Goal: Task Accomplishment & Management: Use online tool/utility

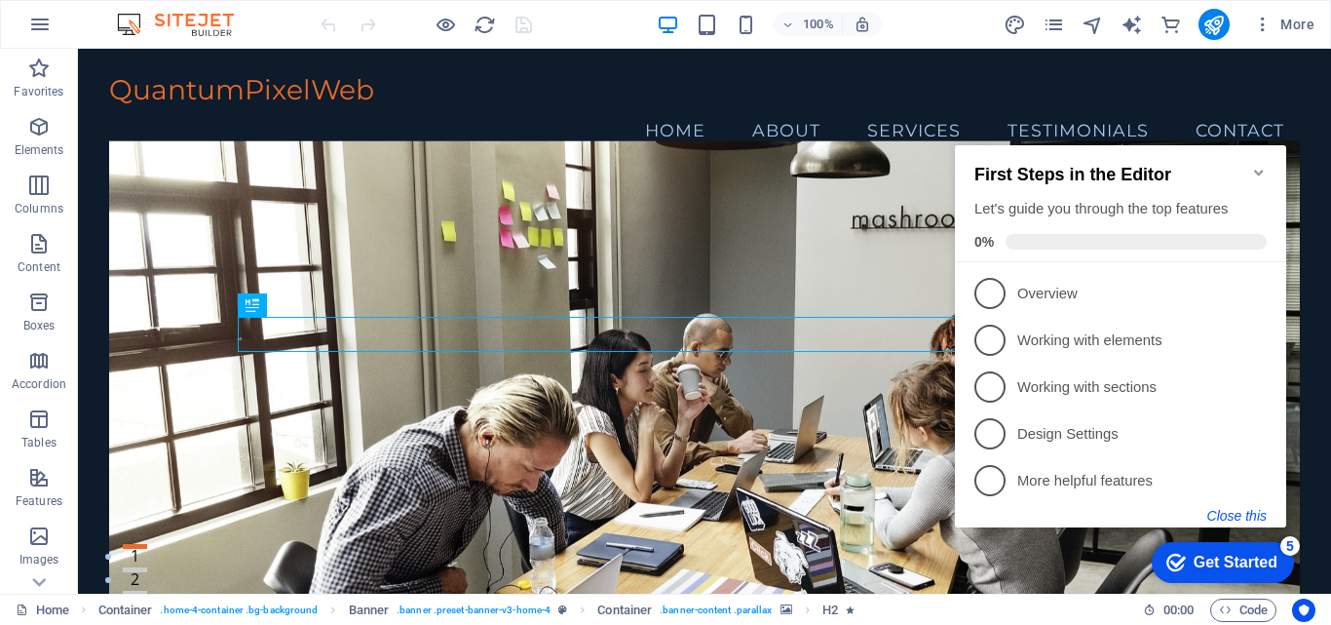
click at [1246, 512] on button "Close this" at bounding box center [1236, 516] width 59 height 16
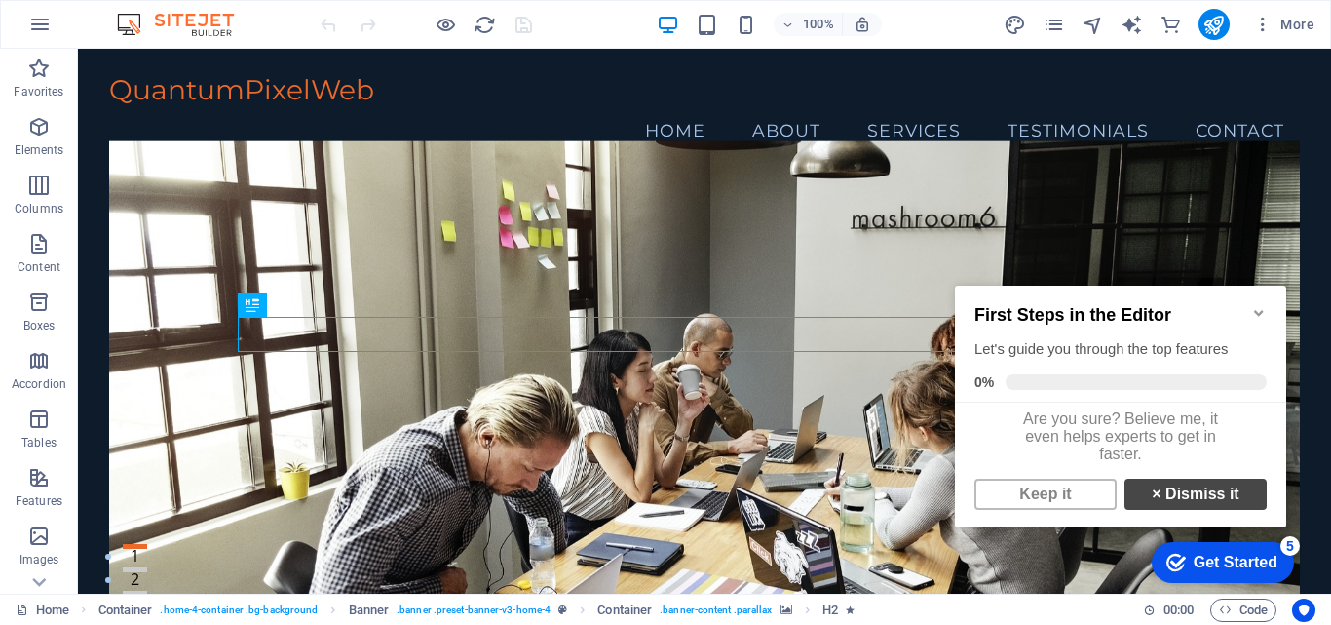
click at [1190, 510] on link "× Dismiss it" at bounding box center [1196, 493] width 142 height 31
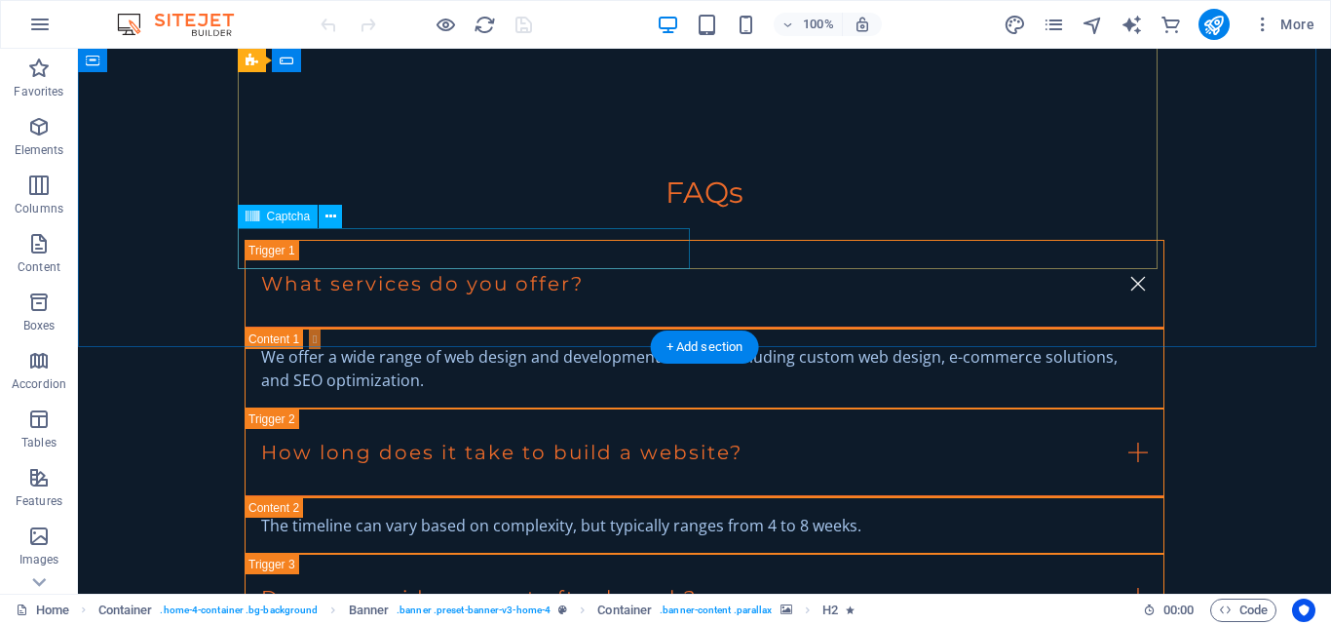
scroll to position [3570, 0]
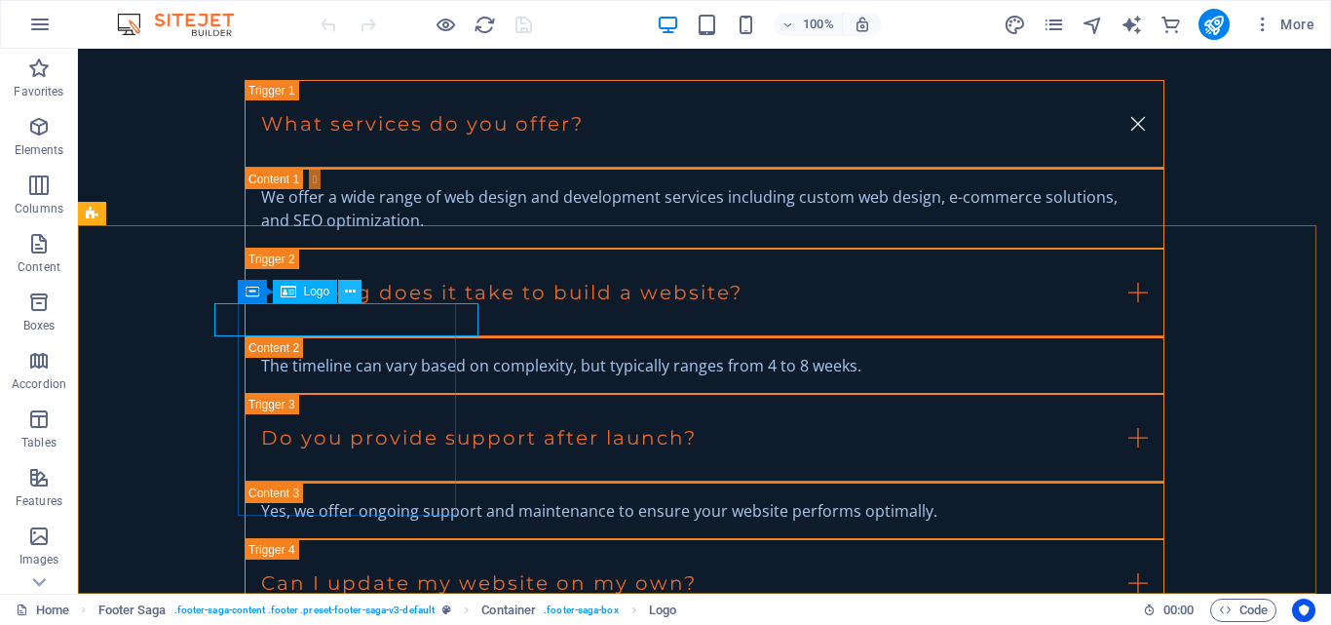
click at [353, 288] on icon at bounding box center [350, 292] width 11 height 20
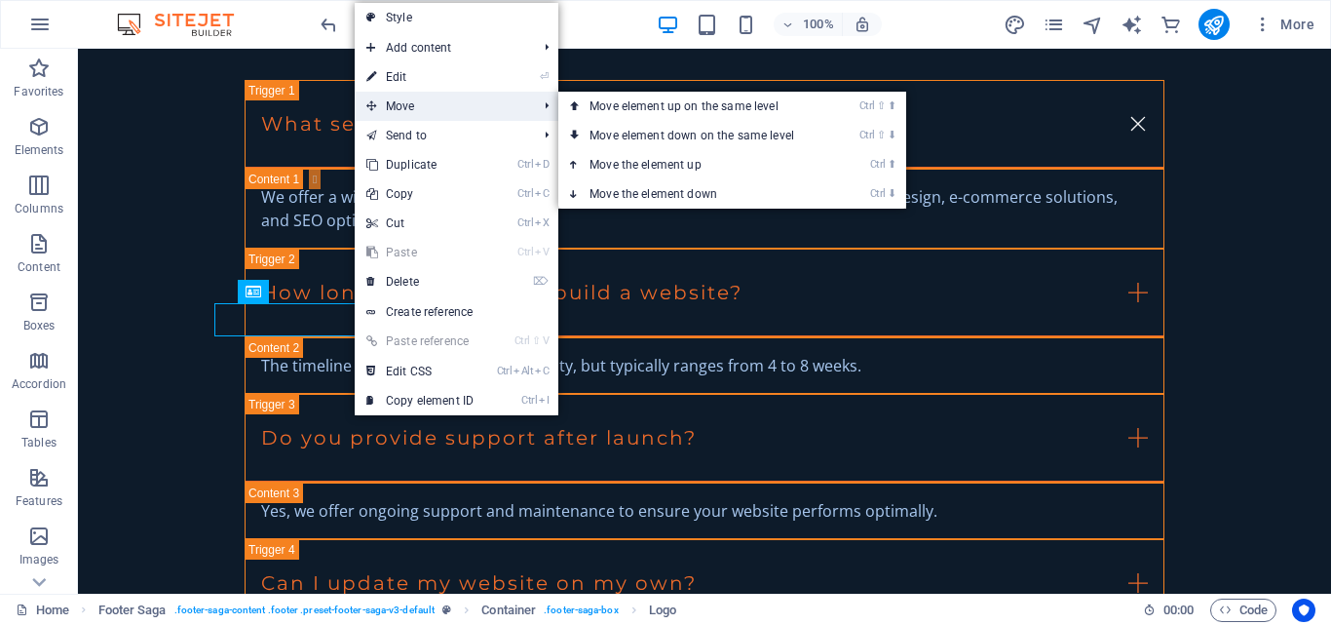
click at [420, 107] on span "Move" at bounding box center [442, 106] width 174 height 29
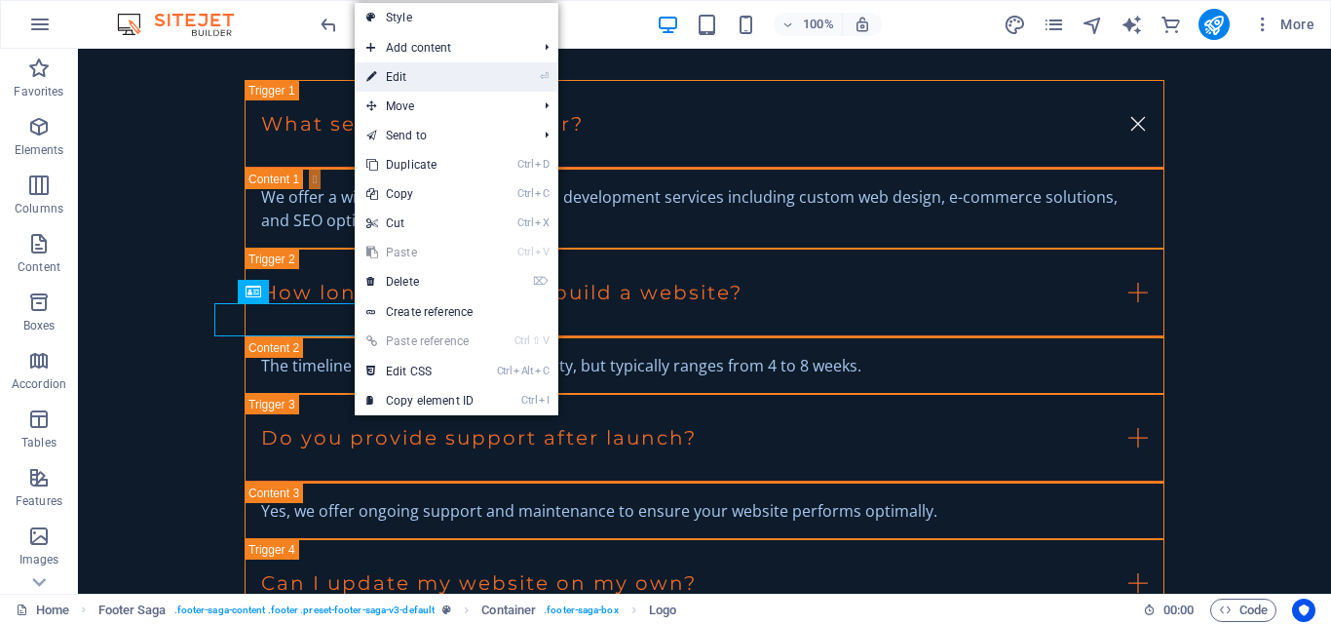
click at [430, 75] on link "⏎ Edit" at bounding box center [420, 76] width 131 height 29
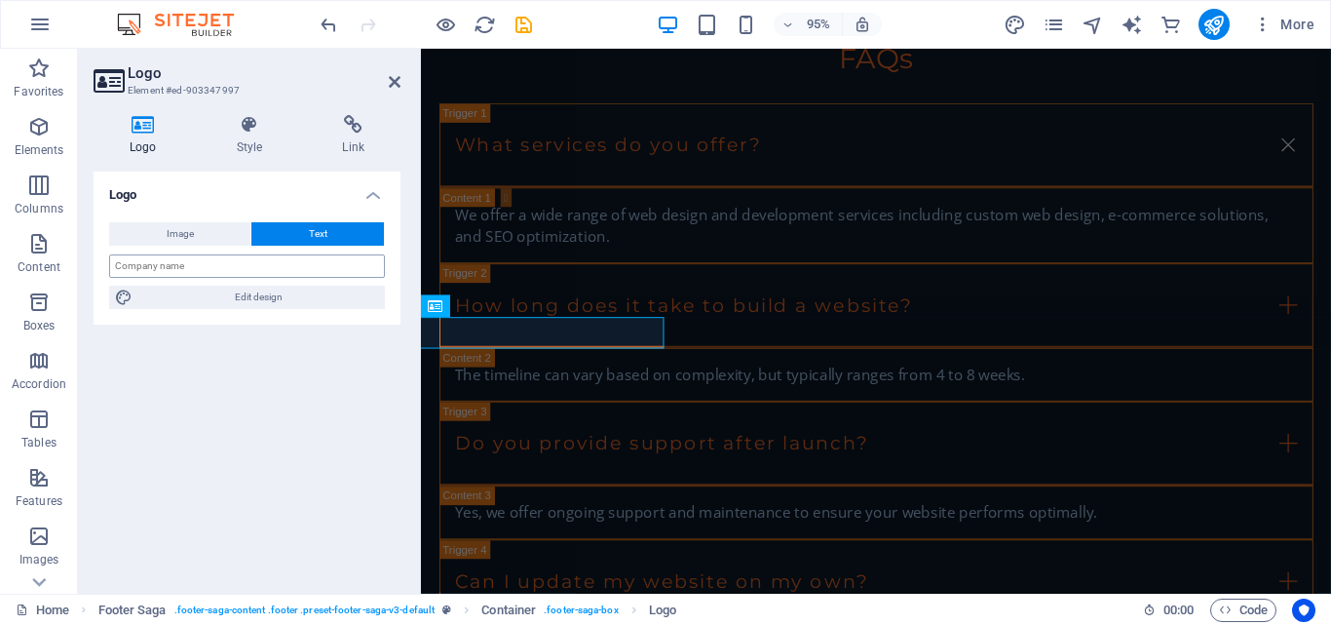
scroll to position [3600, 0]
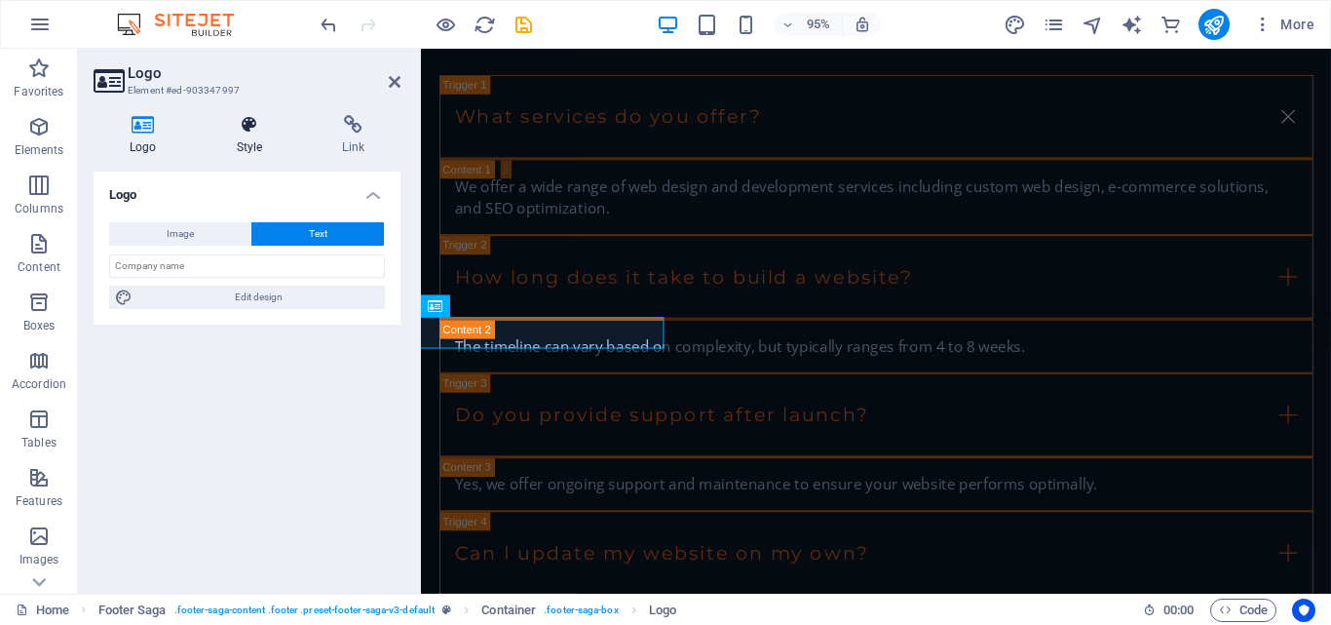
click at [260, 130] on icon at bounding box center [250, 124] width 98 height 19
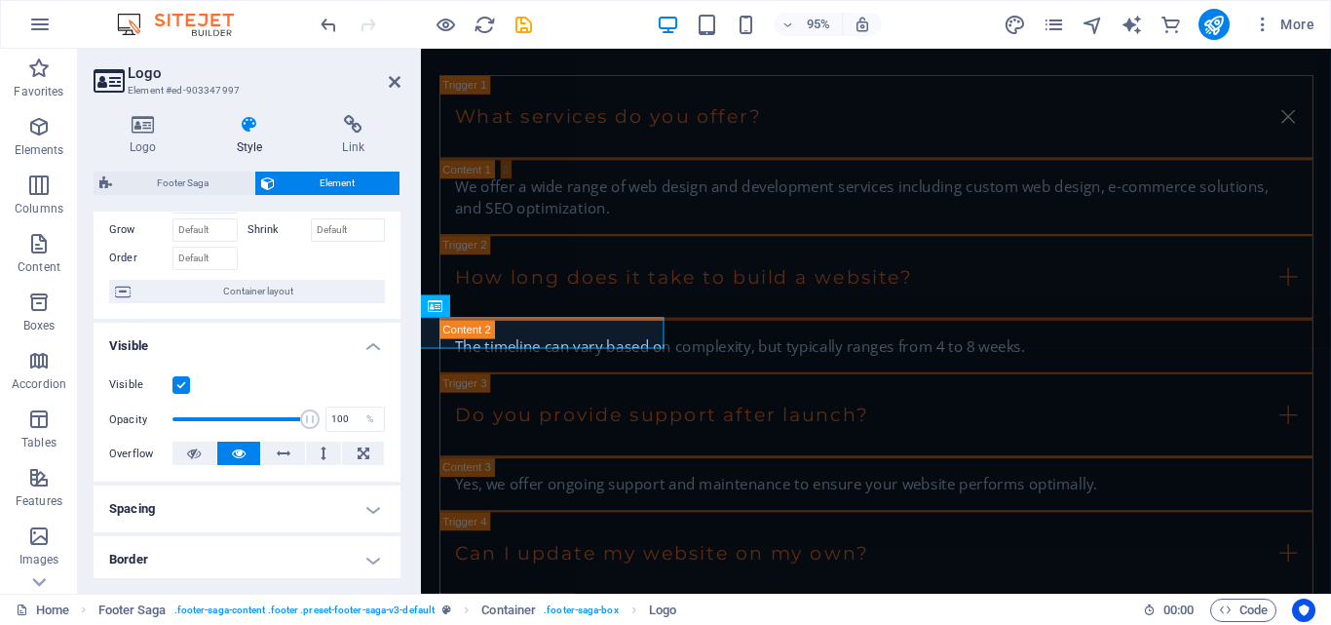
scroll to position [195, 0]
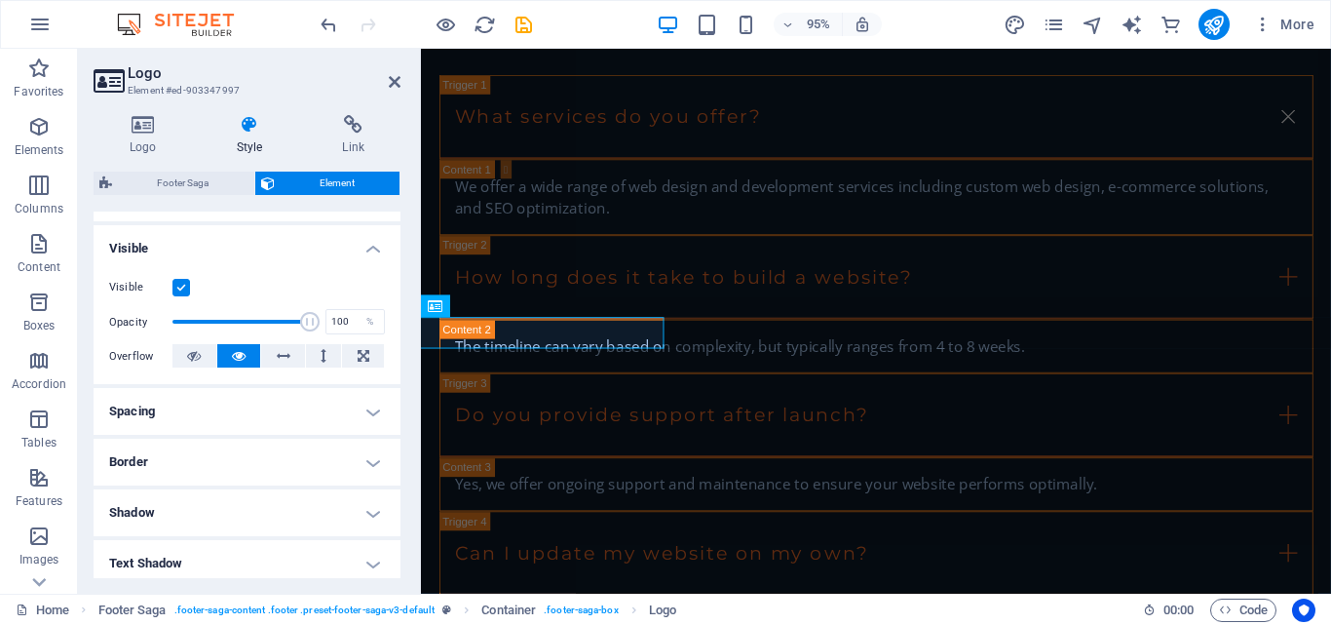
click at [366, 416] on h4 "Spacing" at bounding box center [247, 411] width 307 height 47
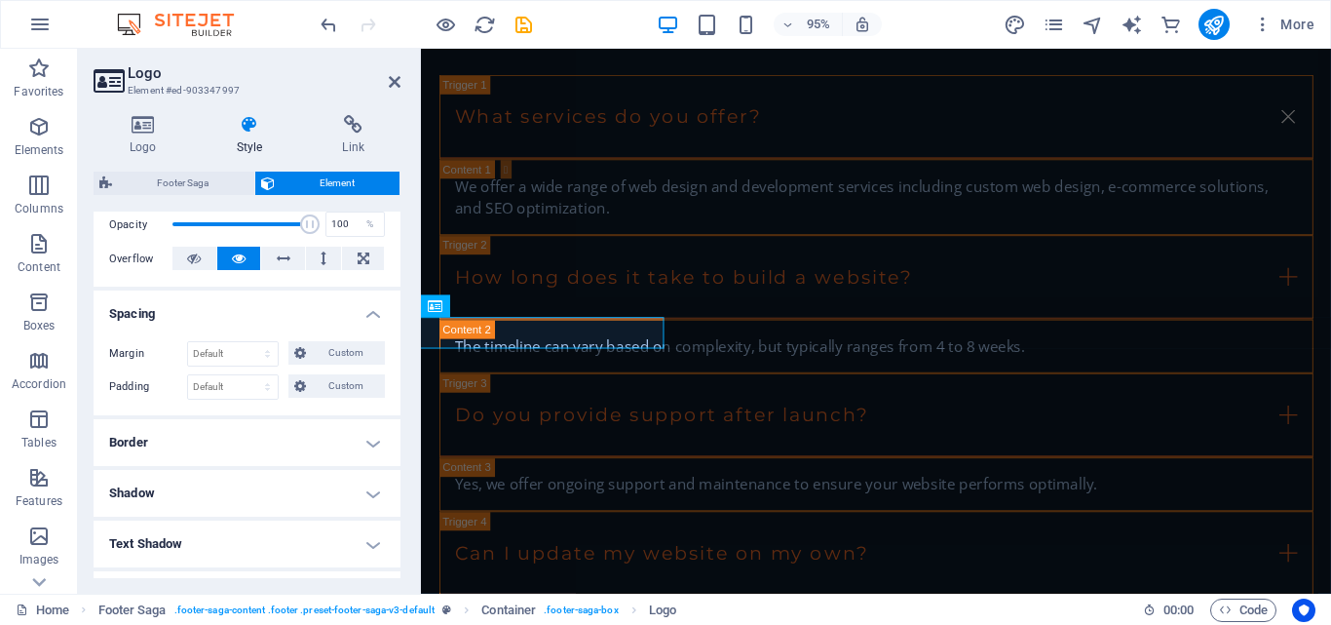
click at [367, 435] on h4 "Border" at bounding box center [247, 442] width 307 height 47
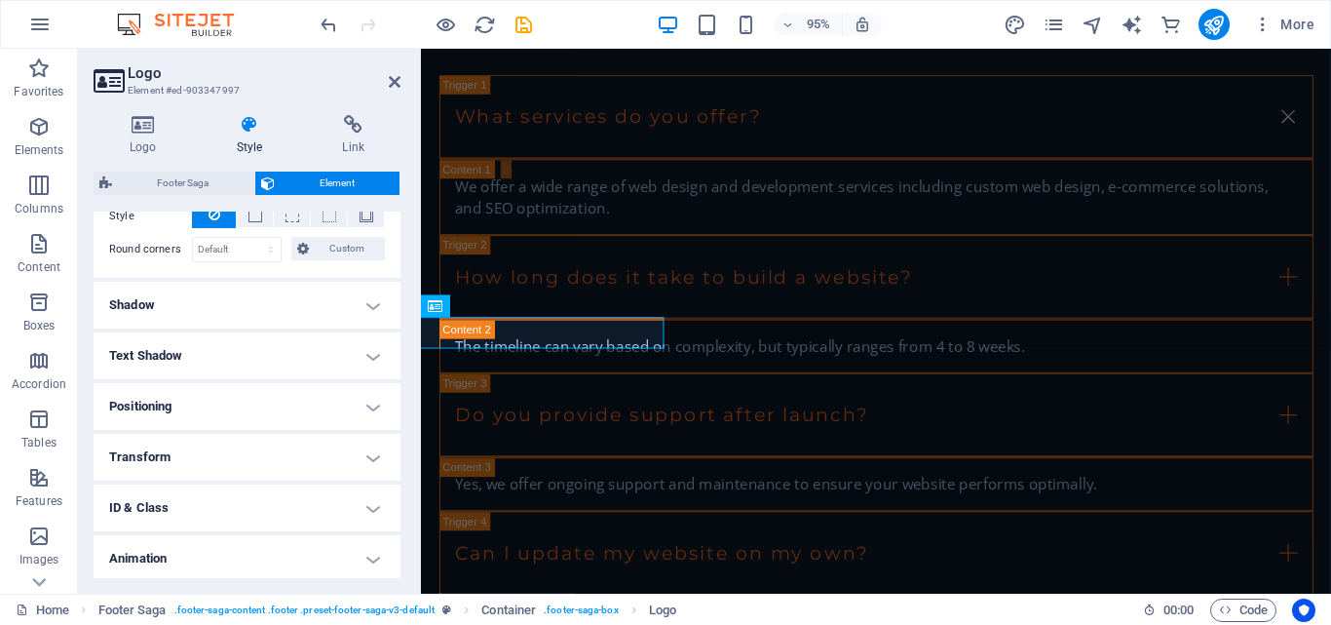
scroll to position [585, 0]
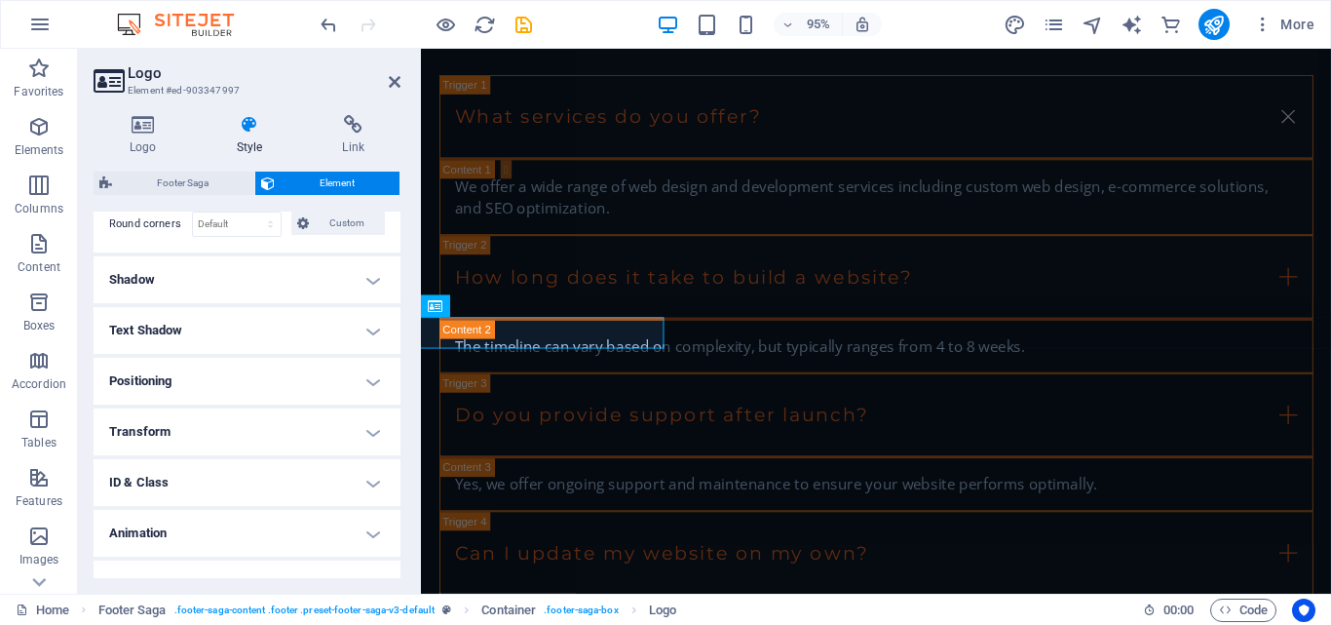
click at [368, 379] on h4 "Positioning" at bounding box center [247, 381] width 307 height 47
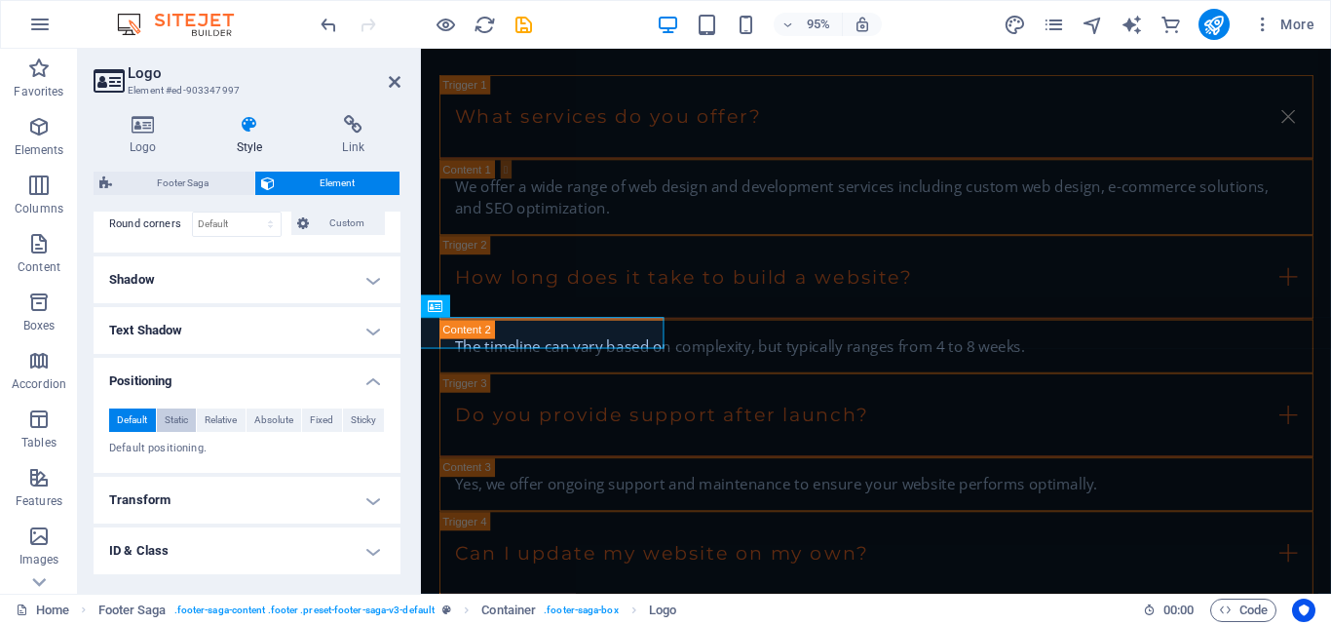
click at [179, 415] on span "Static" at bounding box center [176, 419] width 23 height 23
click at [214, 417] on span "Relative" at bounding box center [221, 419] width 32 height 23
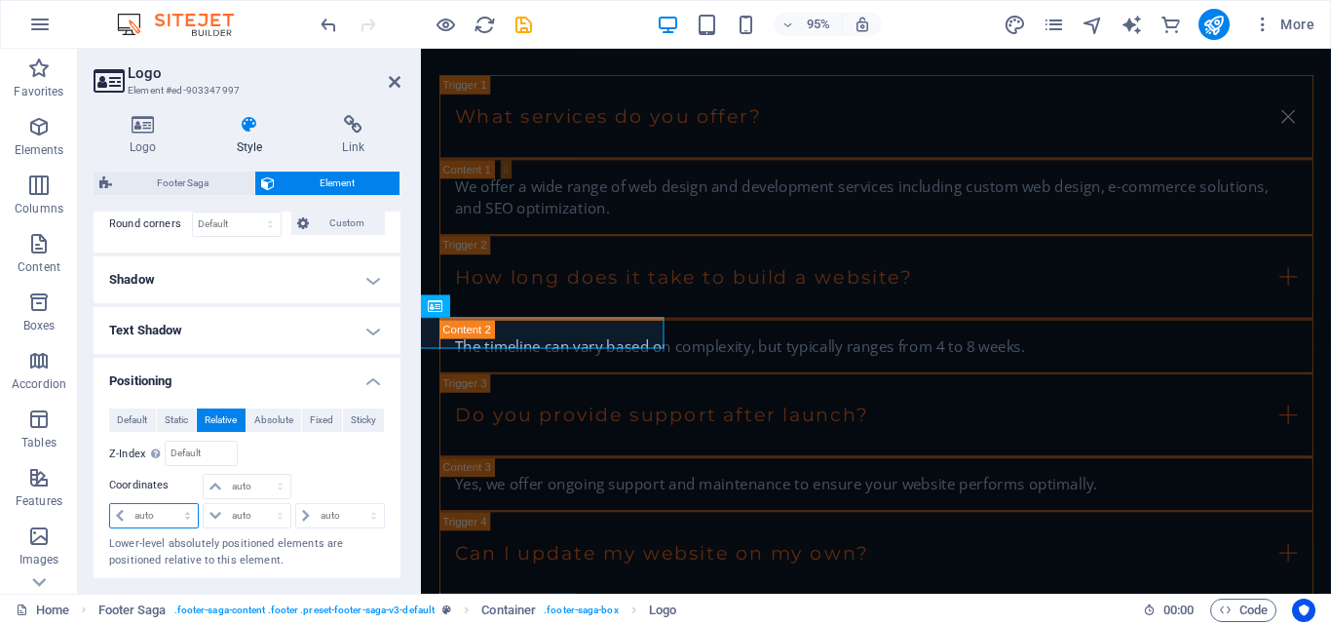
click at [120, 515] on select "auto px rem % em" at bounding box center [154, 515] width 88 height 23
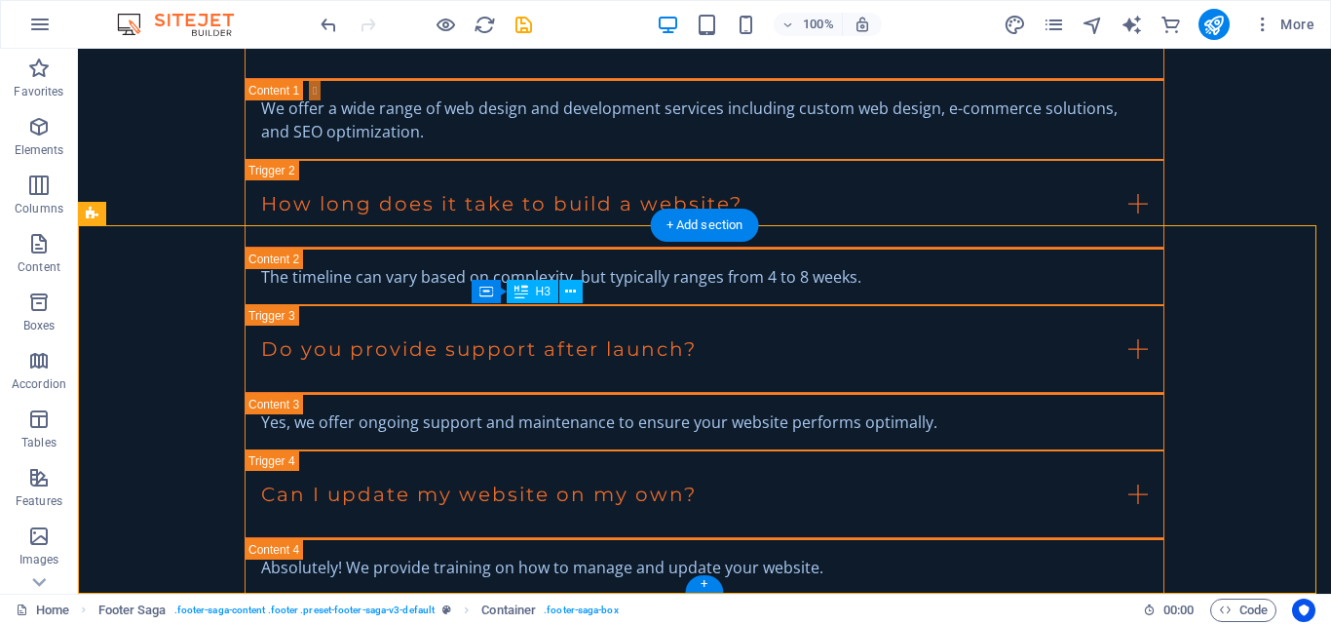
scroll to position [3570, 0]
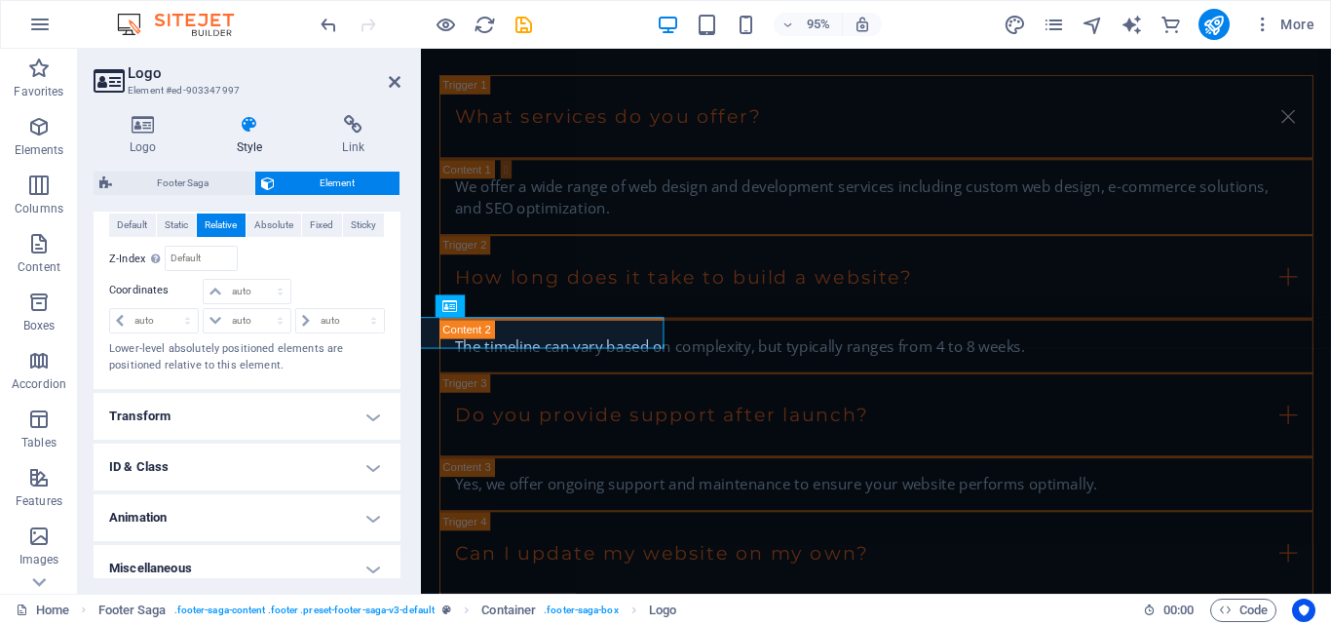
scroll to position [793, 0]
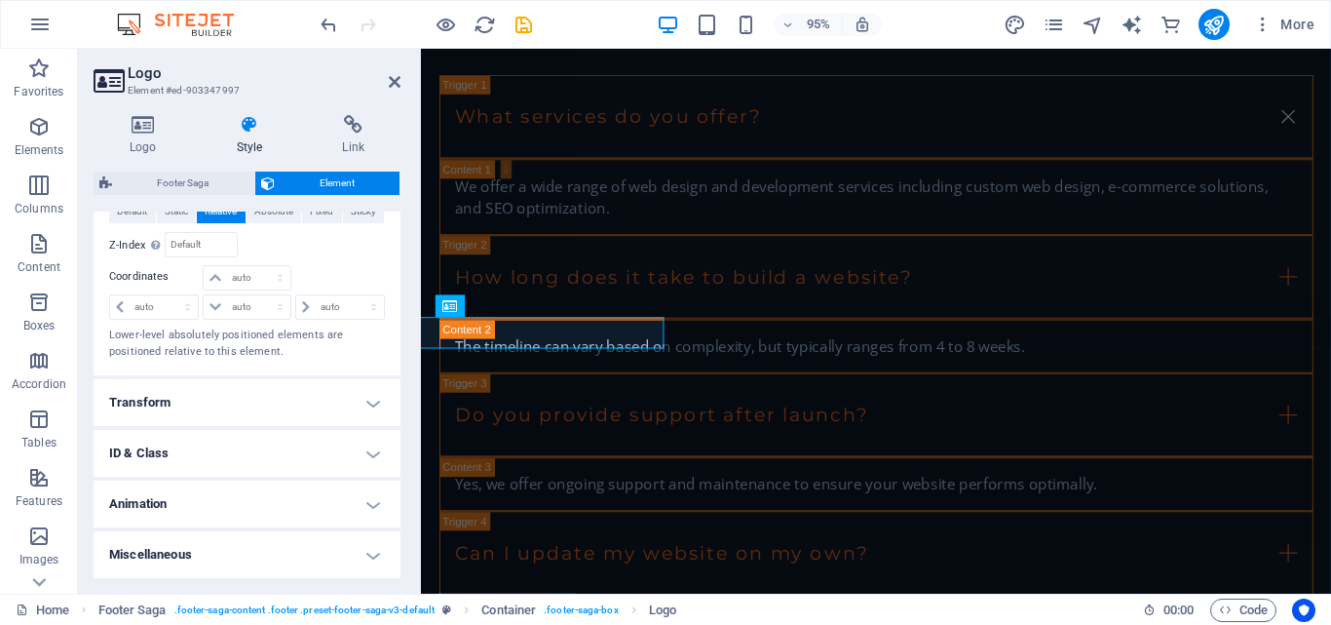
click at [372, 401] on h4 "Transform" at bounding box center [247, 402] width 307 height 47
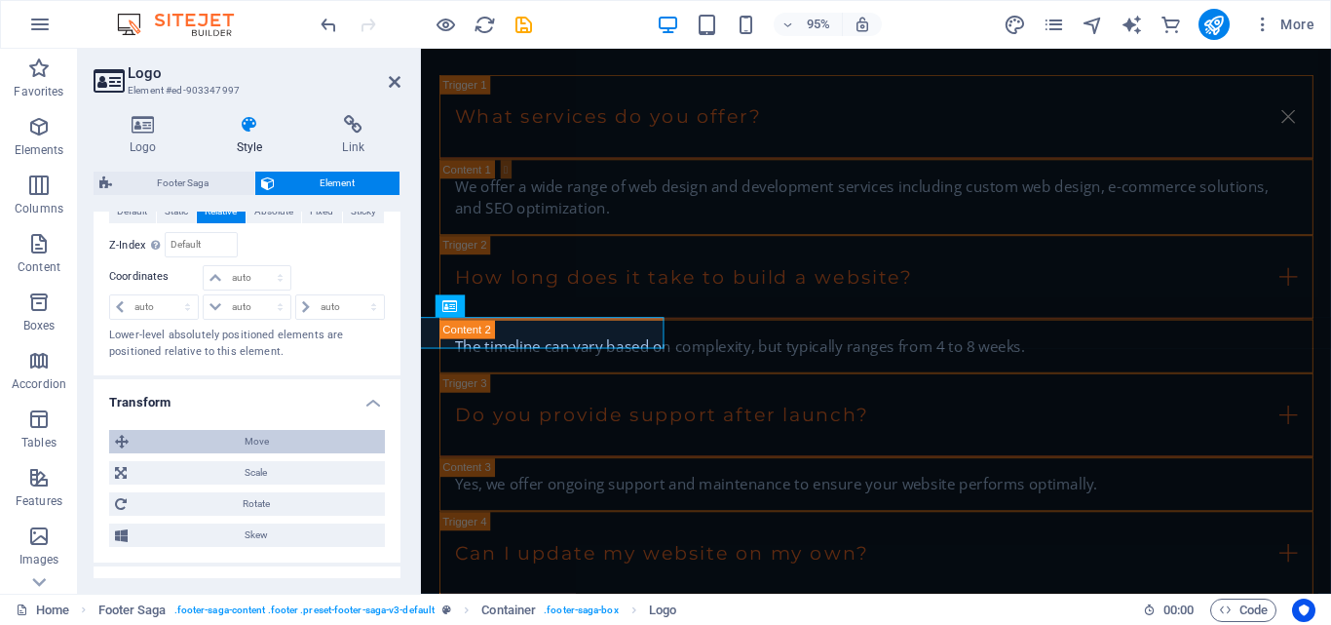
click at [298, 438] on span "Move" at bounding box center [256, 441] width 245 height 23
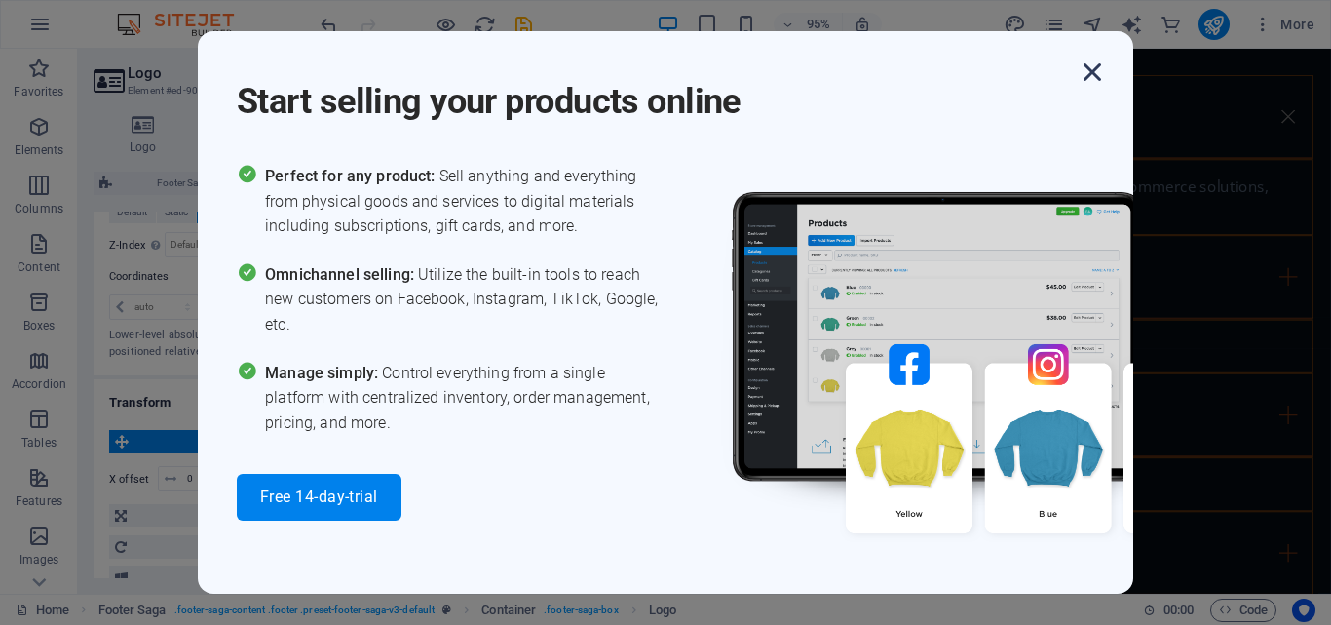
click at [1096, 70] on icon "button" at bounding box center [1092, 72] width 35 height 35
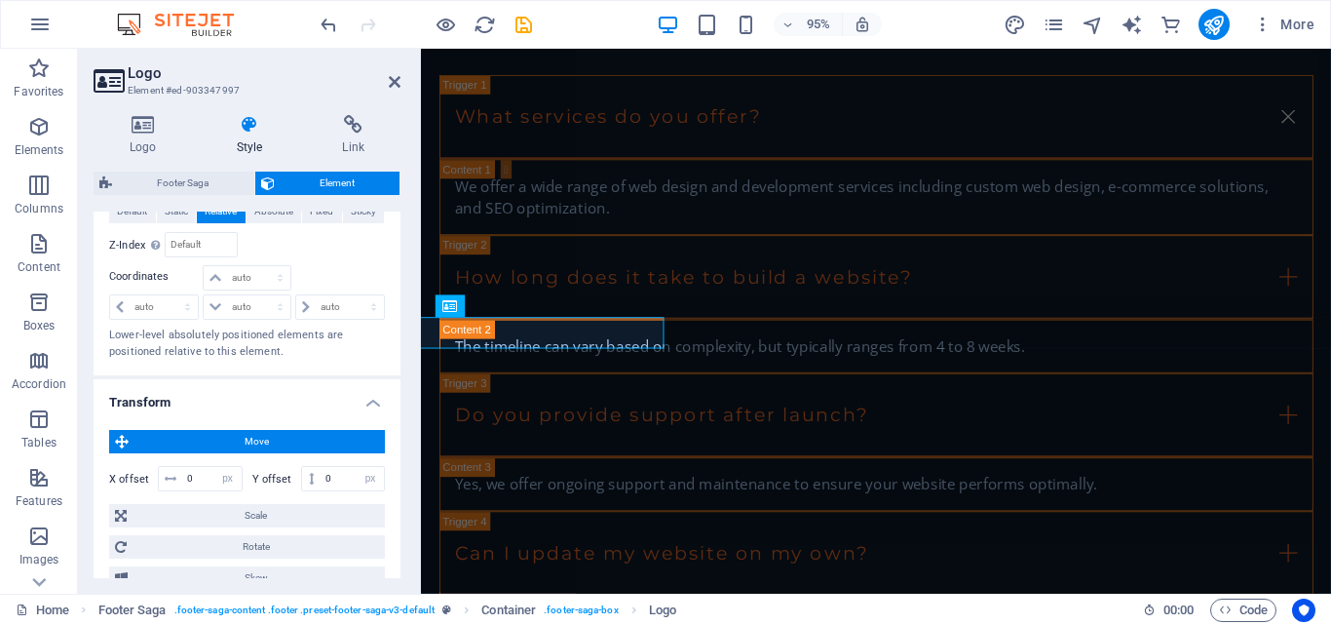
click at [172, 439] on span "Move" at bounding box center [256, 441] width 245 height 23
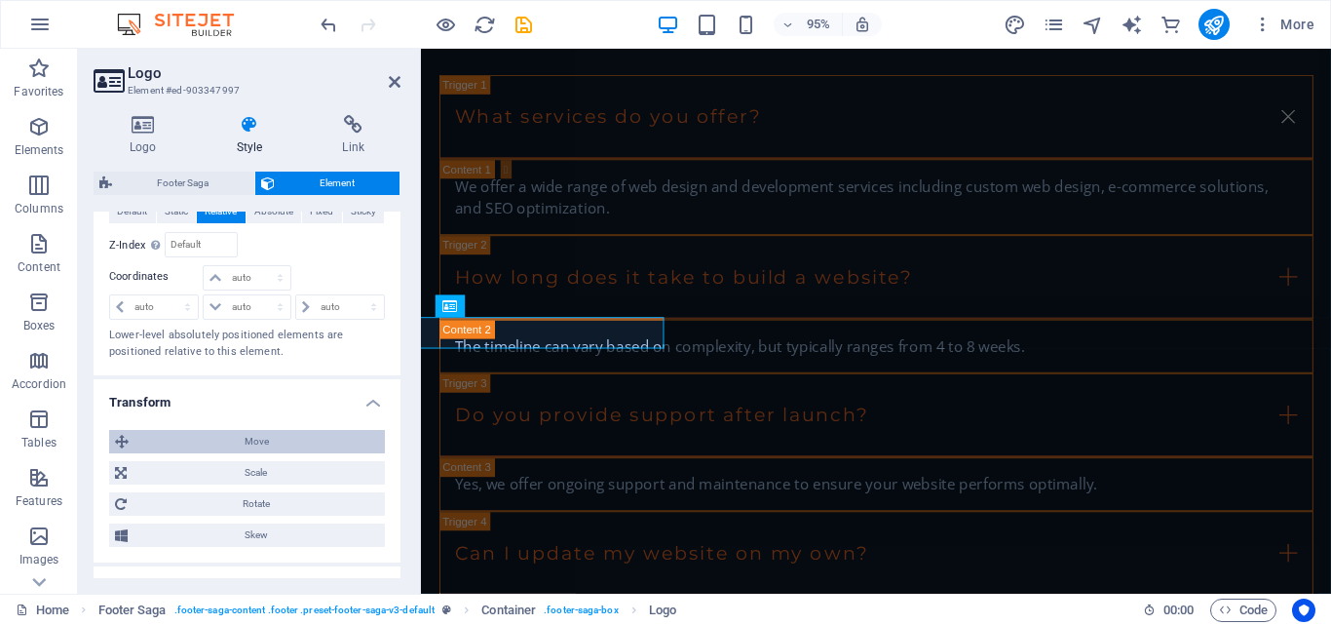
click at [172, 439] on span "Move" at bounding box center [256, 441] width 245 height 23
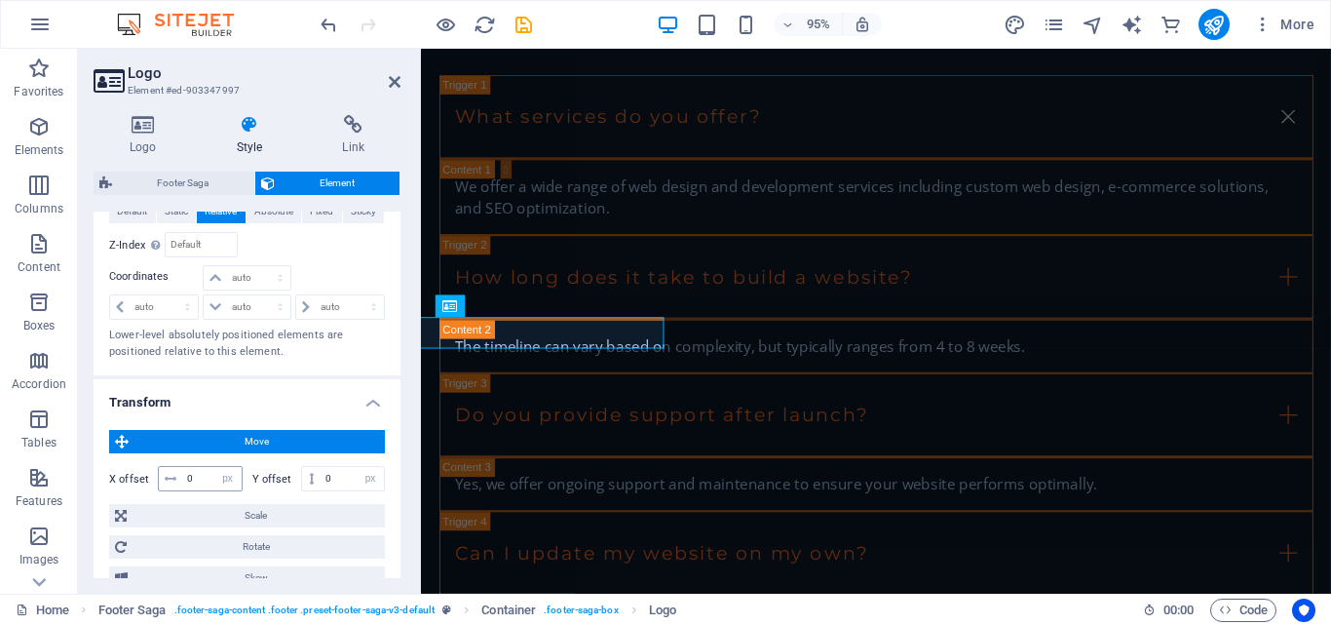
click at [167, 480] on icon at bounding box center [171, 479] width 12 height 12
drag, startPoint x: 167, startPoint y: 480, endPoint x: 127, endPoint y: 478, distance: 40.0
click at [127, 478] on div "X offset 0 px rem % em vh vw" at bounding box center [176, 478] width 134 height 25
click at [205, 478] on input "0" at bounding box center [211, 478] width 59 height 23
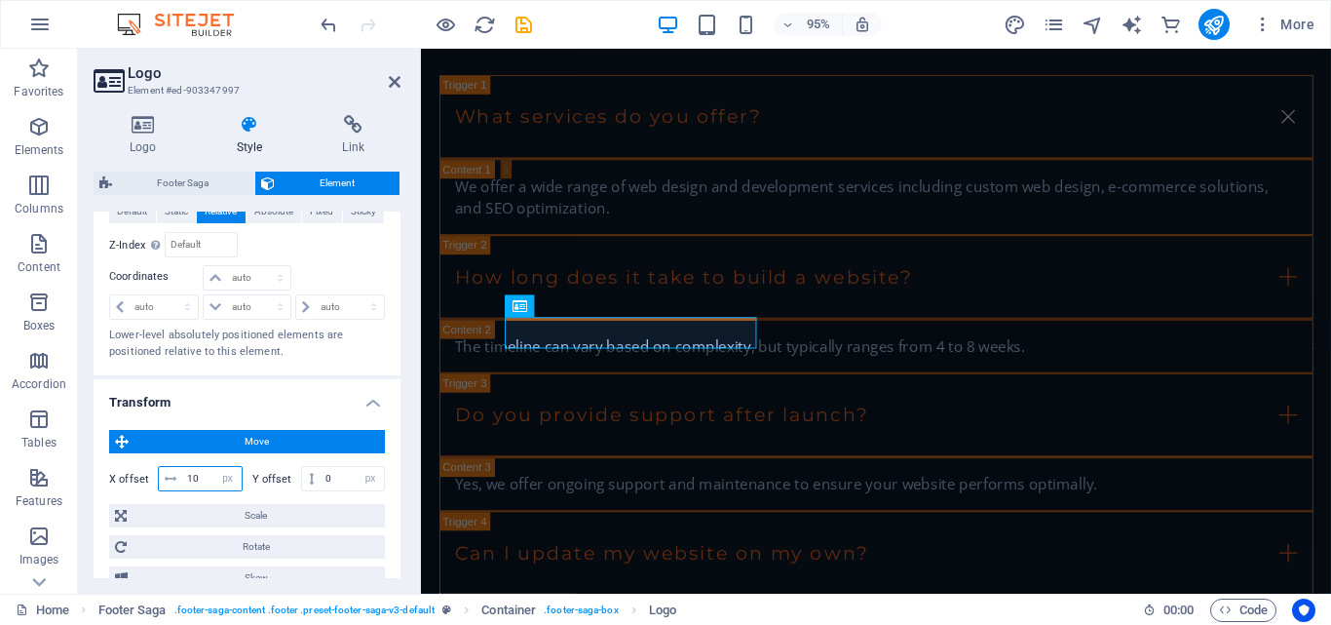
type input "1"
type input "-5"
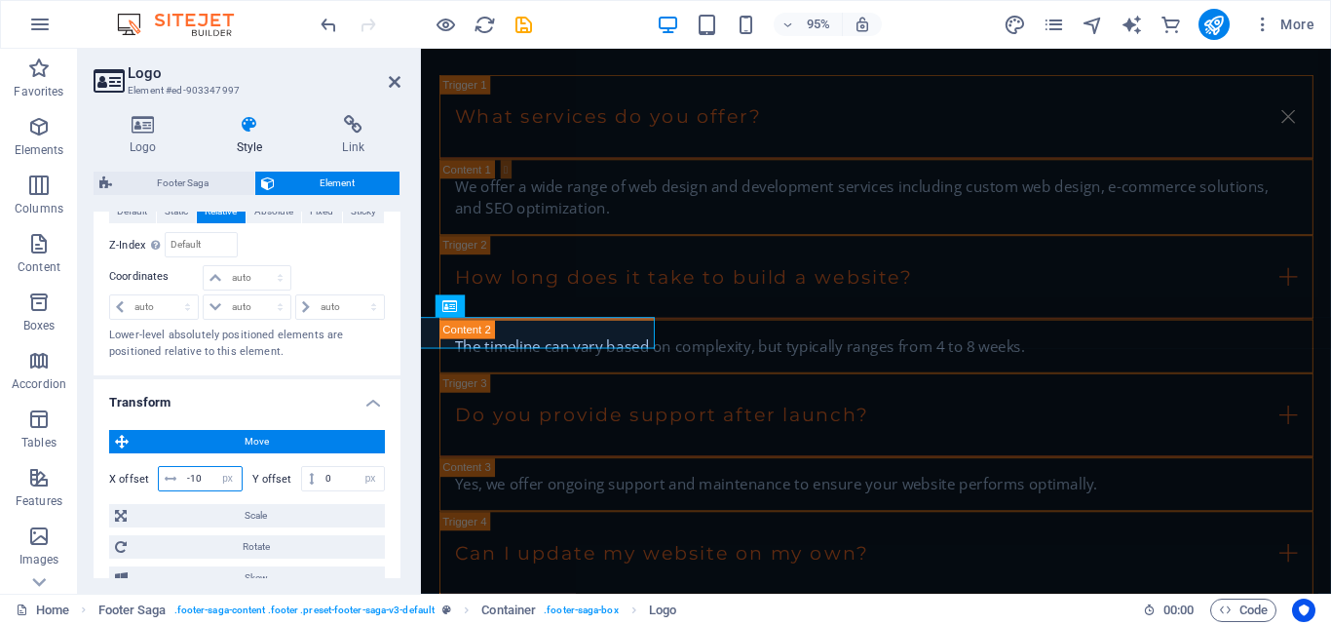
type input "-1"
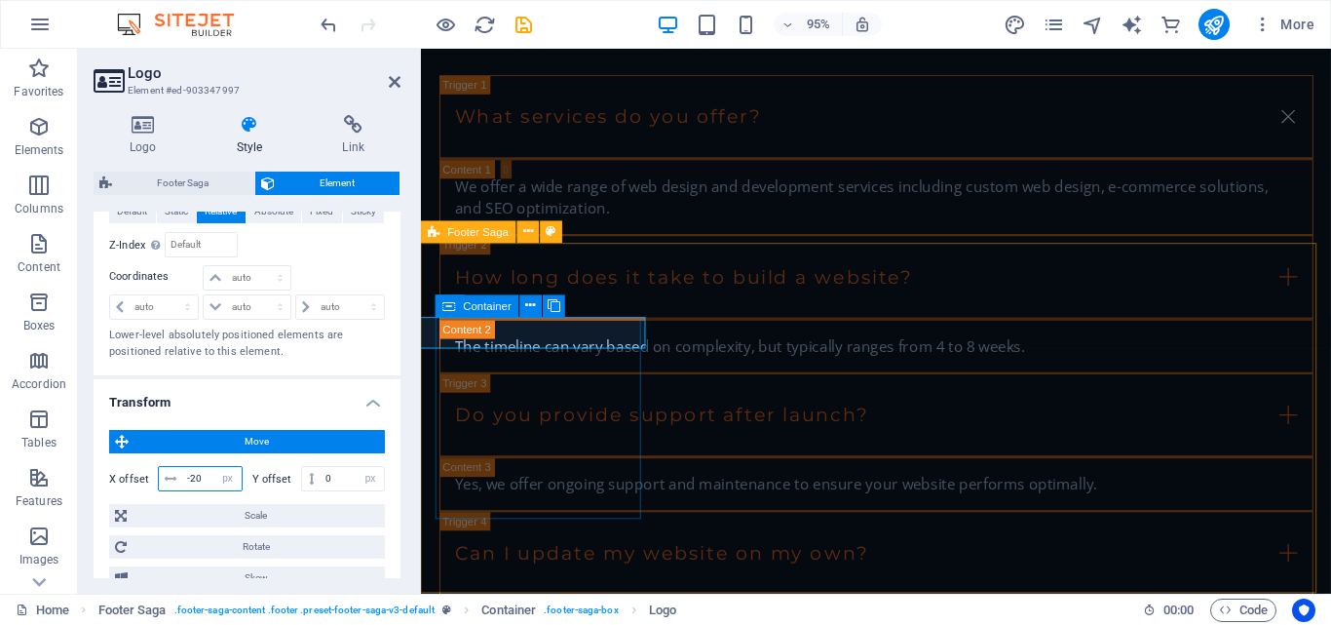
type input "-20"
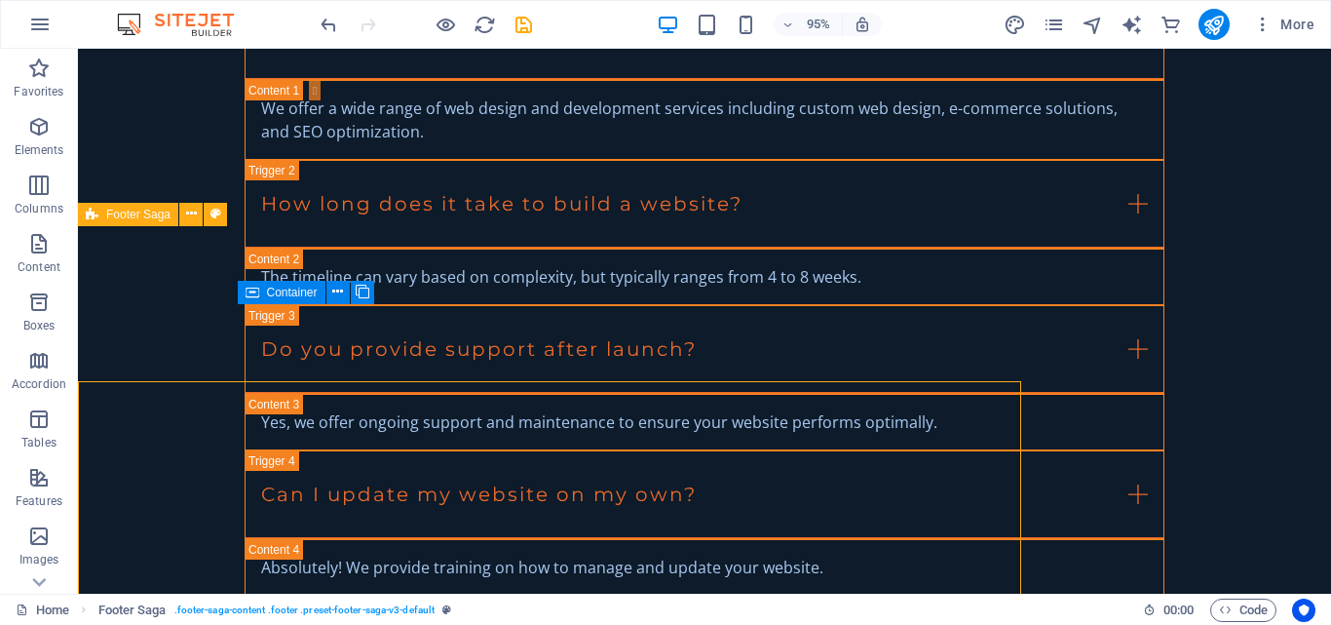
scroll to position [3570, 0]
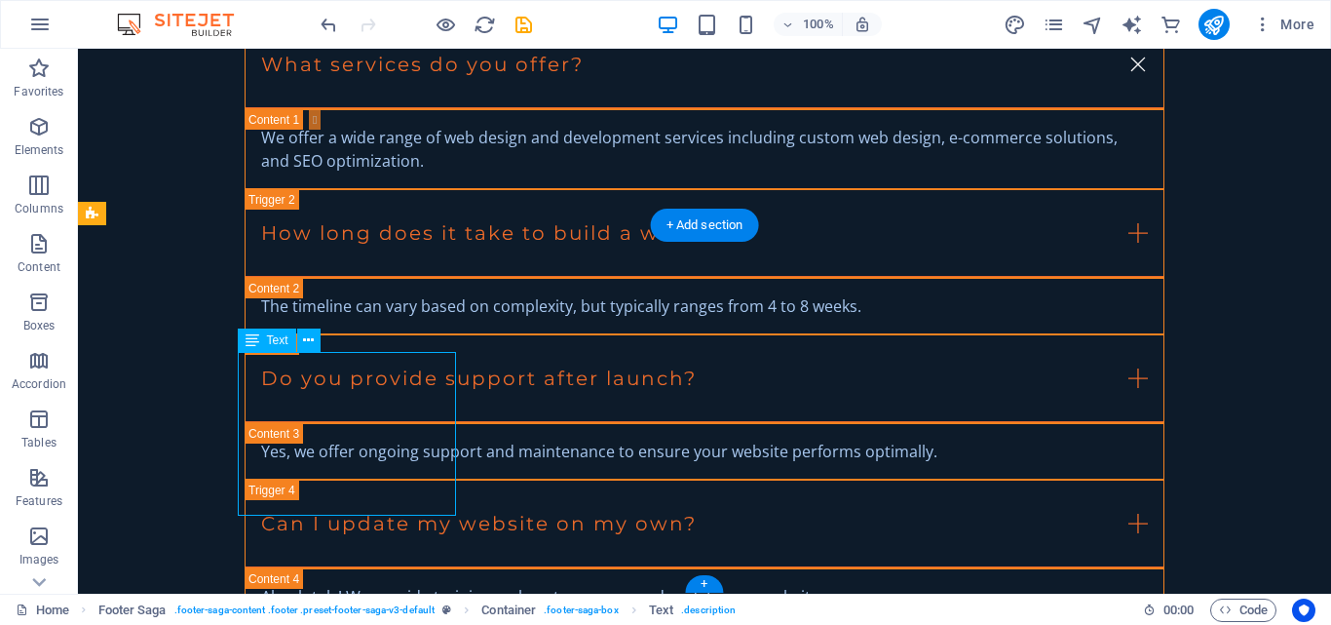
drag, startPoint x: 416, startPoint y: 407, endPoint x: 375, endPoint y: 404, distance: 41.0
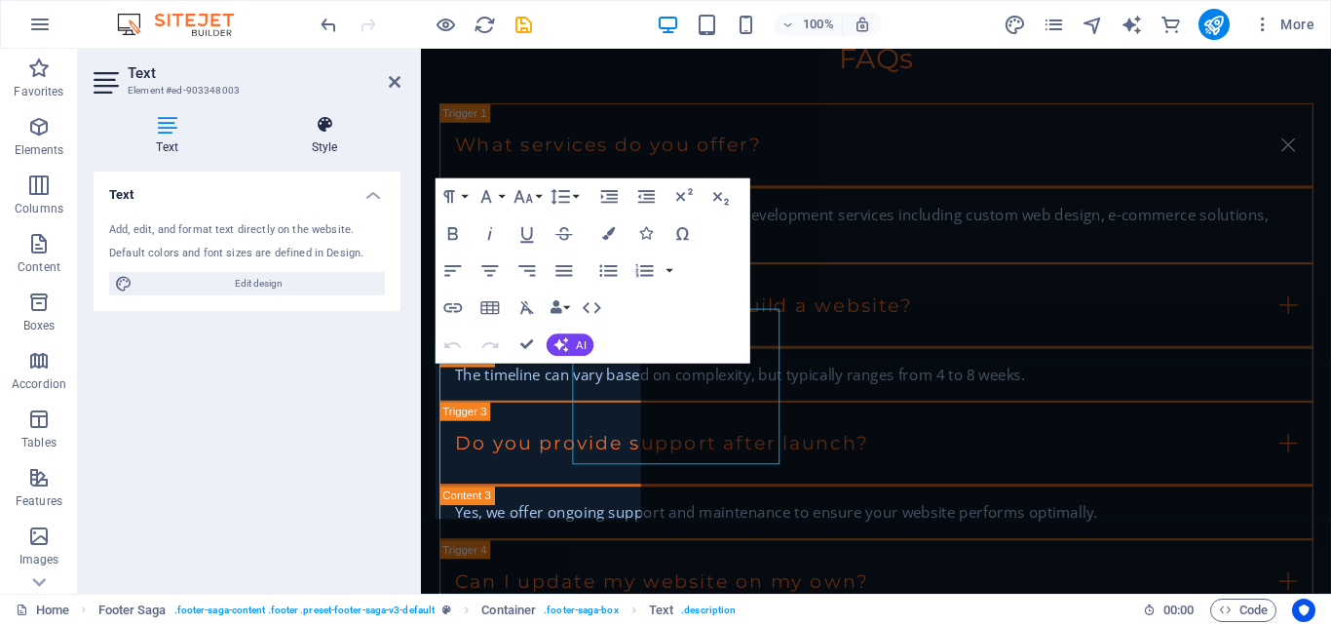
scroll to position [3600, 0]
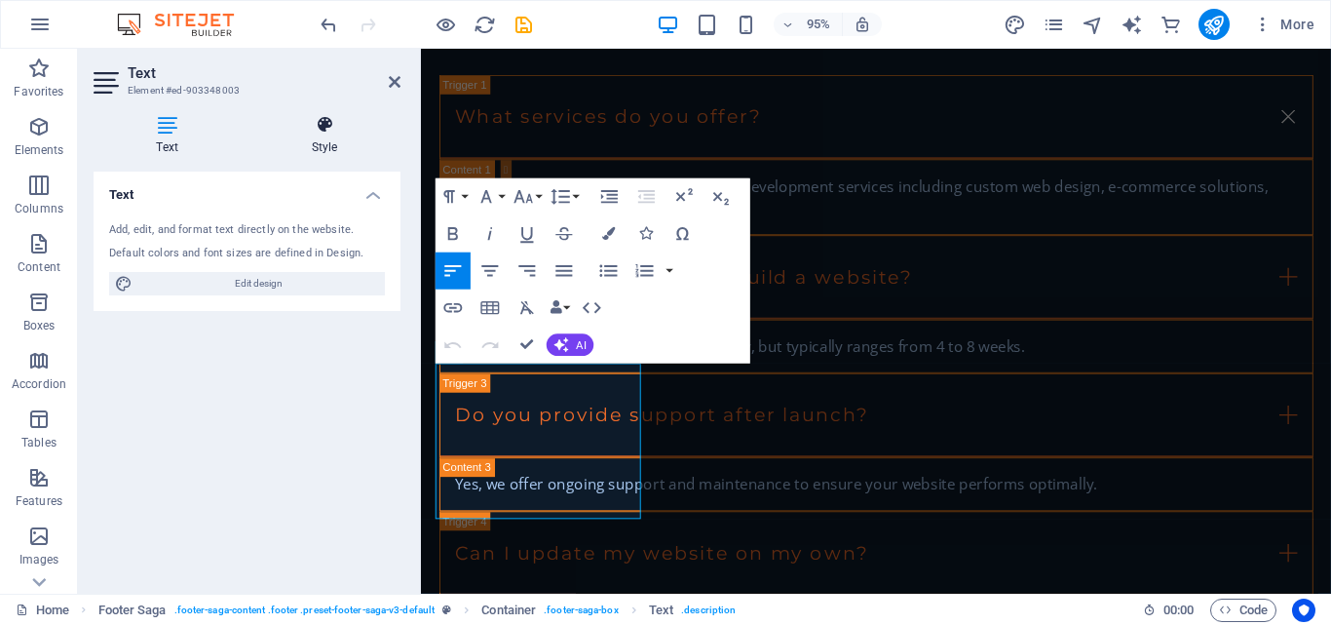
click at [321, 138] on h4 "Style" at bounding box center [324, 135] width 152 height 41
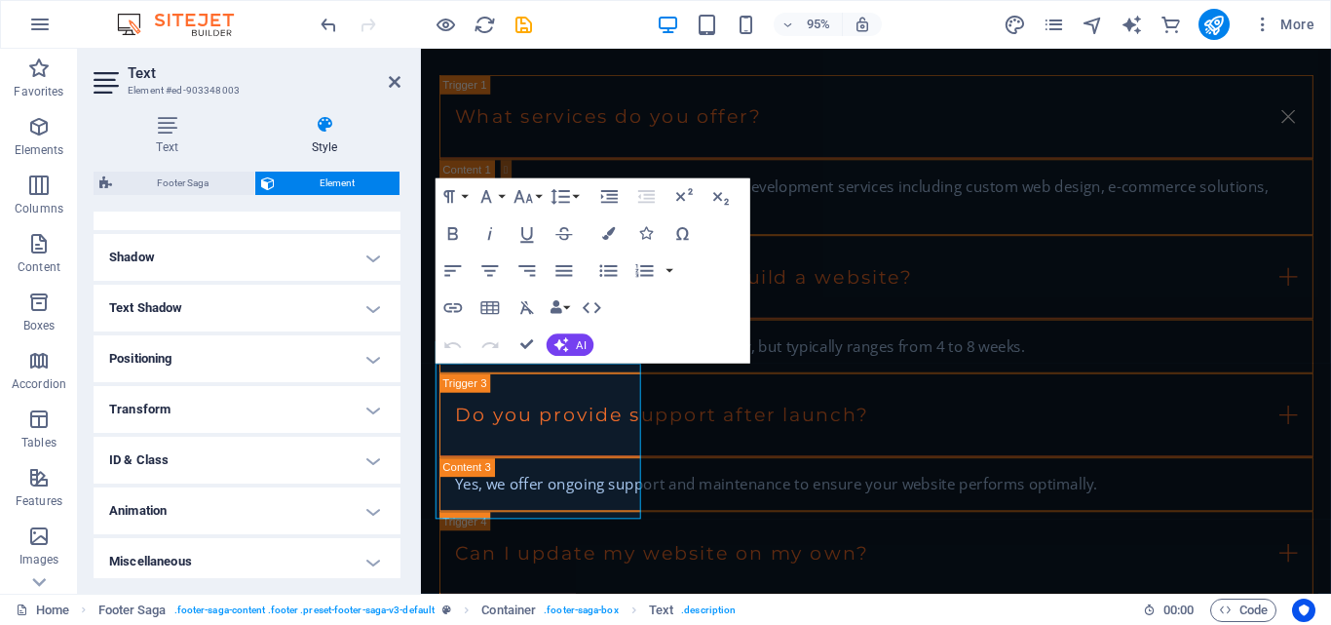
scroll to position [457, 0]
click at [370, 350] on h4 "Positioning" at bounding box center [247, 351] width 307 height 47
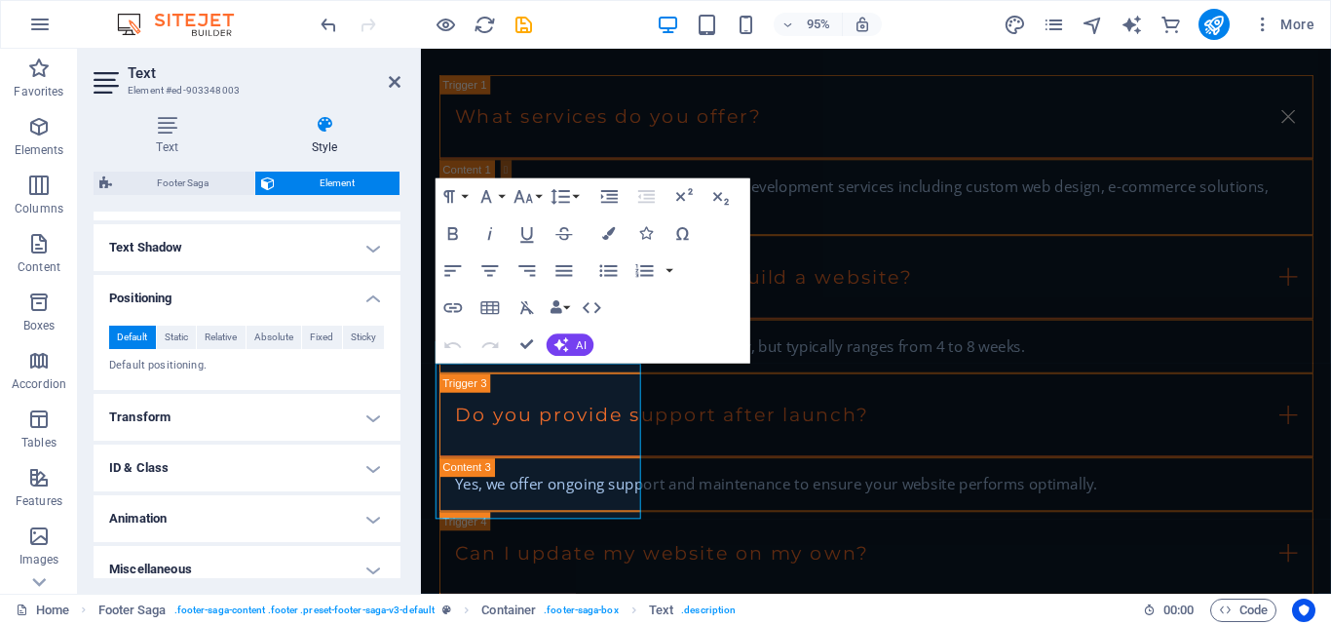
scroll to position [525, 0]
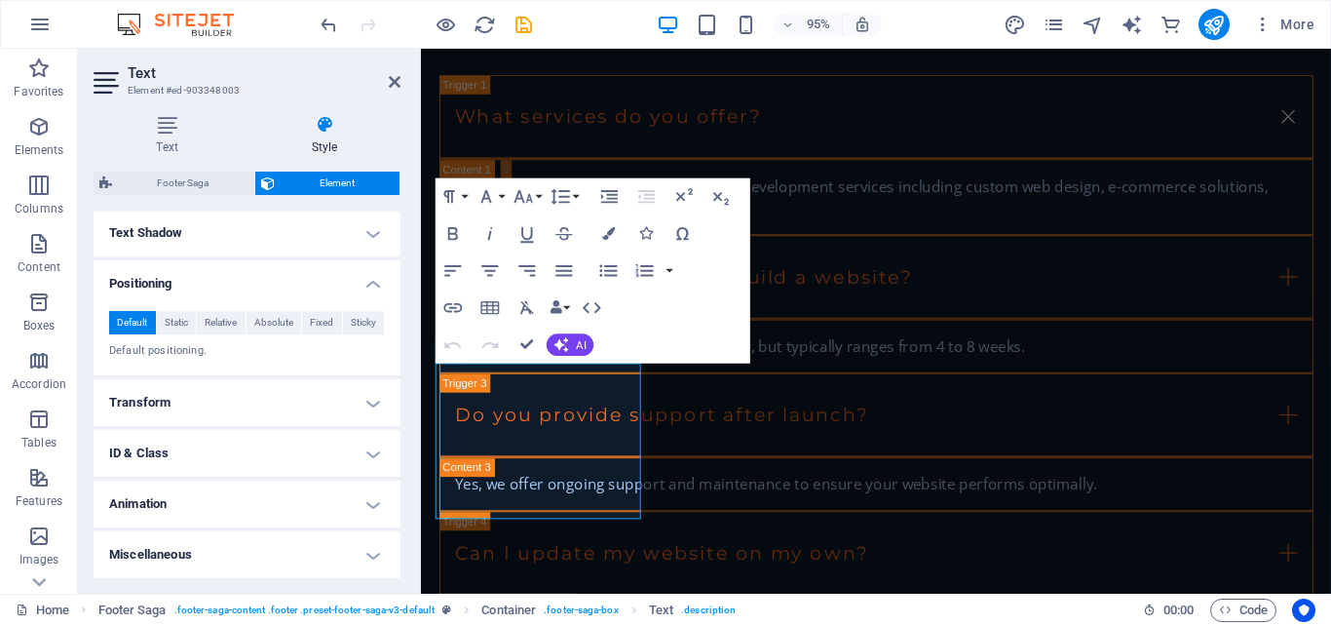
click at [368, 404] on h4 "Transform" at bounding box center [247, 402] width 307 height 47
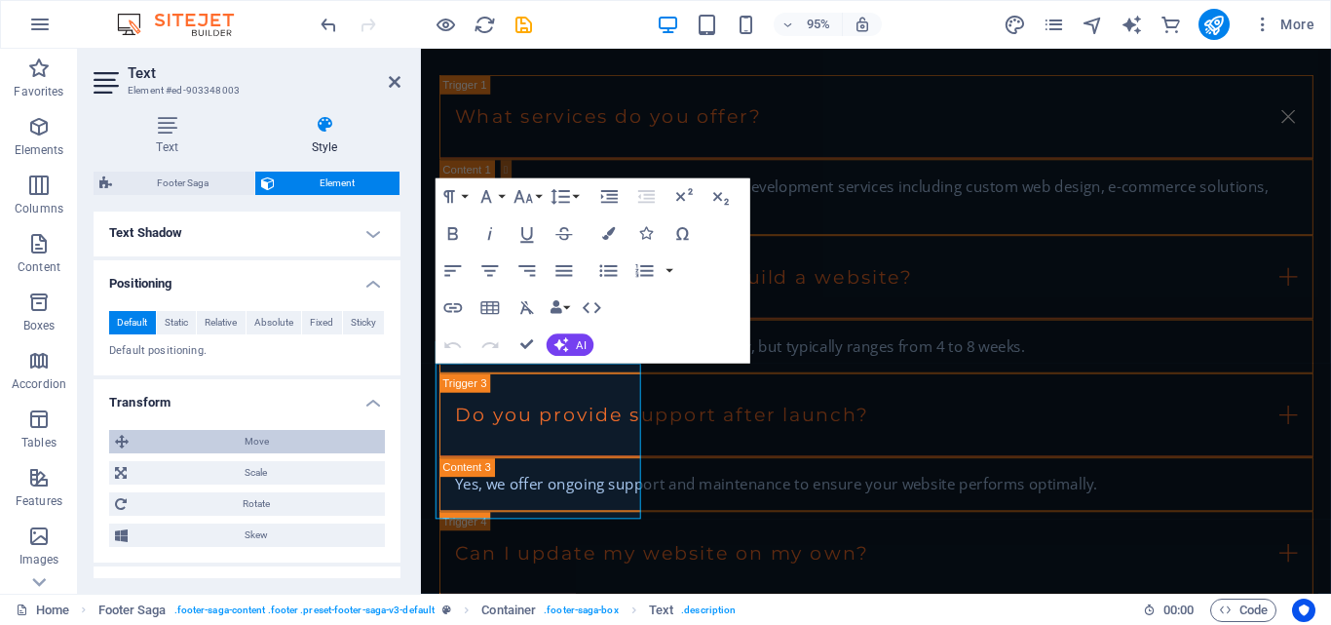
click at [251, 437] on span "Move" at bounding box center [256, 441] width 245 height 23
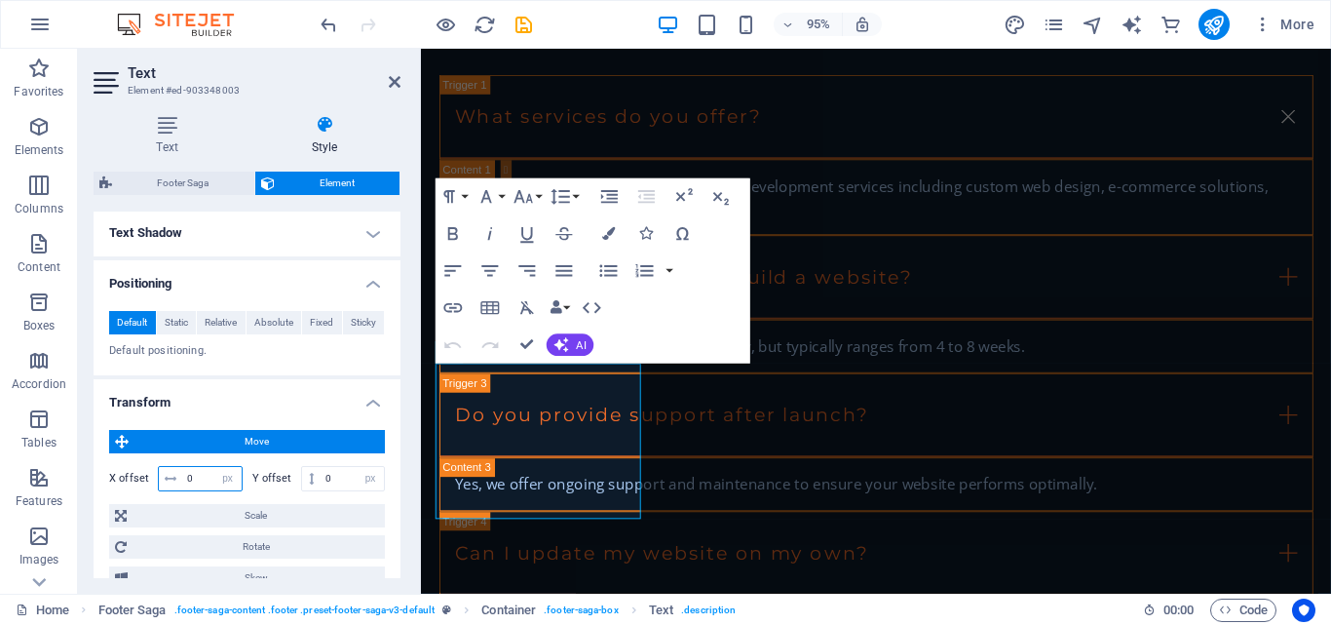
click at [191, 480] on input "0" at bounding box center [211, 478] width 59 height 23
type input "-20"
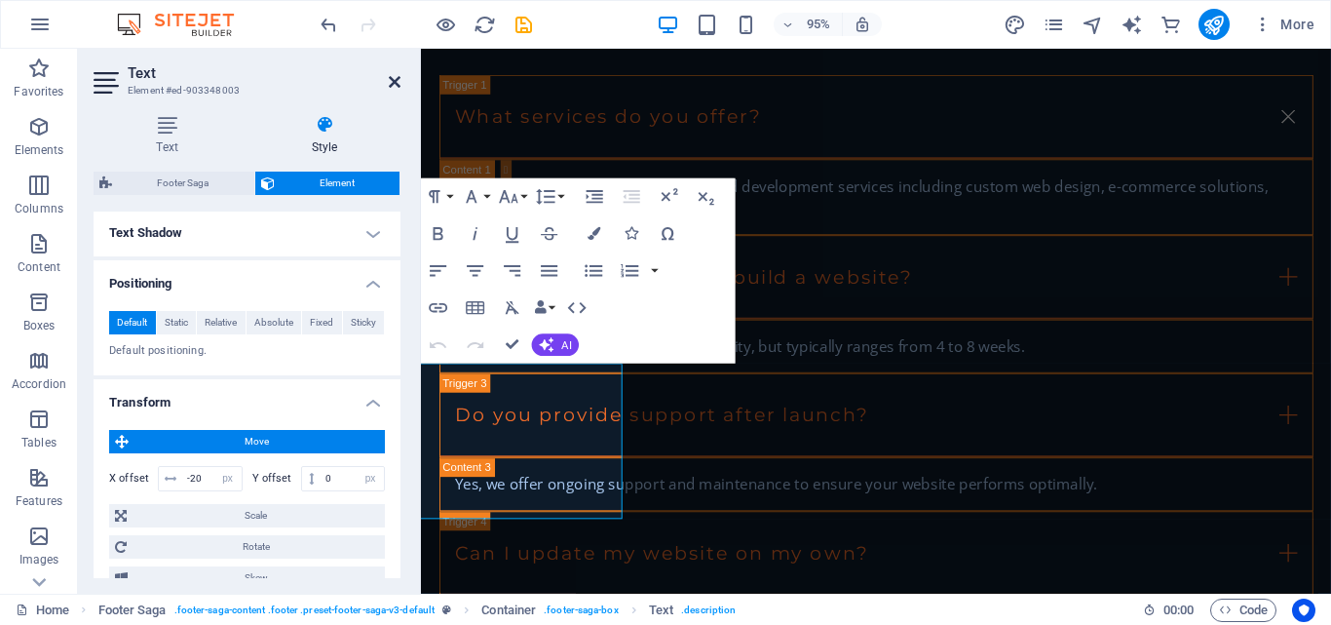
click at [390, 83] on icon at bounding box center [395, 82] width 12 height 16
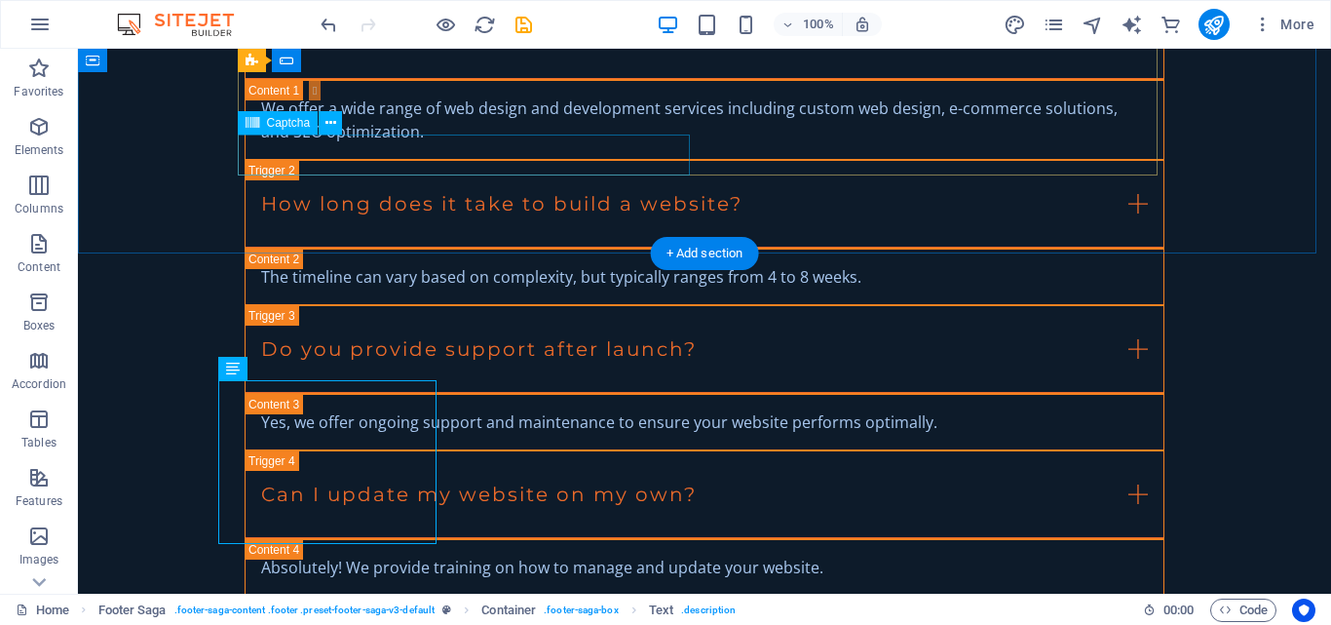
scroll to position [3542, 0]
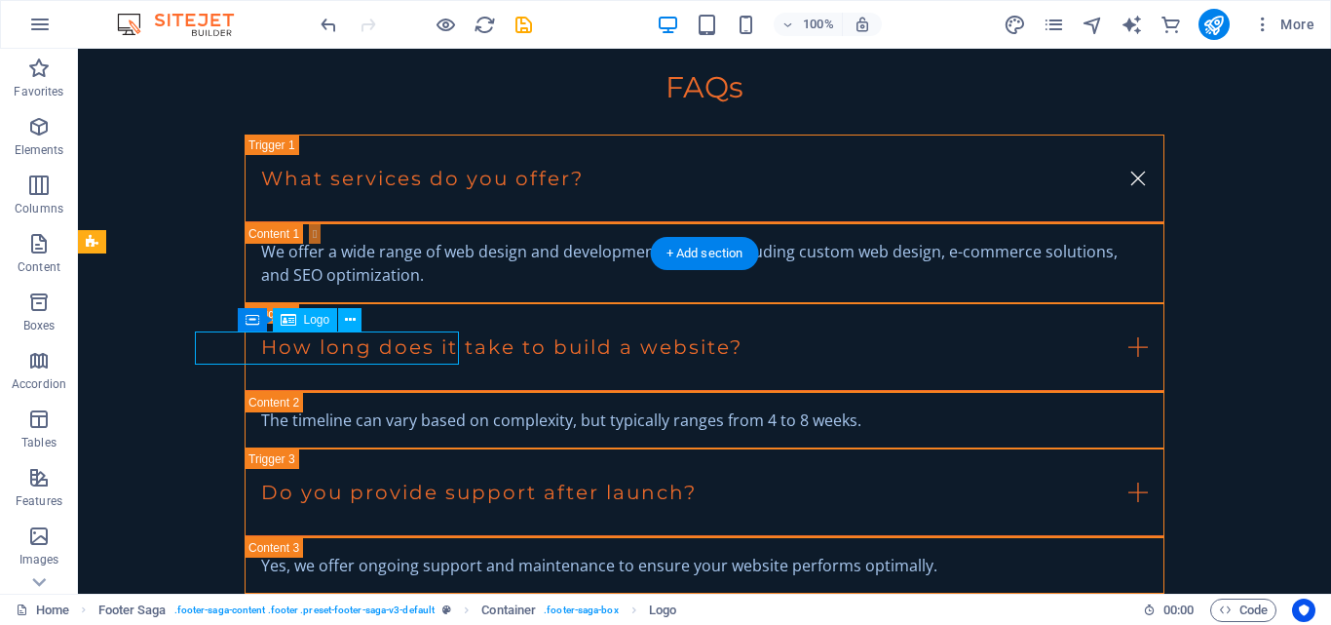
select select "px"
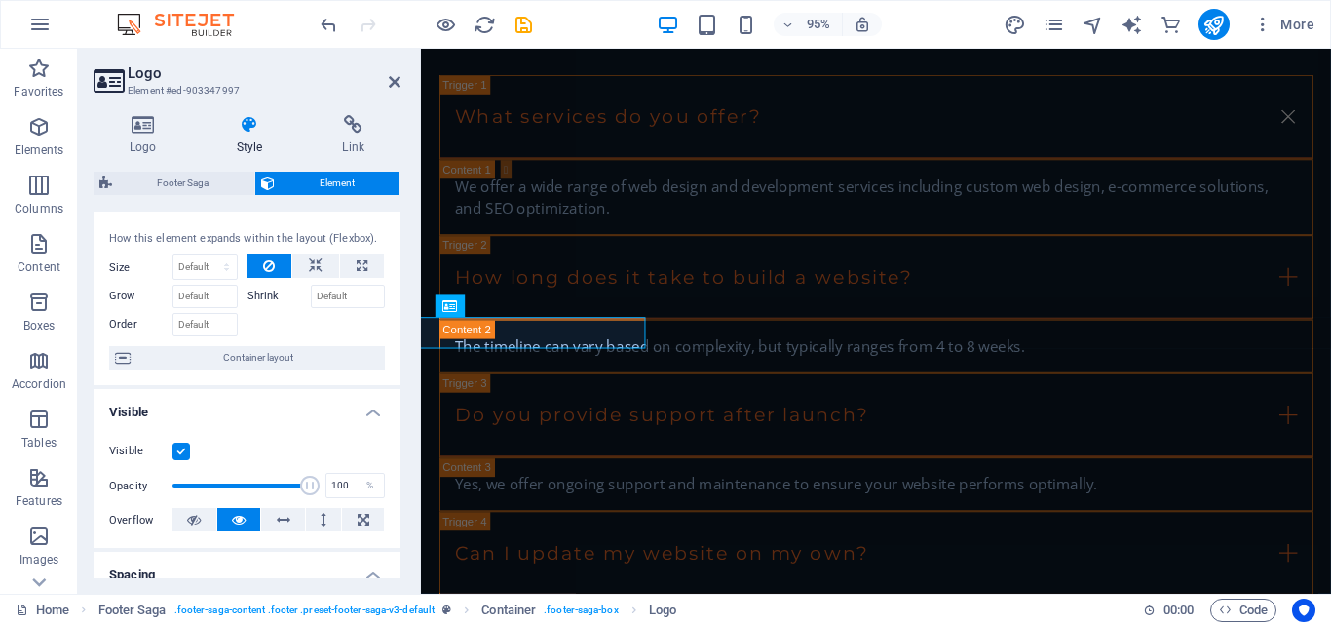
scroll to position [97, 0]
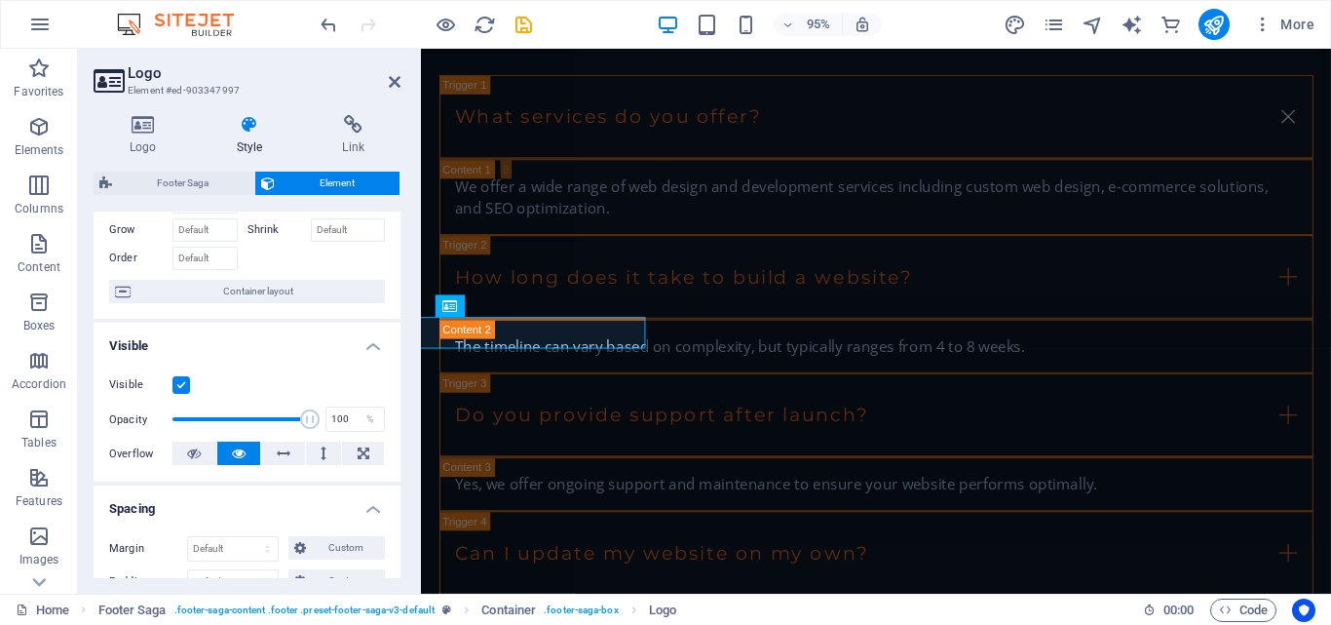
click at [176, 388] on label at bounding box center [181, 385] width 18 height 18
click at [0, 0] on input "Visible" at bounding box center [0, 0] width 0 height 0
click at [176, 388] on label at bounding box center [181, 385] width 18 height 18
click at [0, 0] on input "Visible" at bounding box center [0, 0] width 0 height 0
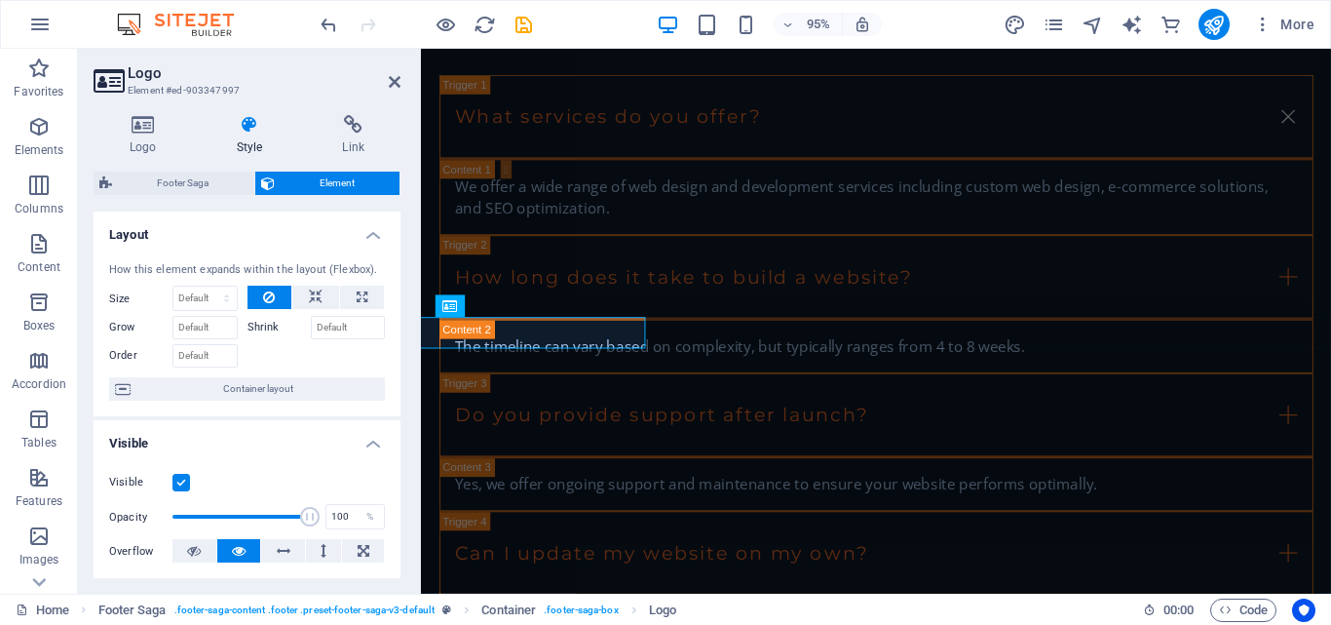
click at [370, 232] on h4 "Layout" at bounding box center [247, 228] width 307 height 35
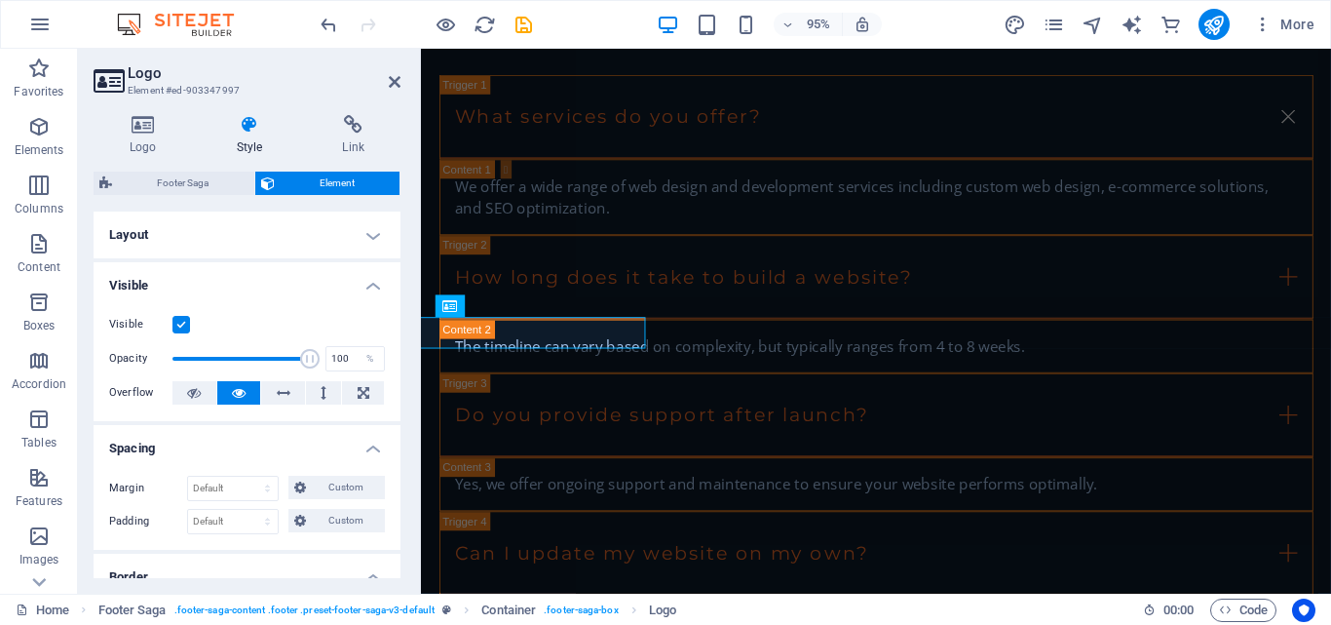
click at [370, 281] on h4 "Visible" at bounding box center [247, 279] width 307 height 35
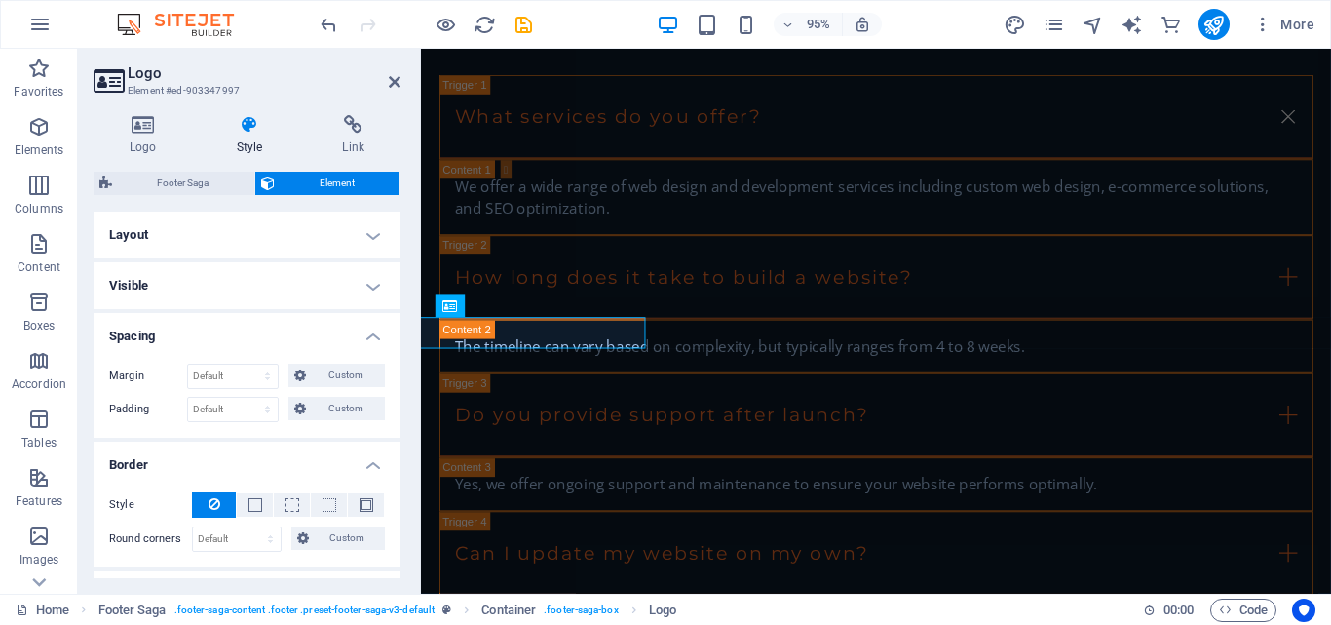
click at [375, 331] on h4 "Spacing" at bounding box center [247, 330] width 307 height 35
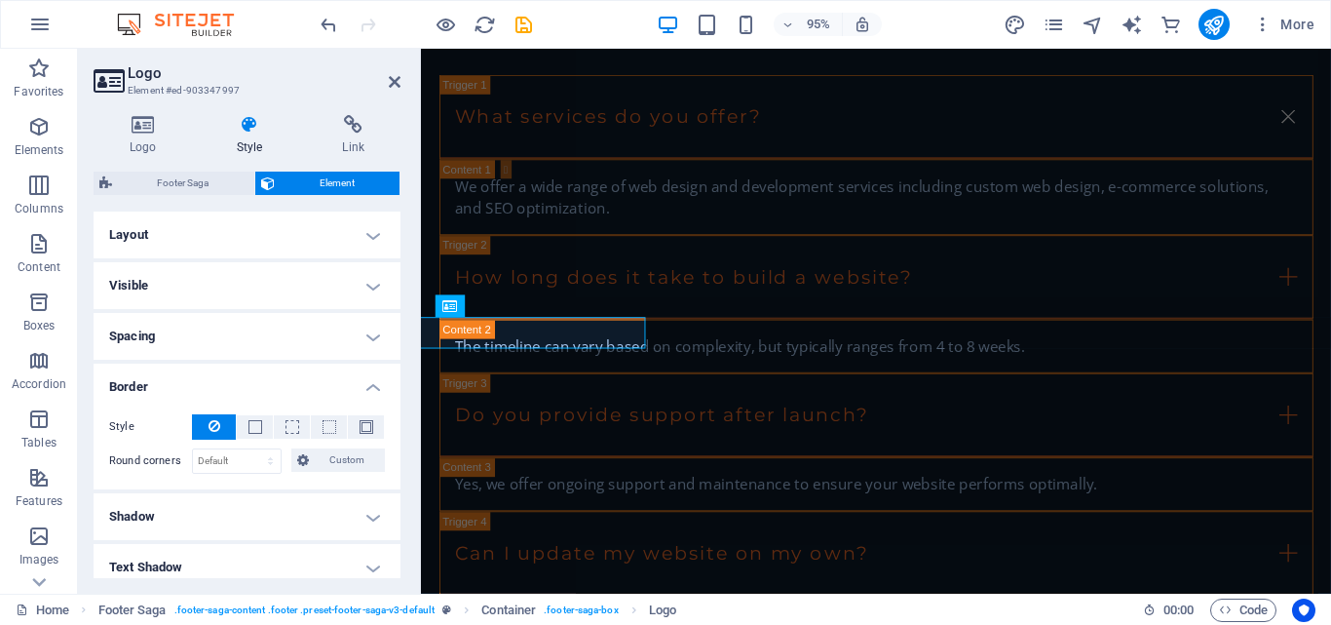
click at [365, 379] on h4 "Border" at bounding box center [247, 380] width 307 height 35
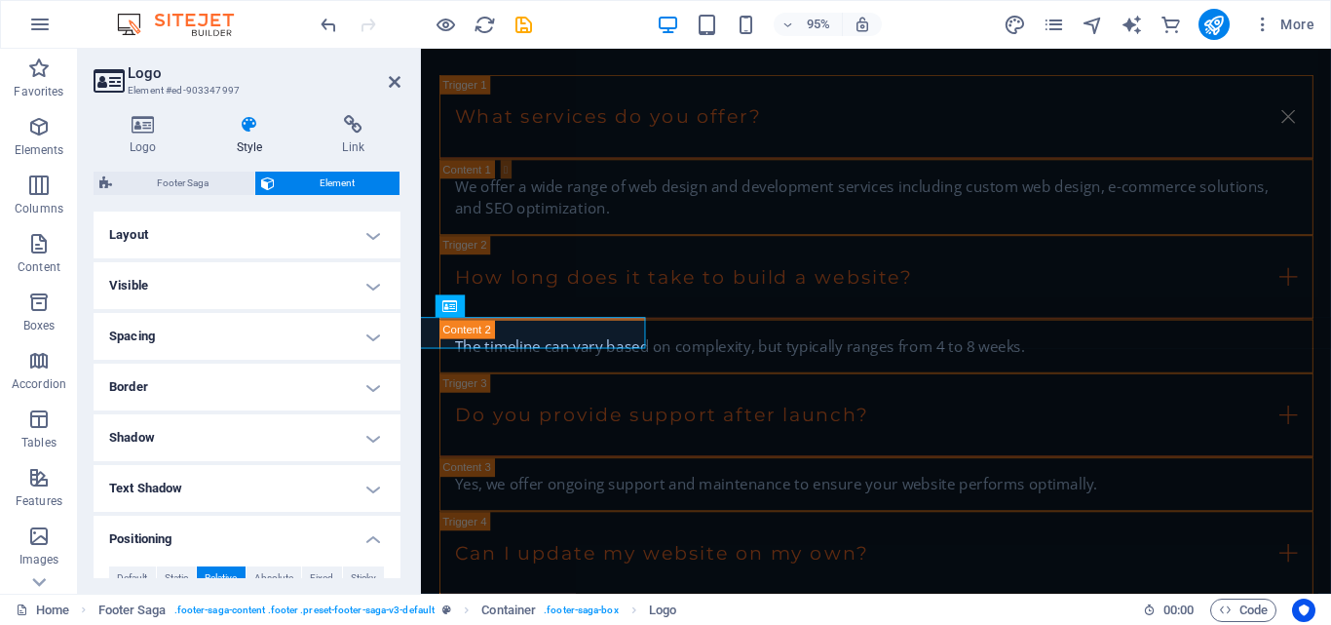
scroll to position [195, 0]
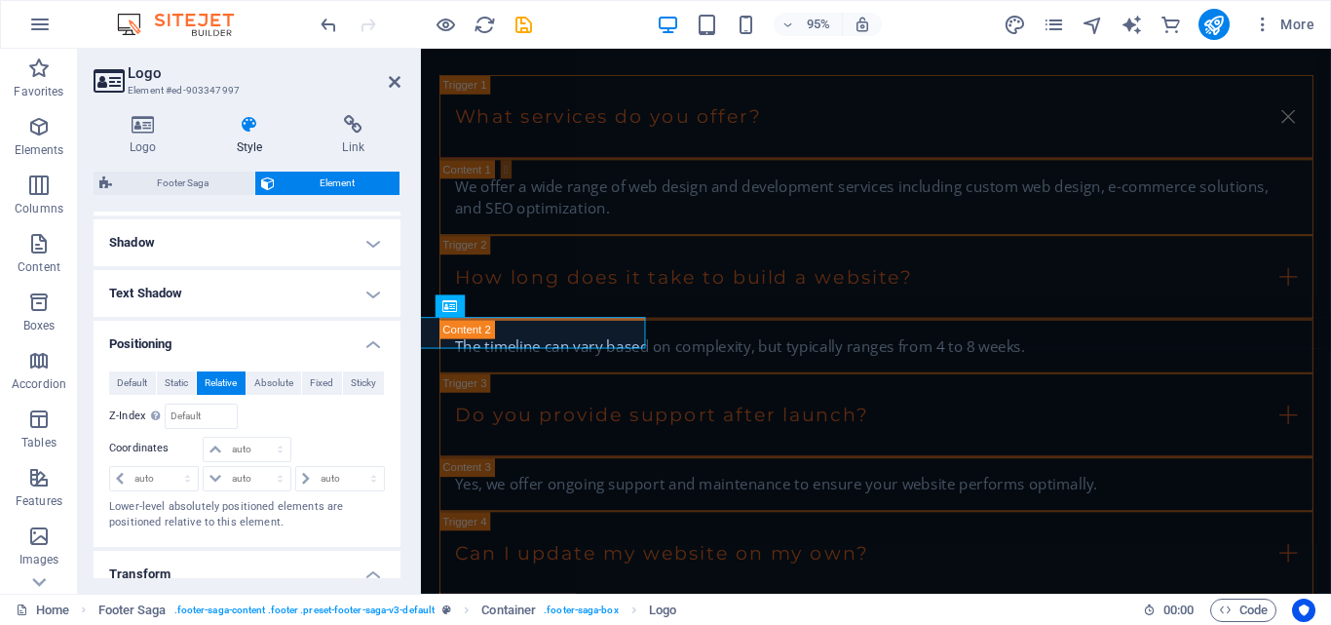
click at [365, 341] on h4 "Positioning" at bounding box center [247, 338] width 307 height 35
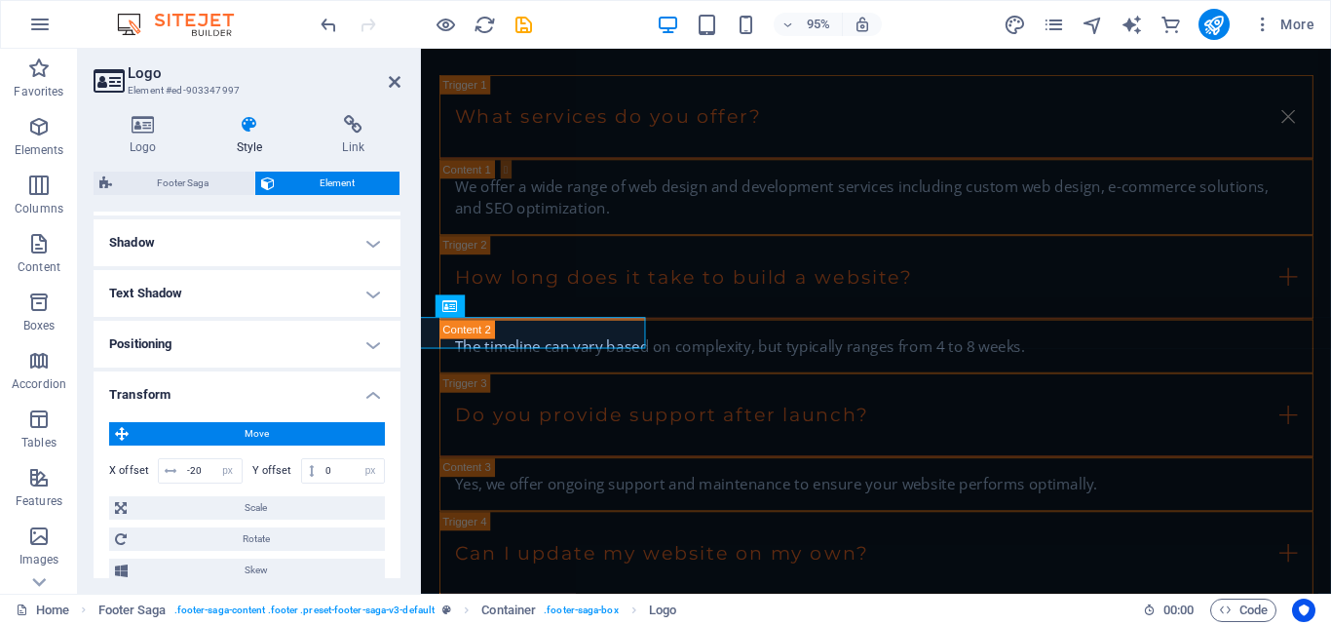
click at [370, 394] on h4 "Transform" at bounding box center [247, 388] width 307 height 35
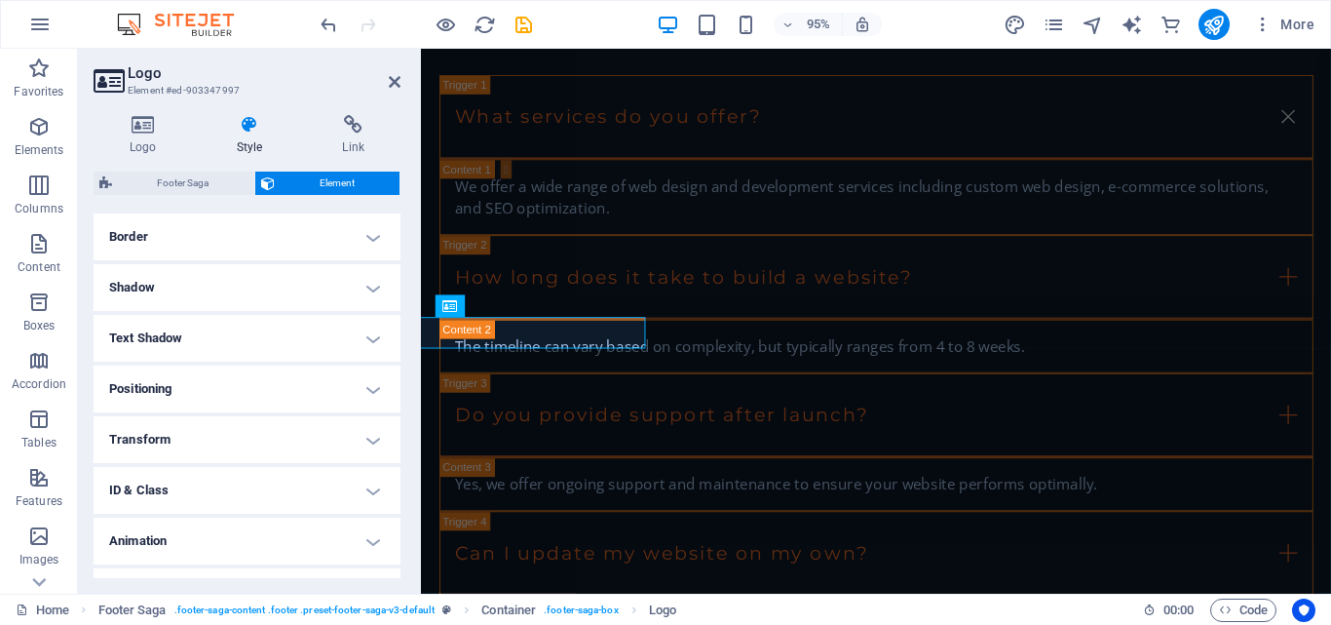
scroll to position [187, 0]
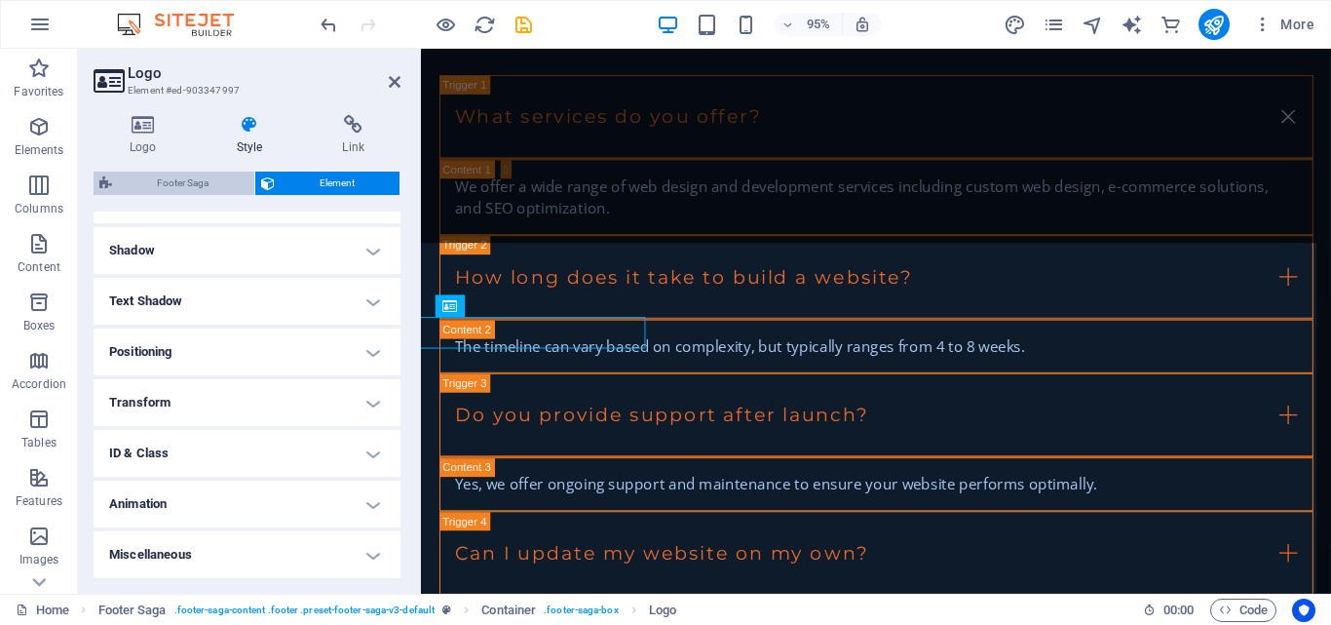
click at [191, 187] on span "Footer Saga" at bounding box center [183, 183] width 131 height 23
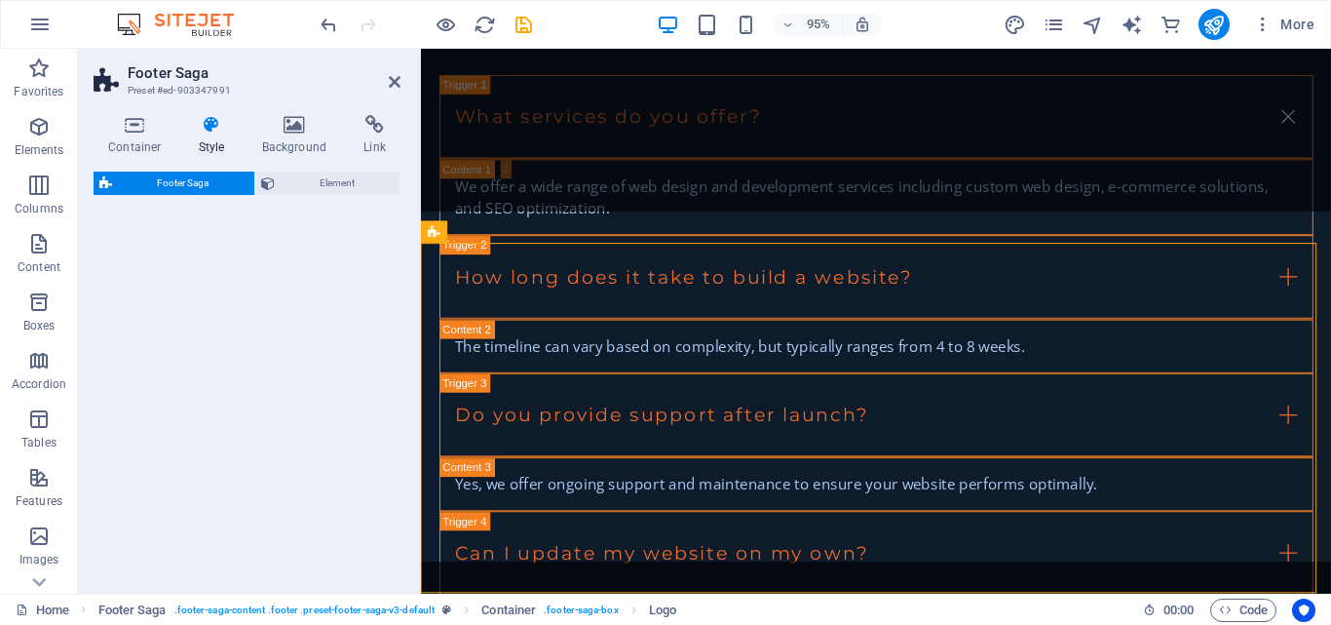
select select "rem"
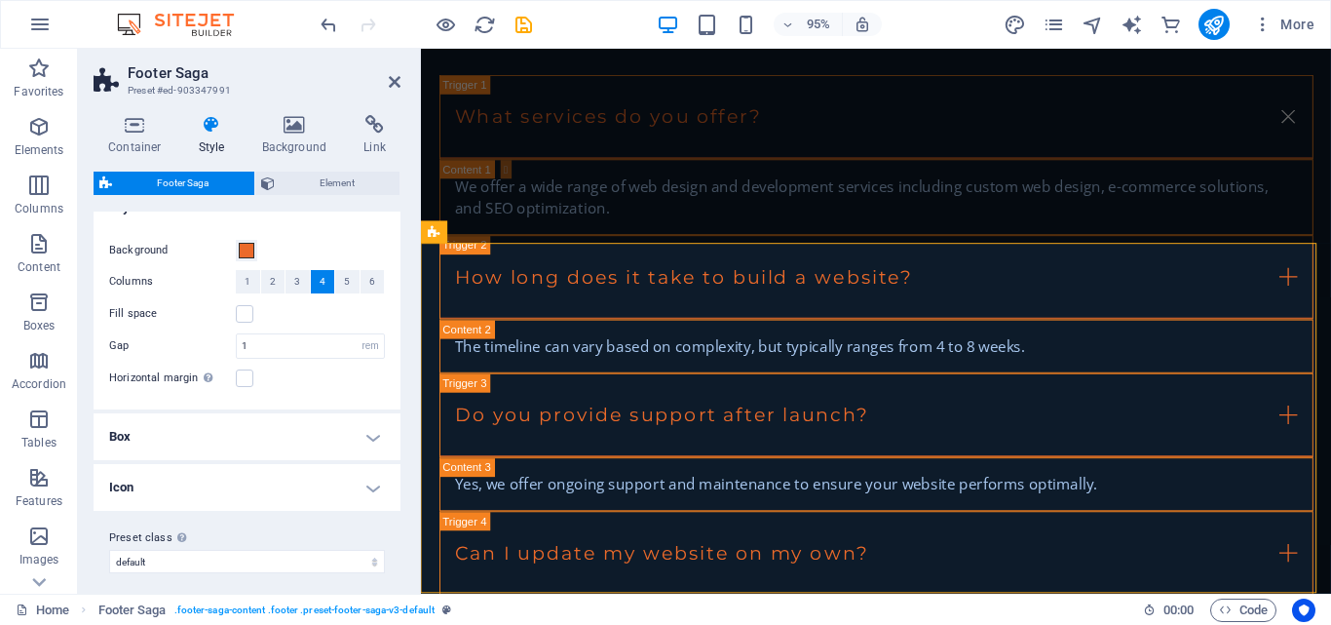
scroll to position [0, 0]
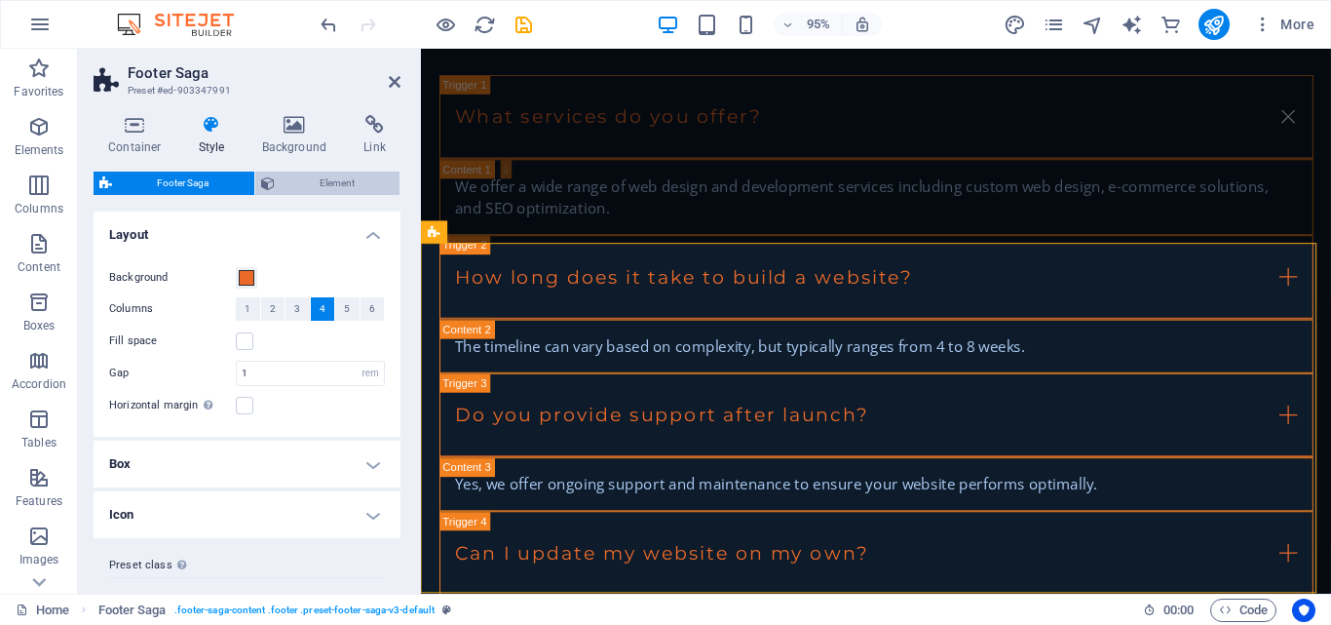
click at [350, 179] on span "Element" at bounding box center [338, 183] width 114 height 23
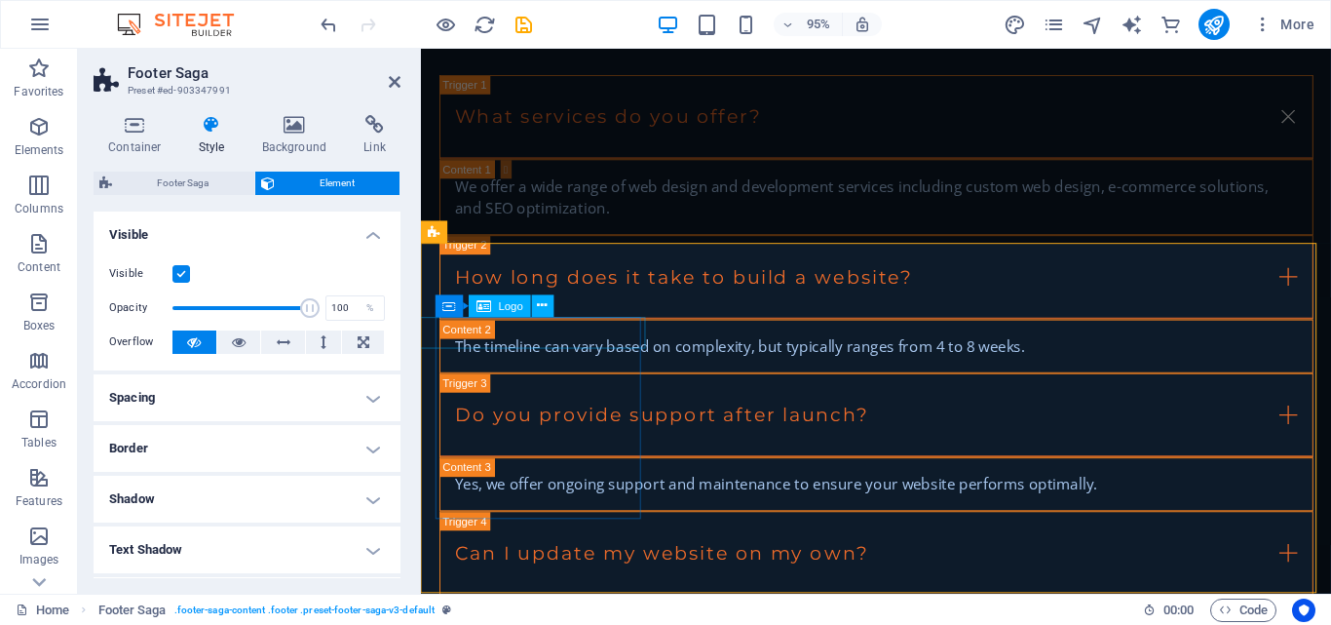
click at [544, 303] on icon at bounding box center [543, 305] width 10 height 19
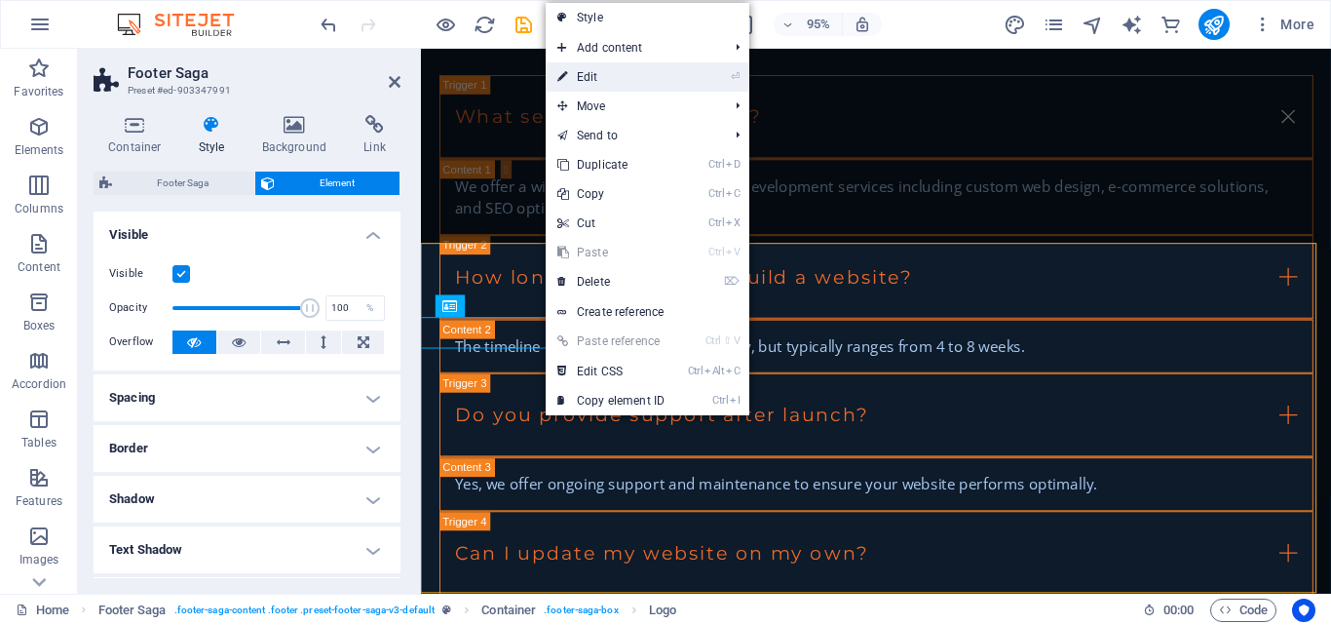
click at [600, 72] on link "⏎ Edit" at bounding box center [611, 76] width 131 height 29
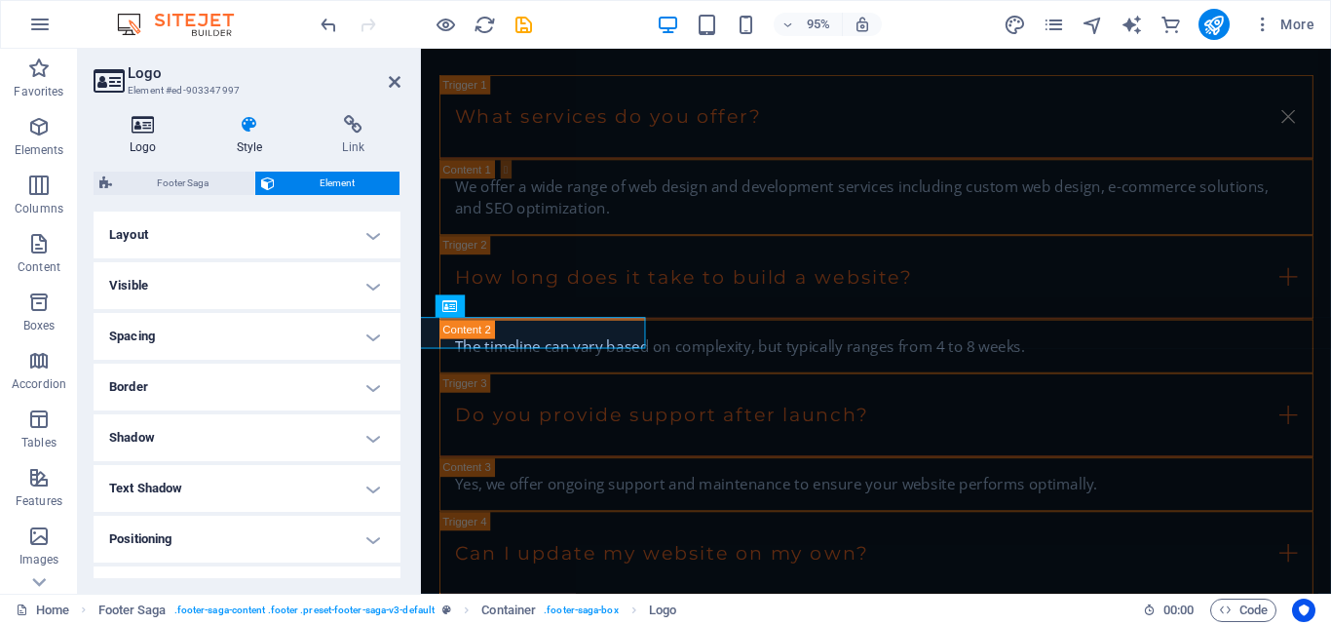
click at [140, 145] on h4 "Logo" at bounding box center [147, 135] width 107 height 41
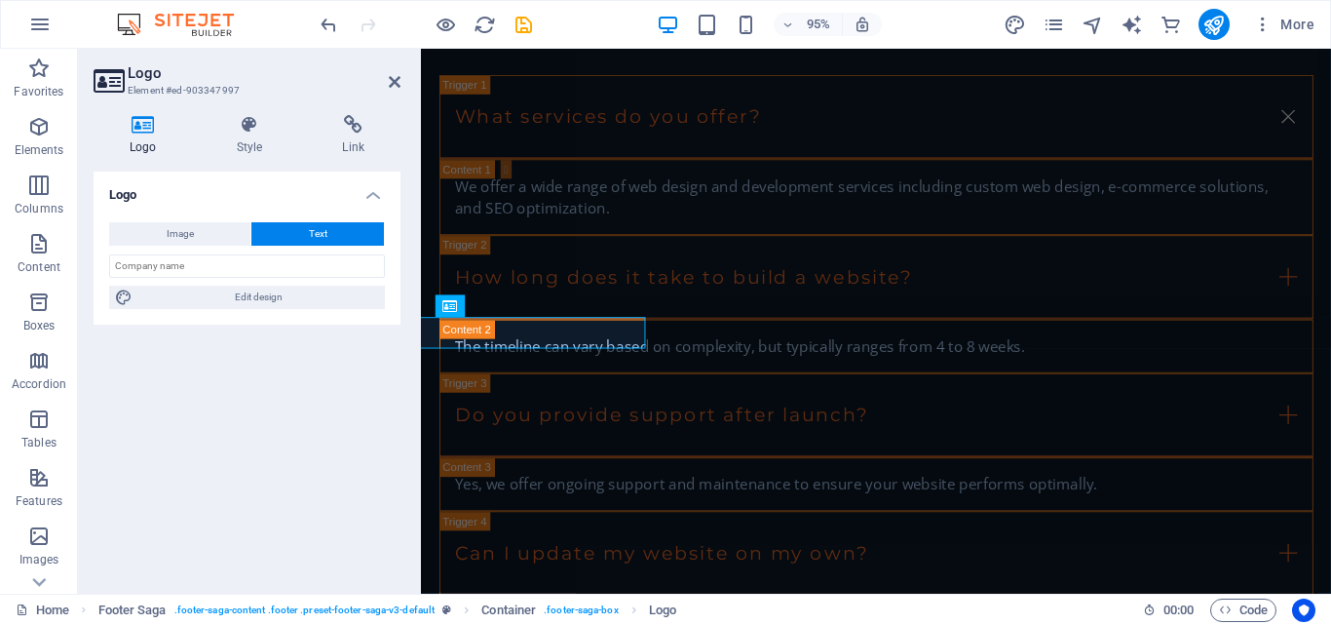
click at [371, 196] on h4 "Logo" at bounding box center [247, 189] width 307 height 35
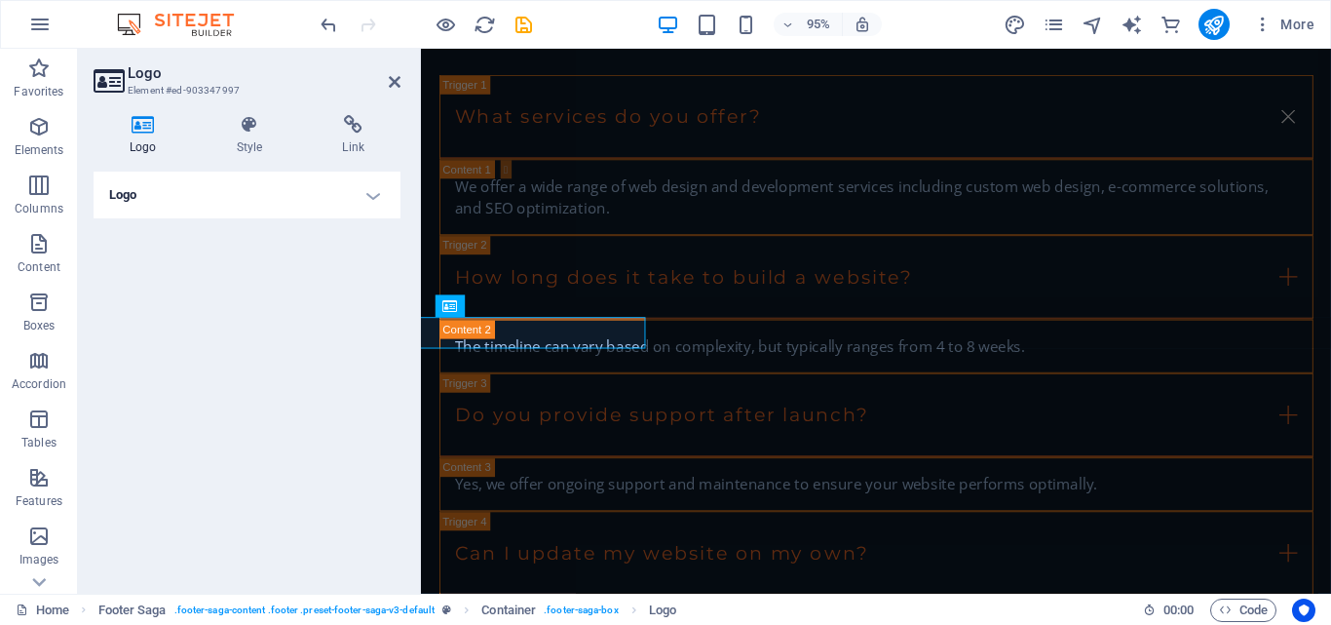
click at [371, 196] on h4 "Logo" at bounding box center [247, 195] width 307 height 47
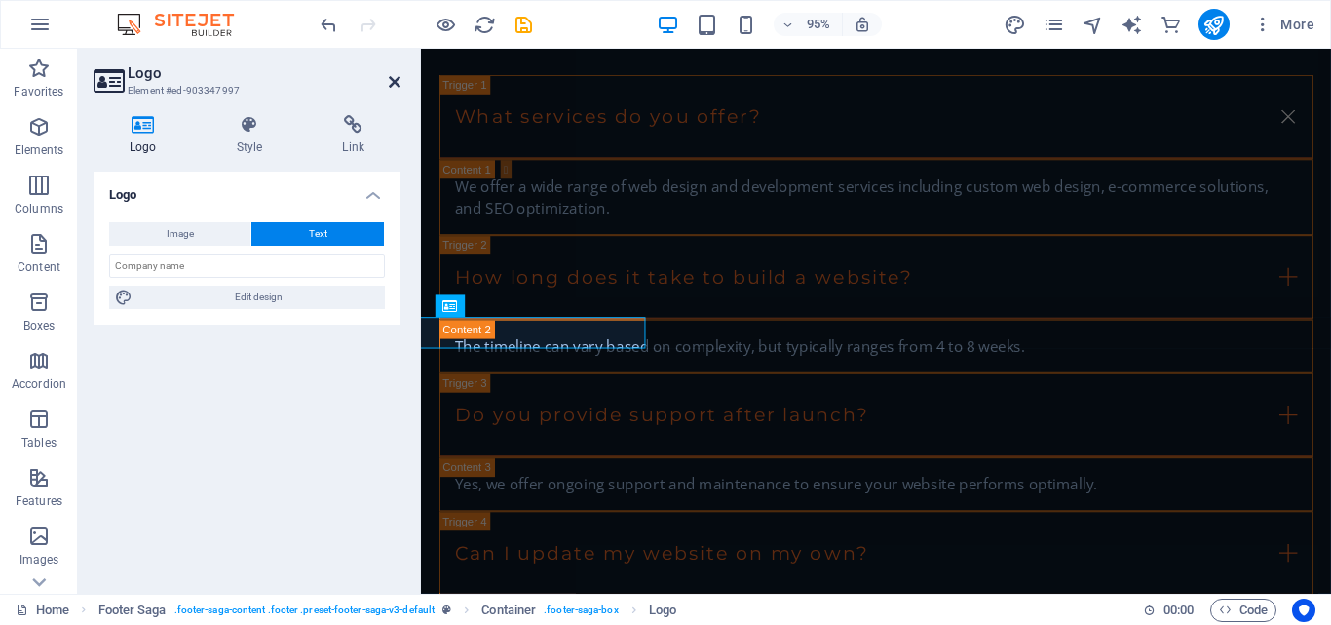
click at [397, 81] on icon at bounding box center [395, 82] width 12 height 16
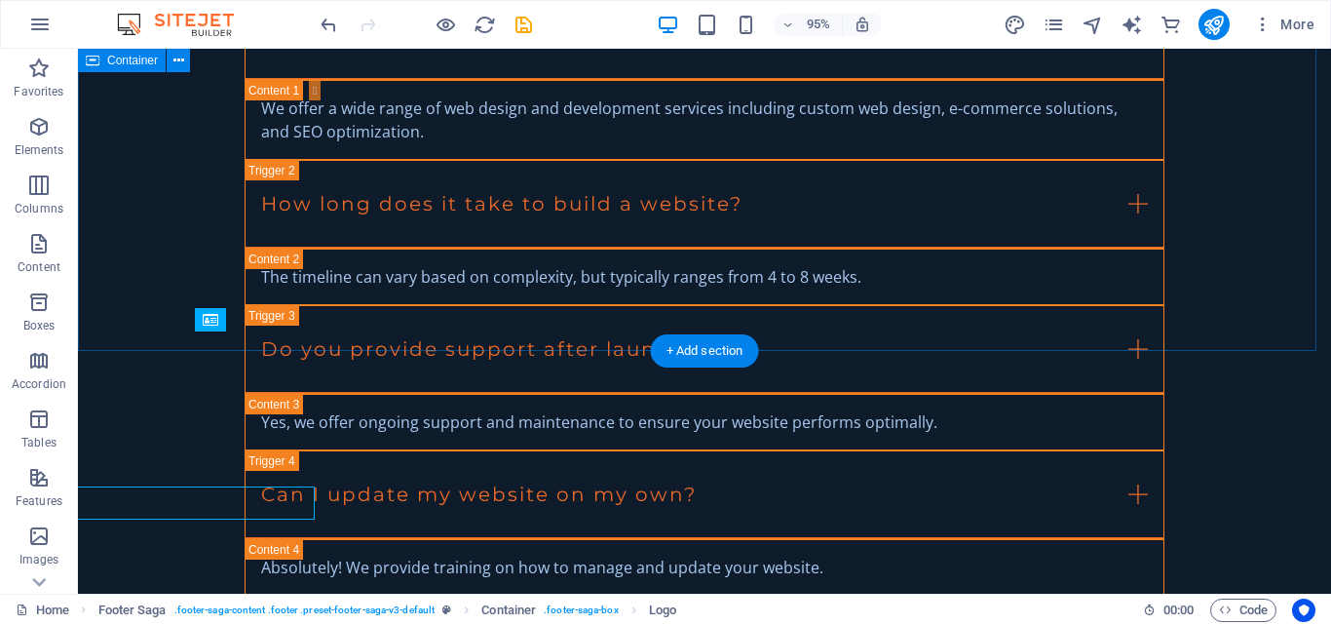
scroll to position [3542, 0]
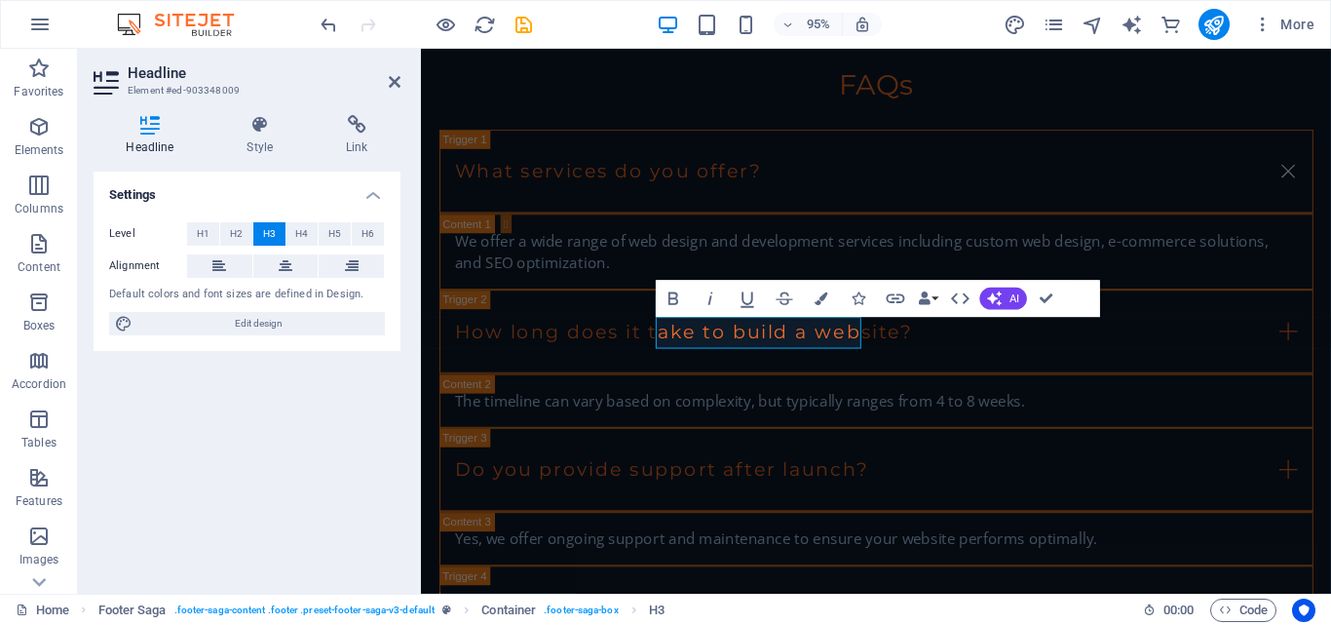
scroll to position [3600, 0]
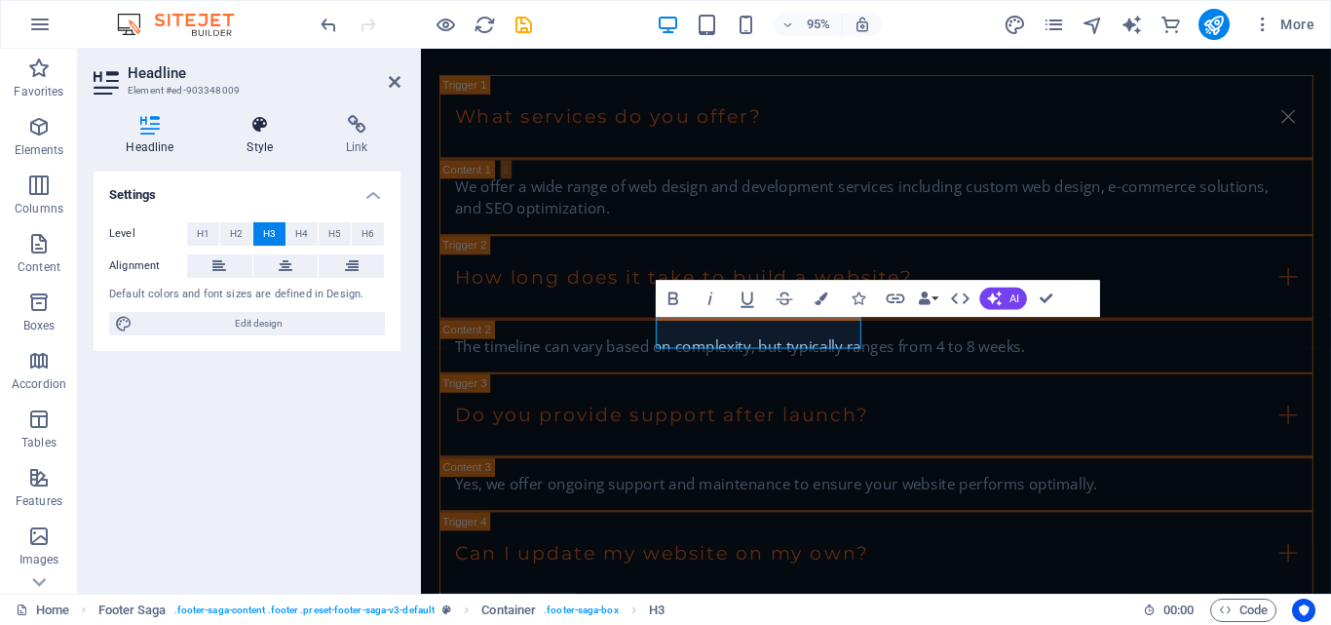
click at [259, 125] on icon at bounding box center [260, 124] width 92 height 19
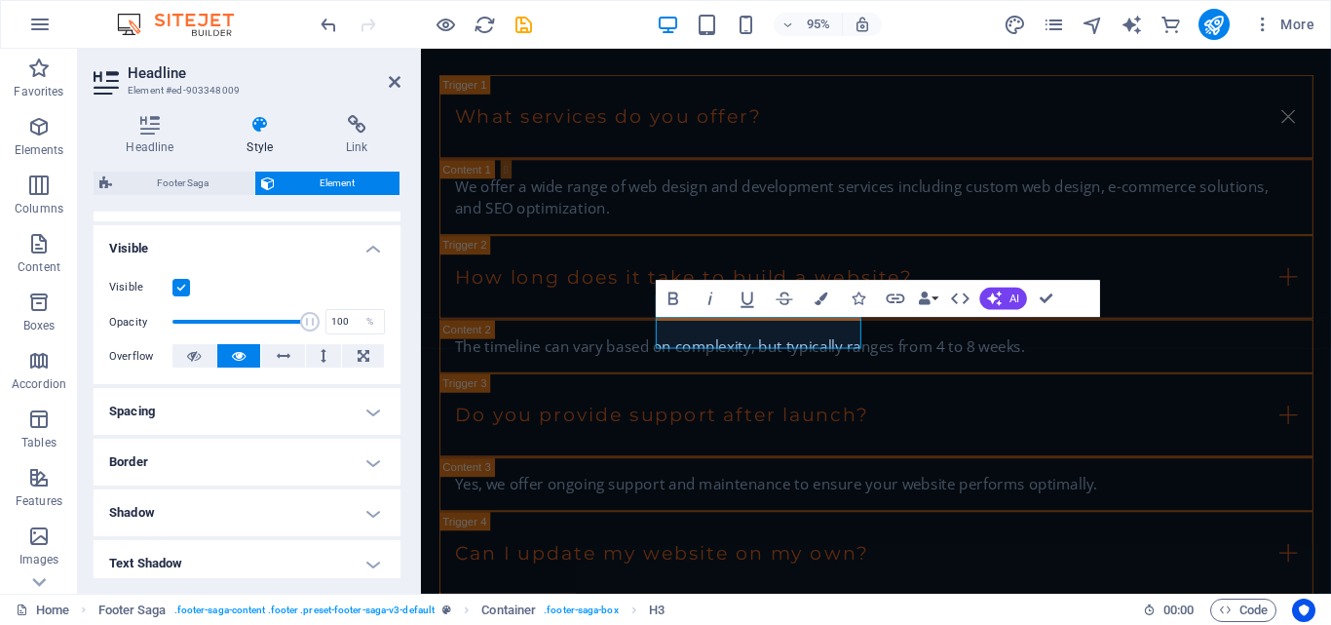
scroll to position [292, 0]
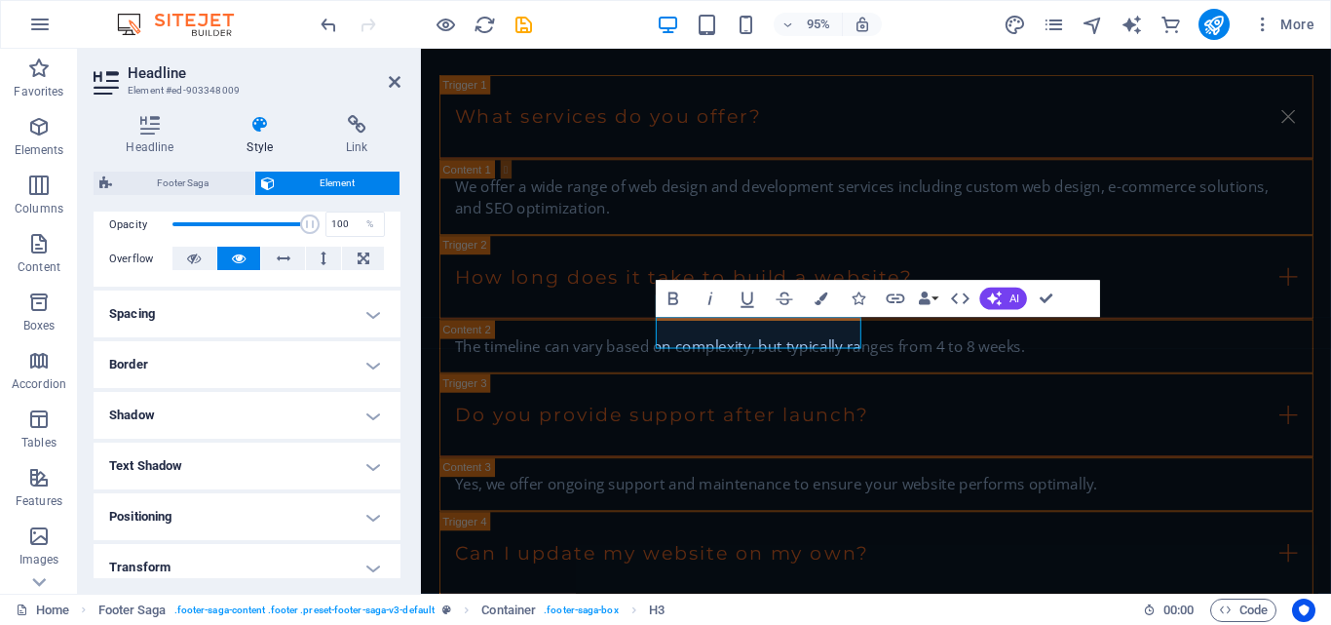
click at [364, 505] on h4 "Positioning" at bounding box center [247, 516] width 307 height 47
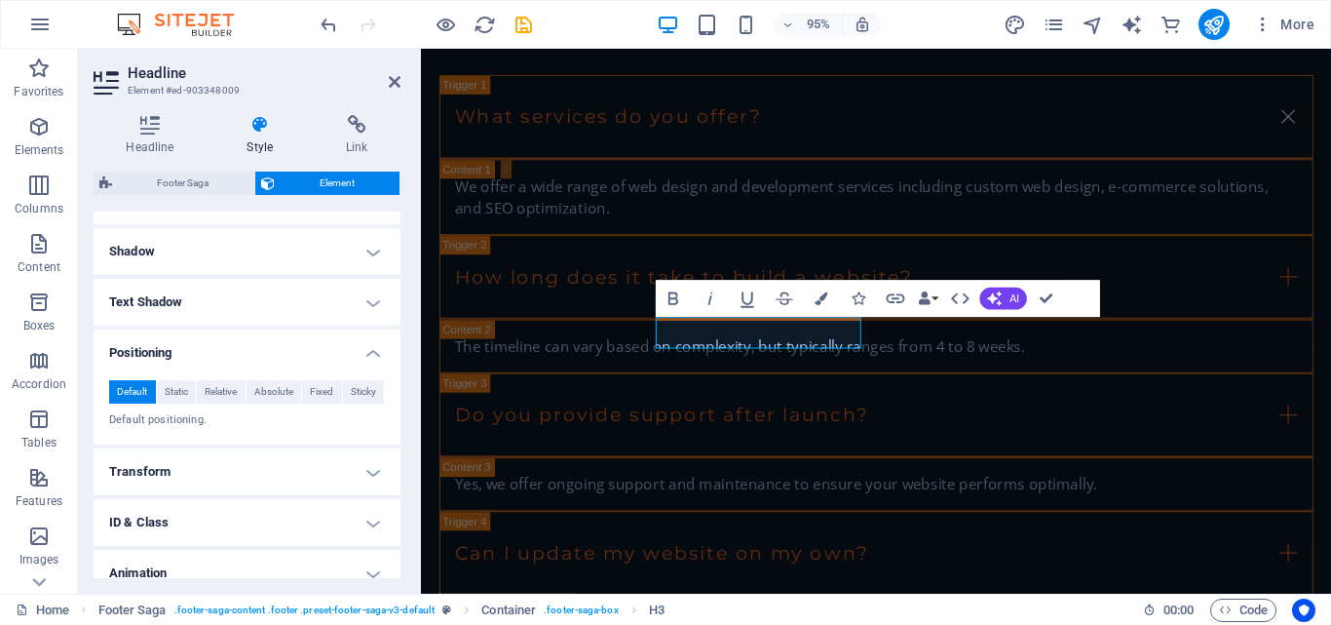
scroll to position [487, 0]
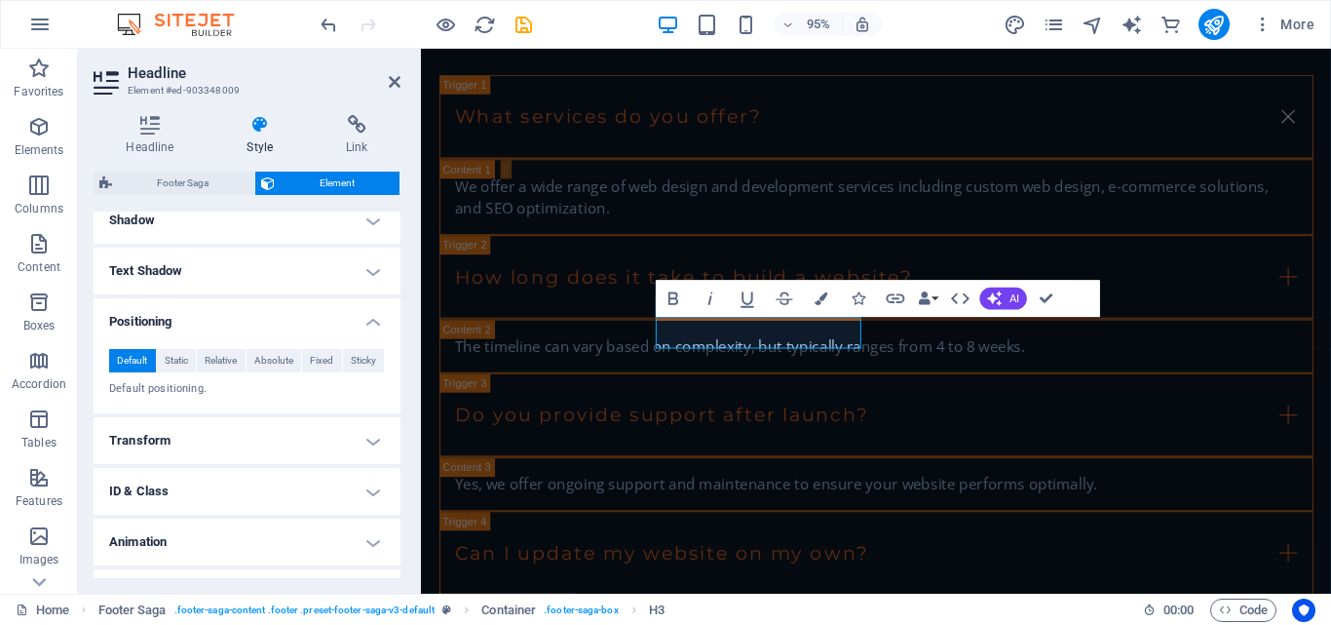
click at [372, 441] on h4 "Transform" at bounding box center [247, 440] width 307 height 47
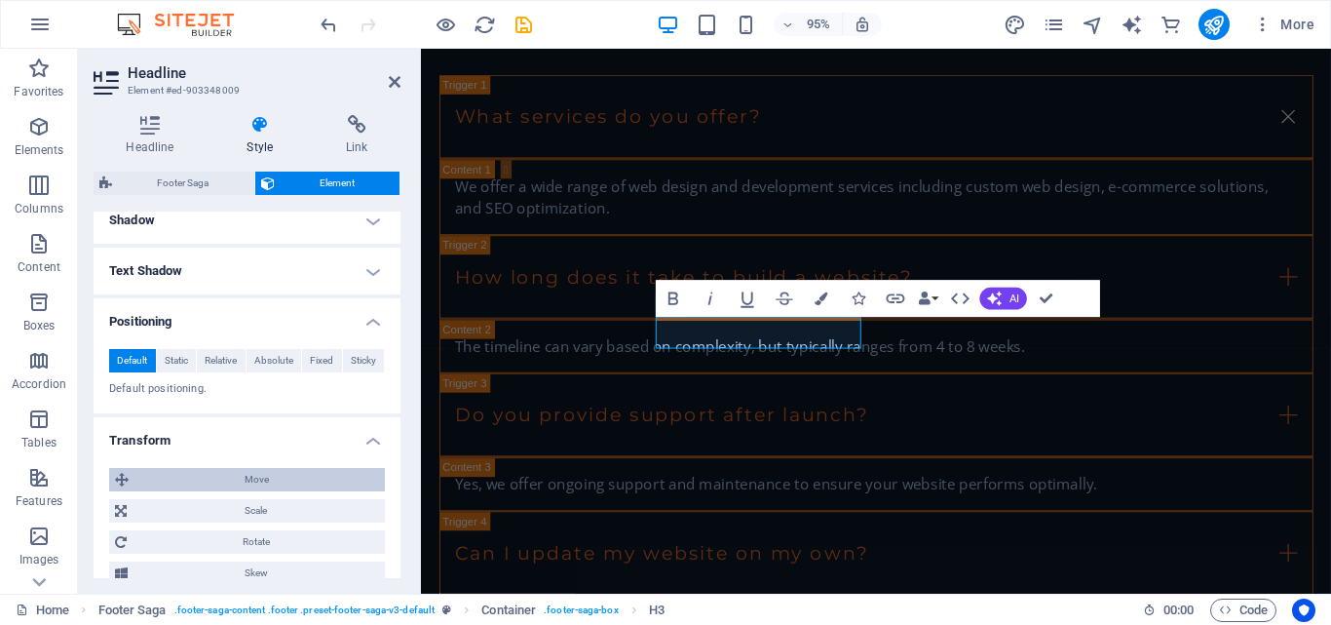
scroll to position [585, 0]
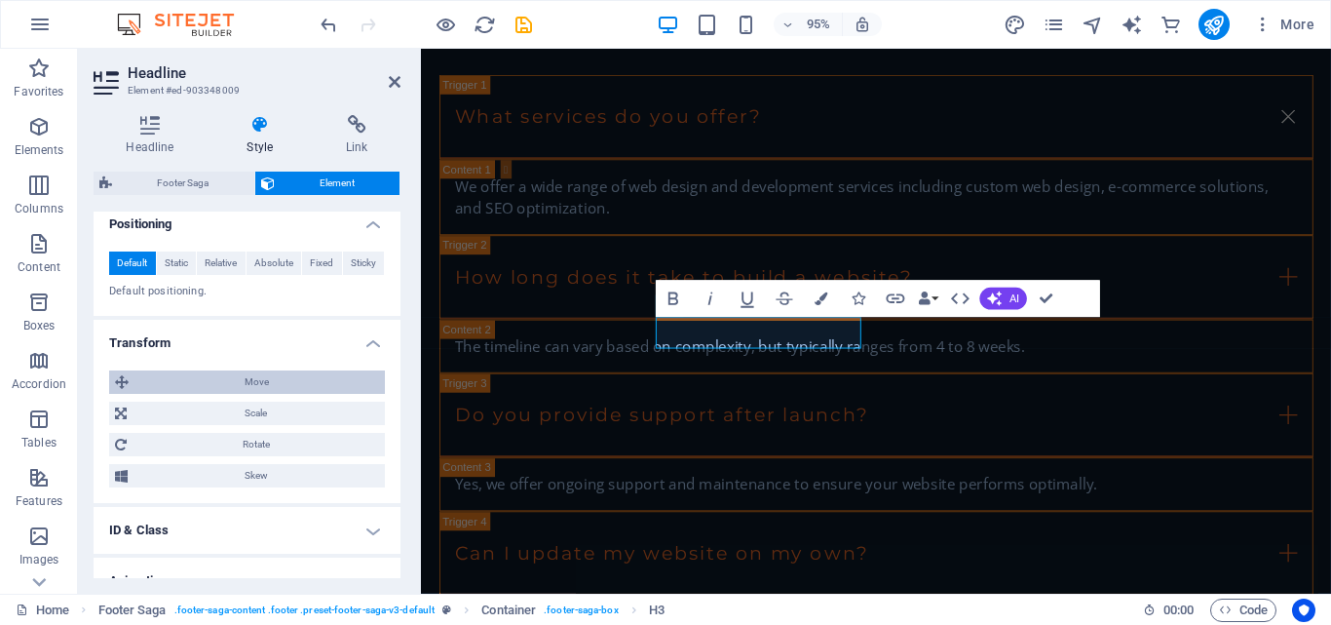
click at [230, 385] on span "Move" at bounding box center [256, 381] width 245 height 23
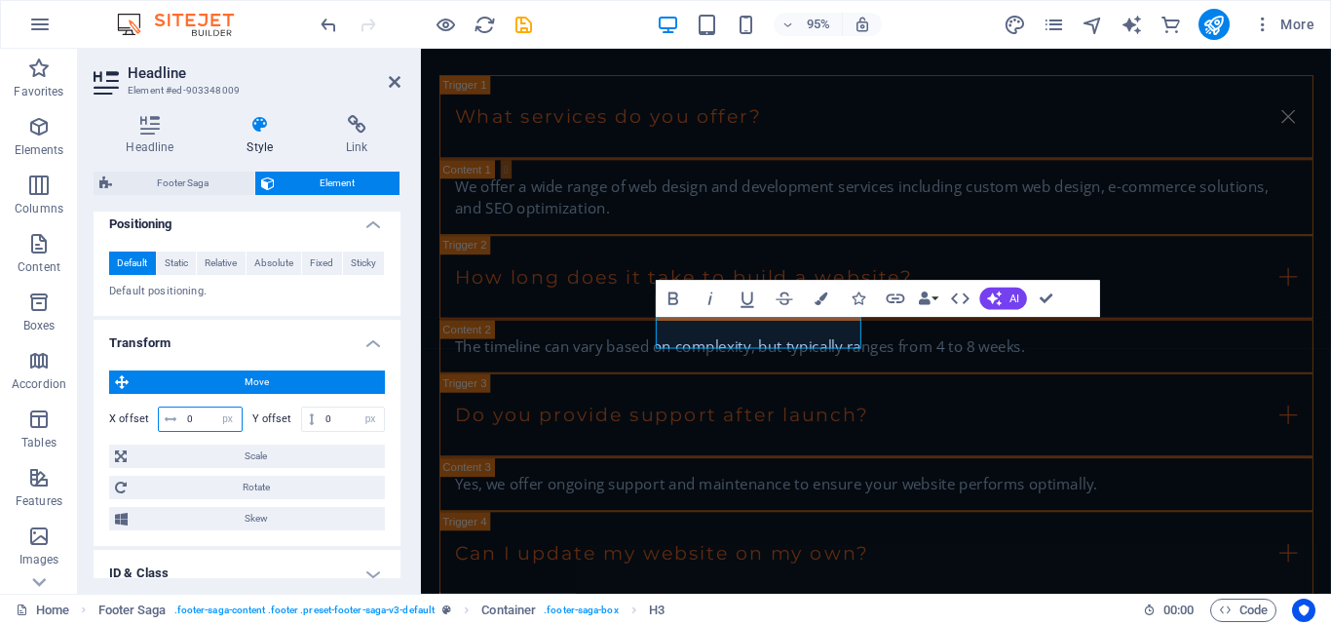
click at [189, 421] on input "0" at bounding box center [211, 418] width 59 height 23
type input "0"
click at [308, 384] on span "Move" at bounding box center [256, 381] width 245 height 23
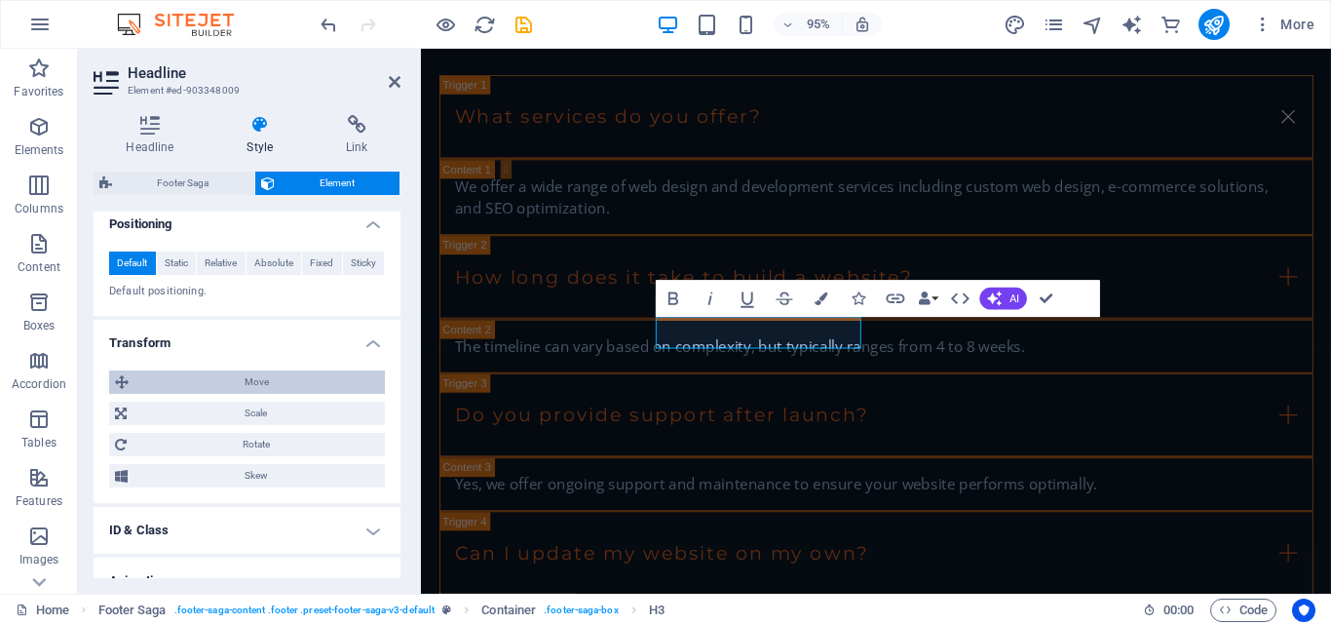
click at [308, 384] on span "Move" at bounding box center [256, 381] width 245 height 23
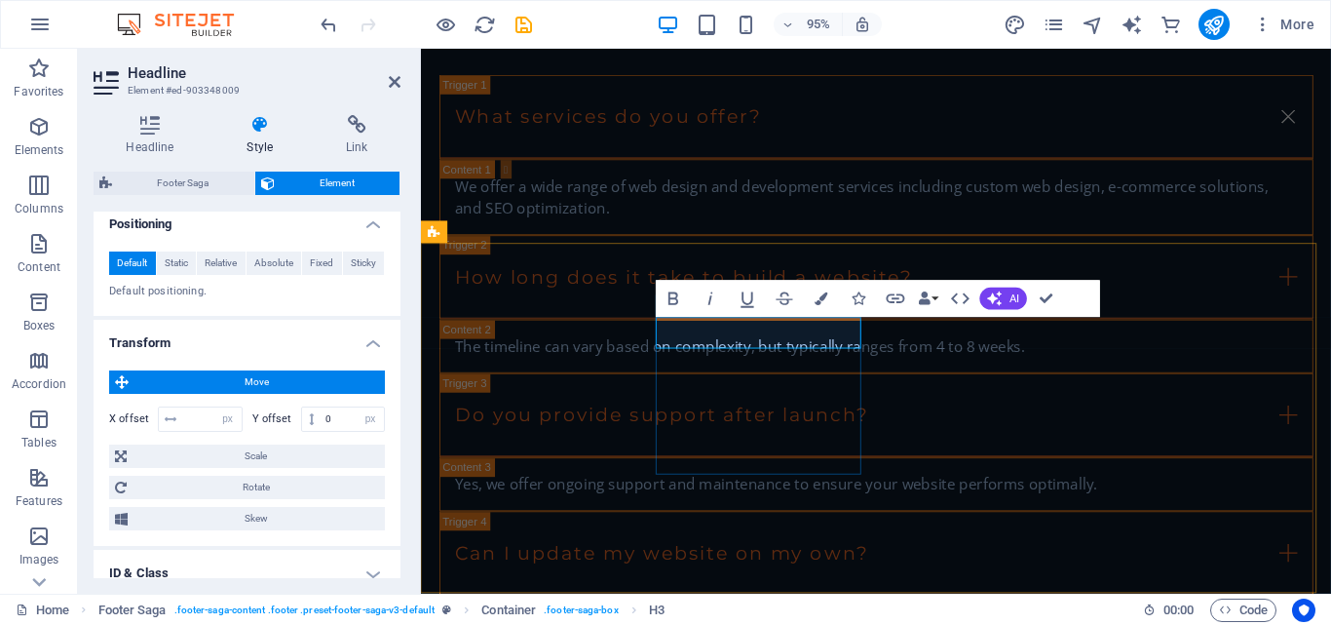
click at [1004, 293] on button "AI" at bounding box center [1003, 298] width 47 height 22
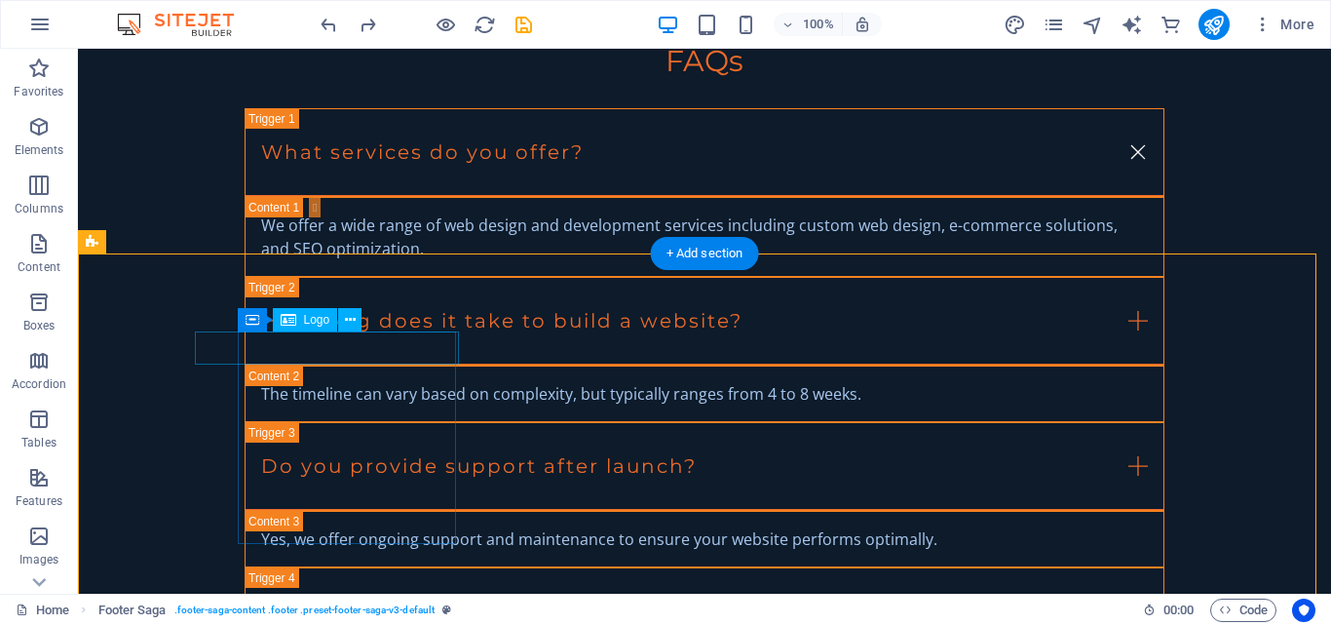
click at [288, 319] on icon at bounding box center [289, 319] width 16 height 23
click at [355, 324] on icon at bounding box center [350, 320] width 11 height 20
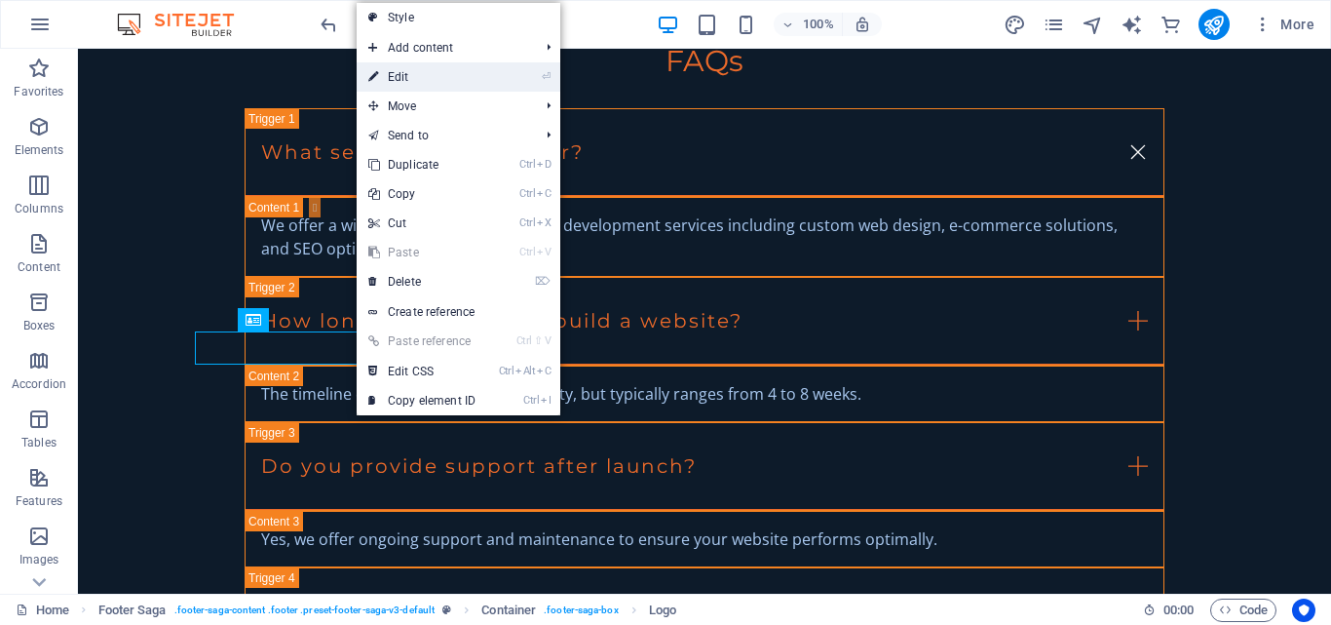
drag, startPoint x: 439, startPoint y: 78, endPoint x: 8, endPoint y: 40, distance: 433.4
click at [439, 78] on link "⏎ Edit" at bounding box center [422, 76] width 131 height 29
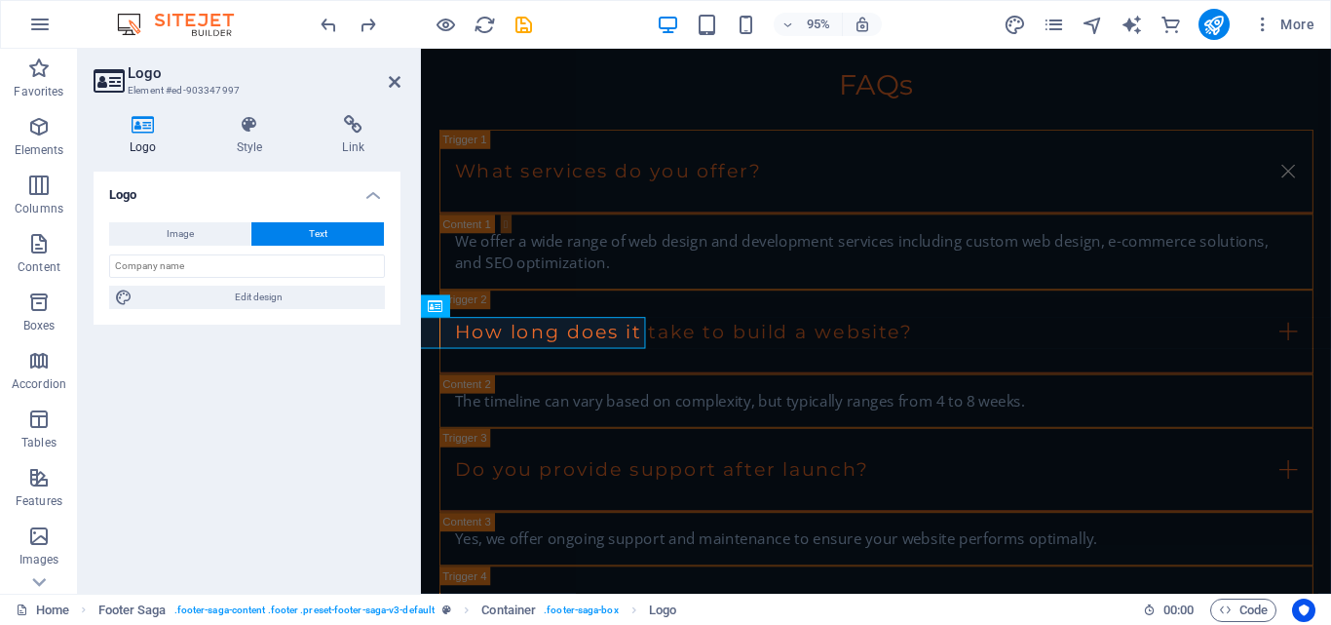
scroll to position [3600, 0]
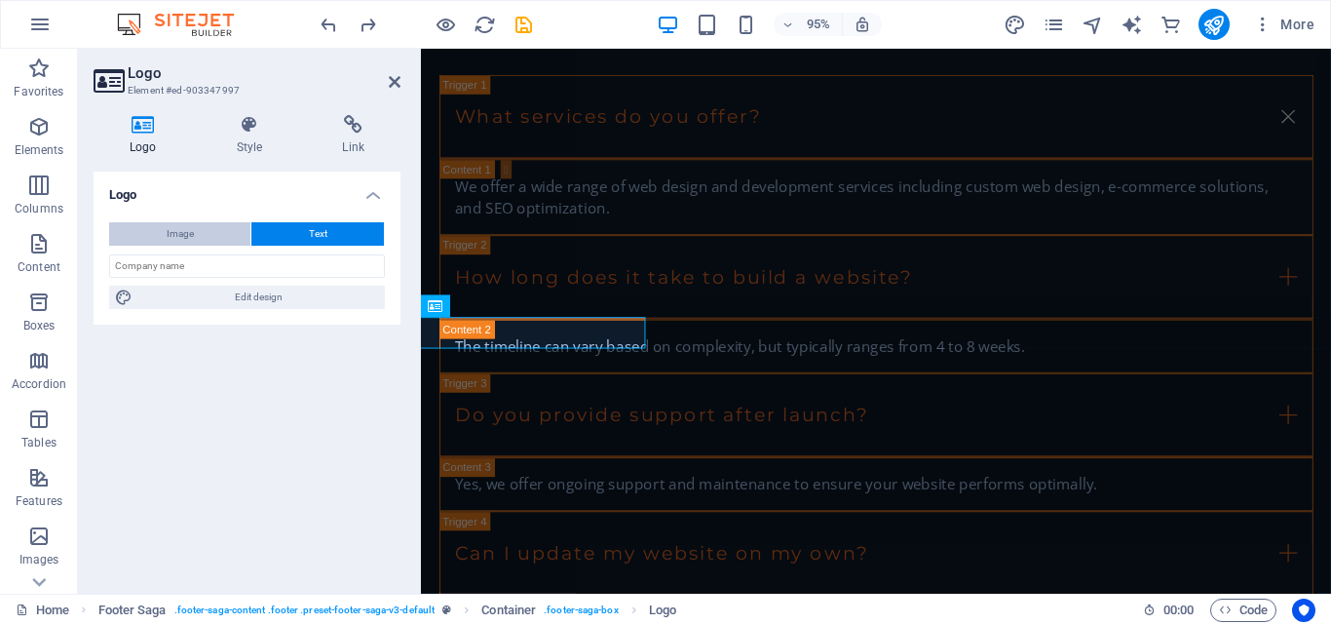
click at [194, 232] on button "Image" at bounding box center [179, 233] width 141 height 23
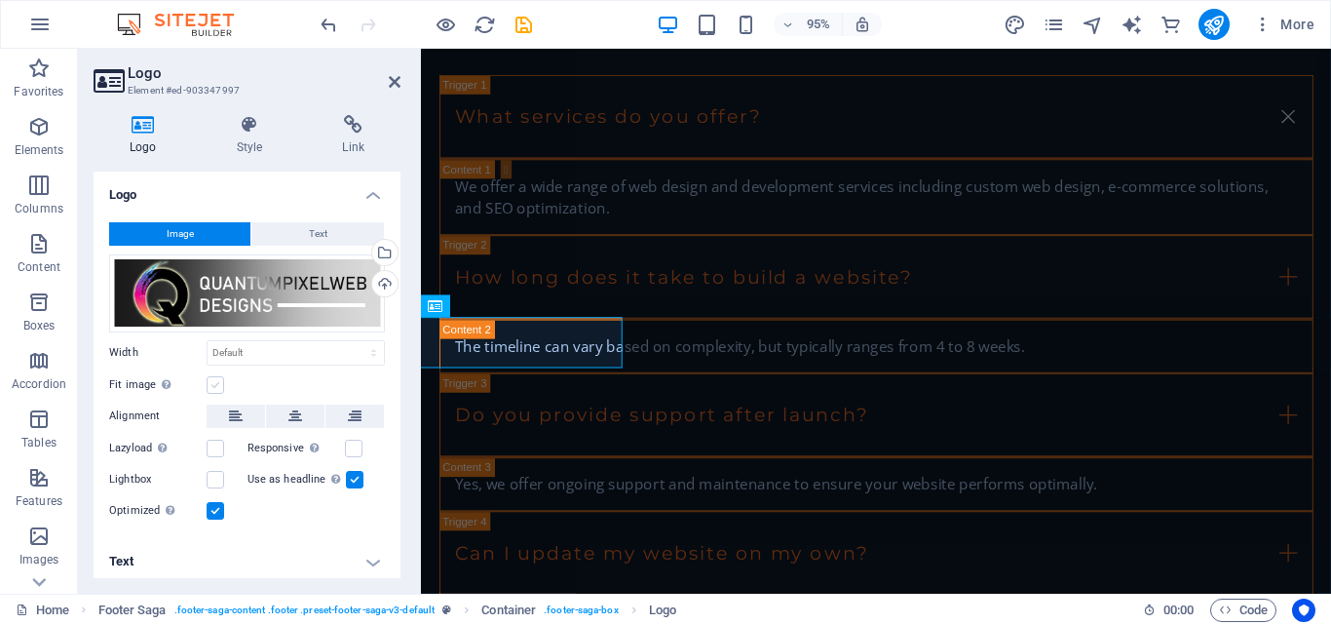
click at [216, 381] on label at bounding box center [216, 385] width 18 height 18
click at [0, 0] on input "Fit image Automatically fit image to a fixed width and height" at bounding box center [0, 0] width 0 height 0
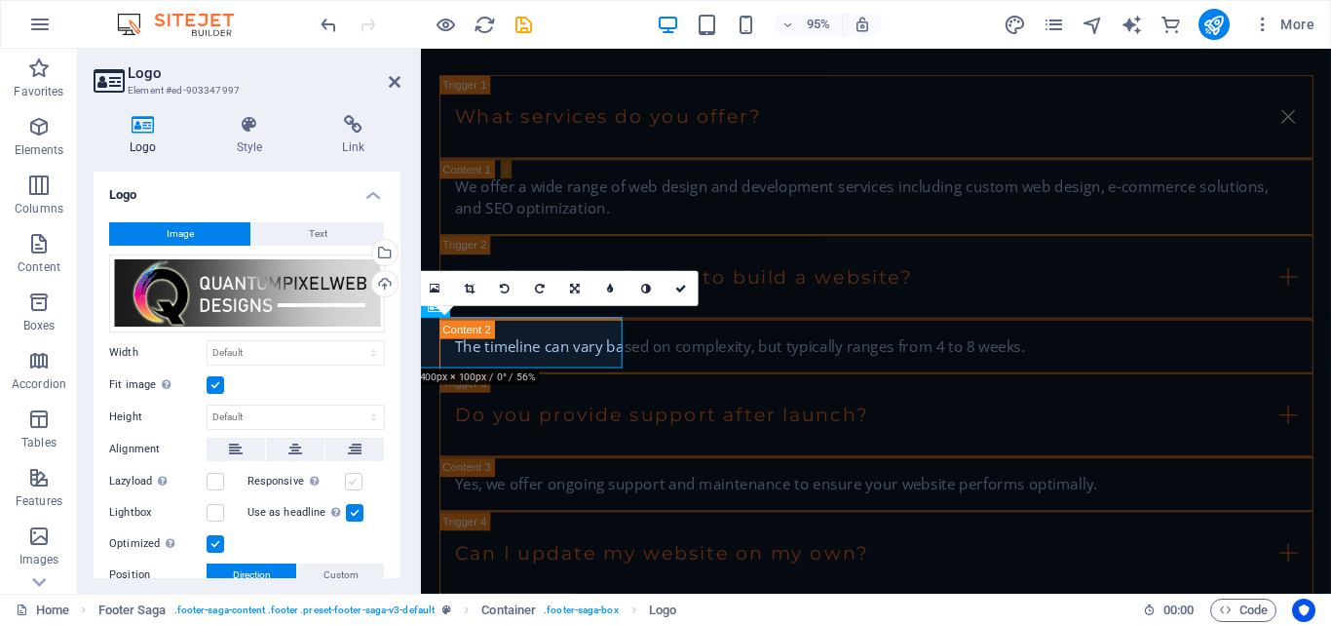
click at [352, 478] on label at bounding box center [354, 482] width 18 height 18
click at [0, 0] on input "Responsive Automatically load retina image and smartphone optimized sizes." at bounding box center [0, 0] width 0 height 0
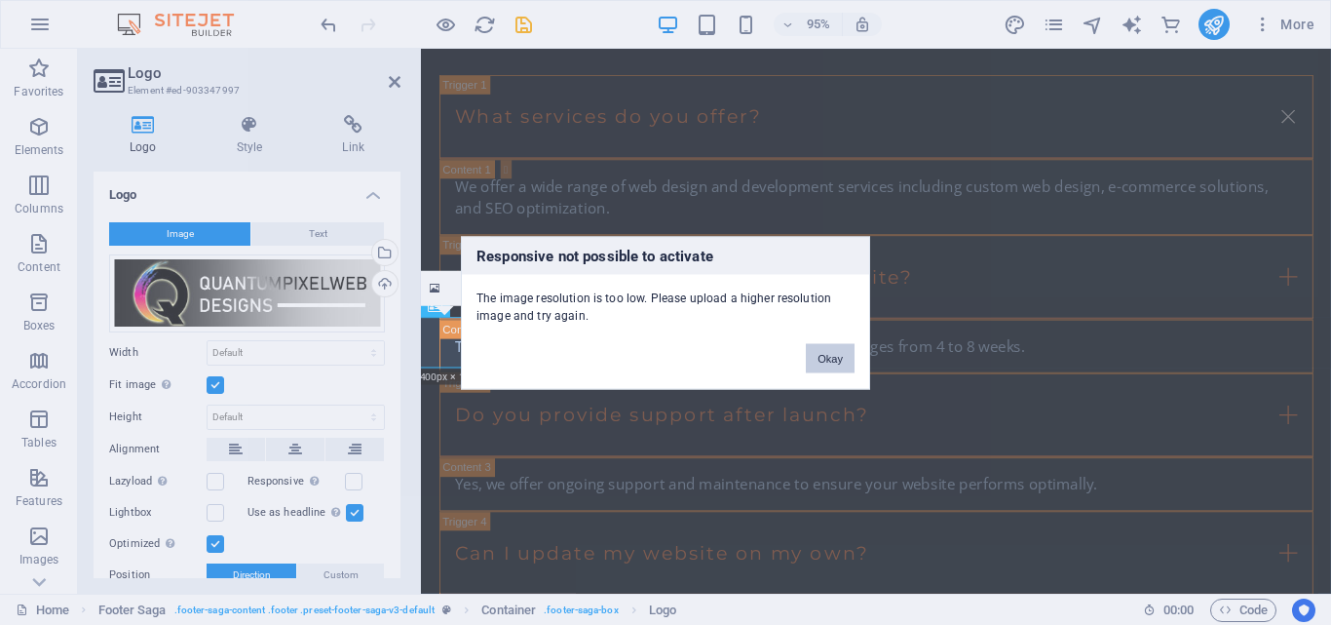
click at [837, 359] on button "Okay" at bounding box center [830, 357] width 49 height 29
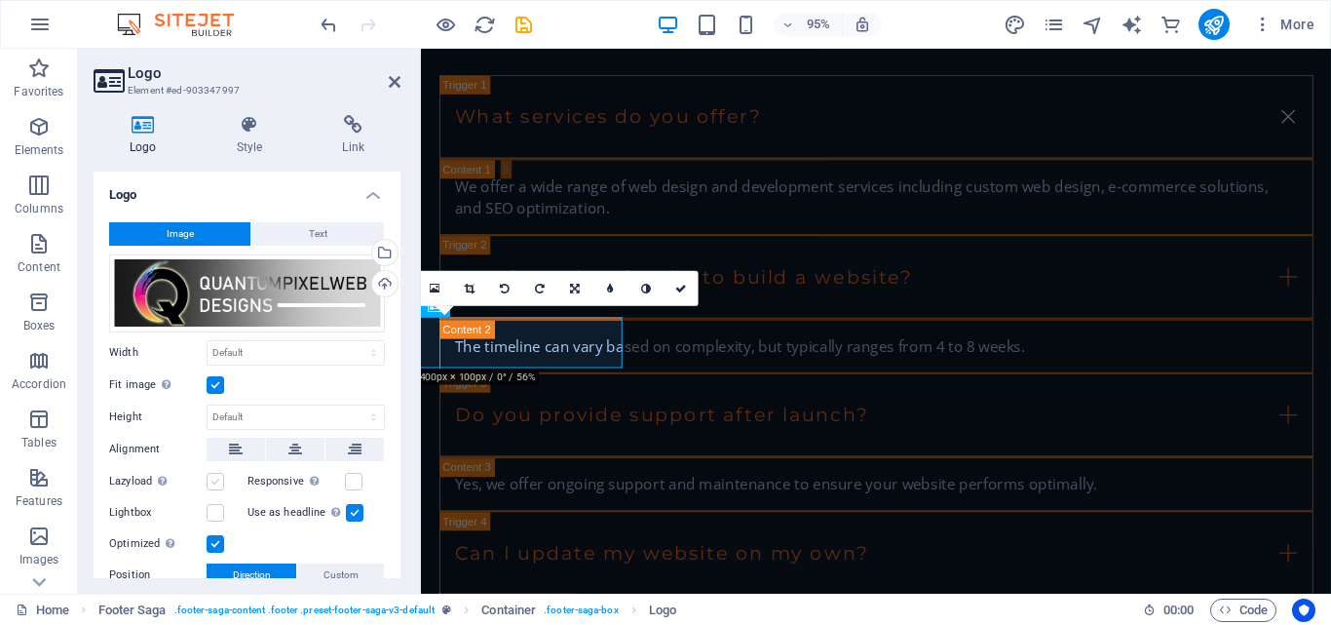
click at [212, 480] on label at bounding box center [216, 482] width 18 height 18
click at [0, 0] on input "Lazyload Loading images after the page loads improves page speed." at bounding box center [0, 0] width 0 height 0
click at [212, 487] on label at bounding box center [216, 482] width 18 height 18
click at [0, 0] on input "Lazyload Loading images after the page loads improves page speed." at bounding box center [0, 0] width 0 height 0
click at [219, 516] on label at bounding box center [216, 513] width 18 height 18
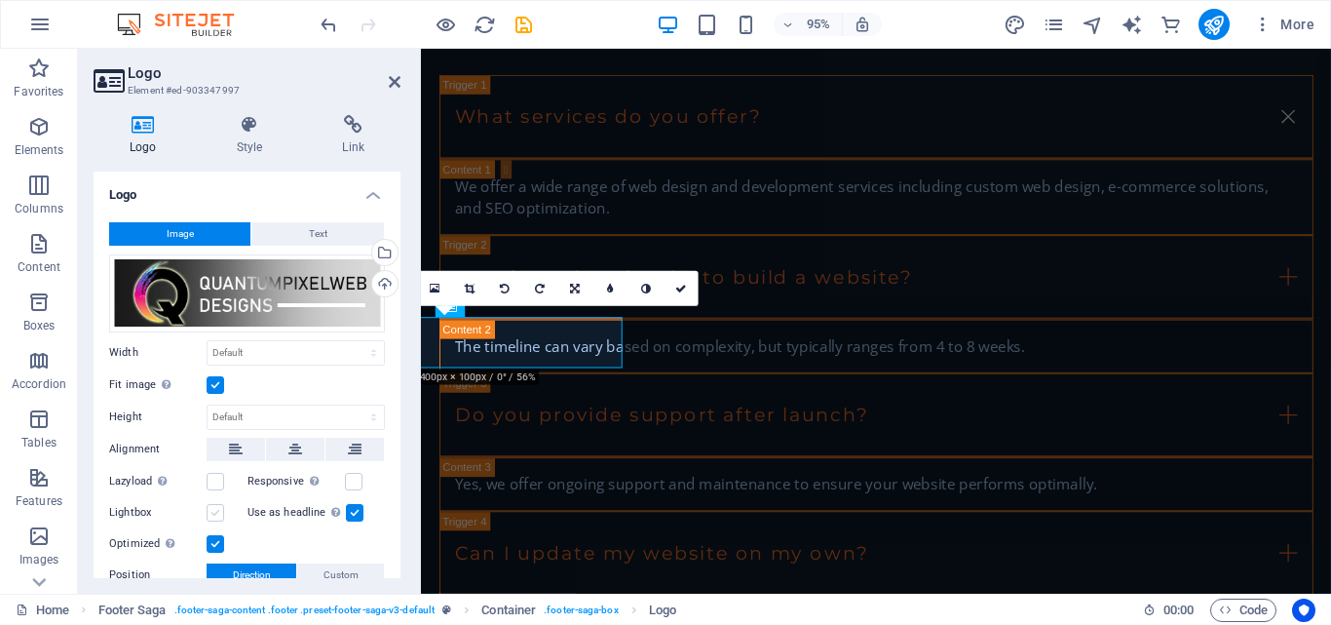
click at [0, 0] on input "Lightbox" at bounding box center [0, 0] width 0 height 0
click at [219, 516] on label at bounding box center [216, 513] width 18 height 18
click at [0, 0] on input "Lightbox" at bounding box center [0, 0] width 0 height 0
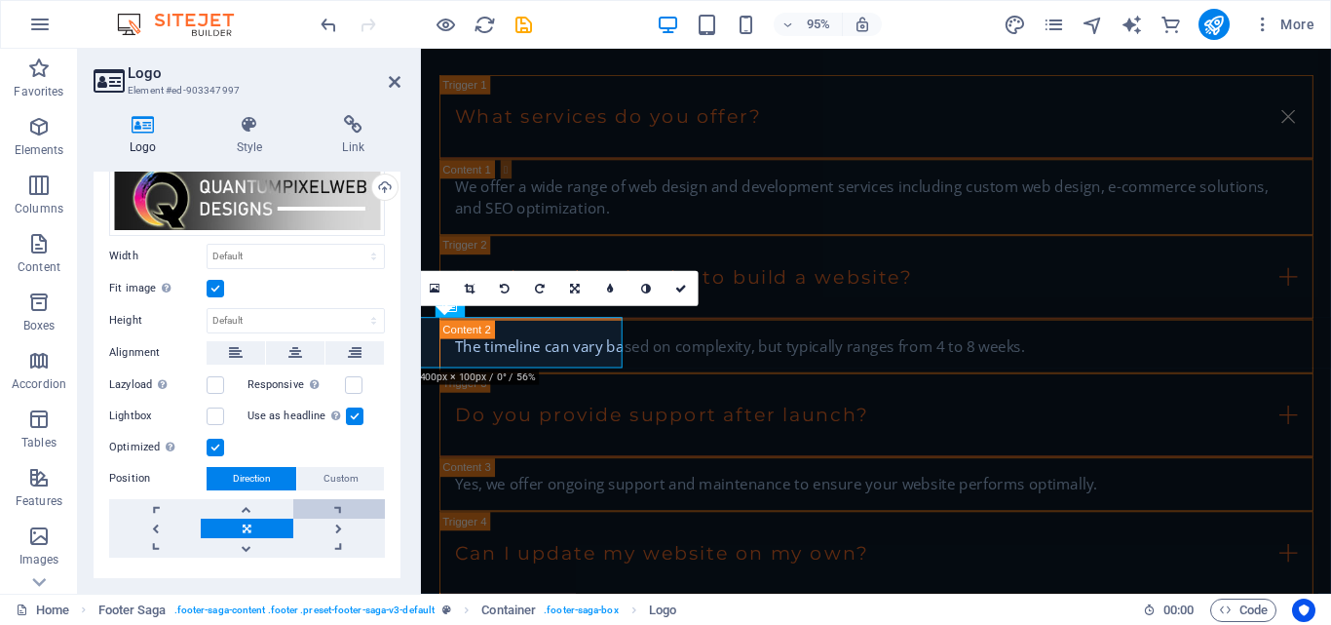
scroll to position [97, 0]
click at [350, 413] on label at bounding box center [355, 415] width 18 height 18
click at [0, 0] on input "Use as headline The image will be wrapped in an H1 headline tag. Useful for giv…" at bounding box center [0, 0] width 0 height 0
click at [350, 413] on label at bounding box center [355, 415] width 18 height 18
click at [0, 0] on input "Use as headline The image will be wrapped in an H1 headline tag. Useful for giv…" at bounding box center [0, 0] width 0 height 0
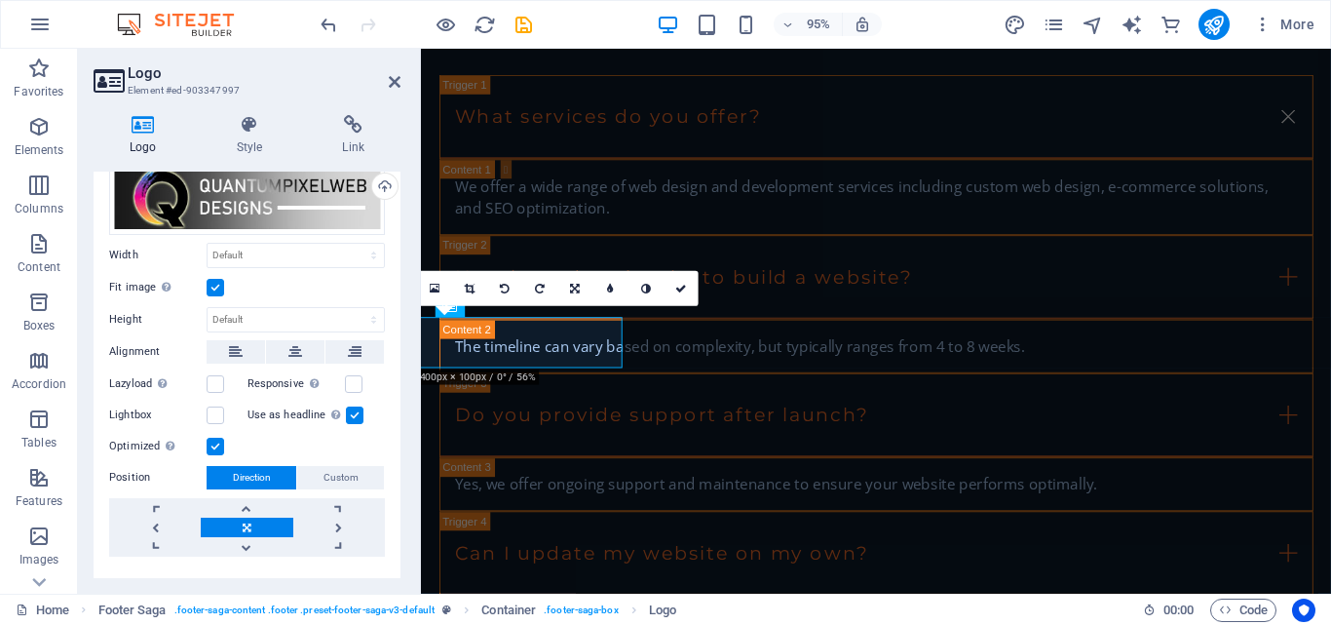
click at [222, 444] on label at bounding box center [216, 447] width 18 height 18
click at [0, 0] on input "Optimized Images are compressed to improve page speed." at bounding box center [0, 0] width 0 height 0
click at [222, 444] on label at bounding box center [216, 447] width 18 height 18
click at [0, 0] on input "Optimized Images are compressed to improve page speed." at bounding box center [0, 0] width 0 height 0
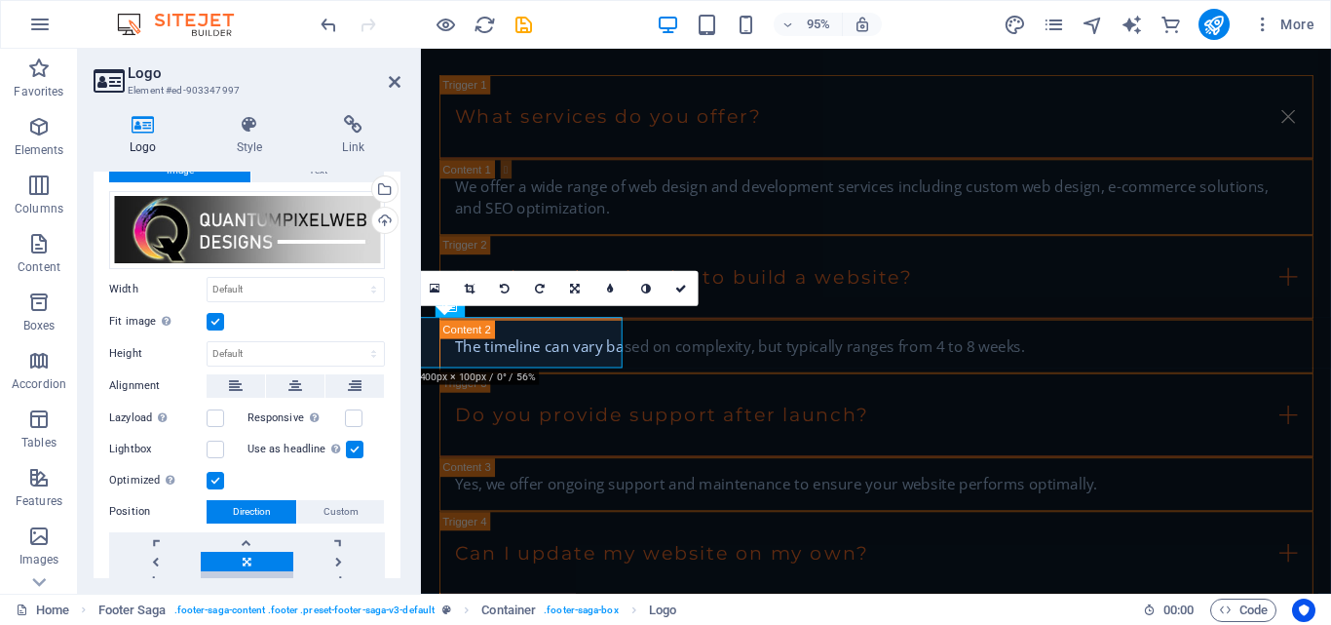
scroll to position [0, 0]
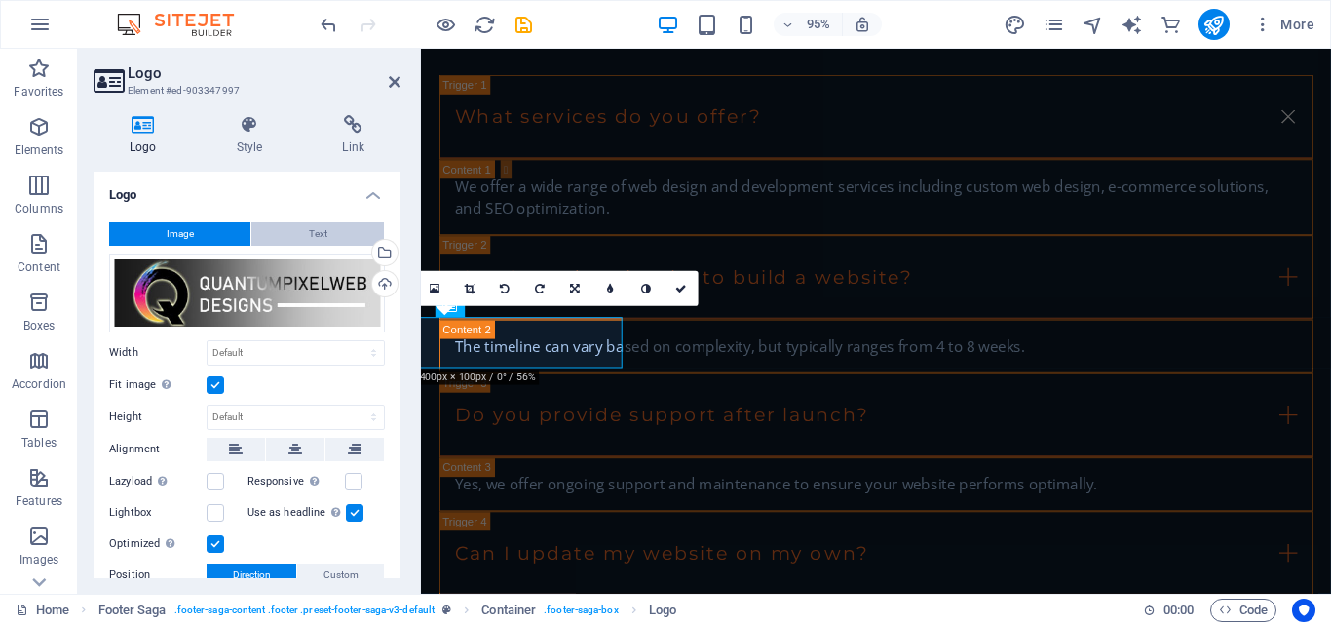
click at [317, 230] on span "Text" at bounding box center [318, 233] width 19 height 23
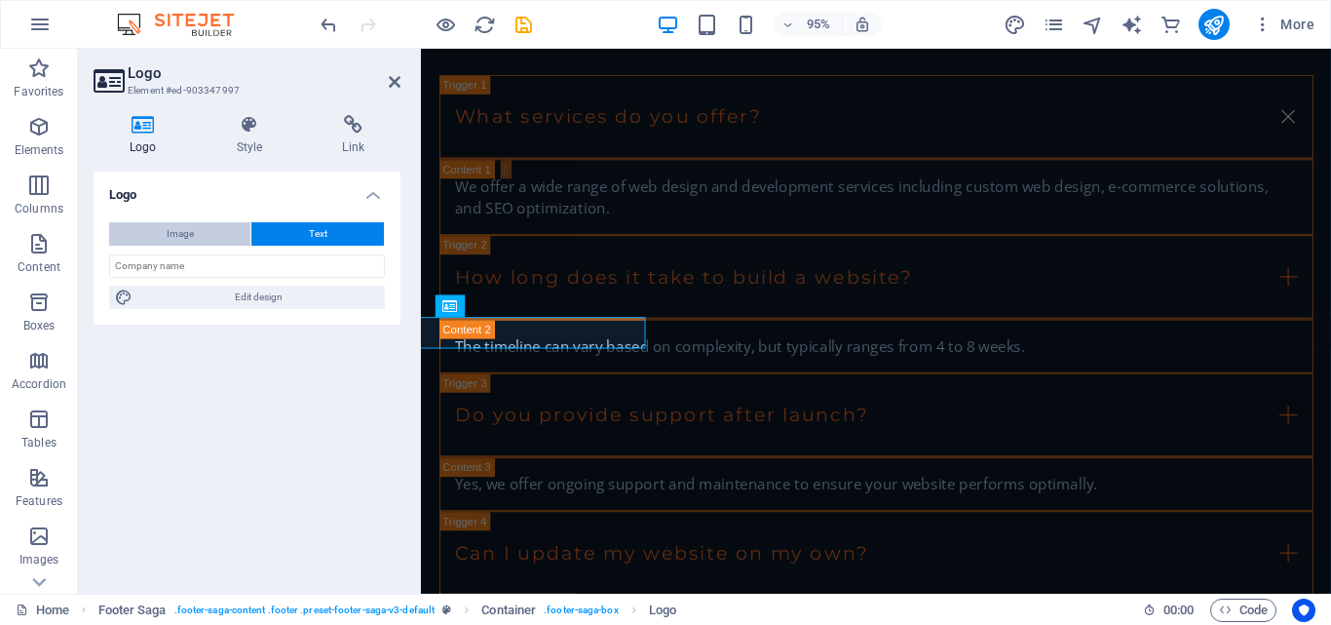
click at [178, 233] on span "Image" at bounding box center [180, 233] width 27 height 23
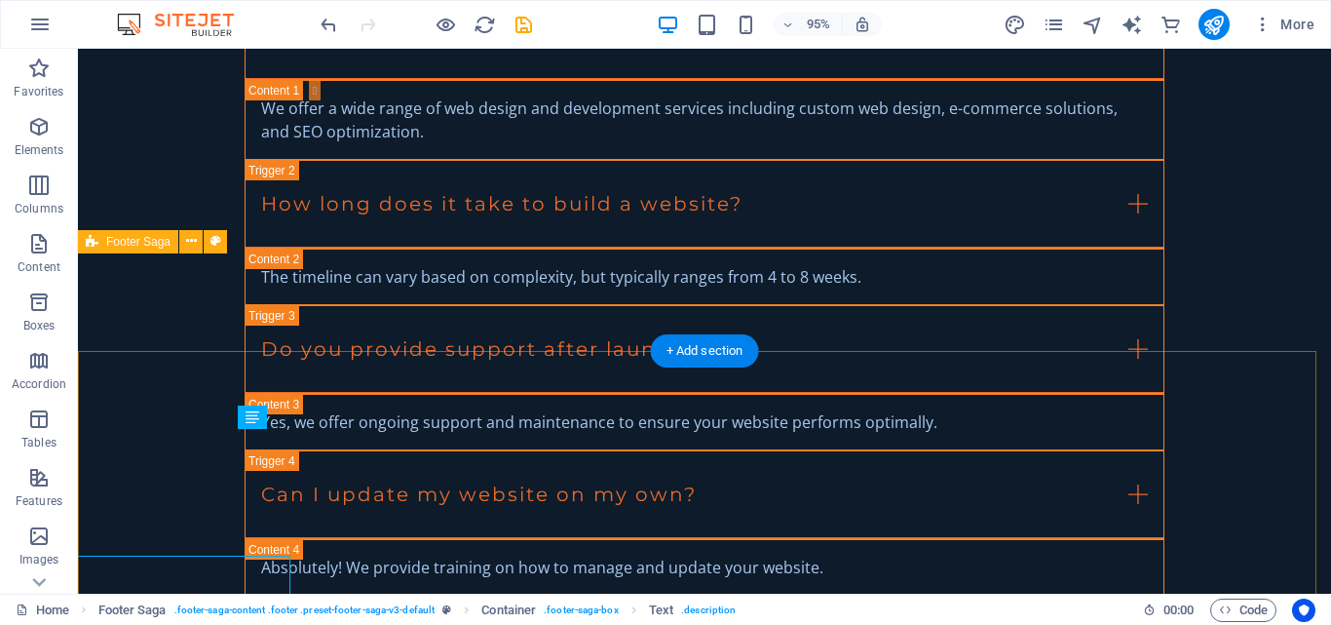
scroll to position [3542, 0]
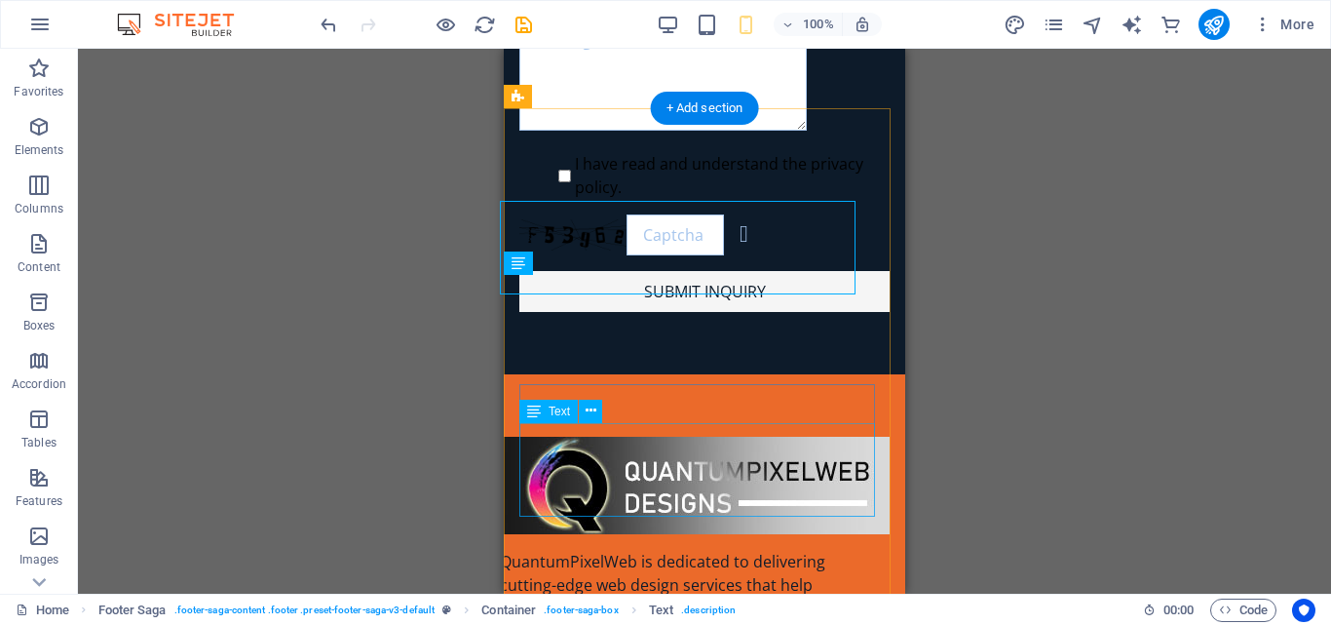
scroll to position [4824, 0]
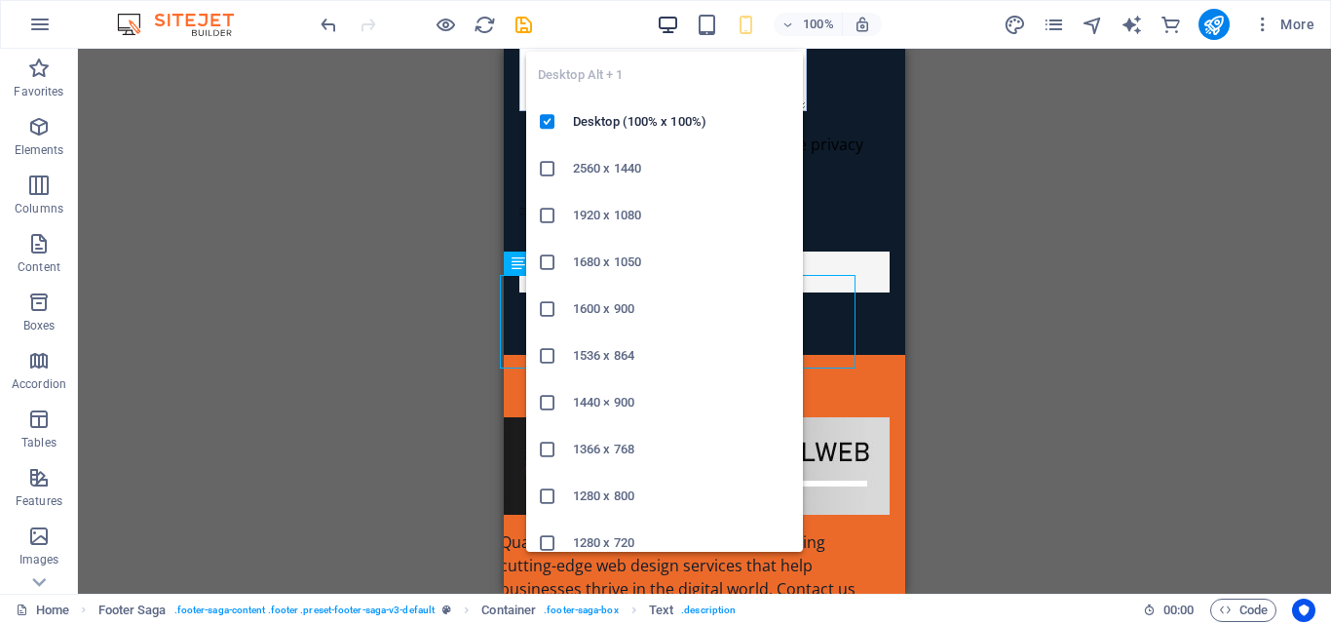
click at [671, 20] on icon "button" at bounding box center [668, 25] width 22 height 22
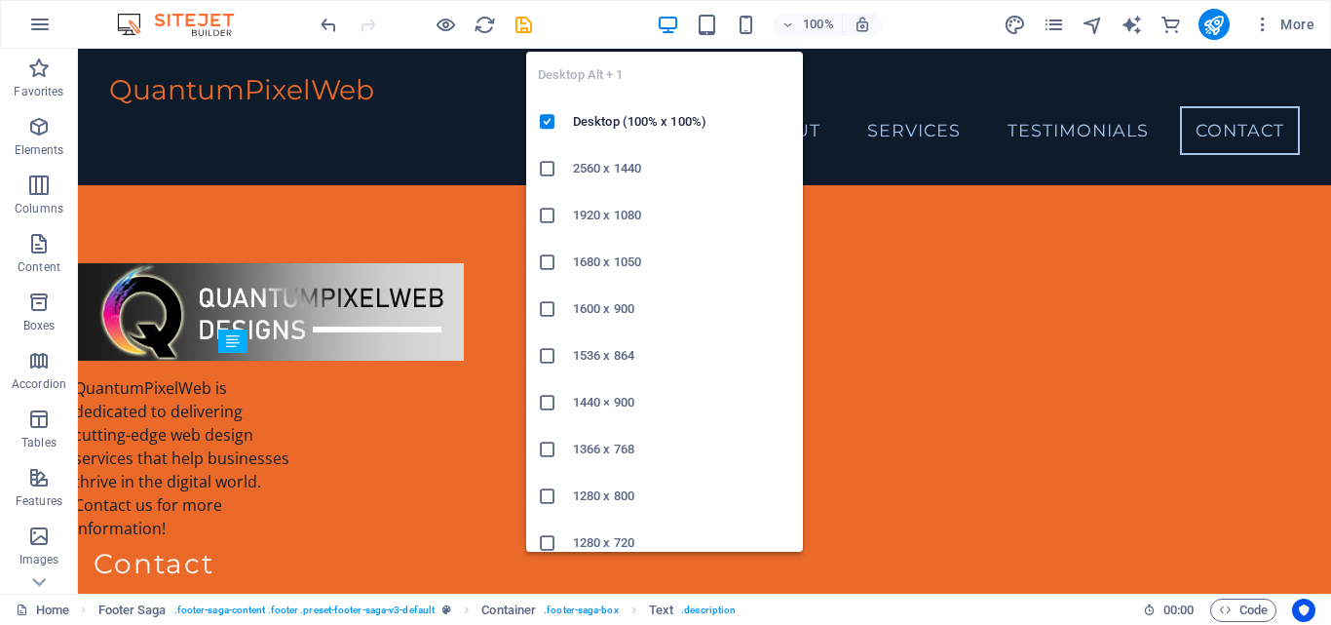
scroll to position [3592, 0]
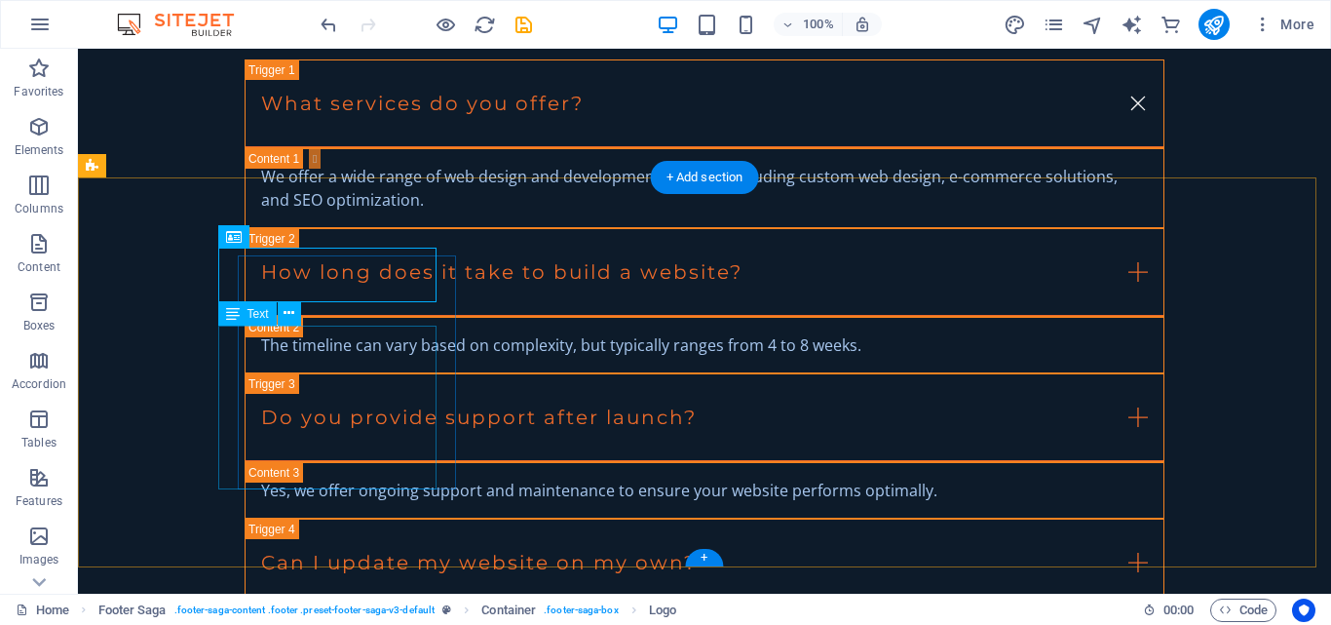
scroll to position [3627, 0]
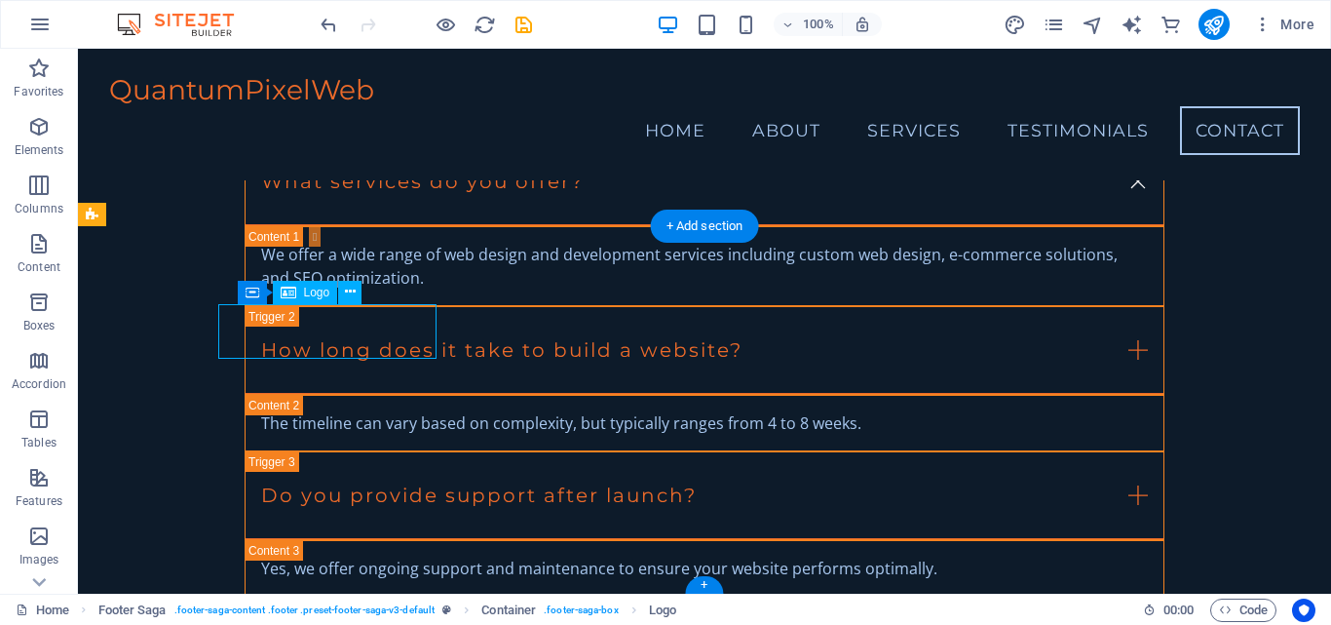
scroll to position [3472, 0]
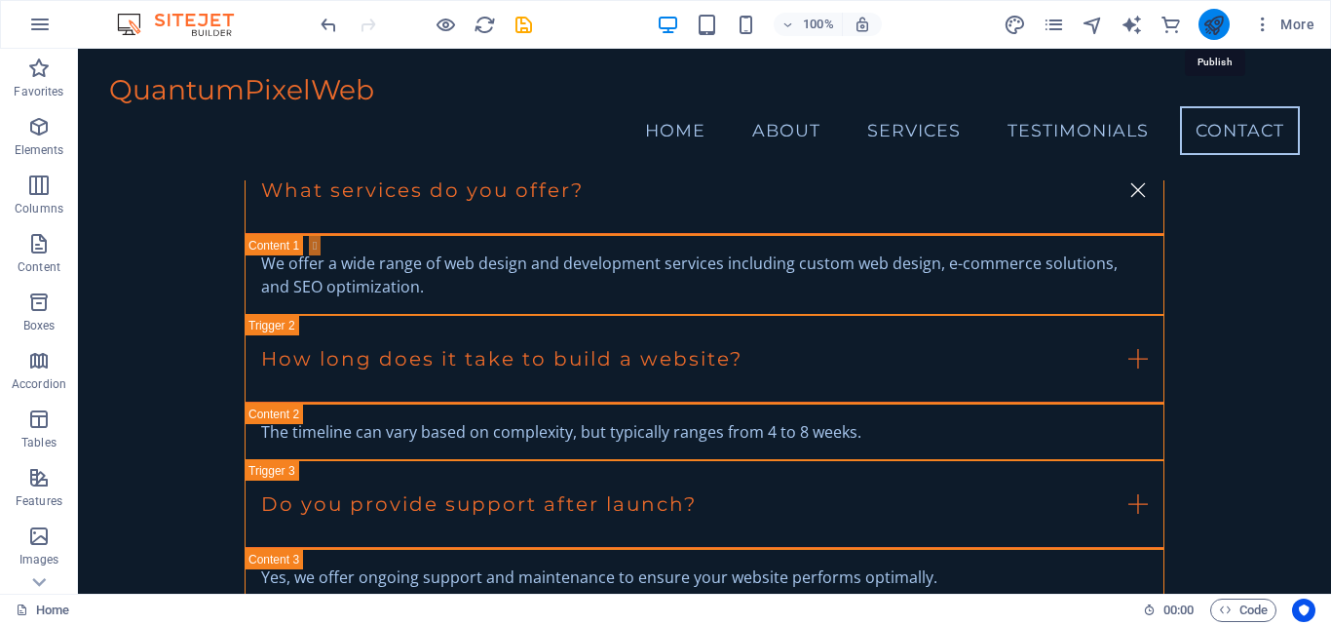
click at [1218, 24] on icon "publish" at bounding box center [1214, 25] width 22 height 22
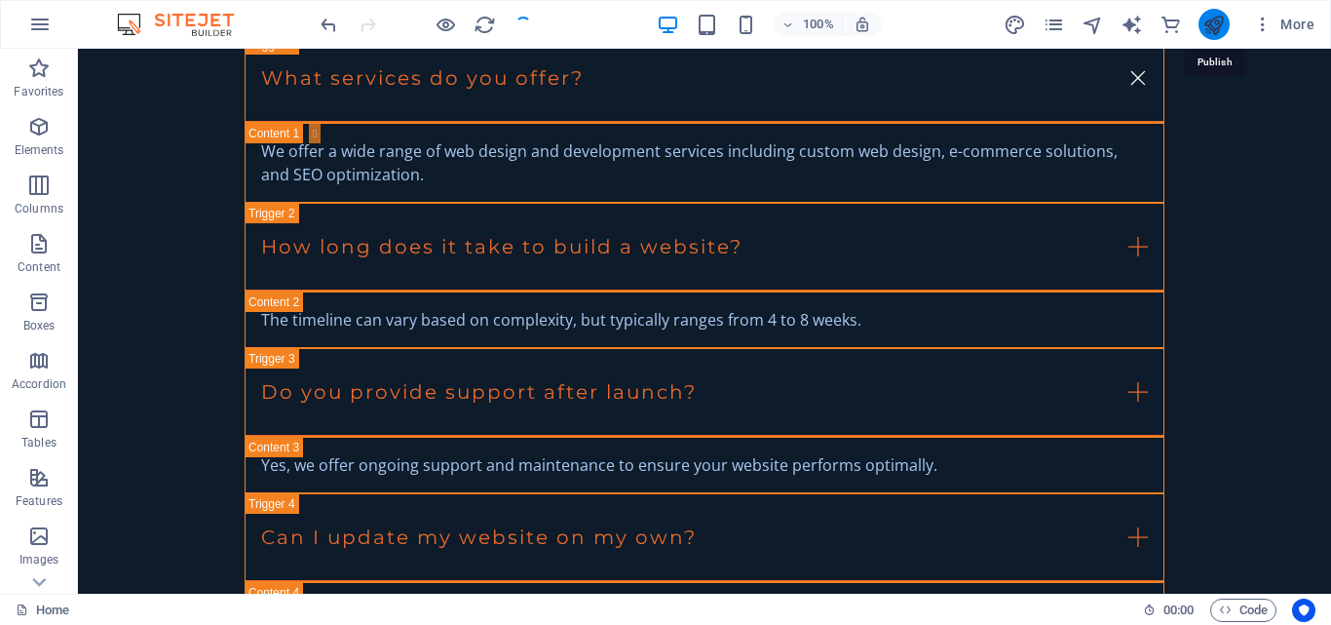
scroll to position [3606, 0]
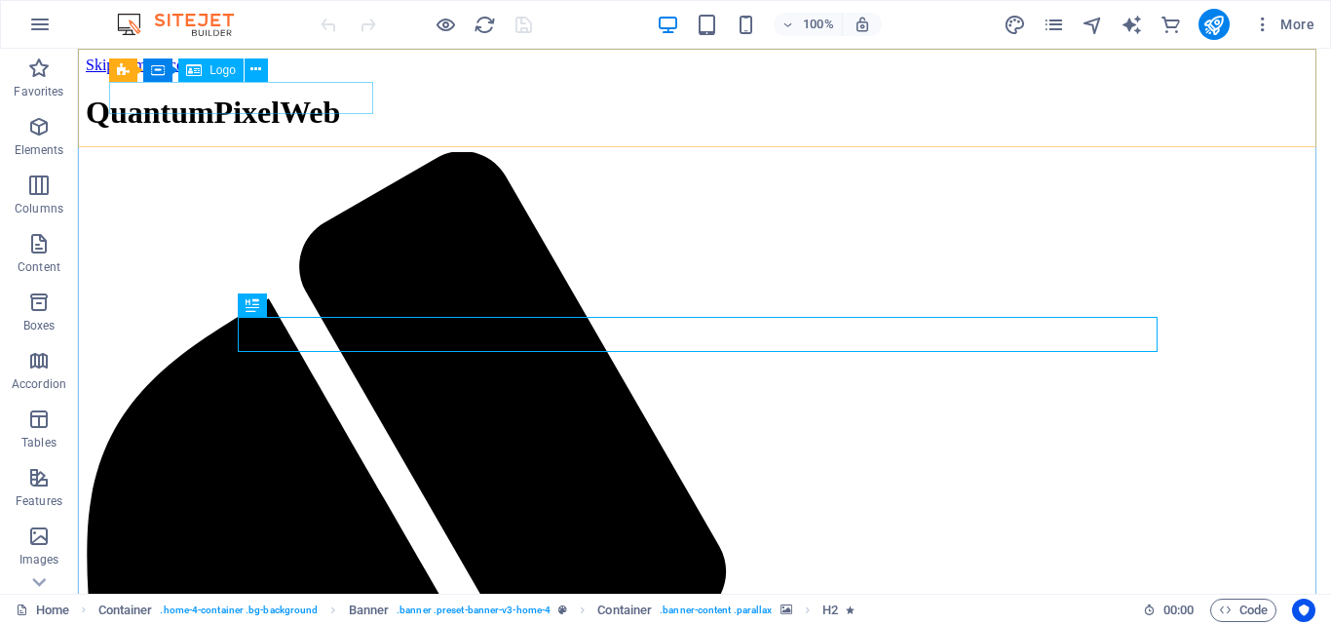
click at [226, 70] on span "Logo" at bounding box center [223, 70] width 26 height 12
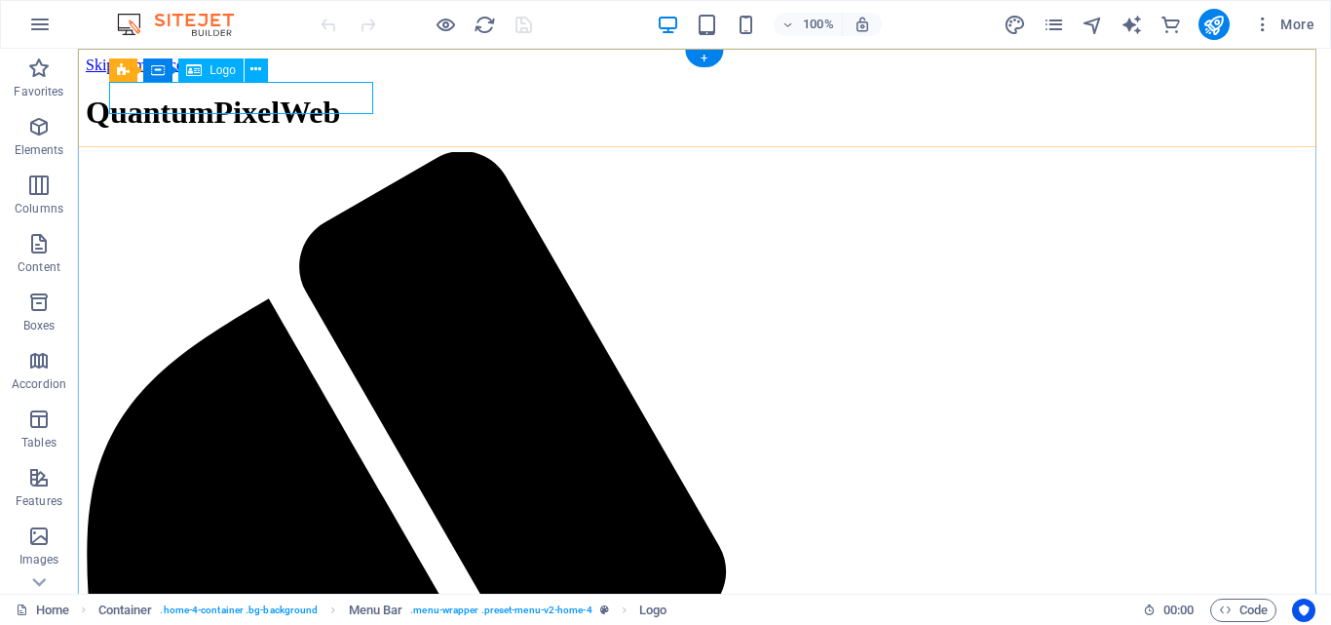
click at [221, 95] on div "QuantumPixelWeb" at bounding box center [705, 113] width 1238 height 36
select select "px"
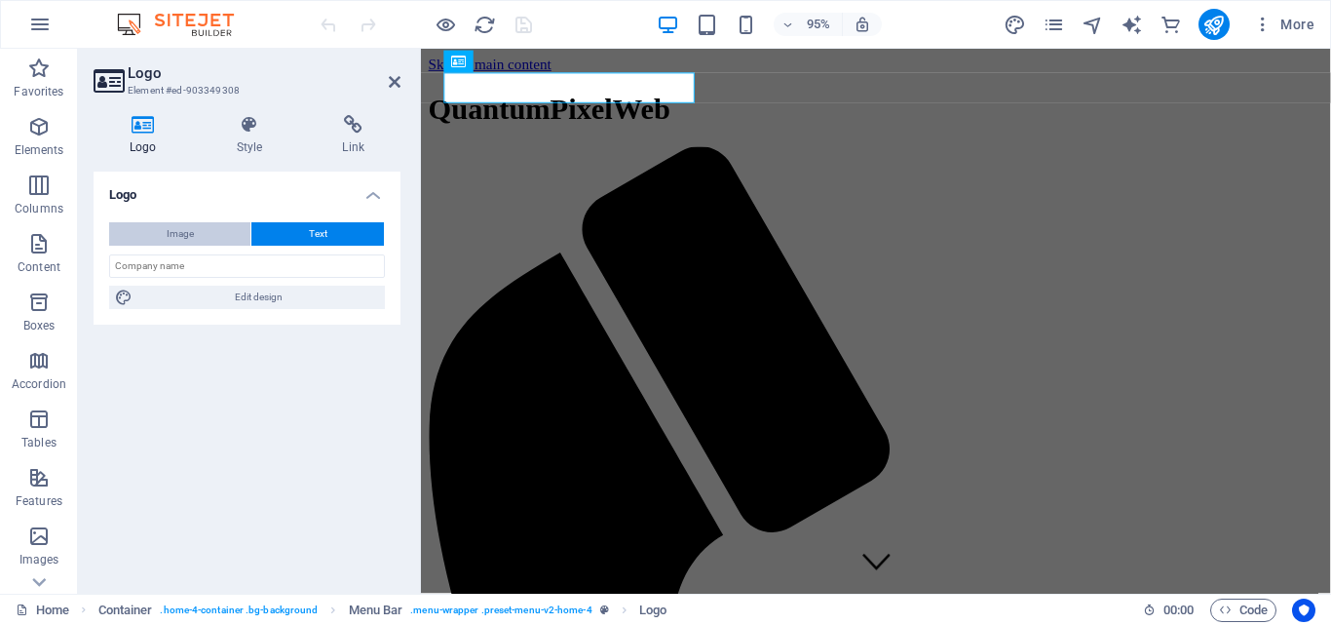
click at [192, 240] on span "Image" at bounding box center [180, 233] width 27 height 23
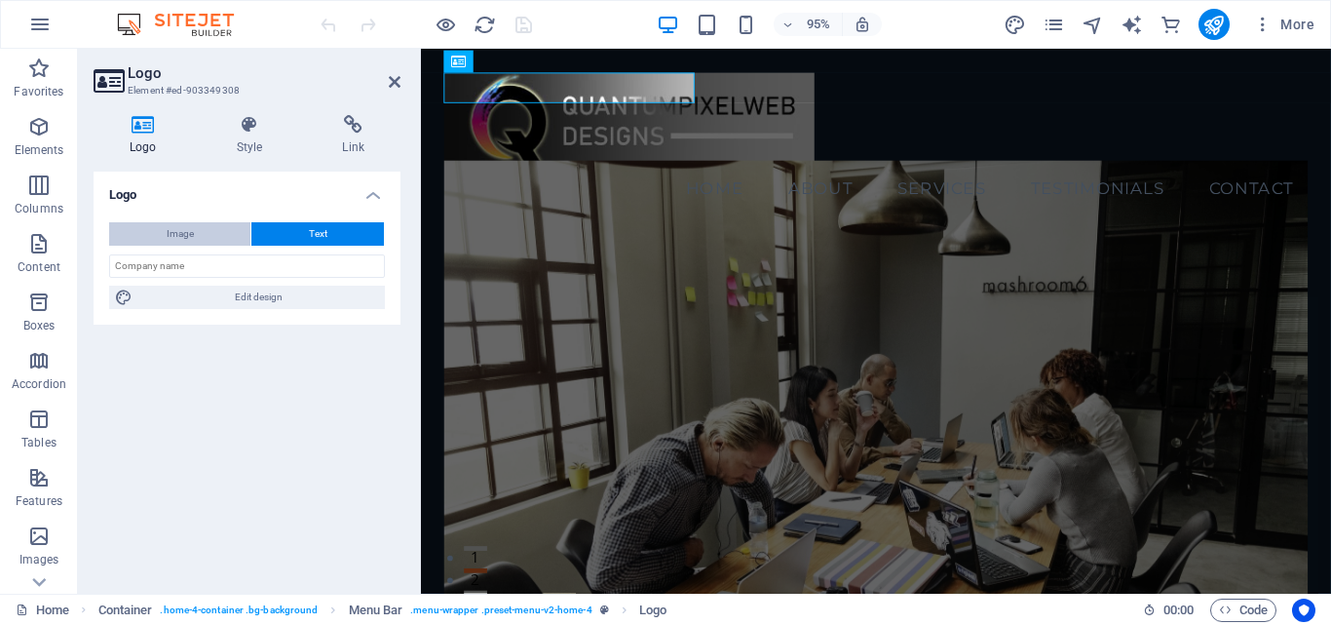
select select "DISABLED_OPTION_VALUE"
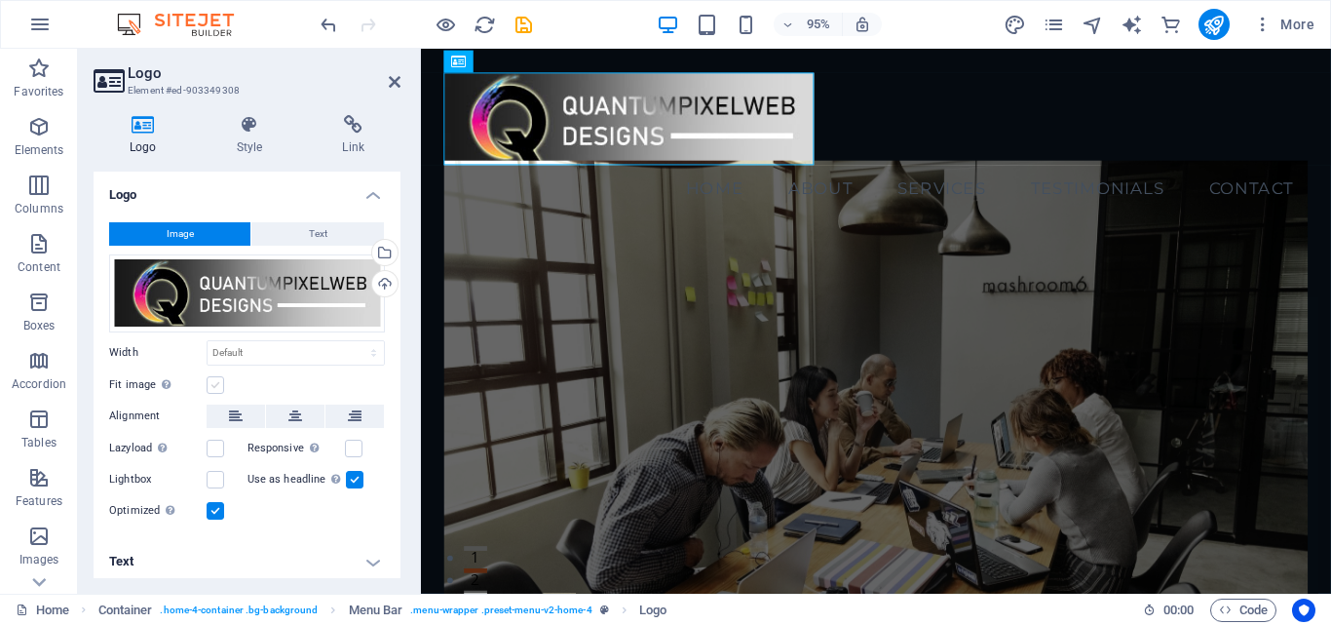
click at [212, 387] on label at bounding box center [216, 385] width 18 height 18
click at [0, 0] on input "Fit image Automatically fit image to a fixed width and height" at bounding box center [0, 0] width 0 height 0
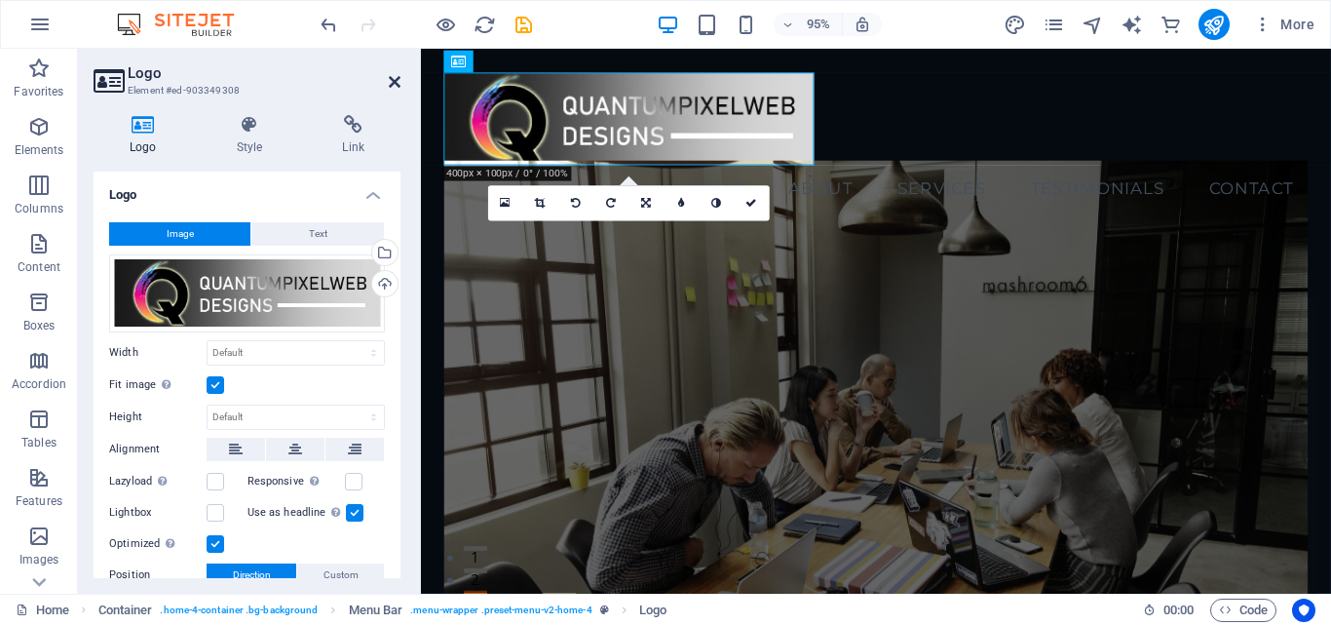
click at [394, 85] on icon at bounding box center [395, 82] width 12 height 16
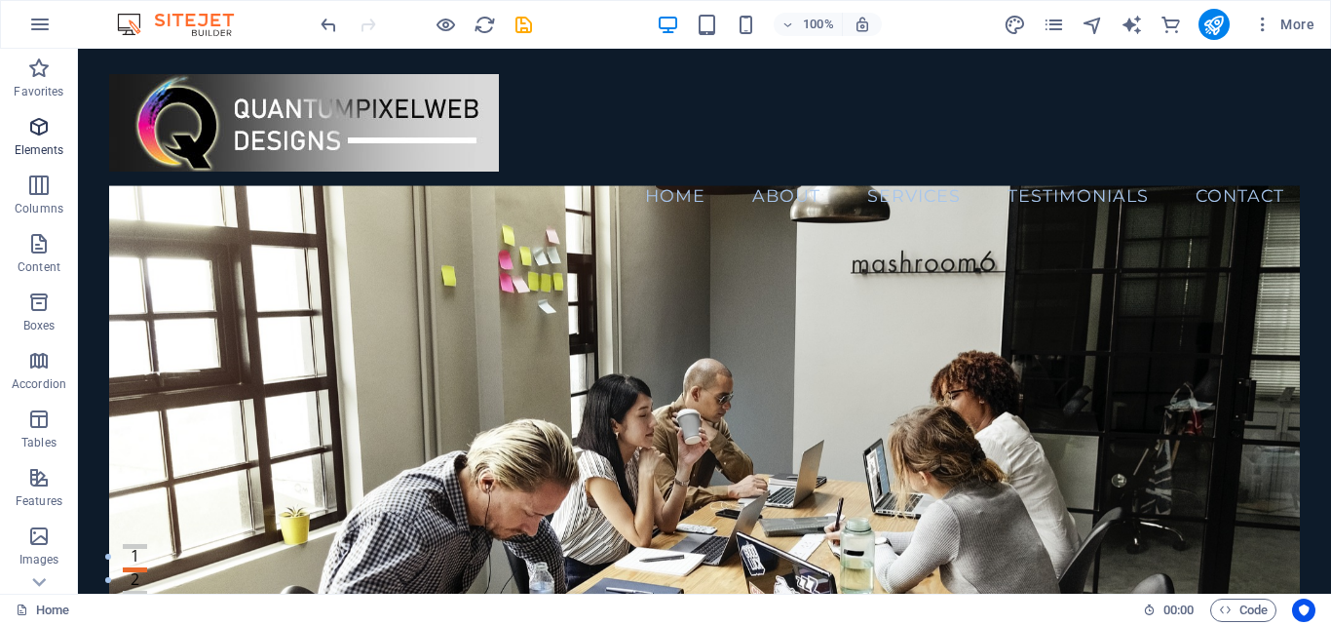
click at [33, 130] on icon "button" at bounding box center [38, 126] width 23 height 23
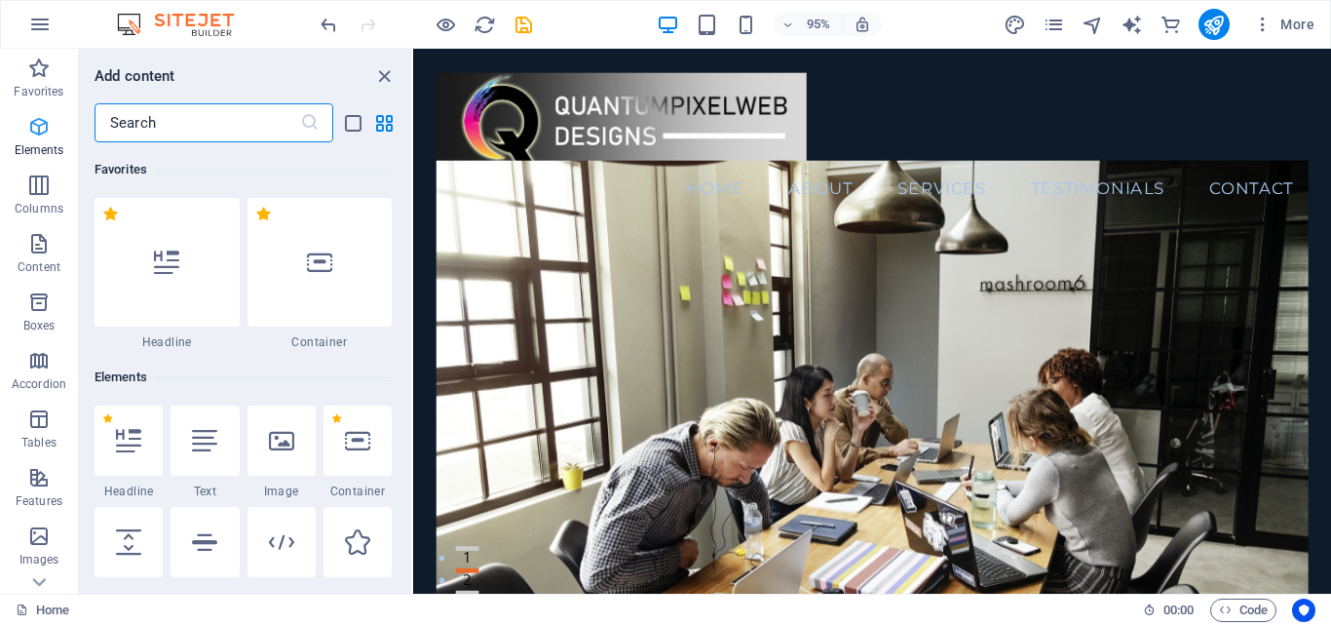
scroll to position [208, 0]
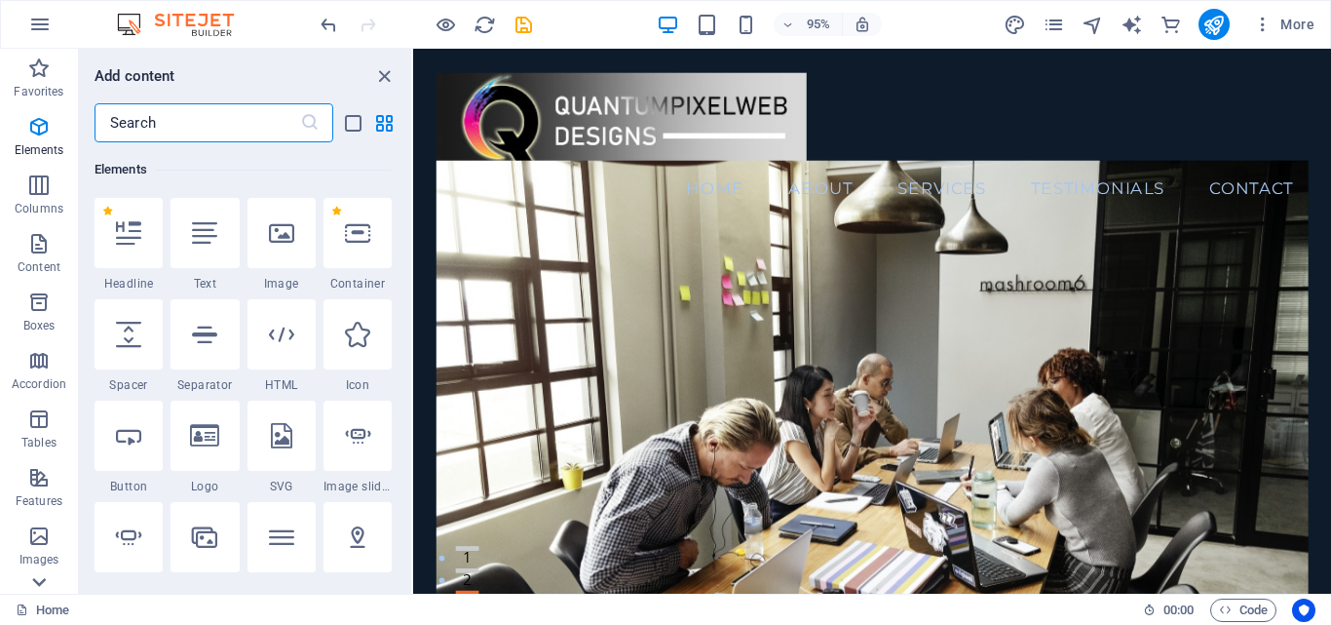
click at [32, 582] on icon at bounding box center [38, 581] width 27 height 27
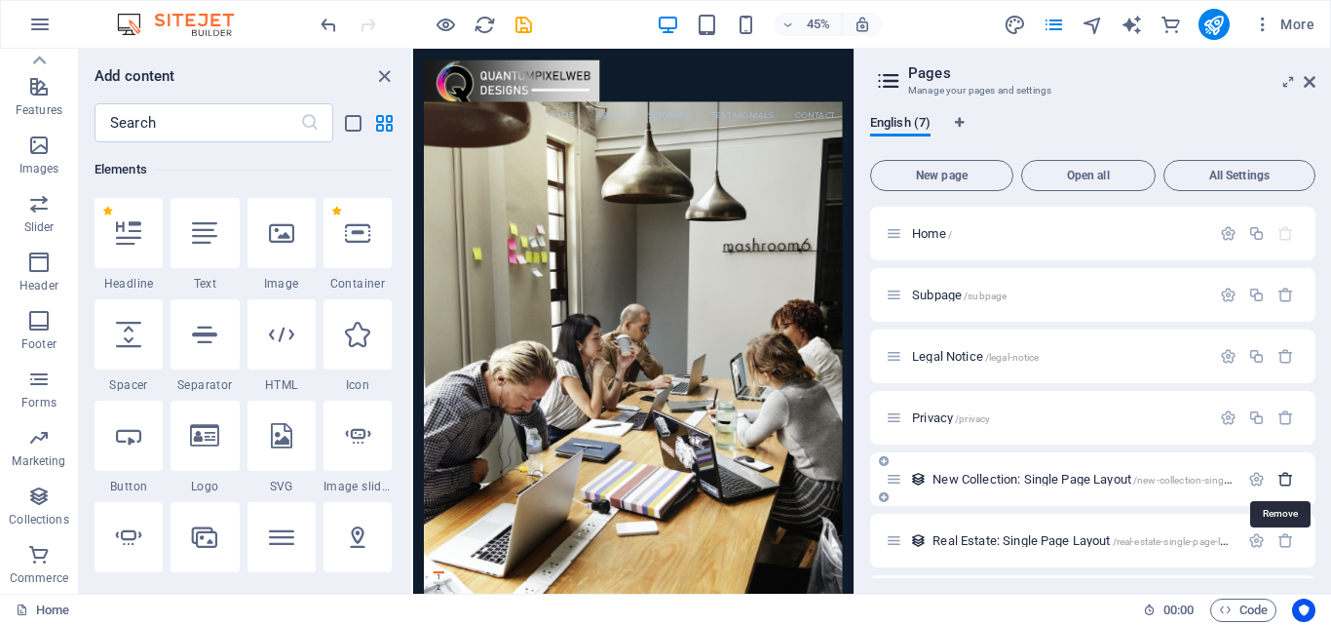
click at [1279, 479] on icon "button" at bounding box center [1286, 479] width 17 height 17
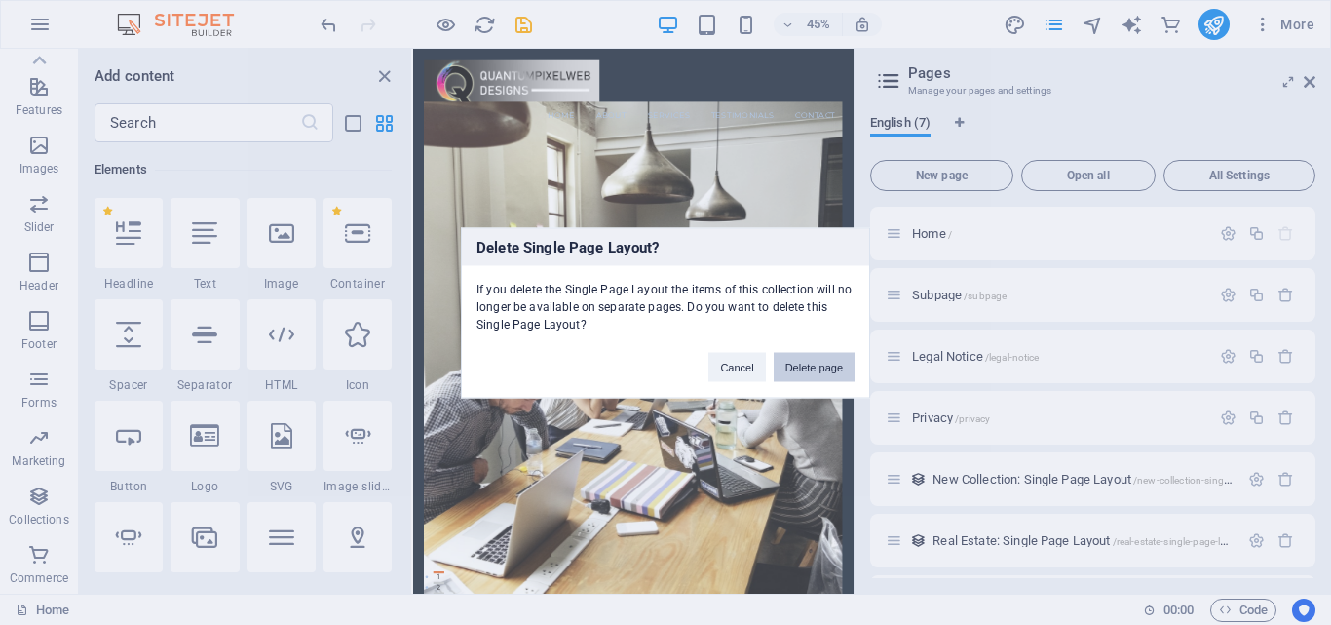
click at [801, 363] on button "Delete page" at bounding box center [814, 366] width 81 height 29
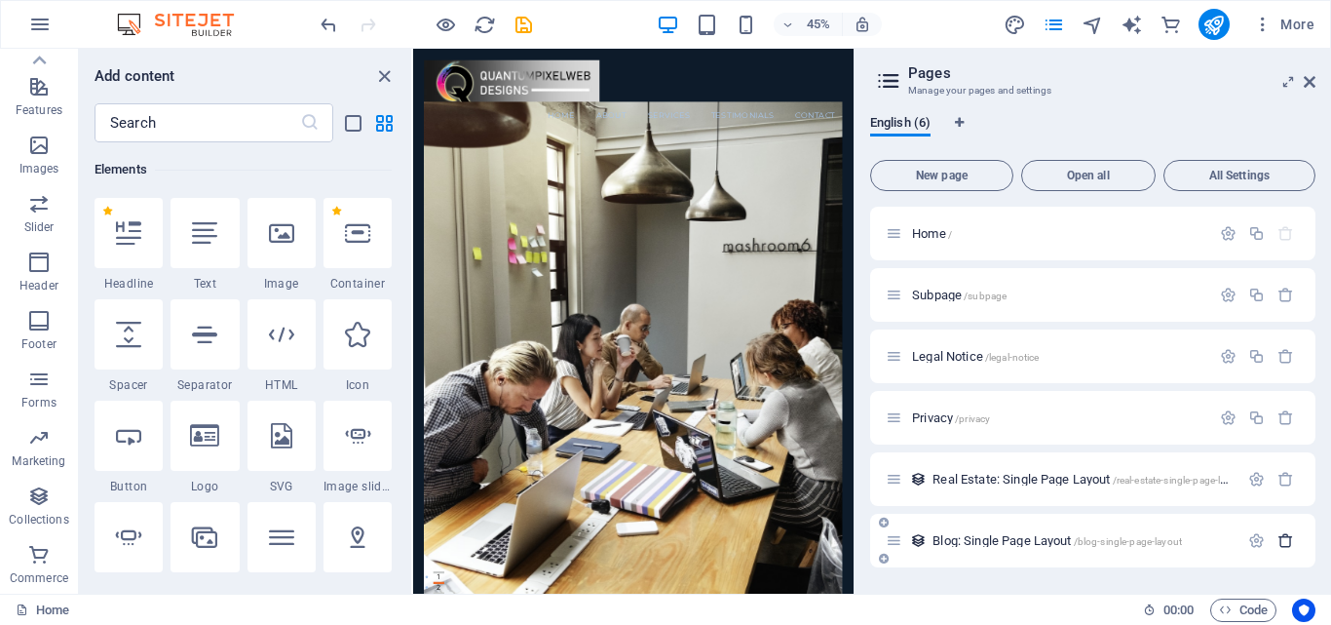
click at [1286, 543] on icon "button" at bounding box center [1286, 540] width 17 height 17
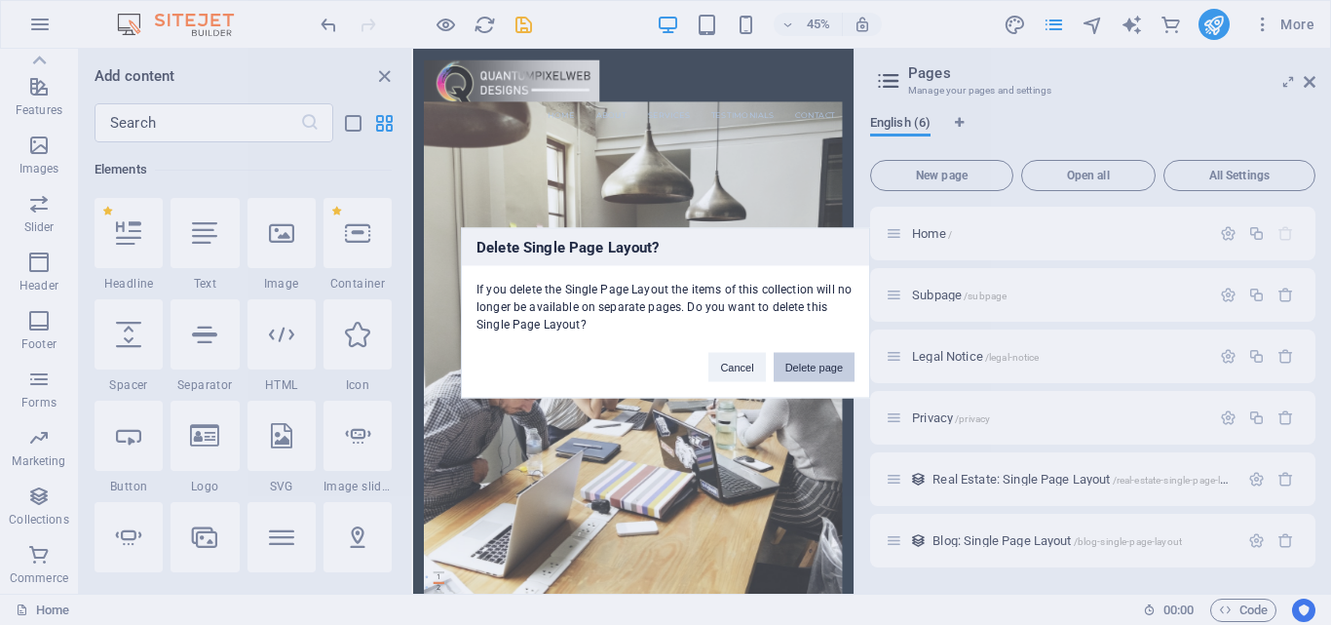
click at [820, 370] on button "Delete page" at bounding box center [814, 366] width 81 height 29
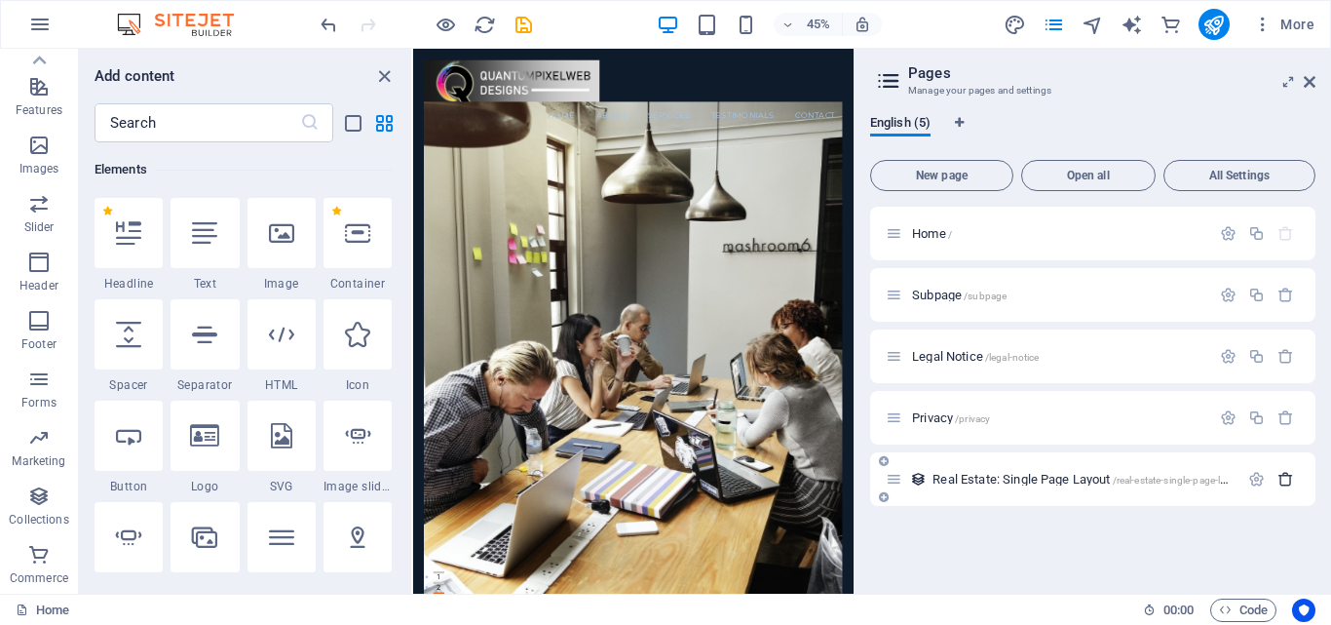
click at [1284, 485] on icon "button" at bounding box center [1286, 479] width 17 height 17
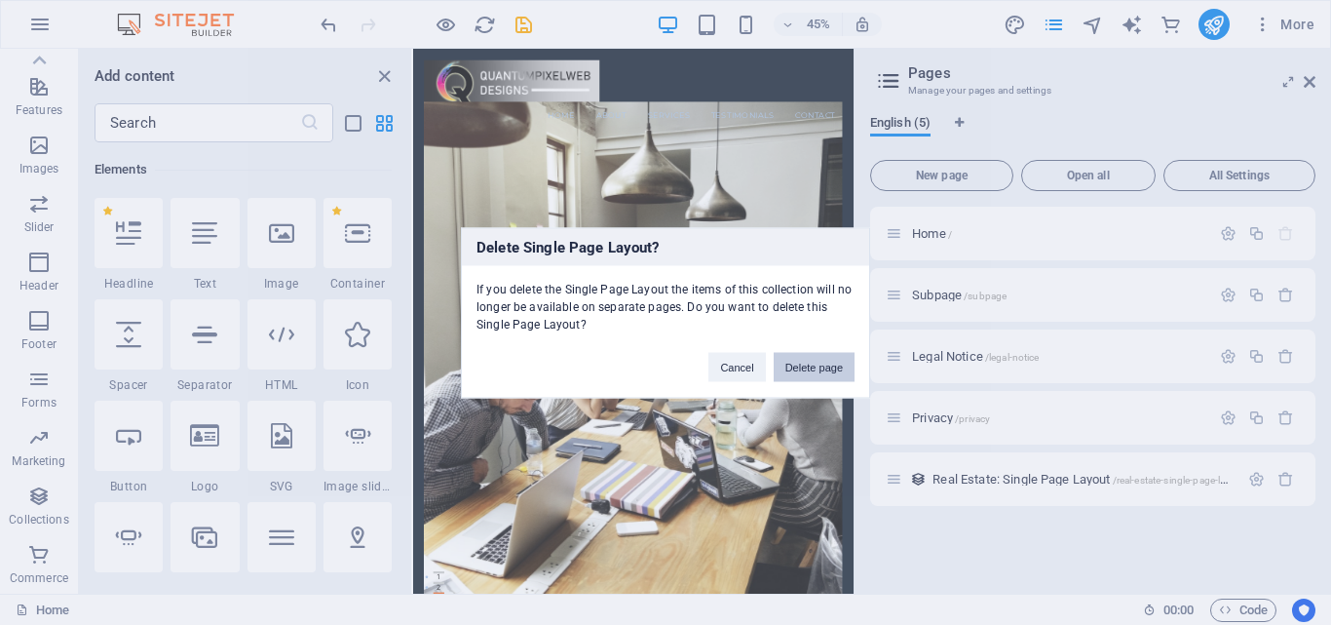
click at [846, 371] on button "Delete page" at bounding box center [814, 366] width 81 height 29
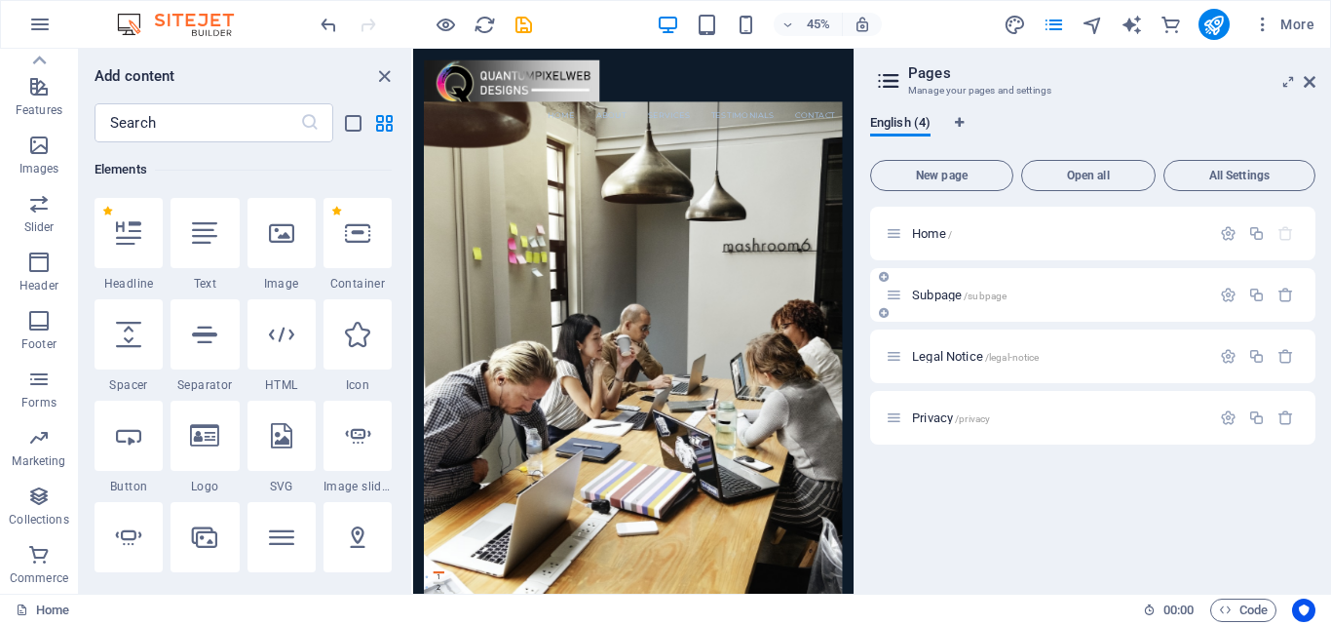
click at [1013, 310] on div "Subpage /subpage" at bounding box center [1092, 295] width 445 height 54
click at [1049, 290] on p "Subpage /subpage" at bounding box center [1058, 294] width 292 height 13
click at [1049, 290] on div "Subpage /subpage" at bounding box center [1092, 295] width 445 height 54
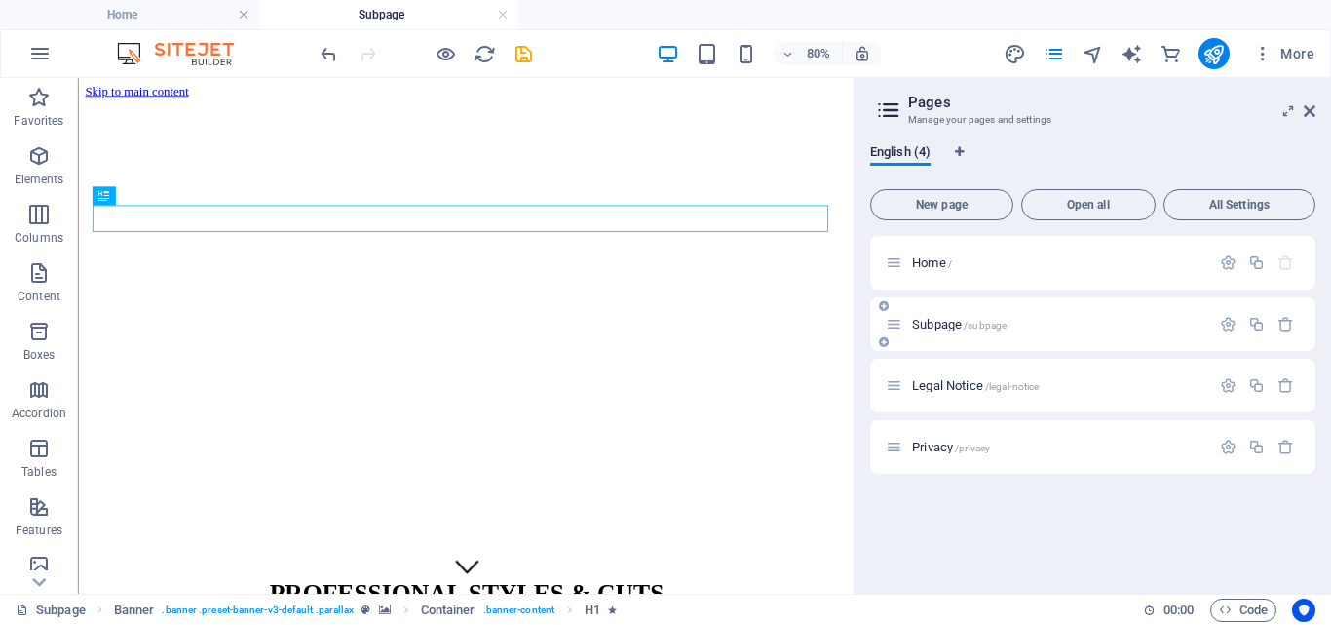
scroll to position [0, 0]
click at [1070, 373] on div "Legal Notice /legal-notice" at bounding box center [1092, 386] width 445 height 54
click at [1077, 379] on p "Legal Notice /legal-notice" at bounding box center [1058, 385] width 292 height 13
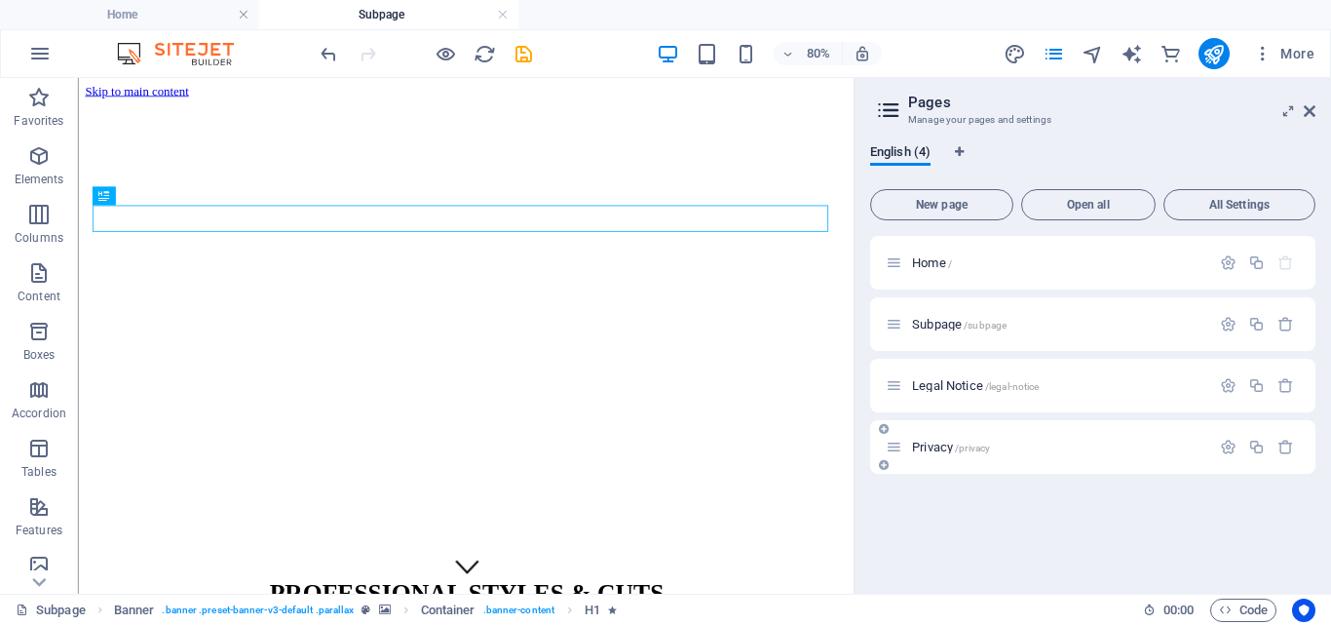
click at [1077, 420] on div "Privacy /privacy" at bounding box center [1092, 447] width 445 height 54
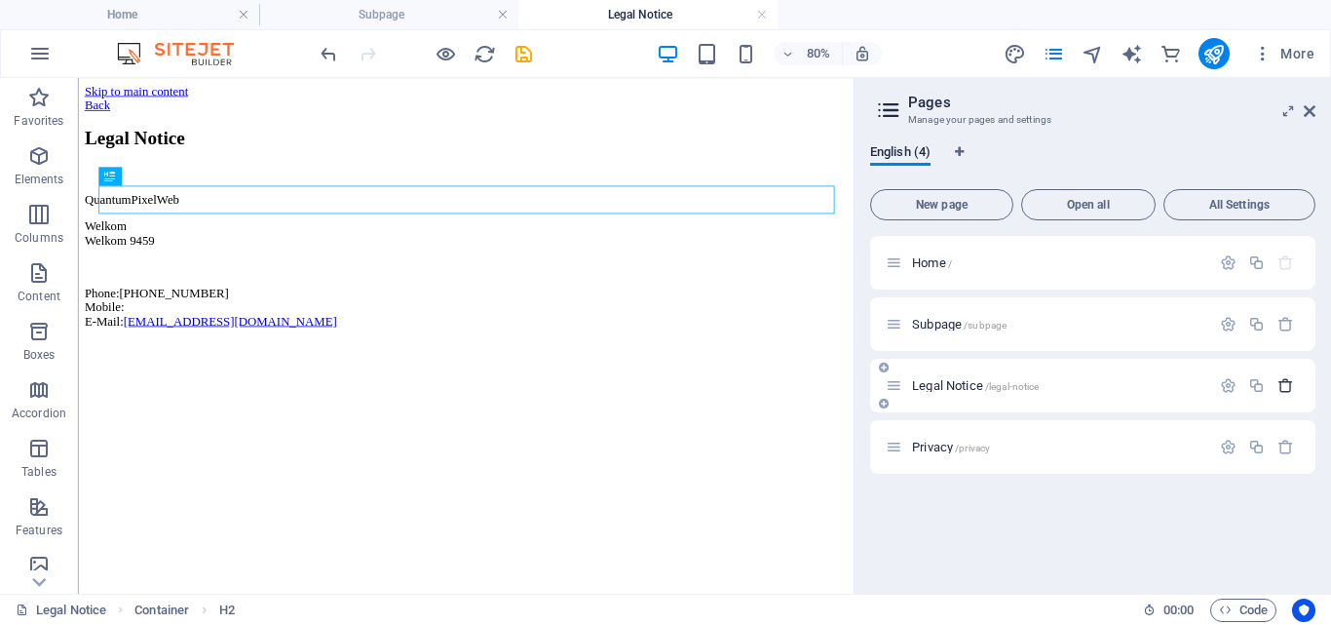
click at [1280, 378] on icon "button" at bounding box center [1286, 385] width 17 height 17
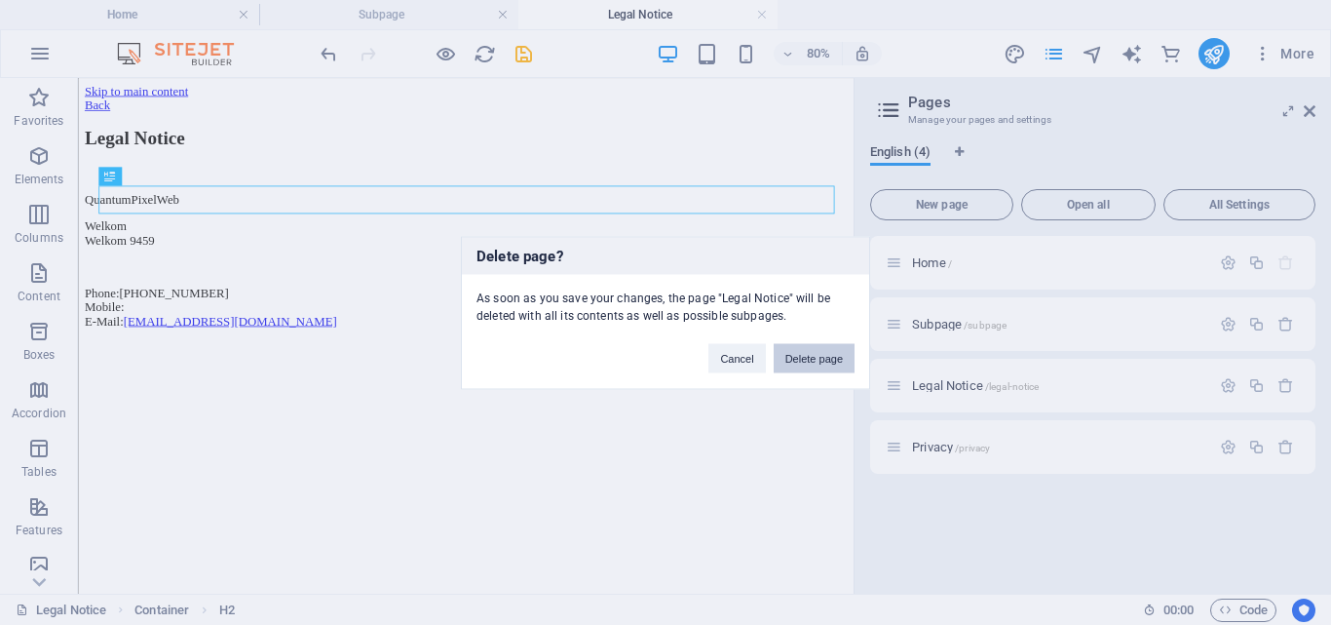
drag, startPoint x: 827, startPoint y: 353, endPoint x: 940, endPoint y: 344, distance: 113.4
click at [827, 353] on button "Delete page" at bounding box center [814, 357] width 81 height 29
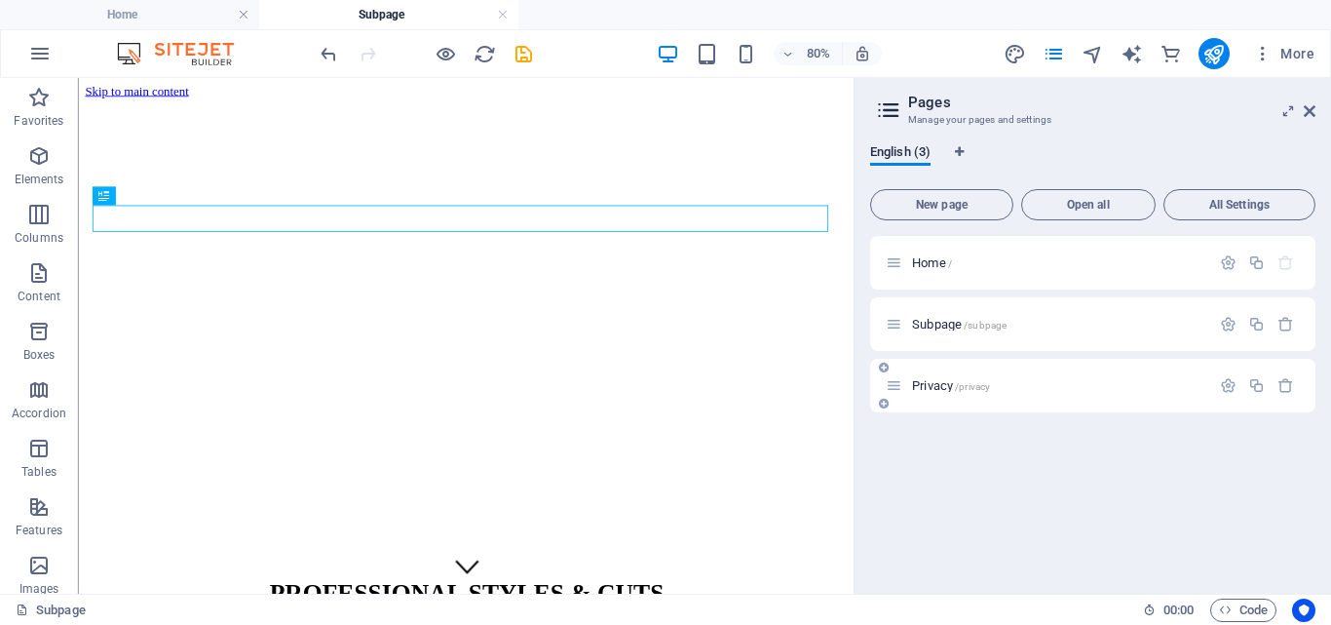
click at [1075, 395] on div "Privacy /privacy" at bounding box center [1048, 385] width 325 height 22
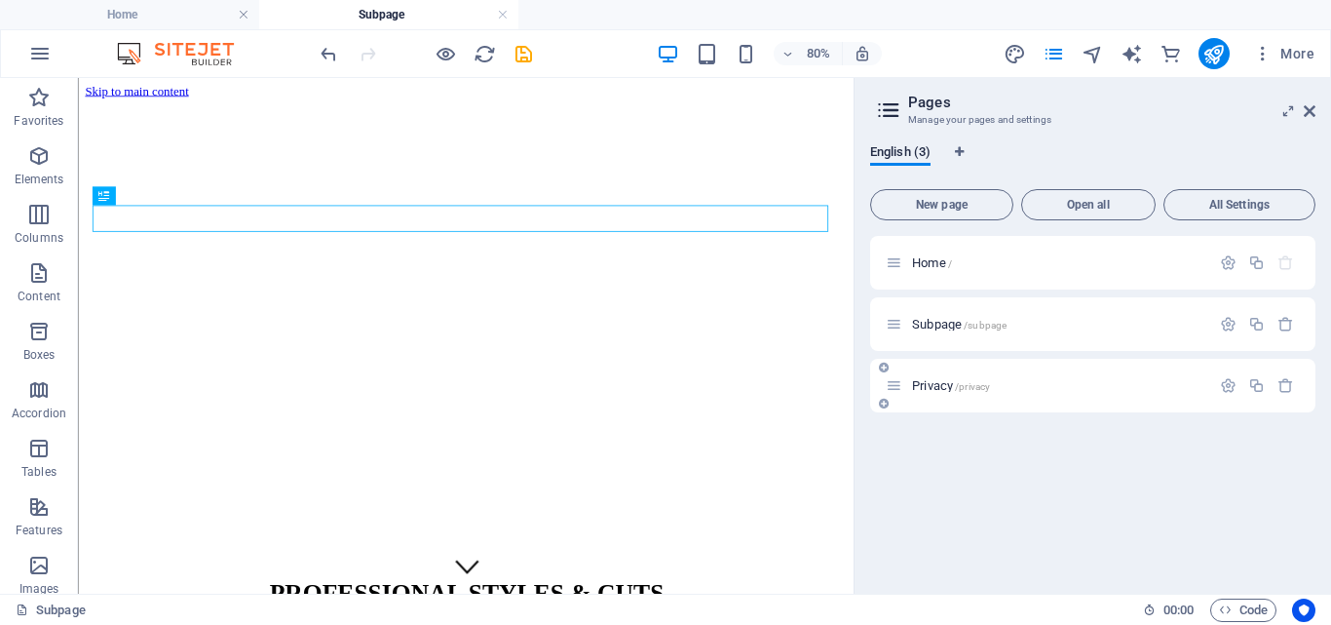
click at [1075, 395] on div "Privacy /privacy" at bounding box center [1048, 385] width 325 height 22
click at [1037, 339] on div "Subpage /subpage" at bounding box center [1092, 324] width 445 height 54
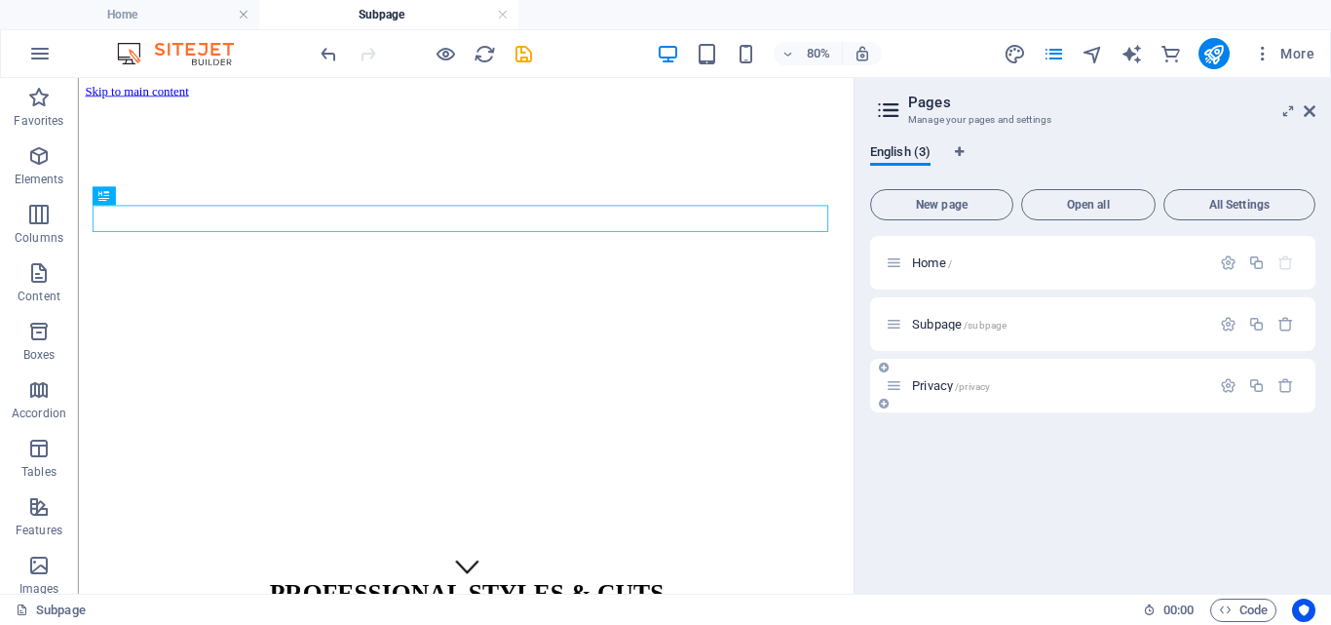
click at [1024, 394] on div "Privacy /privacy" at bounding box center [1048, 385] width 325 height 22
click at [1028, 389] on p "Privacy /privacy" at bounding box center [1058, 385] width 292 height 13
click at [1028, 389] on div "Home / Subpage /subpage Privacy /privacy" at bounding box center [1092, 407] width 445 height 342
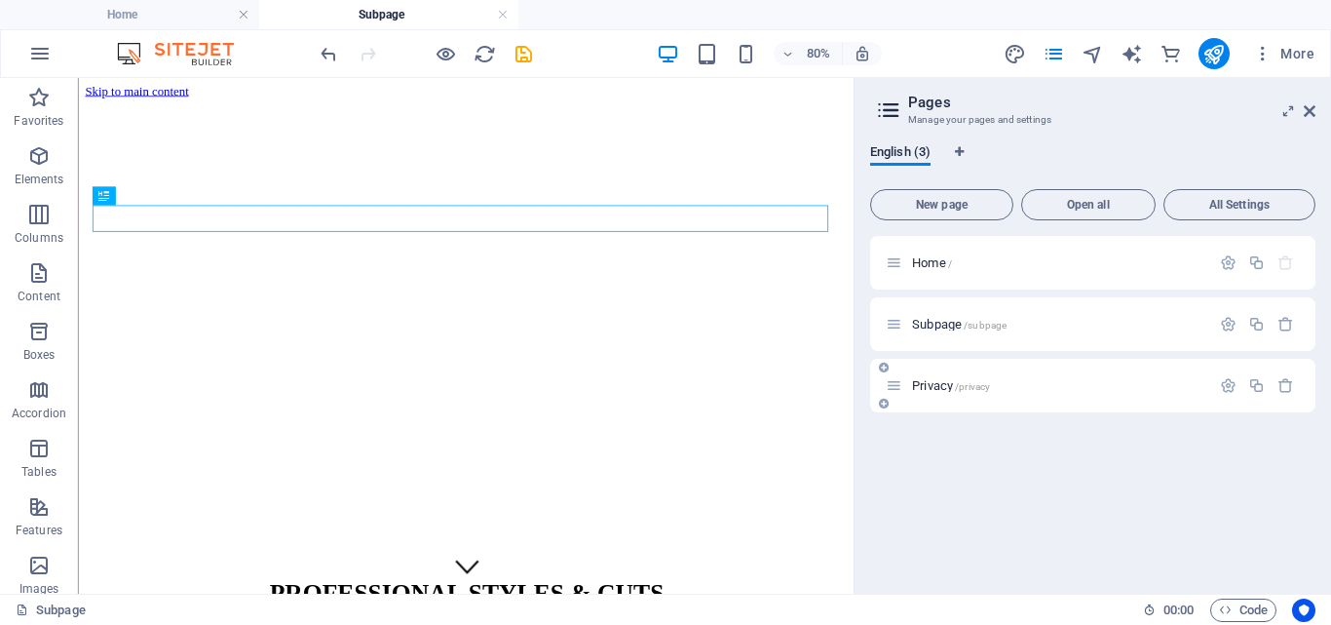
click at [1028, 389] on div "Home / Subpage /subpage Privacy /privacy" at bounding box center [1092, 407] width 445 height 342
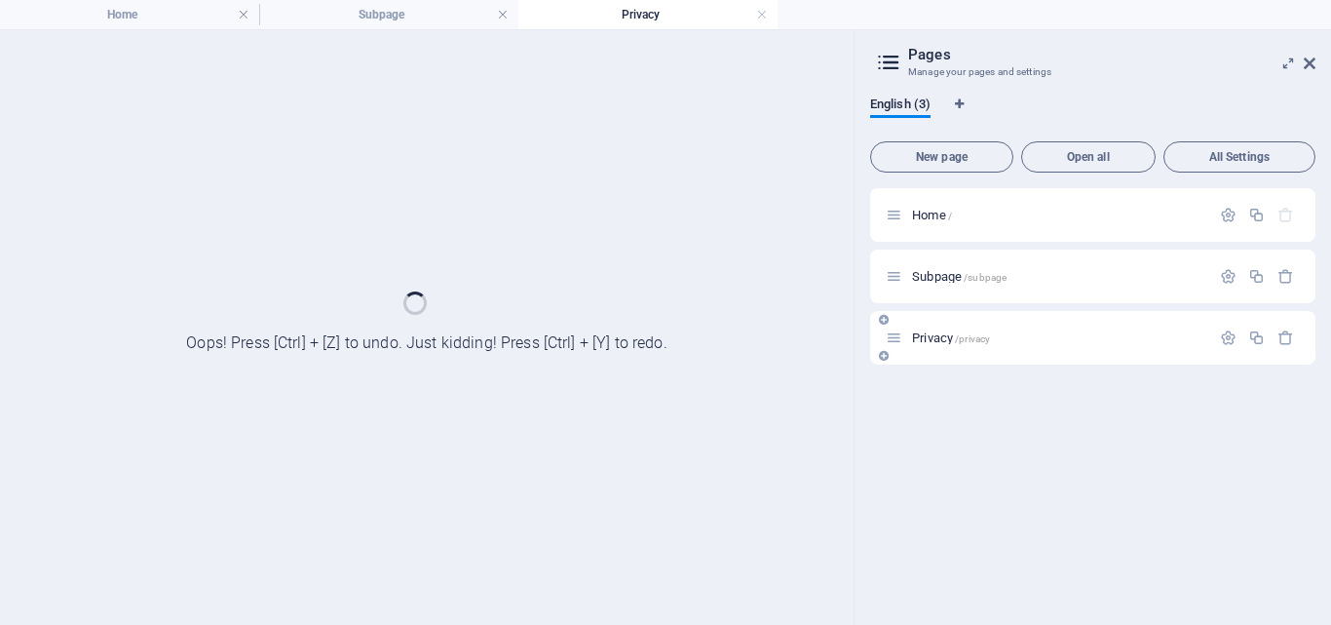
click at [1028, 389] on div "Home / Subpage /subpage Privacy /privacy" at bounding box center [1092, 398] width 445 height 421
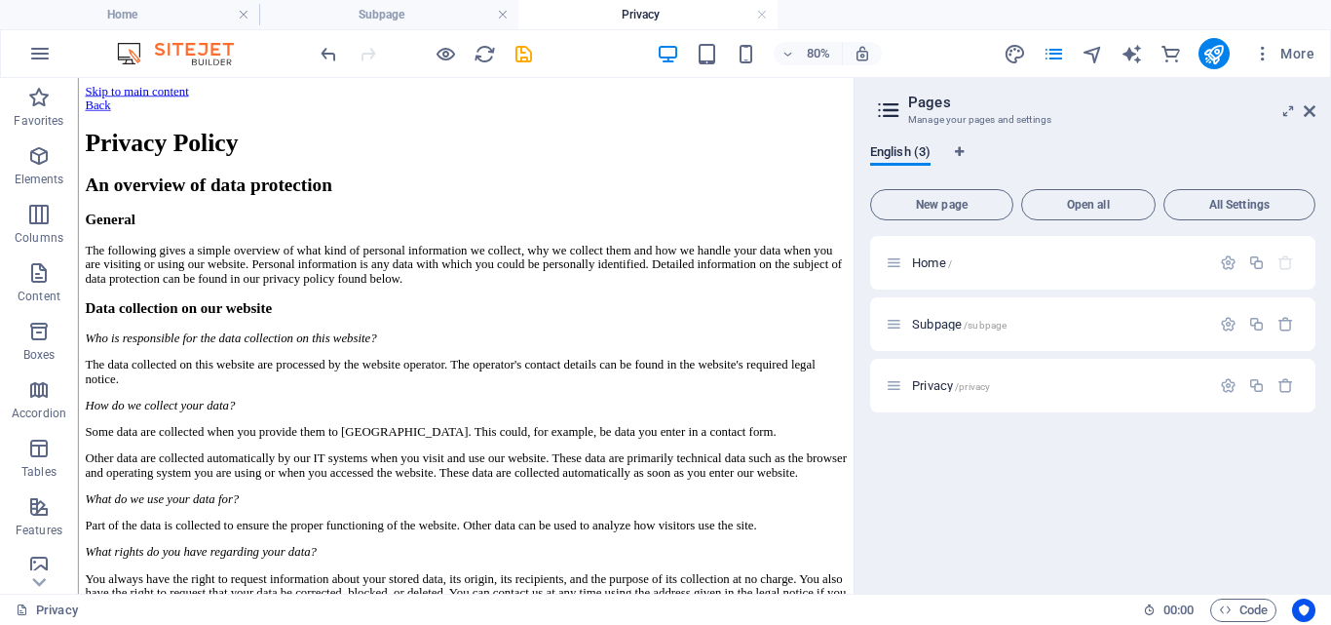
click at [1154, 494] on div "Home / Subpage /subpage Privacy /privacy" at bounding box center [1092, 407] width 445 height 342
click at [1307, 108] on icon at bounding box center [1310, 111] width 12 height 16
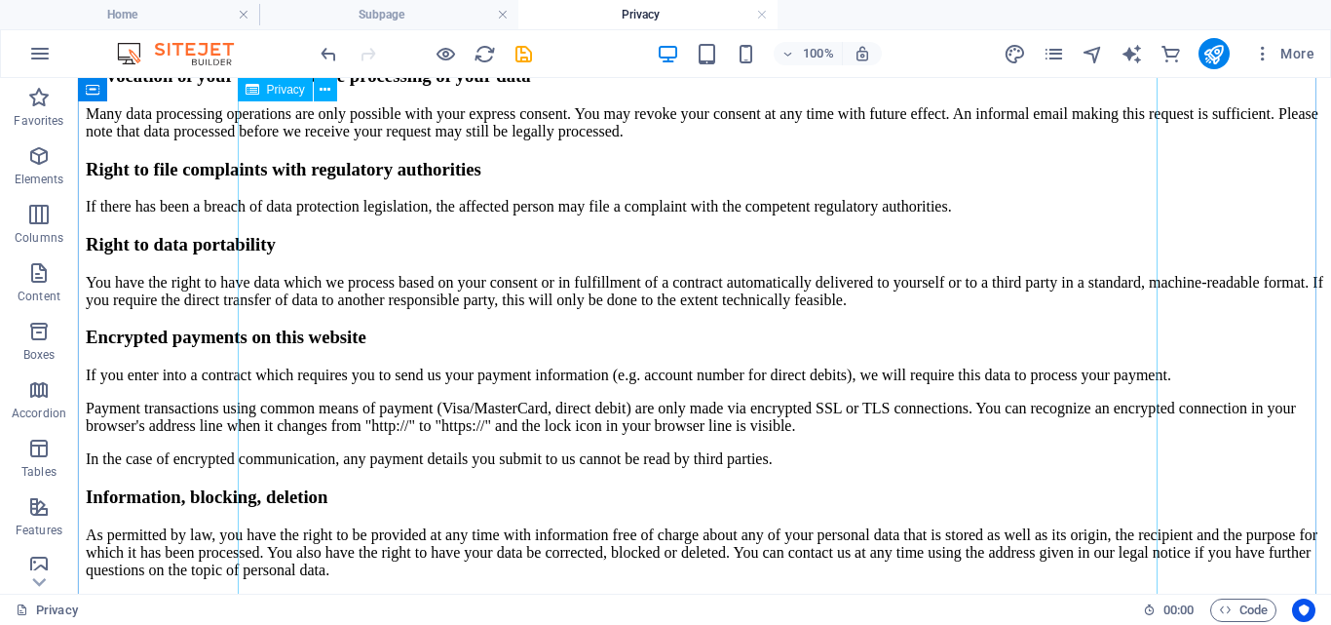
scroll to position [912, 0]
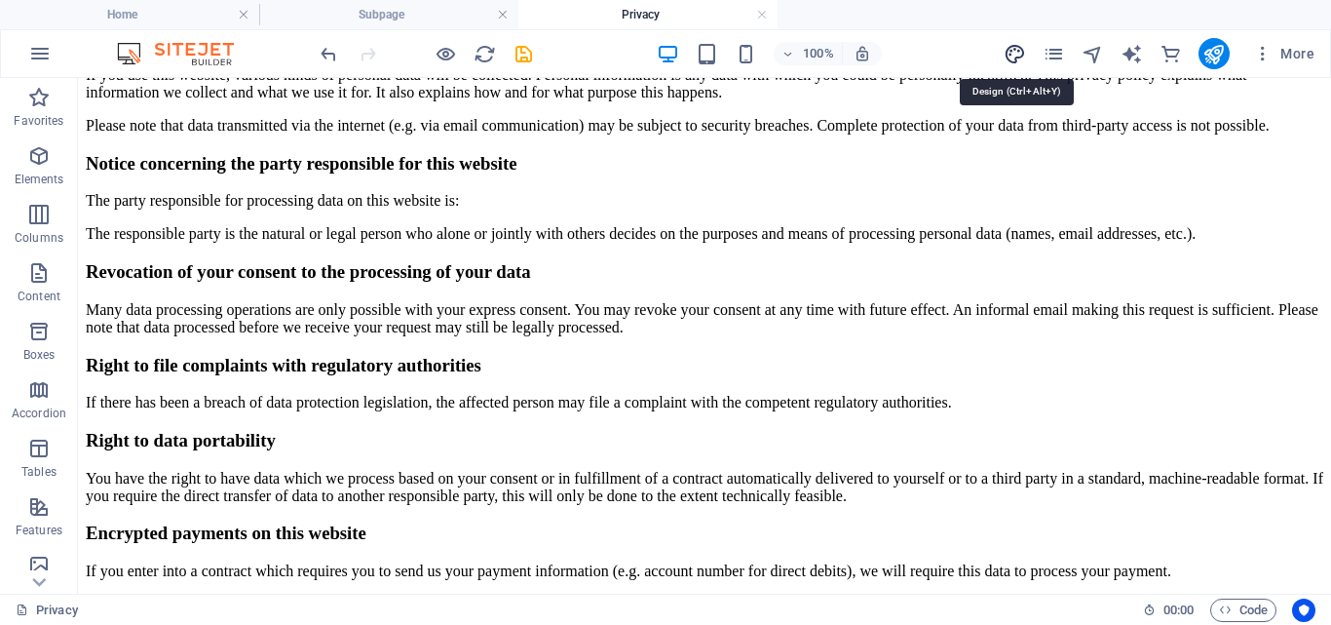
click at [1012, 61] on icon "design" at bounding box center [1015, 54] width 22 height 22
select select "px"
select select "200"
select select "px"
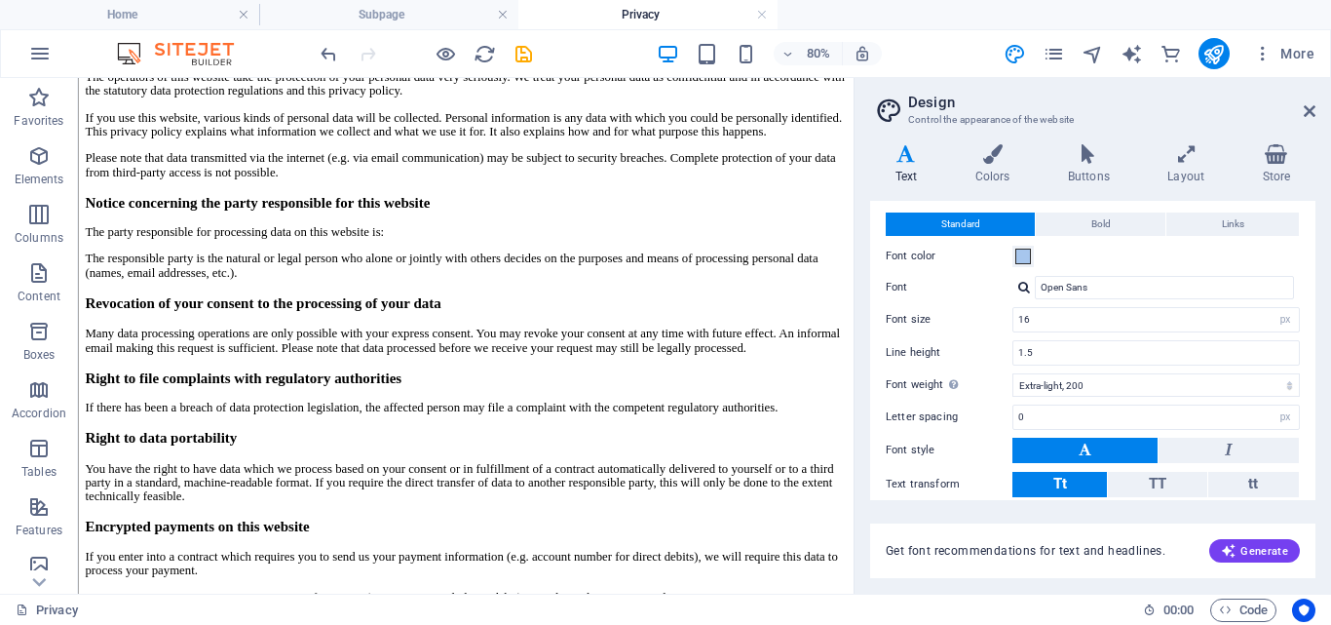
scroll to position [0, 0]
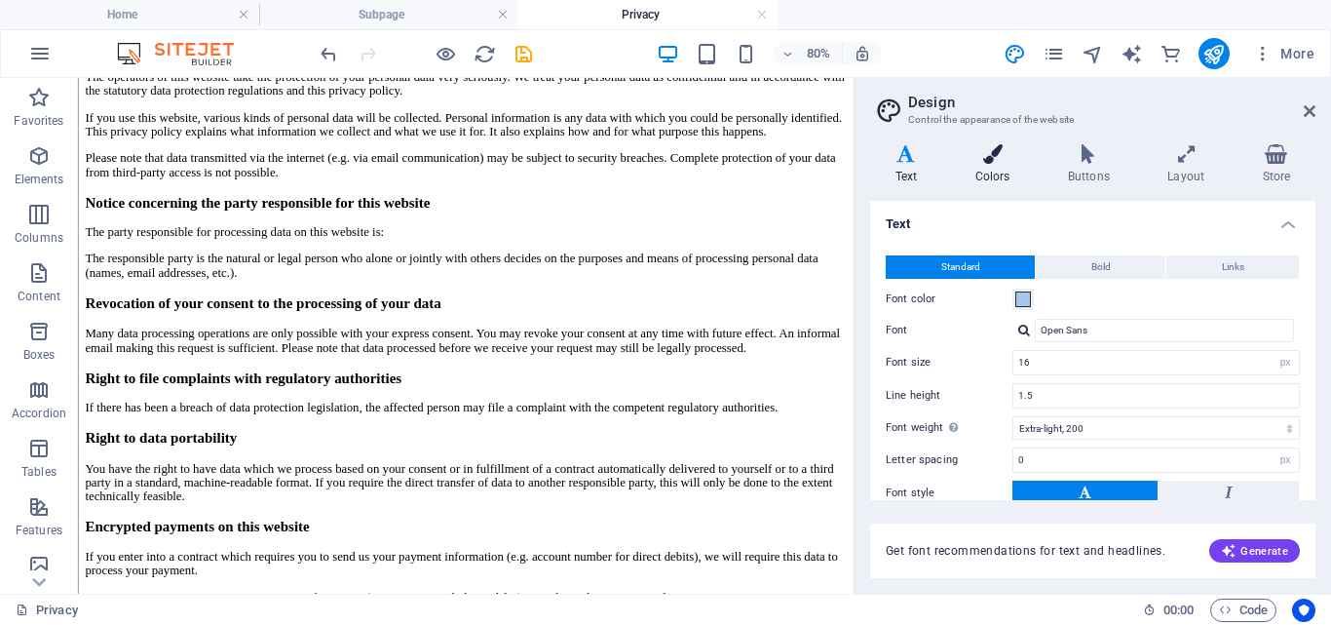
click at [1002, 153] on icon at bounding box center [992, 153] width 85 height 19
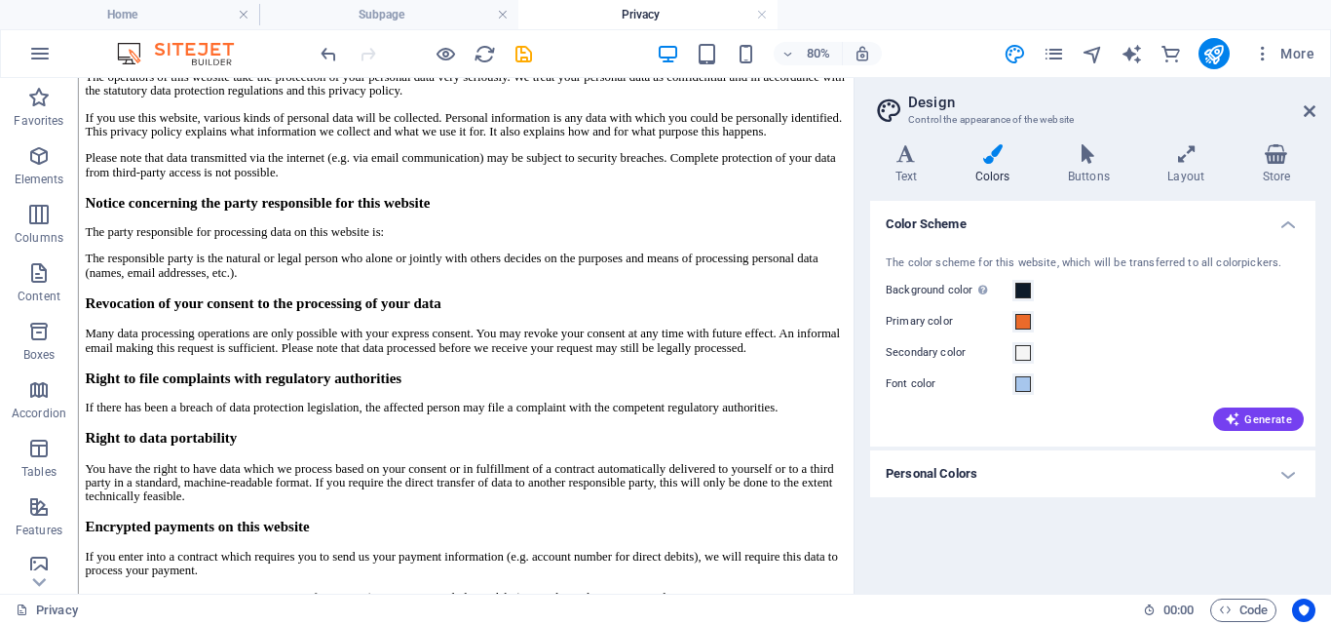
click at [1292, 471] on h4 "Personal Colors" at bounding box center [1092, 473] width 445 height 47
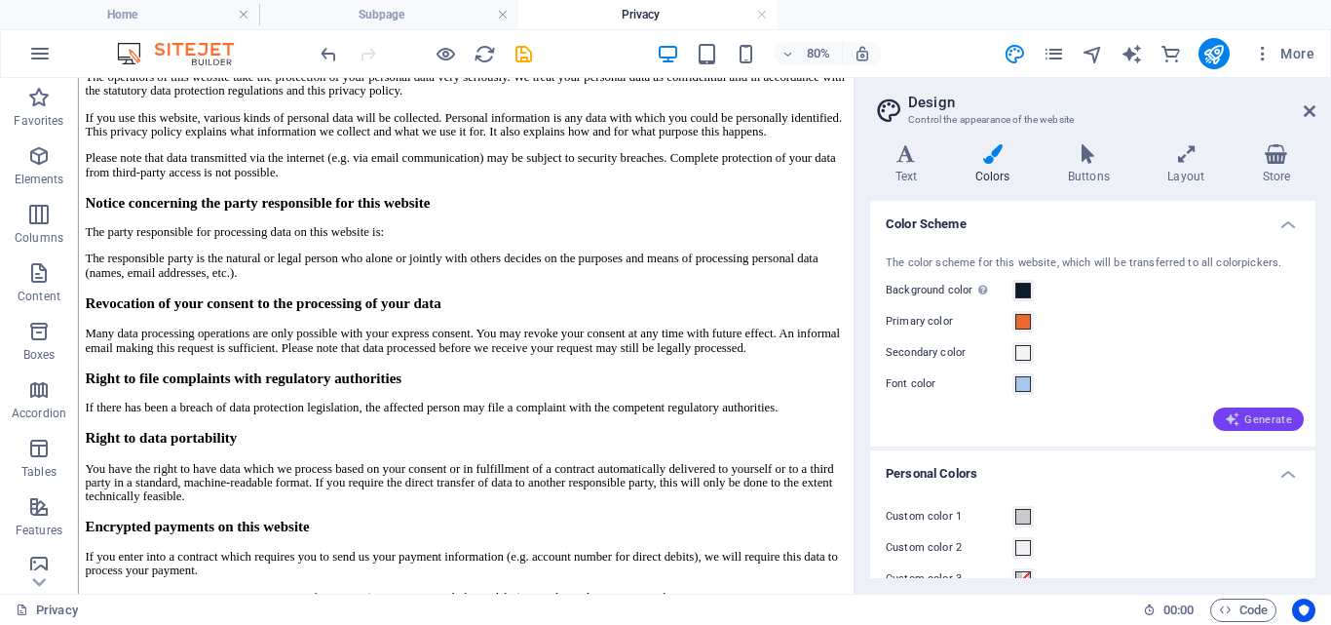
click at [1267, 419] on span "Generate" at bounding box center [1258, 419] width 67 height 16
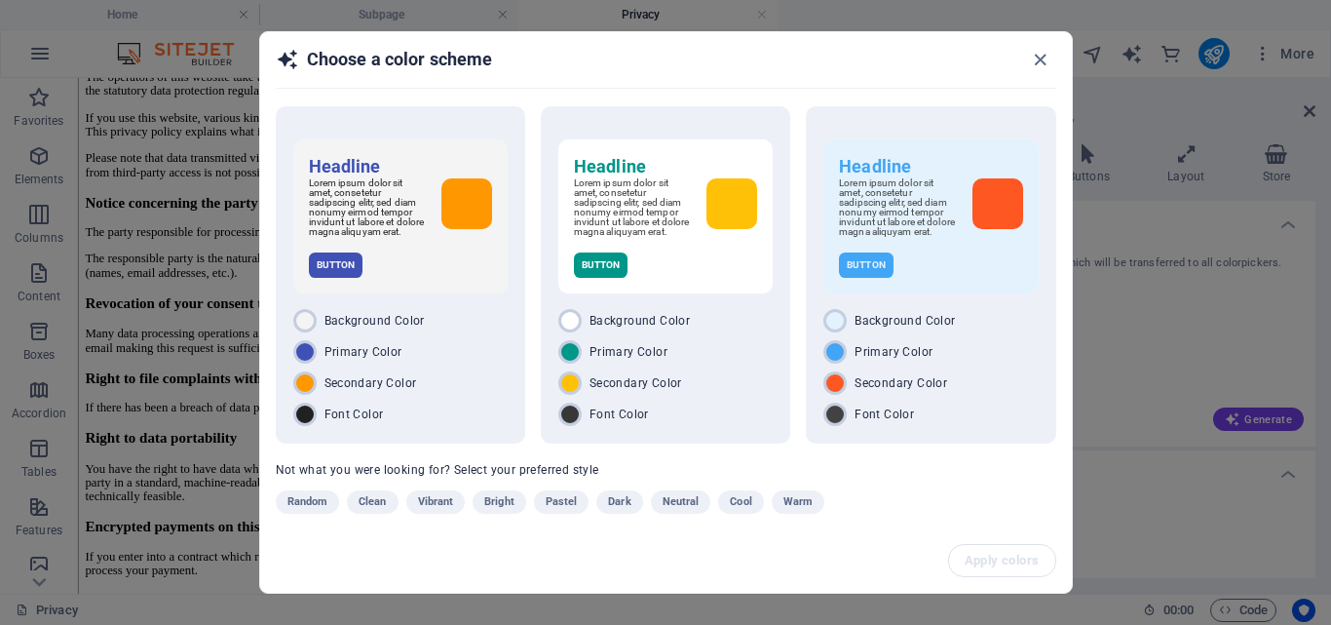
click at [373, 514] on span "Clean" at bounding box center [372, 501] width 27 height 23
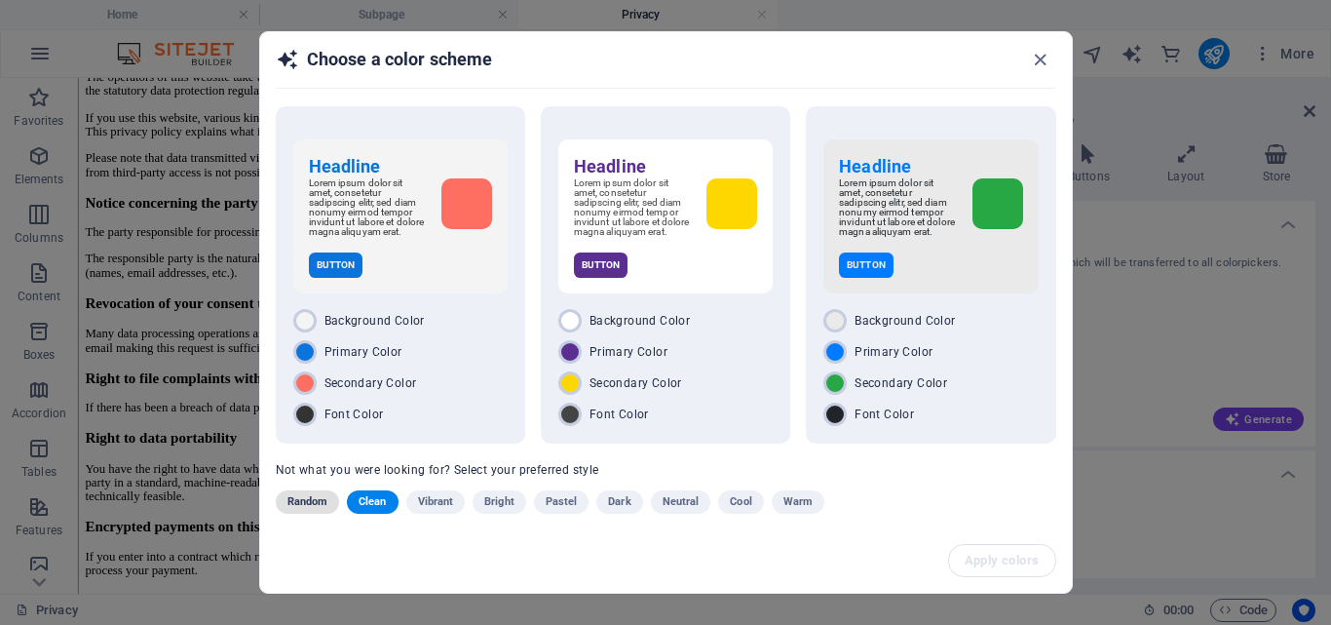
click at [301, 514] on span "Random" at bounding box center [307, 501] width 41 height 23
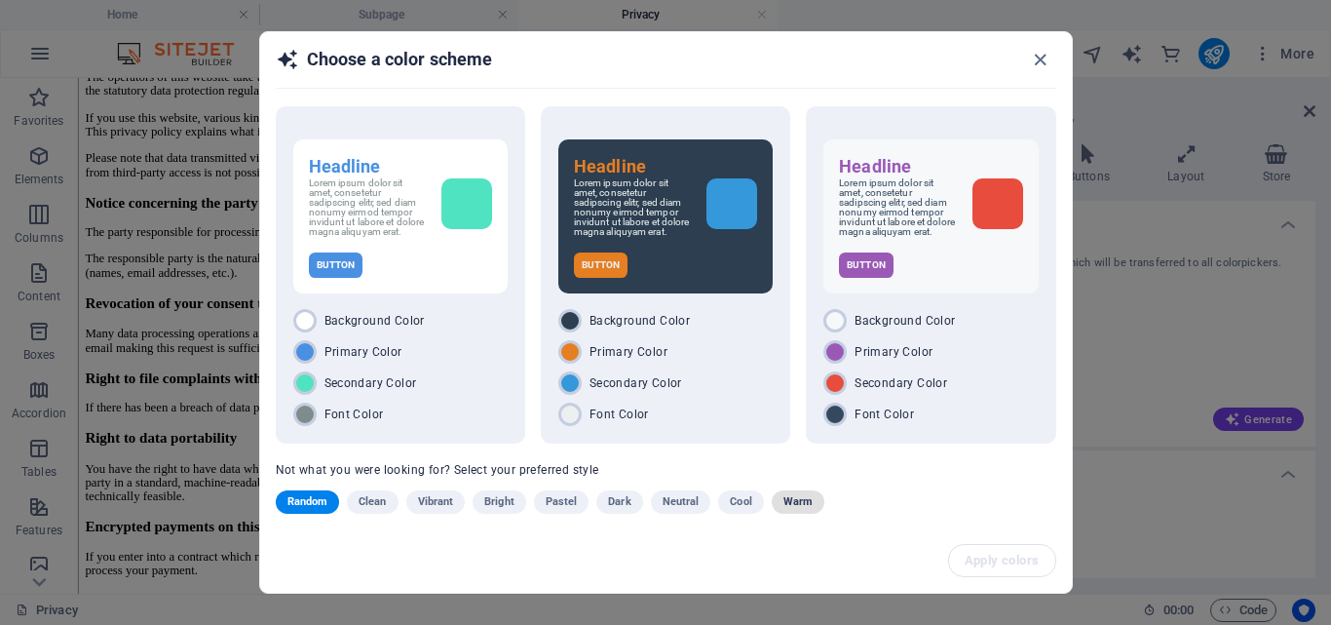
click at [783, 512] on span "Warm" at bounding box center [797, 501] width 29 height 23
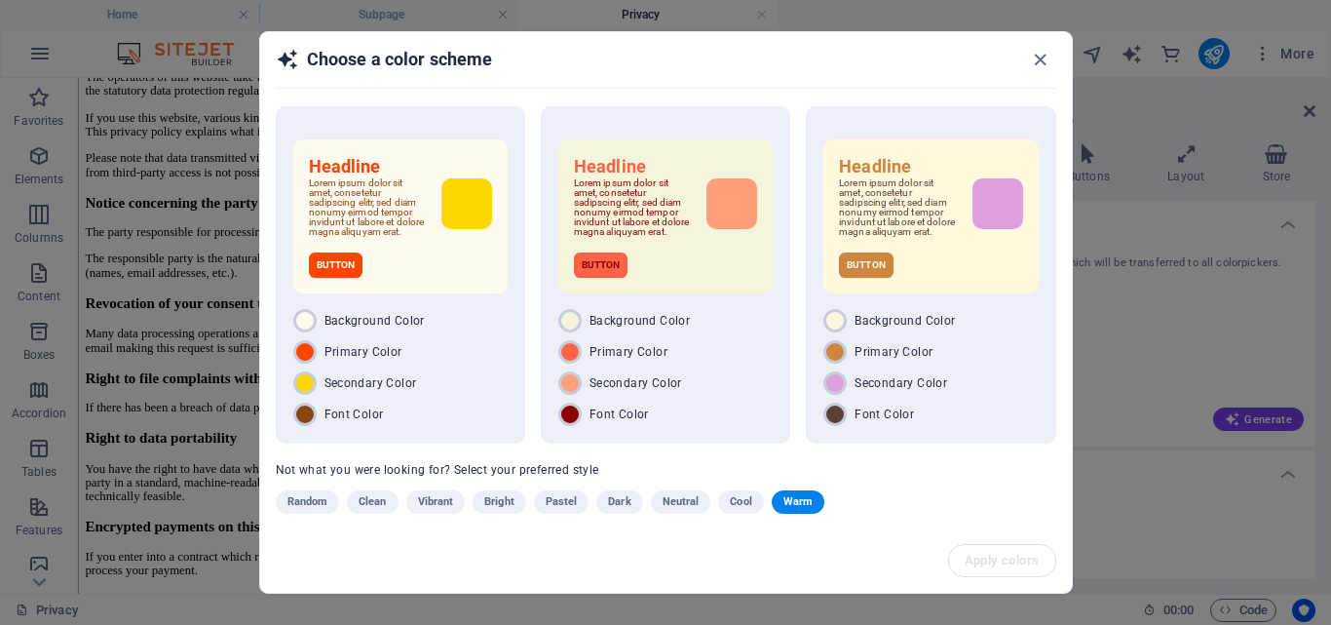
click at [743, 505] on span "Cool" at bounding box center [740, 501] width 21 height 23
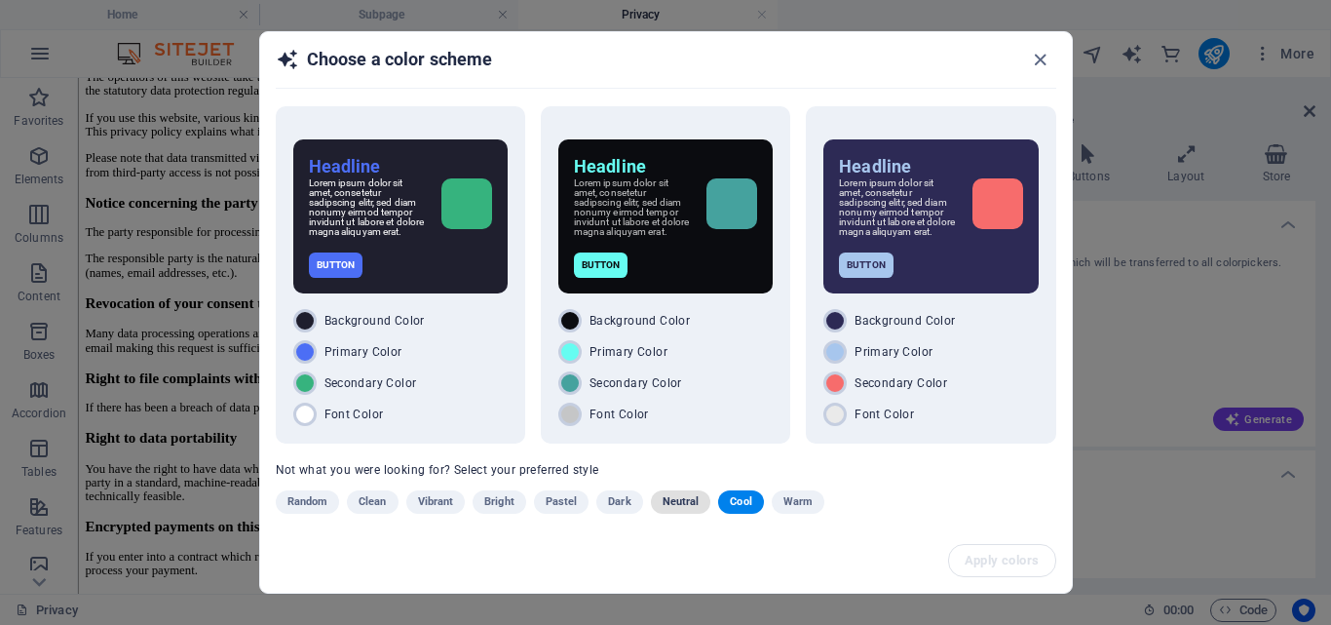
click at [668, 508] on span "Neutral" at bounding box center [681, 501] width 37 height 23
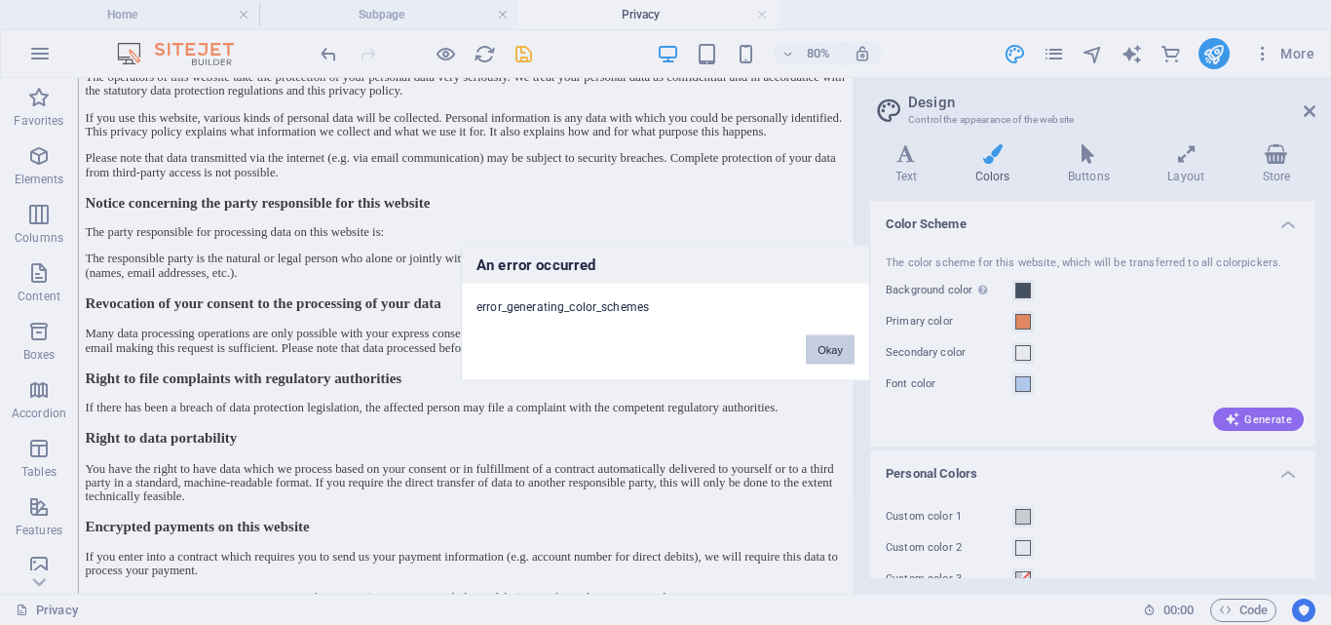
click at [825, 349] on button "Okay" at bounding box center [830, 348] width 49 height 29
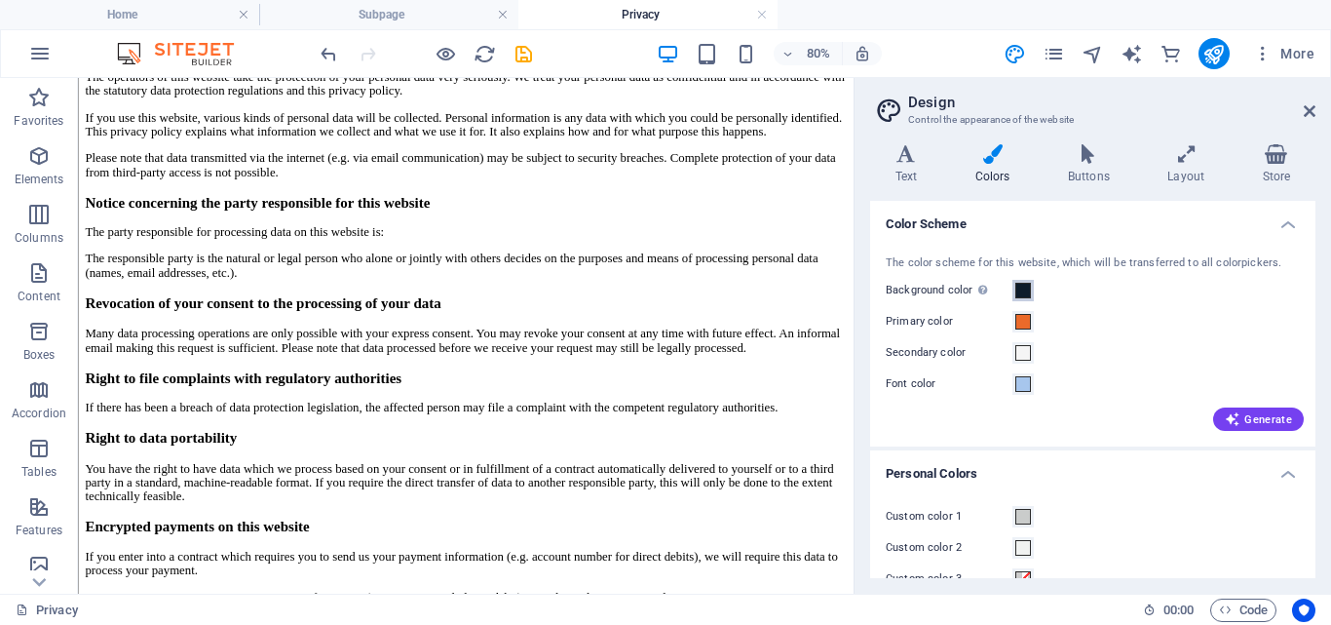
click at [1024, 294] on span at bounding box center [1023, 291] width 16 height 16
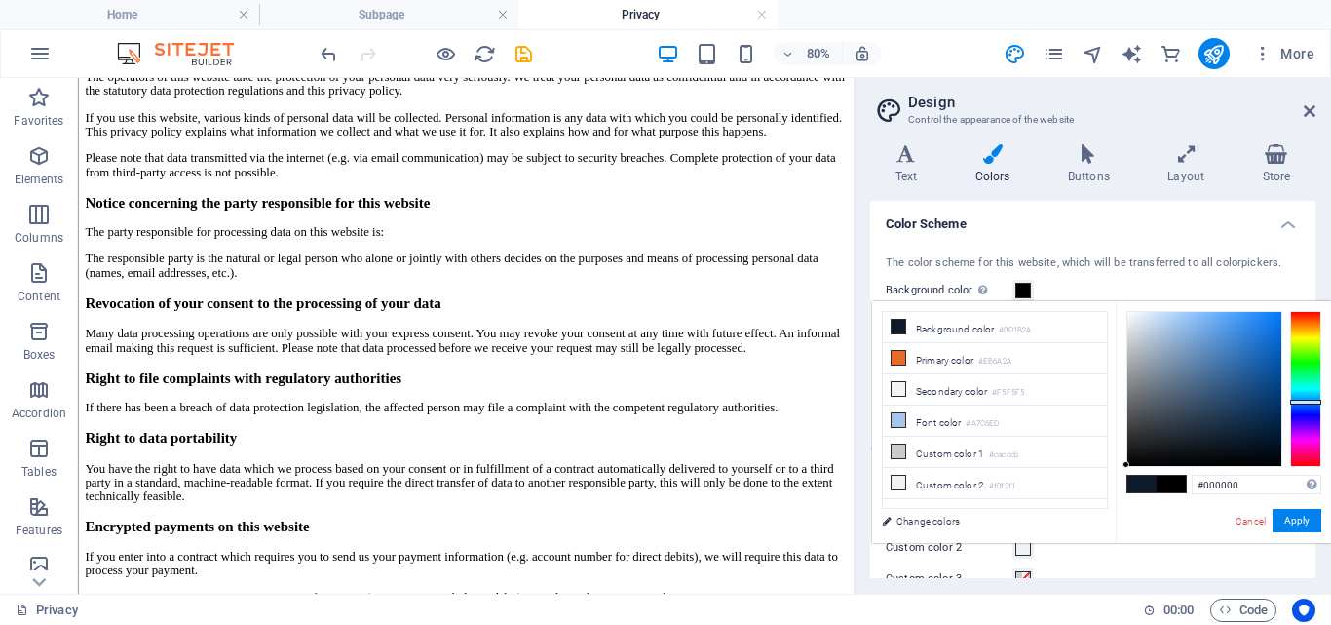
drag, startPoint x: 1231, startPoint y: 437, endPoint x: 1089, endPoint y: 507, distance: 157.8
click at [1089, 507] on div "less Background color #0D1B2A Primary color #EB6A2A Secondary color #F5F5F5 Fon…" at bounding box center [1101, 422] width 459 height 242
click at [899, 359] on icon at bounding box center [899, 358] width 14 height 14
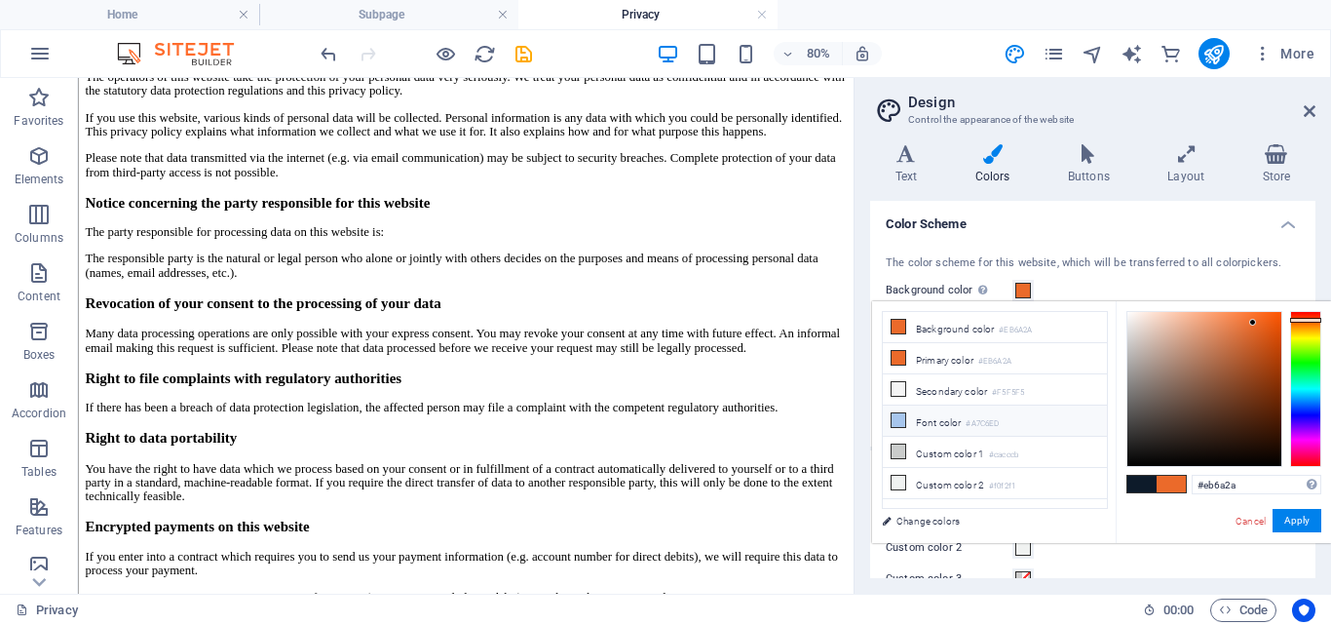
click at [896, 417] on icon at bounding box center [899, 420] width 14 height 14
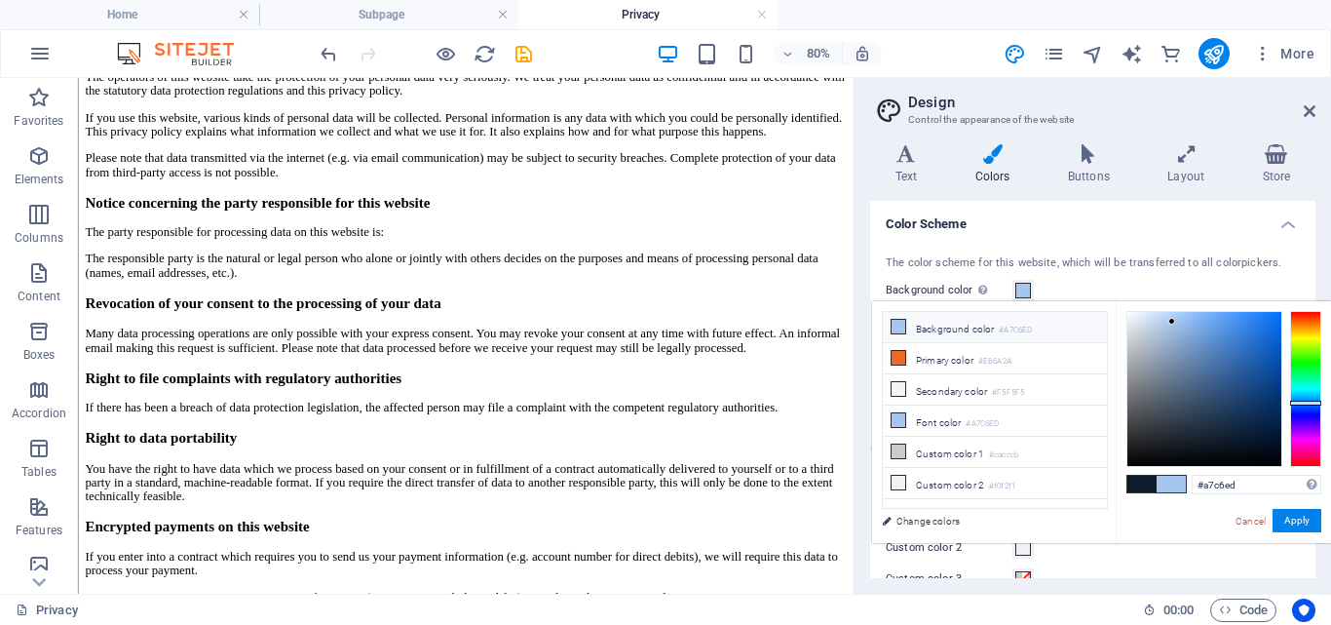
click at [902, 327] on icon at bounding box center [899, 327] width 14 height 14
click at [1061, 324] on li "Background color #A7C6ED" at bounding box center [995, 327] width 224 height 31
drag, startPoint x: 1175, startPoint y: 376, endPoint x: 1123, endPoint y: 487, distance: 122.9
click at [1123, 487] on div "#000000 Supported formats #0852ed rgb(8, 82, 237) rgba(8, 82, 237, 90%) hsv(221…" at bounding box center [1223, 563] width 215 height 524
click at [972, 363] on li "Primary color #EB6A2A" at bounding box center [995, 358] width 224 height 31
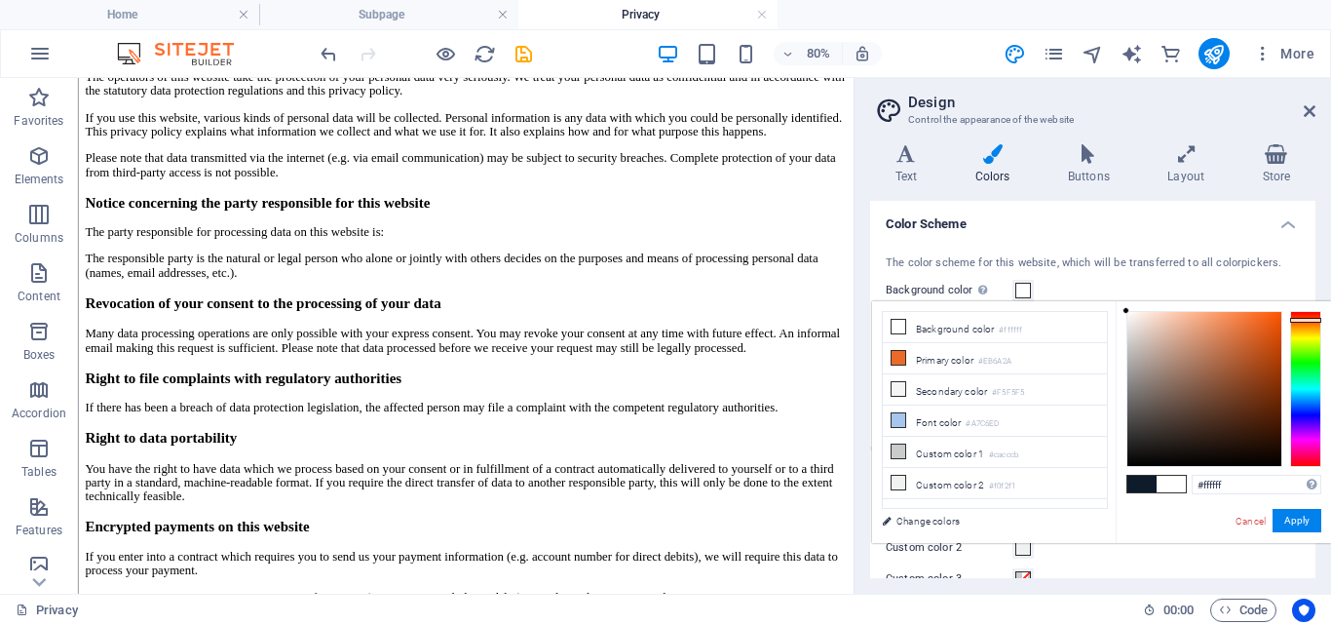
drag, startPoint x: 1186, startPoint y: 338, endPoint x: 1109, endPoint y: 298, distance: 86.7
click at [1110, 298] on body "QuantumPixelWeb Home Subpage Privacy Favorites Elements Columns Content Boxes A…" at bounding box center [665, 312] width 1331 height 625
click at [1005, 336] on small "#ffffff" at bounding box center [1010, 331] width 23 height 14
click at [949, 334] on li "Background color #ffffff" at bounding box center [995, 327] width 224 height 31
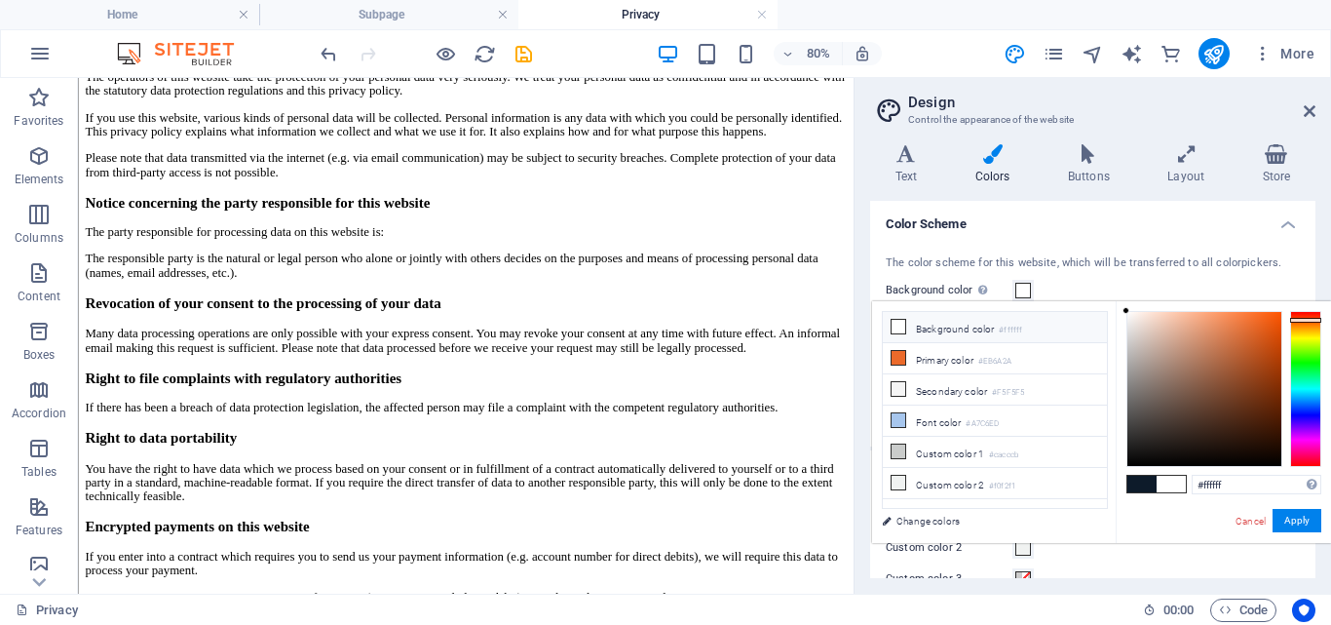
click at [899, 325] on icon at bounding box center [899, 327] width 14 height 14
type input "#000000"
drag, startPoint x: 1170, startPoint y: 401, endPoint x: 1116, endPoint y: 477, distance: 94.4
click at [1116, 477] on div "#000000 Supported formats #0852ed rgb(8, 82, 237) rgba(8, 82, 237, 90%) hsv(221…" at bounding box center [1223, 563] width 215 height 524
click at [1296, 515] on button "Apply" at bounding box center [1297, 520] width 49 height 23
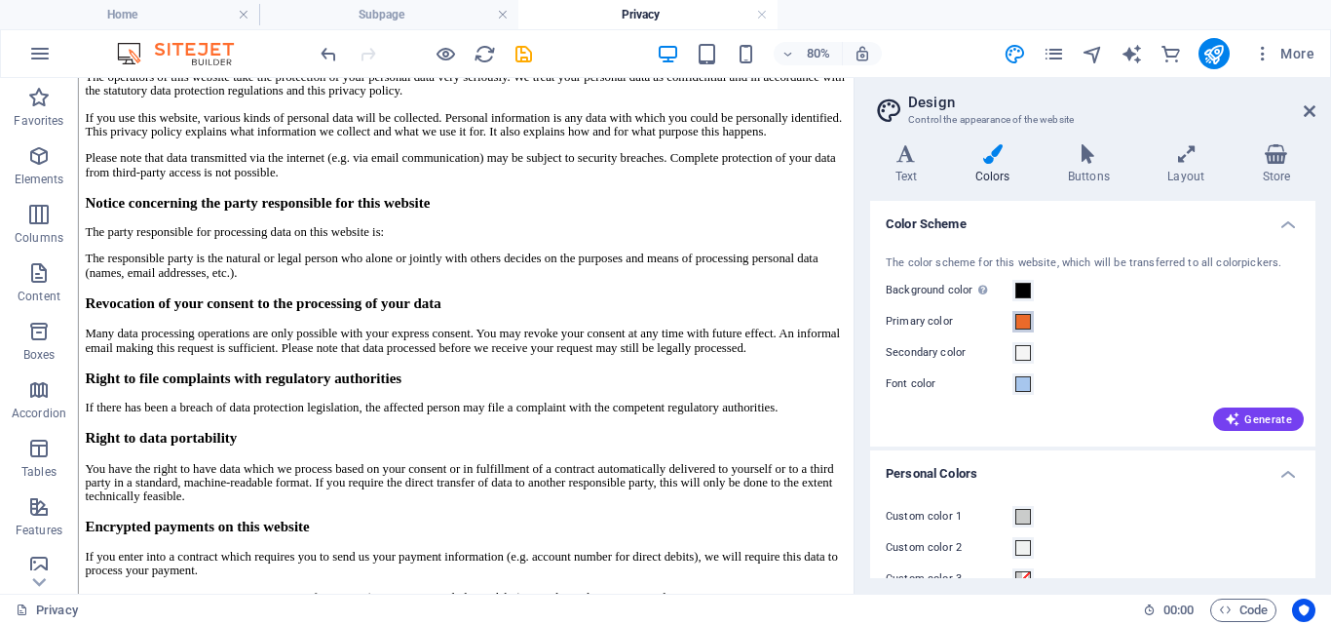
click at [1022, 319] on span at bounding box center [1023, 322] width 16 height 16
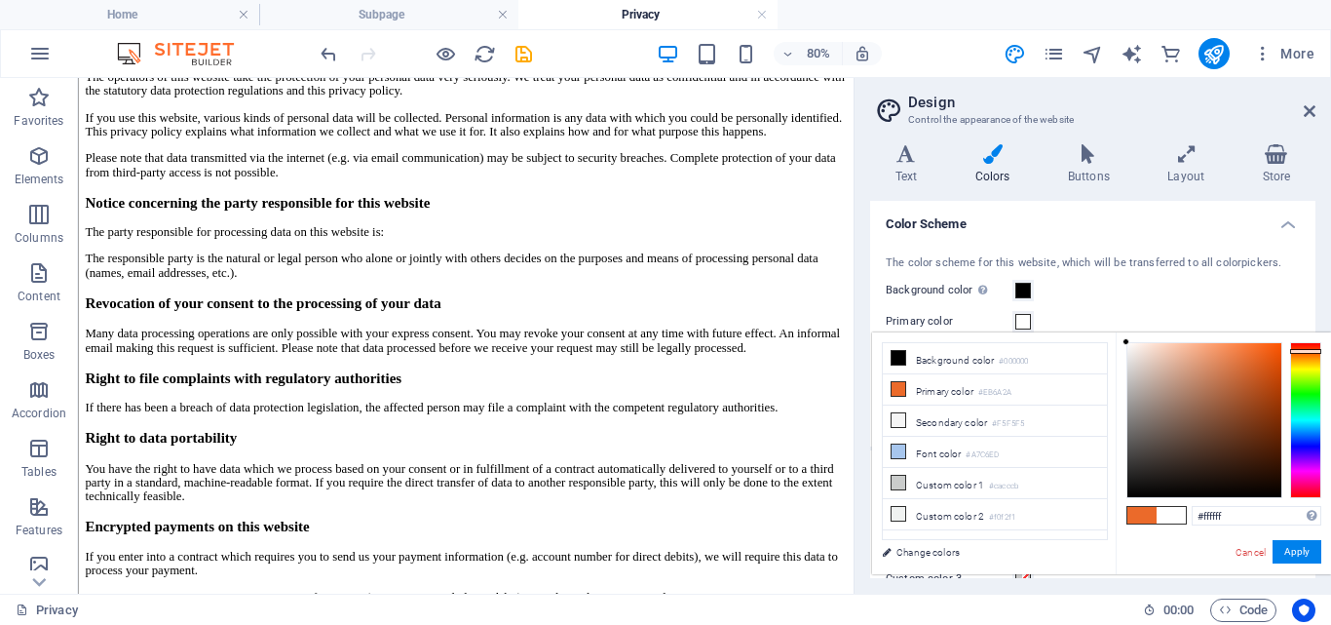
drag, startPoint x: 1194, startPoint y: 413, endPoint x: 1293, endPoint y: 582, distance: 195.7
click at [1093, 323] on body "QuantumPixelWeb Home Subpage Privacy Favorites Elements Columns Content Boxes A…" at bounding box center [665, 312] width 1331 height 625
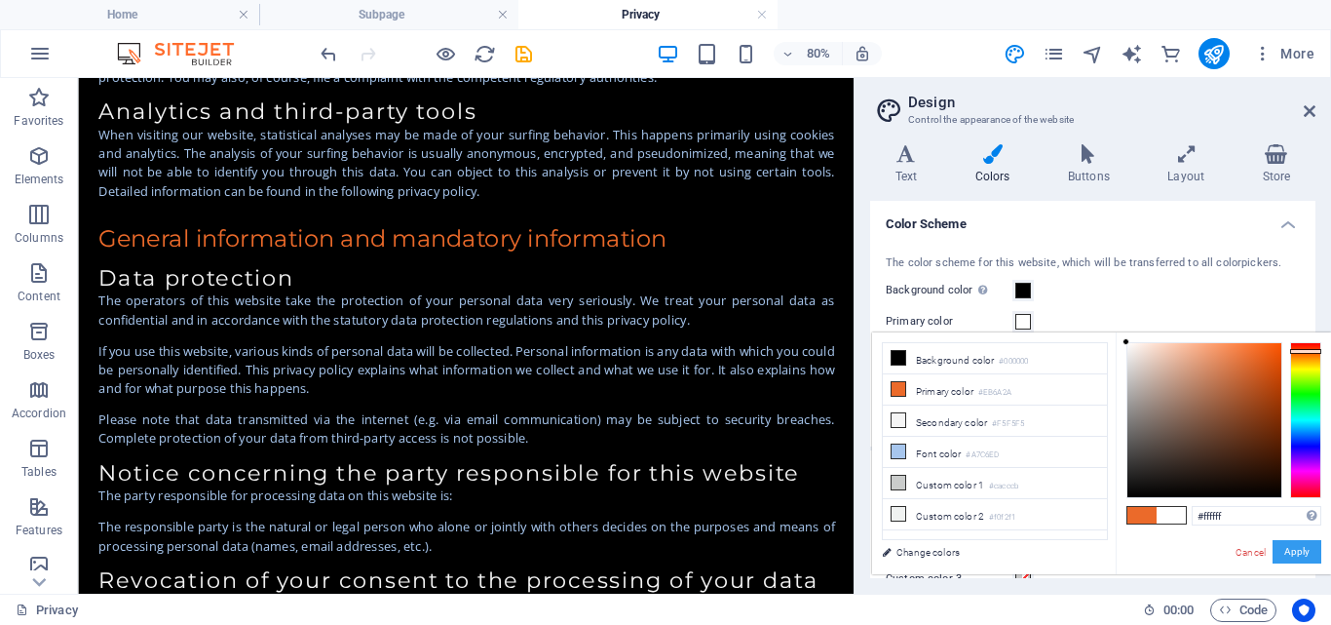
click at [1309, 550] on button "Apply" at bounding box center [1297, 551] width 49 height 23
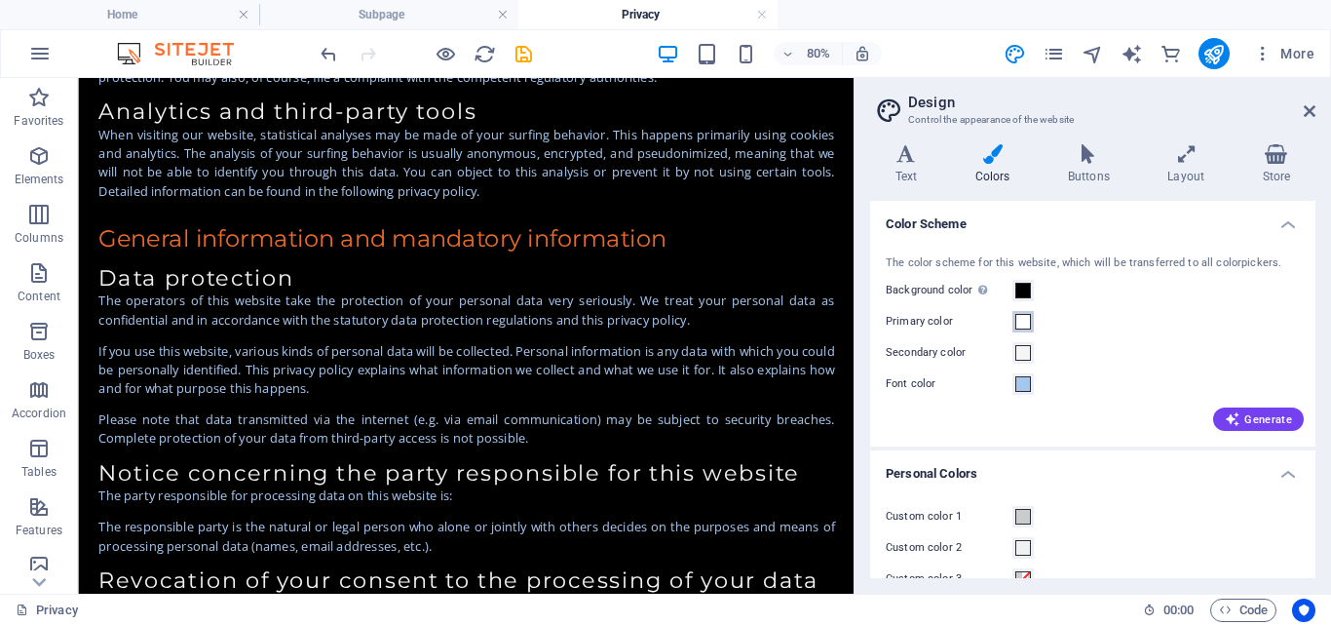
click at [1020, 318] on span at bounding box center [1023, 322] width 16 height 16
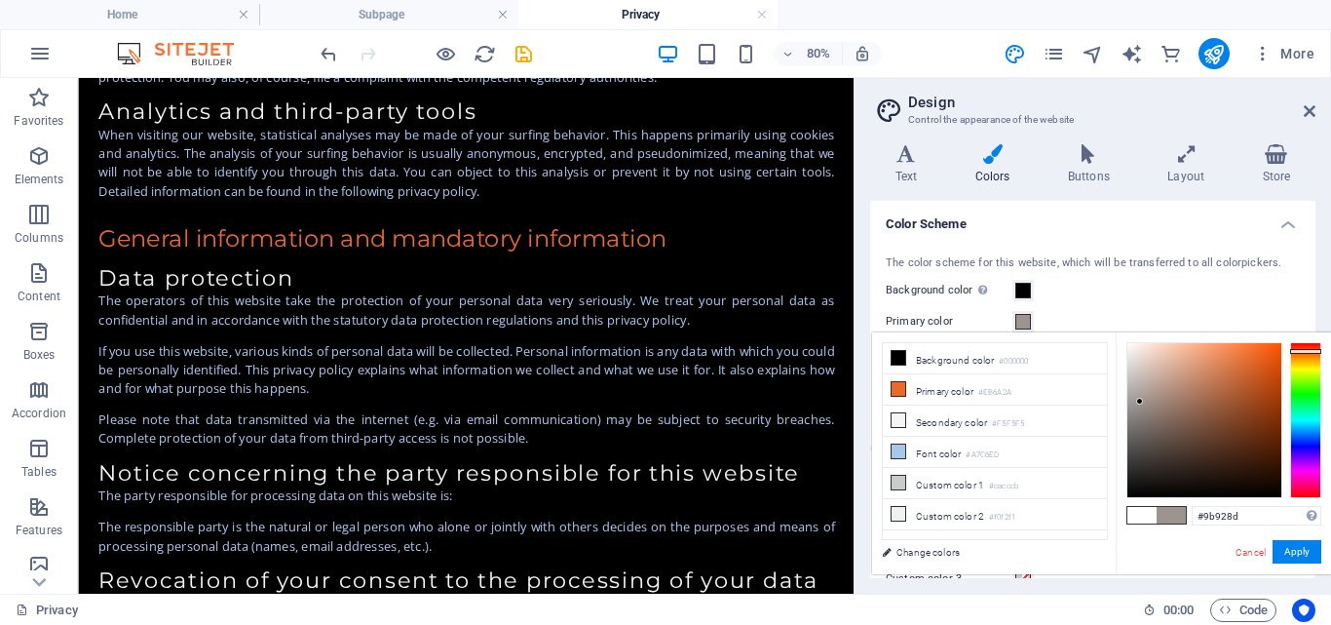
type input "#000000"
drag, startPoint x: 1140, startPoint y: 401, endPoint x: 1329, endPoint y: 567, distance: 251.4
click at [1329, 567] on div "#000000 Supported formats #0852ed rgb(8, 82, 237) rgba(8, 82, 237, 90%) hsv(221…" at bounding box center [1223, 594] width 215 height 524
click at [1311, 548] on button "Apply" at bounding box center [1297, 551] width 49 height 23
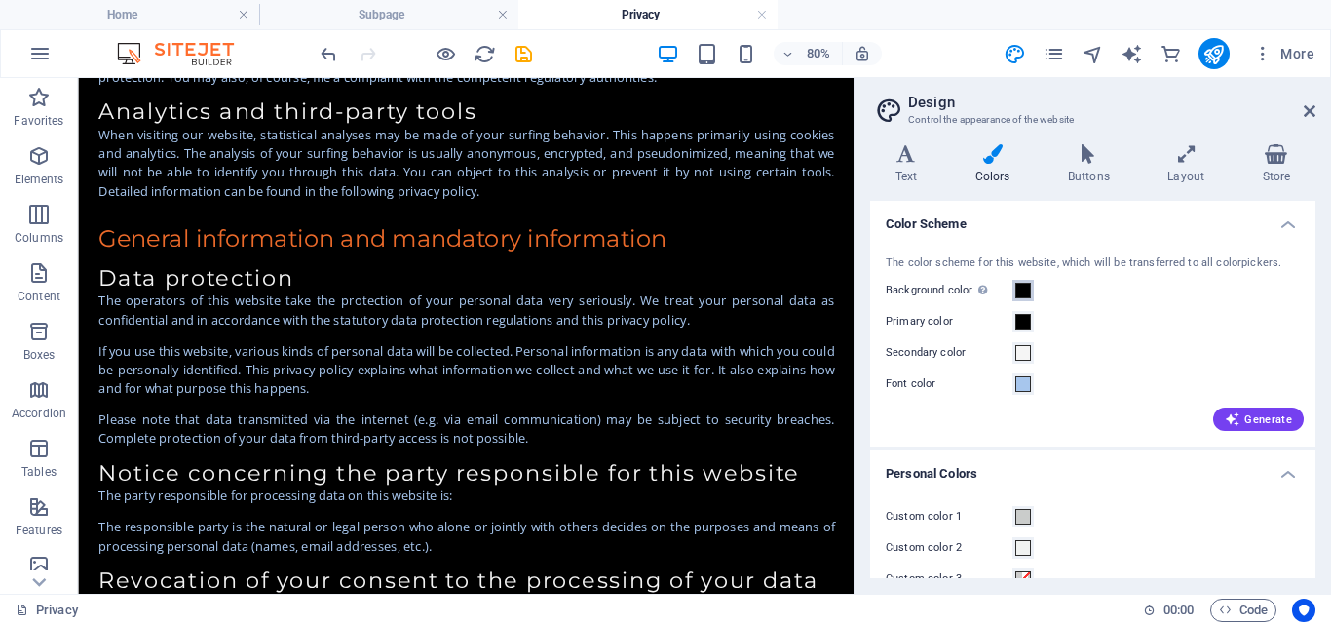
click at [1018, 290] on span at bounding box center [1023, 291] width 16 height 16
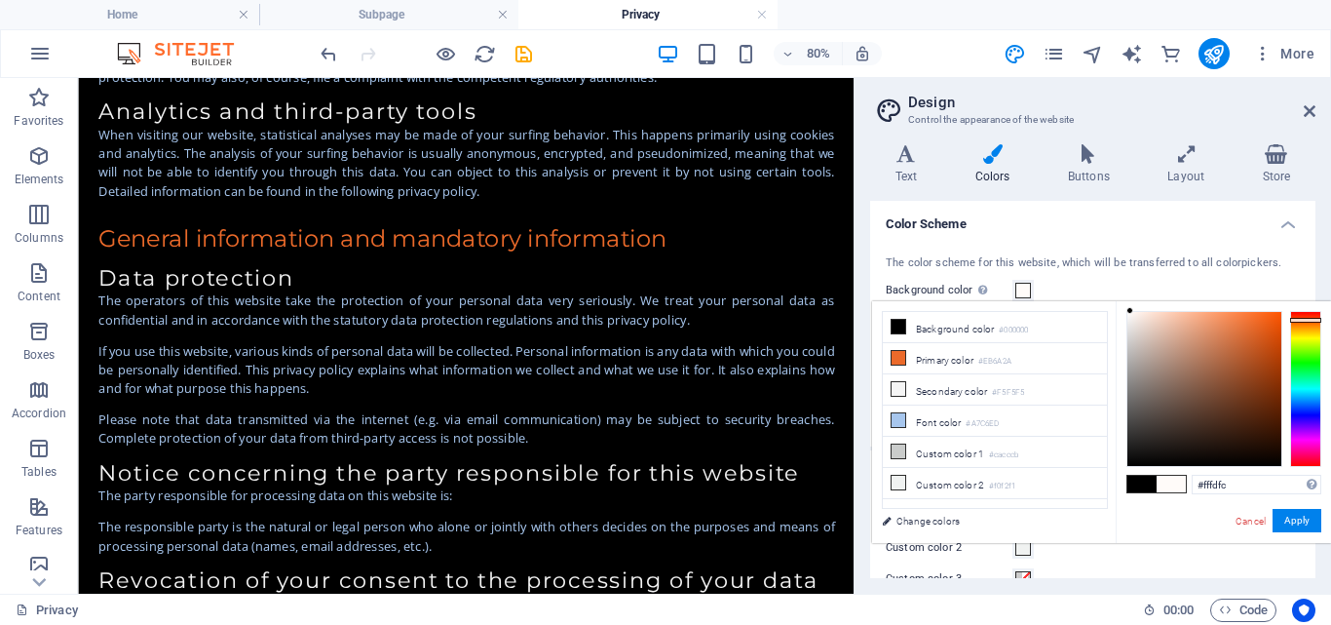
type input "#ffffff"
drag, startPoint x: 1196, startPoint y: 409, endPoint x: 1111, endPoint y: 266, distance: 166.5
click at [1111, 266] on body "QuantumPixelWeb Home Subpage Privacy Favorites Elements Columns Content Boxes A…" at bounding box center [665, 312] width 1331 height 625
click at [1296, 527] on button "Apply" at bounding box center [1297, 520] width 49 height 23
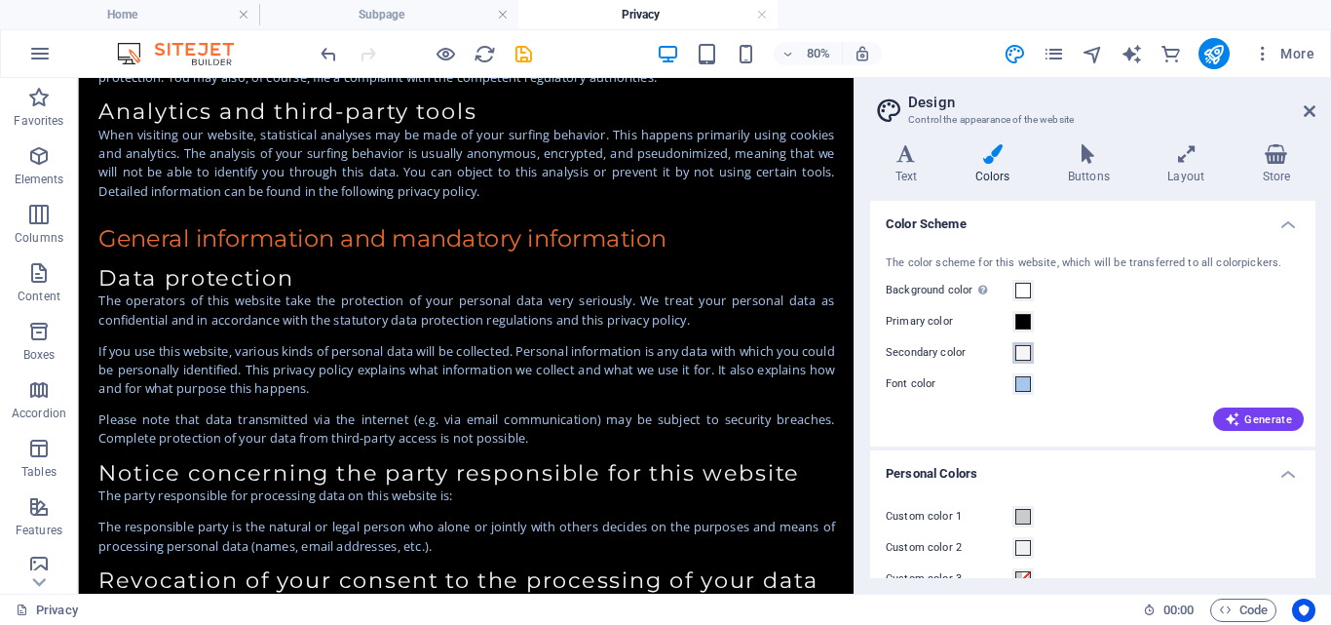
click at [1015, 355] on span at bounding box center [1023, 353] width 16 height 16
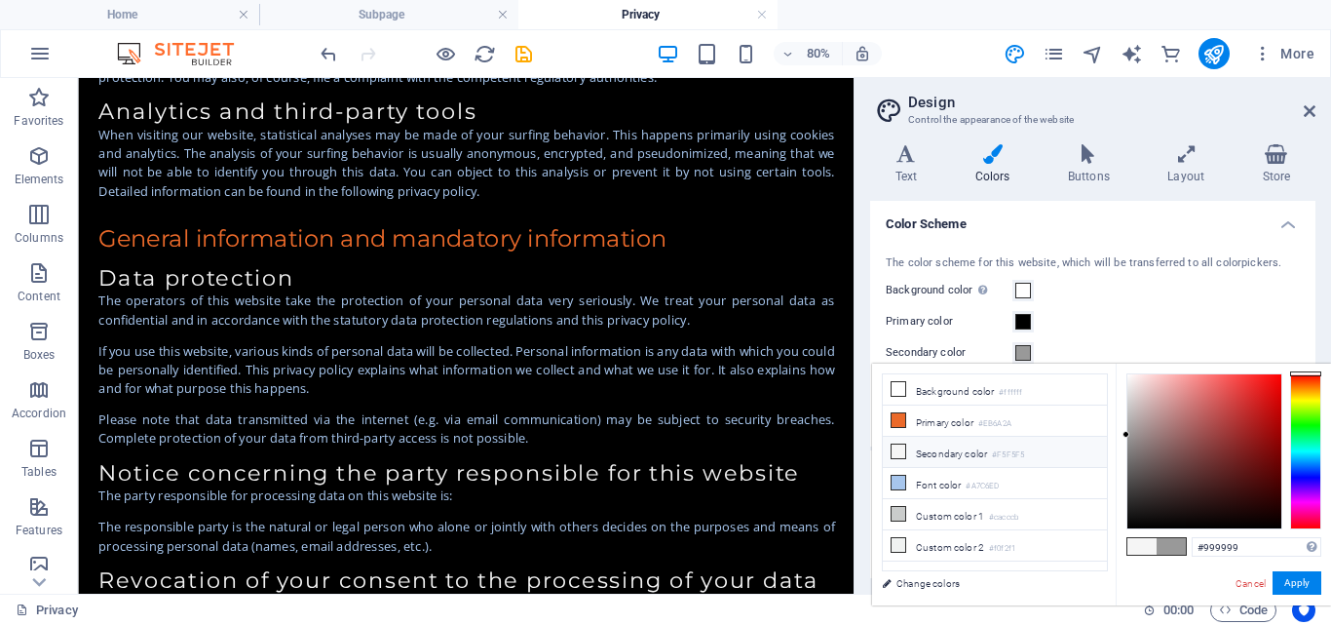
type input "#969696"
drag, startPoint x: 1193, startPoint y: 423, endPoint x: 1074, endPoint y: 437, distance: 119.7
click at [1074, 437] on div "less Background color #ffffff Primary color #EB6A2A Secondary color #aeaeae Fon…" at bounding box center [1101, 484] width 459 height 242
click at [1300, 586] on button "Apply" at bounding box center [1297, 582] width 49 height 23
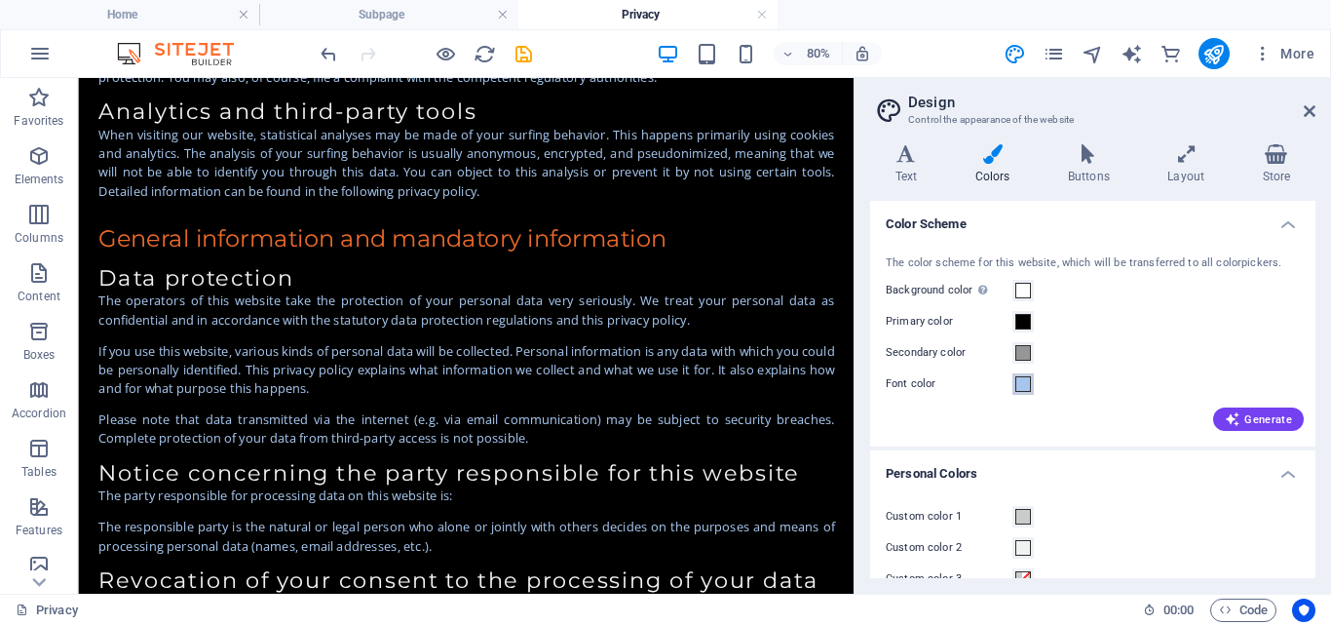
click at [1026, 386] on span at bounding box center [1023, 384] width 16 height 16
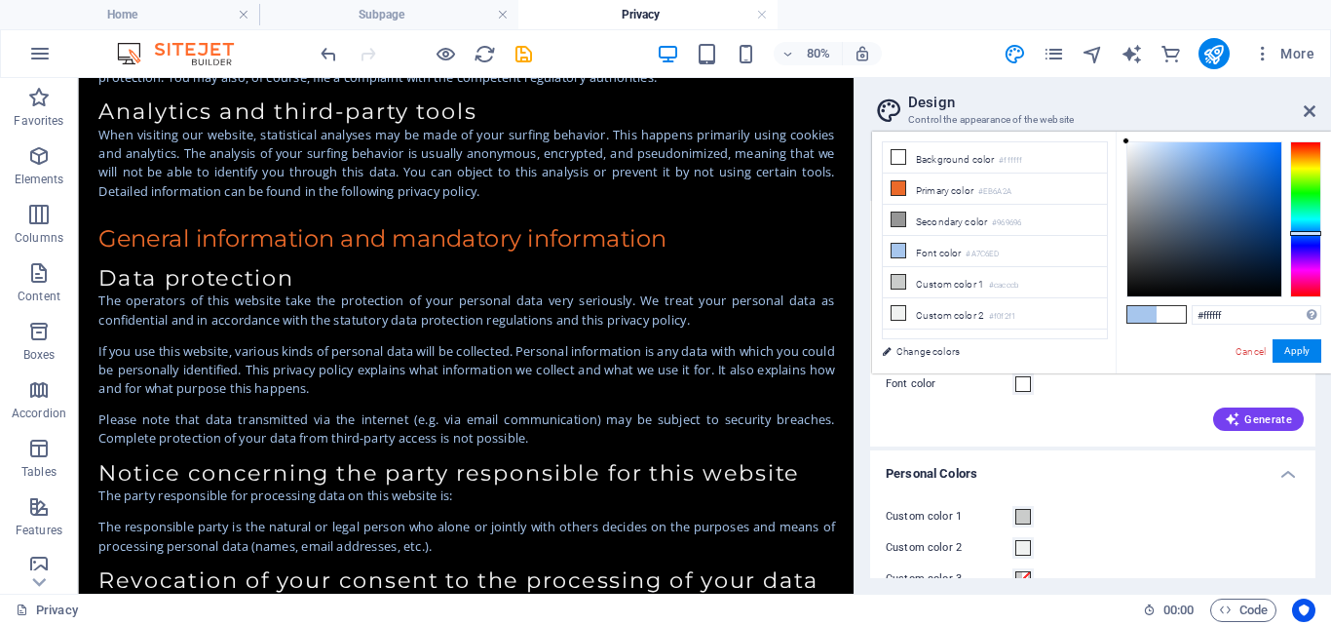
drag, startPoint x: 1195, startPoint y: 216, endPoint x: 1023, endPoint y: 107, distance: 203.3
click at [1023, 107] on body "QuantumPixelWeb Home Subpage Privacy Favorites Elements Columns Content Boxes A…" at bounding box center [665, 312] width 1331 height 625
type input "#000000"
drag, startPoint x: 1133, startPoint y: 268, endPoint x: 1114, endPoint y: 375, distance: 108.9
click at [1114, 375] on body "QuantumPixelWeb Home Subpage Privacy Favorites Elements Columns Content Boxes A…" at bounding box center [665, 312] width 1331 height 625
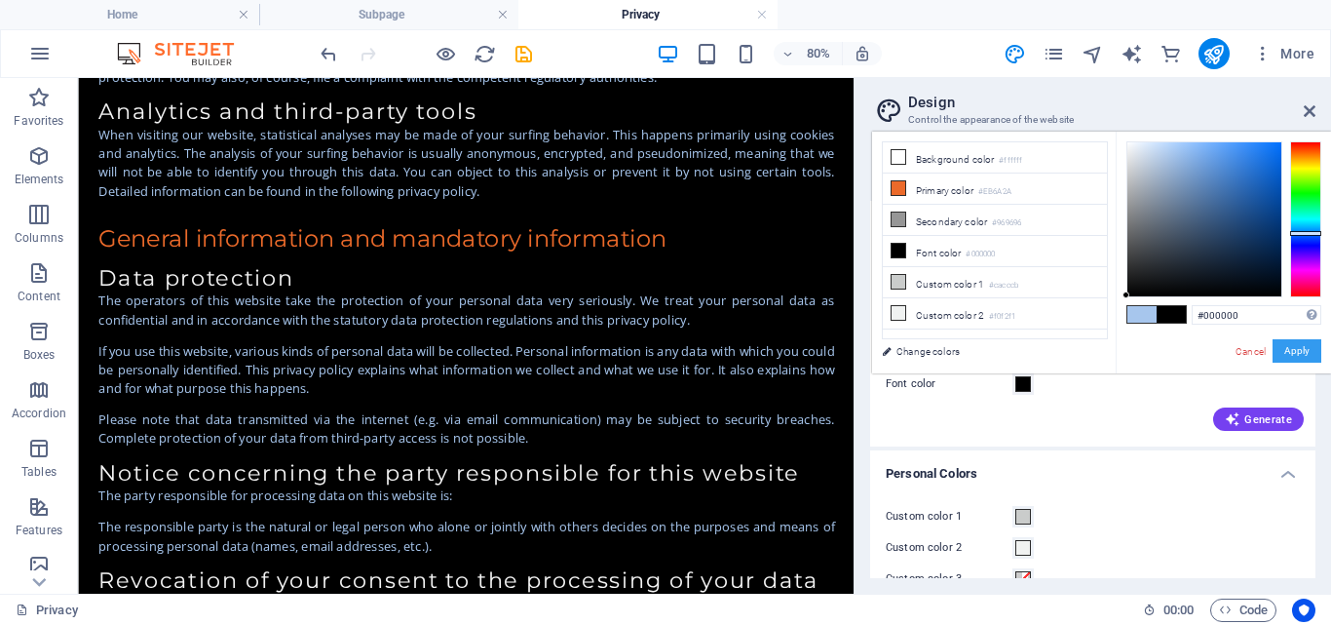
click at [1295, 354] on button "Apply" at bounding box center [1297, 350] width 49 height 23
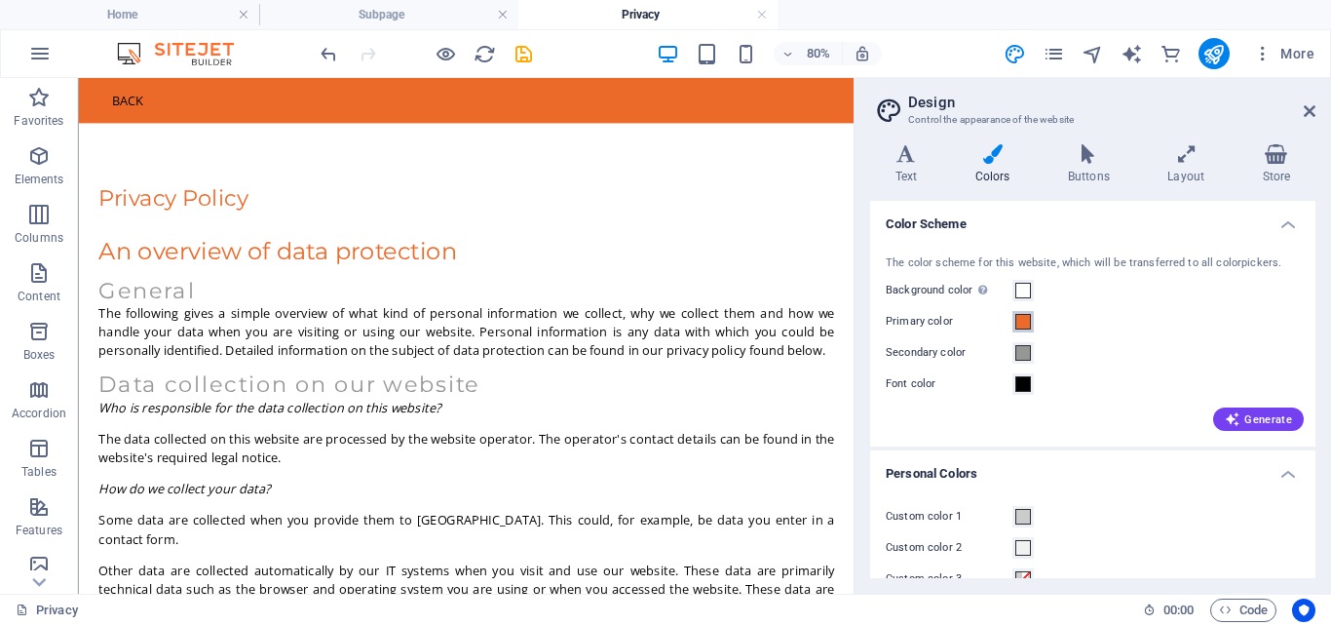
click at [1024, 320] on span at bounding box center [1023, 322] width 16 height 16
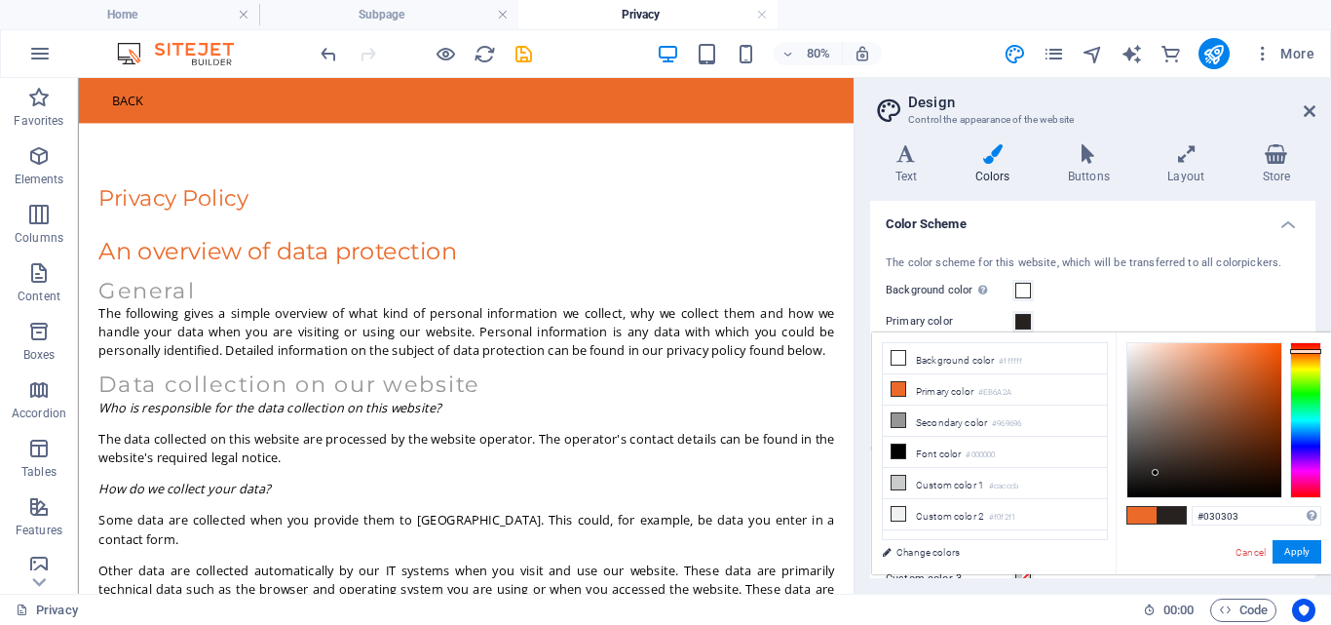
type input "#000000"
drag, startPoint x: 1213, startPoint y: 417, endPoint x: 1112, endPoint y: 514, distance: 139.9
click at [1112, 514] on div "less Background color #ffffff Primary color #EB6A2A Secondary color #969696 Fon…" at bounding box center [1101, 453] width 459 height 242
click at [1285, 554] on button "Apply" at bounding box center [1297, 551] width 49 height 23
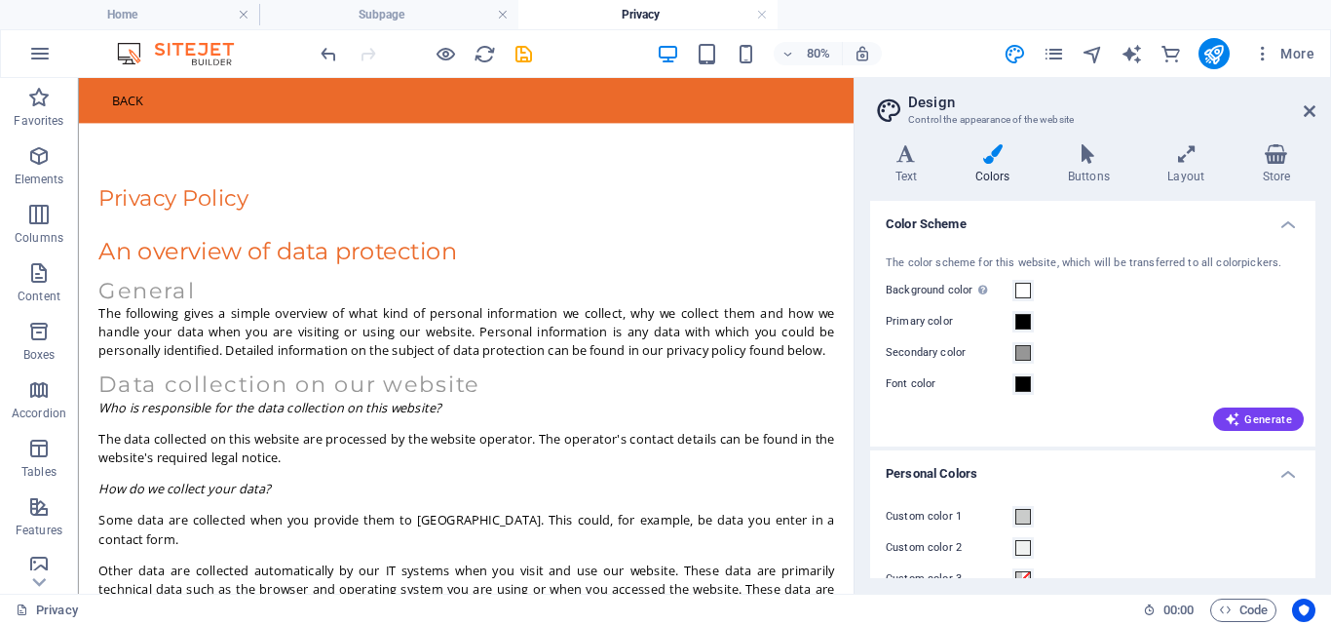
scroll to position [95, 0]
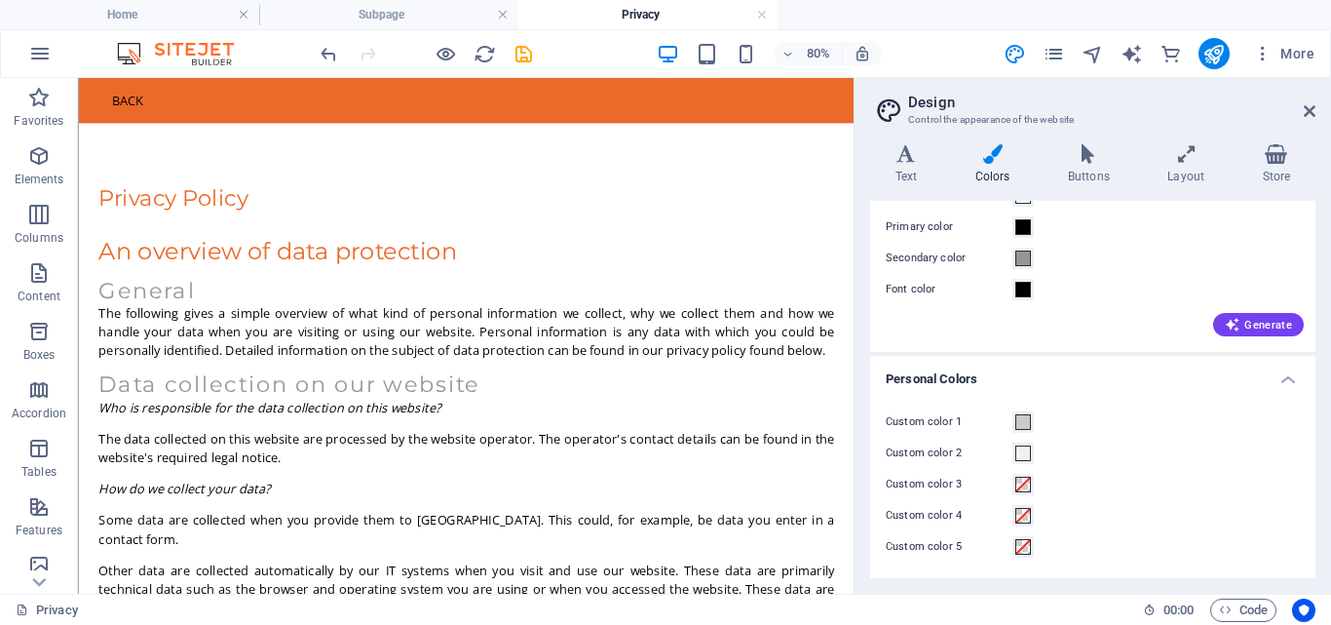
click at [1278, 379] on h4 "Personal Colors" at bounding box center [1092, 373] width 445 height 35
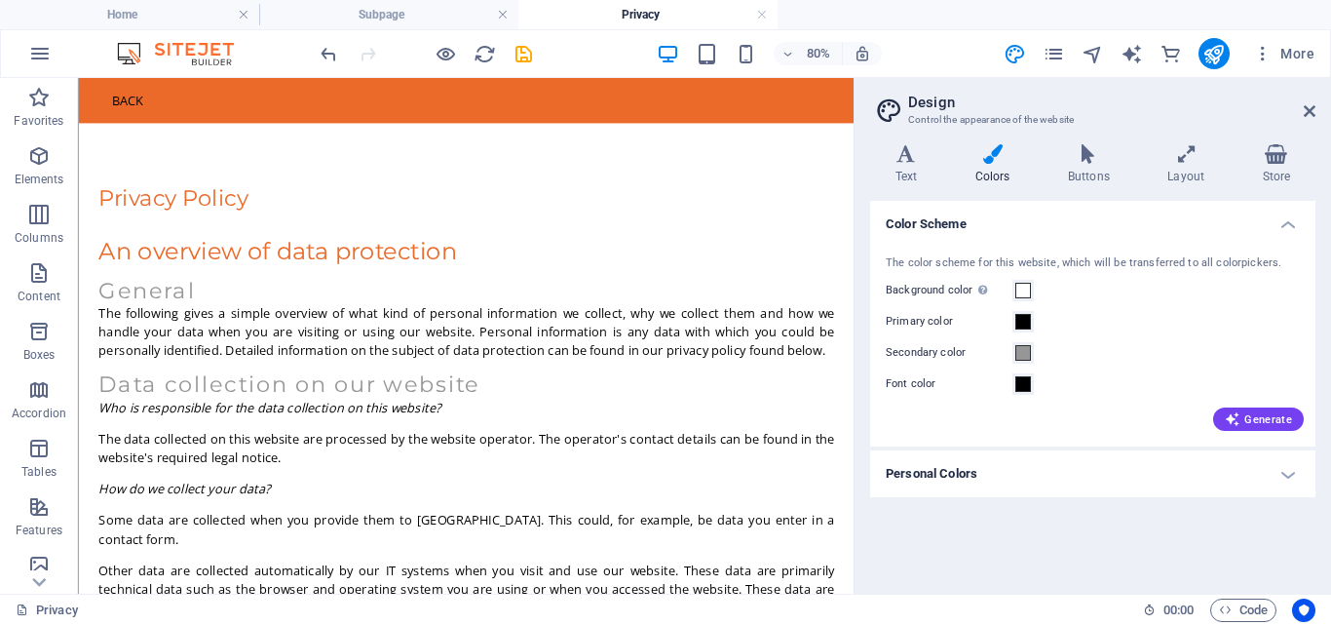
scroll to position [0, 0]
click at [518, 53] on icon "save" at bounding box center [524, 54] width 22 height 22
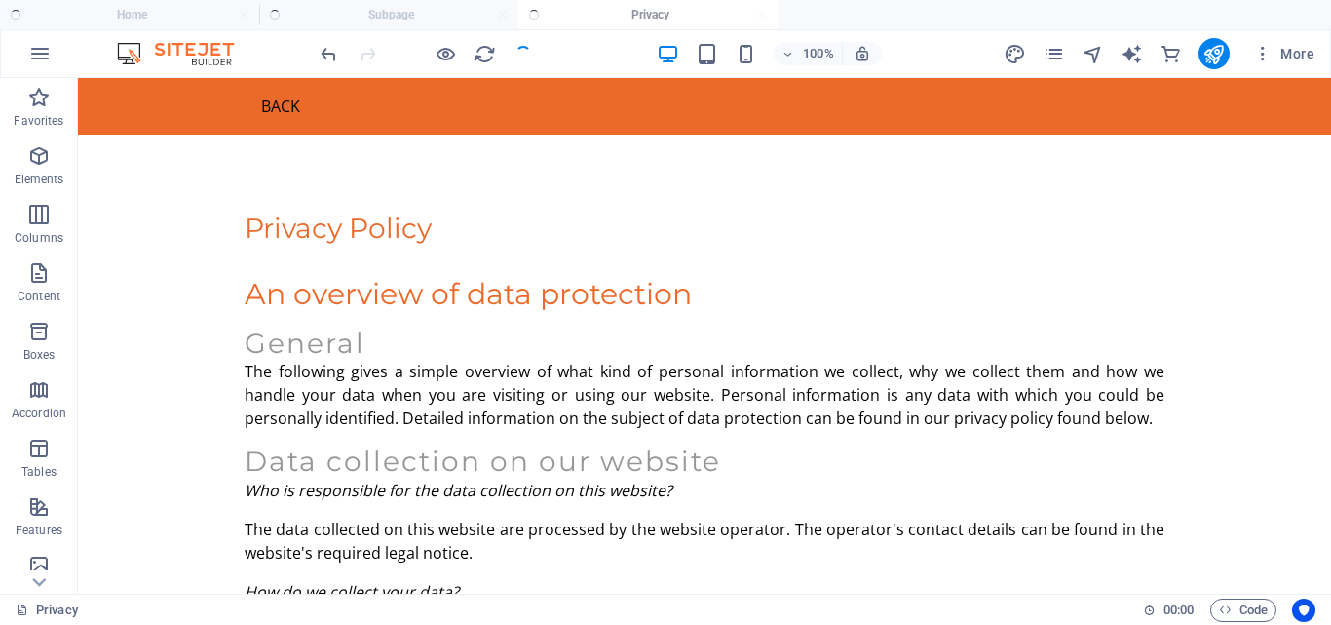
click at [223, 19] on ul "Home Subpage Privacy" at bounding box center [665, 14] width 1331 height 29
click at [50, 41] on button "button" at bounding box center [40, 53] width 47 height 47
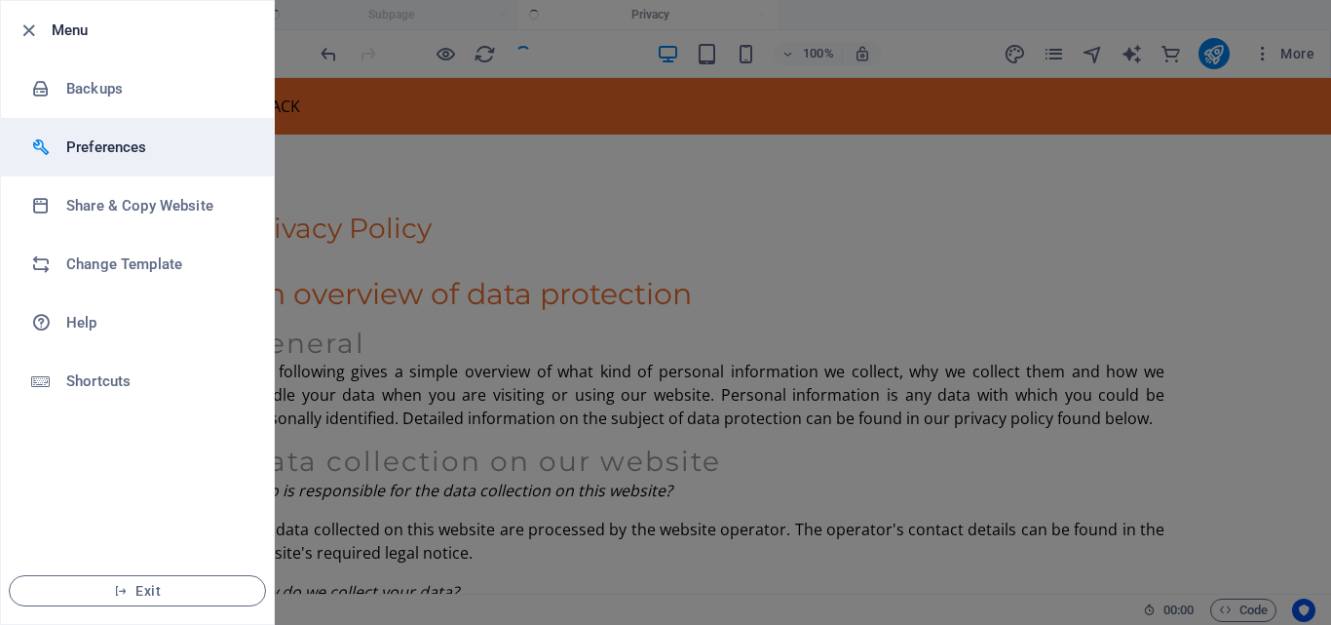
click at [79, 164] on li "Preferences" at bounding box center [137, 147] width 273 height 58
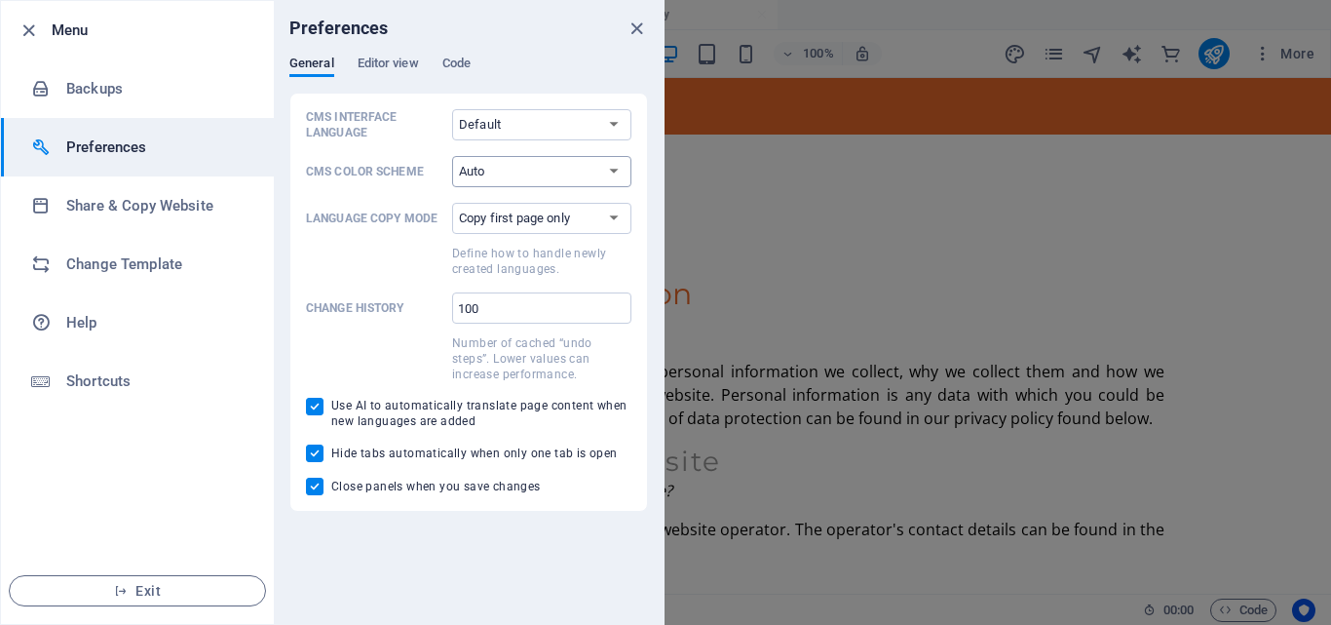
click at [601, 173] on select "Auto Dark Light" at bounding box center [541, 171] width 179 height 31
click at [570, 127] on select "Default Deutsch English Español Français Magyar Italiano Nederlands Polski Port…" at bounding box center [541, 124] width 179 height 31
click at [614, 129] on select "Default Deutsch English Español Français Magyar Italiano Nederlands Polski Port…" at bounding box center [541, 124] width 179 height 31
click at [634, 33] on icon "close" at bounding box center [637, 29] width 22 height 22
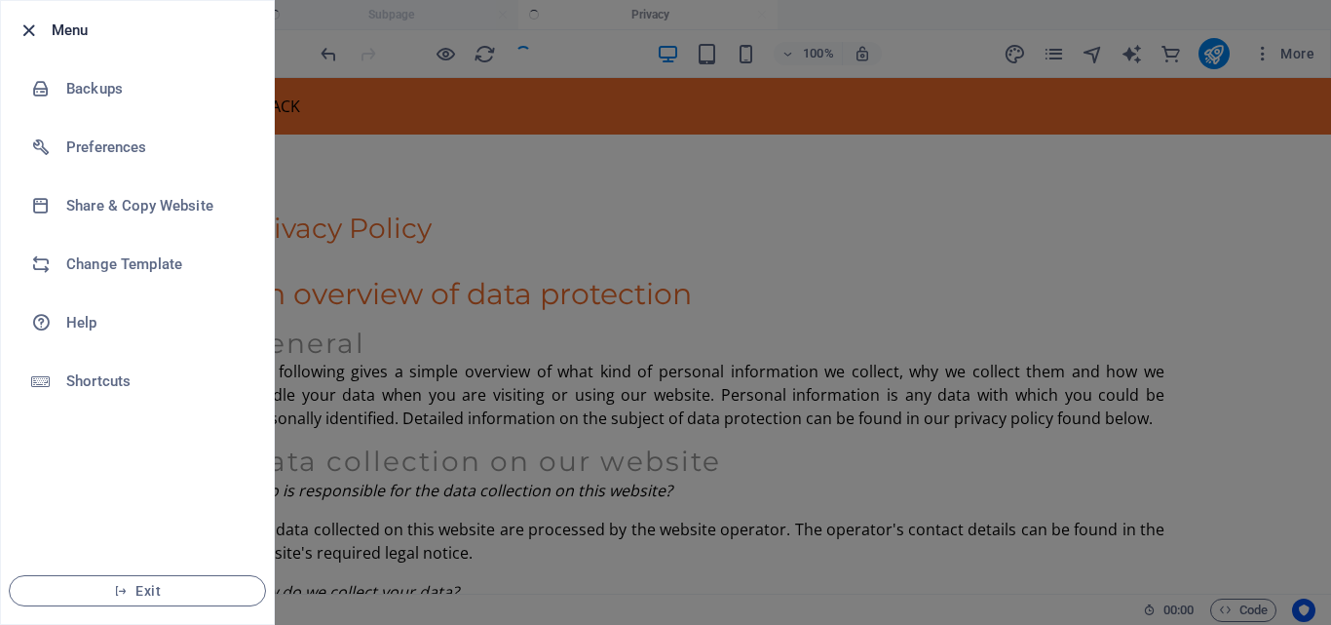
click at [29, 23] on icon "button" at bounding box center [29, 30] width 22 height 22
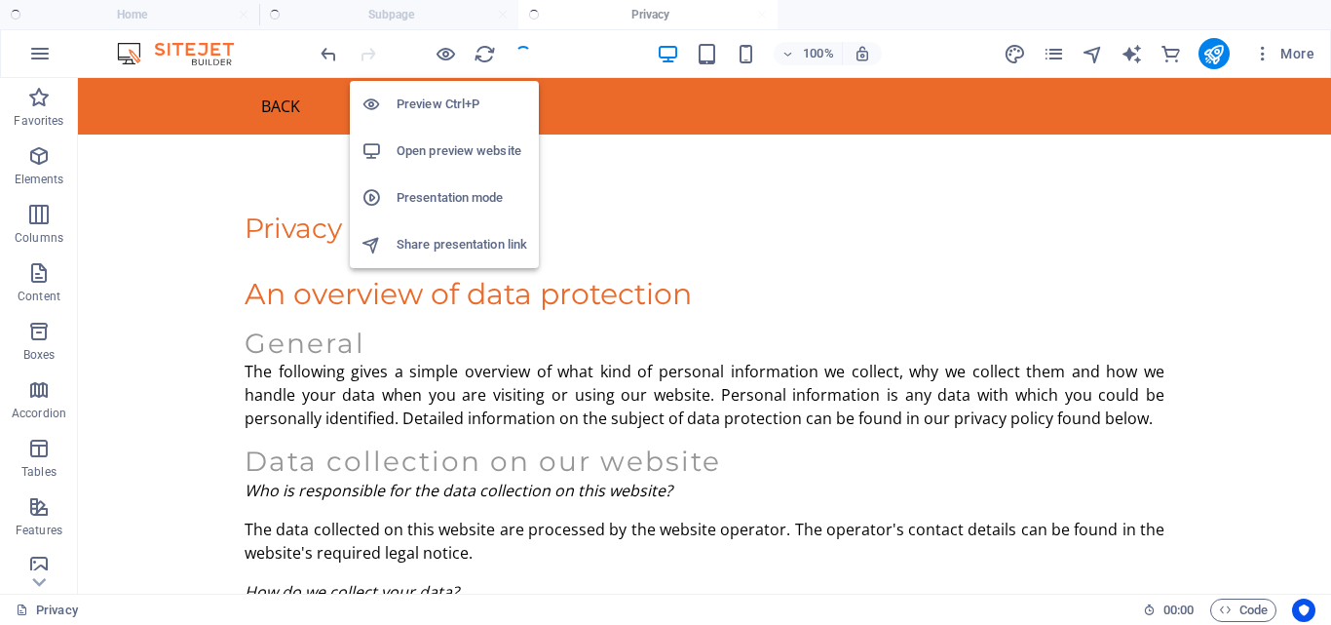
click at [422, 104] on h6 "Preview Ctrl+P" at bounding box center [462, 104] width 131 height 23
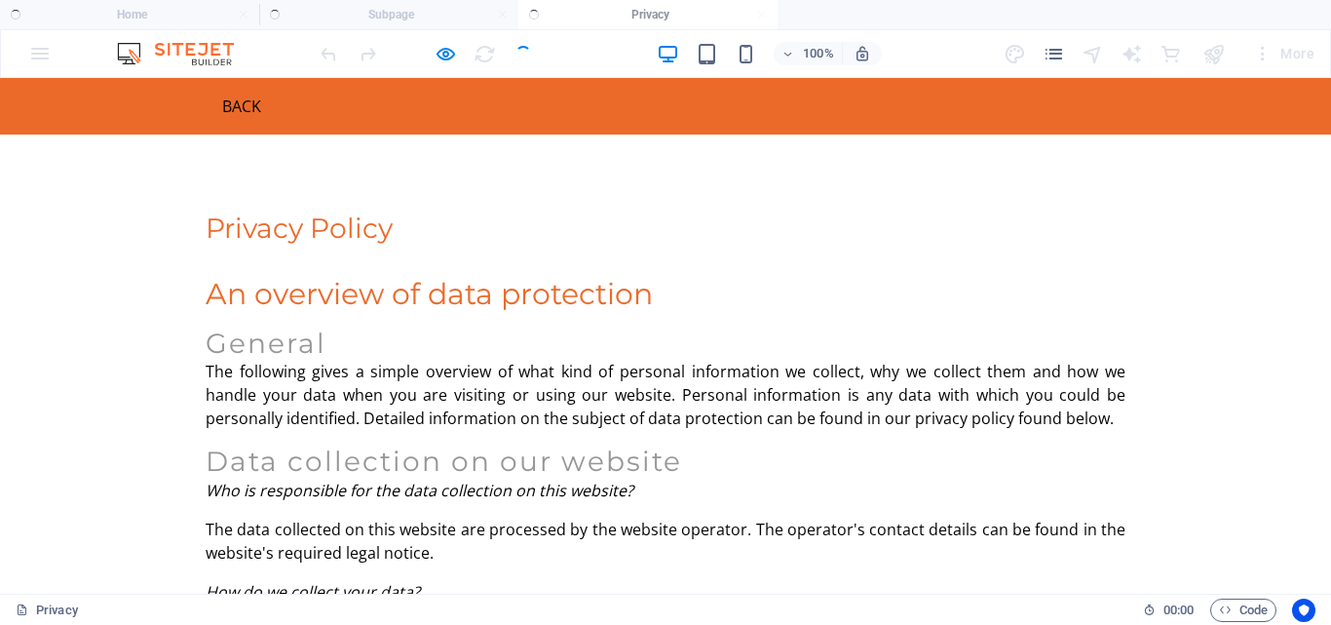
click at [242, 106] on link "Back" at bounding box center [234, 106] width 57 height 25
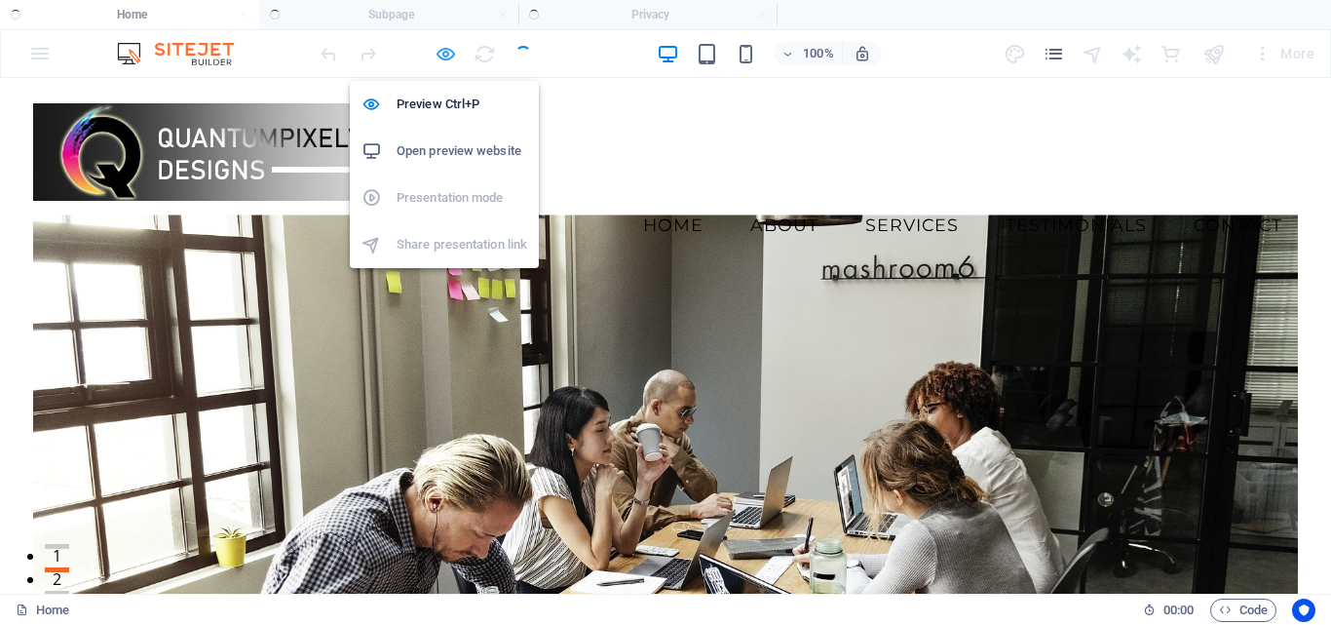
click at [442, 61] on icon "button" at bounding box center [446, 54] width 22 height 22
click at [439, 99] on h6 "Preview Ctrl+P" at bounding box center [462, 104] width 131 height 23
click at [422, 159] on h6 "Open preview website" at bounding box center [462, 150] width 131 height 23
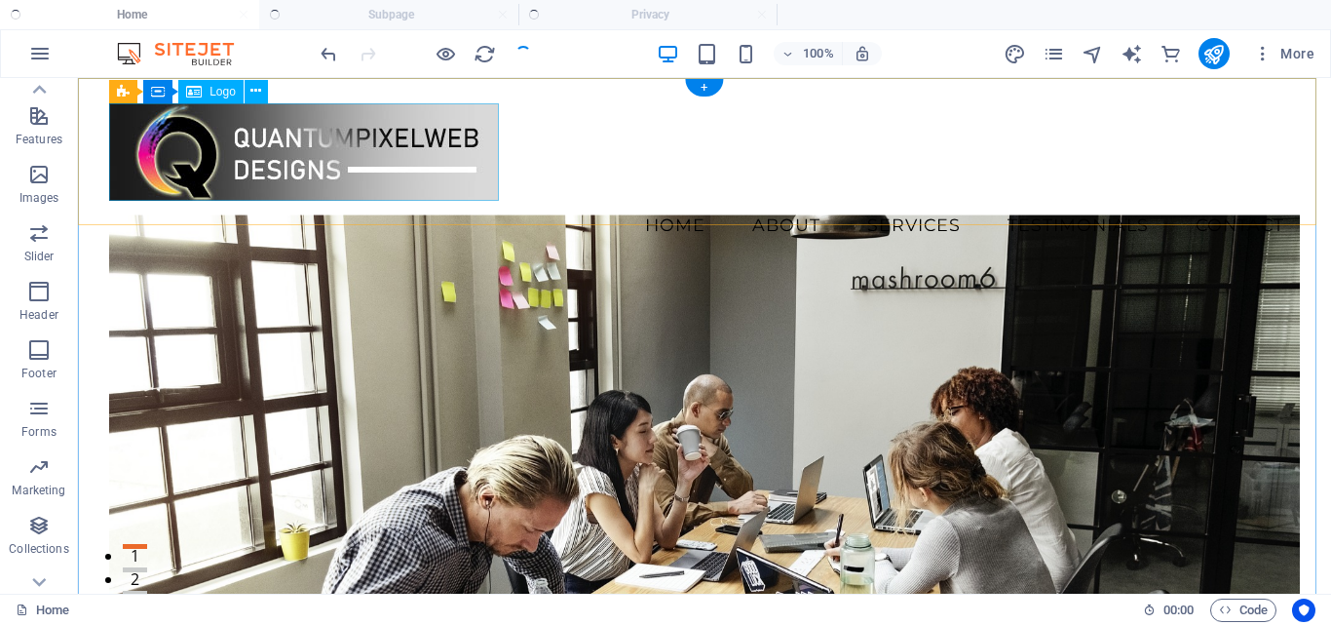
click at [182, 173] on div at bounding box center [704, 151] width 1191 height 97
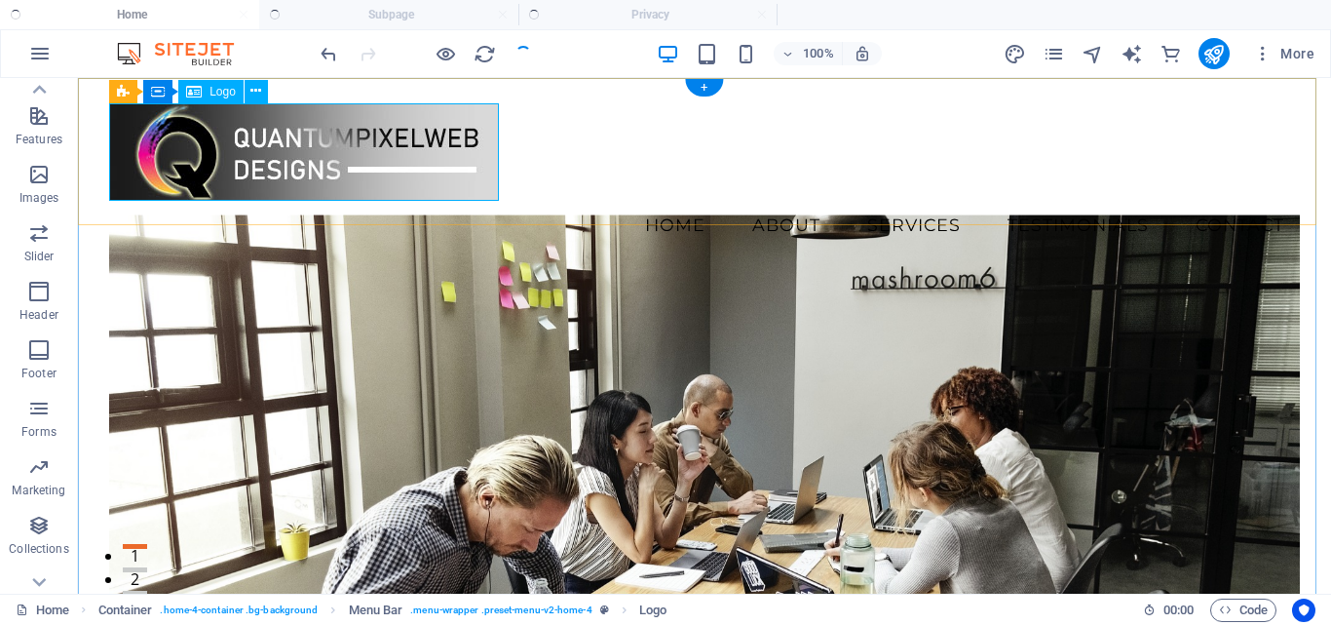
click at [244, 128] on div at bounding box center [704, 151] width 1191 height 97
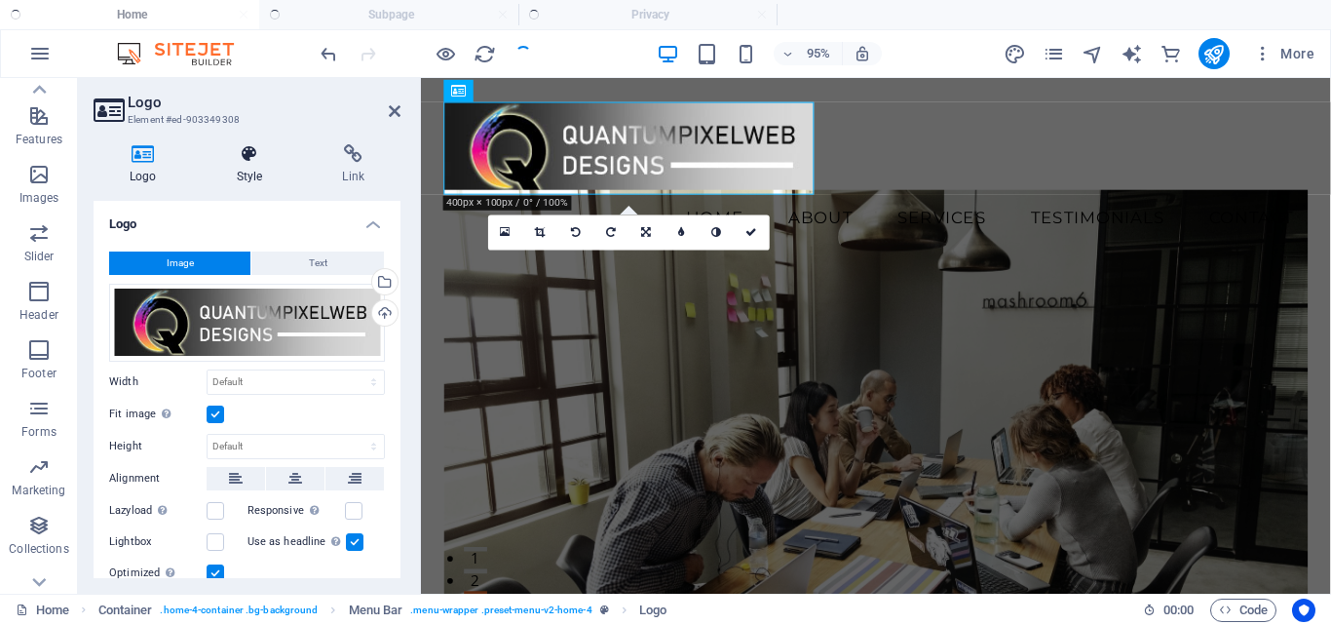
click at [238, 151] on icon at bounding box center [250, 153] width 98 height 19
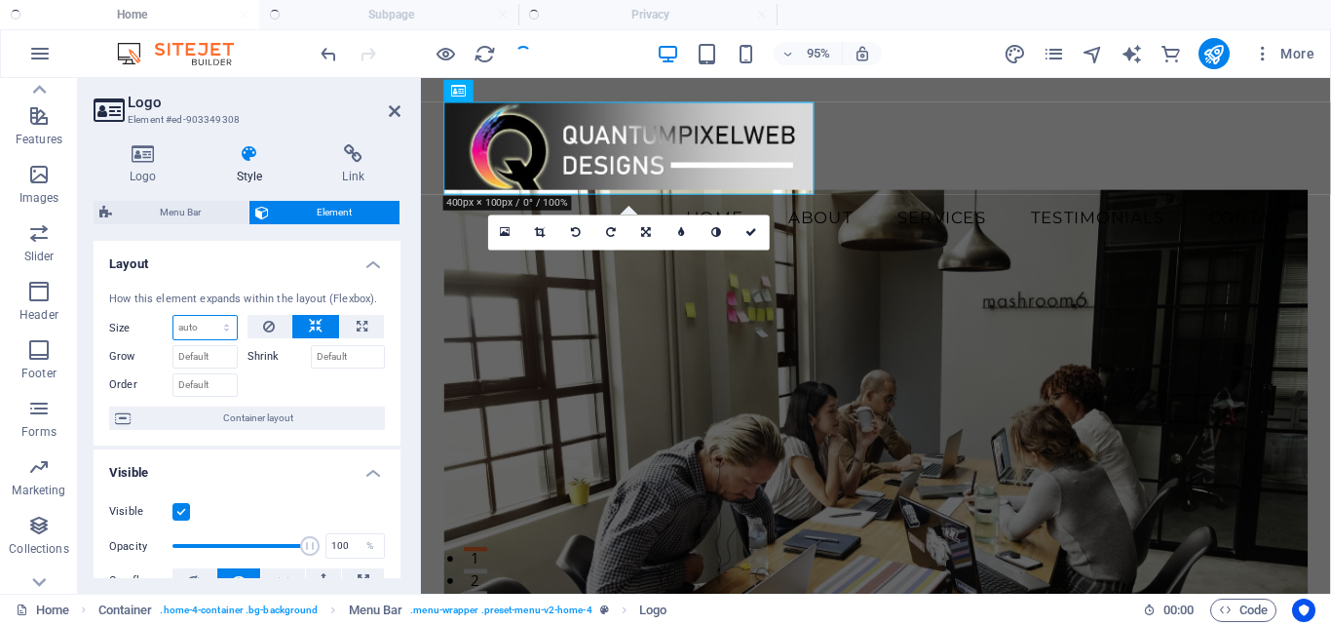
click at [214, 329] on select "Default auto px % 1/1 1/2 1/3 1/4 1/5 1/6 1/7 1/8 1/9 1/10" at bounding box center [204, 327] width 63 height 23
select select "1/2"
click at [207, 316] on select "Default auto px % 1/1 1/2 1/3 1/4 1/5 1/6 1/7 1/8 1/9 1/10" at bounding box center [204, 327] width 63 height 23
type input "50"
click at [203, 328] on input "50" at bounding box center [204, 327] width 63 height 23
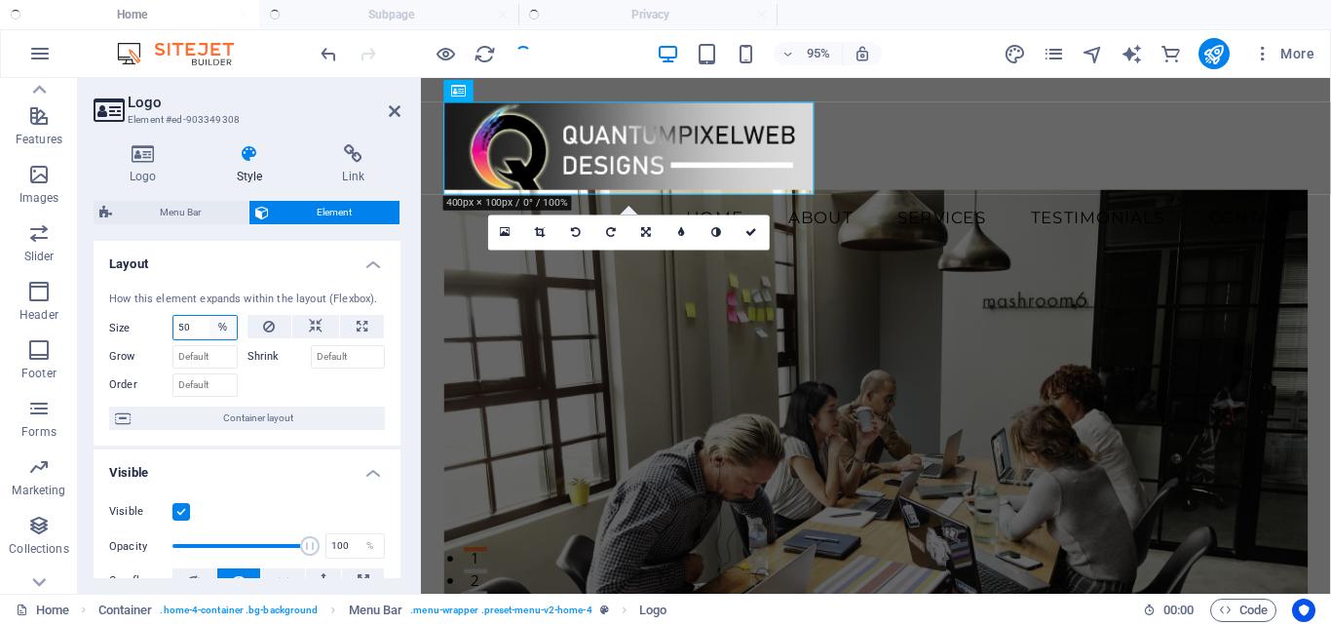
click at [218, 325] on select "Default auto px % 1/1 1/2 1/3 1/4 1/5 1/6 1/7 1/8 1/9 1/10" at bounding box center [223, 327] width 27 height 23
select select "1/10"
click at [210, 316] on select "Default auto px % 1/1 1/2 1/3 1/4 1/5 1/6 1/7 1/8 1/9 1/10" at bounding box center [223, 327] width 27 height 23
type input "10"
click at [221, 328] on select "Default auto px % 1/1 1/2 1/3 1/4 1/5 1/6 1/7 1/8 1/9 1/10" at bounding box center [223, 327] width 27 height 23
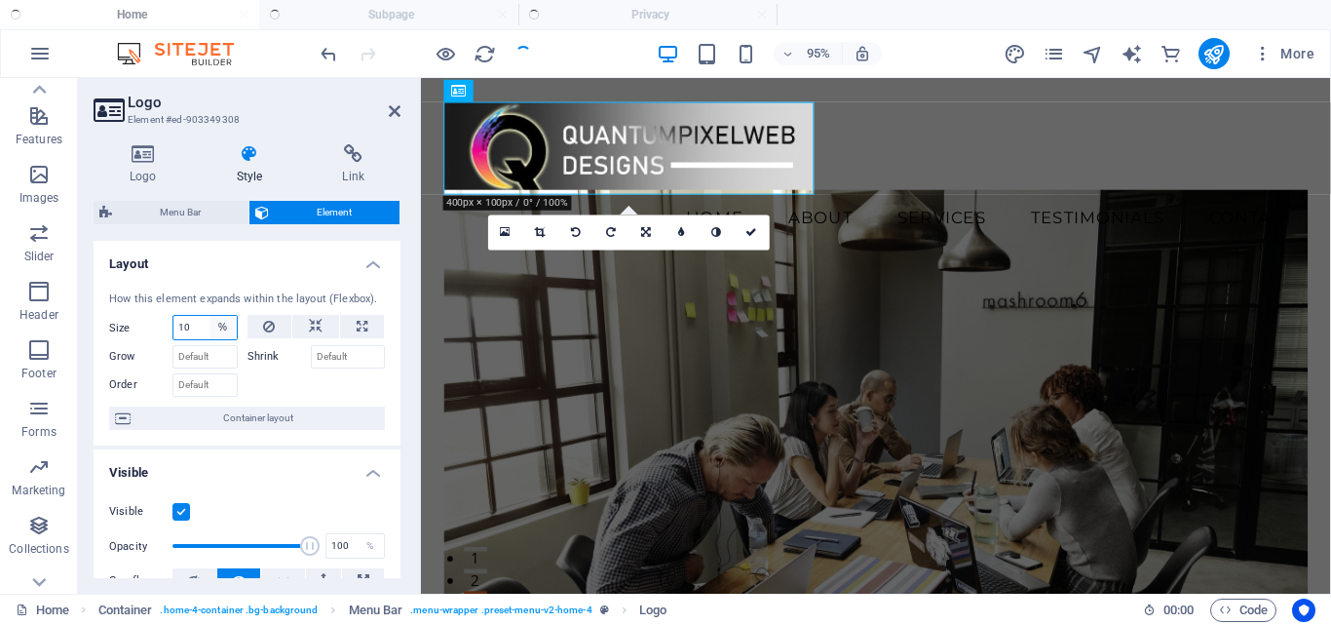
select select "auto"
click at [210, 316] on select "Default auto px % 1/1 1/2 1/3 1/4 1/5 1/6 1/7 1/8 1/9 1/10" at bounding box center [223, 327] width 27 height 23
select select "DISABLED_OPTION_VALUE"
click at [268, 331] on icon at bounding box center [269, 326] width 12 height 23
click at [318, 321] on icon at bounding box center [316, 326] width 14 height 23
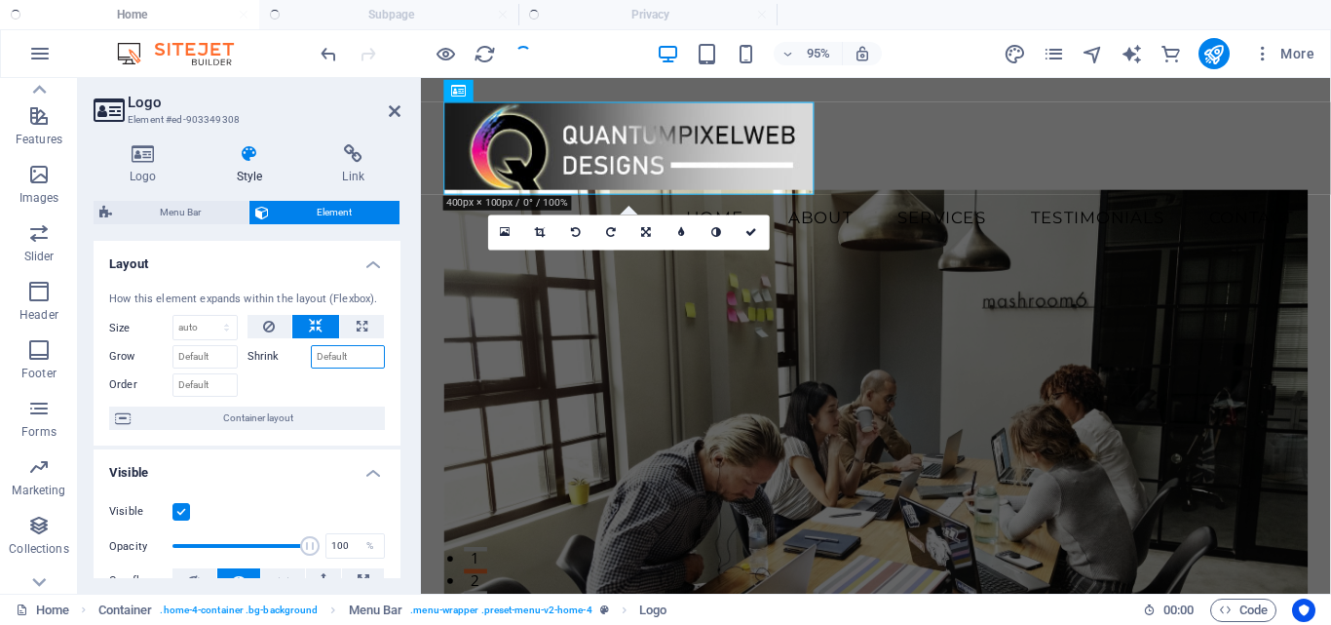
click at [327, 350] on input "Shrink" at bounding box center [348, 356] width 75 height 23
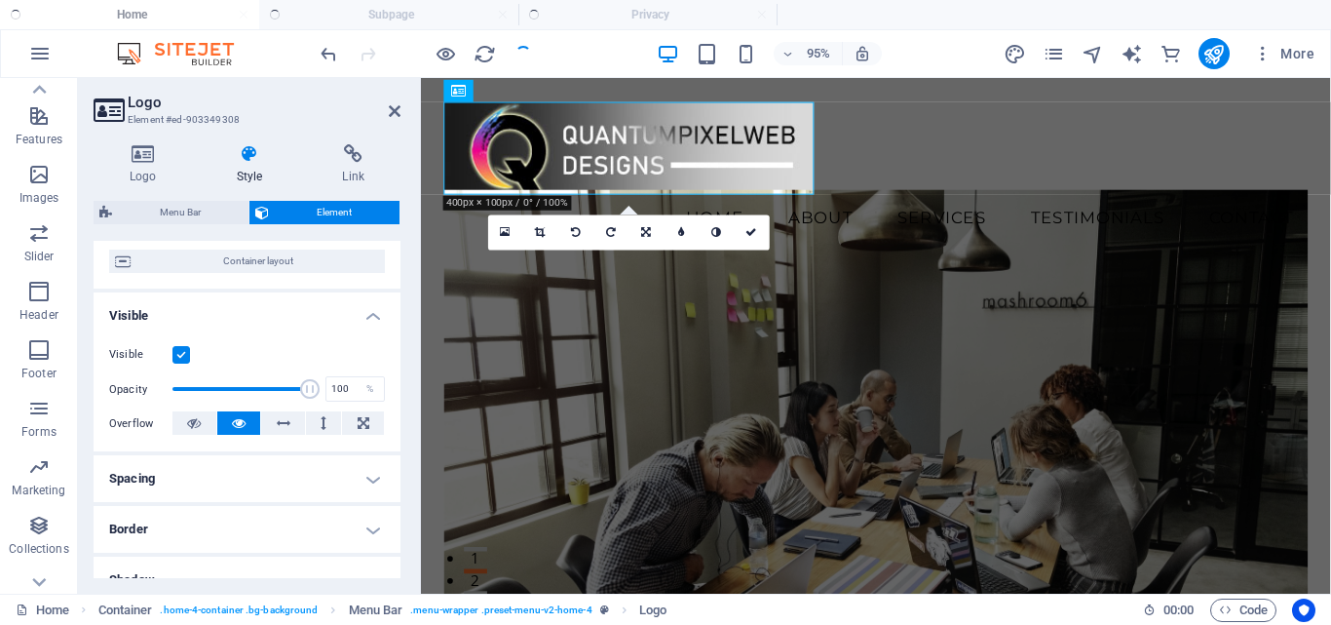
scroll to position [195, 0]
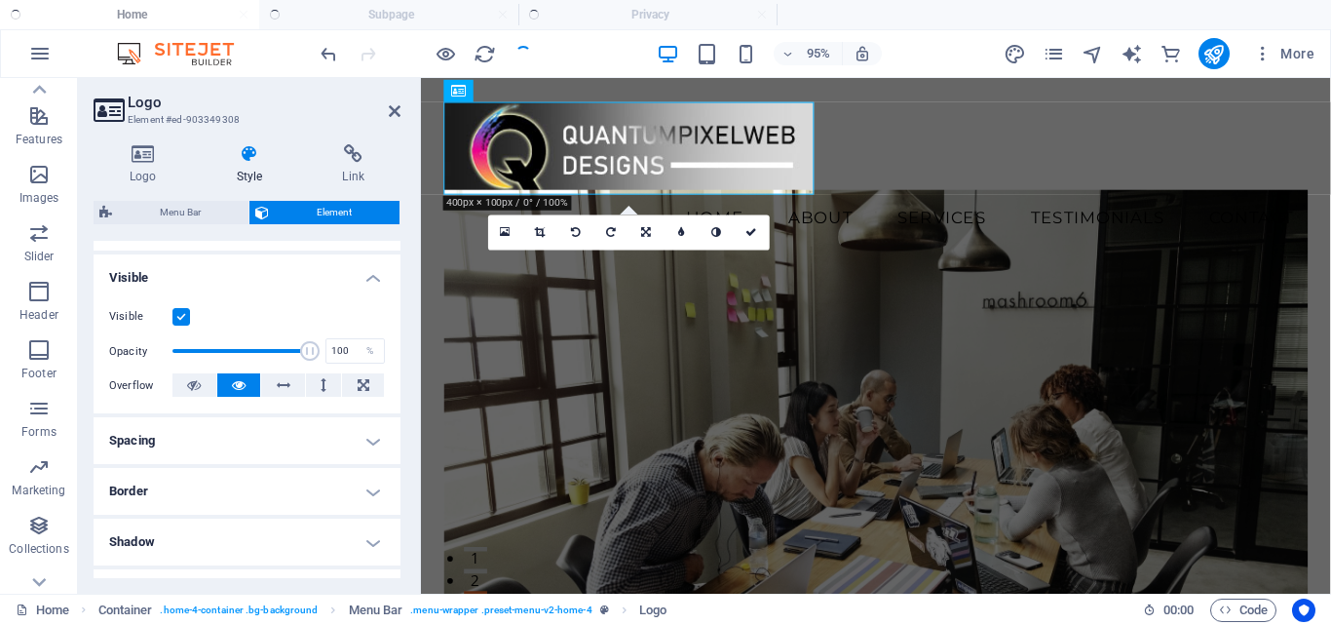
click at [366, 434] on h4 "Spacing" at bounding box center [247, 440] width 307 height 47
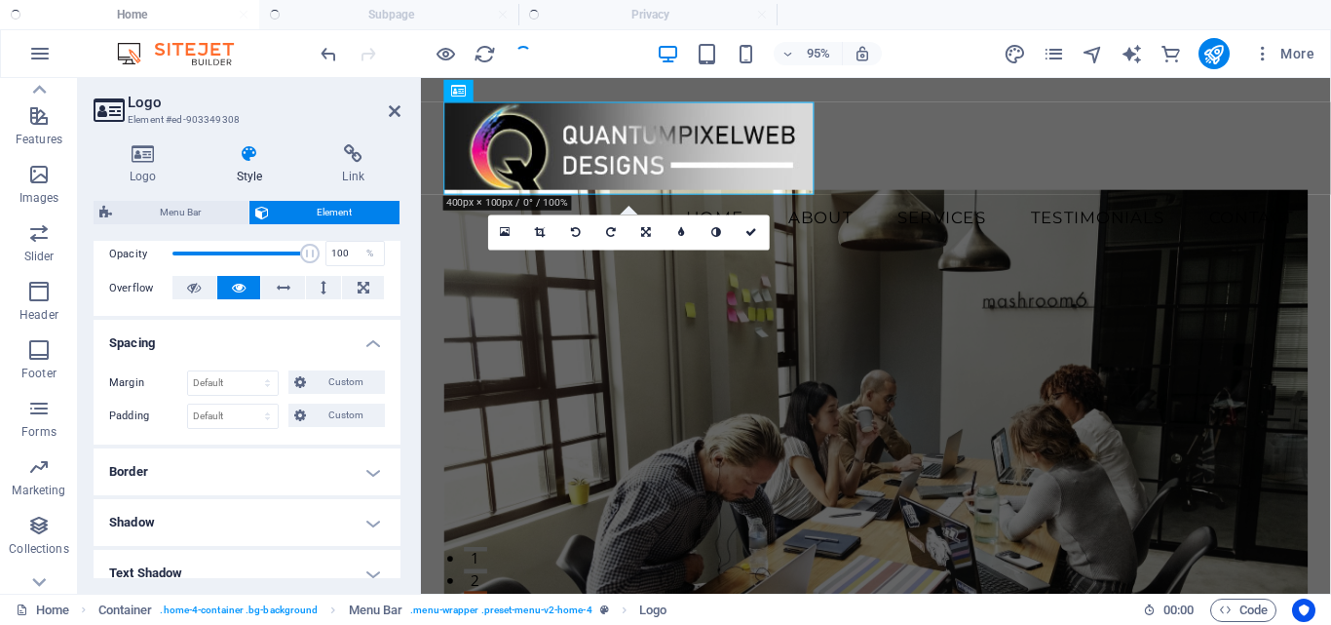
click at [373, 471] on h4 "Border" at bounding box center [247, 471] width 307 height 47
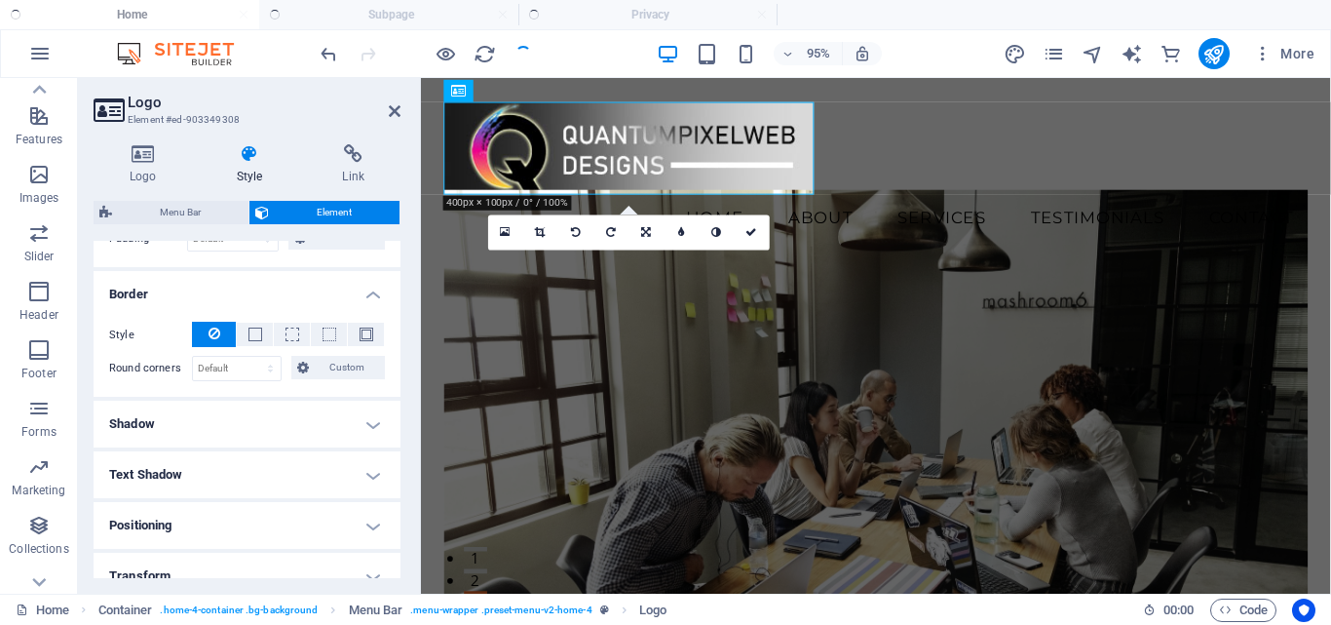
scroll to position [487, 0]
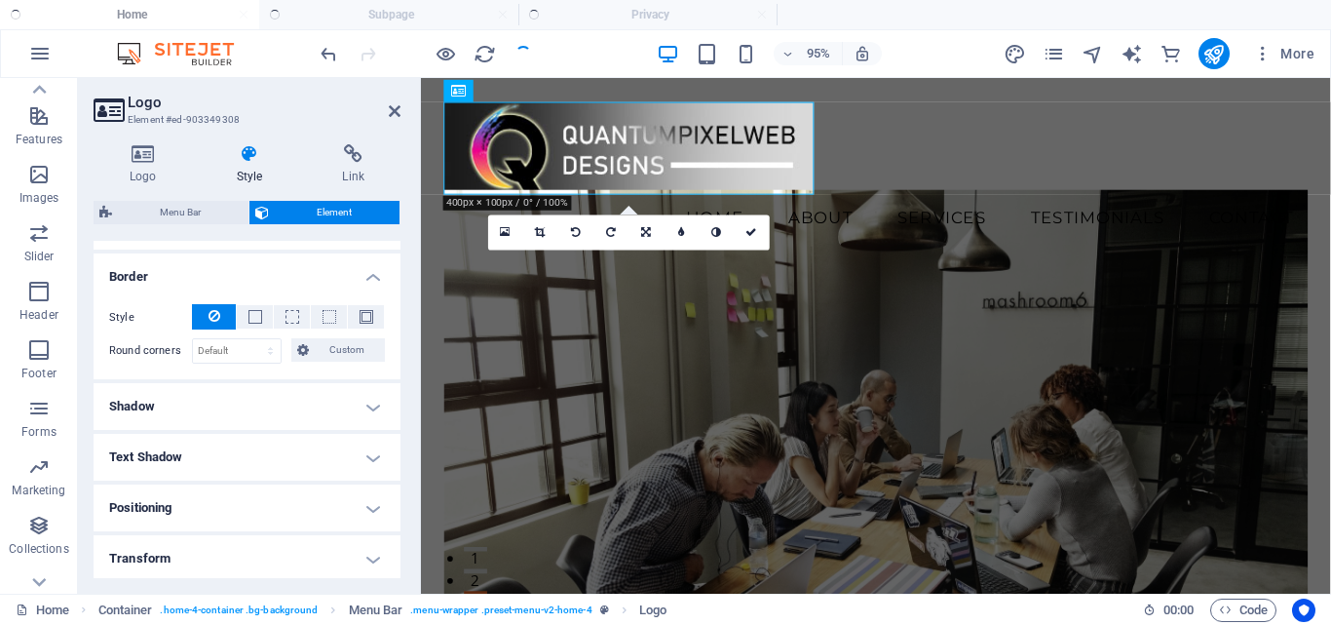
click at [374, 407] on h4 "Shadow" at bounding box center [247, 406] width 307 height 47
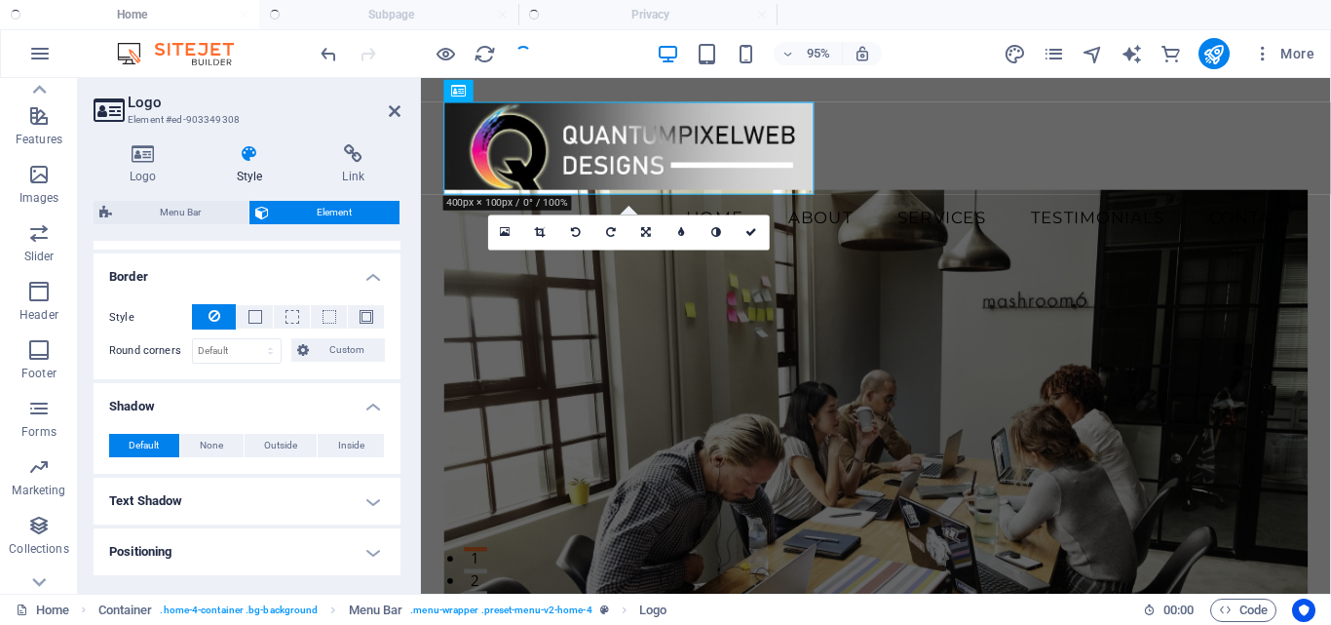
scroll to position [585, 0]
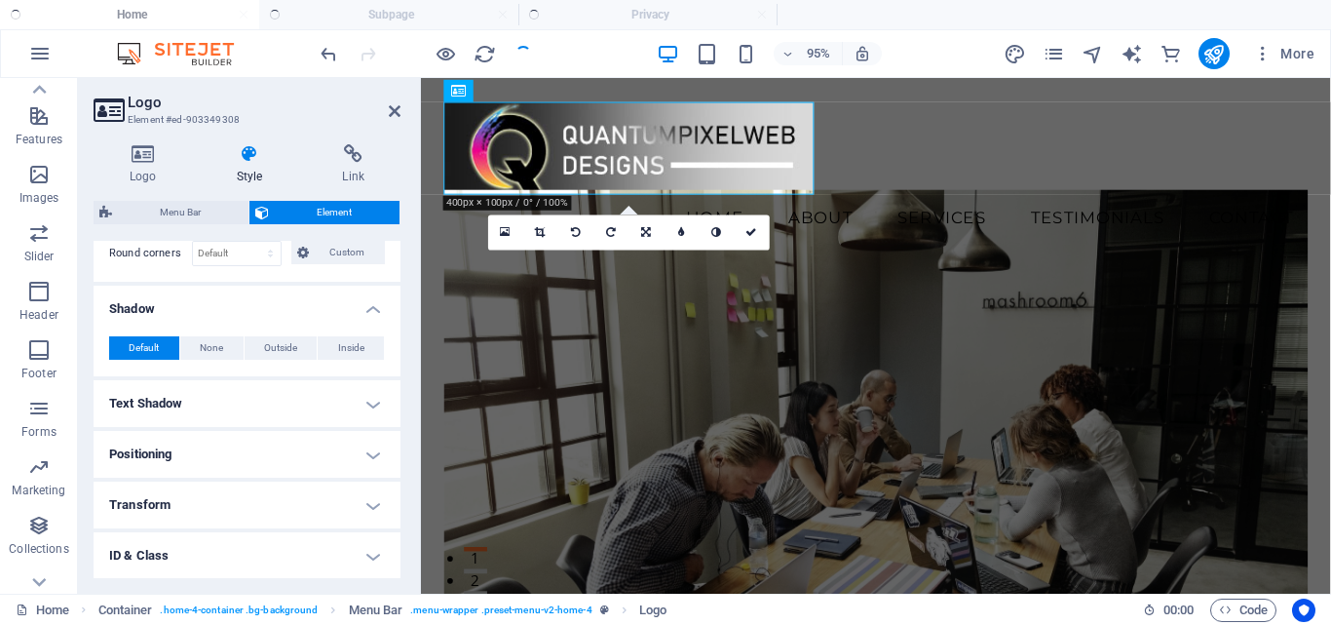
click at [369, 403] on h4 "Text Shadow" at bounding box center [247, 403] width 307 height 47
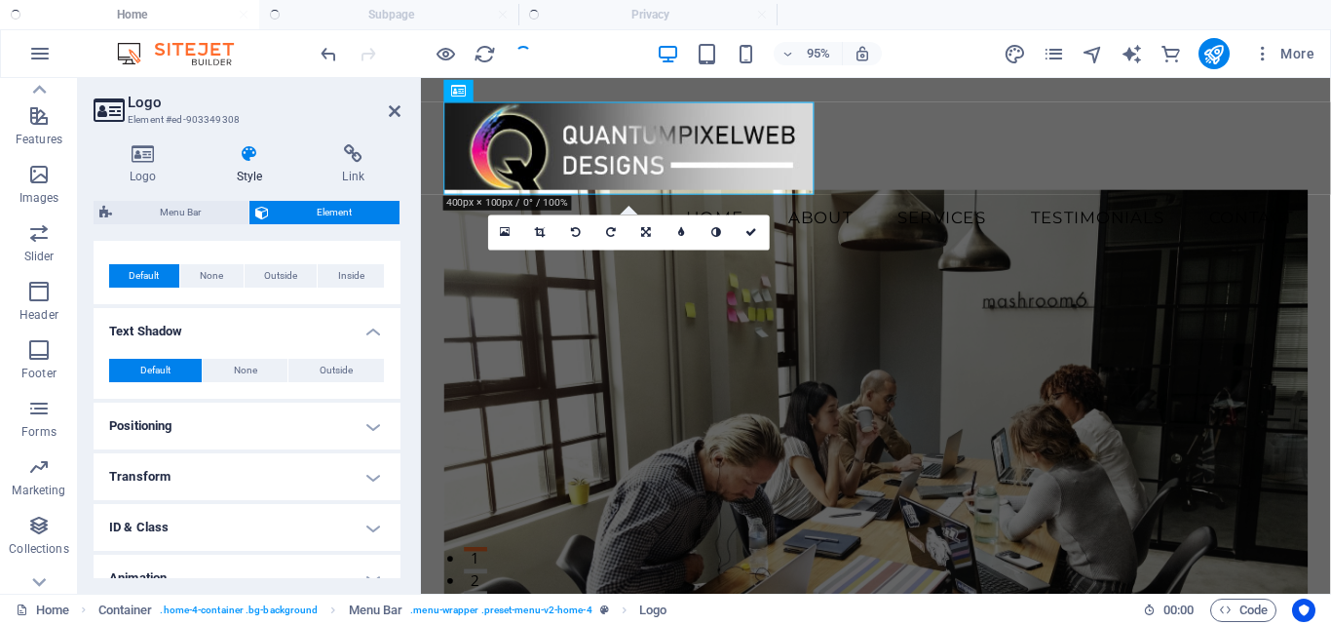
scroll to position [682, 0]
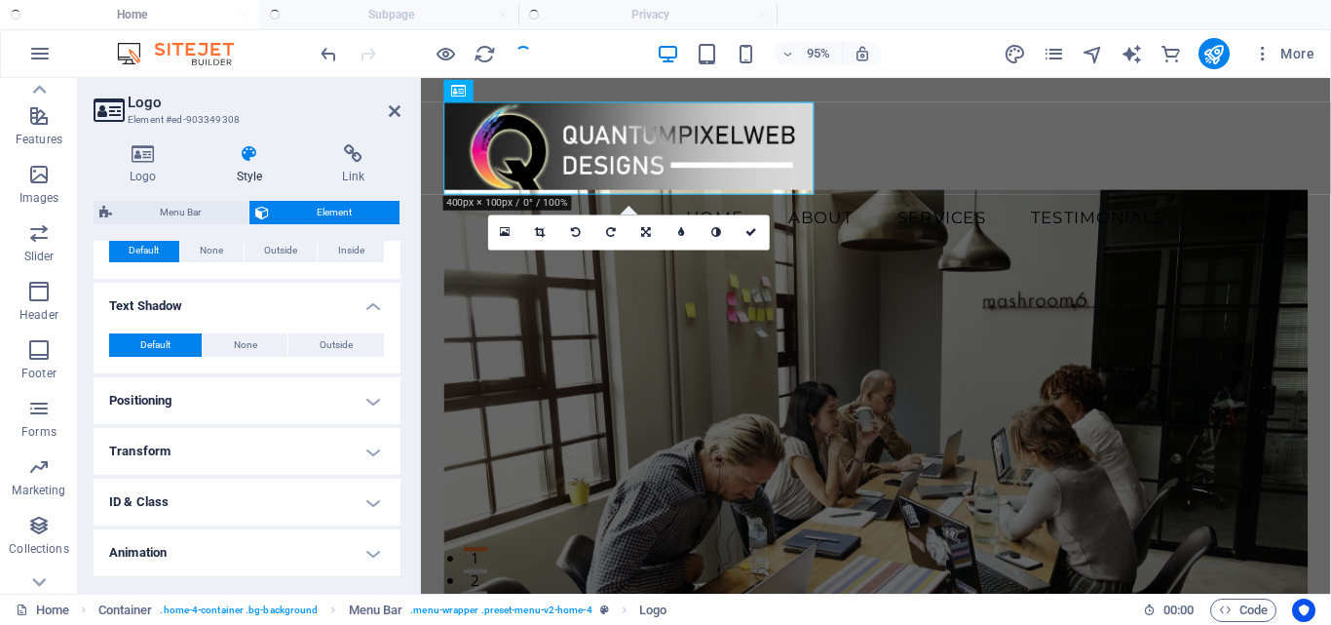
click at [373, 404] on h4 "Positioning" at bounding box center [247, 400] width 307 height 47
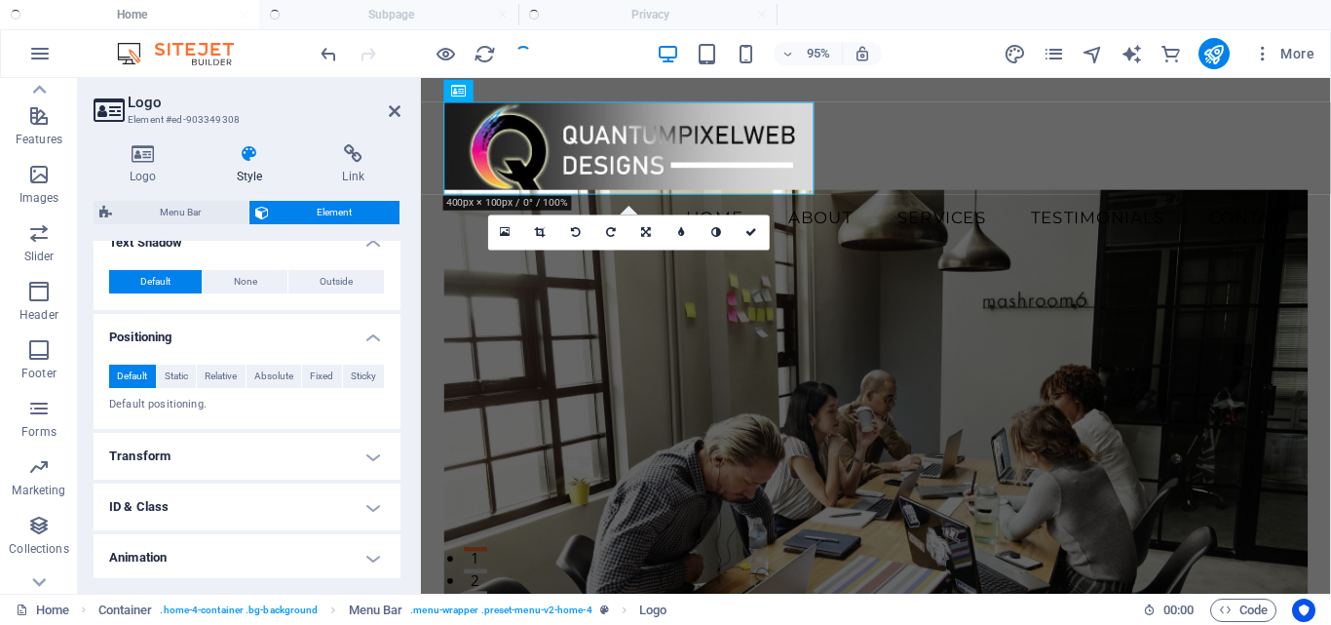
scroll to position [780, 0]
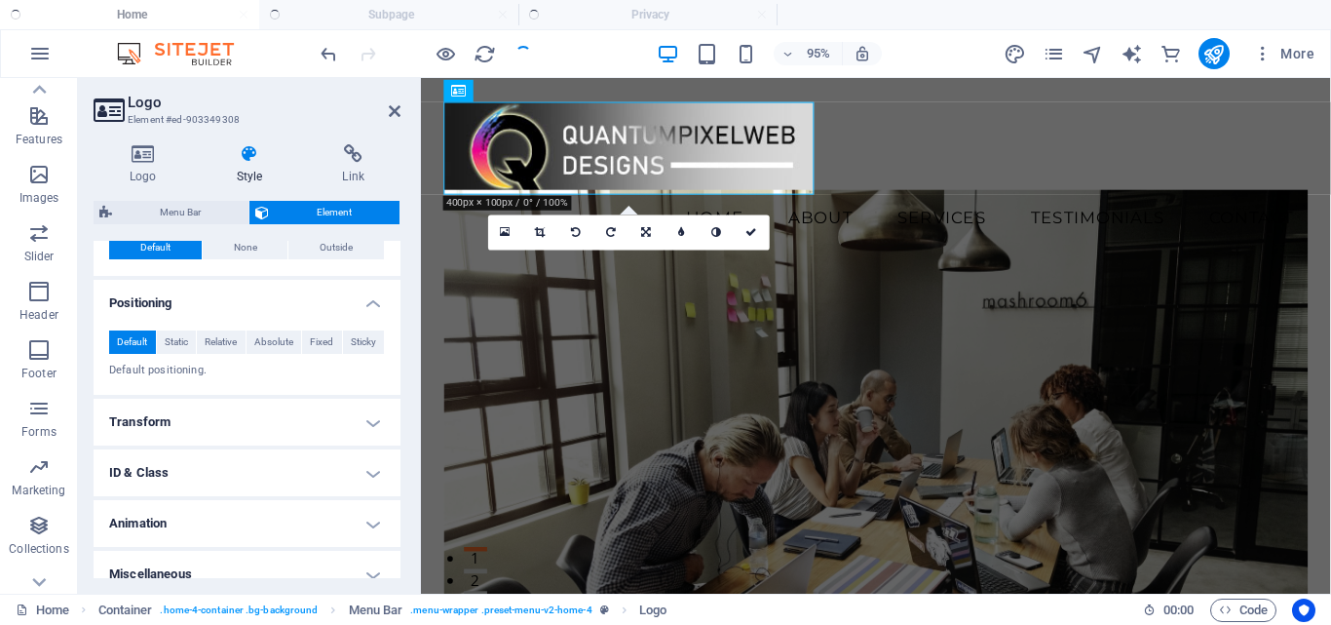
click at [370, 420] on h4 "Transform" at bounding box center [247, 422] width 307 height 47
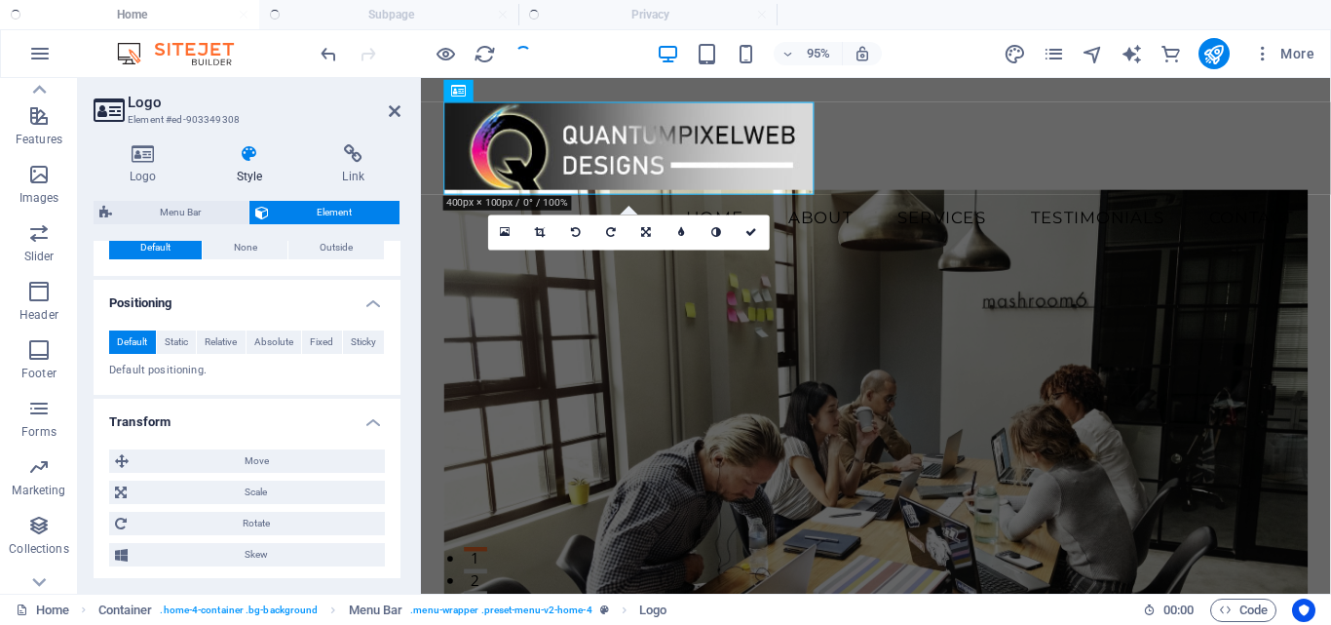
scroll to position [877, 0]
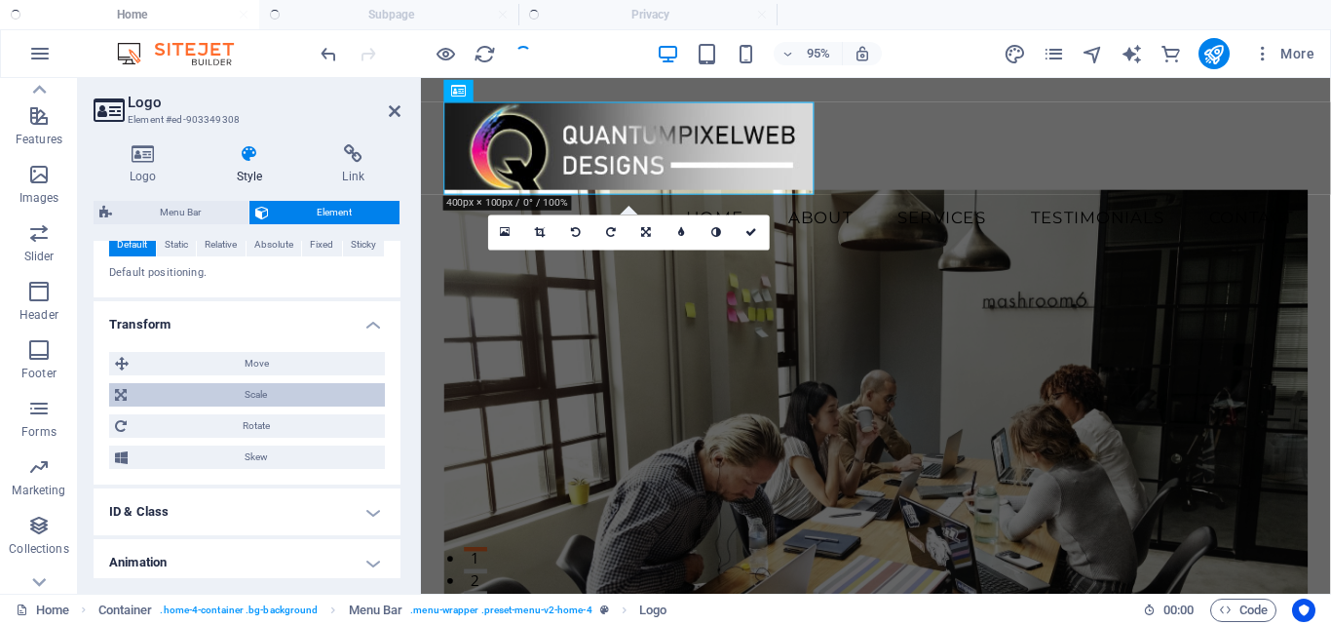
click at [282, 387] on span "Scale" at bounding box center [256, 394] width 247 height 23
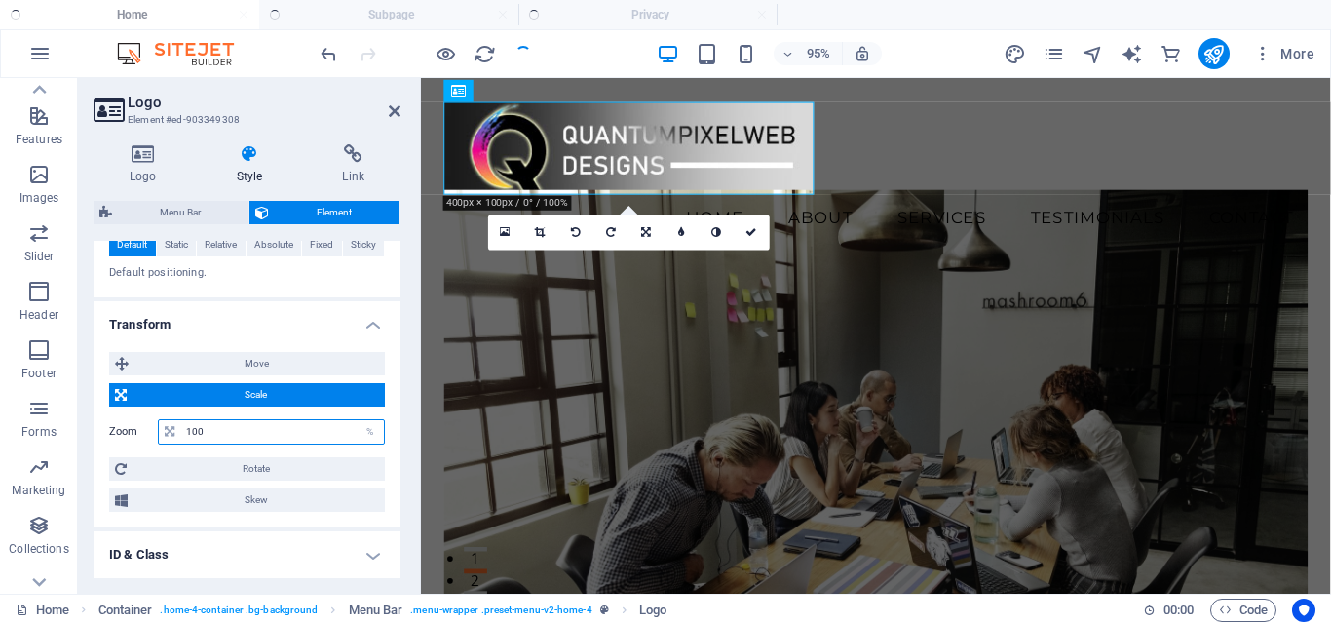
drag, startPoint x: 214, startPoint y: 434, endPoint x: 160, endPoint y: 433, distance: 54.6
click at [160, 433] on div "100 %" at bounding box center [271, 431] width 227 height 25
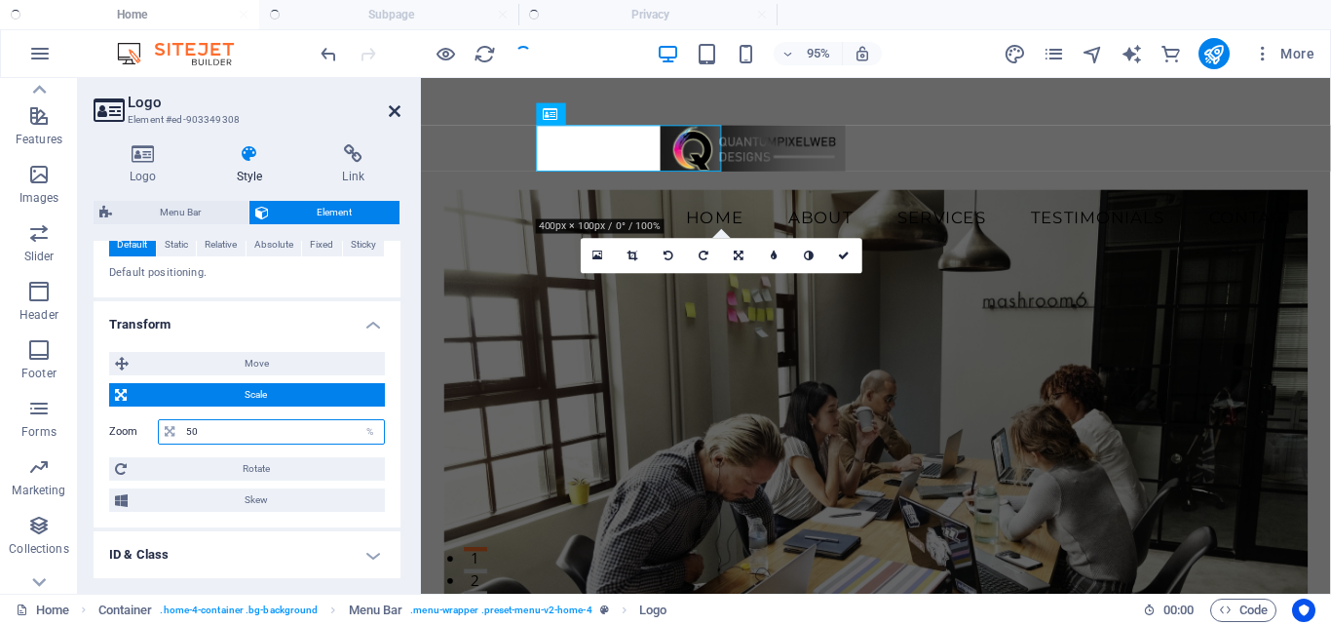
type input "50"
click at [391, 116] on icon at bounding box center [395, 111] width 12 height 16
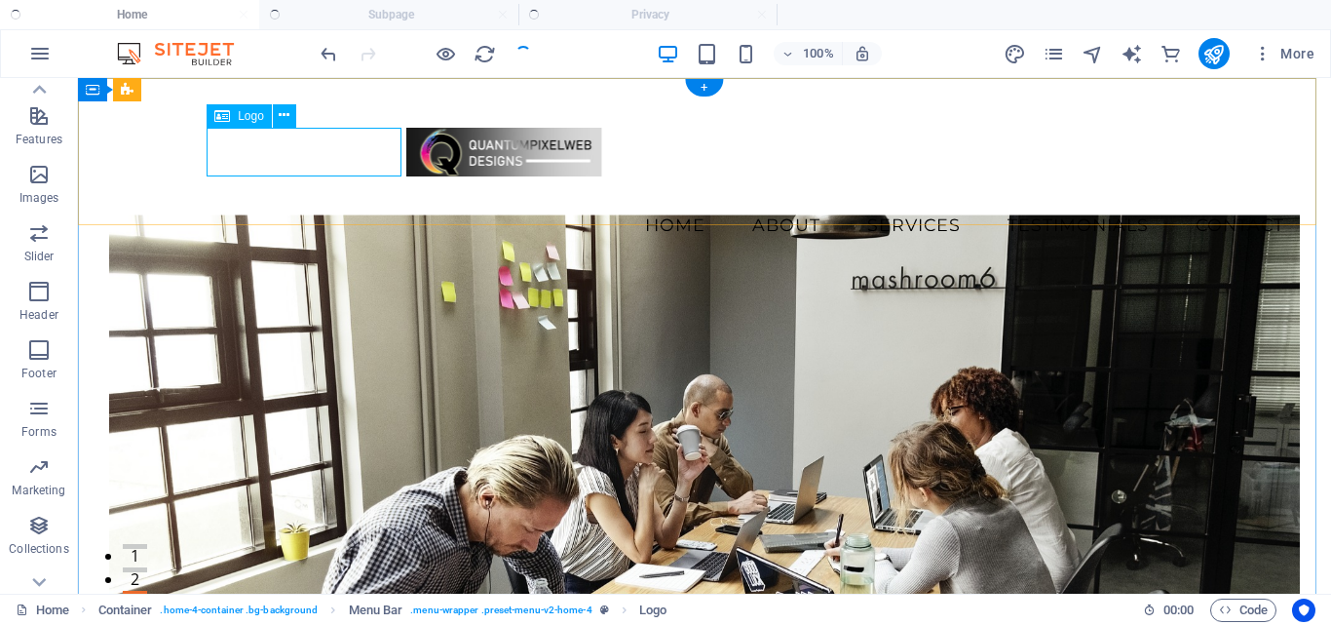
click at [407, 145] on div at bounding box center [704, 152] width 595 height 49
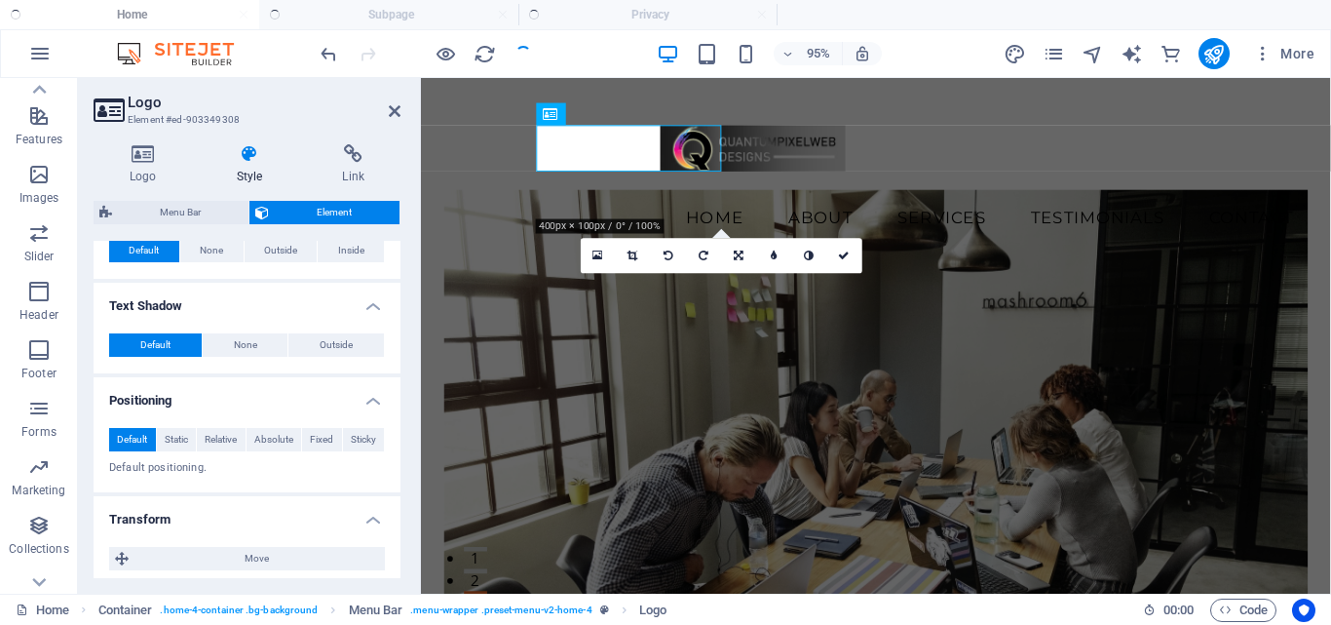
scroll to position [780, 0]
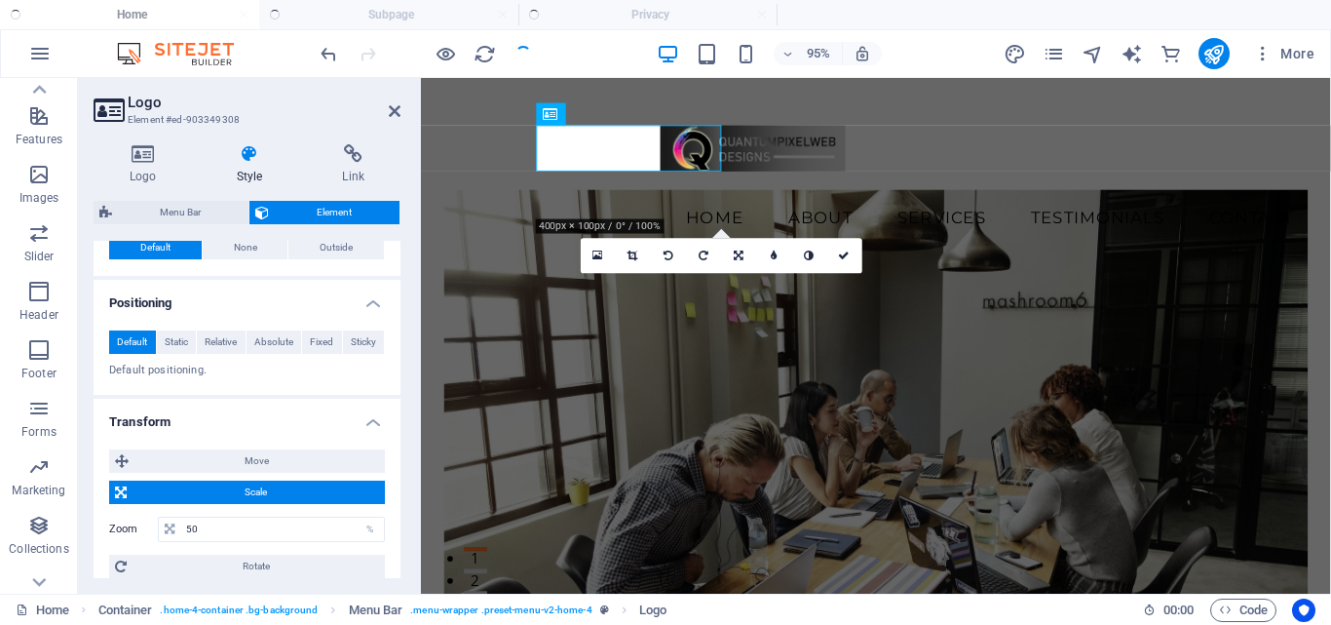
click at [368, 300] on h4 "Positioning" at bounding box center [247, 297] width 307 height 35
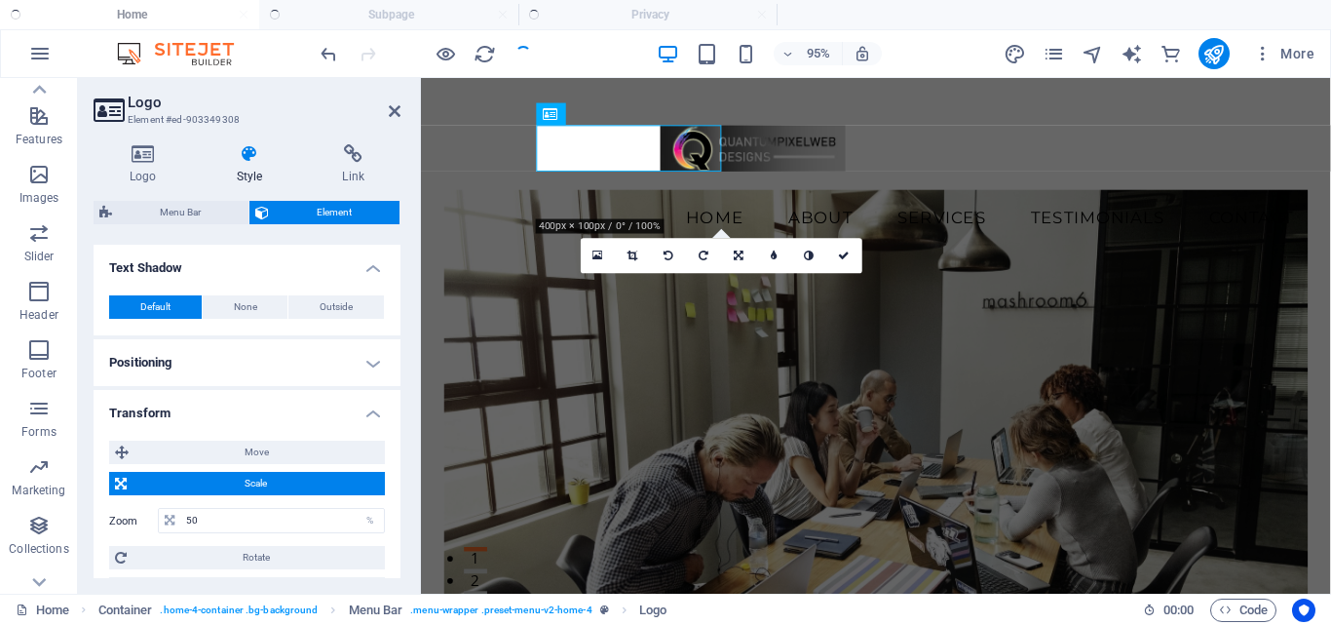
scroll to position [682, 0]
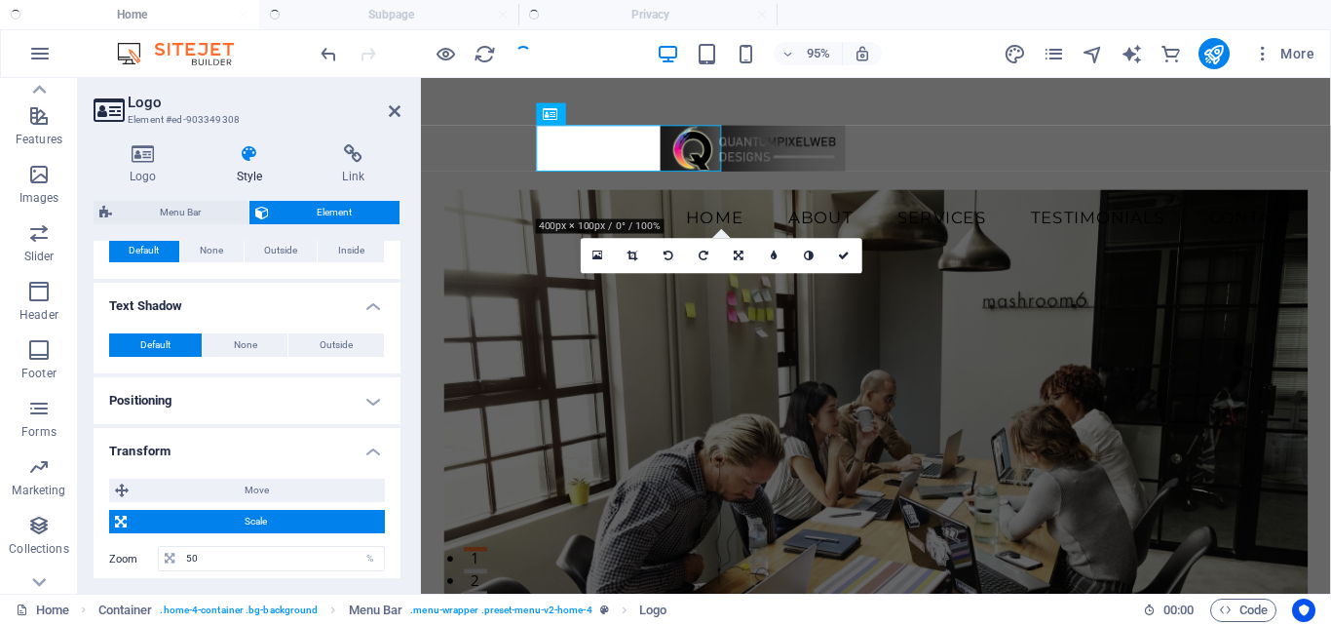
click at [372, 308] on h4 "Text Shadow" at bounding box center [247, 300] width 307 height 35
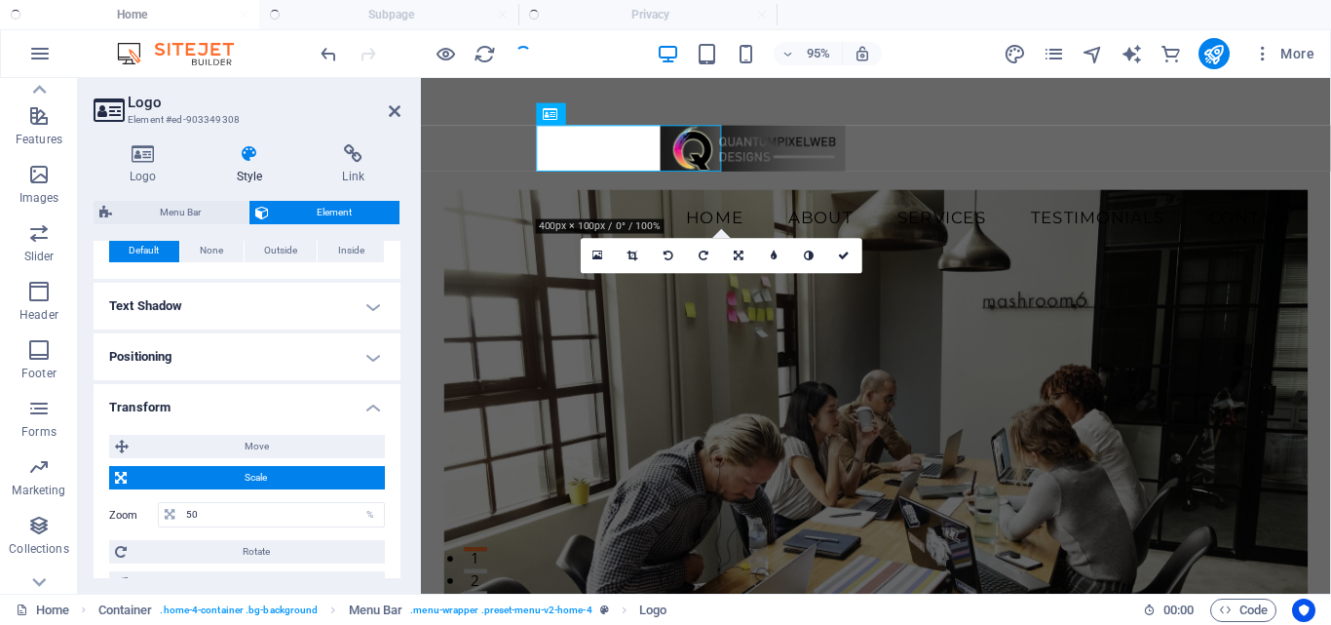
scroll to position [585, 0]
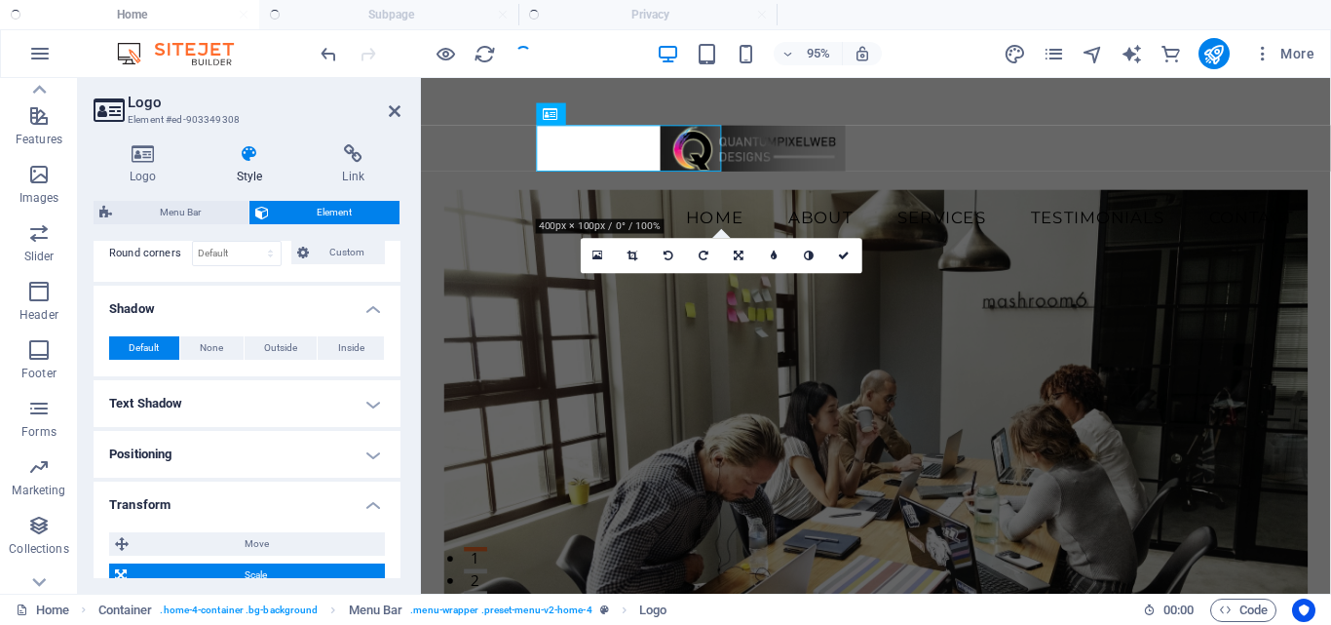
click at [372, 307] on h4 "Shadow" at bounding box center [247, 303] width 307 height 35
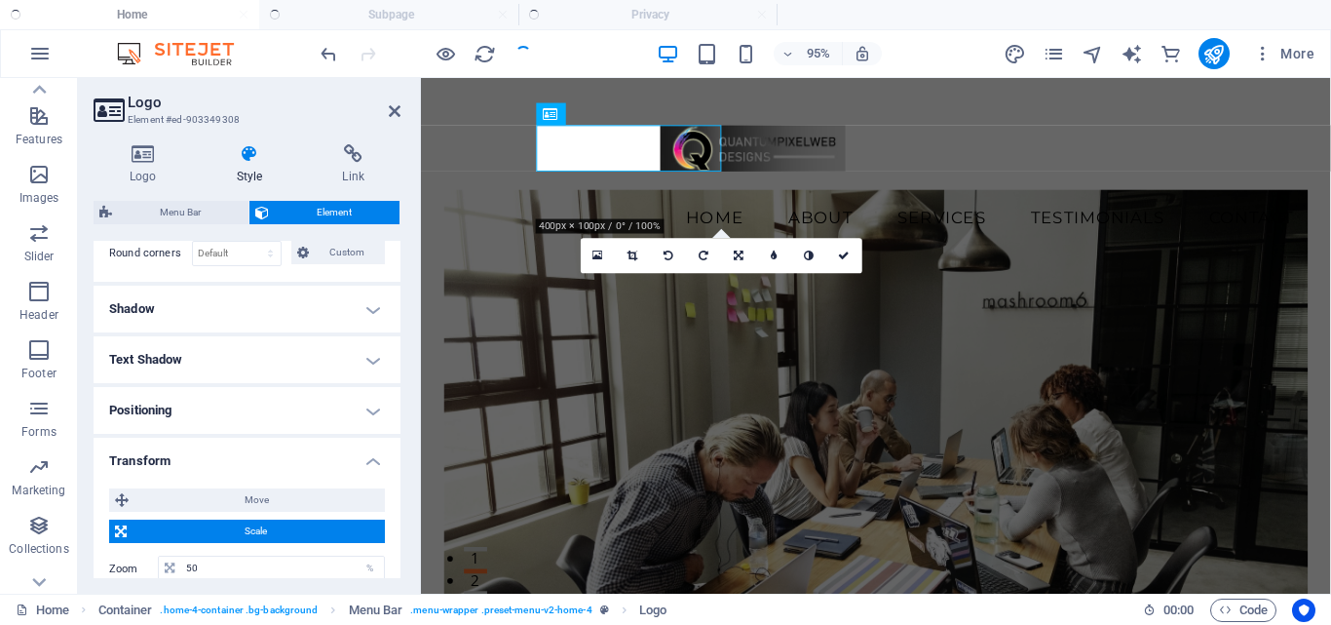
scroll to position [487, 0]
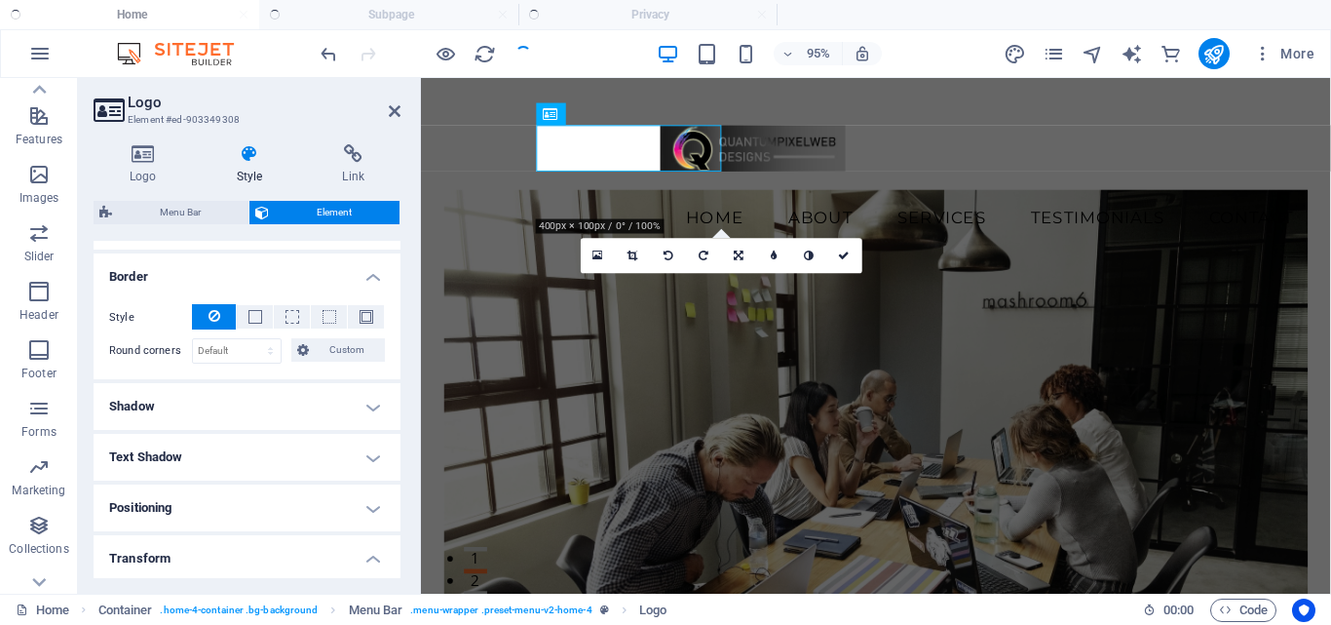
click at [371, 280] on h4 "Border" at bounding box center [247, 270] width 307 height 35
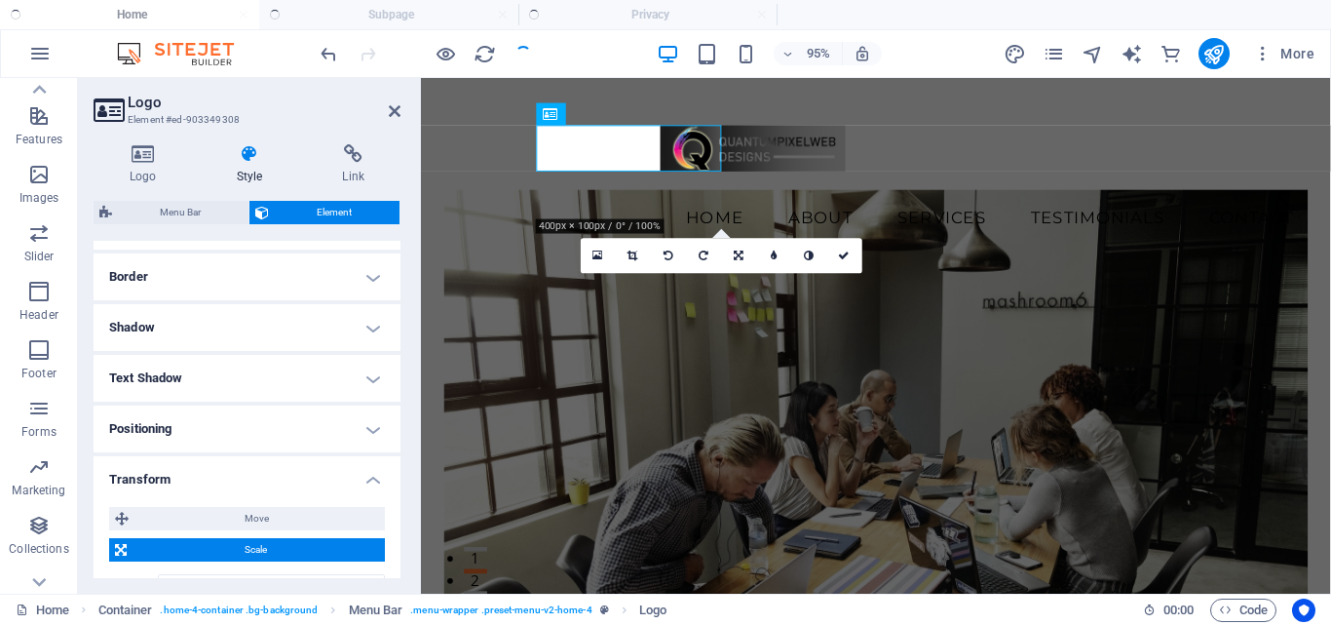
scroll to position [390, 0]
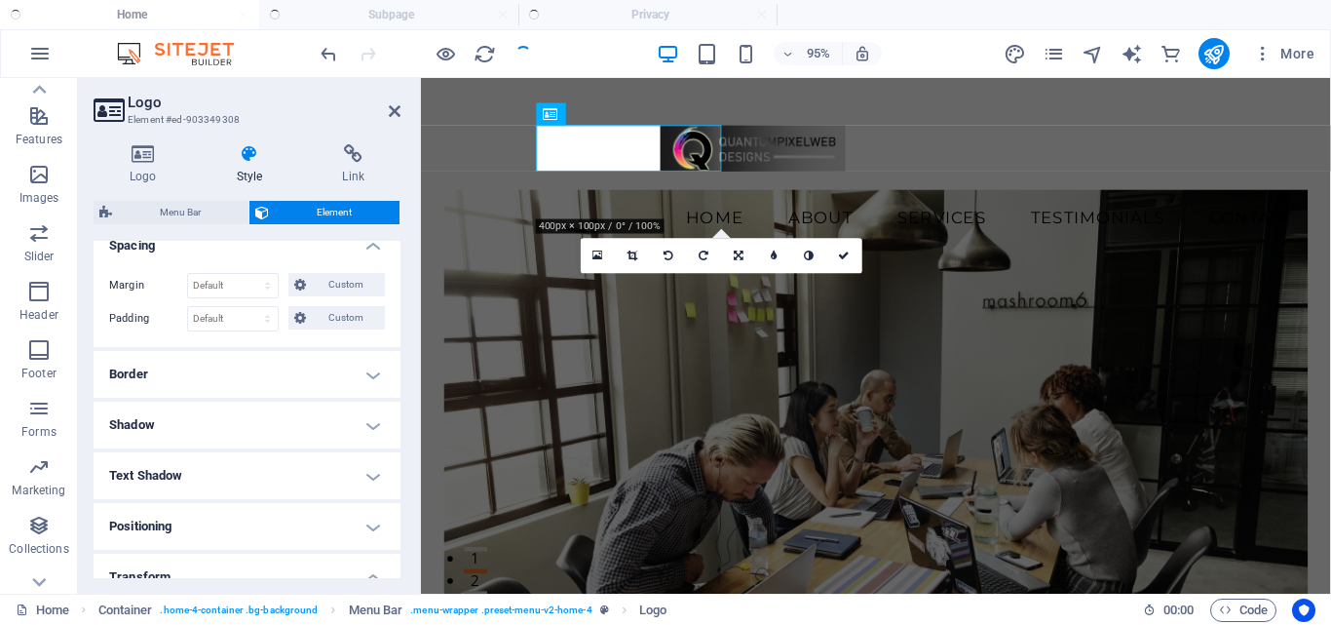
click at [367, 247] on h4 "Spacing" at bounding box center [247, 239] width 307 height 35
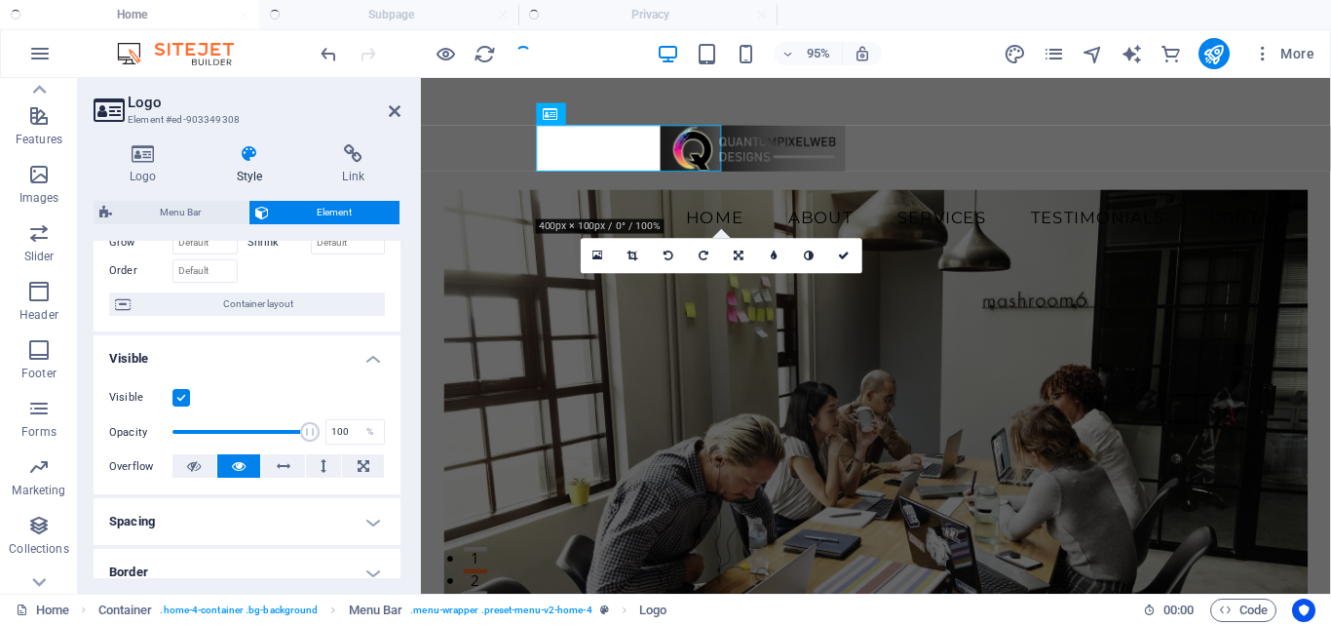
scroll to position [97, 0]
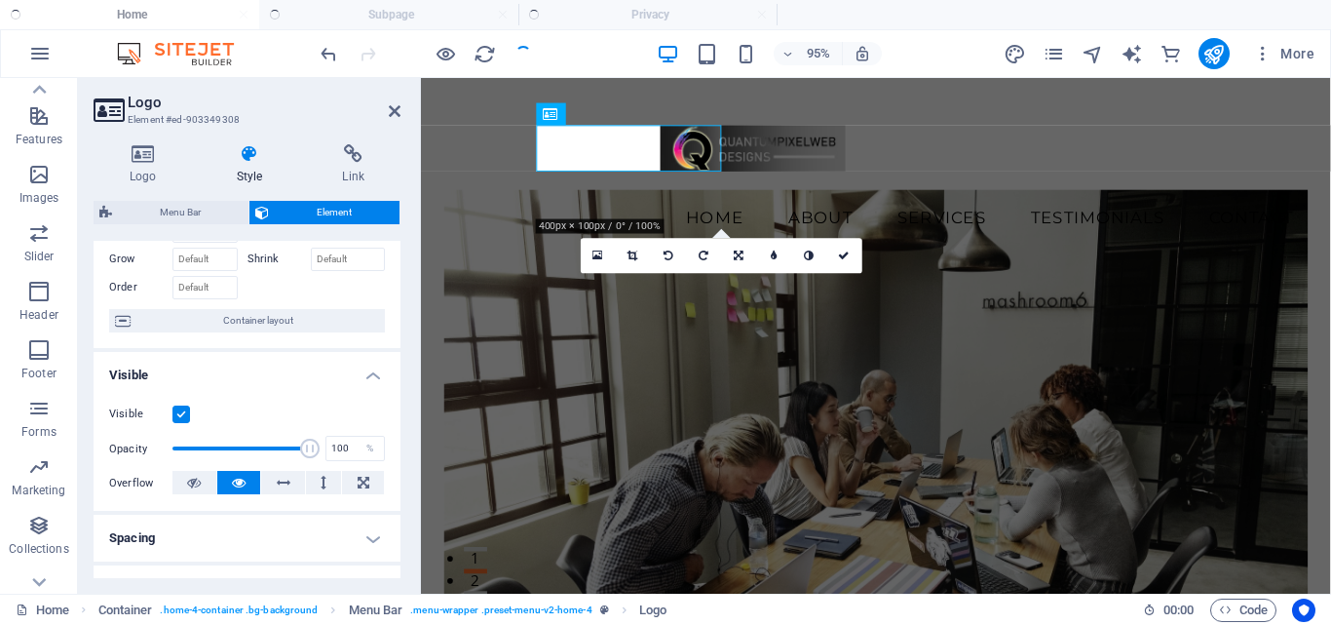
click at [369, 368] on h4 "Visible" at bounding box center [247, 369] width 307 height 35
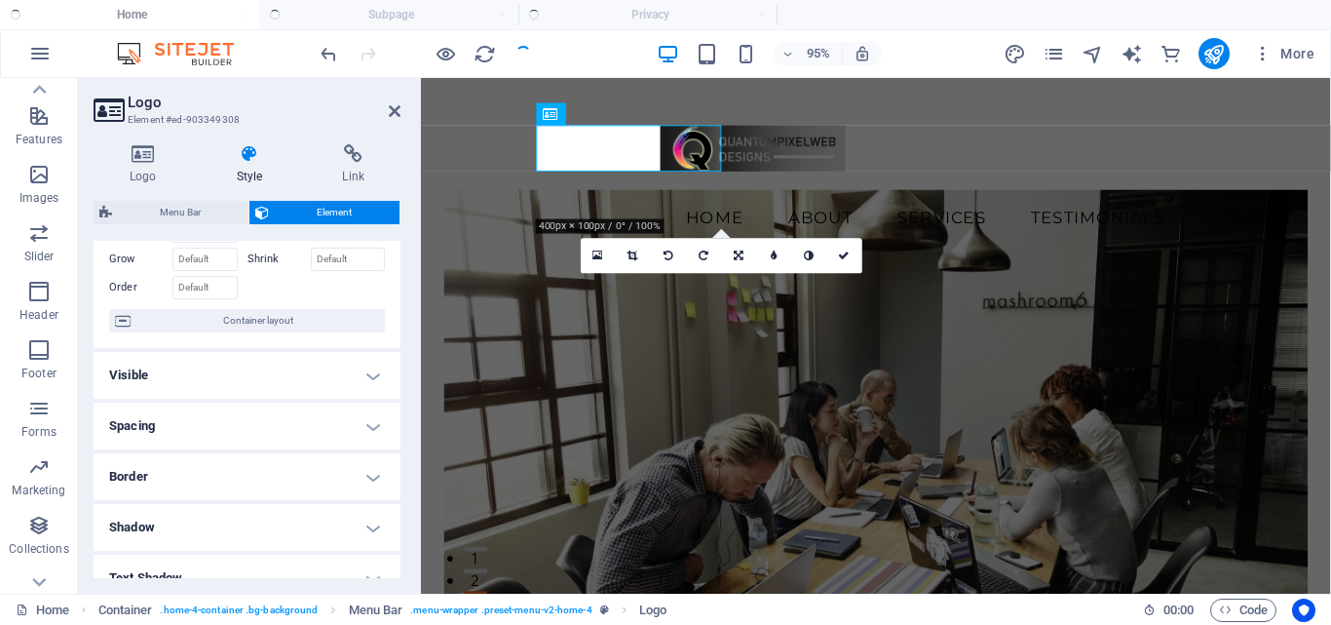
scroll to position [0, 0]
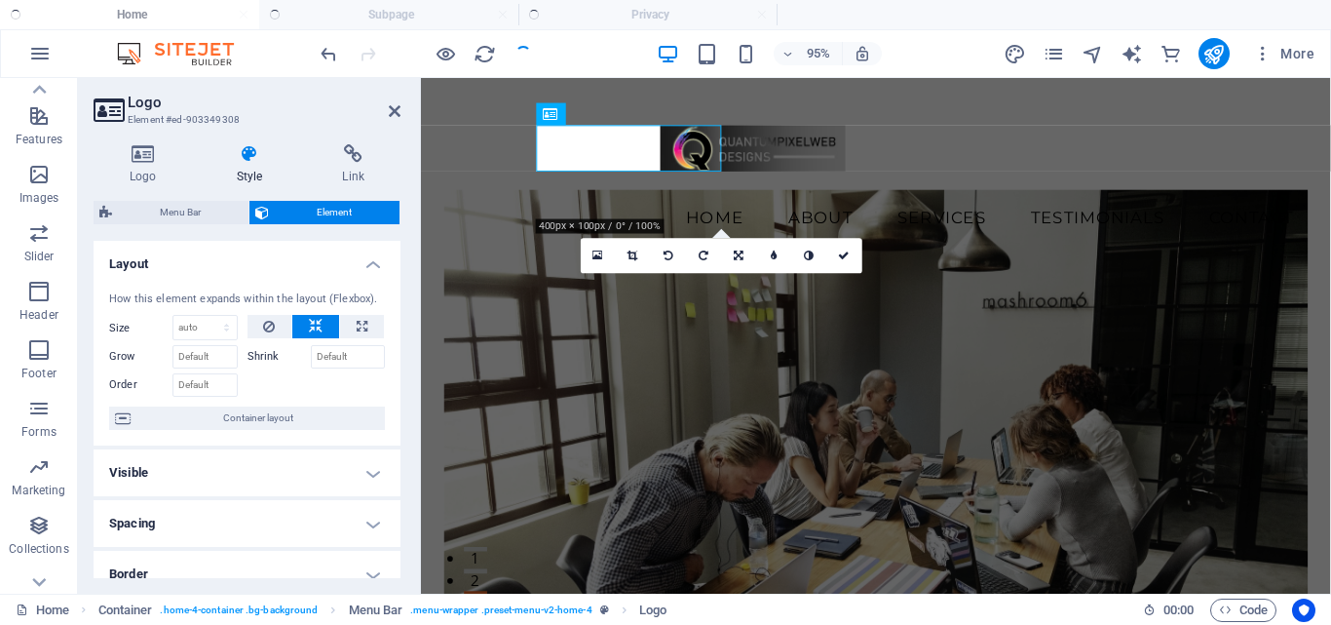
click at [366, 269] on h4 "Layout" at bounding box center [247, 258] width 307 height 35
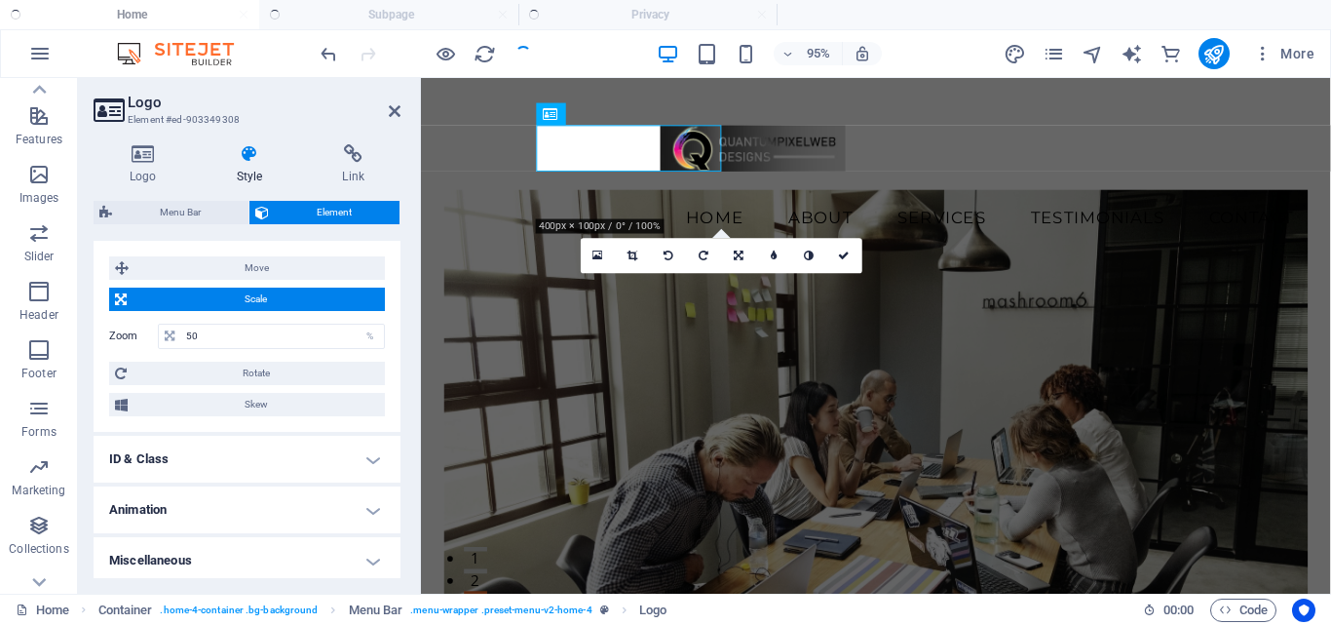
scroll to position [396, 0]
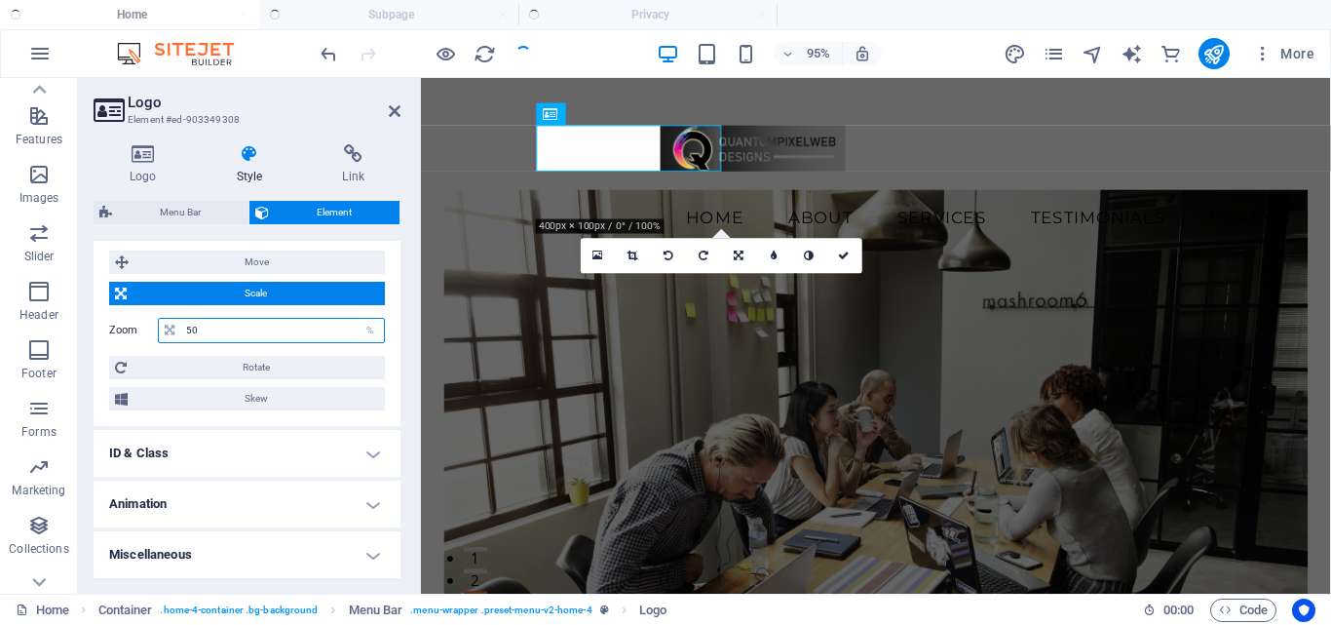
click at [226, 332] on input "50" at bounding box center [282, 330] width 203 height 23
type input "5"
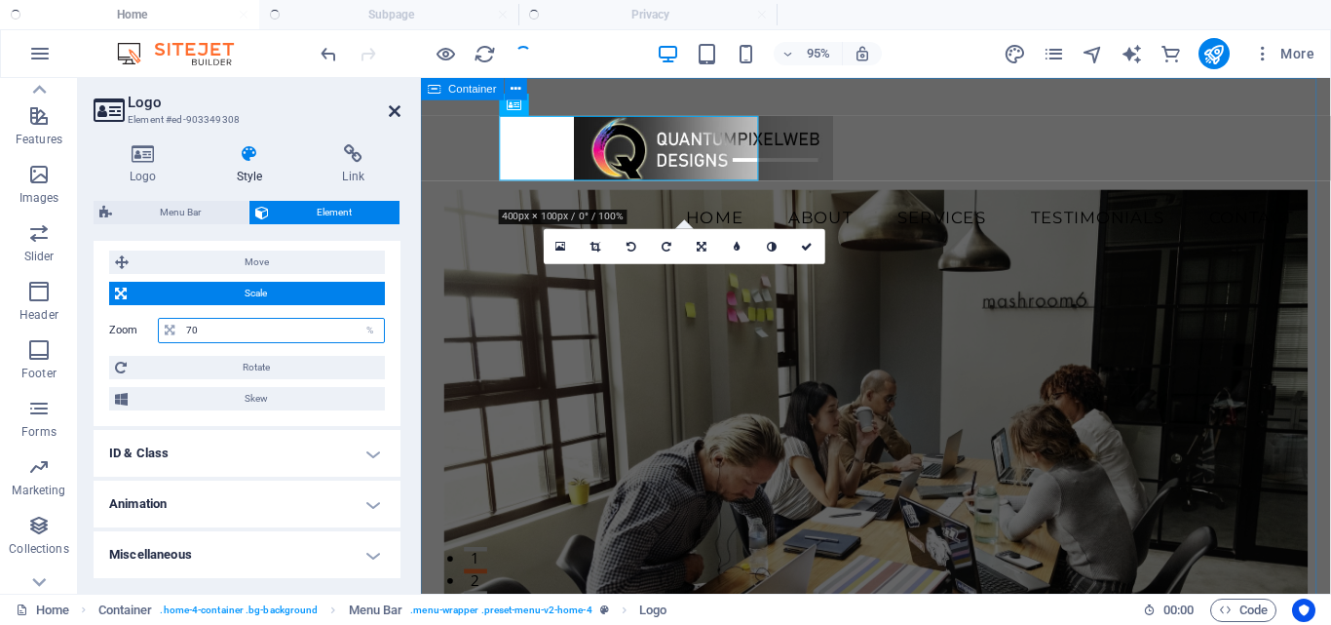
type input "70"
click at [396, 113] on icon at bounding box center [395, 111] width 12 height 16
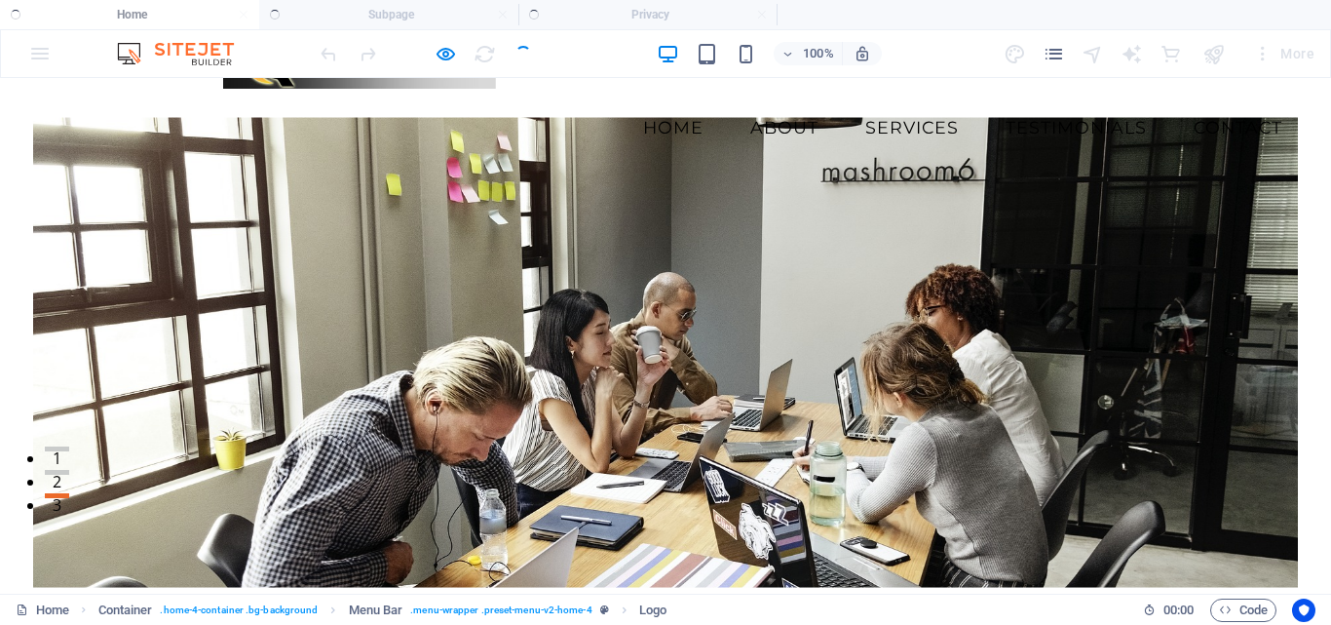
scroll to position [0, 0]
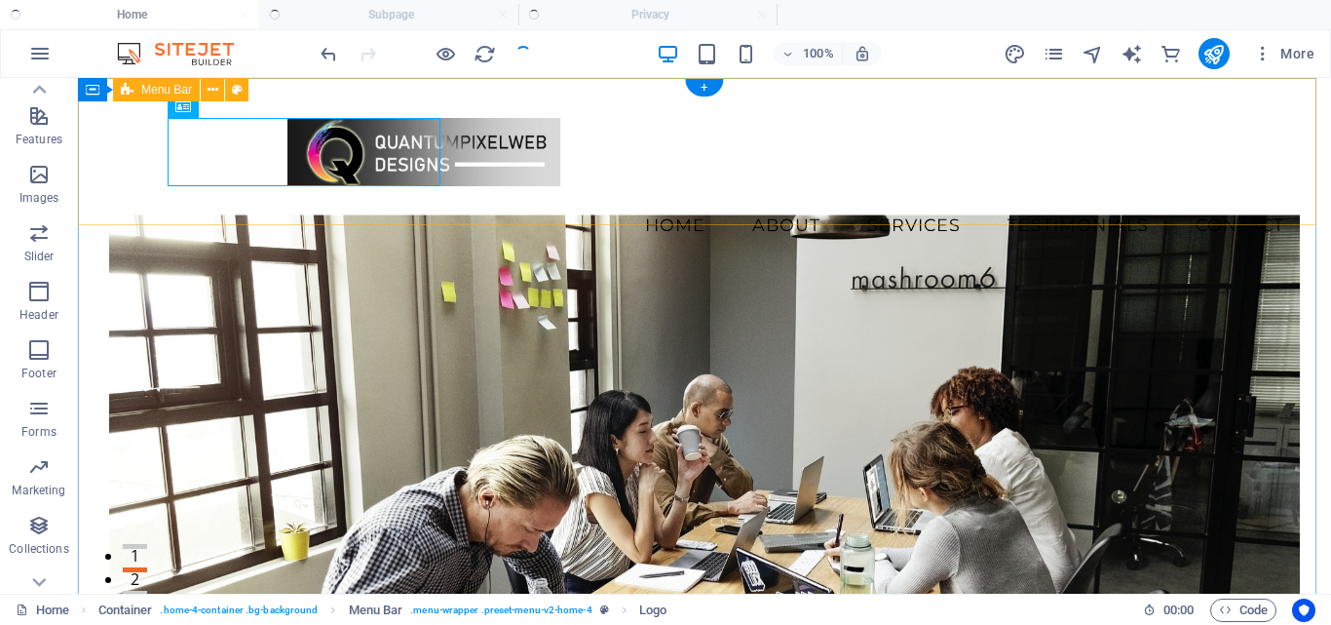
click at [638, 203] on div "Menu Home About Services Testimonials Contact" at bounding box center [704, 176] width 1253 height 196
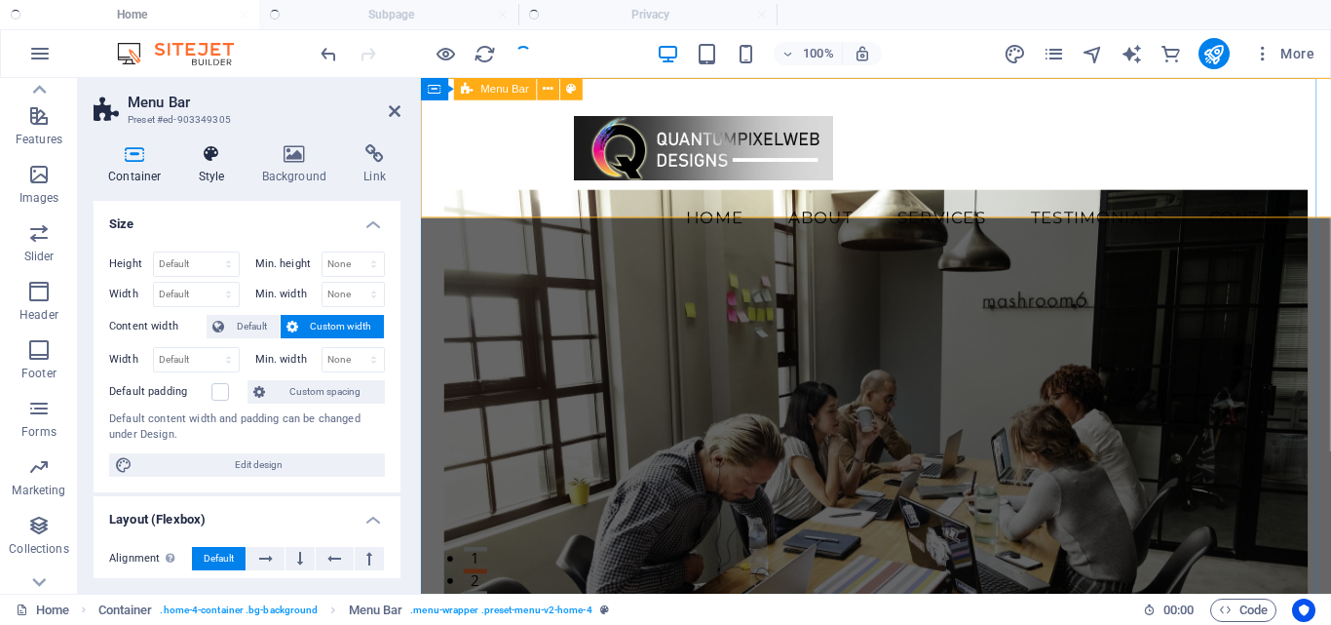
click at [209, 154] on icon at bounding box center [212, 153] width 56 height 19
select select "vw"
select select "rem"
select select "vw"
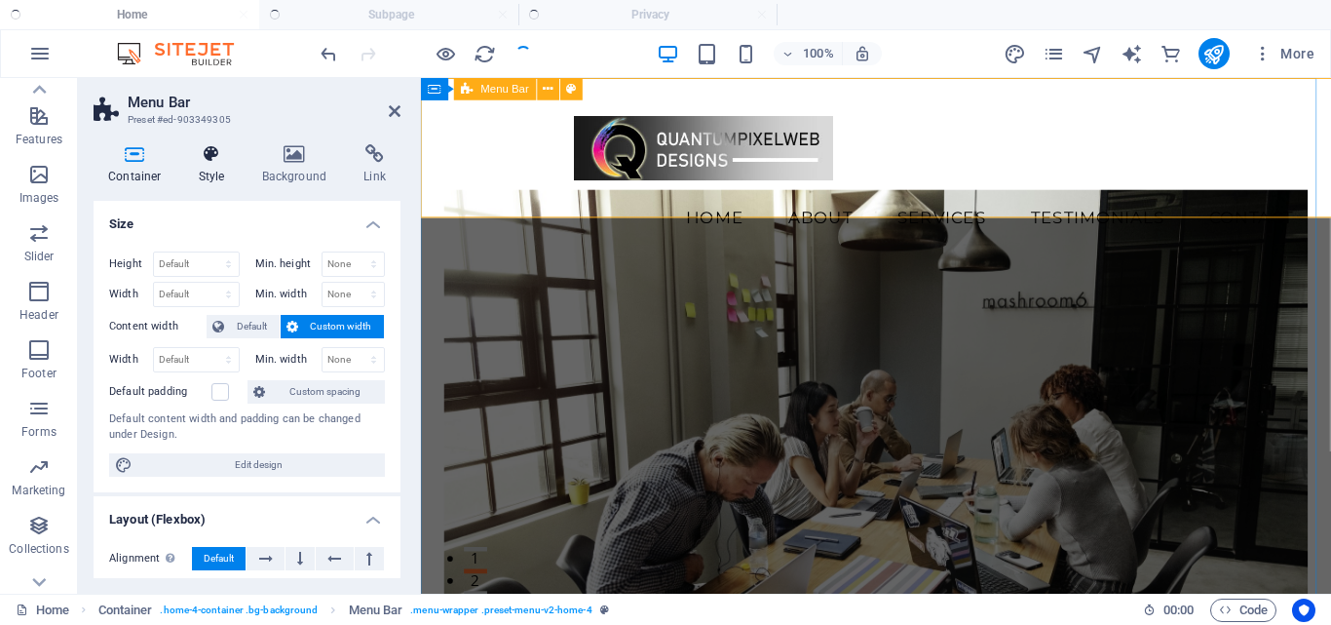
select select "preset-menu-v2-home-4"
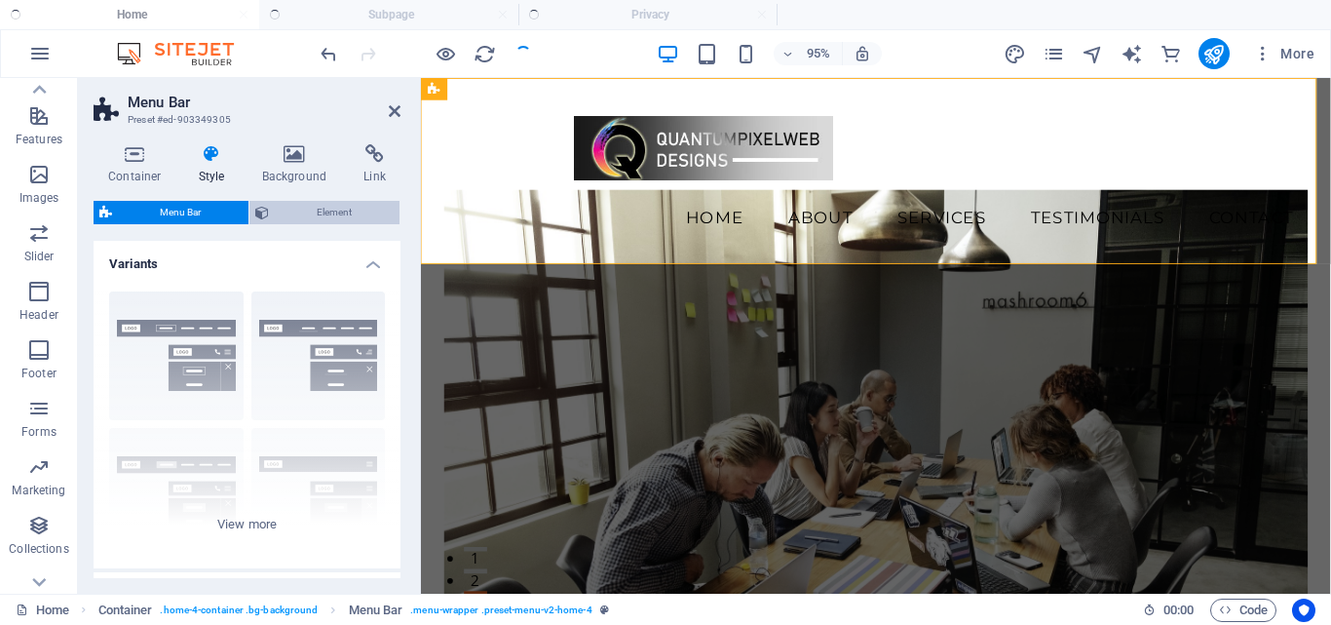
click at [331, 203] on span "Element" at bounding box center [334, 212] width 119 height 23
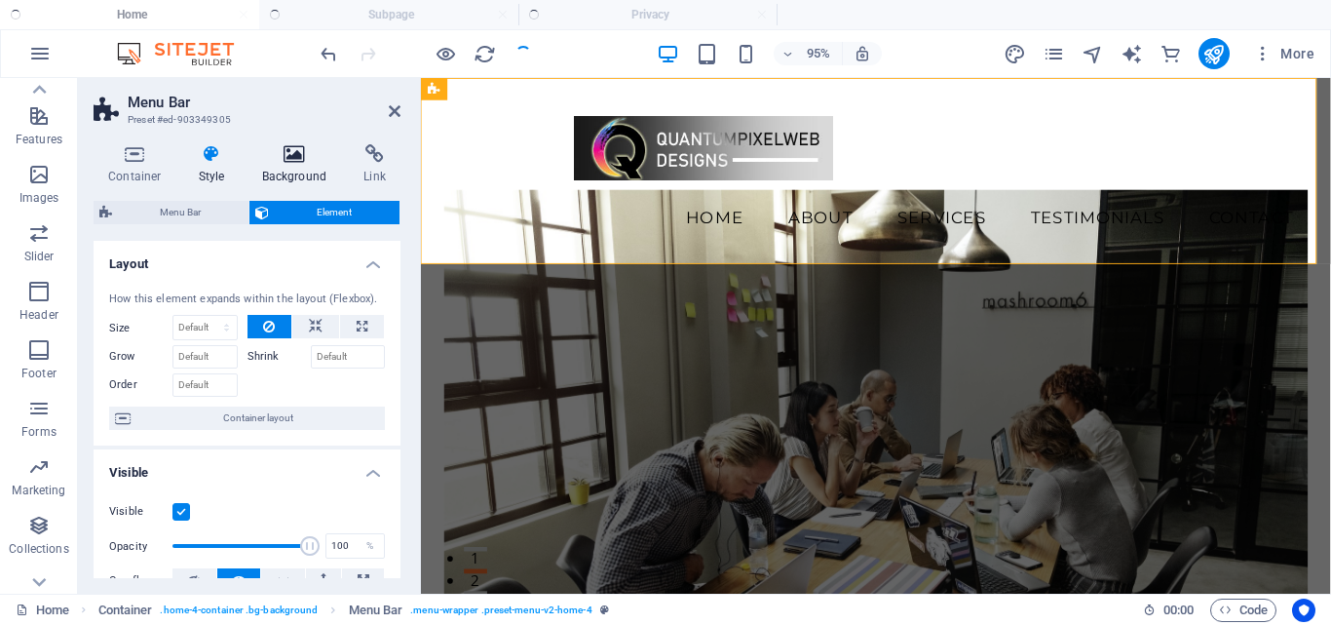
click at [290, 160] on icon at bounding box center [295, 153] width 95 height 19
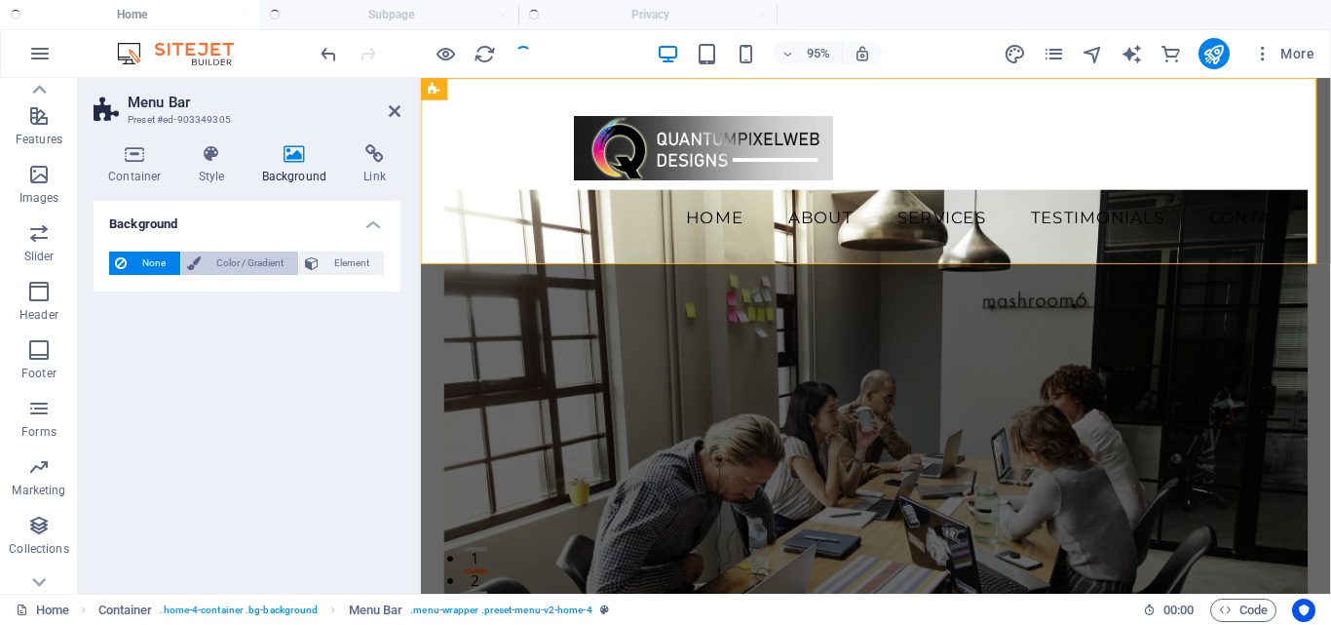
click at [242, 269] on span "Color / Gradient" at bounding box center [250, 262] width 86 height 23
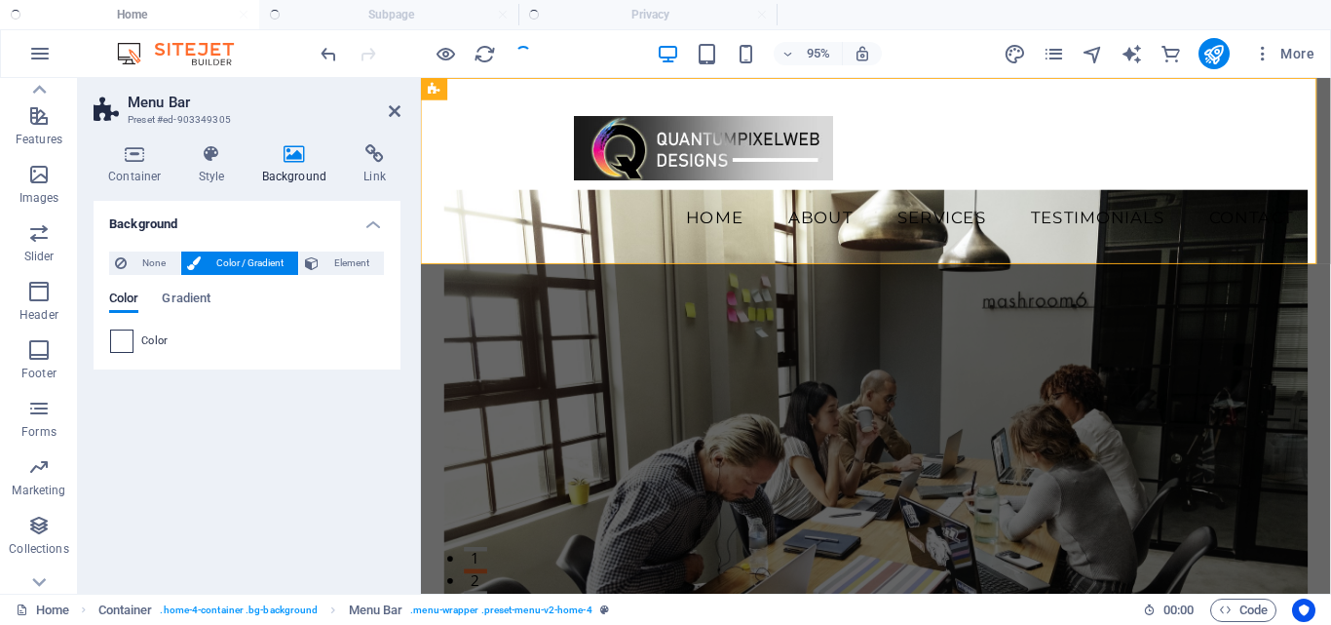
click at [122, 346] on span at bounding box center [121, 340] width 21 height 21
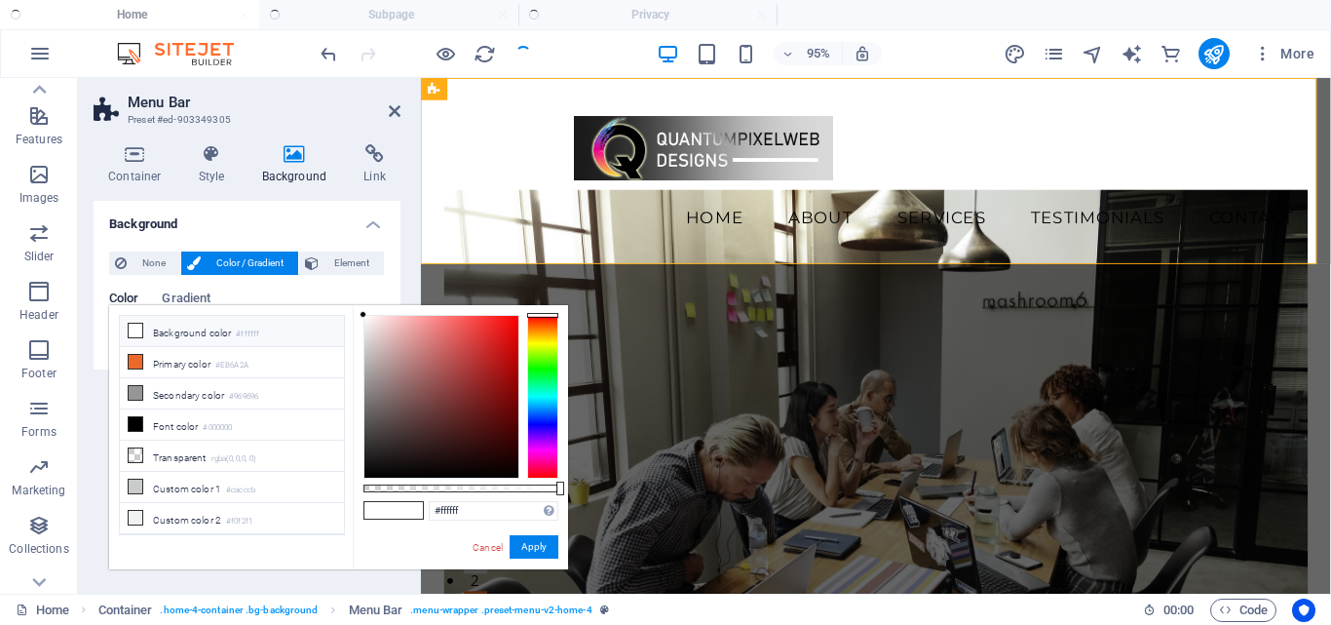
drag, startPoint x: 559, startPoint y: 485, endPoint x: 180, endPoint y: 432, distance: 382.8
click at [592, 488] on body "QuantumPixelWeb Home Subpage Privacy Favorites Elements Columns Content Boxes A…" at bounding box center [665, 312] width 1331 height 625
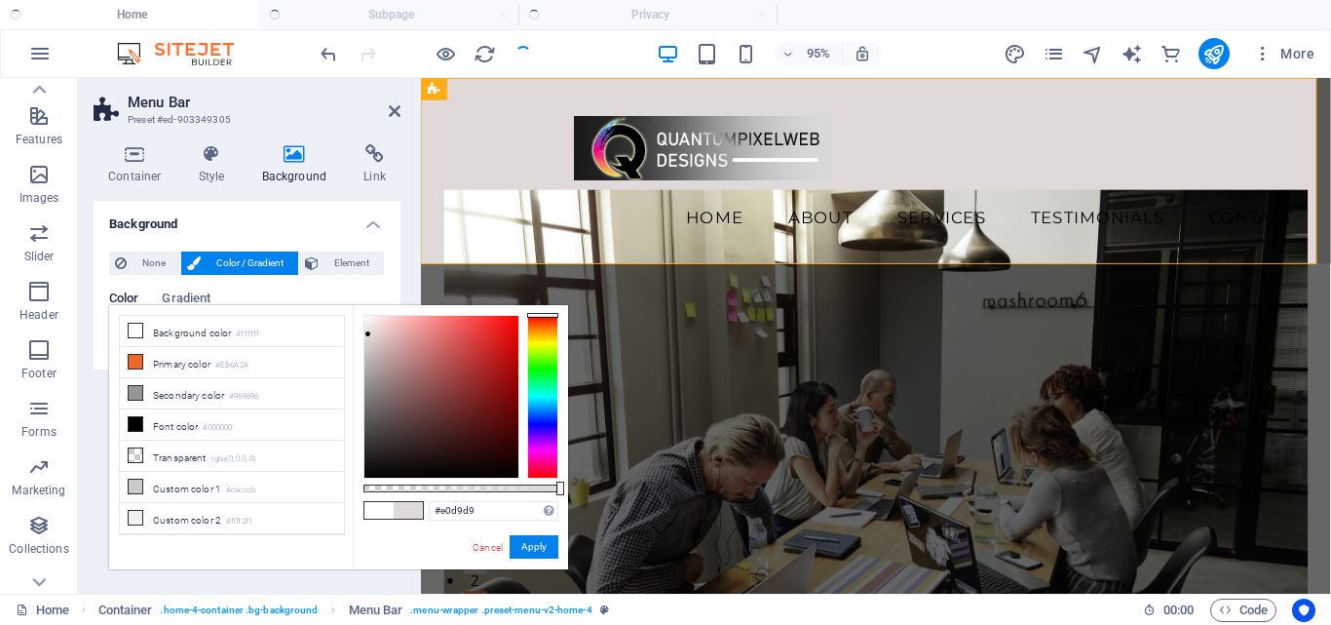
drag, startPoint x: 366, startPoint y: 322, endPoint x: 367, endPoint y: 334, distance: 12.7
click at [367, 334] on div at bounding box center [441, 397] width 154 height 162
drag, startPoint x: 504, startPoint y: 512, endPoint x: 400, endPoint y: 514, distance: 104.3
click at [400, 514] on div "#e0dada Supported formats #0852ed rgb(8, 82, 237) rgba(8, 82, 237, 90%) hsv(221…" at bounding box center [460, 578] width 215 height 547
paste input "d9d9d9"
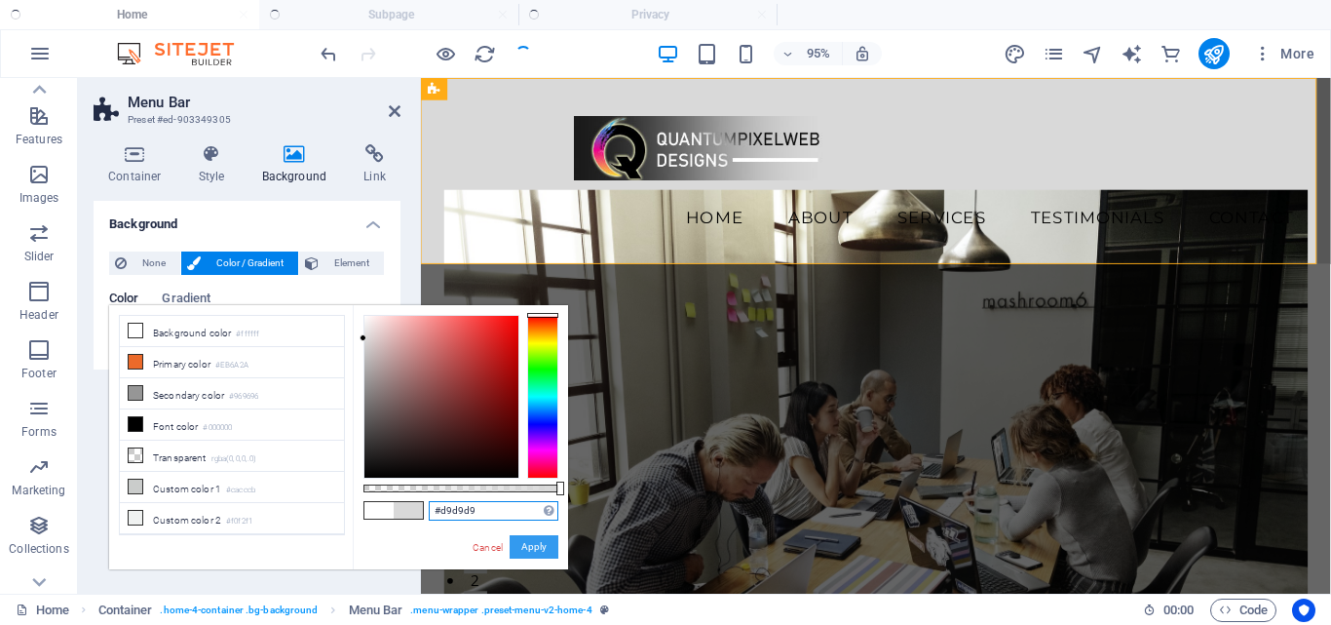
type input "#d9d9d9"
click at [523, 542] on button "Apply" at bounding box center [534, 546] width 49 height 23
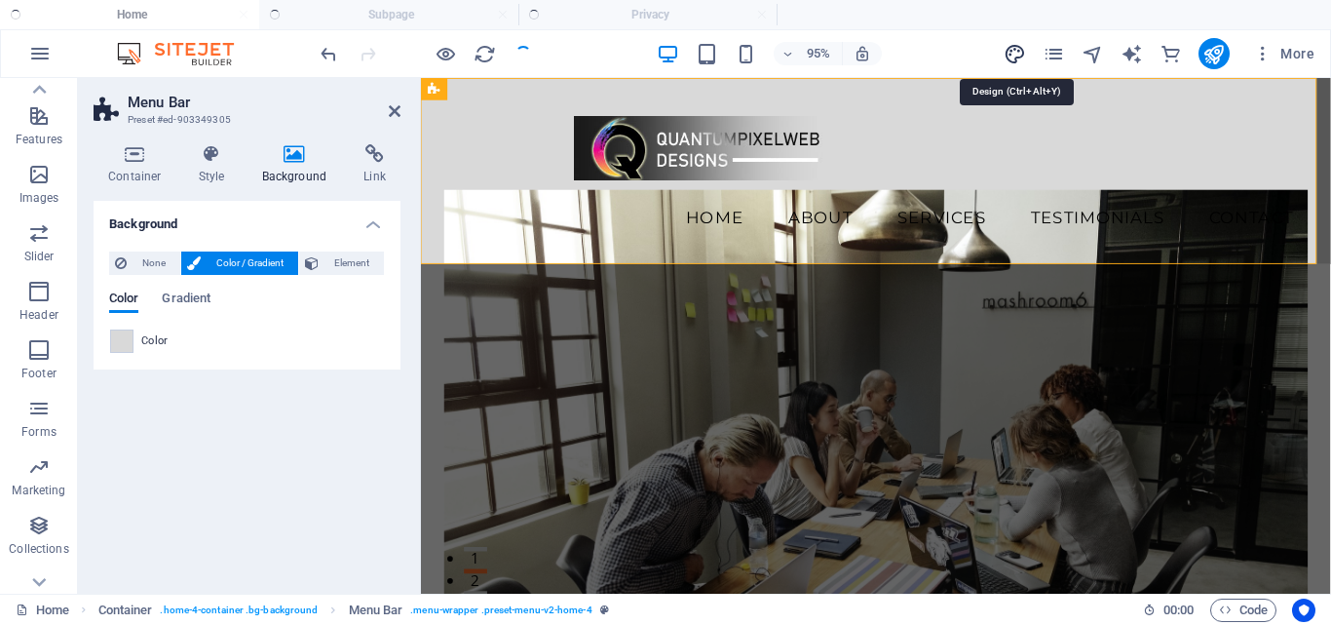
click at [0, 0] on icon "design" at bounding box center [0, 0] width 0 height 0
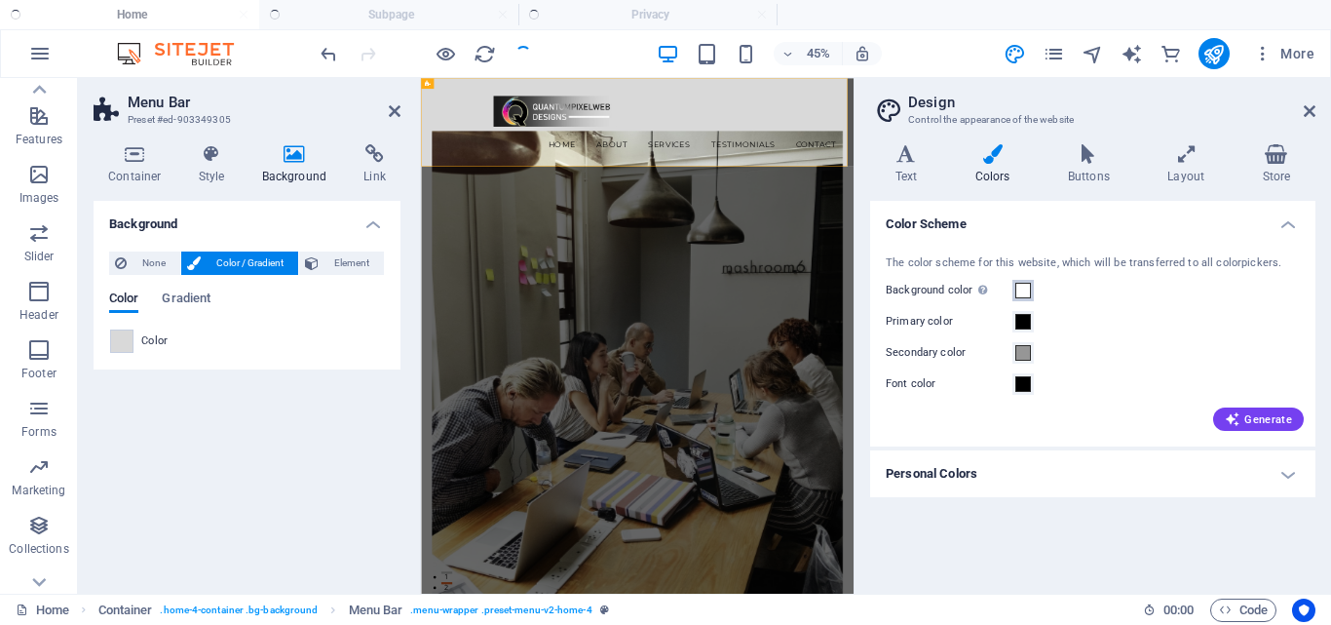
click at [1022, 289] on span at bounding box center [1023, 291] width 16 height 16
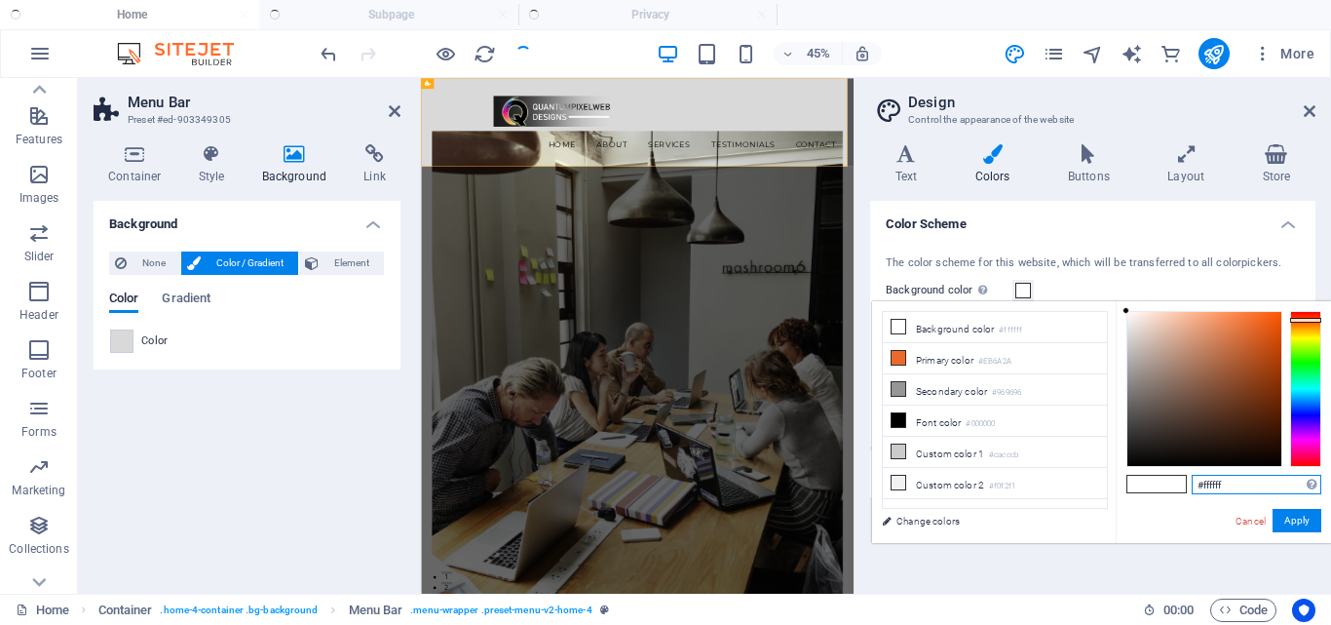
drag, startPoint x: 1245, startPoint y: 485, endPoint x: 1170, endPoint y: 504, distance: 77.3
click at [1170, 504] on div "#ffffff Supported formats #0852ed rgb(8, 82, 237) rgba(8, 82, 237, 90%) hsv(221…" at bounding box center [1223, 563] width 215 height 524
paste input "d9d9d9"
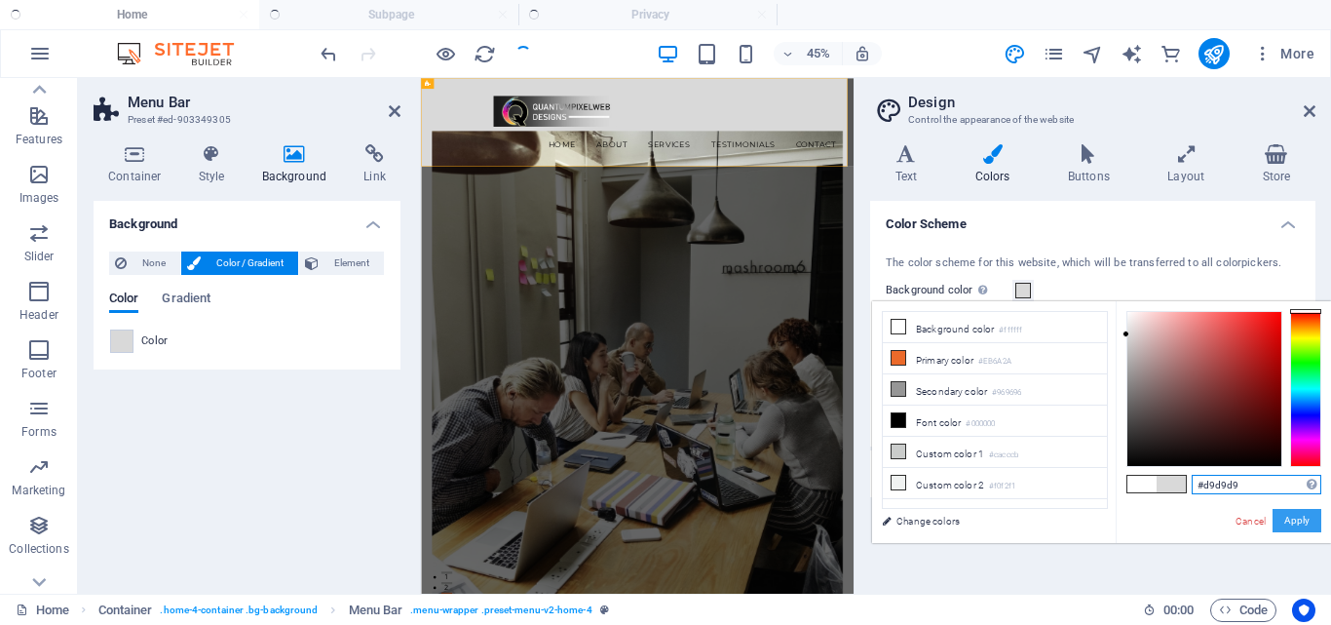
type input "#d9d9d9"
click at [1287, 516] on button "Apply" at bounding box center [1297, 520] width 49 height 23
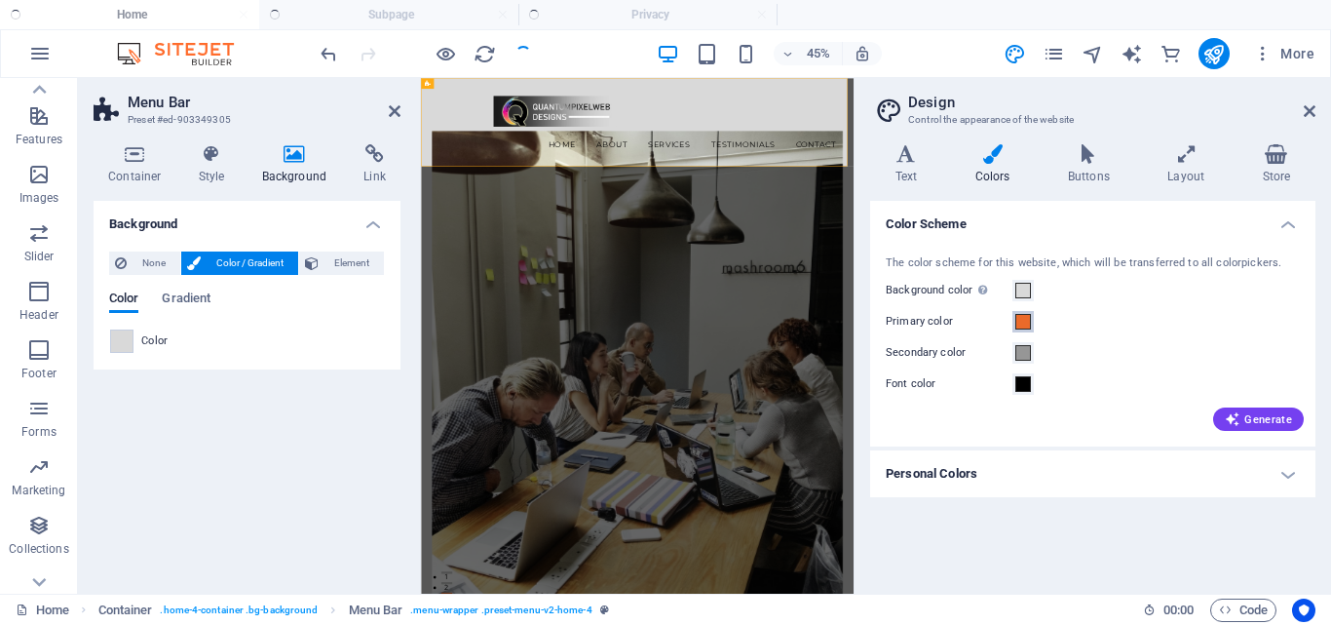
click at [1025, 323] on span at bounding box center [1023, 322] width 16 height 16
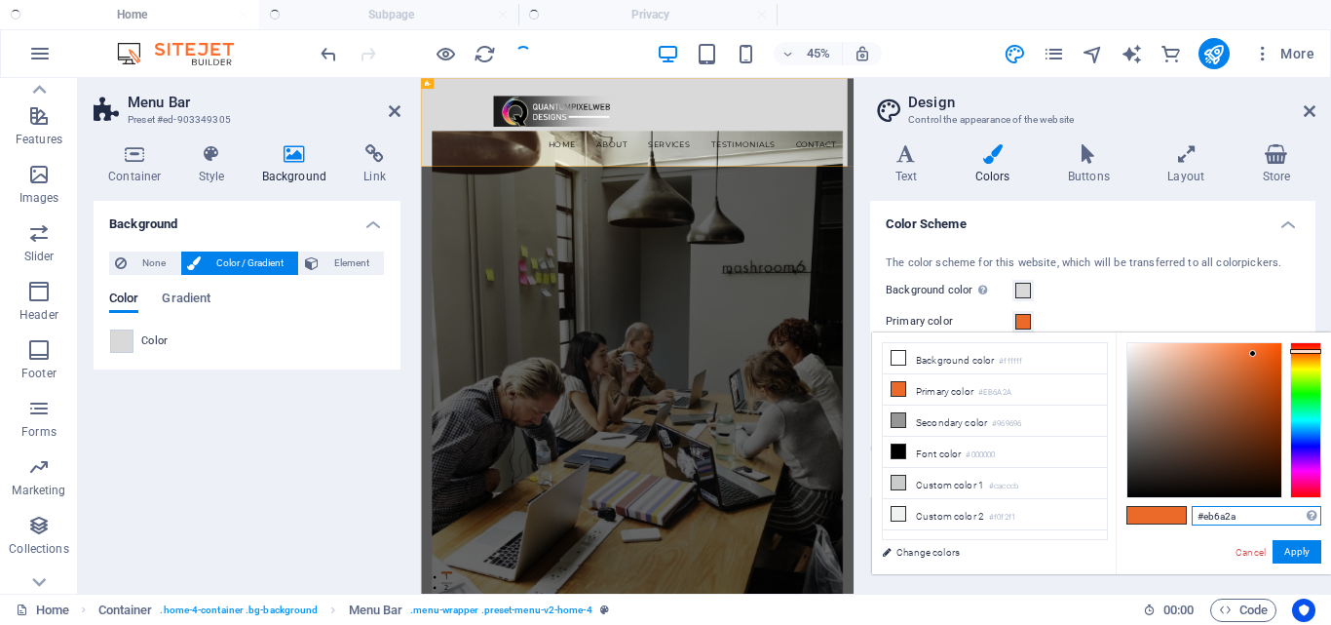
drag, startPoint x: 1261, startPoint y: 510, endPoint x: 1145, endPoint y: 509, distance: 116.0
click at [1145, 509] on div "#eb6a2a Supported formats #0852ed rgb(8, 82, 237) rgba(8, 82, 237, 90%) hsv(221…" at bounding box center [1223, 594] width 215 height 524
paste input "1a1a1"
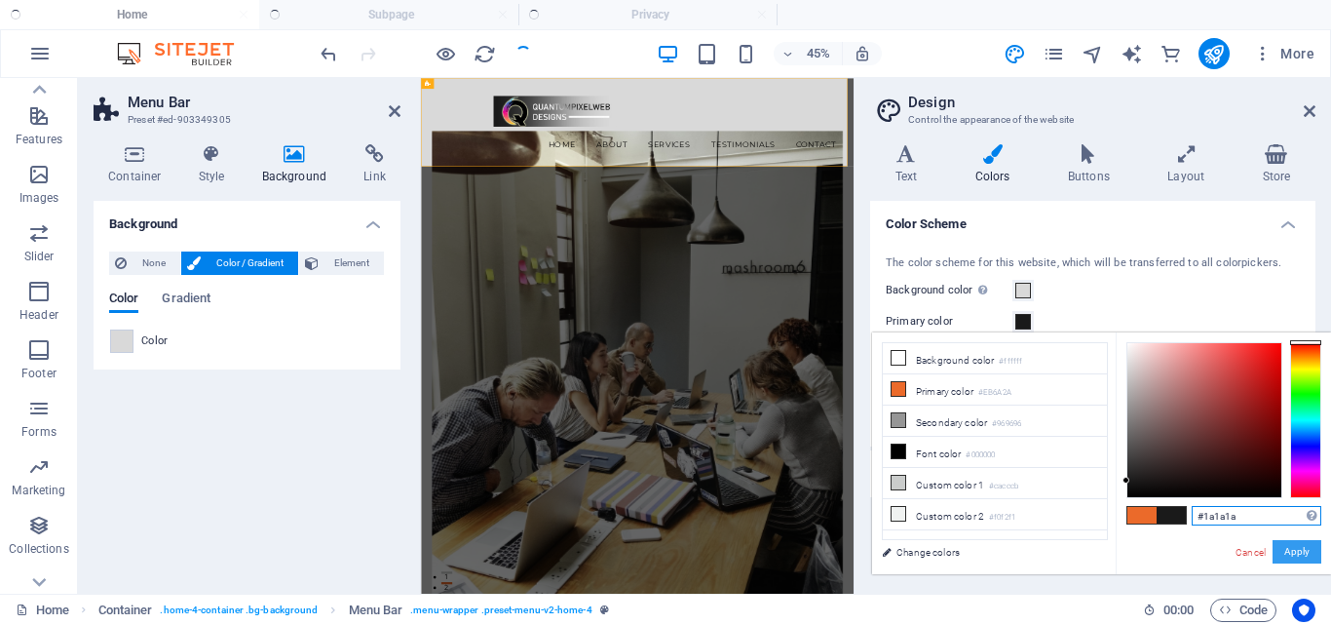
type input "#1a1a1a"
click at [1287, 544] on button "Apply" at bounding box center [1297, 551] width 49 height 23
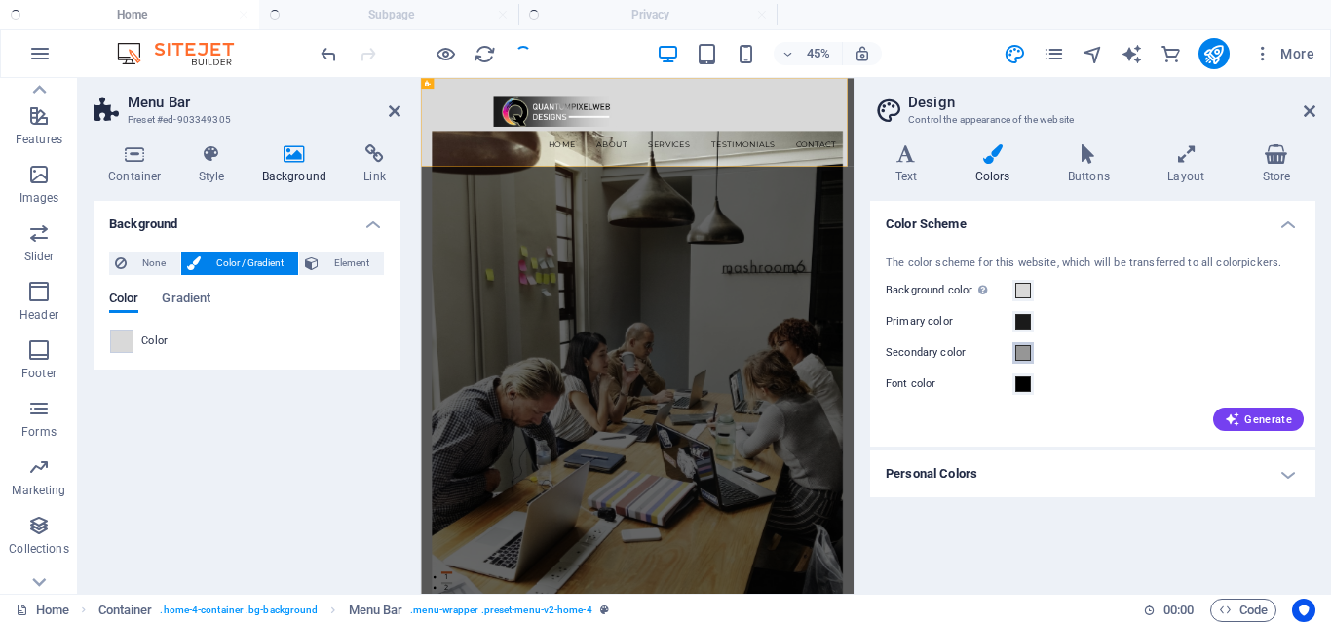
click at [1026, 350] on span at bounding box center [1023, 353] width 16 height 16
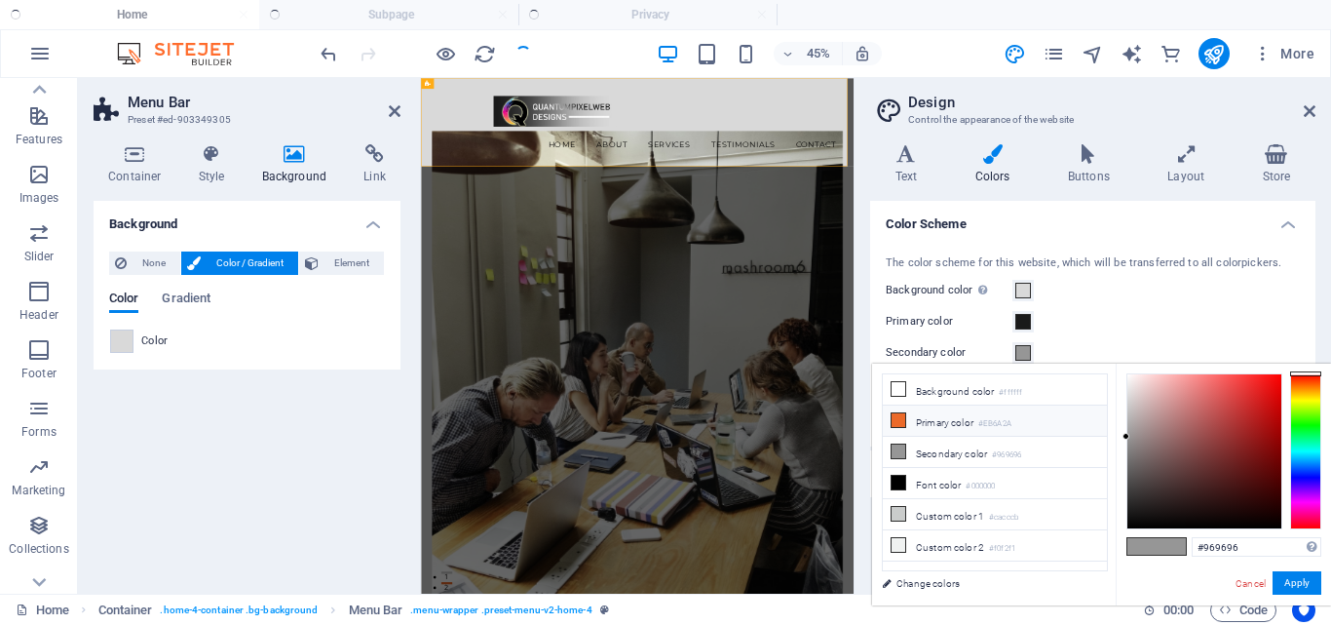
click at [897, 416] on icon at bounding box center [899, 420] width 14 height 14
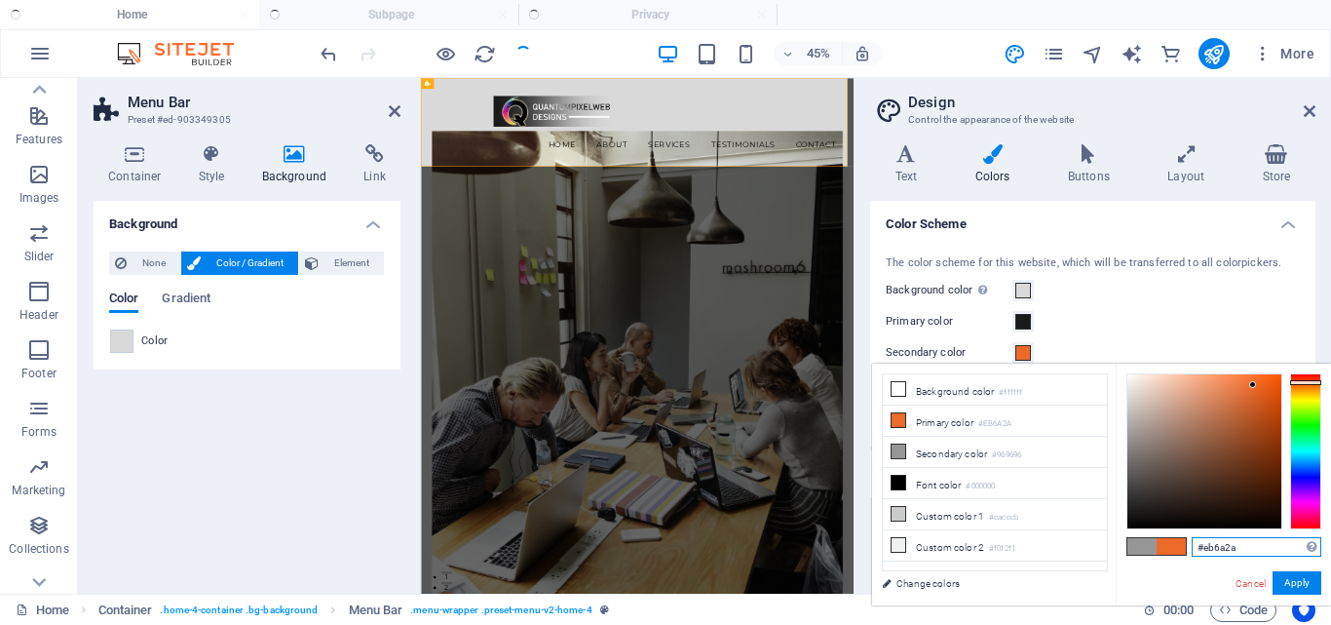
drag, startPoint x: 1252, startPoint y: 551, endPoint x: 1135, endPoint y: 533, distance: 118.2
click at [1138, 533] on div "#eb6a2a Supported formats #0852ed rgb(8, 82, 237) rgba(8, 82, 237, 90%) hsv(221…" at bounding box center [1223, 625] width 215 height 524
paste input "ffb94d"
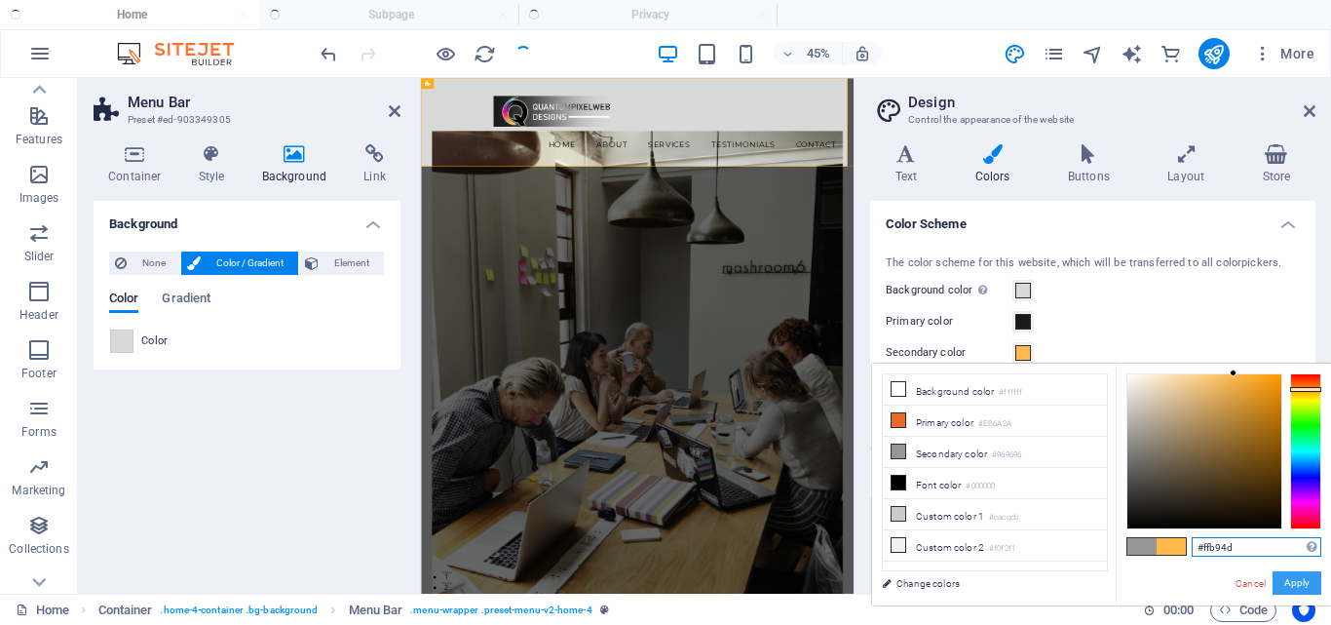
type input "#ffb94d"
click at [1290, 576] on button "Apply" at bounding box center [1297, 582] width 49 height 23
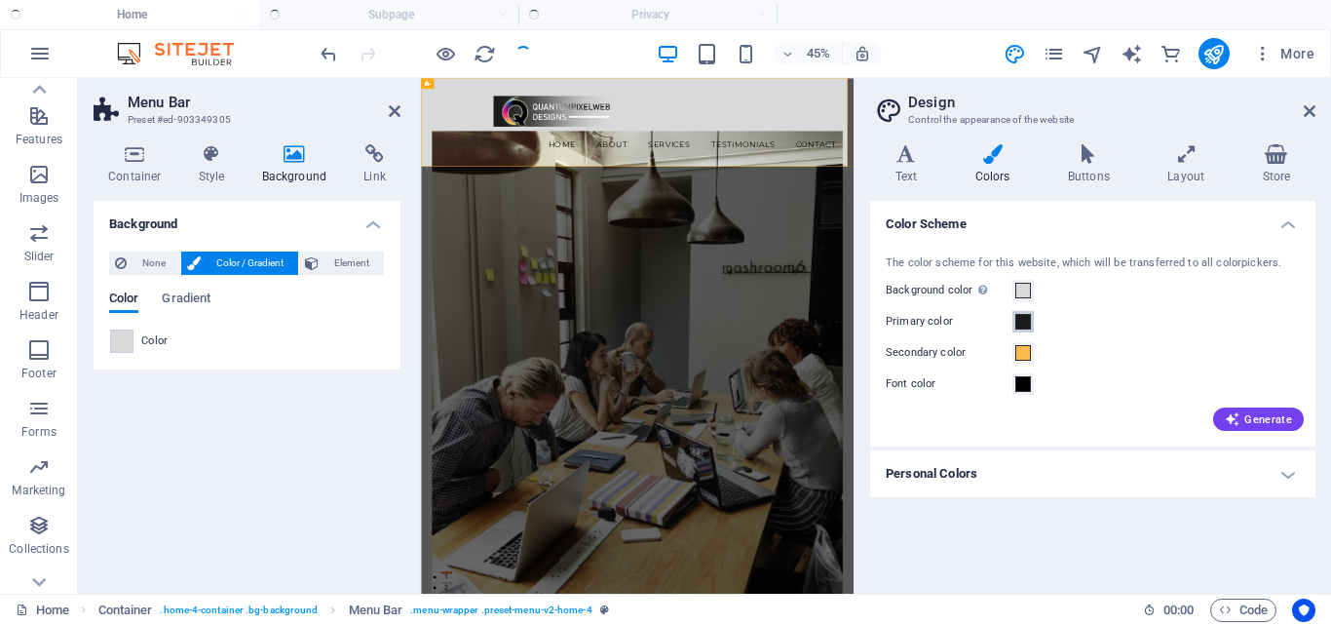
click at [1028, 321] on span at bounding box center [1023, 322] width 16 height 16
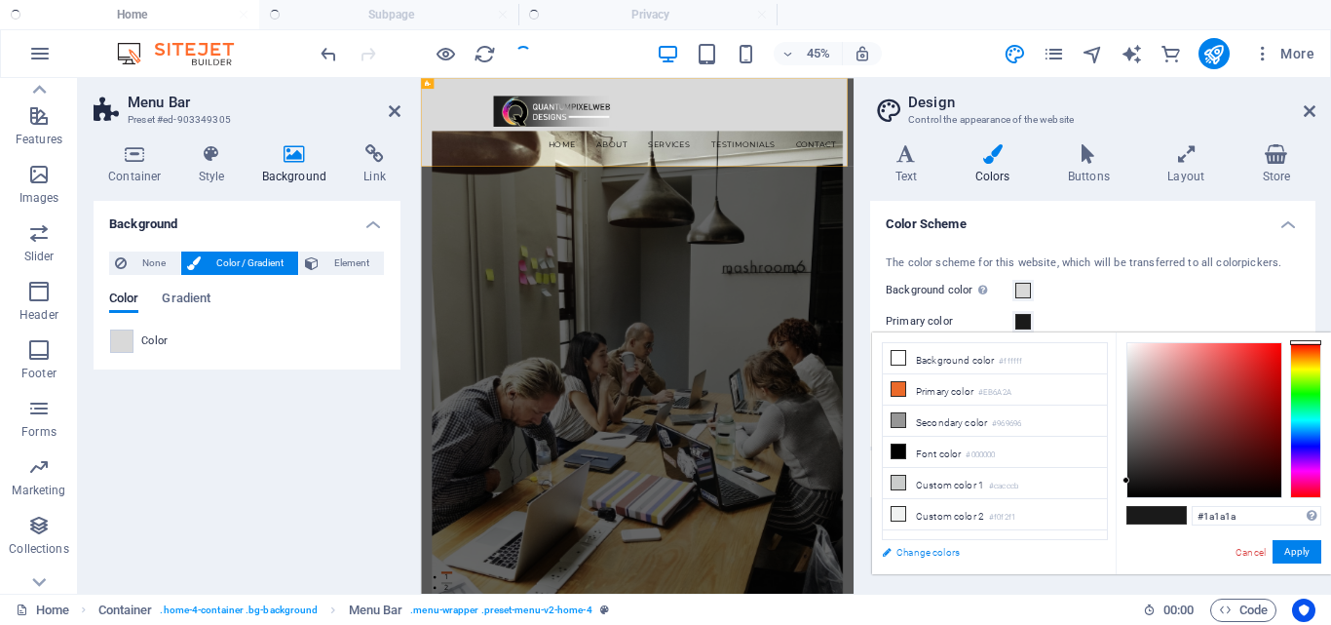
click at [911, 547] on link "Change colors" at bounding box center [985, 552] width 226 height 24
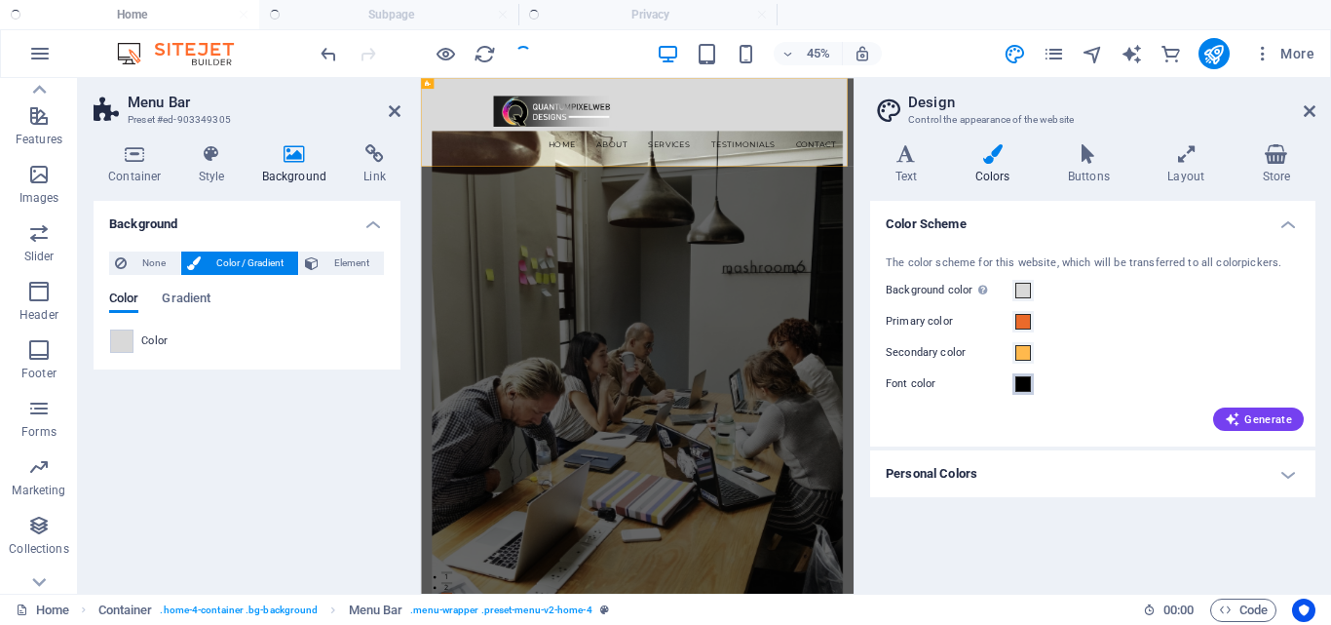
click at [1024, 388] on span at bounding box center [1023, 384] width 16 height 16
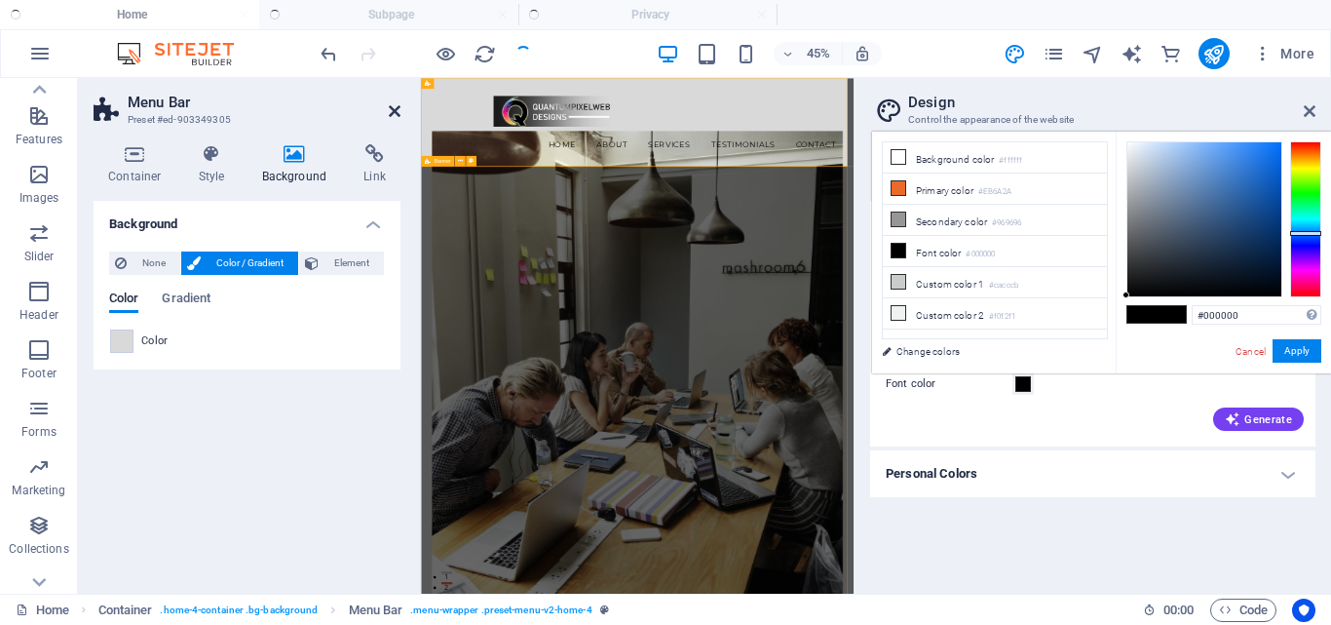
click at [397, 110] on icon at bounding box center [395, 111] width 12 height 16
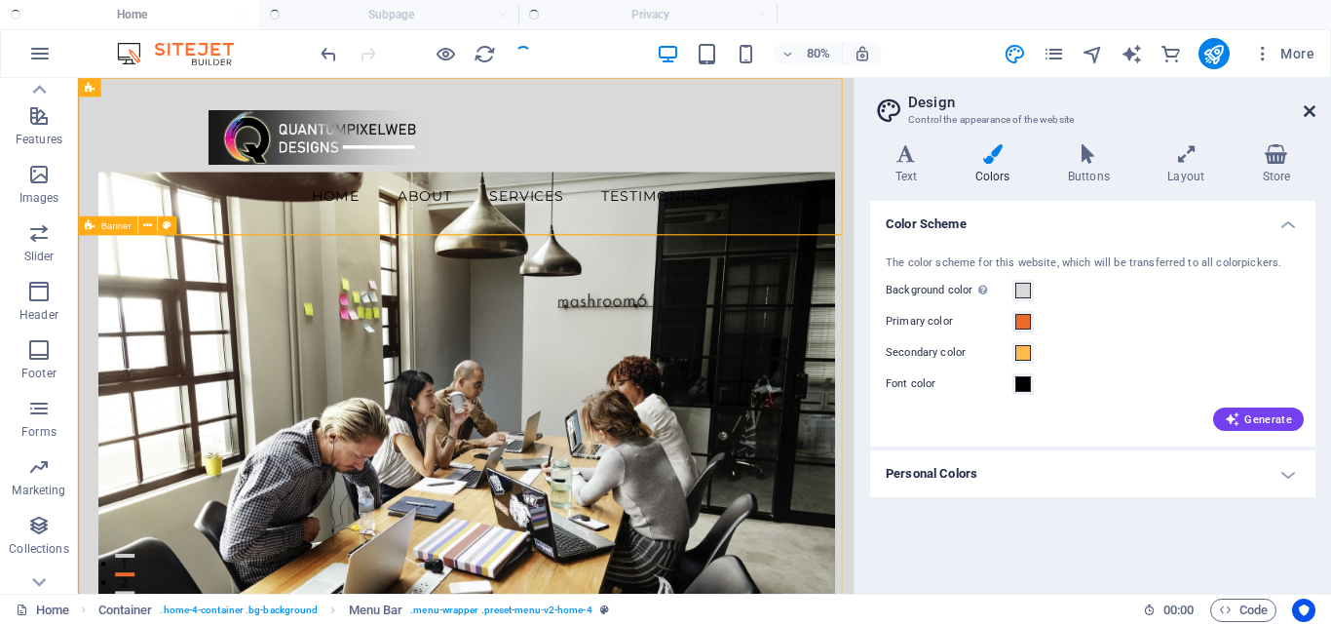
click at [1309, 115] on icon at bounding box center [1310, 111] width 12 height 16
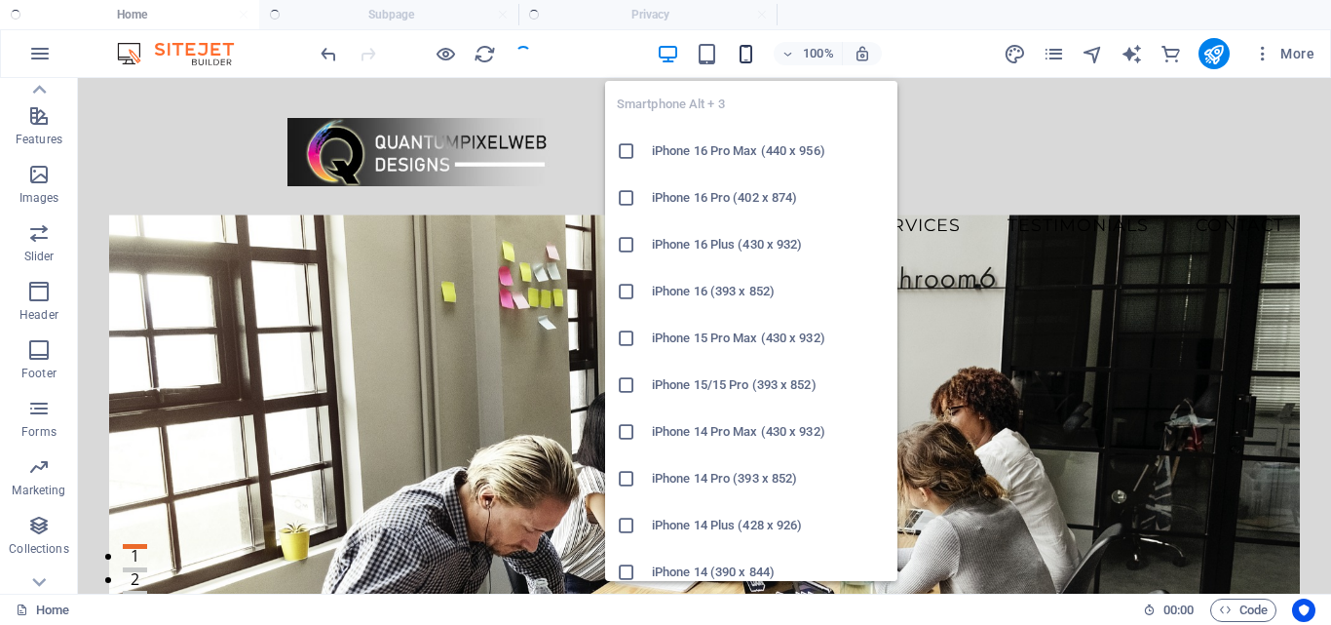
click at [739, 51] on icon "button" at bounding box center [746, 54] width 22 height 22
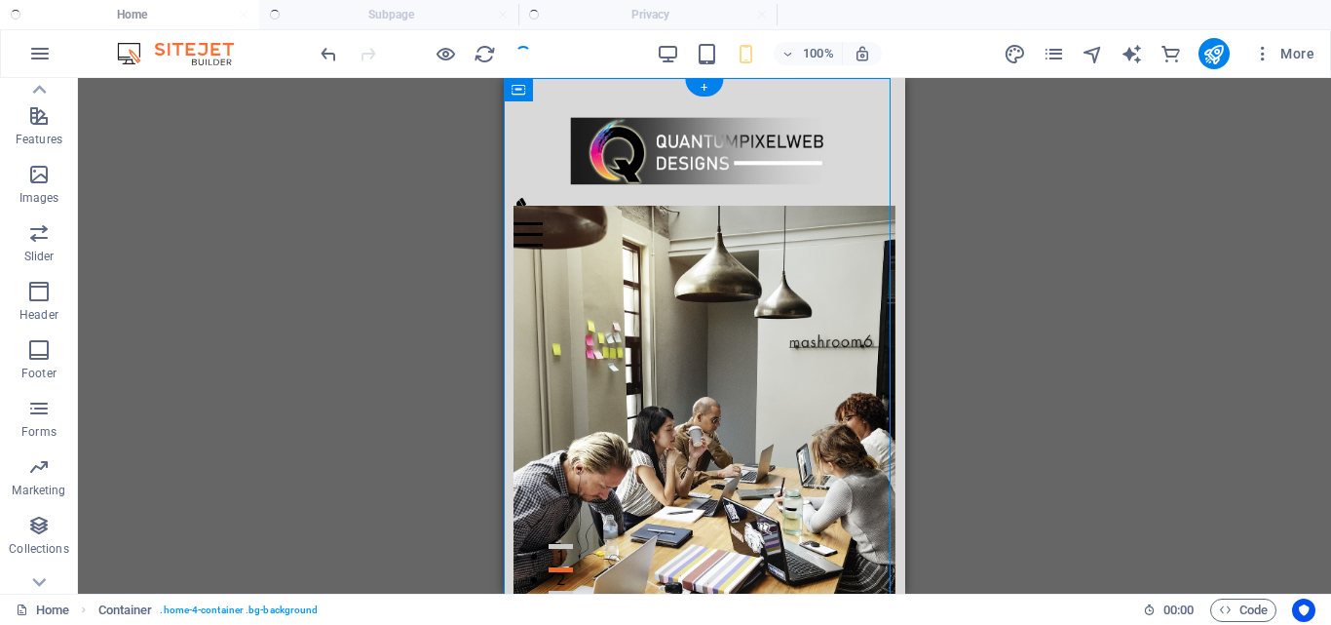
drag, startPoint x: 1148, startPoint y: 186, endPoint x: 529, endPoint y: 144, distance: 620.2
click at [633, 162] on div at bounding box center [704, 150] width 267 height 66
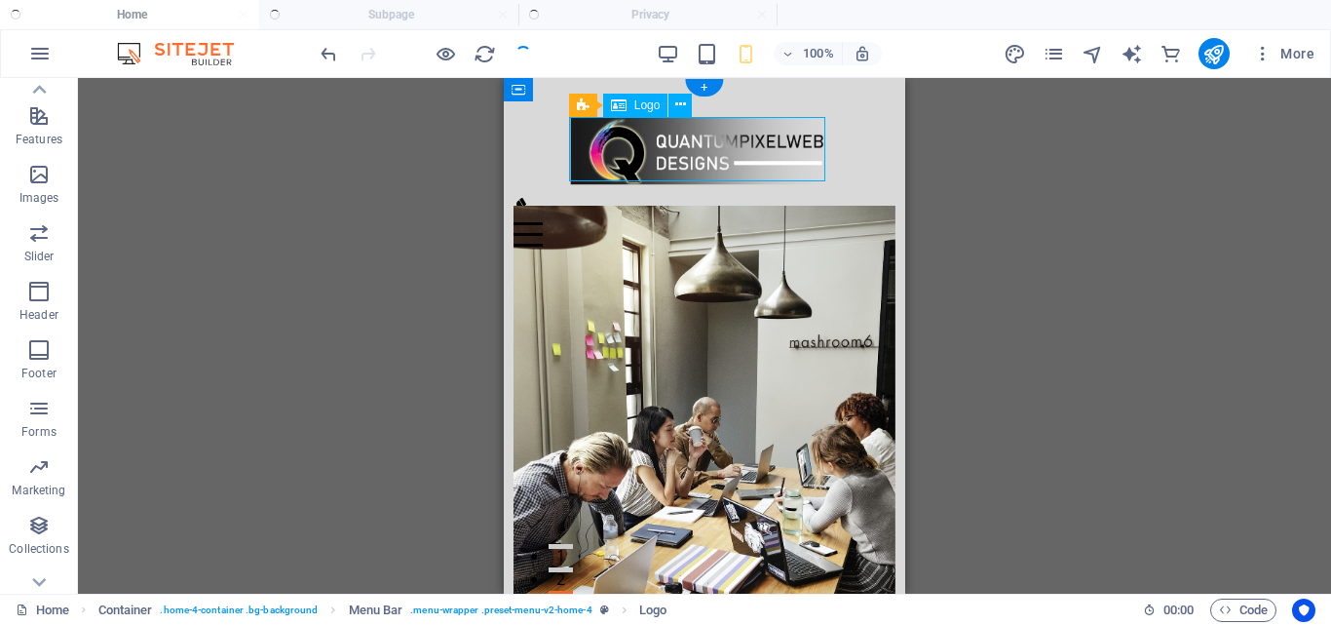
click at [633, 162] on div at bounding box center [704, 150] width 267 height 66
drag, startPoint x: 633, startPoint y: 162, endPoint x: 1133, endPoint y: 240, distance: 505.9
click at [633, 162] on div at bounding box center [704, 150] width 267 height 66
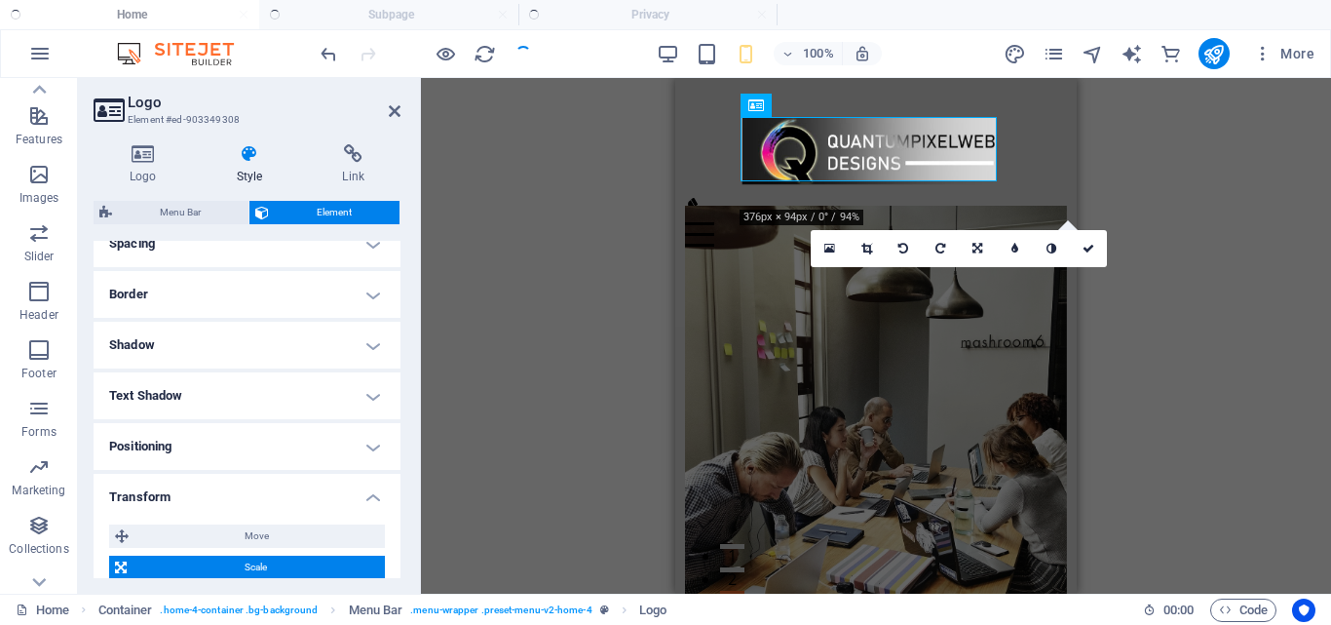
scroll to position [195, 0]
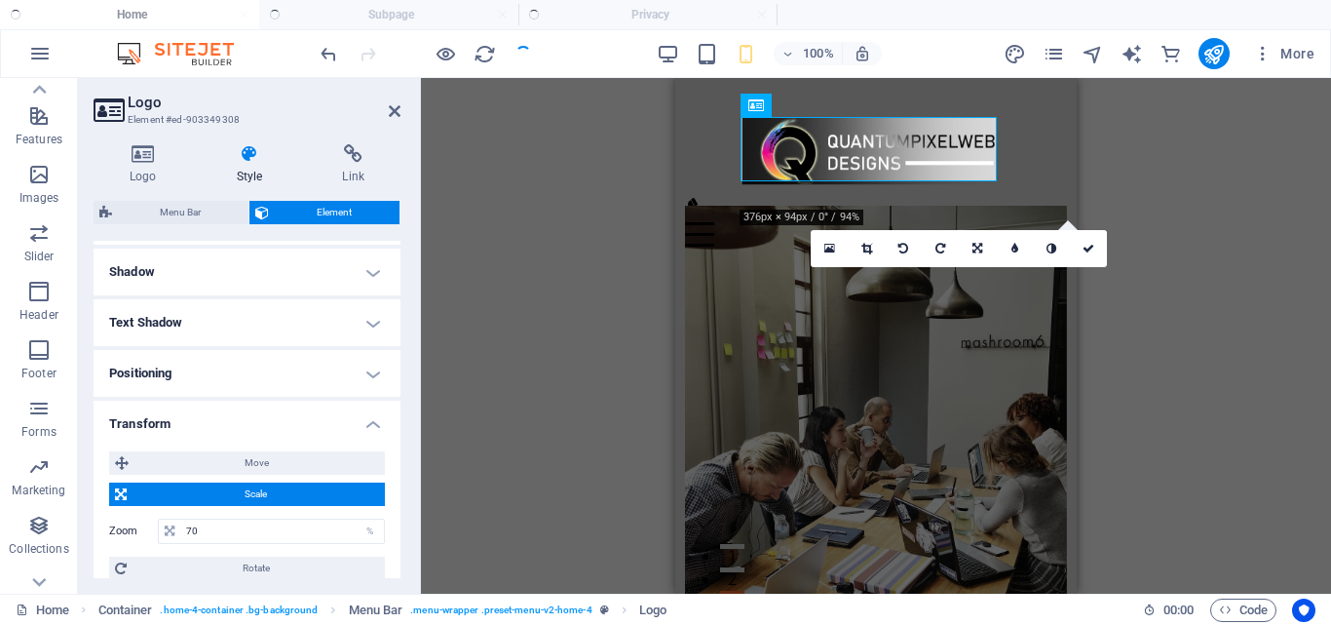
click at [374, 376] on h4 "Positioning" at bounding box center [247, 373] width 307 height 47
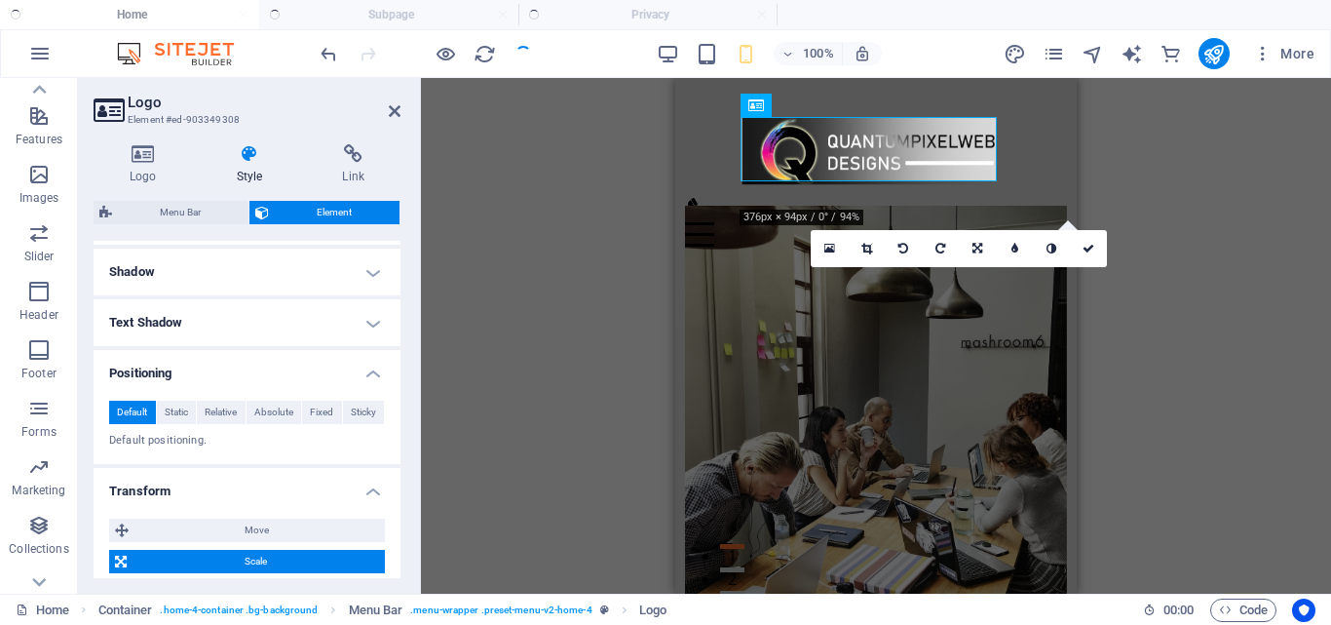
click at [365, 369] on h4 "Positioning" at bounding box center [247, 367] width 307 height 35
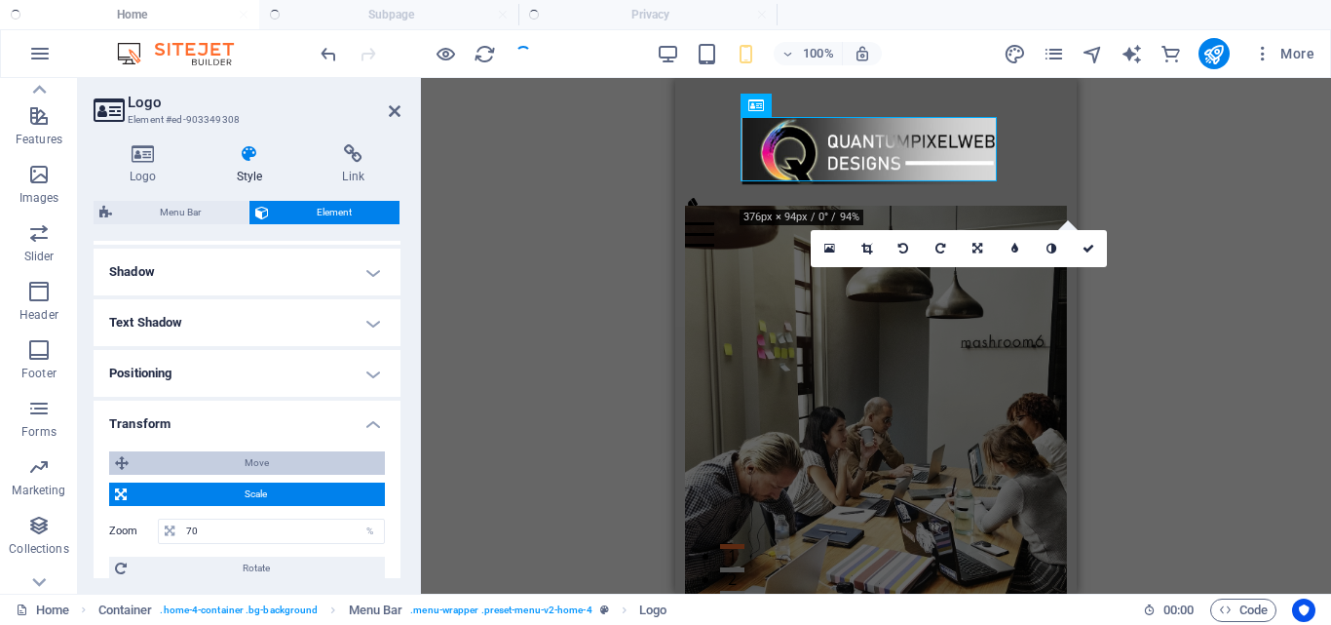
click at [304, 466] on span "Move" at bounding box center [256, 462] width 245 height 23
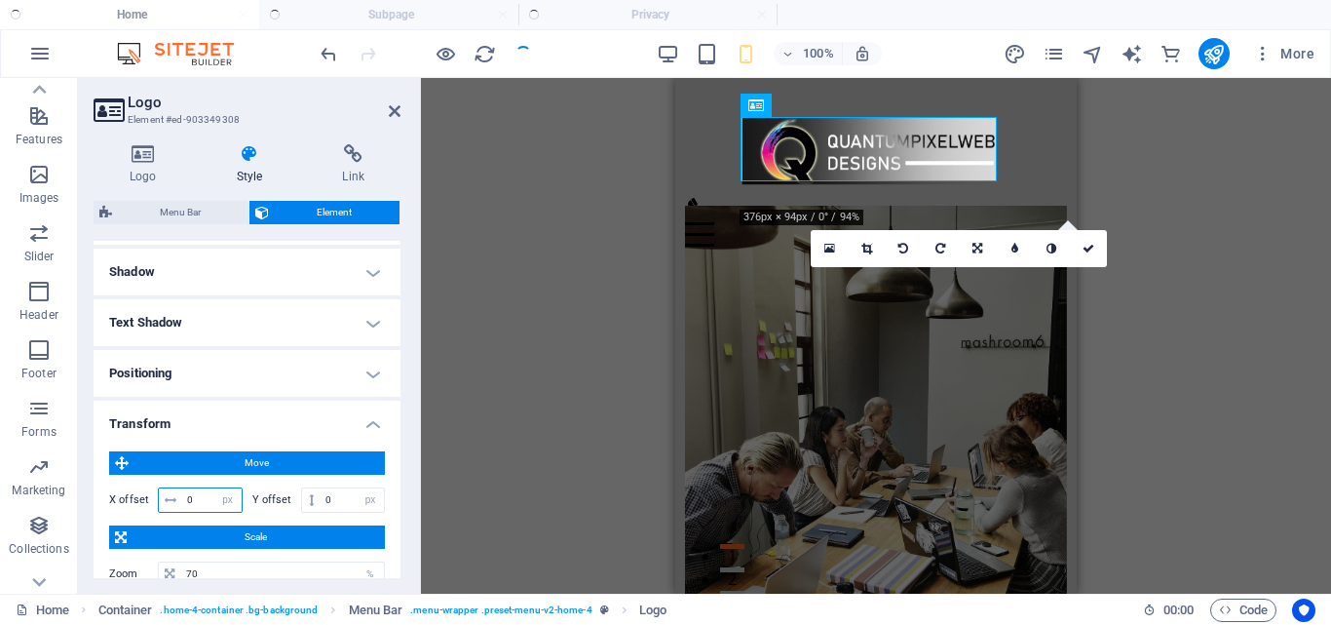
drag, startPoint x: 205, startPoint y: 496, endPoint x: 150, endPoint y: 496, distance: 54.6
click at [151, 496] on div "X offset 0 px rem % em vh vw" at bounding box center [176, 499] width 134 height 25
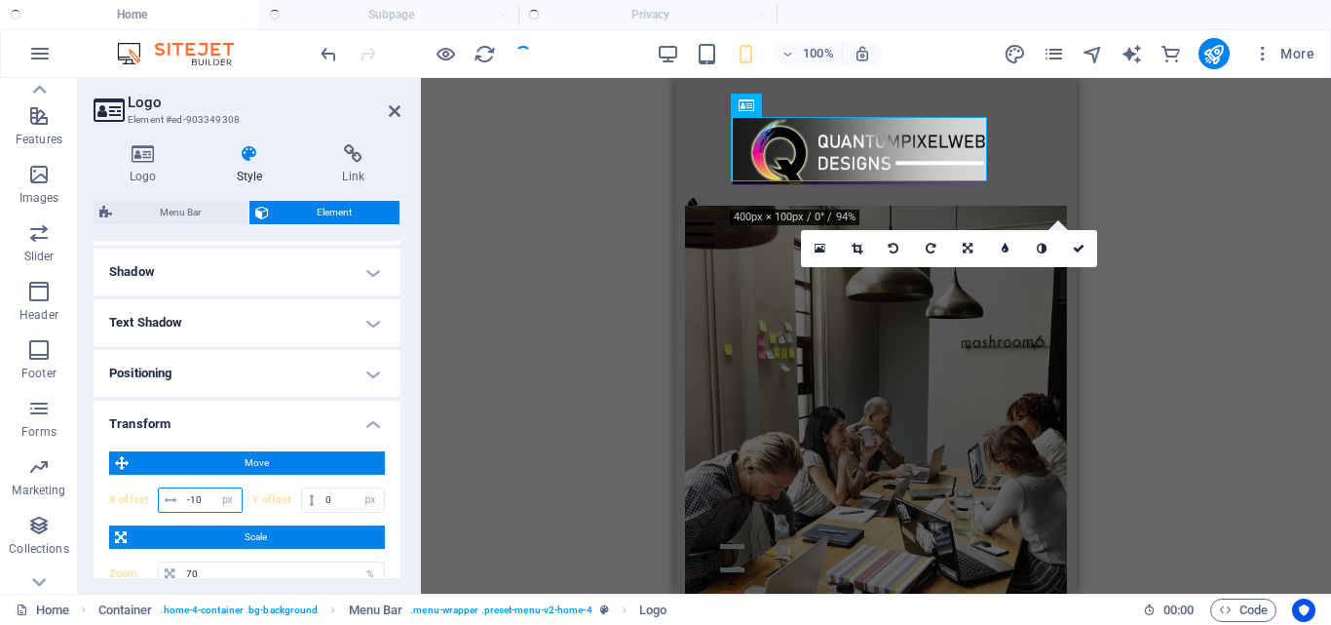
type input "-1"
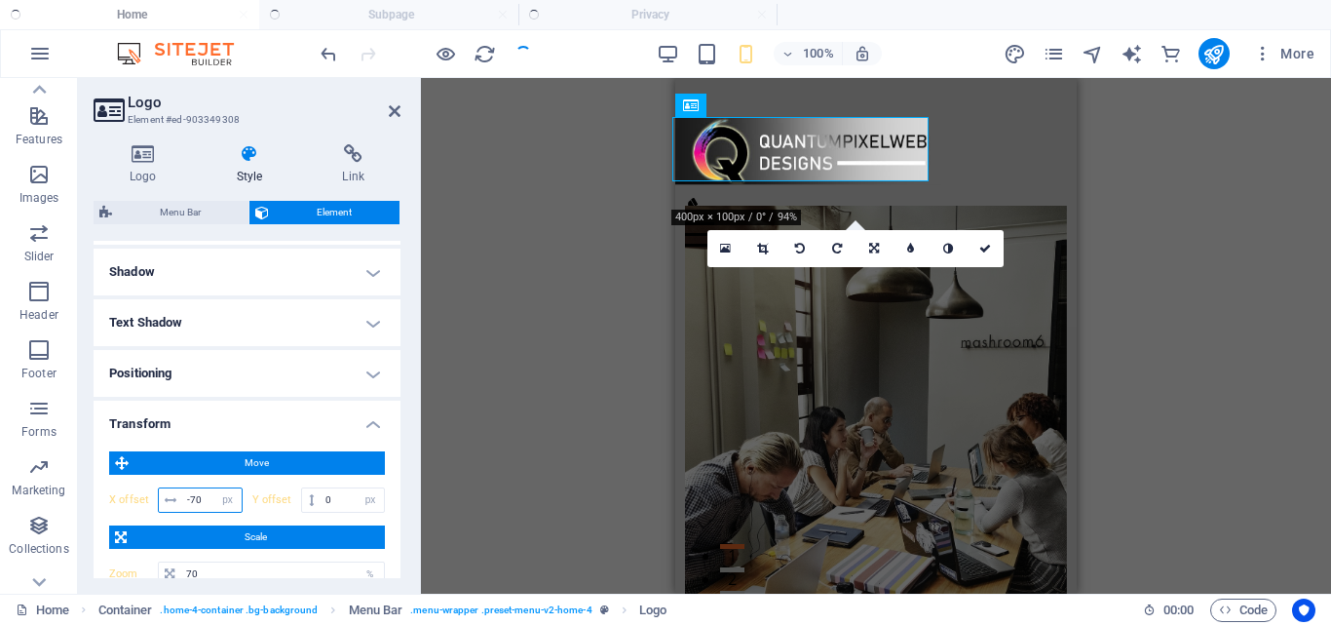
type input "-7"
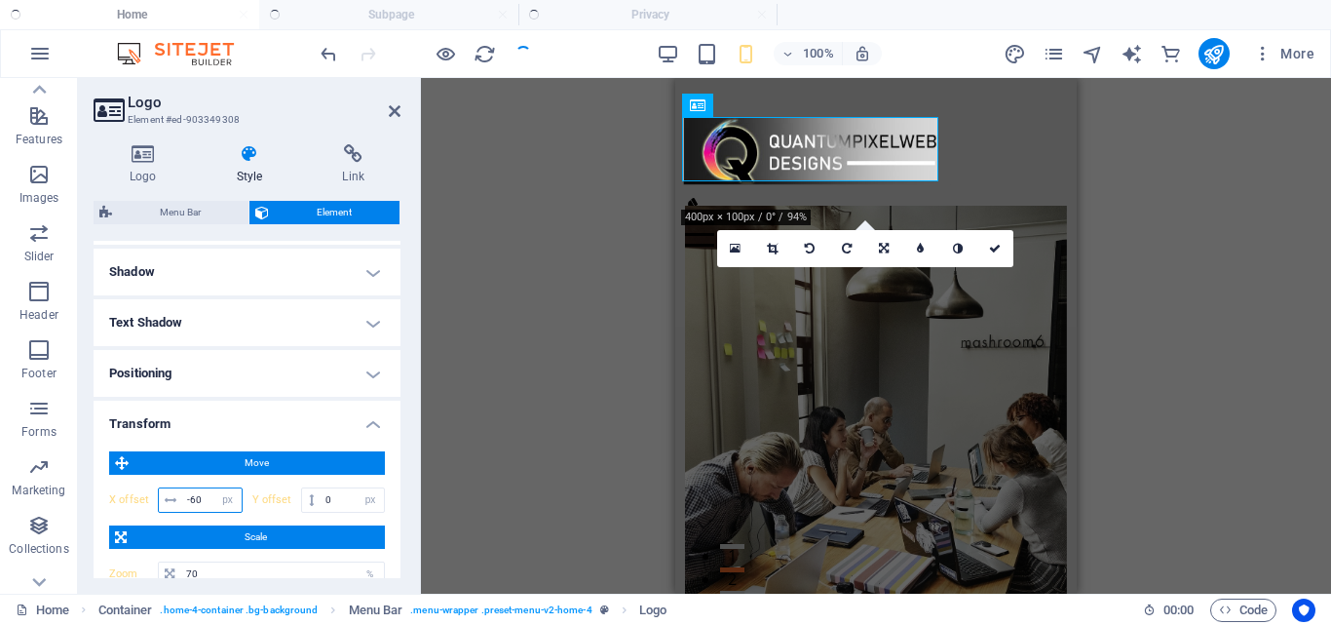
type input "-6"
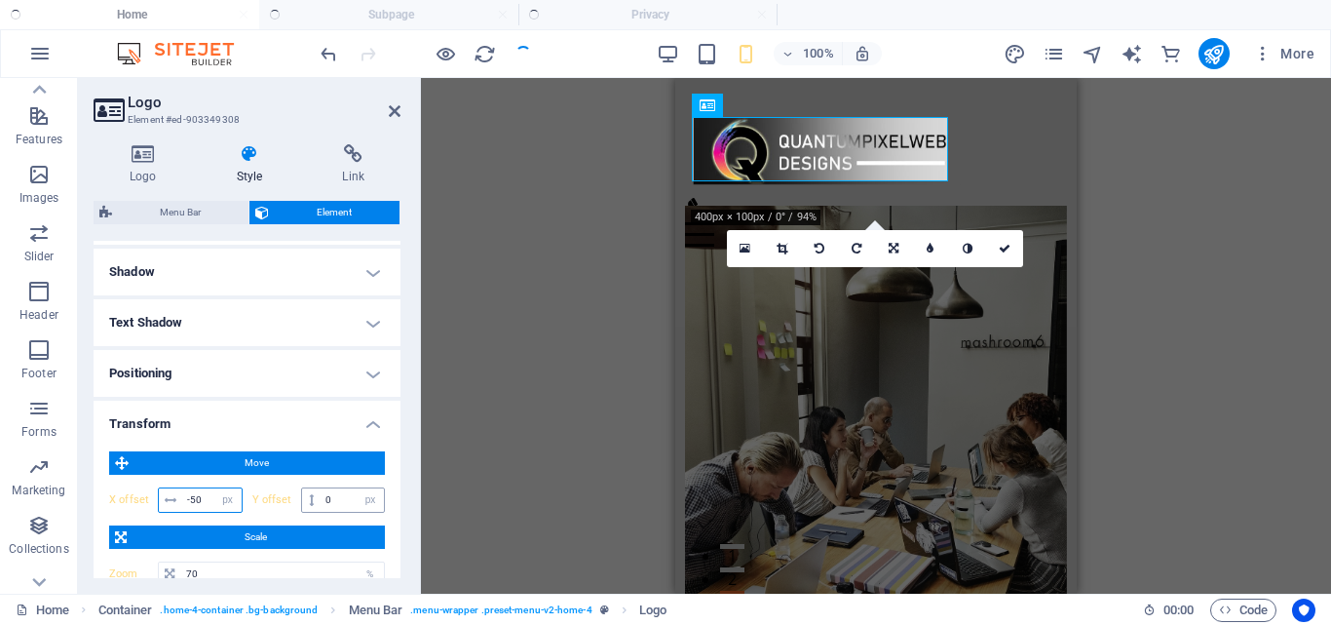
type input "-50"
click at [332, 501] on input "0" at bounding box center [352, 499] width 63 height 23
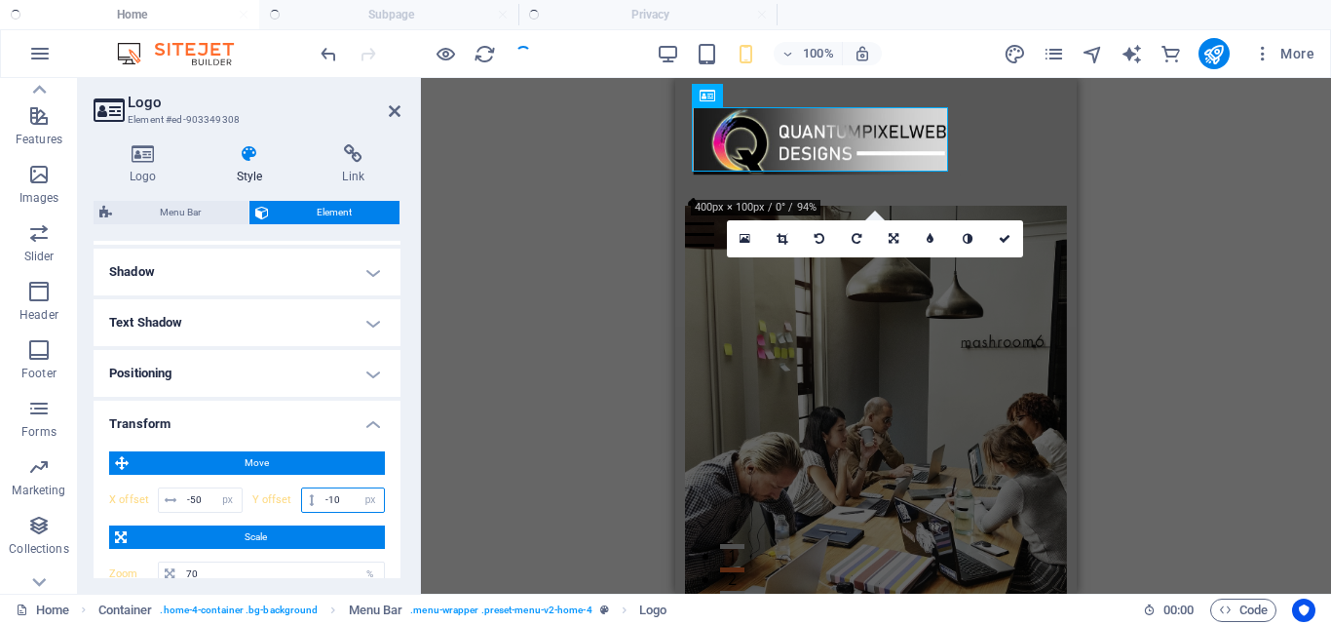
type input "-1"
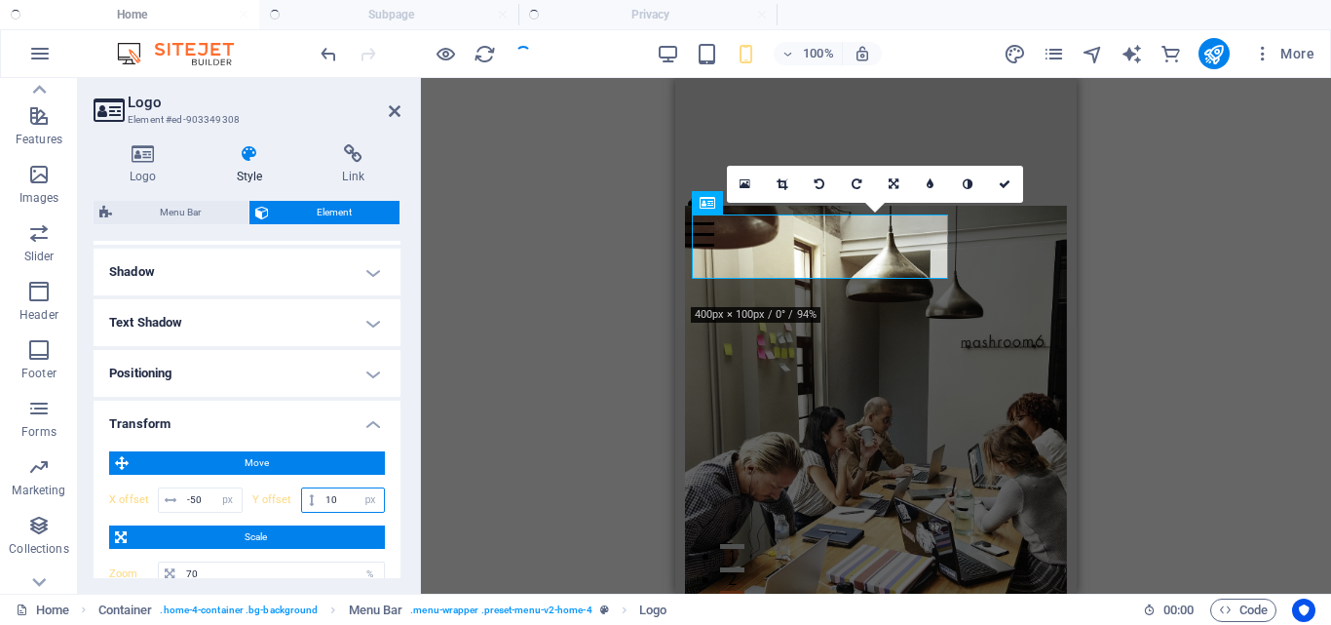
type input "1"
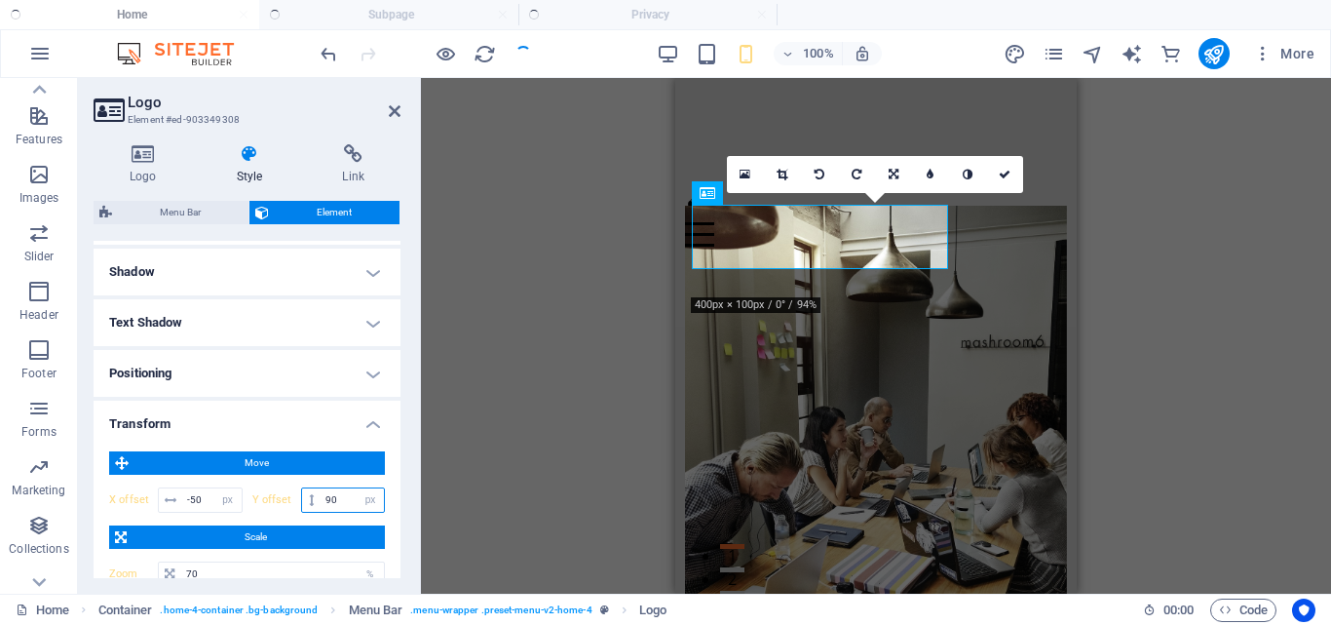
type input "9"
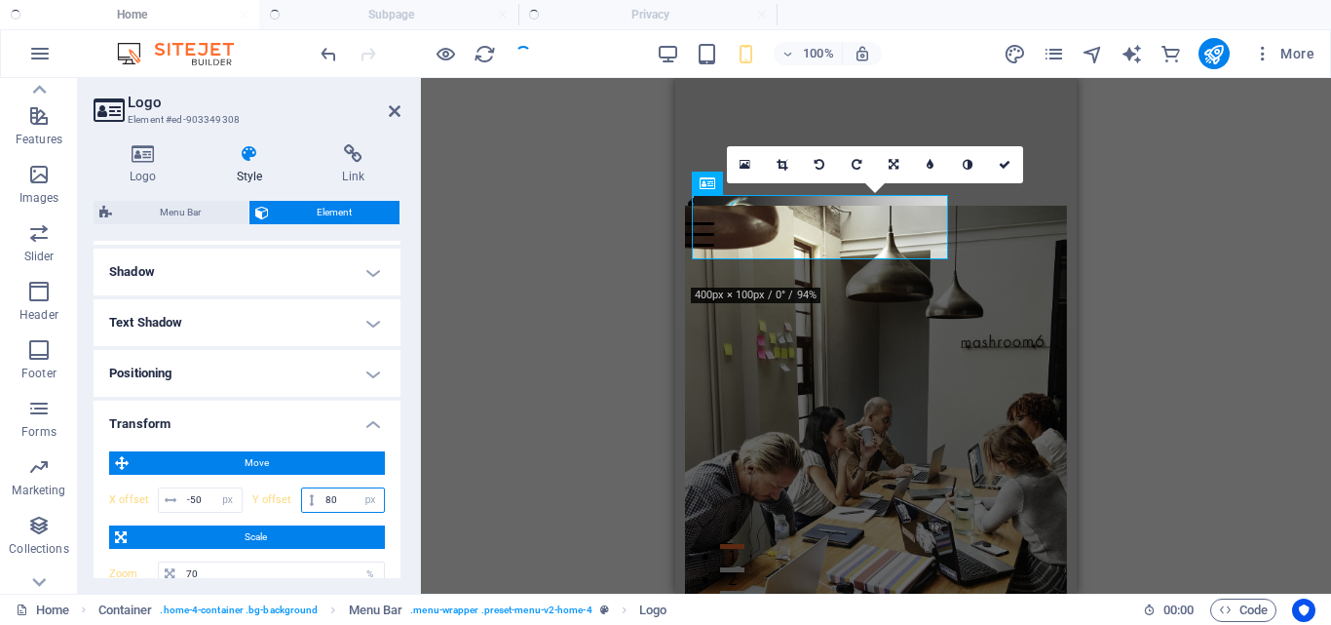
type input "8"
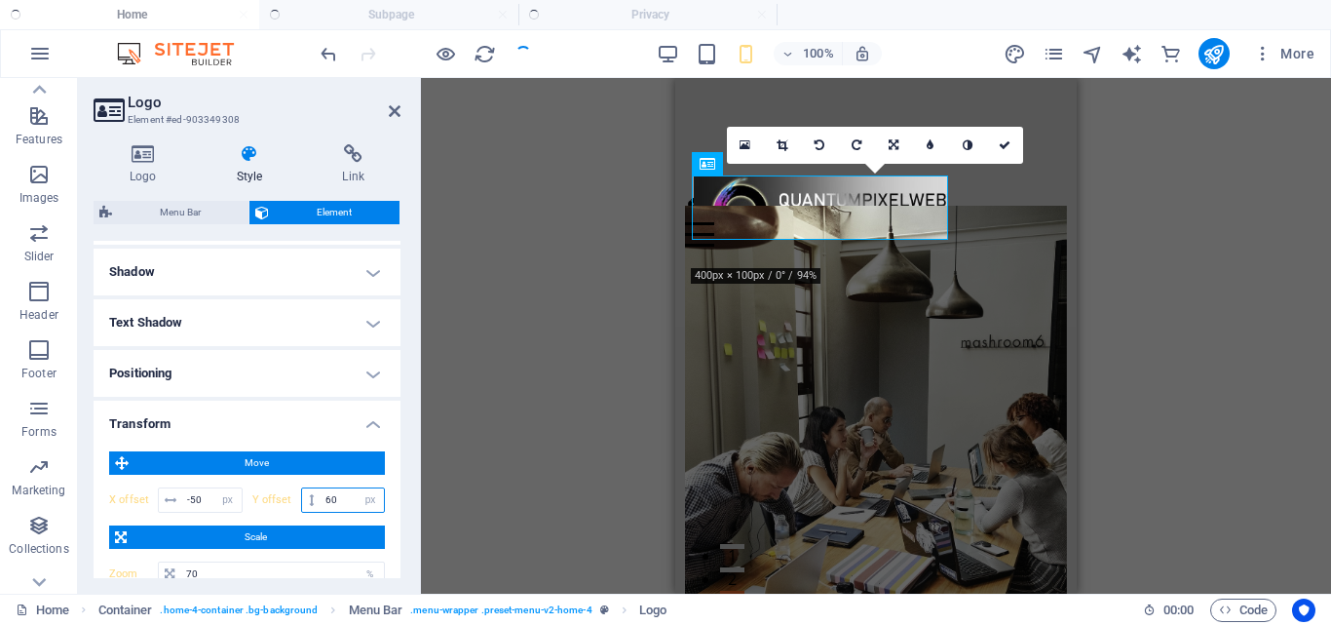
type input "6"
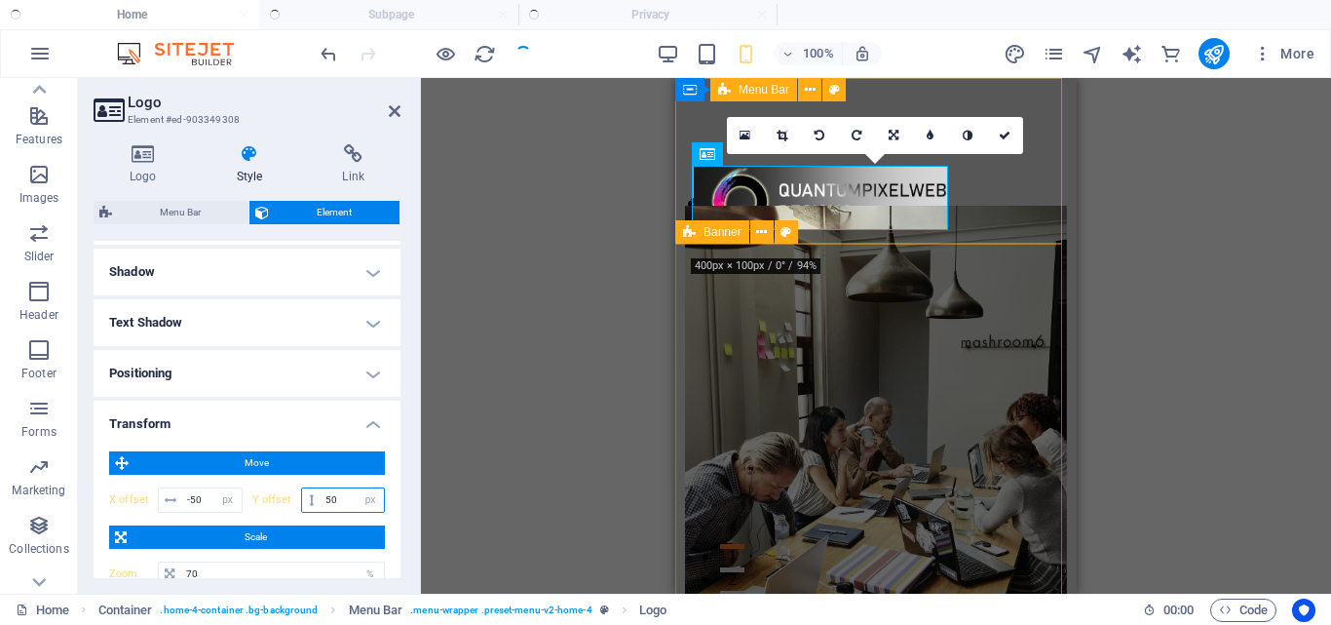
type input "50"
click at [963, 238] on div "Menu Home About Services Testimonials Contact" at bounding box center [875, 175] width 401 height 194
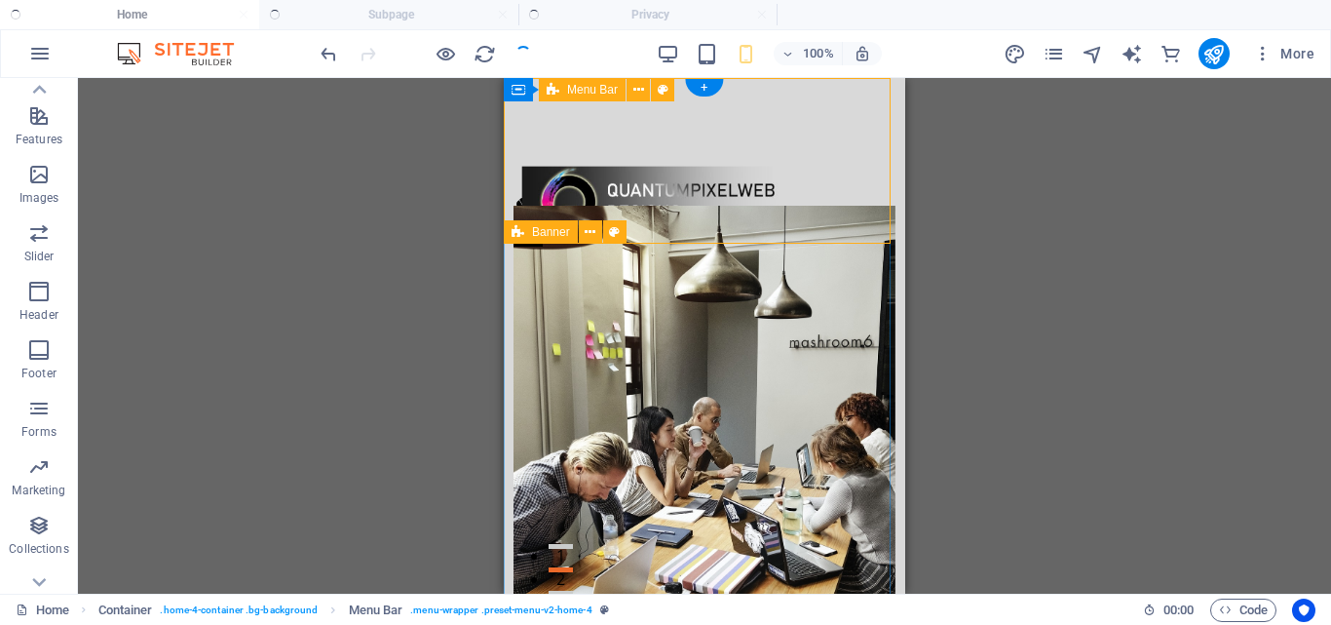
click at [786, 116] on div "Menu Home About Services Testimonials Contact" at bounding box center [704, 175] width 401 height 194
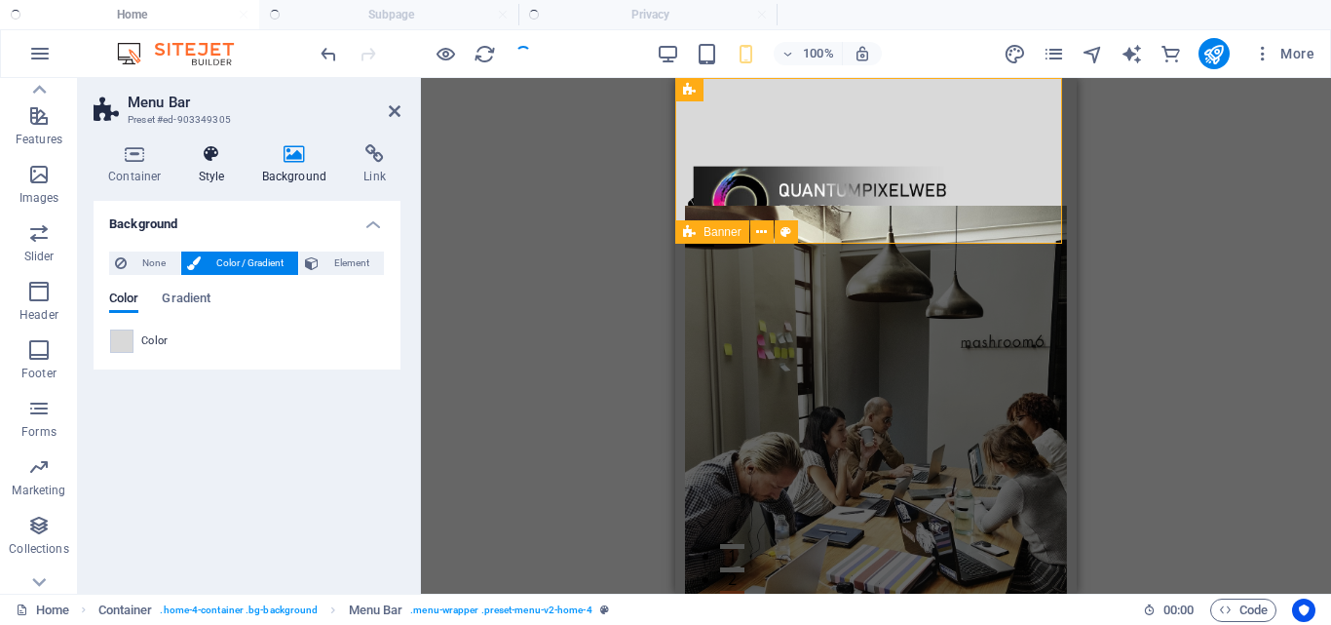
click at [219, 159] on icon at bounding box center [212, 153] width 56 height 19
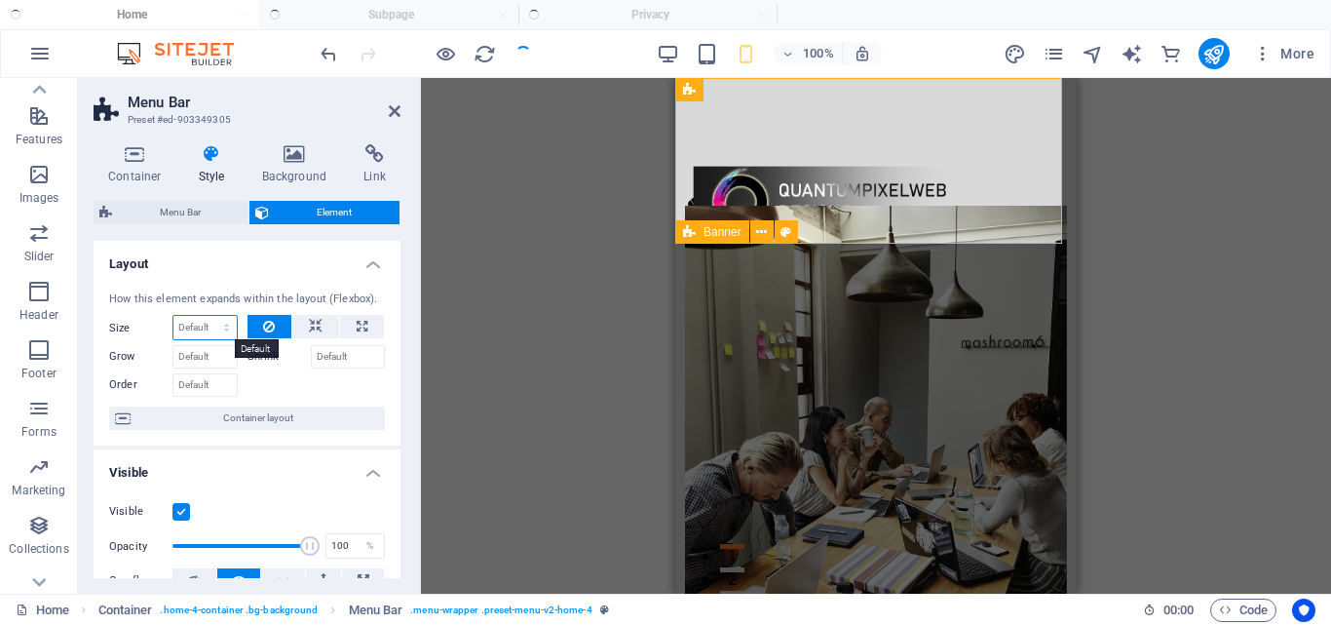
click at [211, 330] on select "Default auto px % 1/1 1/2 1/3 1/4 1/5 1/6 1/7 1/8 1/9 1/10" at bounding box center [204, 327] width 63 height 23
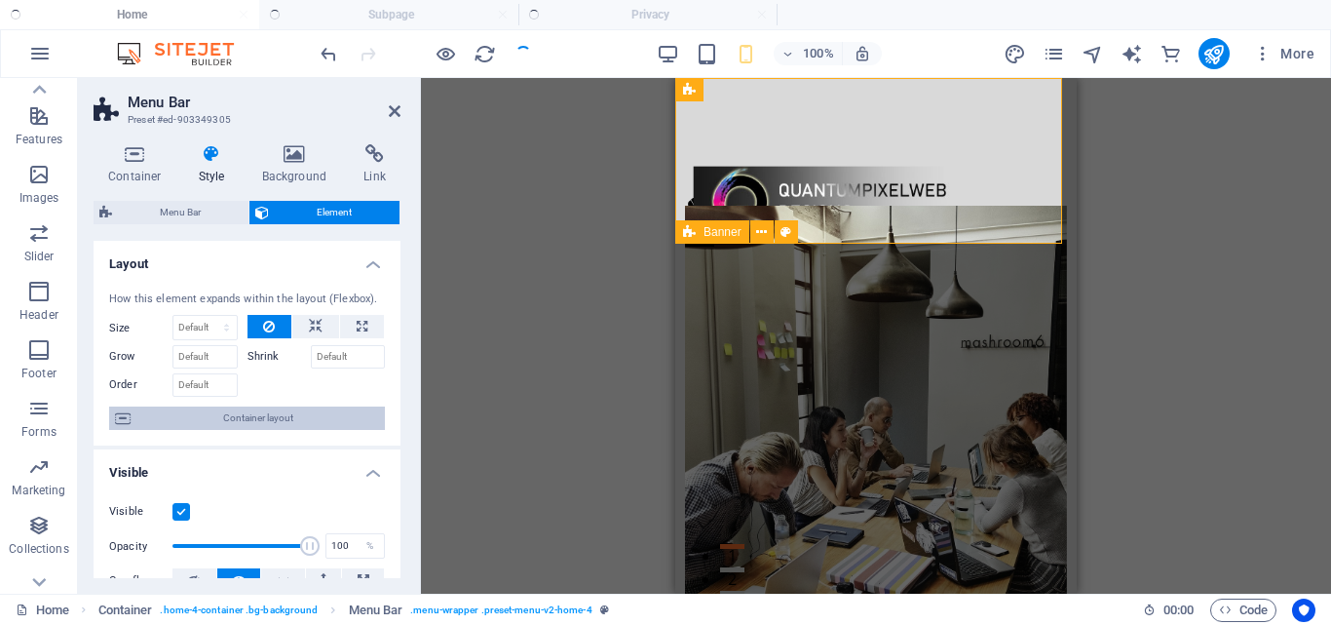
click at [219, 421] on span "Container layout" at bounding box center [257, 417] width 243 height 23
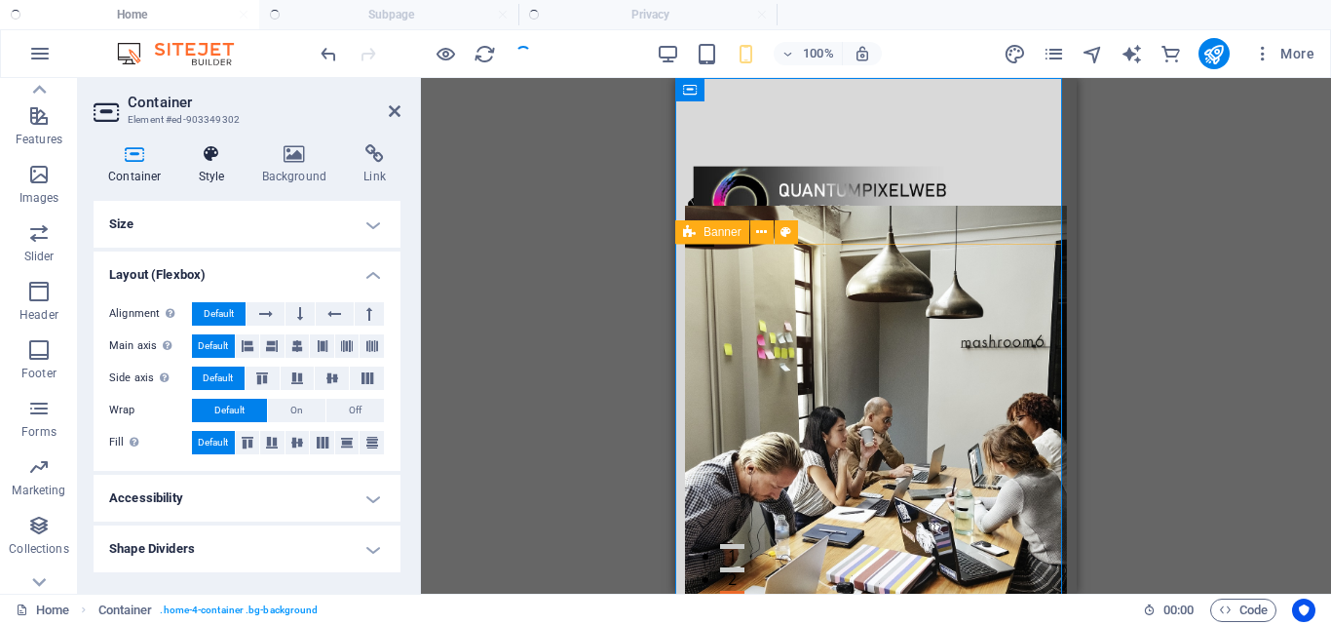
click at [211, 152] on icon at bounding box center [212, 153] width 56 height 19
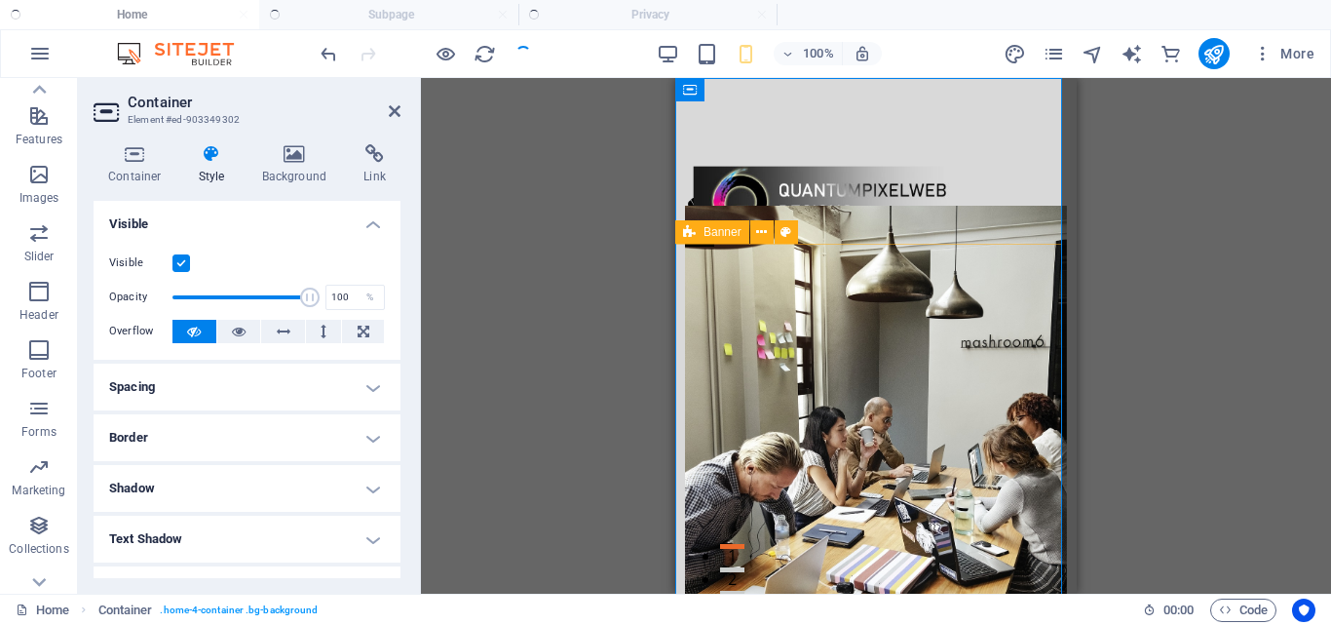
click at [369, 386] on h4 "Spacing" at bounding box center [247, 386] width 307 height 47
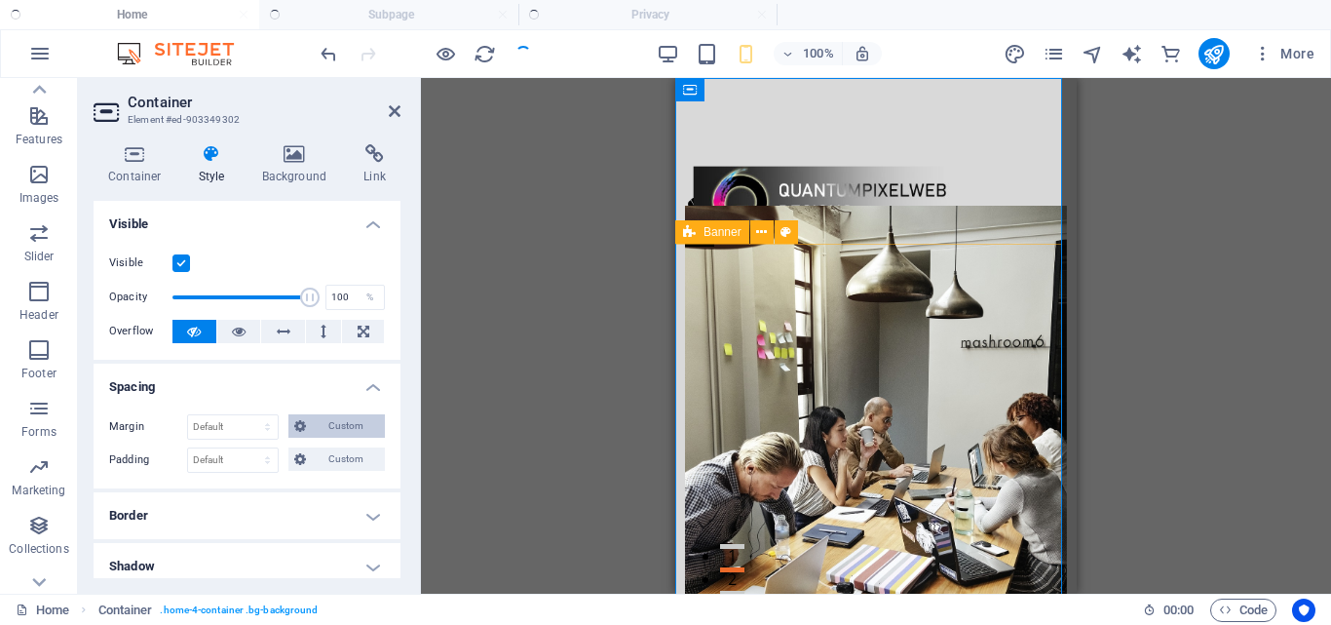
click at [314, 427] on span "Custom" at bounding box center [345, 425] width 67 height 23
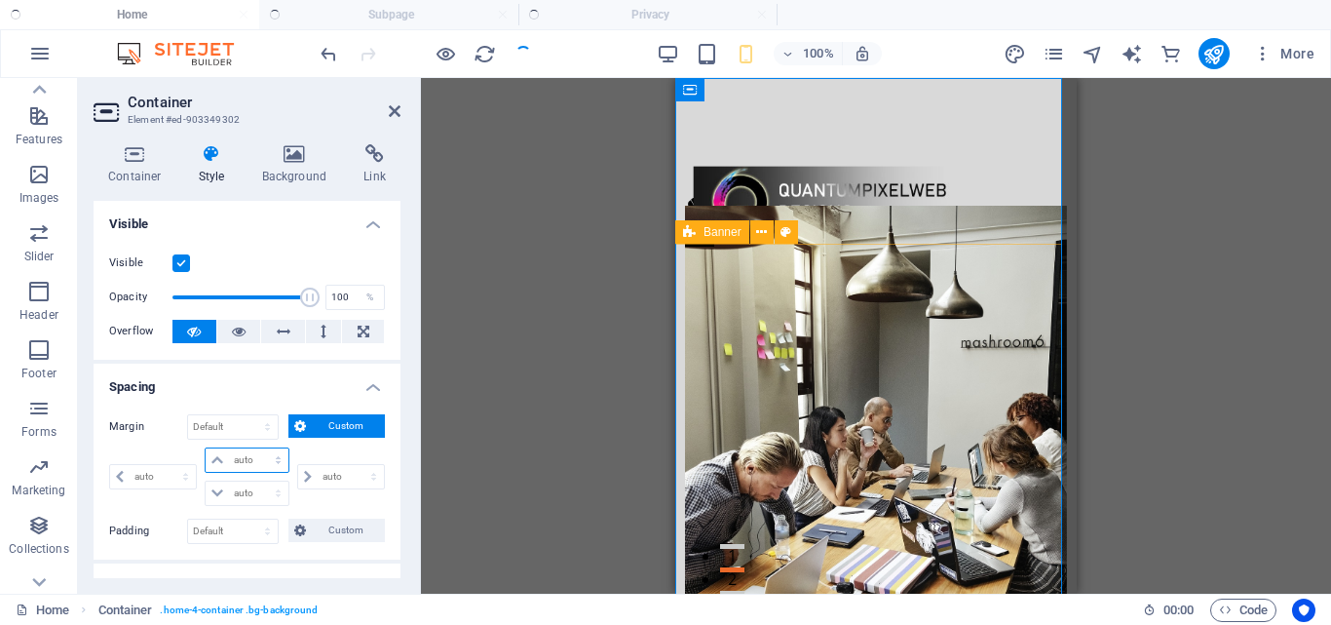
click at [277, 457] on select "auto px % rem vw vh" at bounding box center [247, 459] width 82 height 23
click at [250, 461] on select "auto px % rem vw vh" at bounding box center [247, 459] width 82 height 23
click at [213, 456] on select "auto px % rem vw vh" at bounding box center [247, 459] width 82 height 23
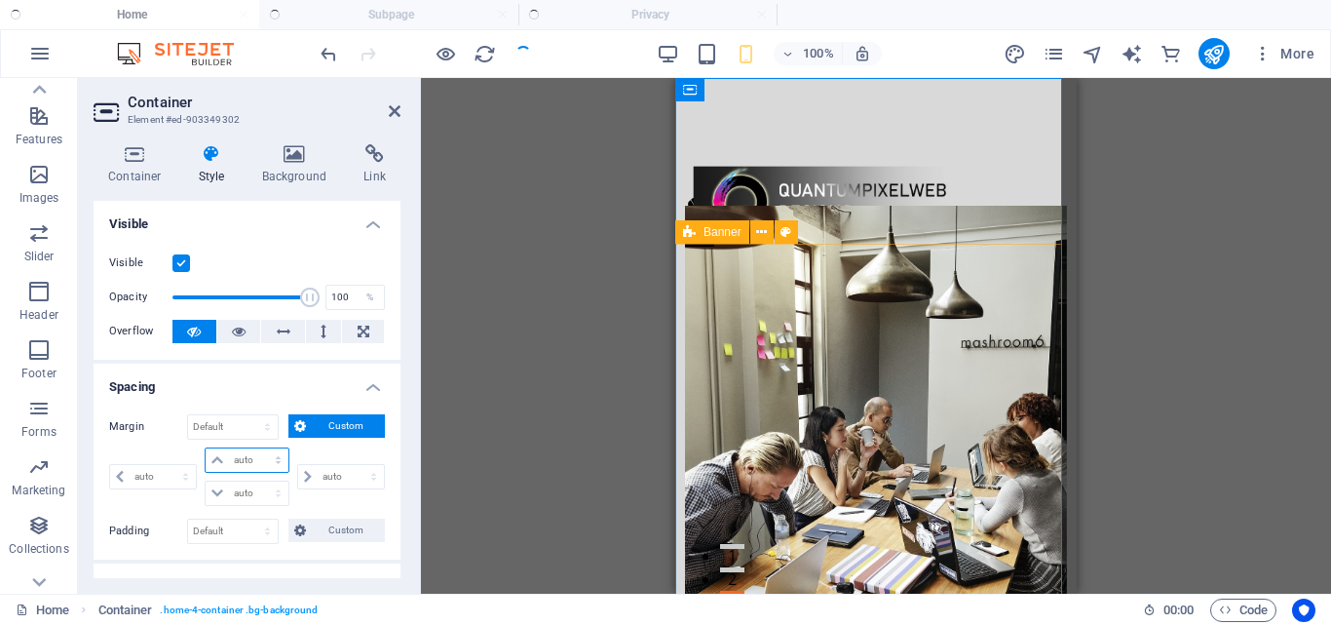
select select "%"
click at [258, 448] on select "auto px % rem vw vh" at bounding box center [247, 459] width 82 height 23
type input "0"
select select "px"
type input "100"
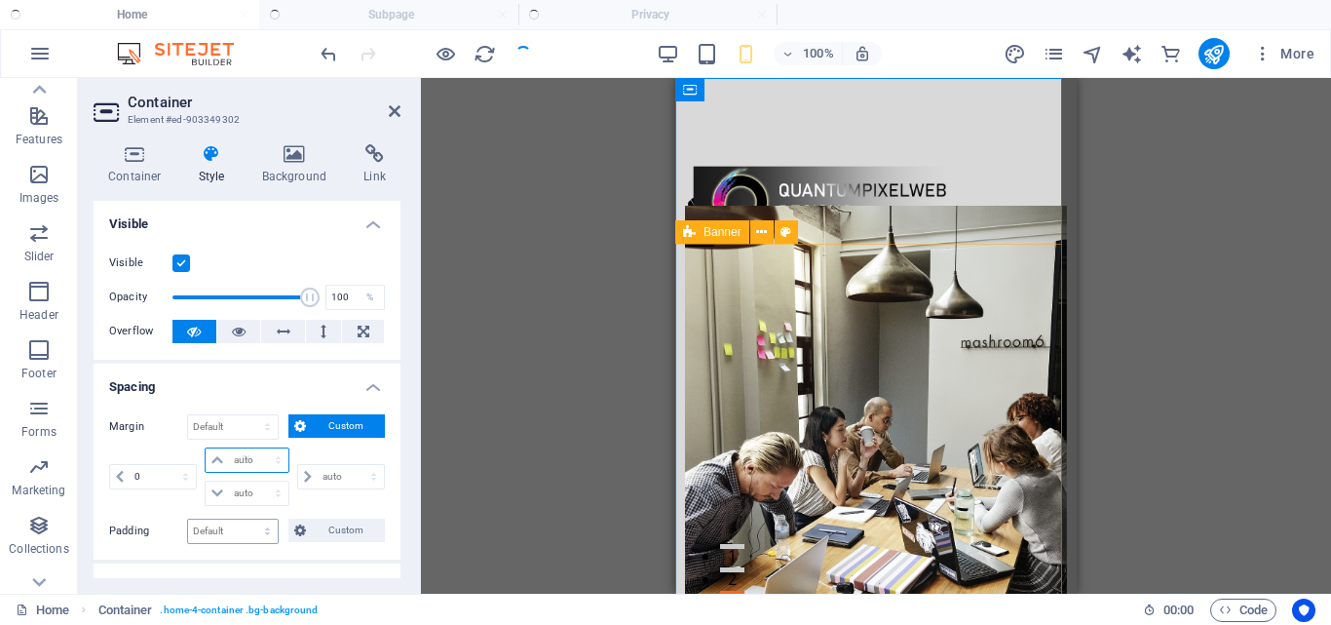
type input "0"
select select "px"
type input "0"
select select "px"
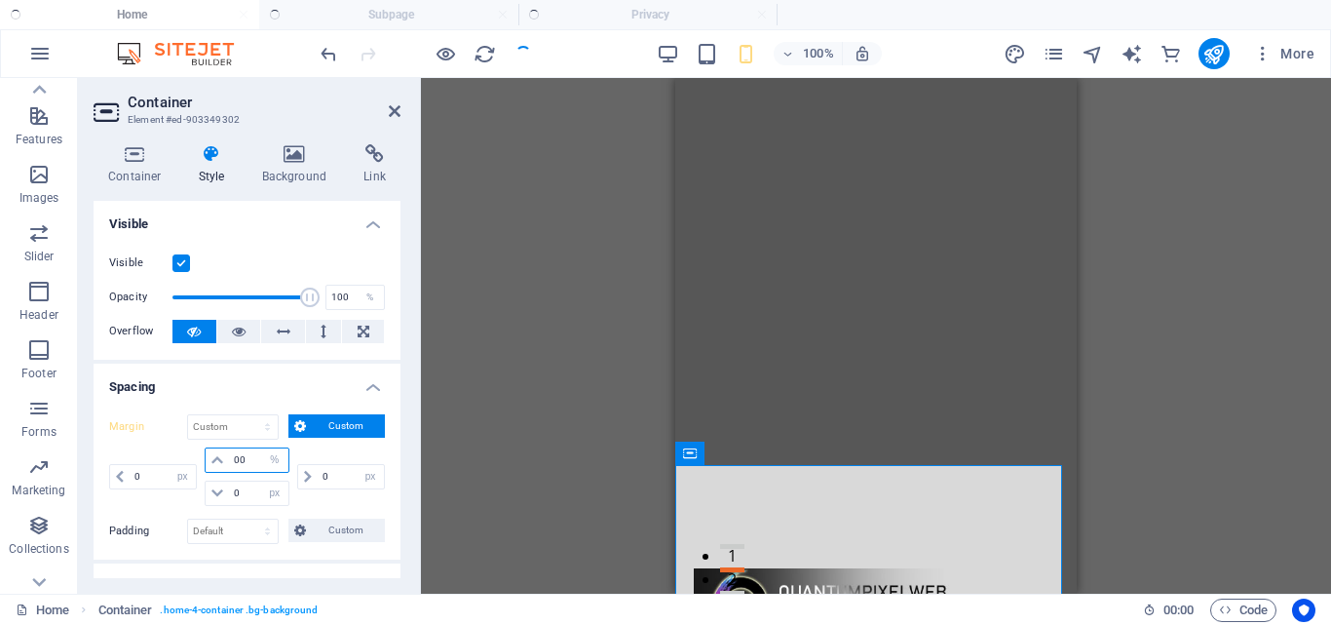
type input "0"
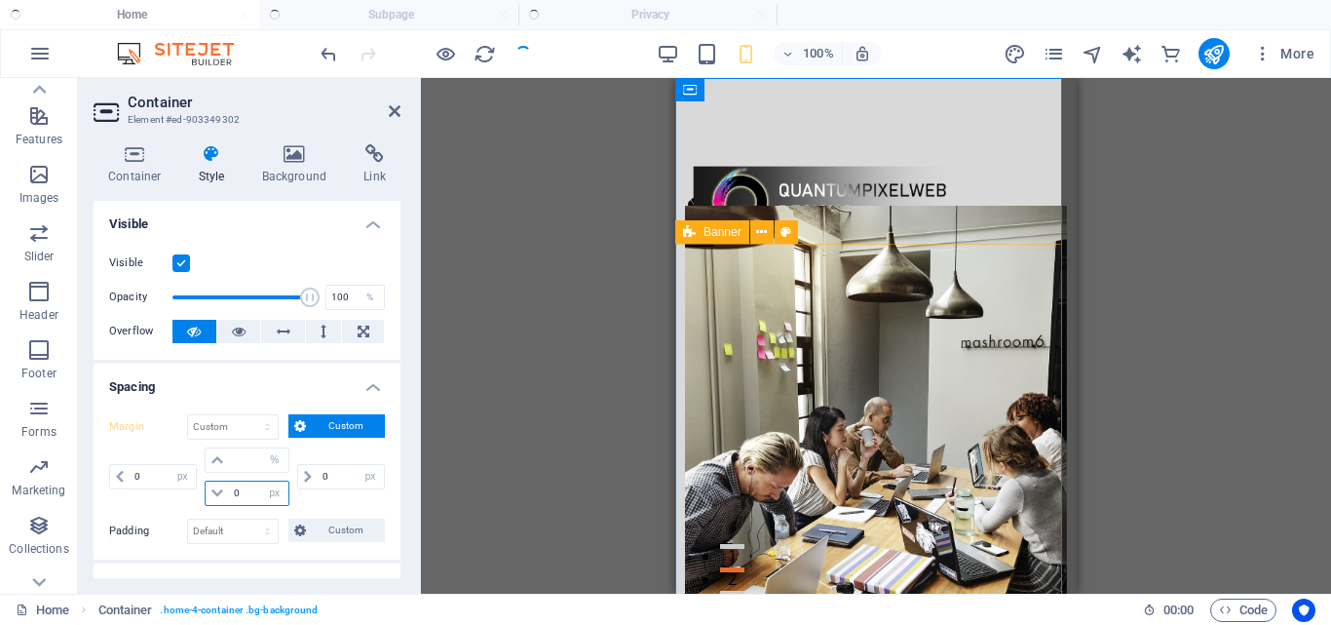
click at [244, 489] on input "0" at bounding box center [258, 492] width 58 height 23
type input "50"
type input "0"
type input "5"
type input "100"
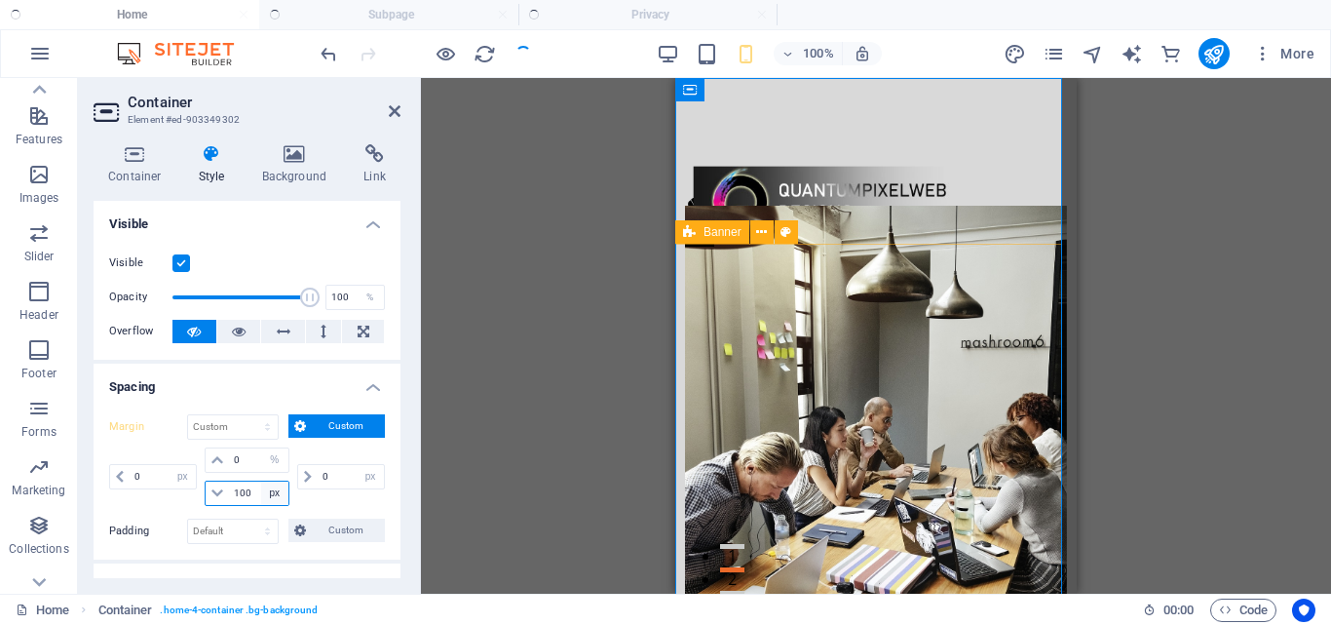
click at [268, 495] on select "auto px % rem vw vh" at bounding box center [274, 492] width 27 height 23
select select "%"
click at [261, 481] on select "auto px % rem vw vh" at bounding box center [274, 492] width 27 height 23
click at [256, 496] on input "100" at bounding box center [258, 492] width 58 height 23
type input "1"
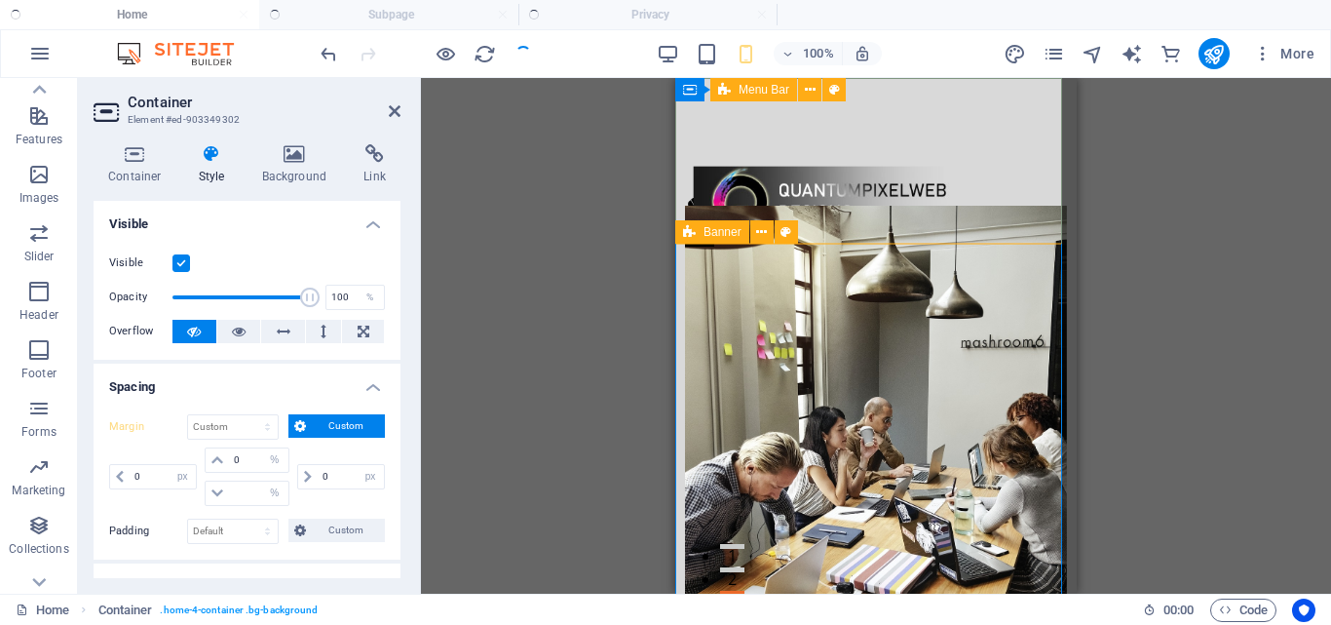
click at [984, 142] on div "Menu Home About Services Testimonials Contact" at bounding box center [875, 175] width 401 height 194
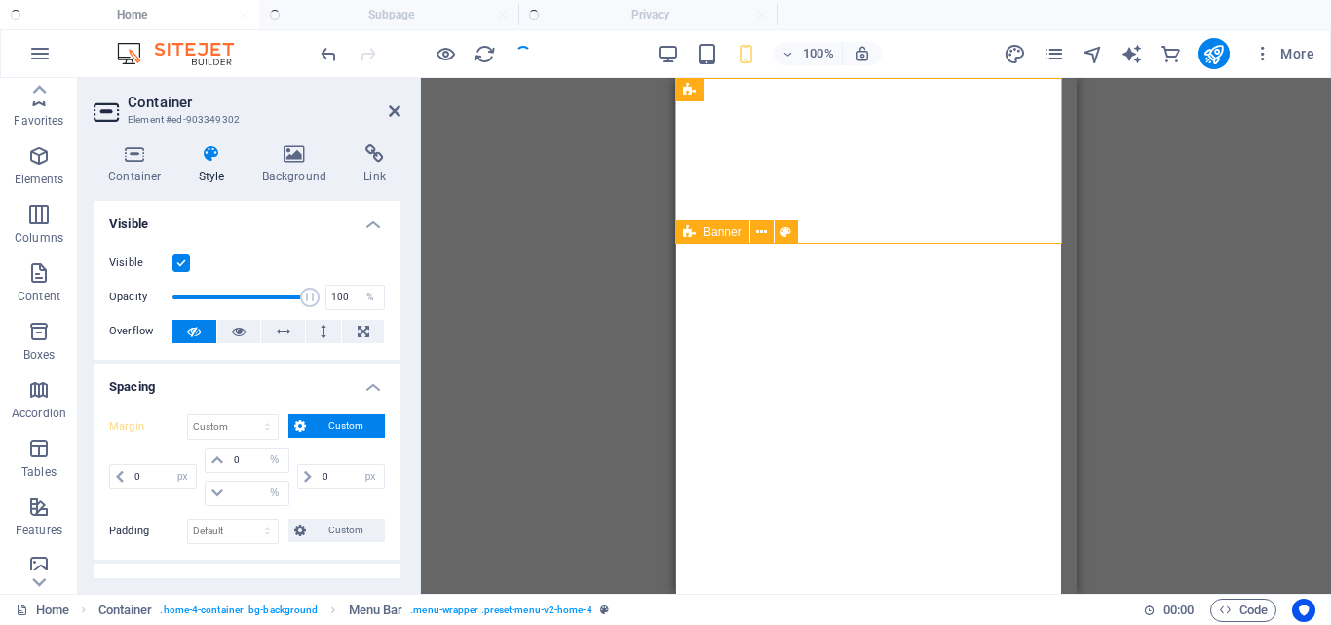
select select "px"
select select "%"
select select "px"
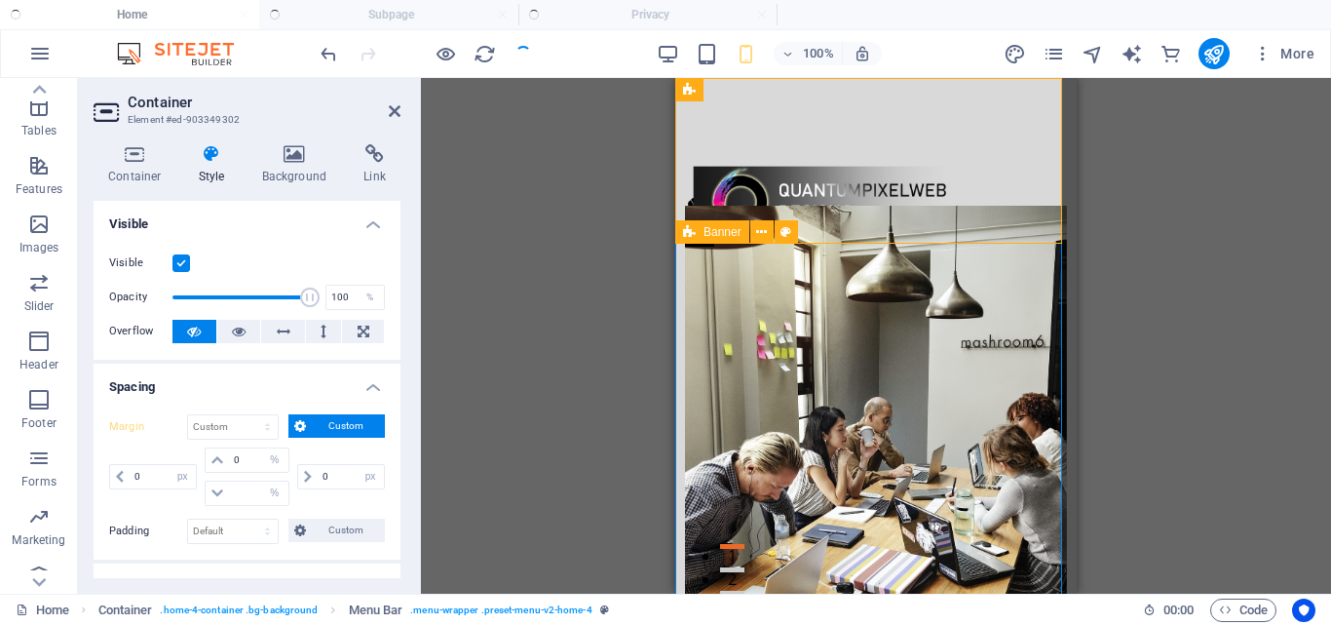
click at [347, 429] on span "Custom" at bounding box center [345, 425] width 67 height 23
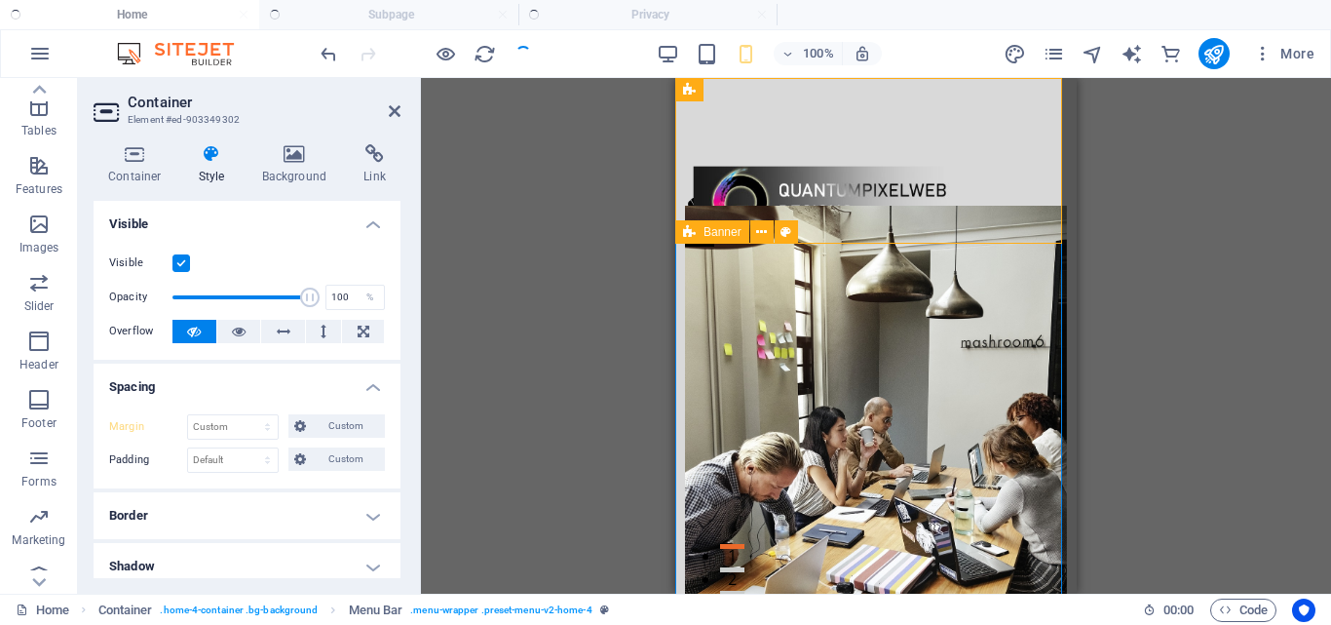
click at [360, 230] on h4 "Visible" at bounding box center [247, 218] width 307 height 35
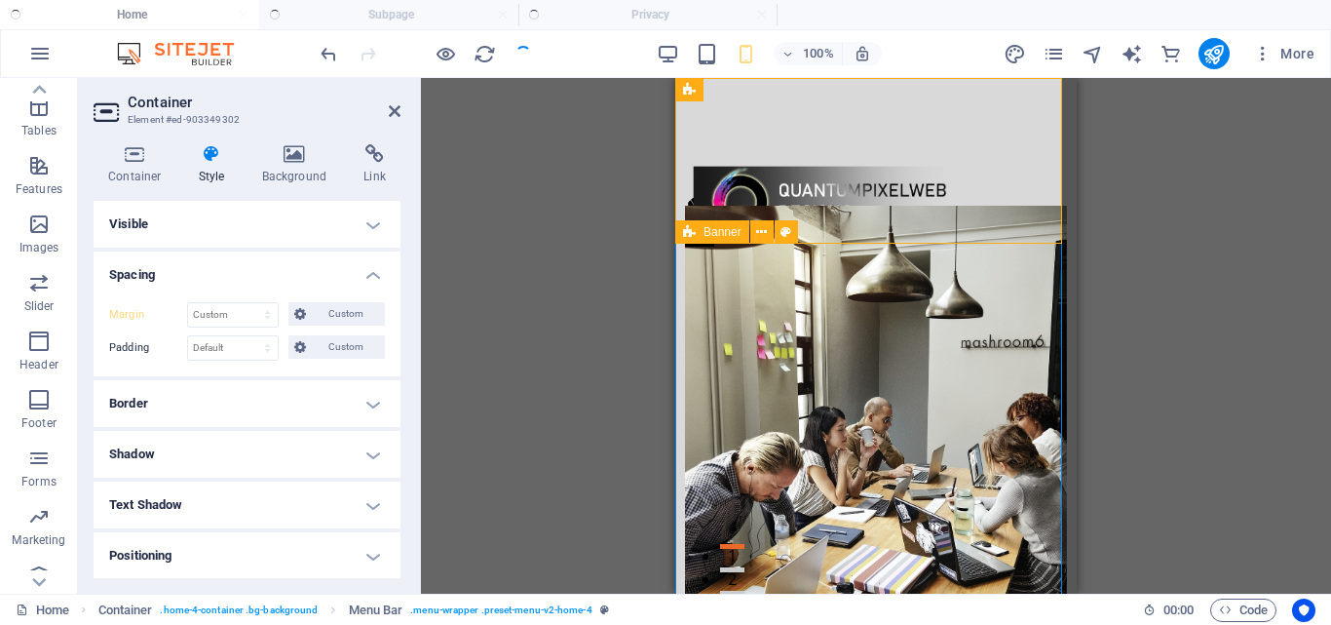
click at [374, 278] on h4 "Spacing" at bounding box center [247, 268] width 307 height 35
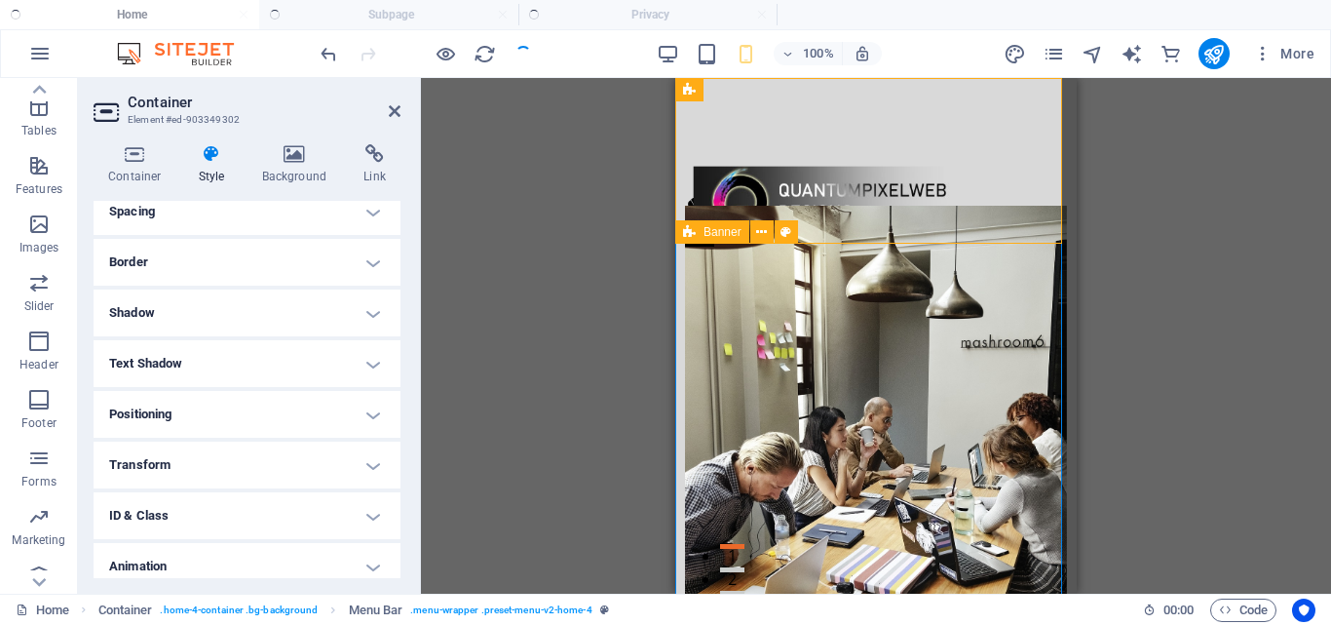
scroll to position [126, 0]
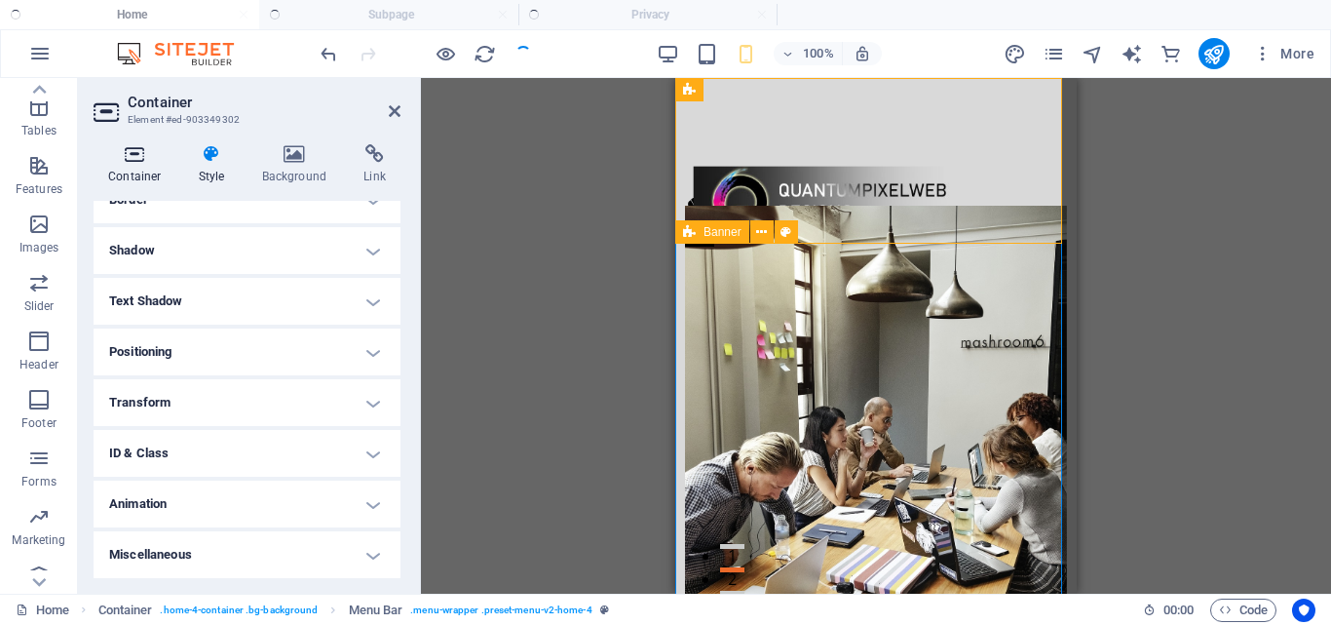
click at [125, 167] on h4 "Container" at bounding box center [139, 164] width 91 height 41
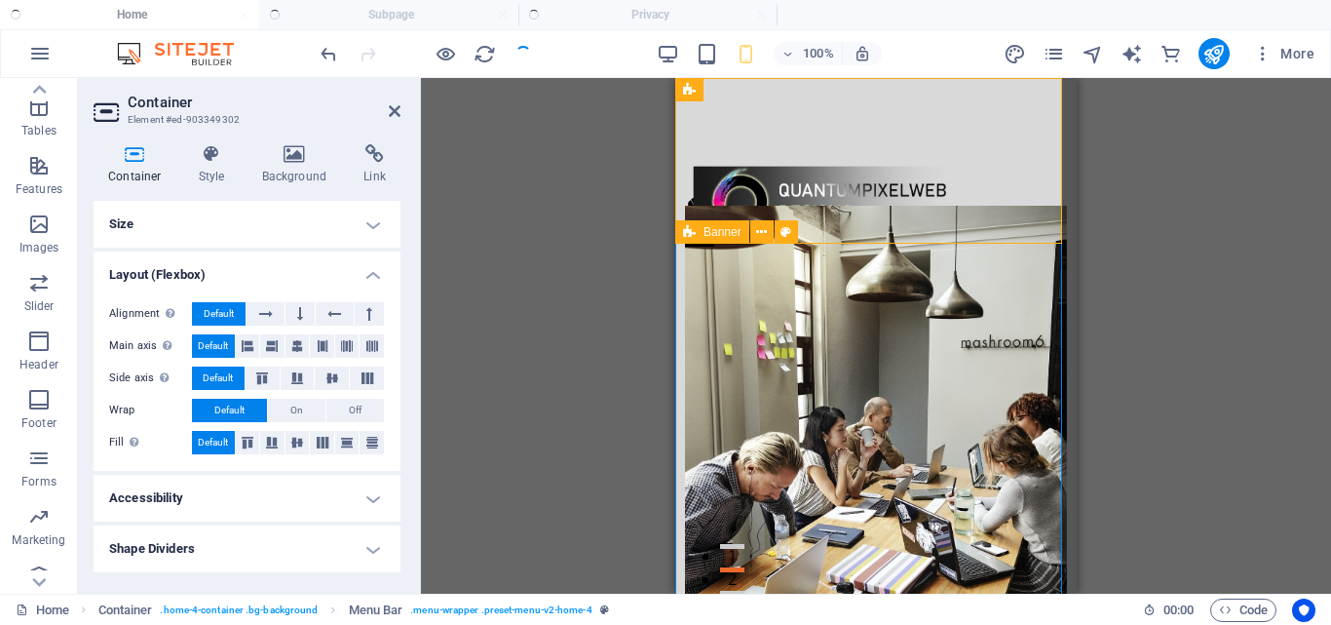
click at [367, 277] on h4 "Layout (Flexbox)" at bounding box center [247, 268] width 307 height 35
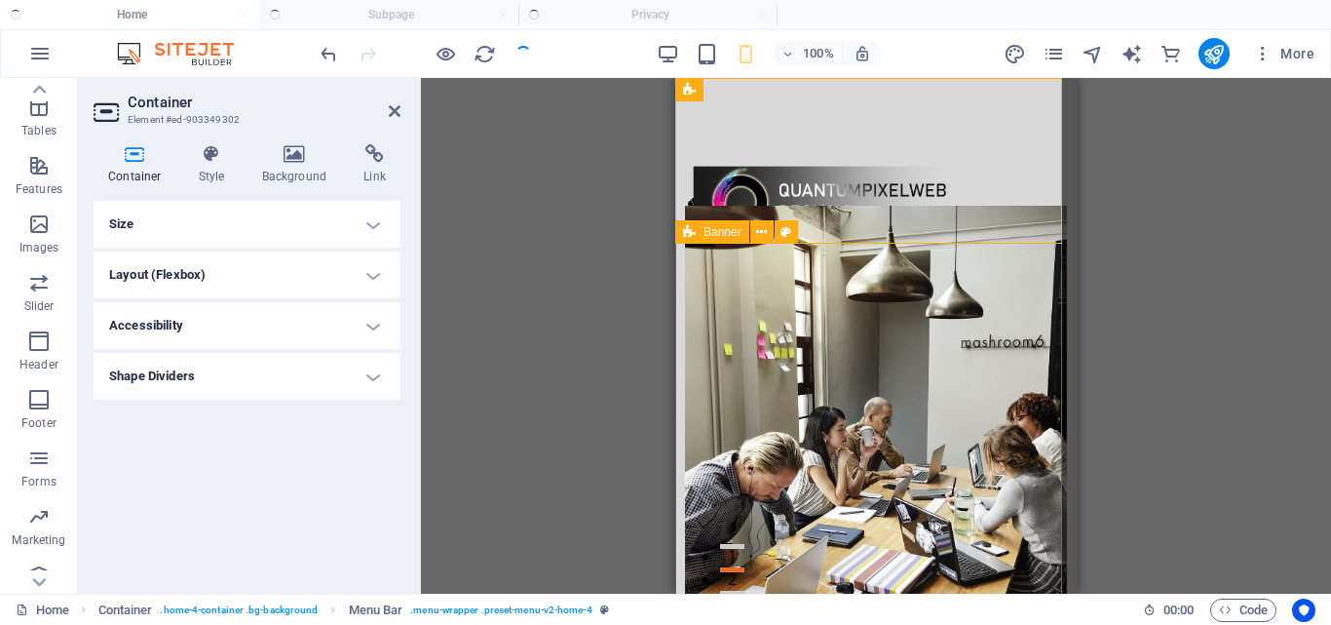
click at [371, 225] on h4 "Size" at bounding box center [247, 224] width 307 height 47
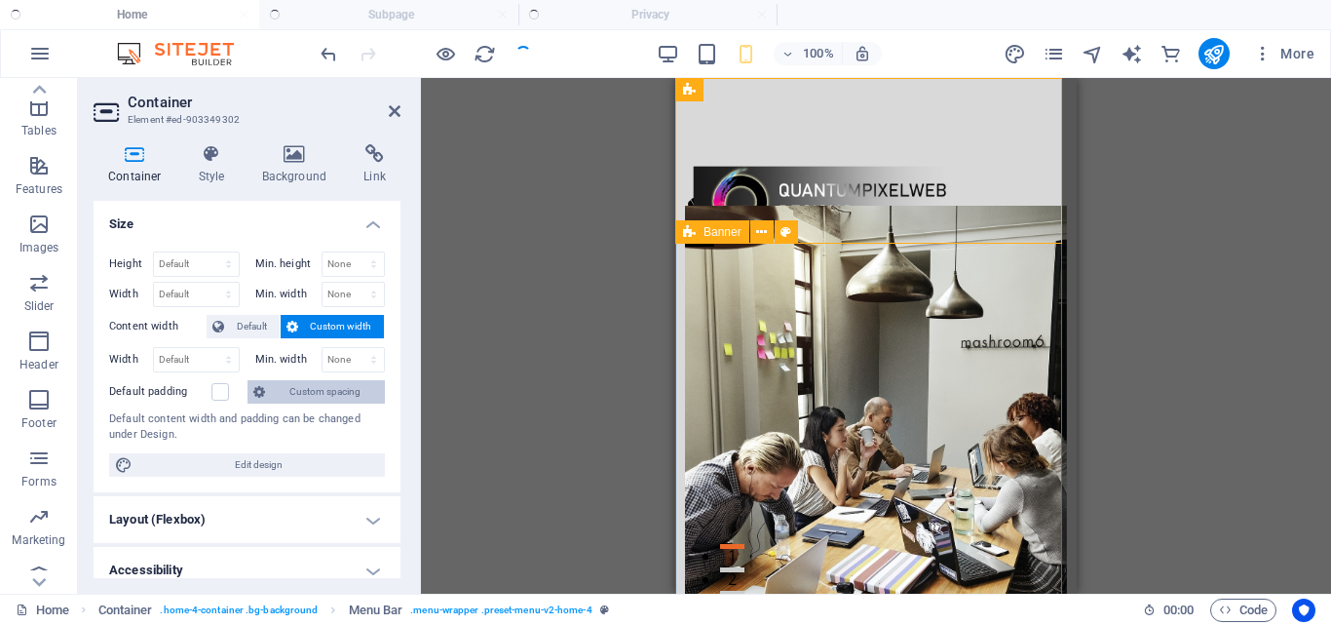
click at [286, 392] on span "Custom spacing" at bounding box center [325, 391] width 108 height 23
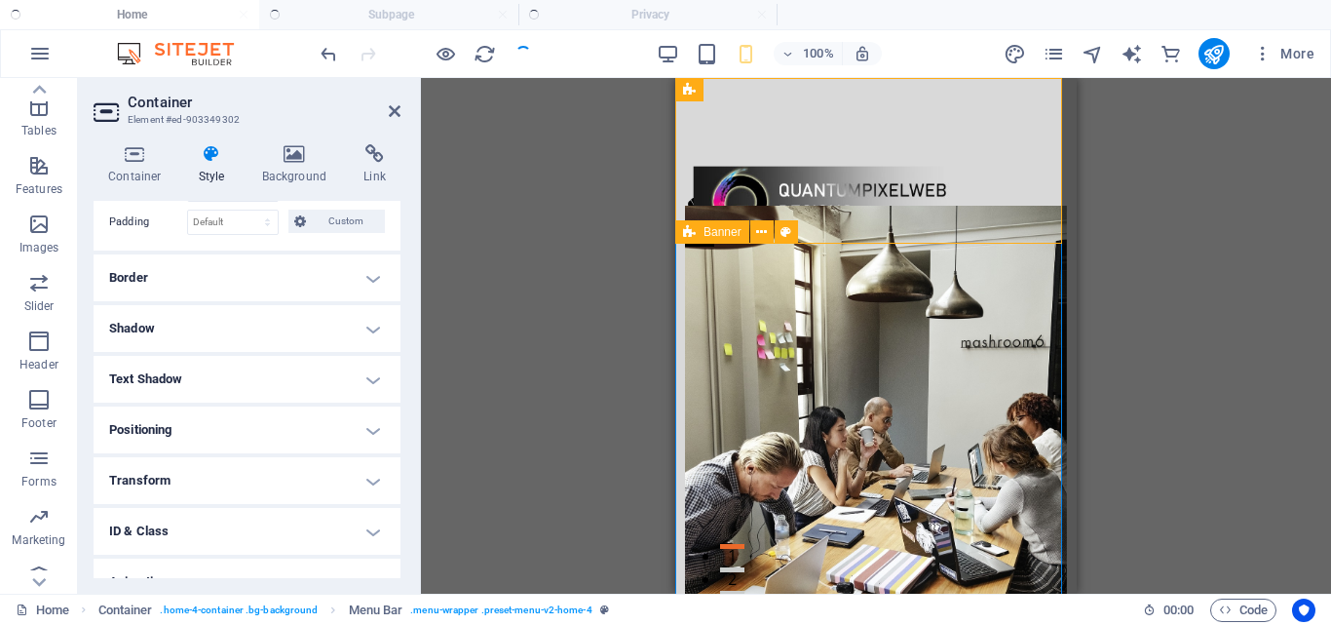
scroll to position [204, 0]
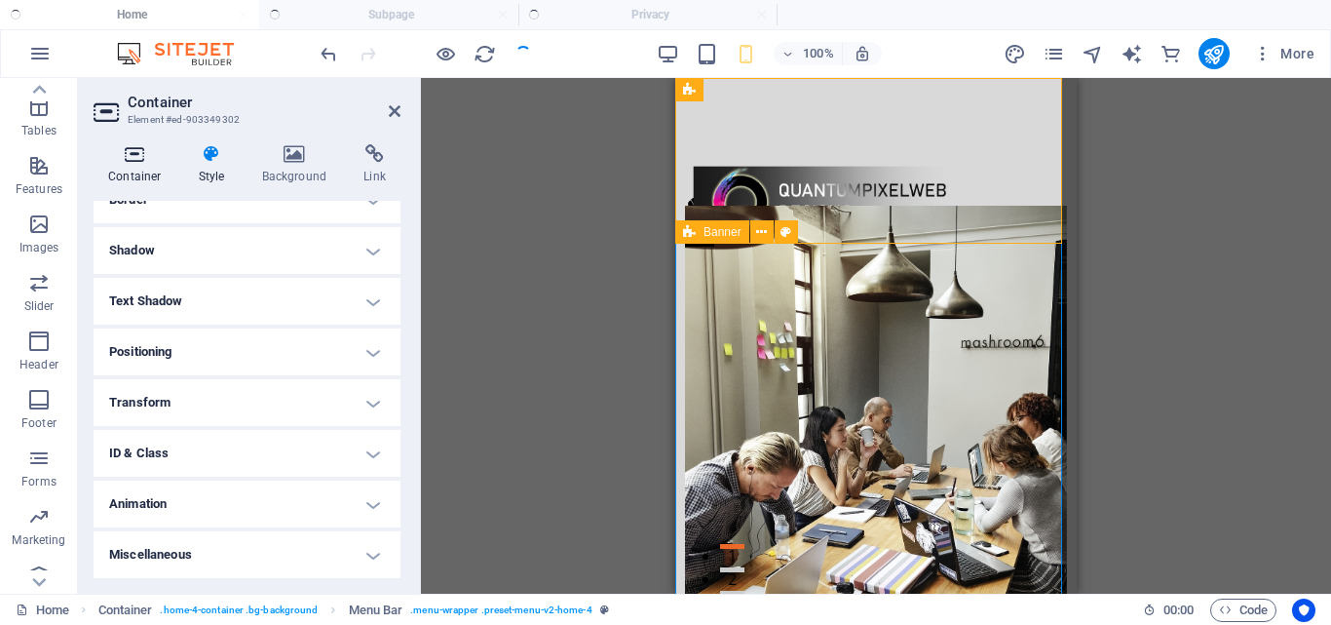
click at [158, 172] on h4 "Container" at bounding box center [139, 164] width 91 height 41
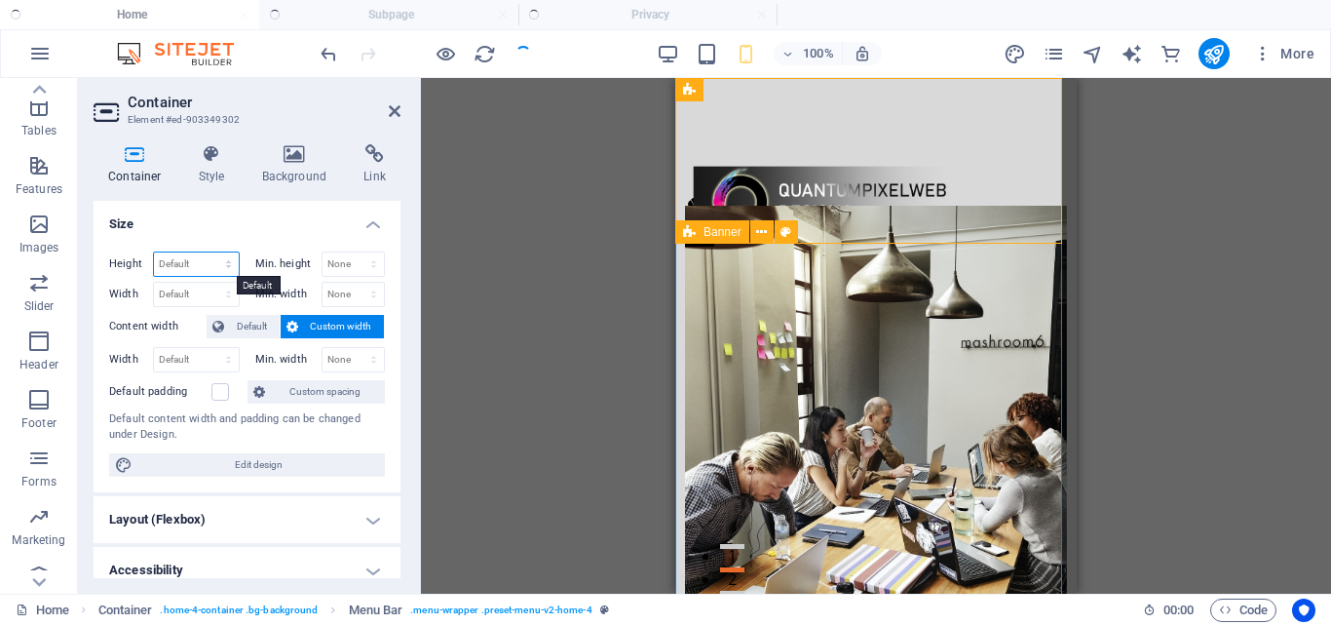
click at [227, 259] on select "Default px rem % vh vw" at bounding box center [196, 263] width 85 height 23
select select "%"
click at [209, 252] on select "Default px rem % vh vw" at bounding box center [196, 263] width 85 height 23
click at [184, 264] on input "100" at bounding box center [196, 263] width 85 height 23
type input "1"
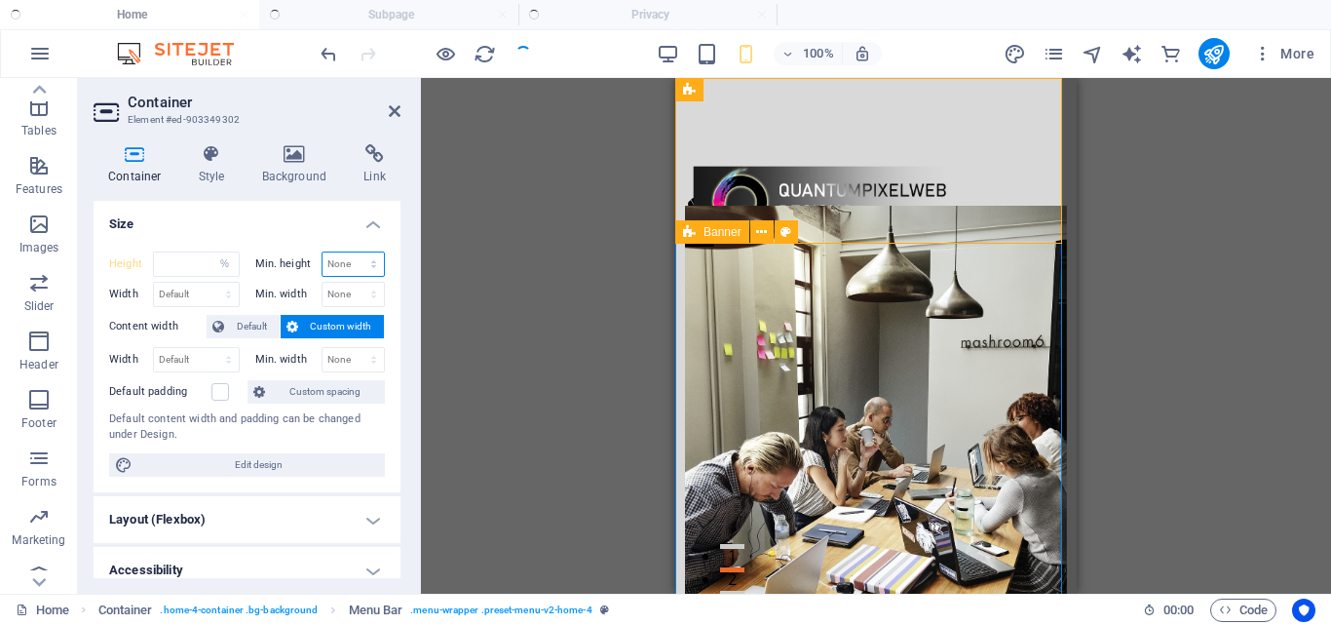
click at [364, 265] on select "None px rem % vh vw" at bounding box center [354, 263] width 62 height 23
select select "%"
click at [353, 252] on select "None px rem % vh vw" at bounding box center [354, 263] width 62 height 23
type input "100"
click at [356, 226] on h4 "Size" at bounding box center [247, 218] width 307 height 35
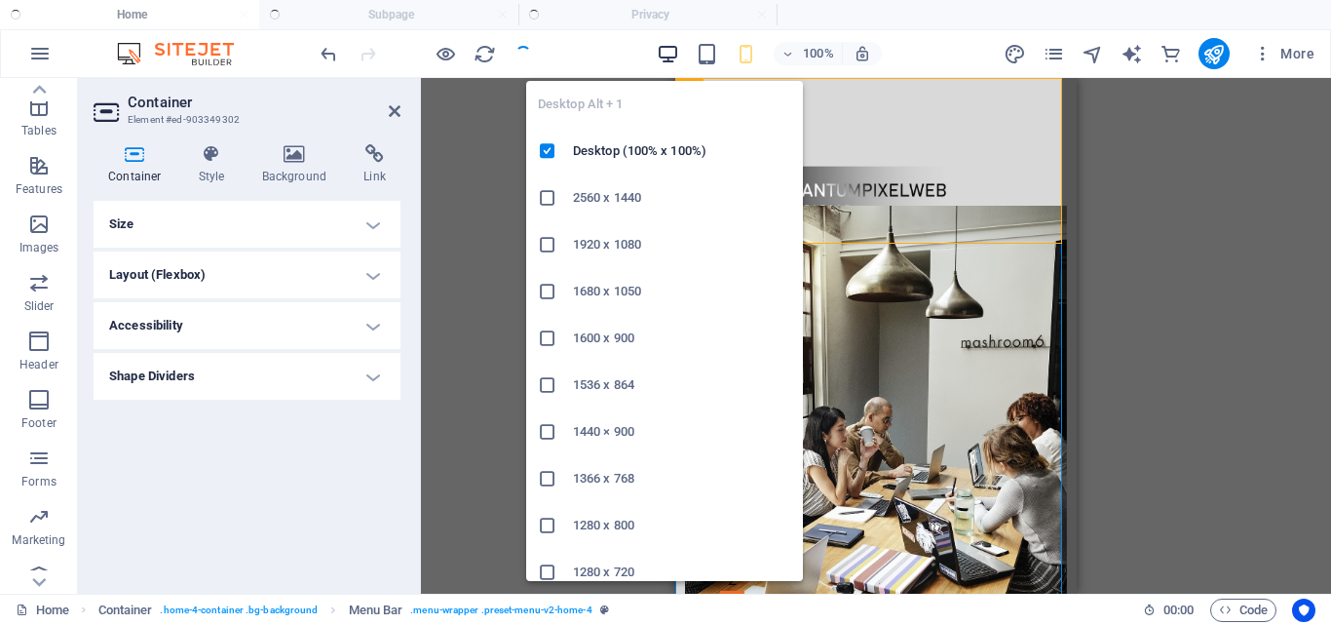
click at [662, 43] on icon "button" at bounding box center [668, 54] width 22 height 22
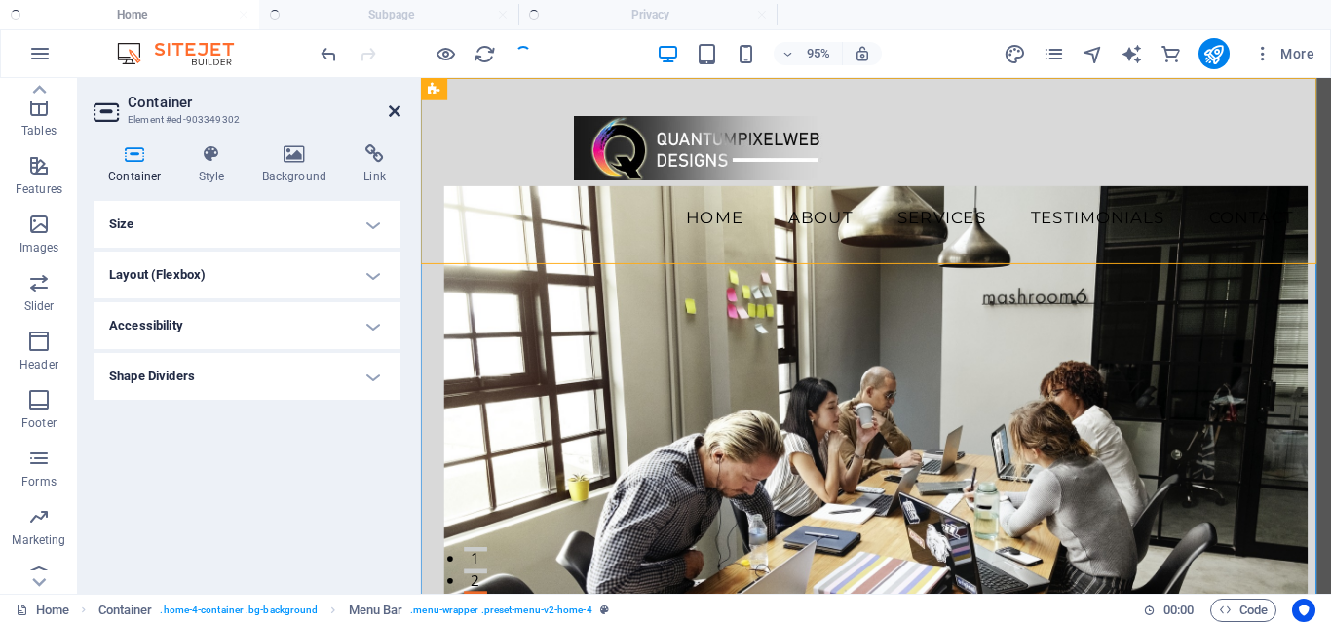
click at [391, 113] on icon at bounding box center [395, 111] width 12 height 16
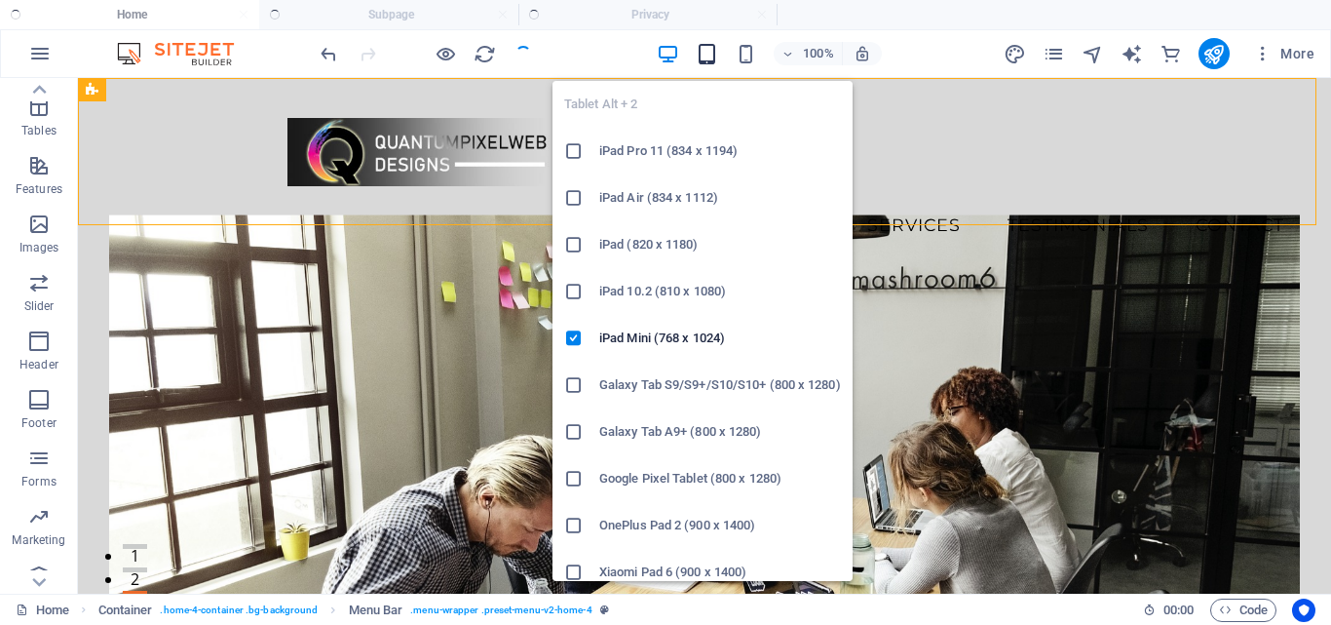
click at [707, 51] on icon "button" at bounding box center [707, 54] width 22 height 22
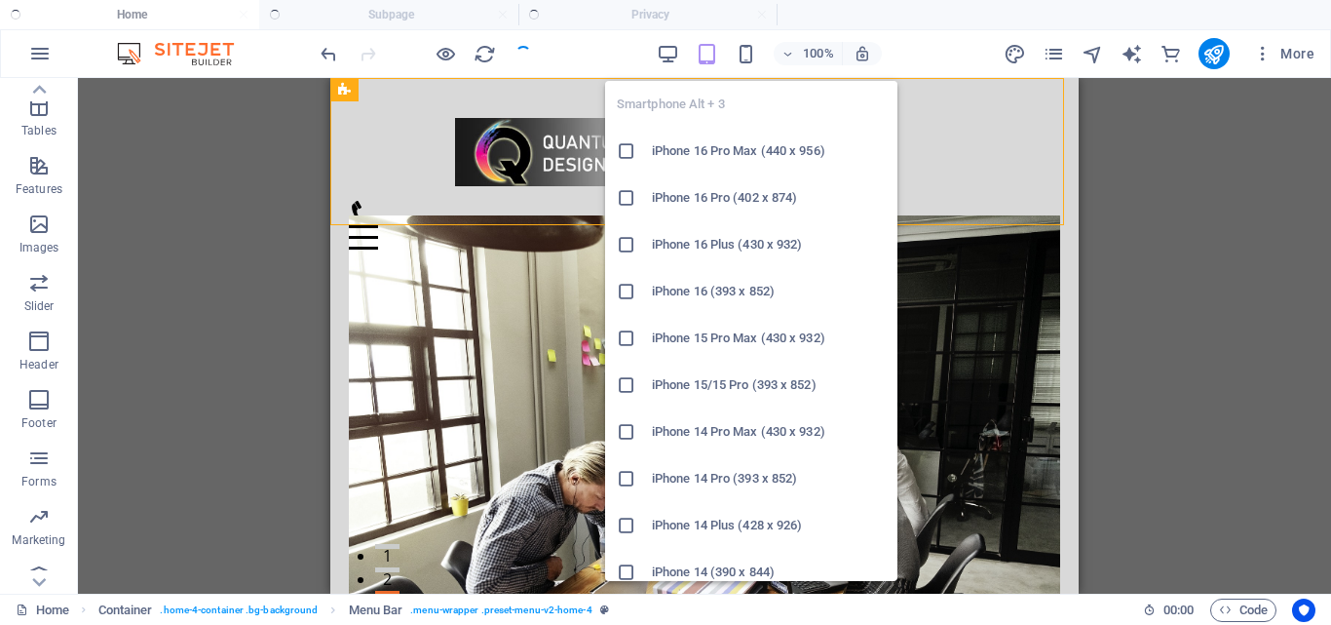
click at [750, 59] on icon "button" at bounding box center [746, 54] width 22 height 22
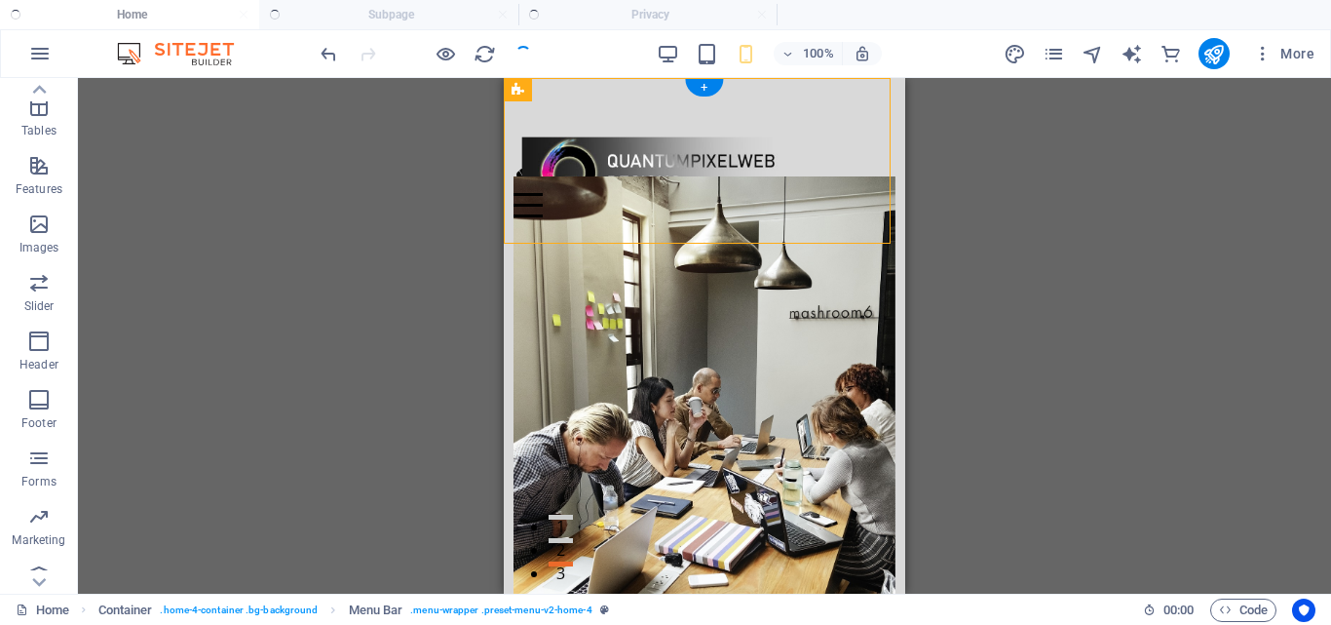
scroll to position [0, 0]
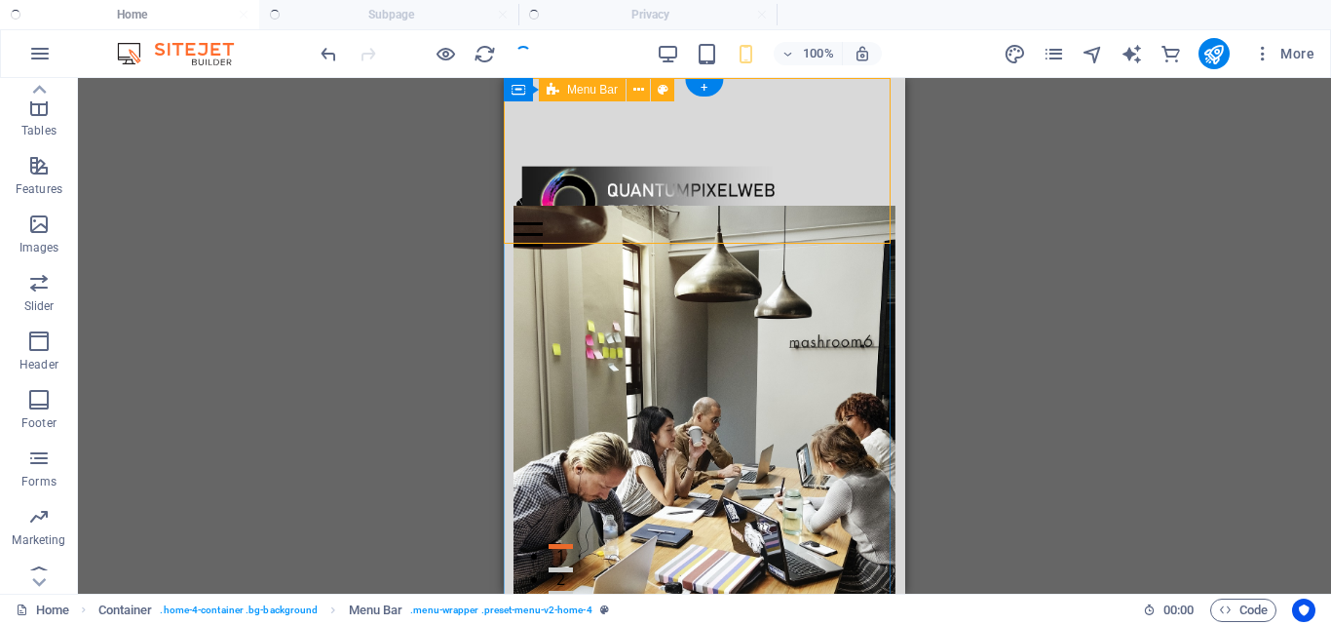
click at [803, 235] on div "Menu Home About Services Testimonials Contact" at bounding box center [704, 175] width 401 height 194
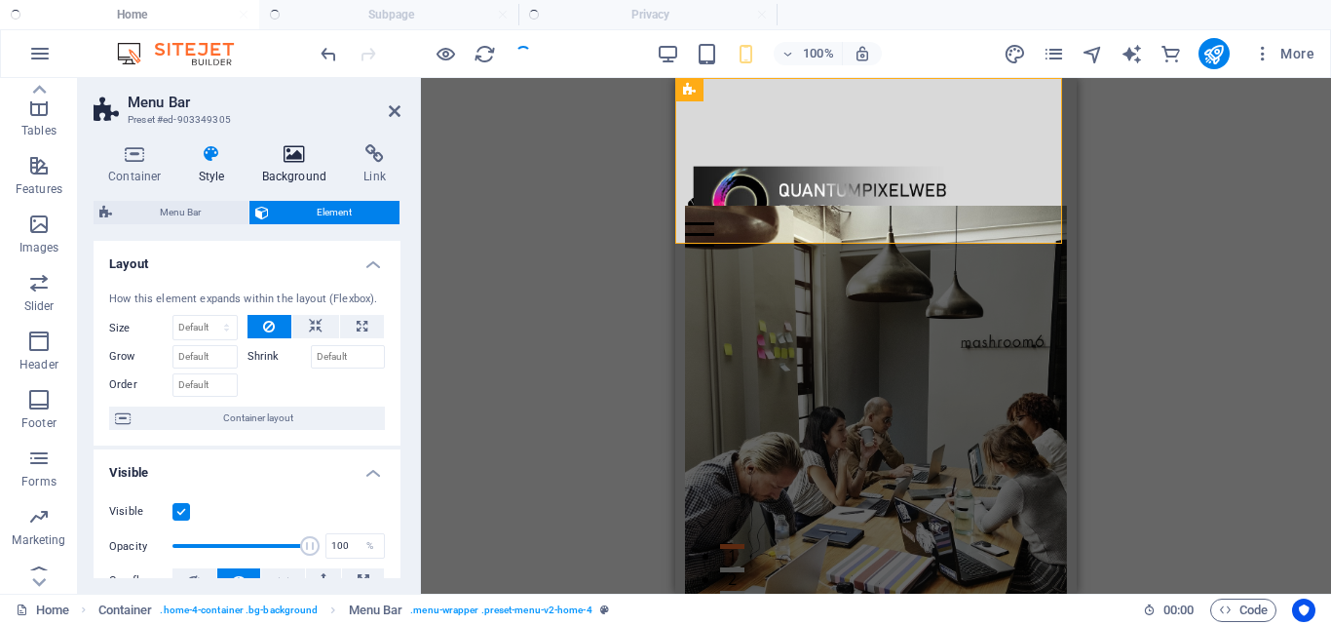
click at [308, 175] on h4 "Background" at bounding box center [299, 164] width 102 height 41
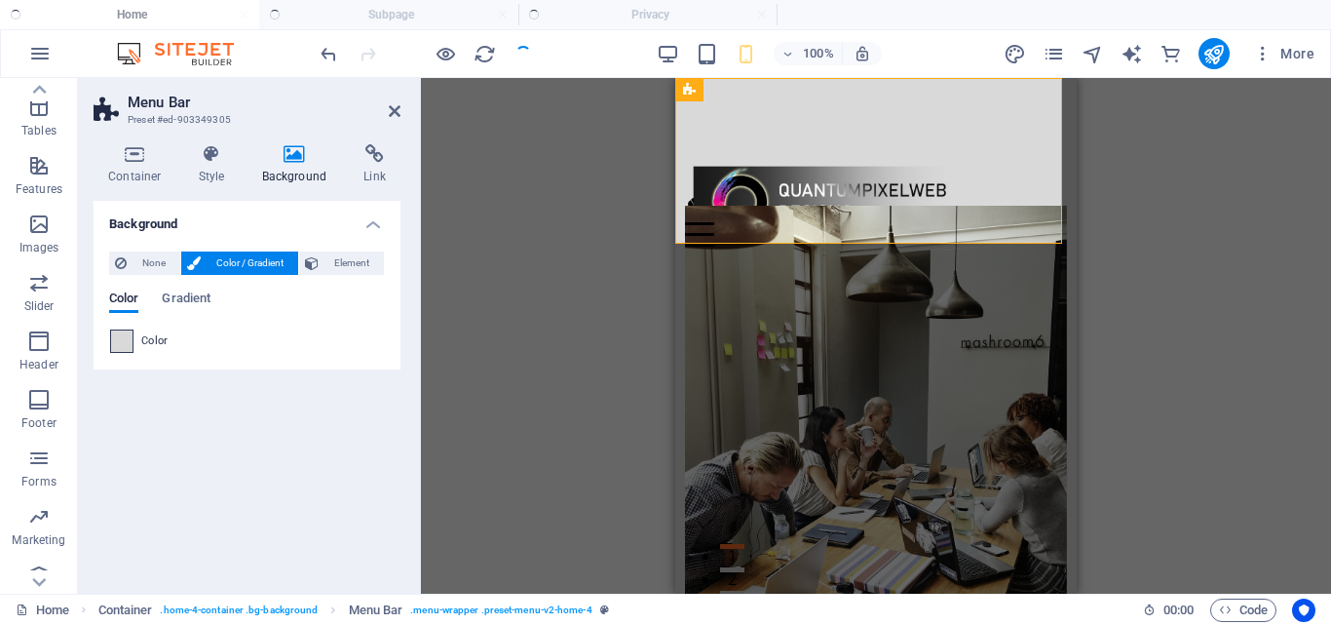
click at [120, 342] on span at bounding box center [121, 340] width 21 height 21
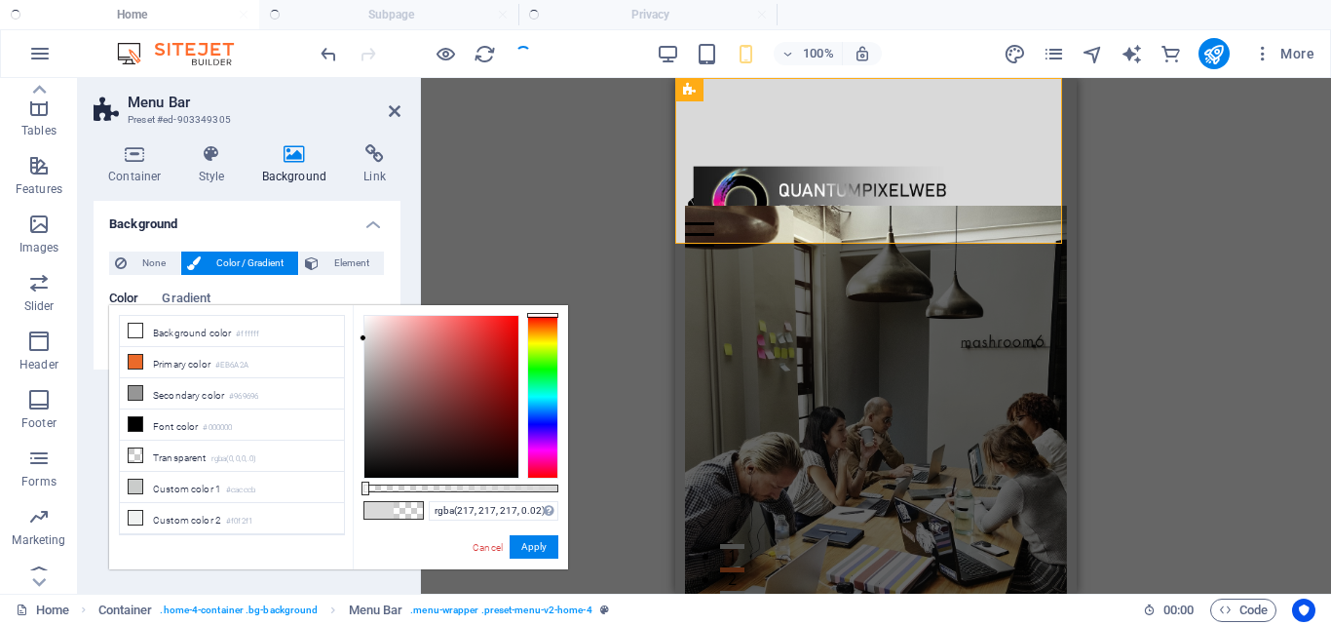
type input "rgba(217, 217, 217, 0)"
drag, startPoint x: 559, startPoint y: 482, endPoint x: 344, endPoint y: 507, distance: 216.7
click at [329, 499] on div "less Background color #ffffff Primary color #EB6A2A Secondary color #969696 Fon…" at bounding box center [338, 437] width 459 height 264
click at [989, 132] on div "Menu Home About Services Testimonials Contact" at bounding box center [875, 175] width 401 height 194
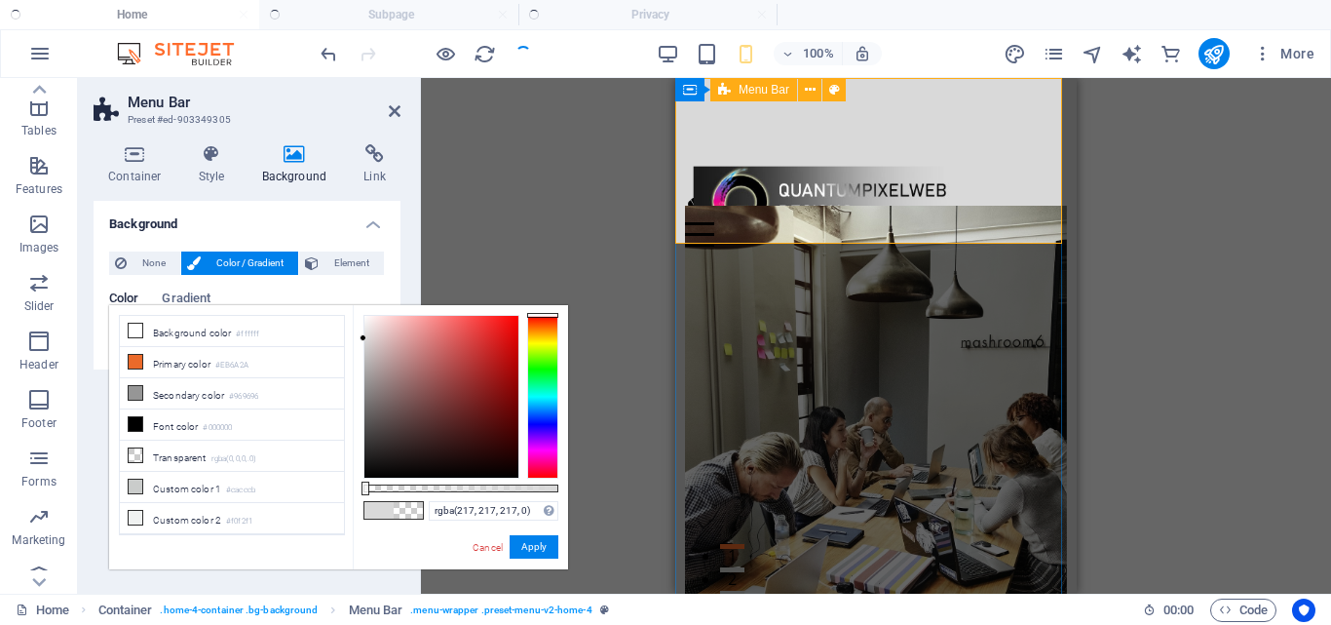
click at [989, 132] on div "Menu Home About Services Testimonials Contact" at bounding box center [875, 175] width 401 height 194
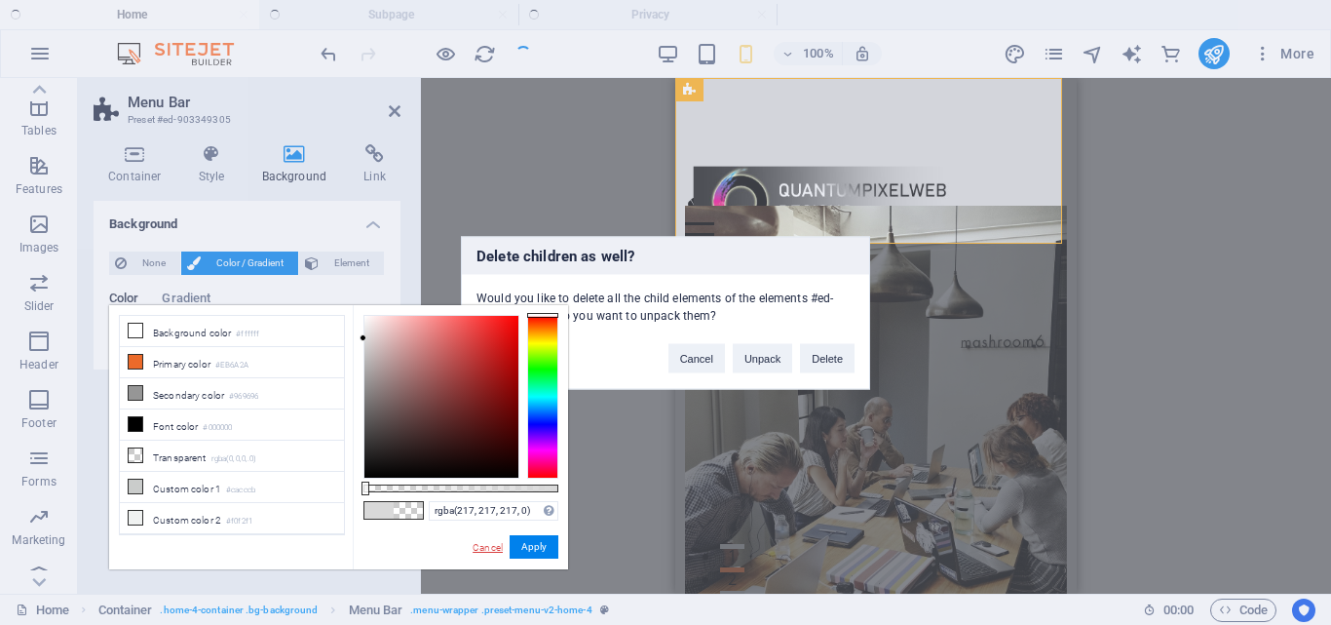
click at [494, 549] on link "Cancel" at bounding box center [488, 547] width 34 height 15
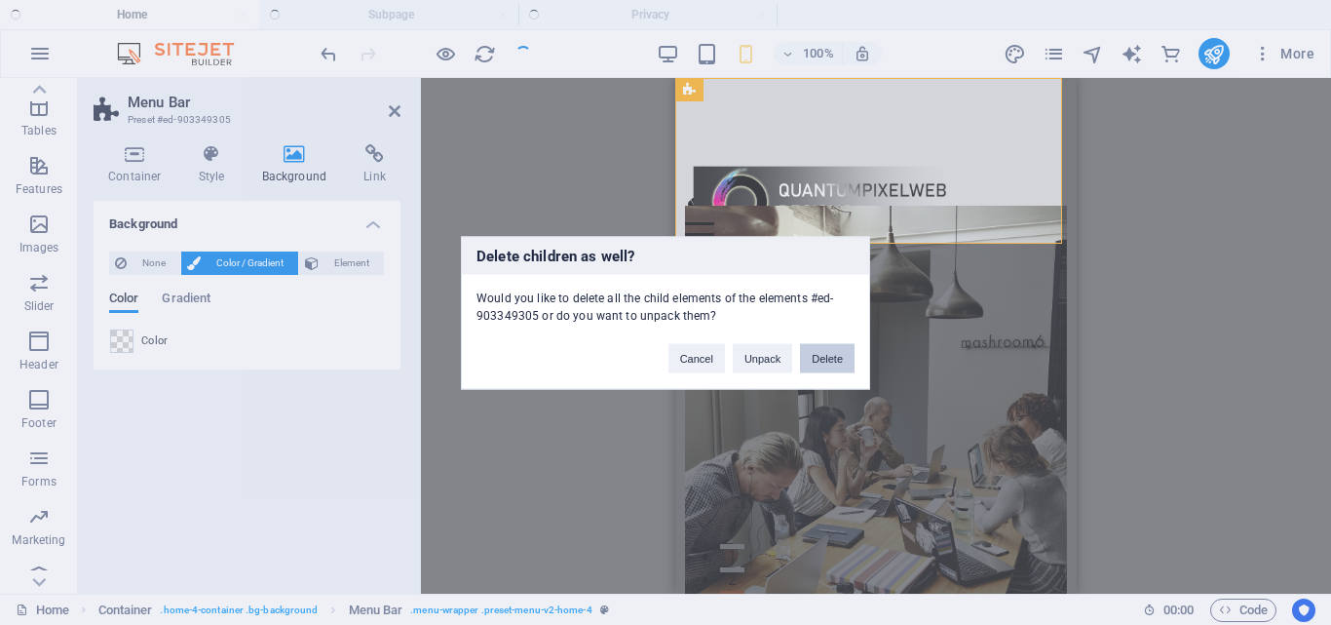
click at [843, 362] on button "Delete" at bounding box center [827, 357] width 55 height 29
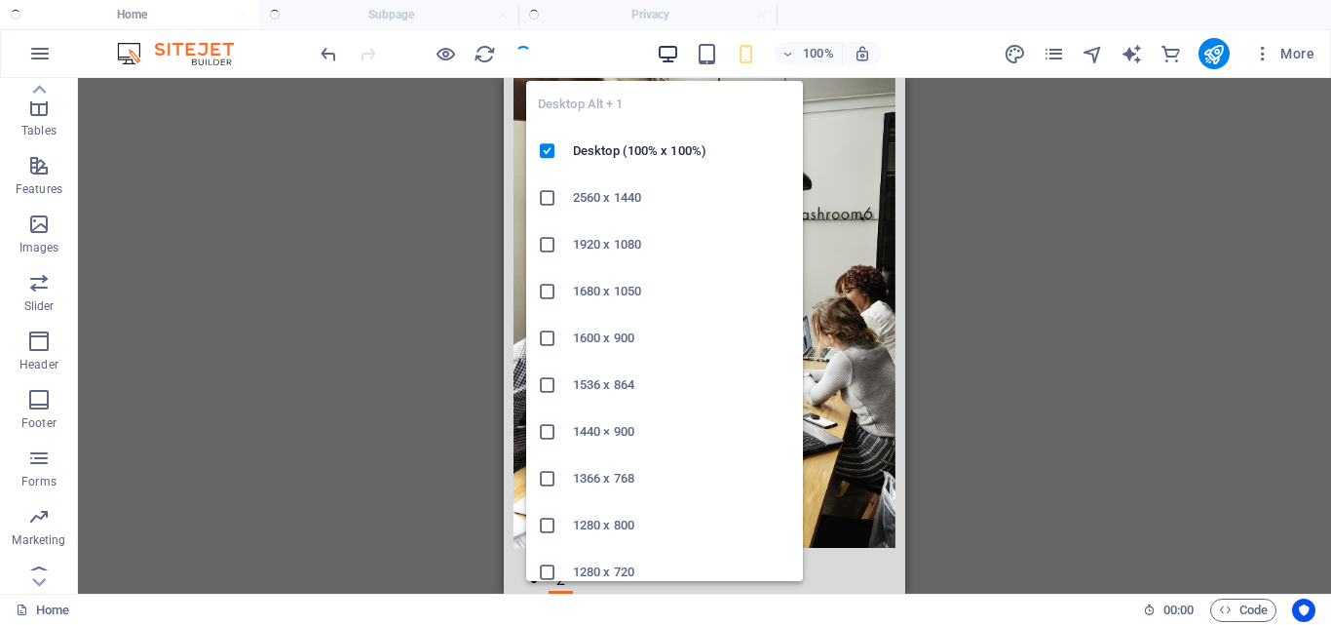
click at [664, 52] on icon "button" at bounding box center [668, 54] width 22 height 22
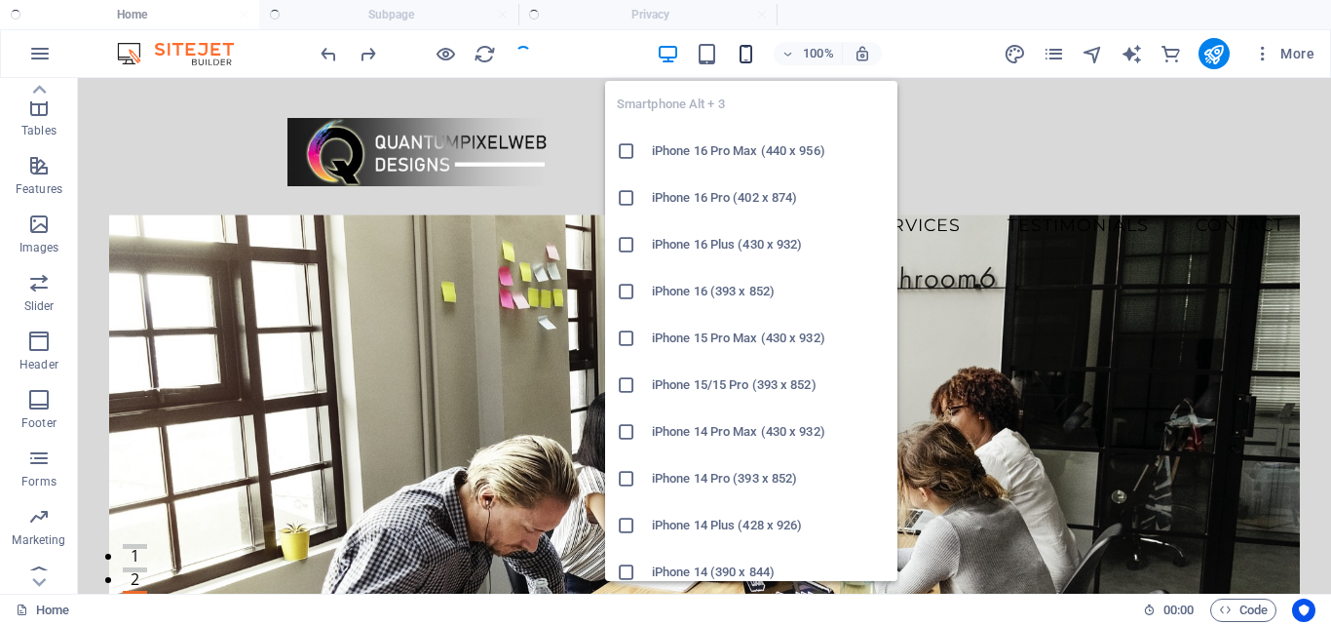
click at [750, 56] on icon "button" at bounding box center [746, 54] width 22 height 22
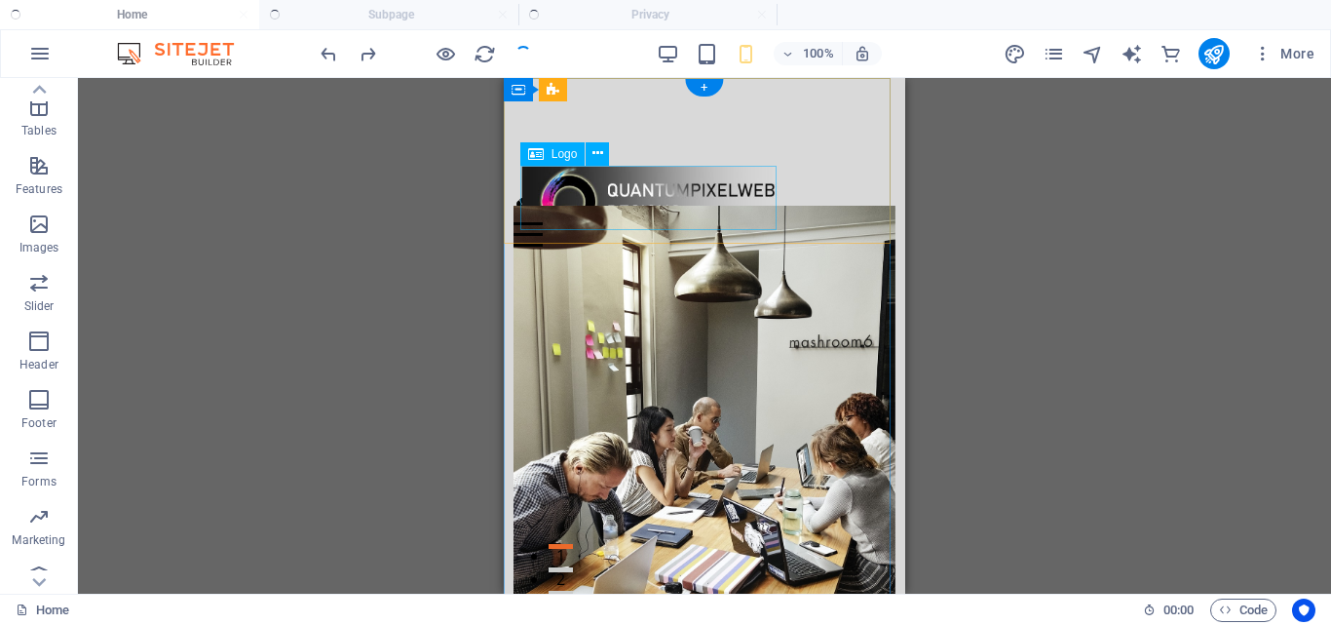
click at [633, 185] on div at bounding box center [655, 199] width 267 height 66
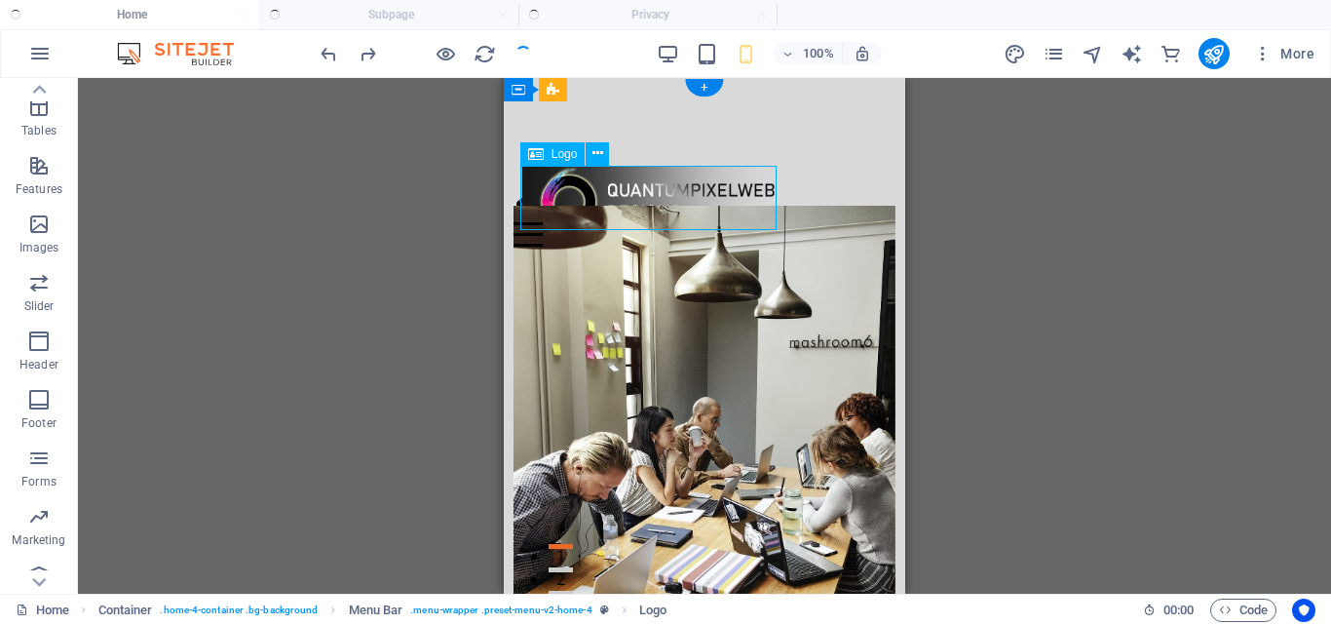
click at [633, 185] on div at bounding box center [655, 199] width 267 height 66
select select "px"
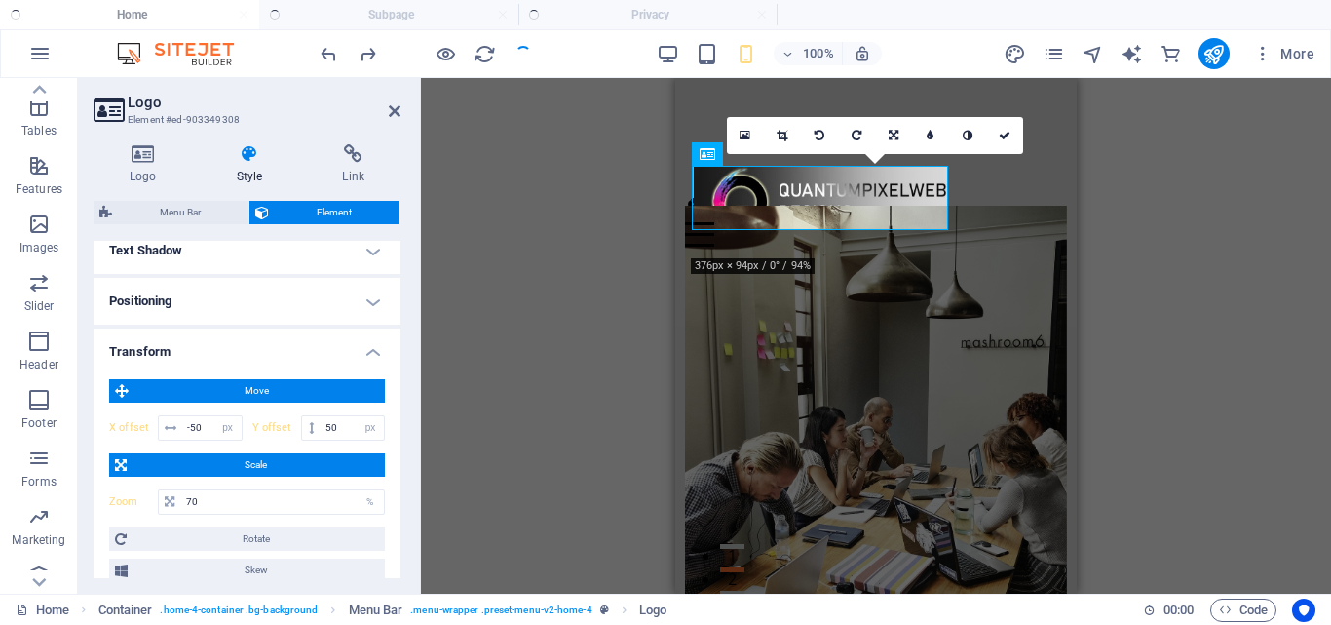
scroll to position [292, 0]
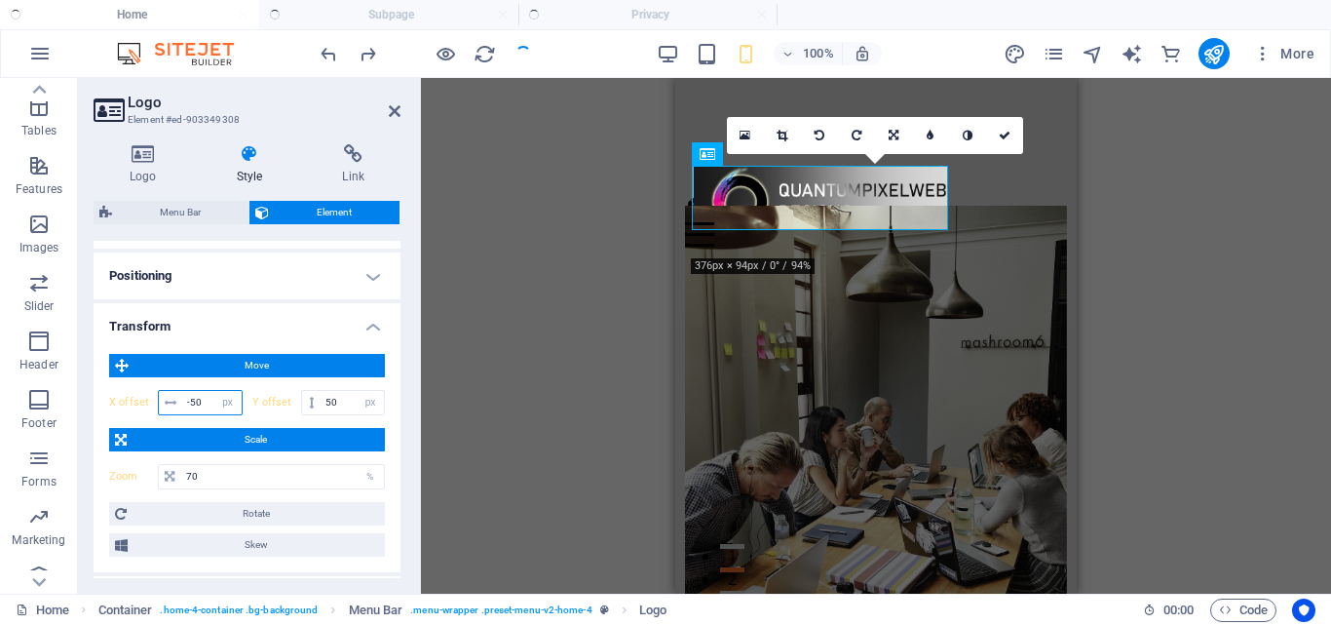
drag, startPoint x: 202, startPoint y: 401, endPoint x: 163, endPoint y: 403, distance: 39.1
click at [163, 403] on div "-50 px rem % em vh vw" at bounding box center [200, 402] width 85 height 25
drag, startPoint x: 336, startPoint y: 400, endPoint x: 267, endPoint y: 432, distance: 76.3
click at [276, 432] on div "Move X offset px rem % em vh vw Y offset 50 px rem % em vh vw Scale Zoom 70 % R…" at bounding box center [247, 455] width 276 height 203
click at [197, 404] on input "number" at bounding box center [211, 402] width 59 height 23
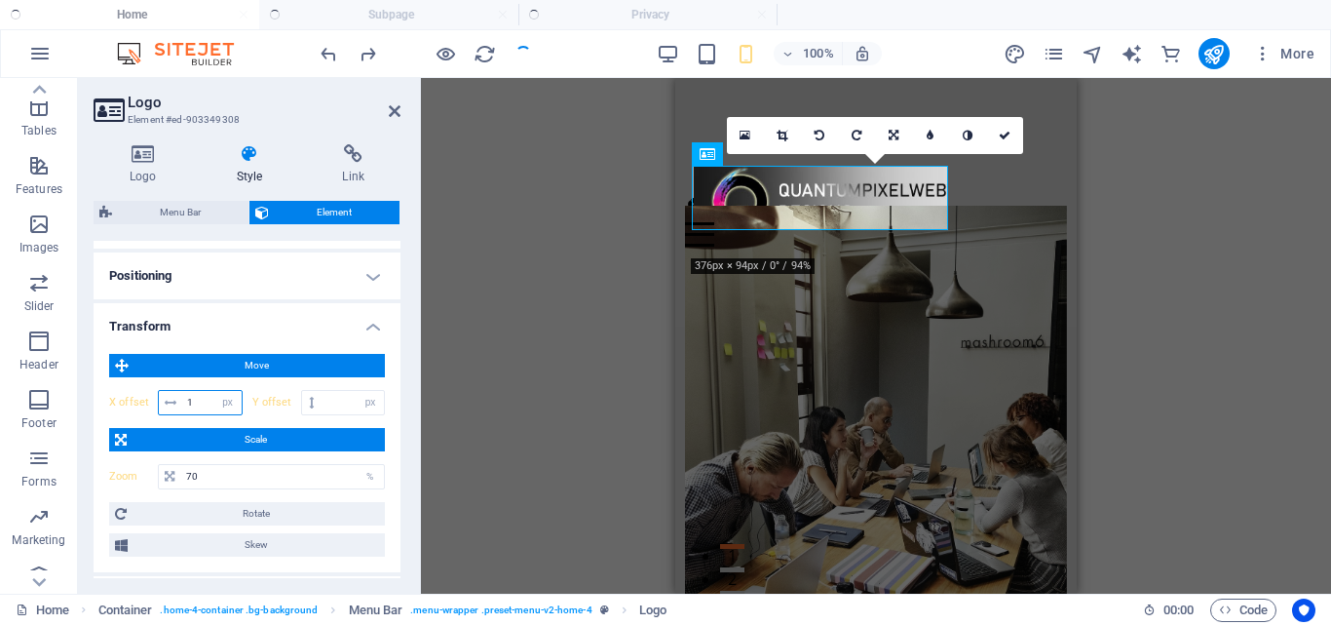
type input "10"
type input "50"
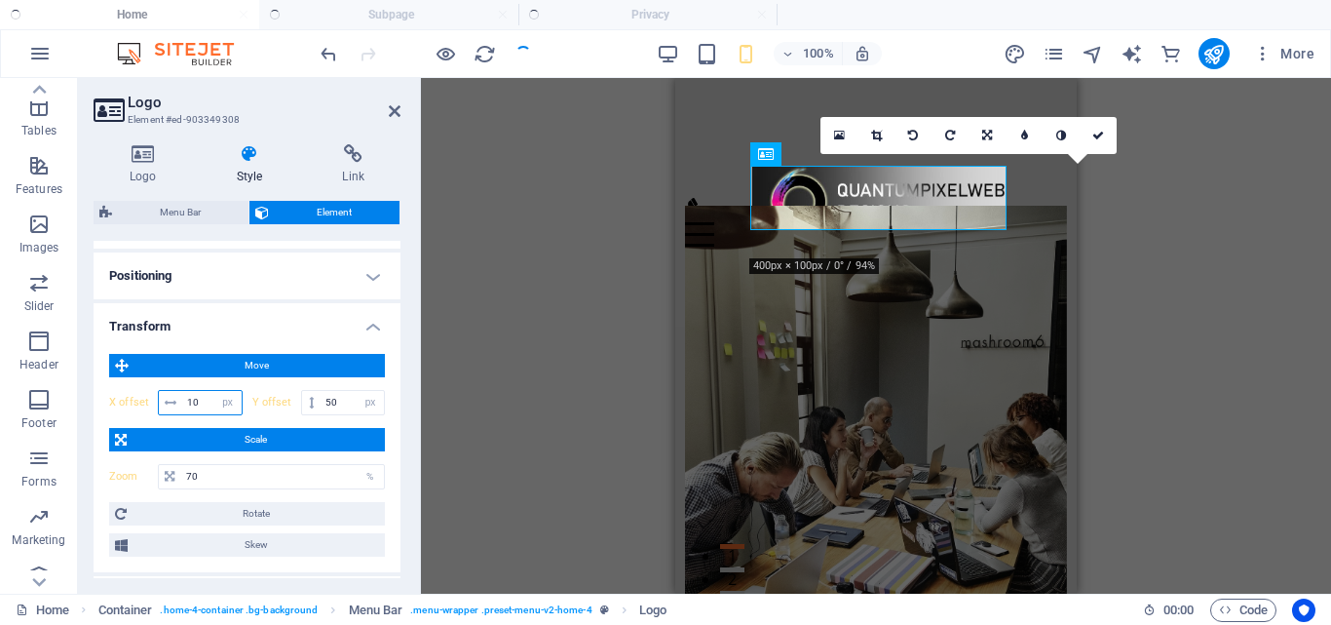
type input "1"
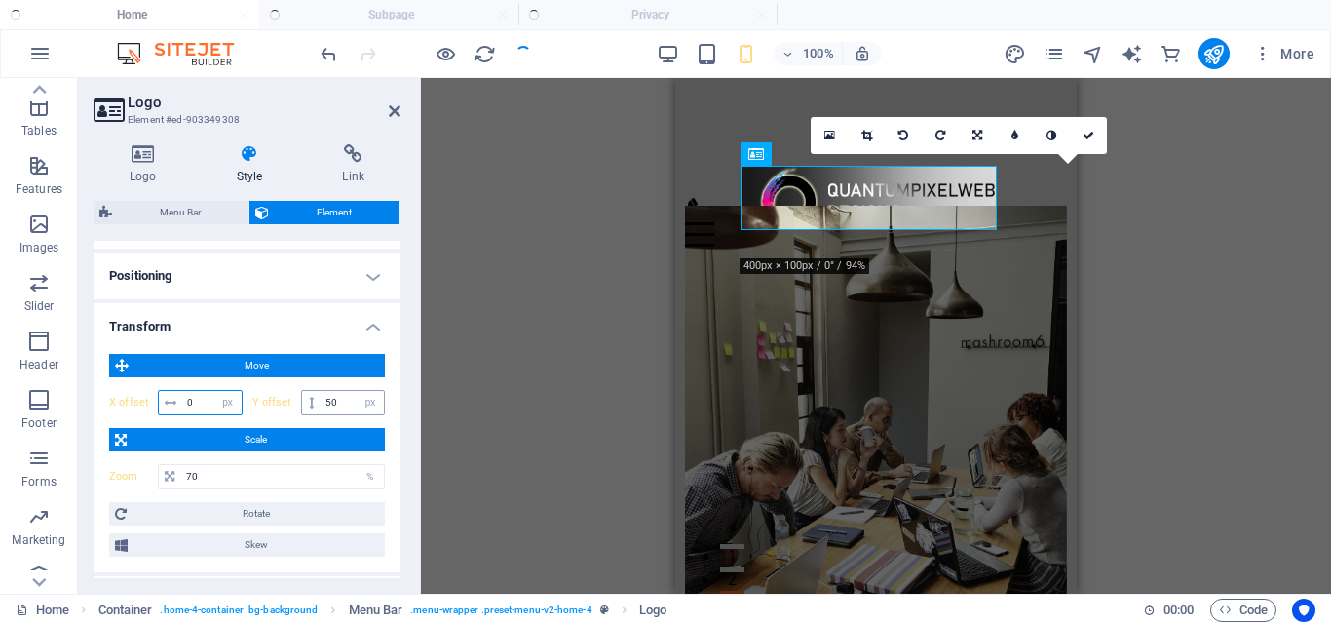
type input "0"
click at [340, 403] on input "50" at bounding box center [352, 402] width 63 height 23
type input "5"
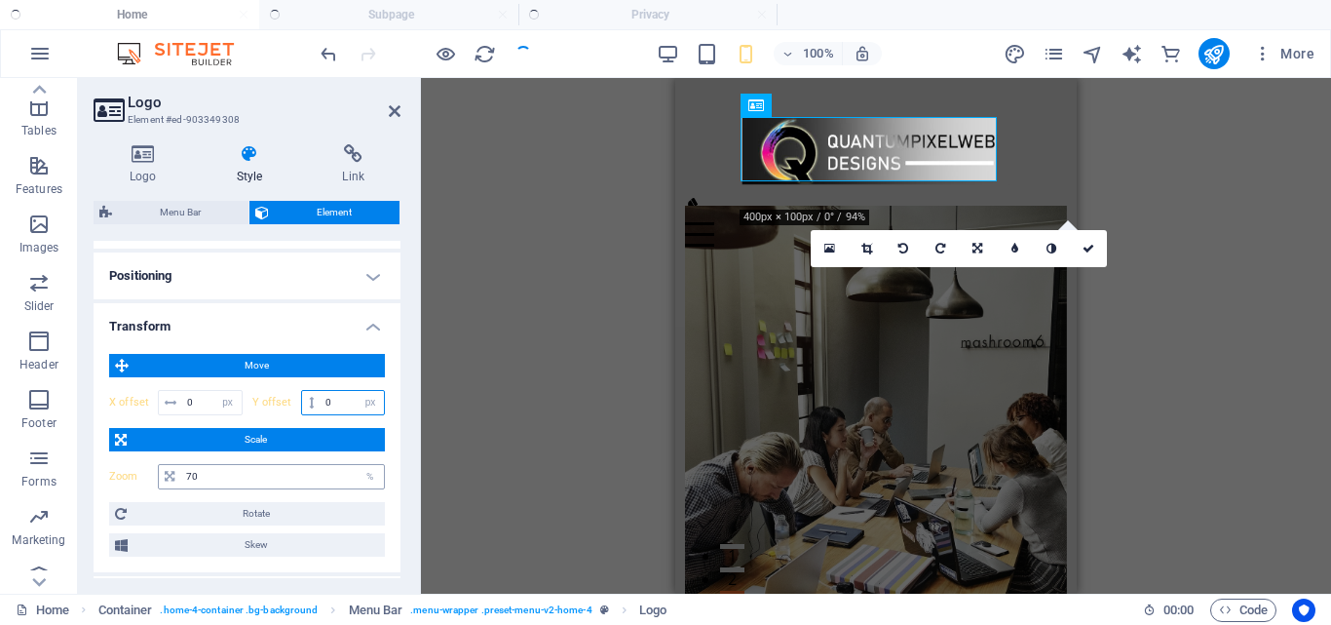
type input "0"
click at [245, 483] on input "70" at bounding box center [282, 476] width 203 height 23
type input "7"
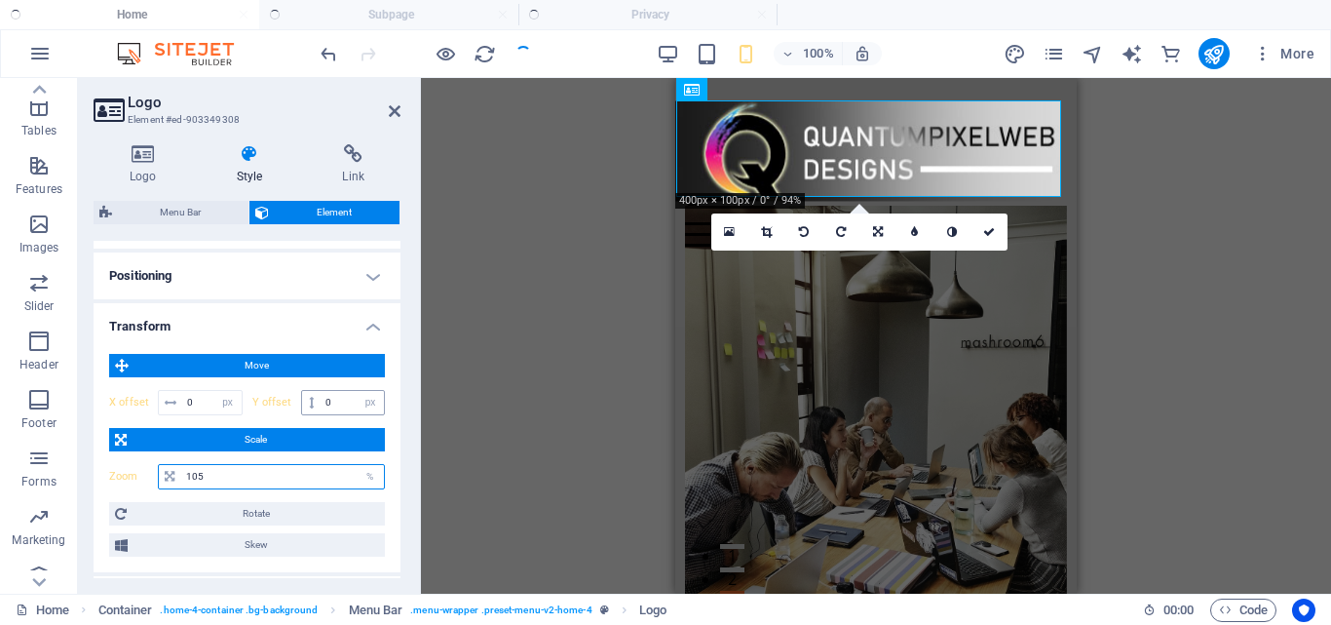
type input "105"
click at [346, 402] on input "0" at bounding box center [352, 402] width 63 height 23
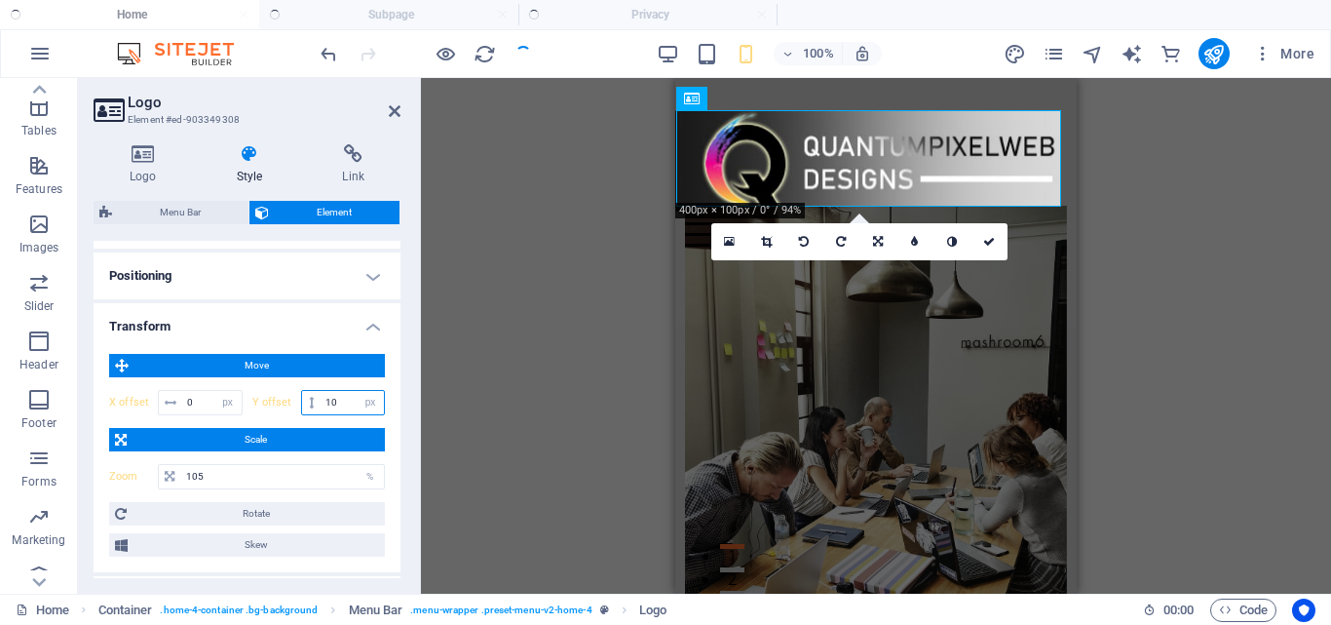
type input "1"
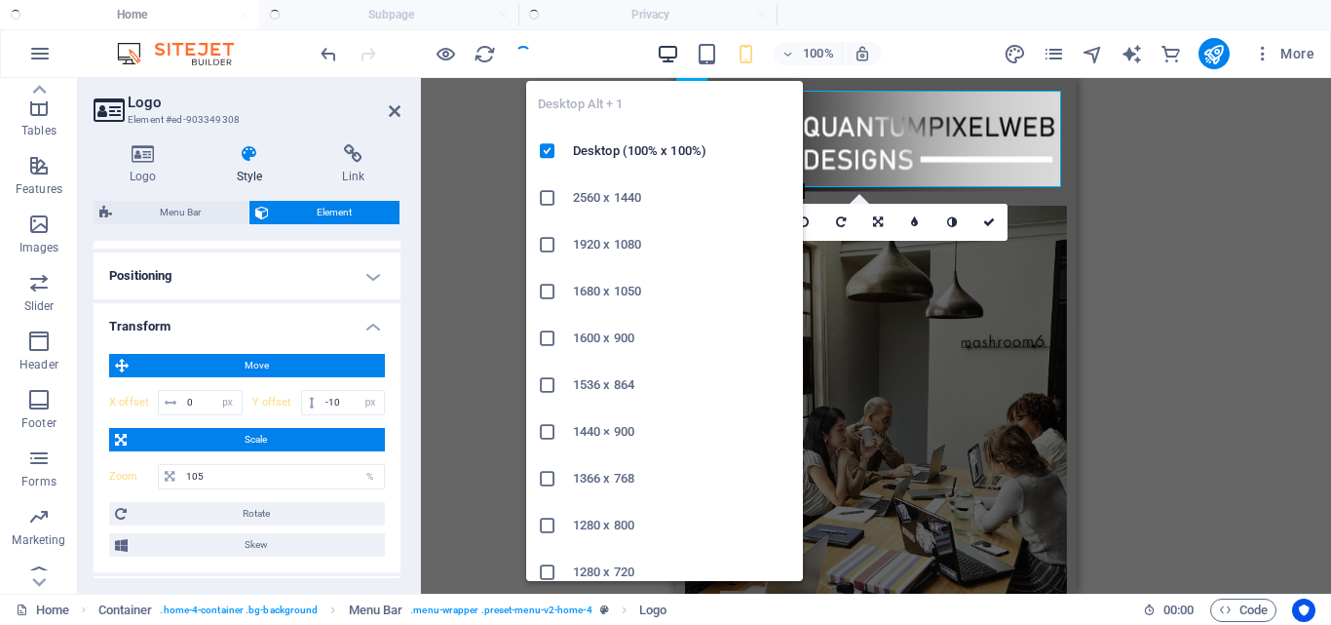
click at [667, 59] on icon "button" at bounding box center [668, 54] width 22 height 22
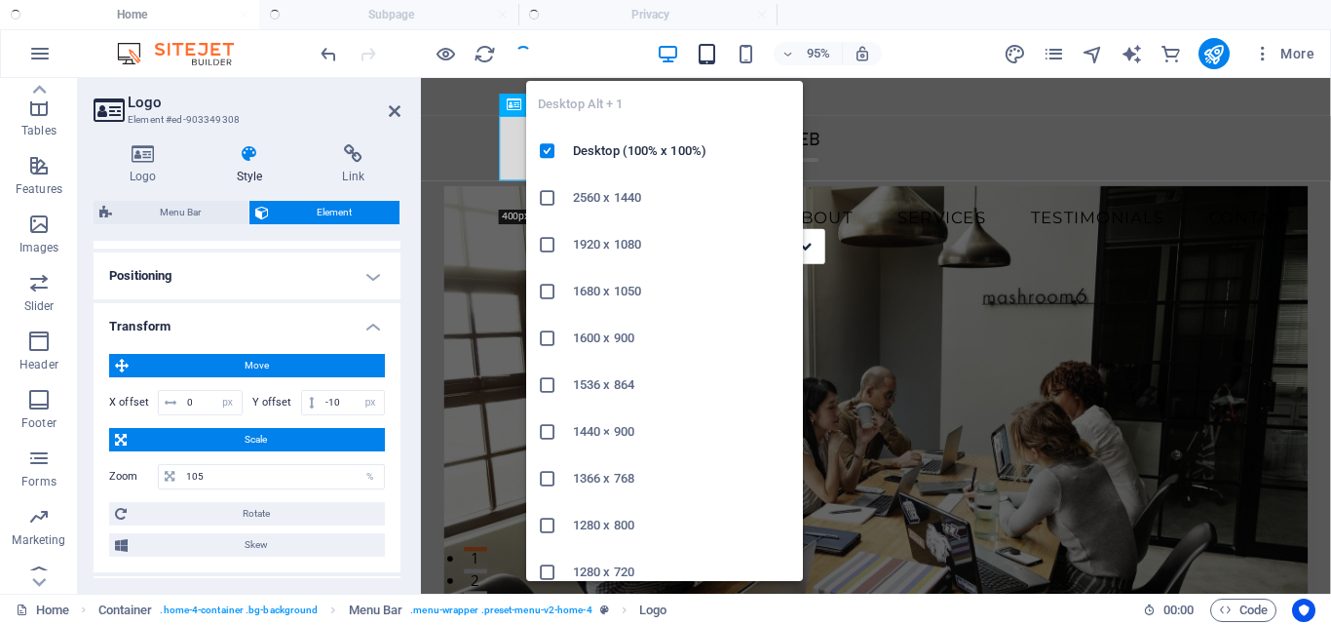
type input "0"
type input "70"
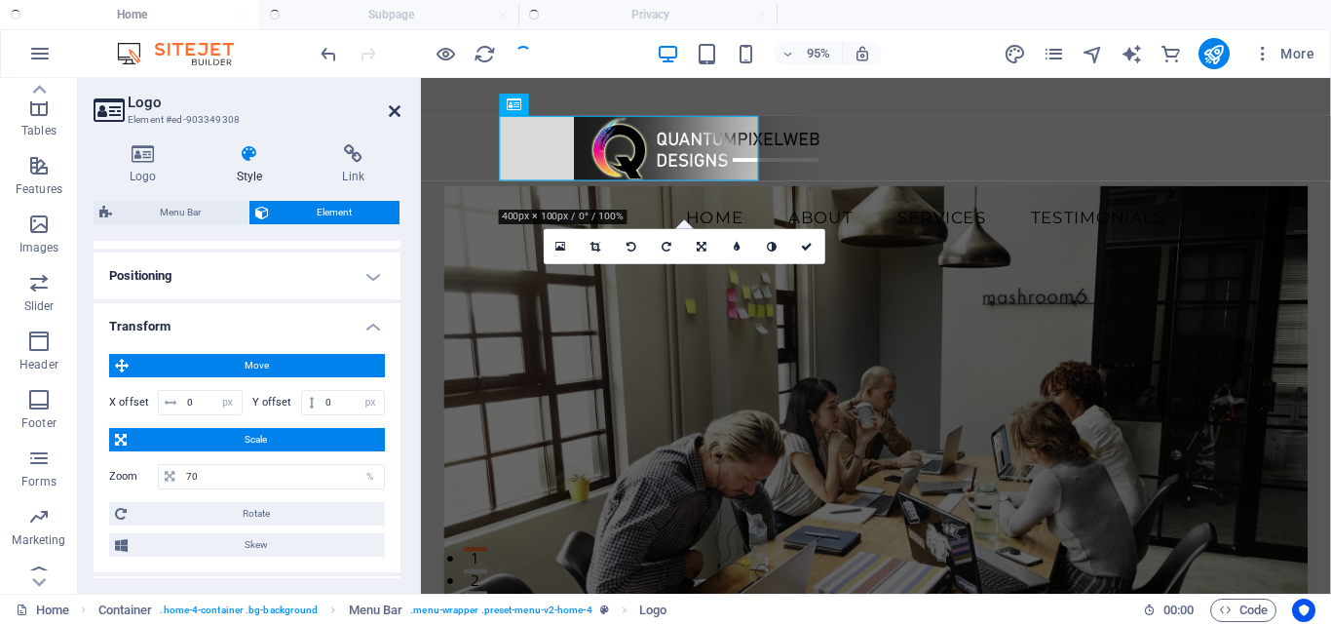
click at [399, 116] on icon at bounding box center [395, 111] width 12 height 16
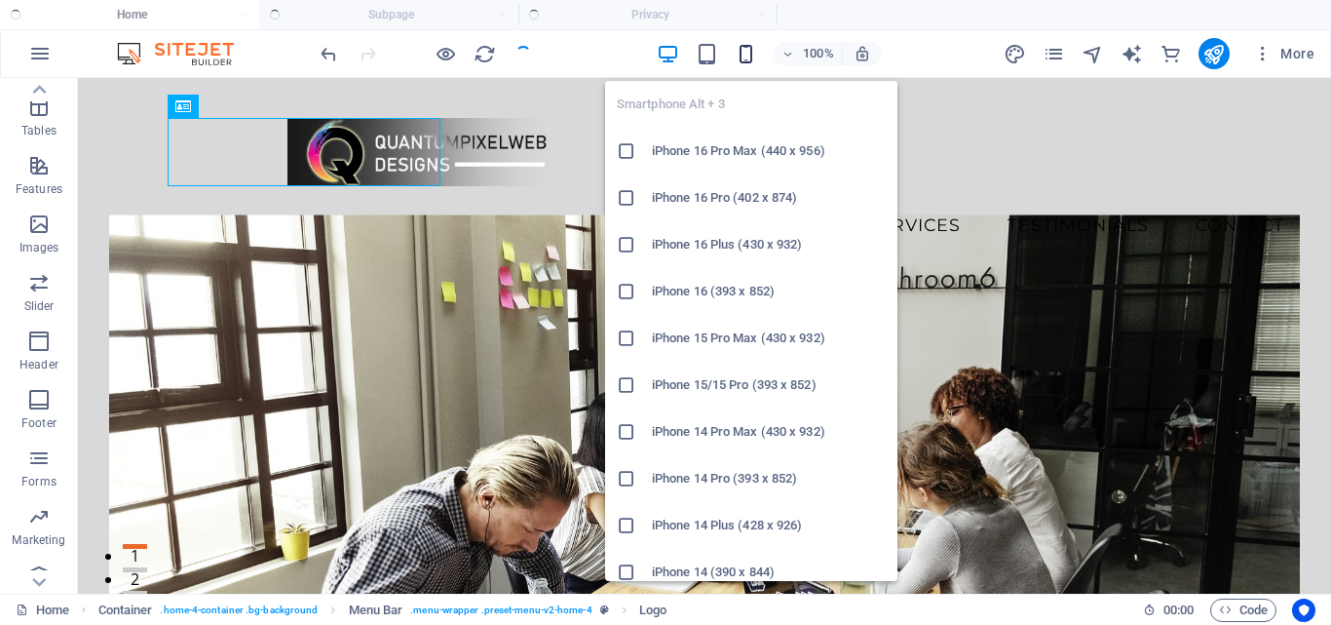
click at [750, 61] on icon "button" at bounding box center [746, 54] width 22 height 22
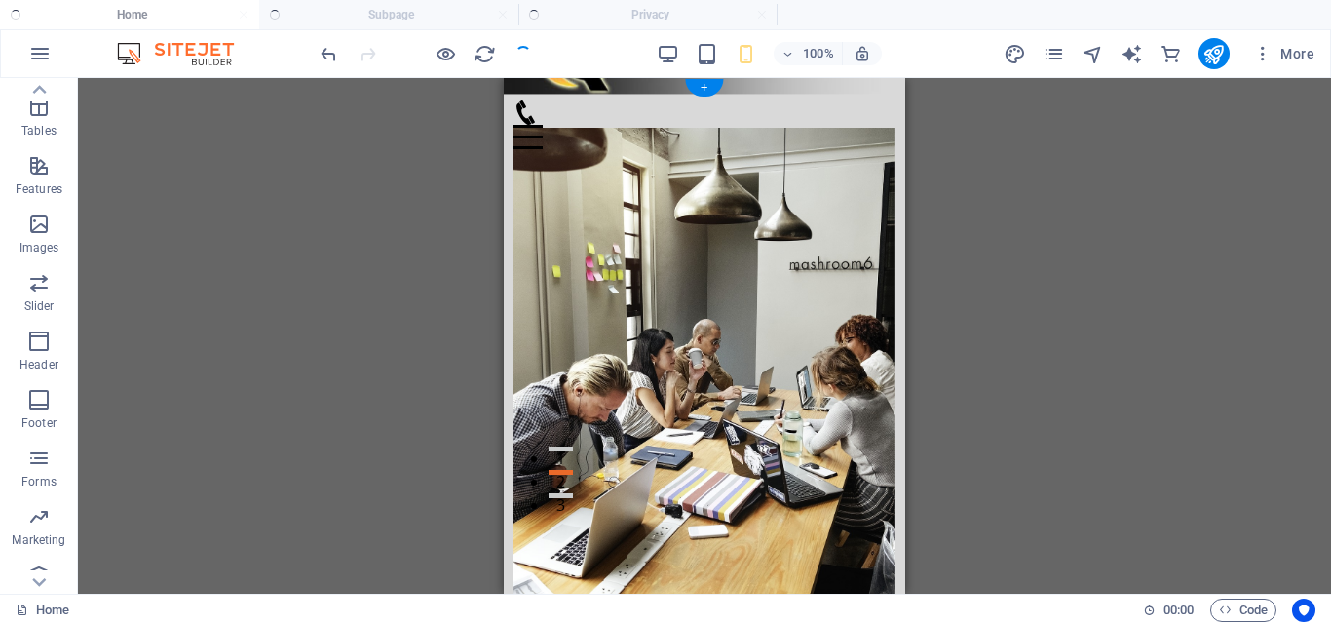
scroll to position [0, 0]
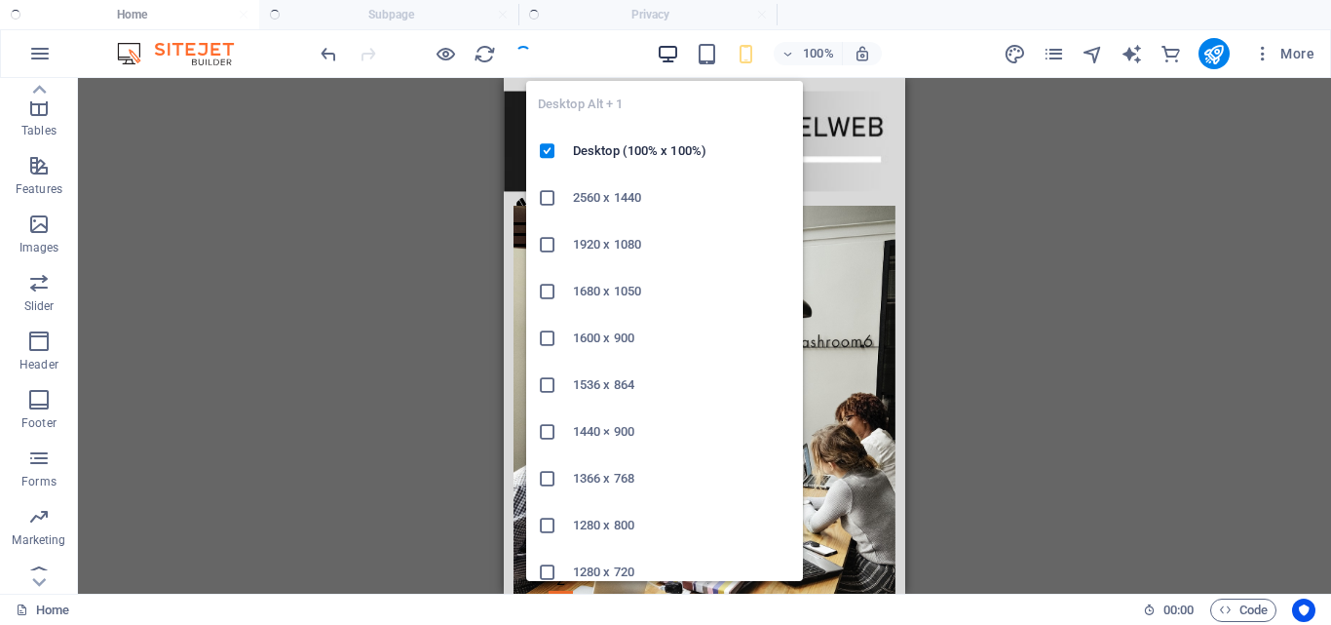
click at [669, 49] on icon "button" at bounding box center [668, 54] width 22 height 22
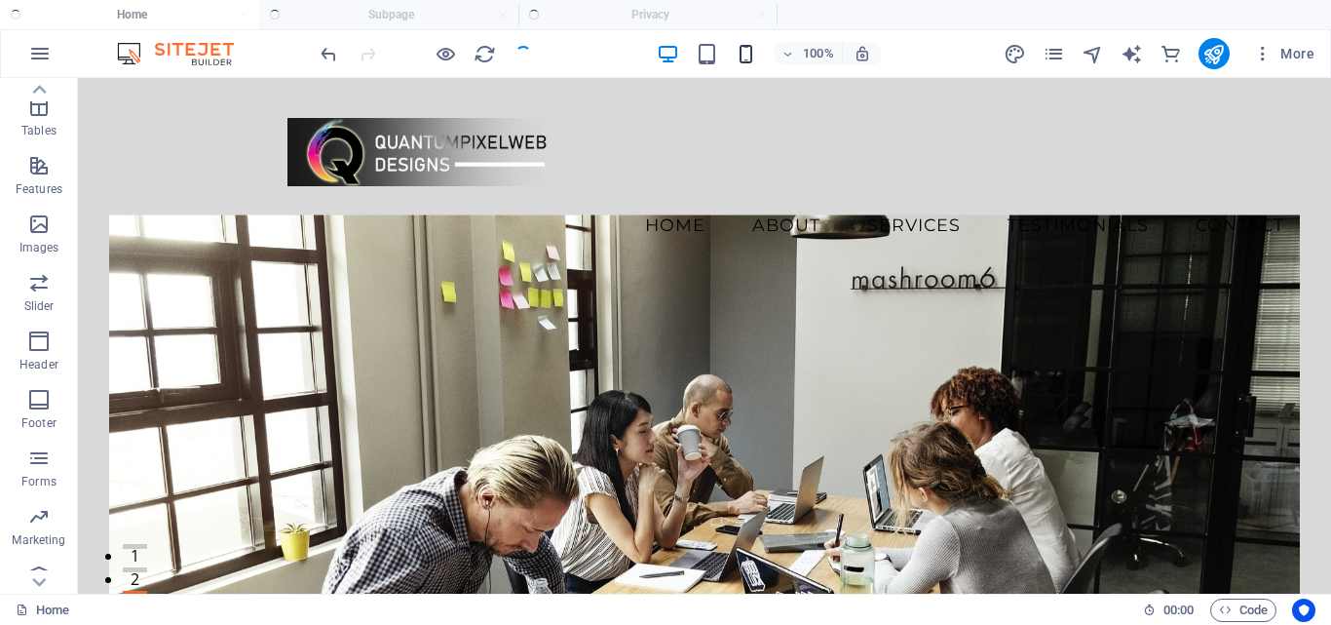
click at [737, 55] on icon "button" at bounding box center [746, 54] width 22 height 22
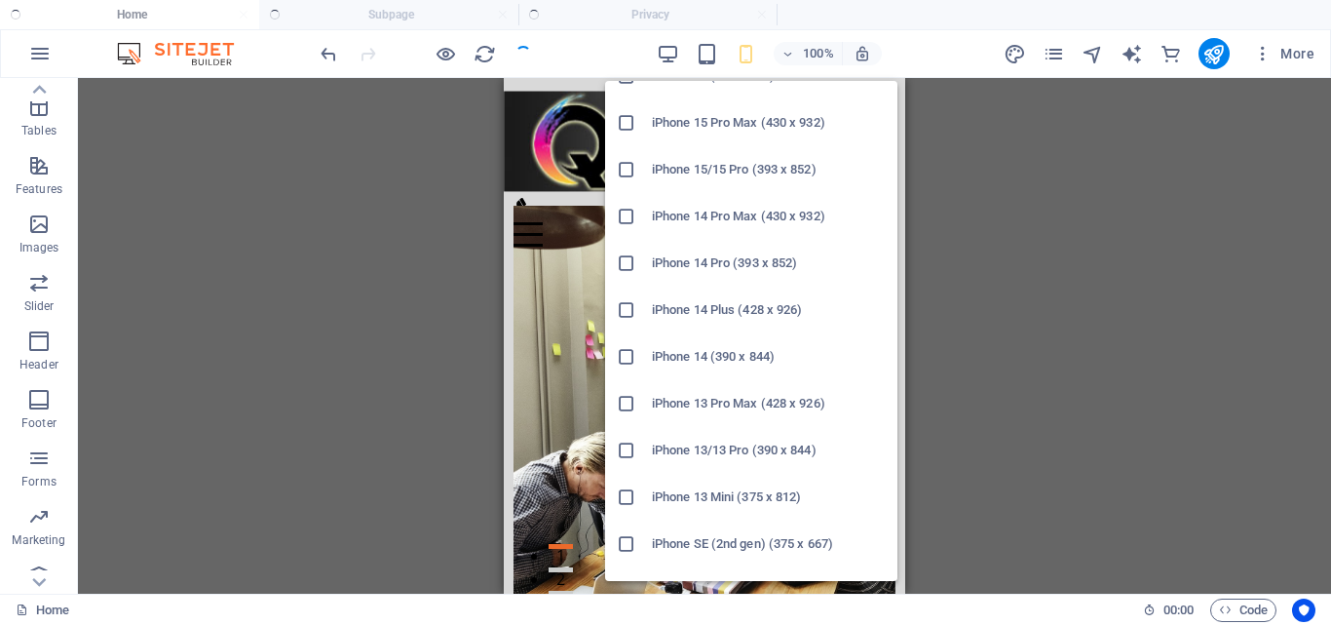
scroll to position [292, 0]
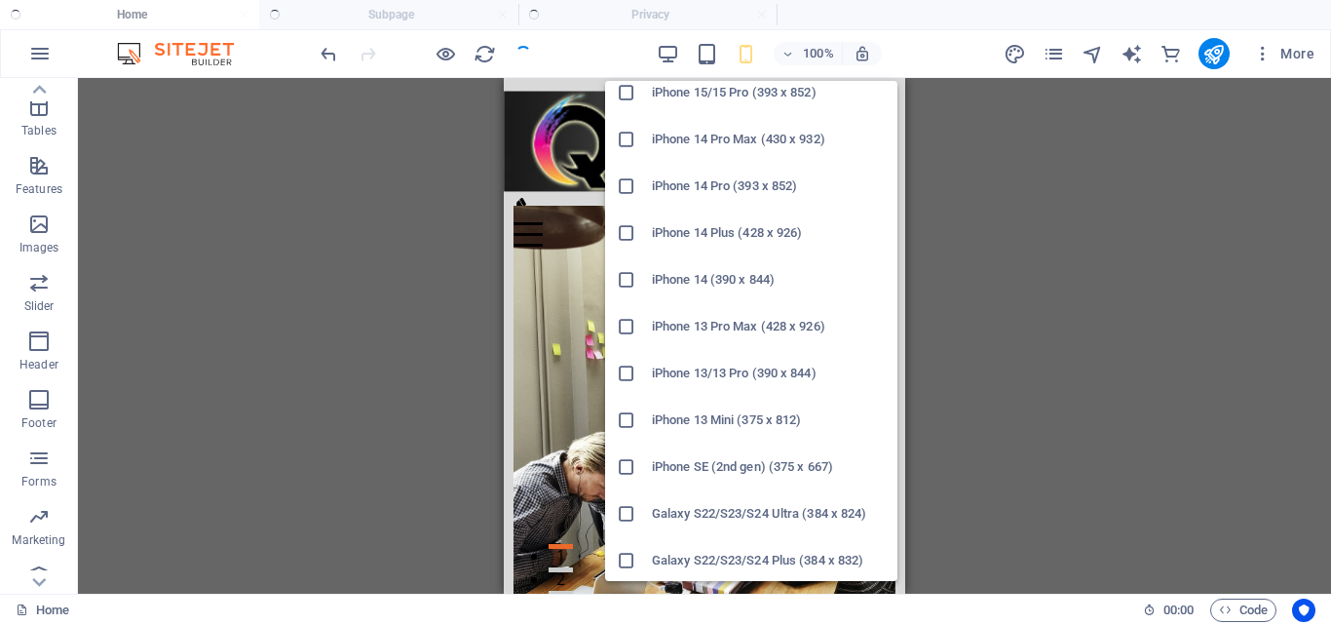
click at [706, 423] on h6 "iPhone 13 Mini (375 x 812)" at bounding box center [769, 419] width 234 height 23
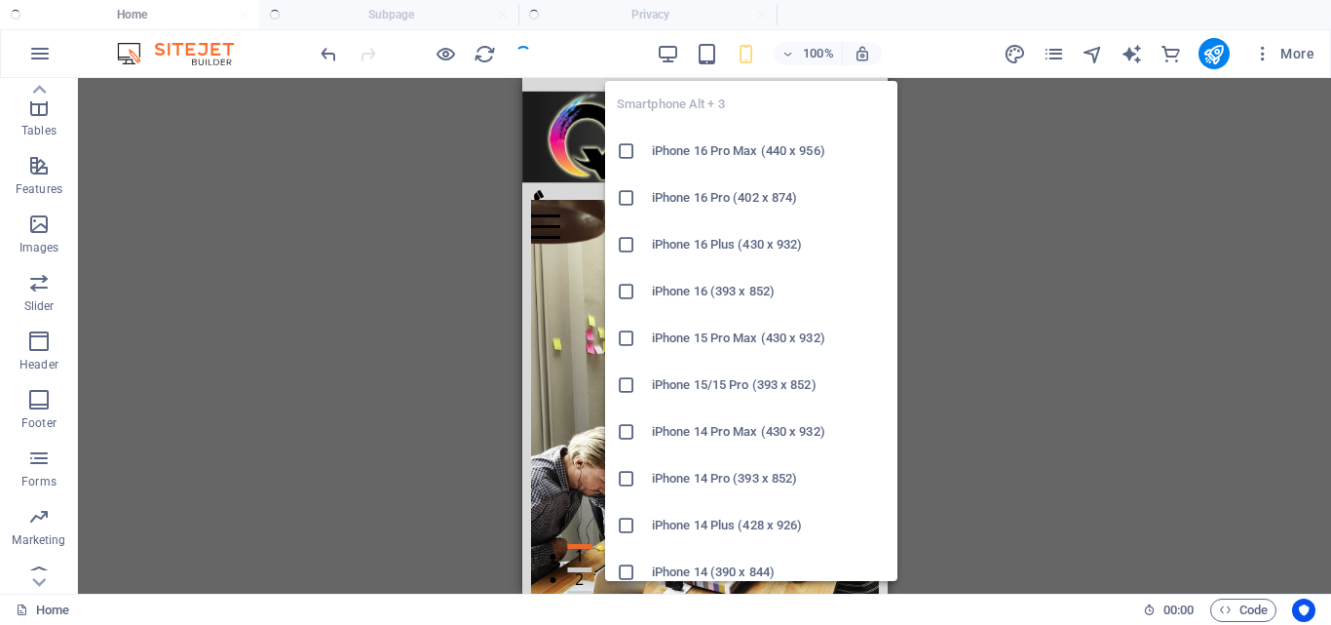
click at [706, 477] on h6 "iPhone 14 Pro (393 x 852)" at bounding box center [769, 478] width 234 height 23
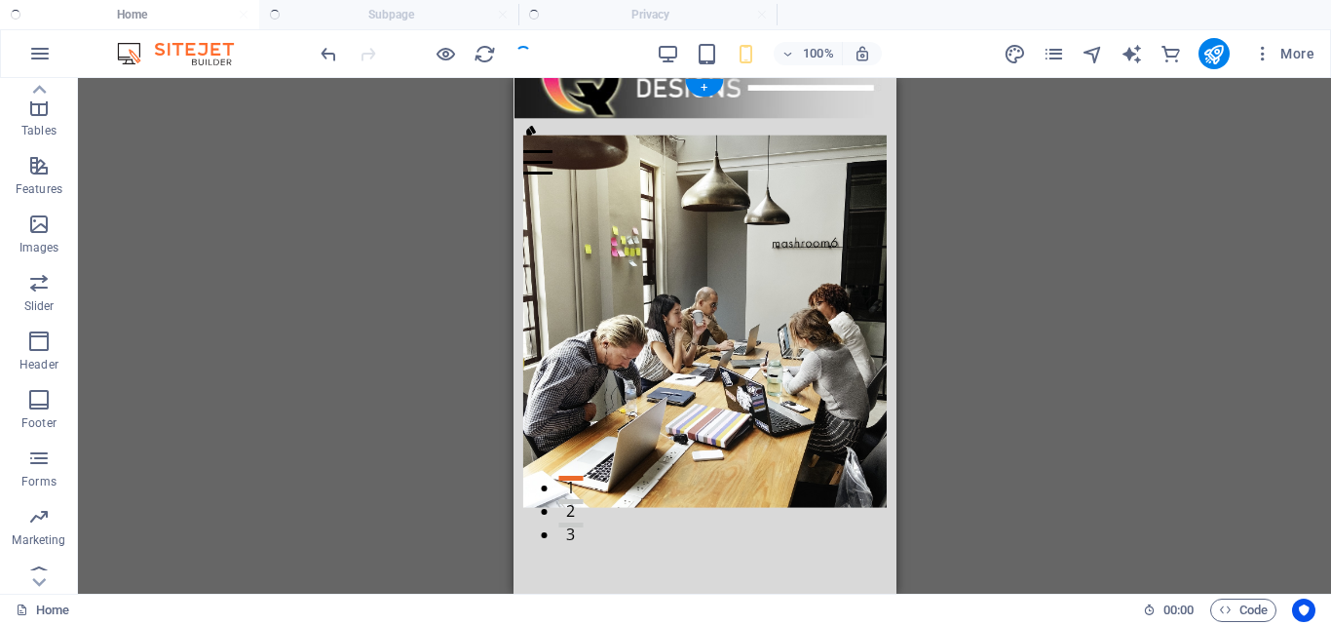
scroll to position [0, 0]
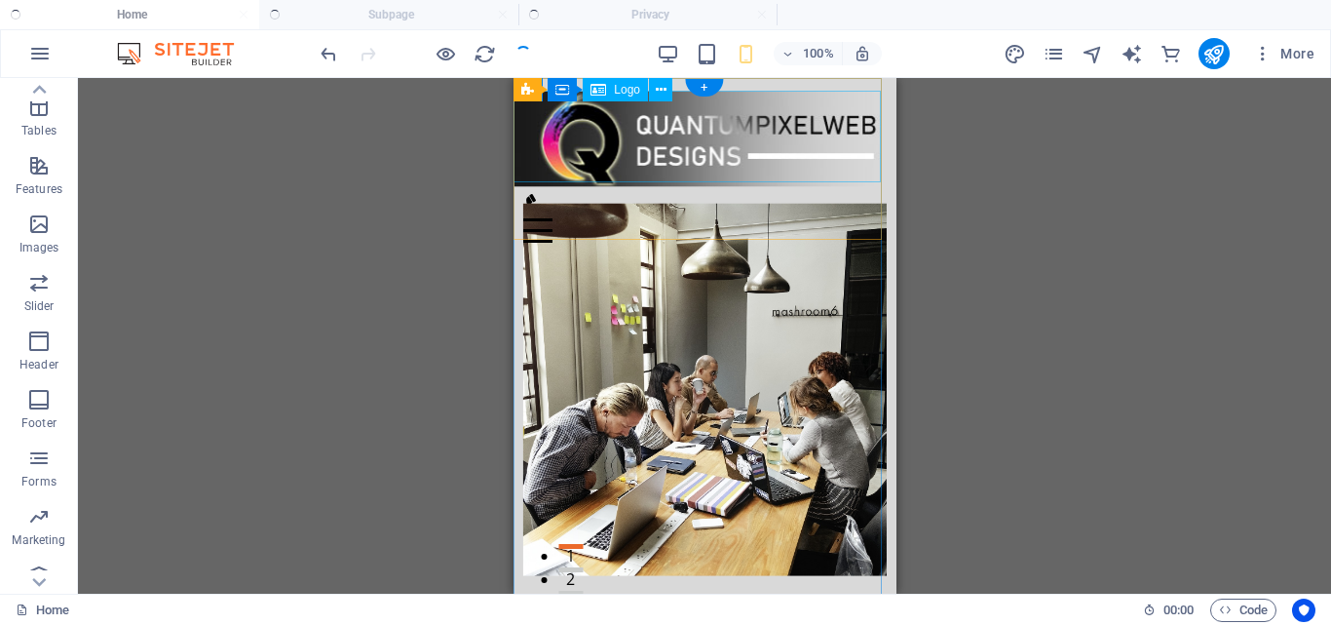
click at [680, 159] on div at bounding box center [704, 138] width 382 height 95
select select "px"
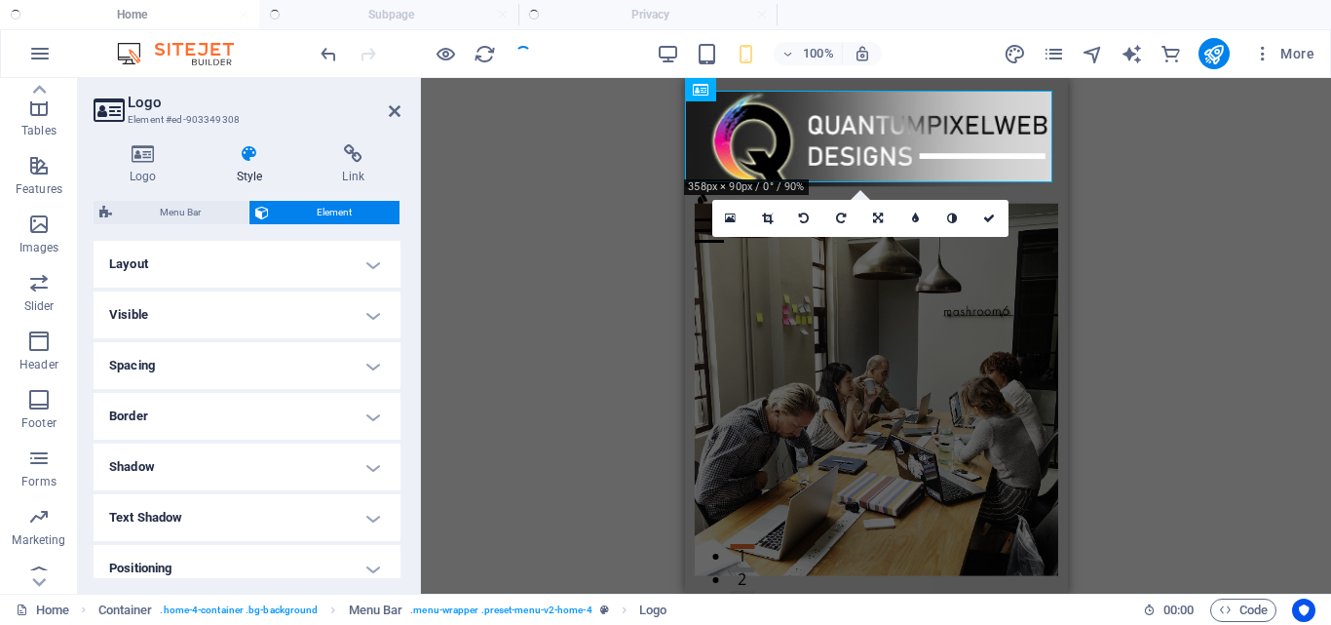
type input "-10"
type input "105"
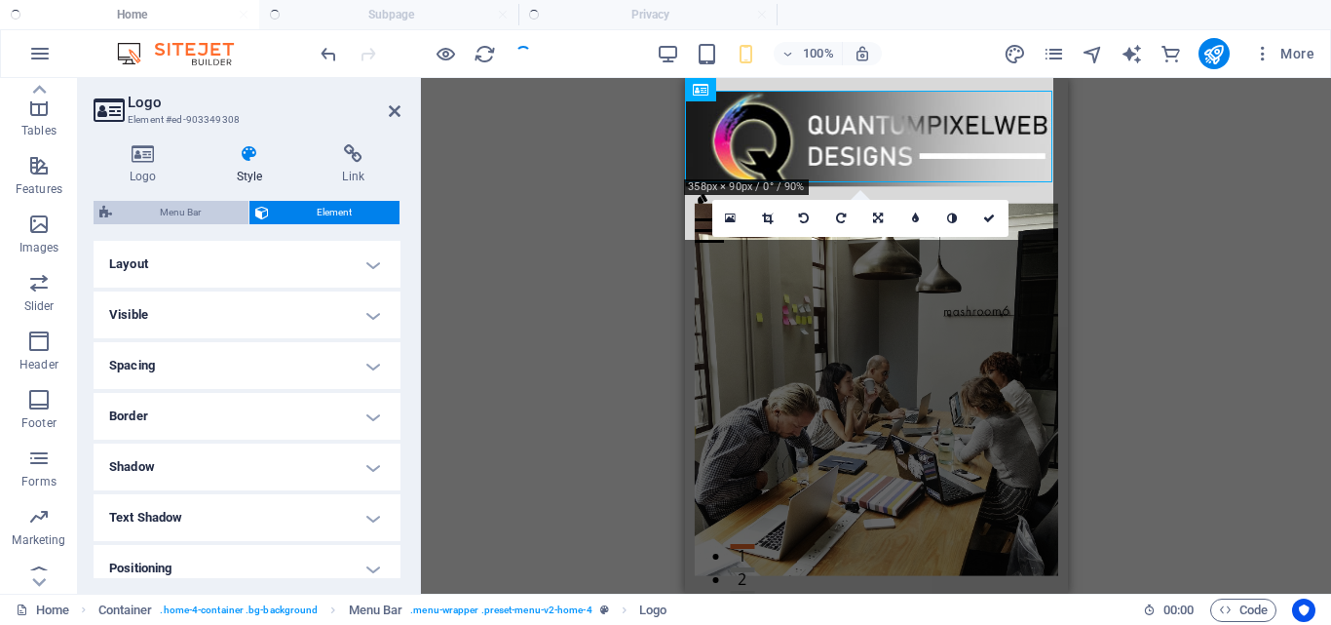
click at [177, 203] on span "Menu Bar" at bounding box center [180, 212] width 125 height 23
select select "vw"
select select "rem"
select select "vw"
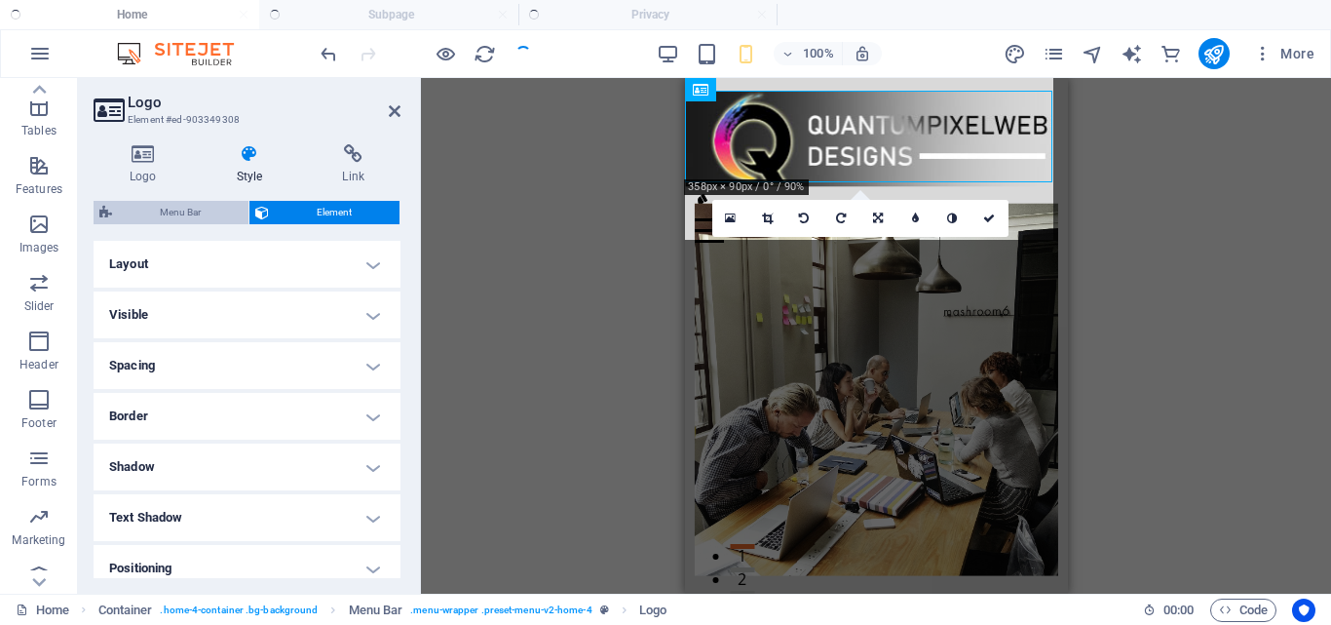
select select "preset-menu-v2-home-4"
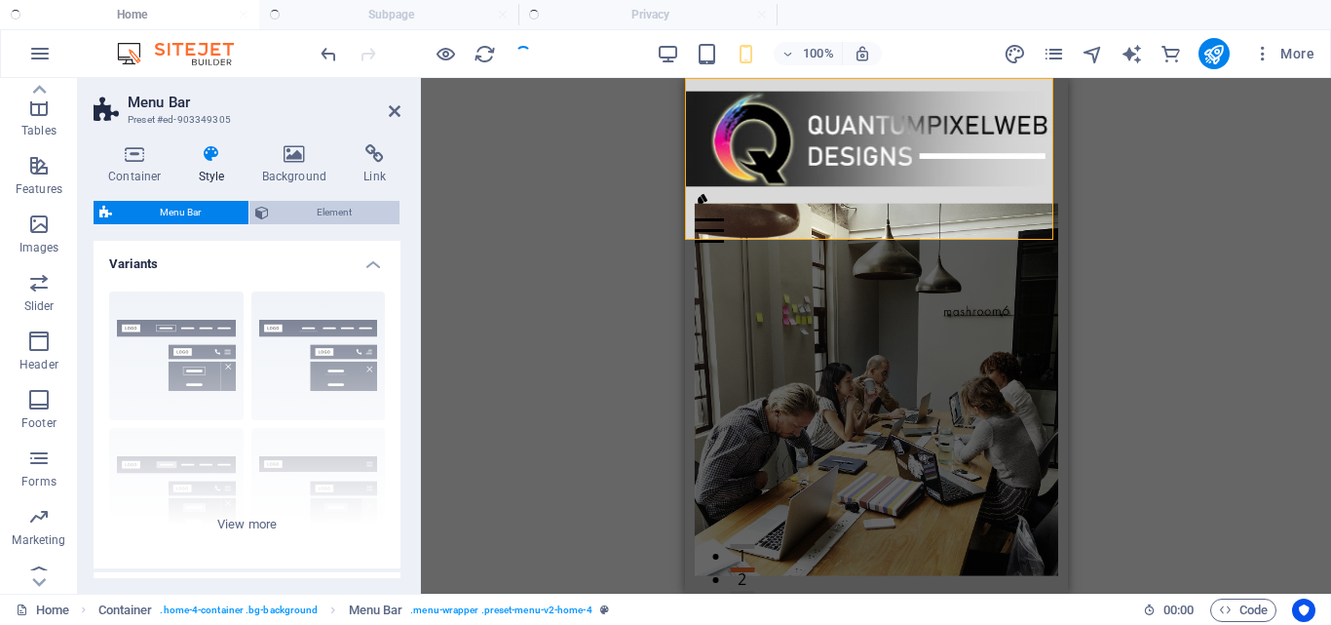
click at [301, 209] on span "Element" at bounding box center [334, 212] width 119 height 23
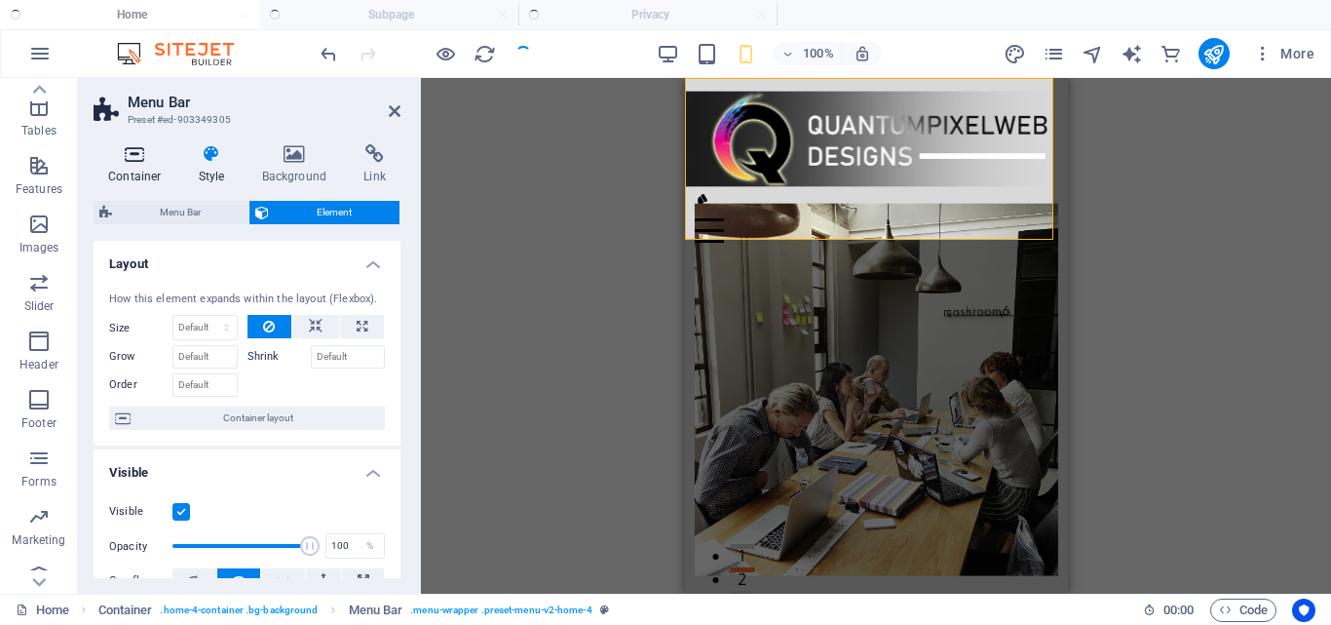
click at [126, 169] on h4 "Container" at bounding box center [139, 164] width 91 height 41
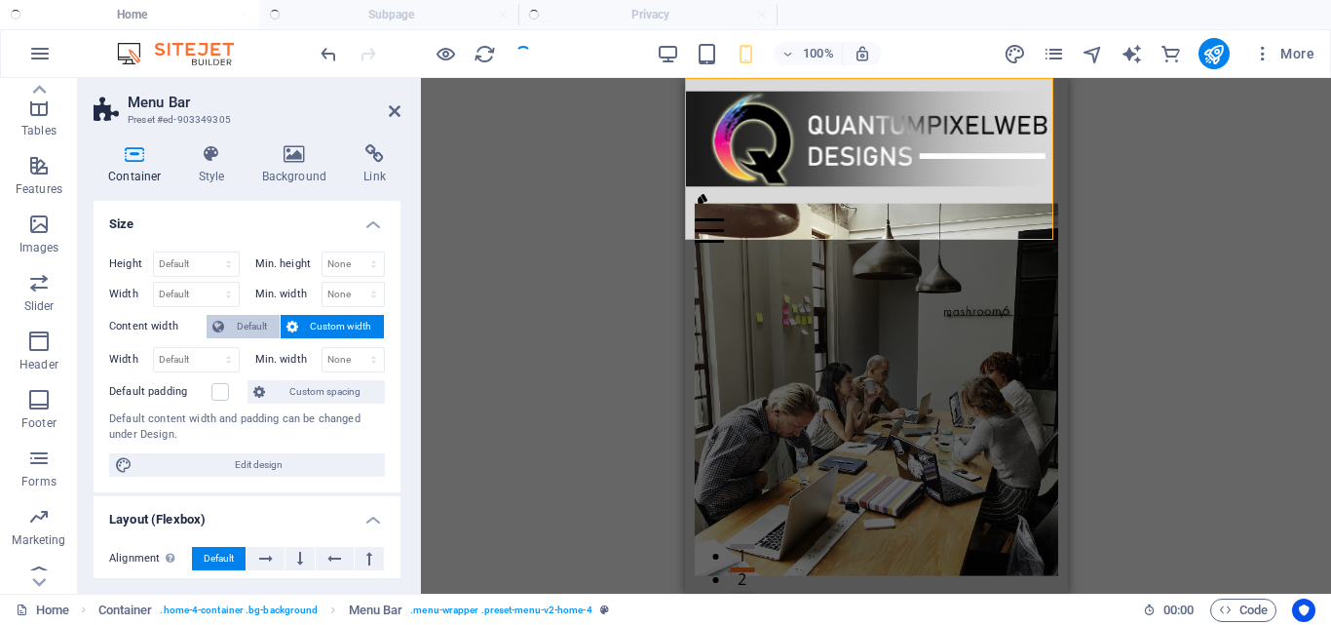
click at [261, 324] on span "Default" at bounding box center [252, 326] width 44 height 23
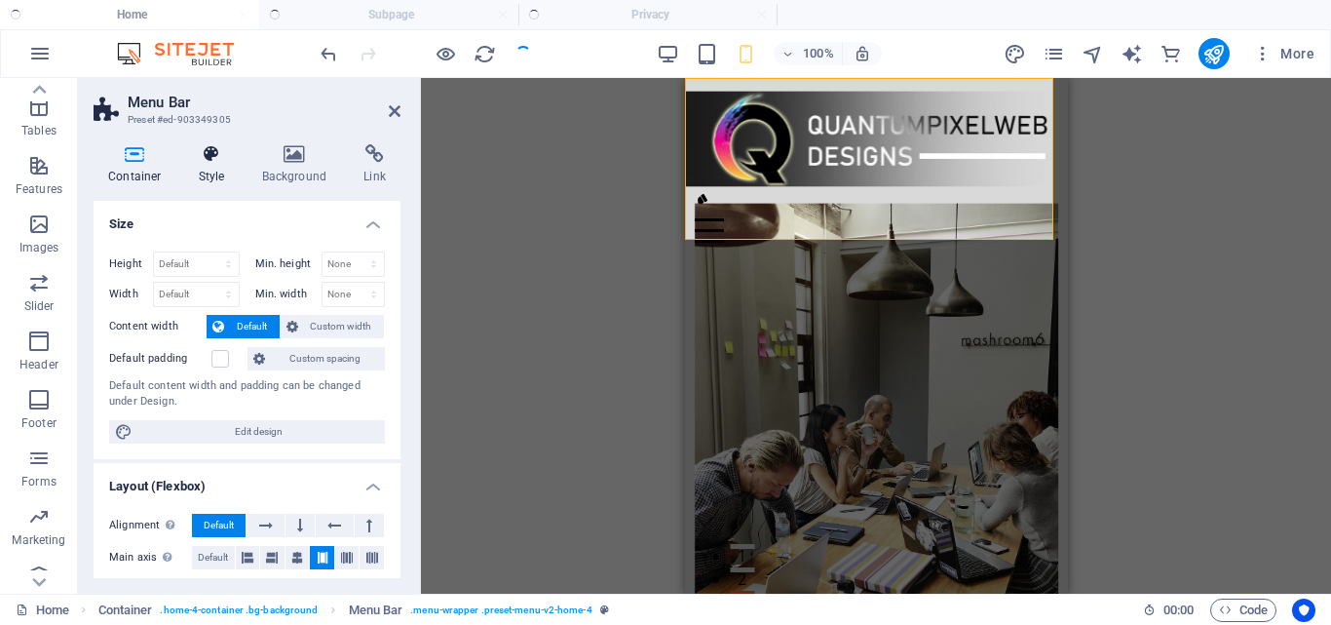
click at [201, 173] on h4 "Style" at bounding box center [215, 164] width 63 height 41
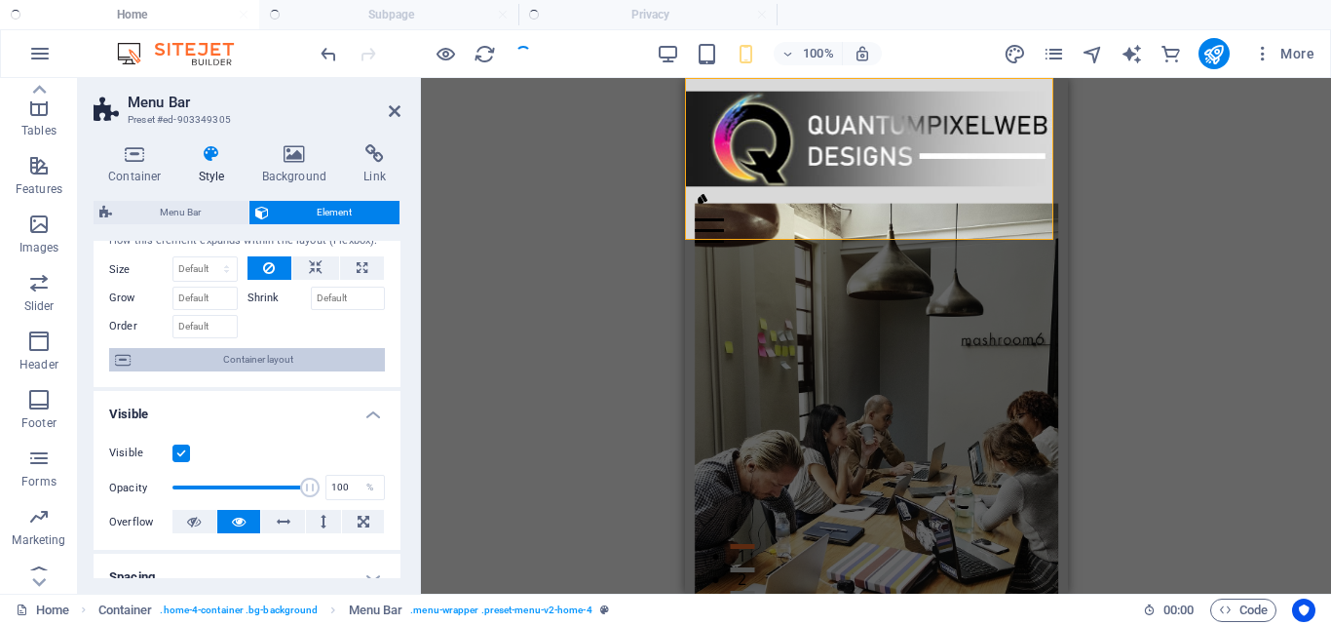
scroll to position [97, 0]
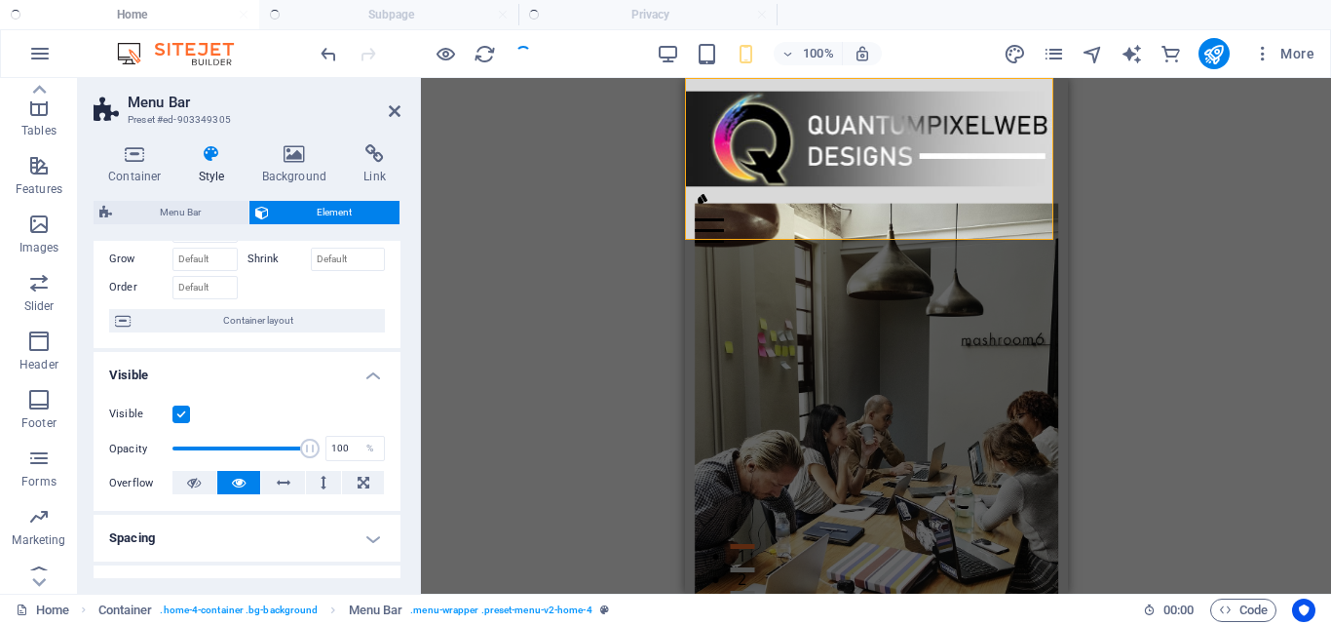
click at [179, 414] on label at bounding box center [181, 414] width 18 height 18
click at [0, 0] on input "Visible" at bounding box center [0, 0] width 0 height 0
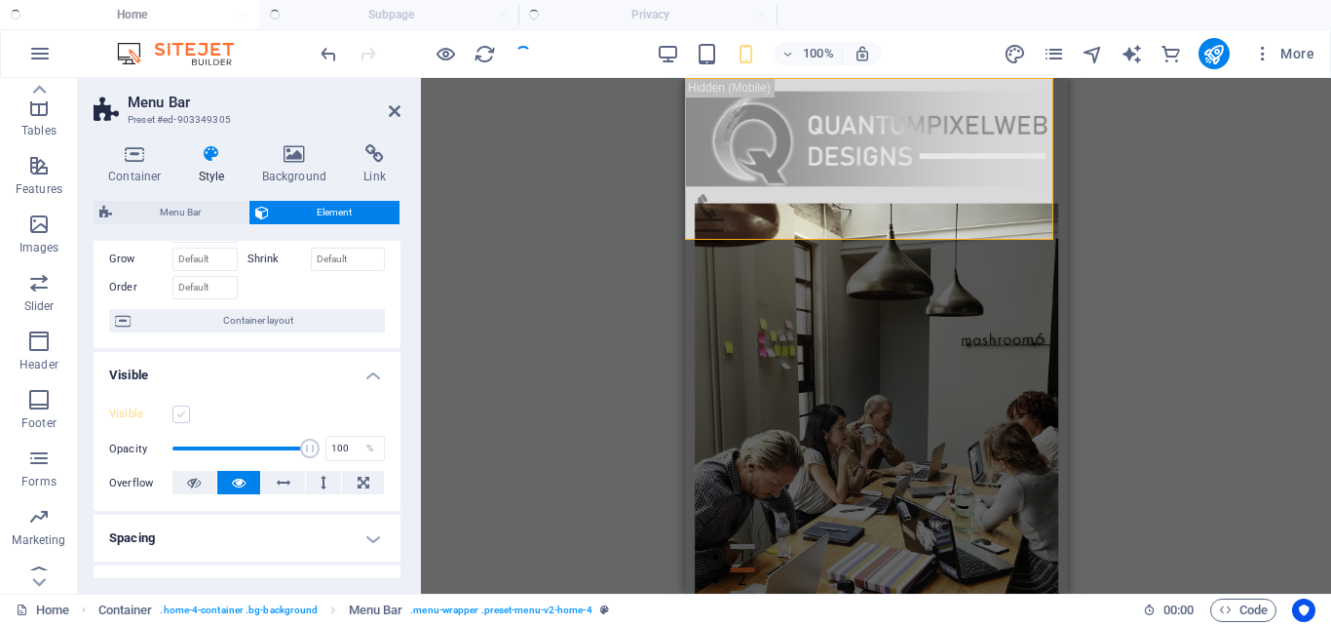
click at [179, 414] on label at bounding box center [181, 414] width 18 height 18
click at [0, 0] on input "Visible" at bounding box center [0, 0] width 0 height 0
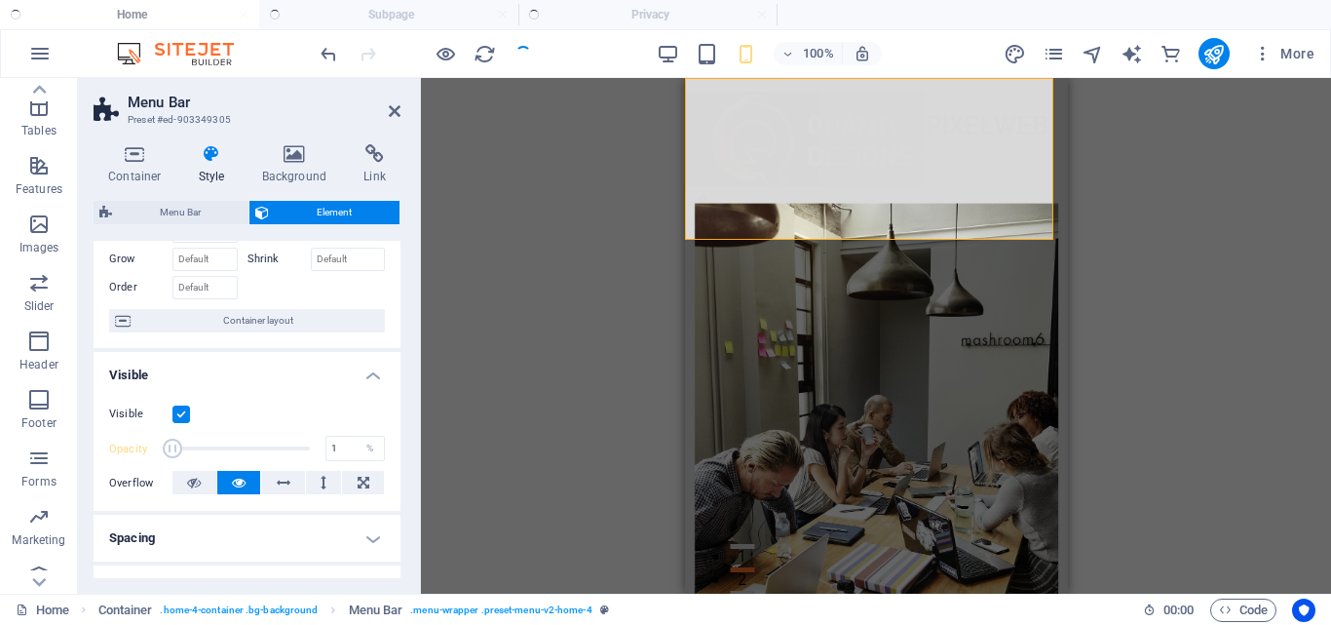
drag, startPoint x: 299, startPoint y: 446, endPoint x: 137, endPoint y: 451, distance: 161.8
click at [137, 451] on div "Opacity 1 %" at bounding box center [247, 448] width 276 height 29
type input "100"
drag, startPoint x: 175, startPoint y: 452, endPoint x: 336, endPoint y: 465, distance: 161.3
click at [336, 465] on div "Visible Opacity 100 % Overflow" at bounding box center [247, 449] width 307 height 124
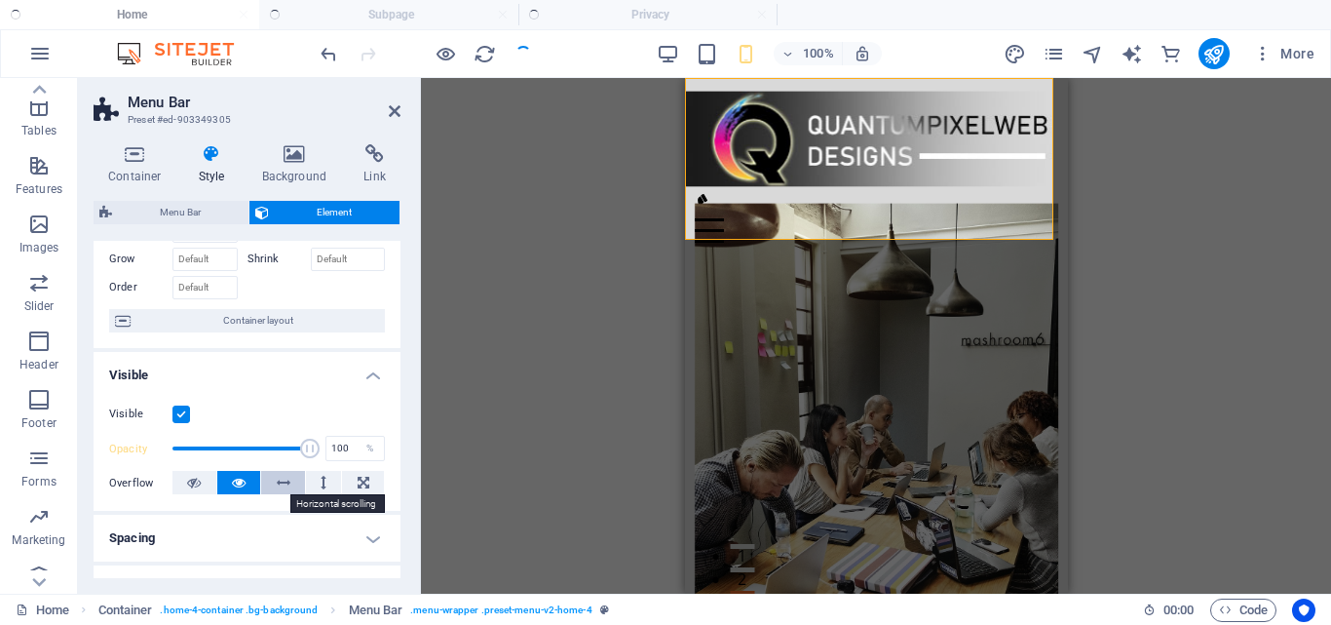
scroll to position [195, 0]
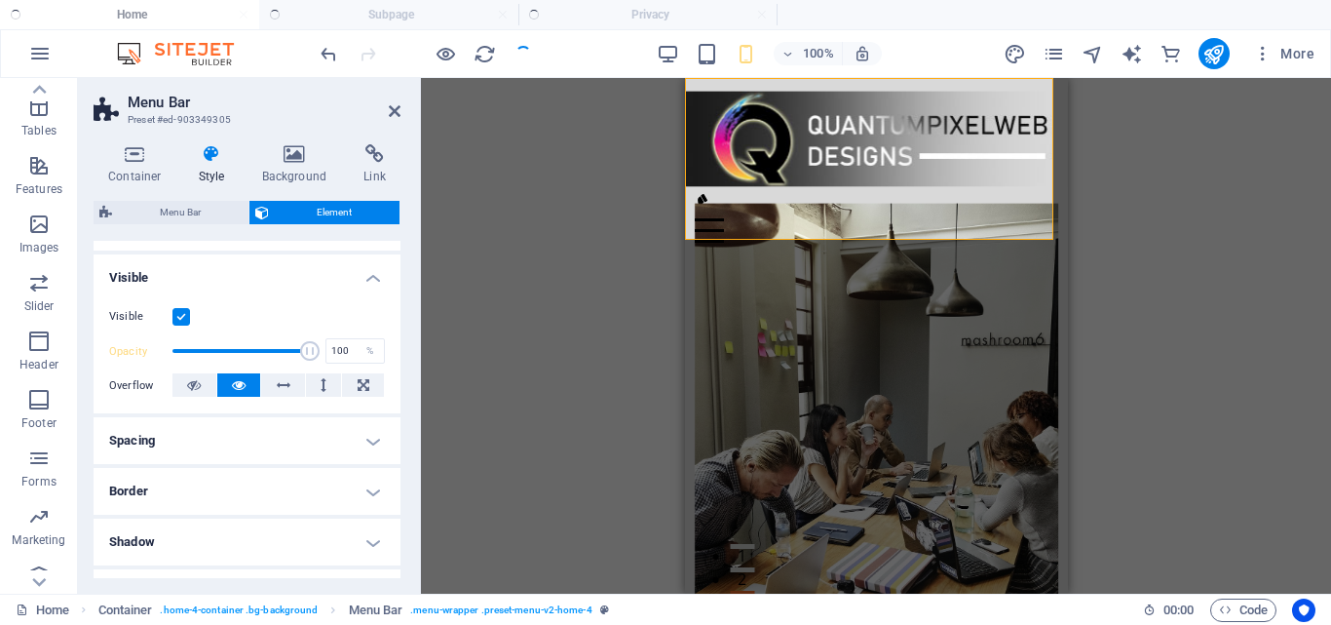
click at [367, 449] on h4 "Spacing" at bounding box center [247, 440] width 307 height 47
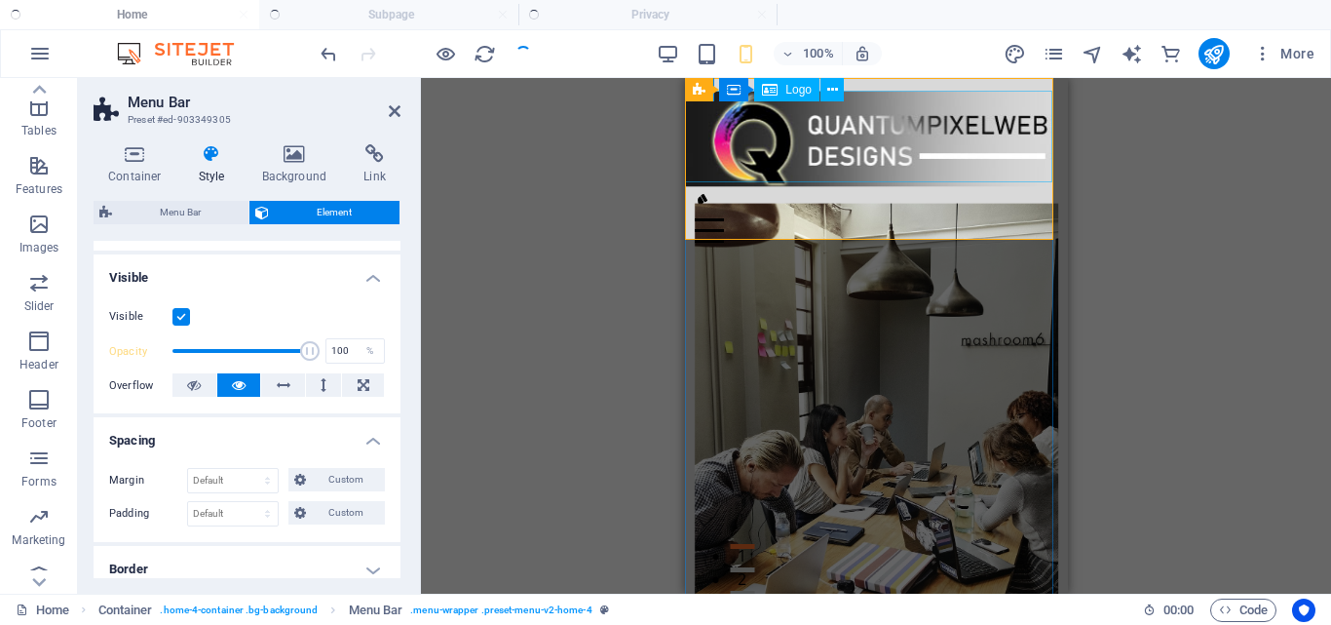
click at [881, 147] on div at bounding box center [875, 138] width 382 height 95
select select "px"
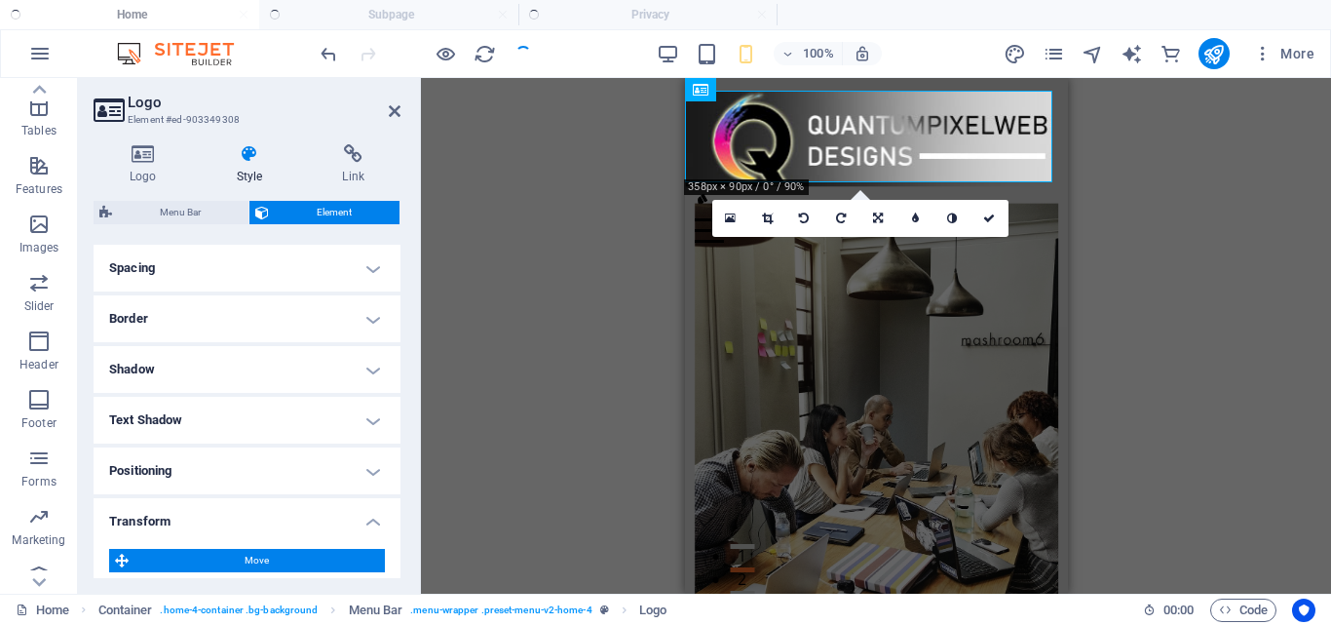
scroll to position [0, 0]
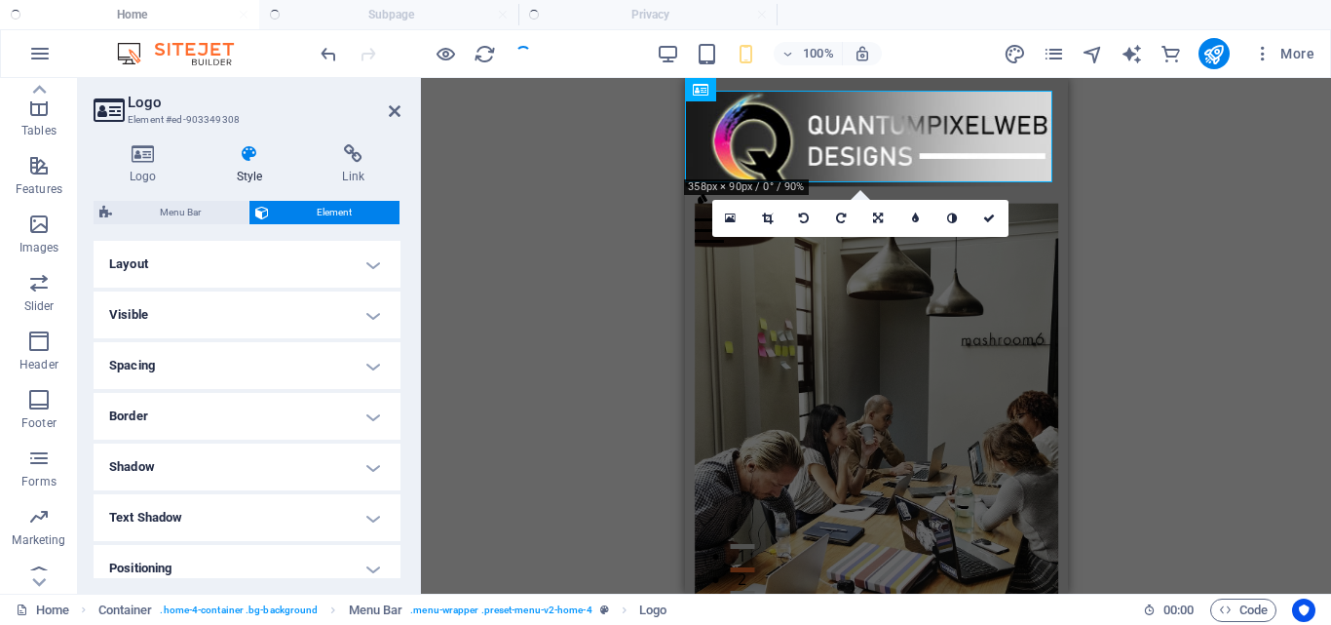
click at [367, 310] on h4 "Visible" at bounding box center [247, 314] width 307 height 47
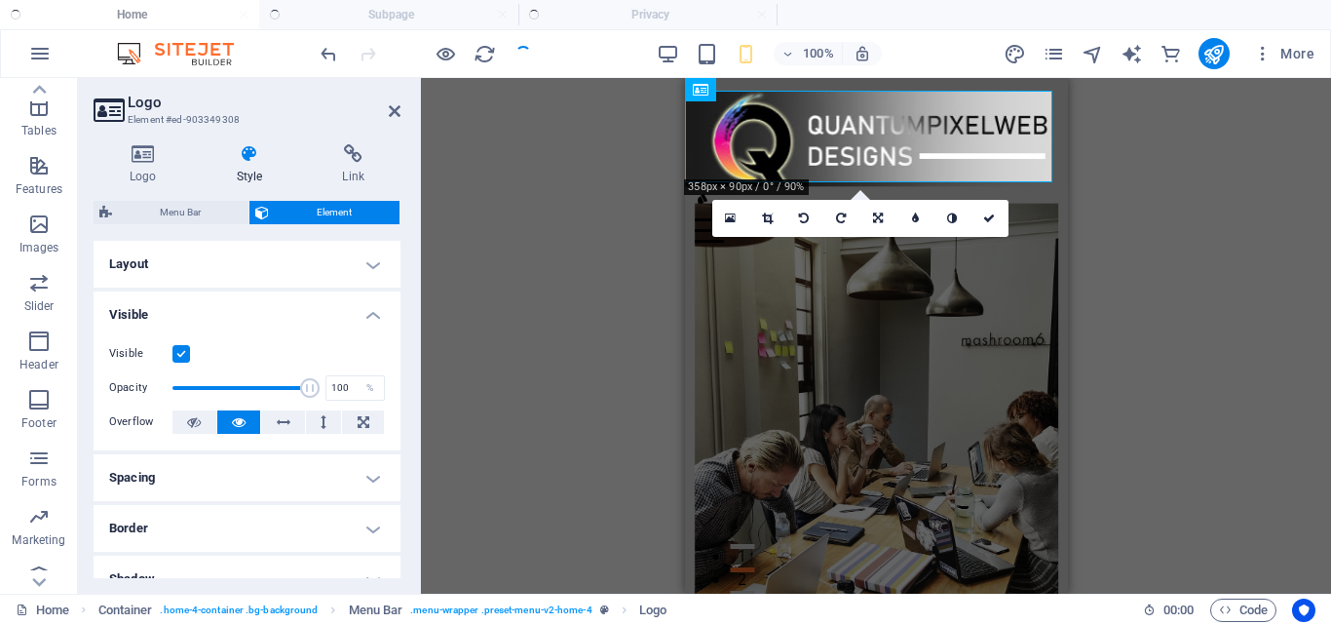
click at [367, 262] on h4 "Layout" at bounding box center [247, 264] width 307 height 47
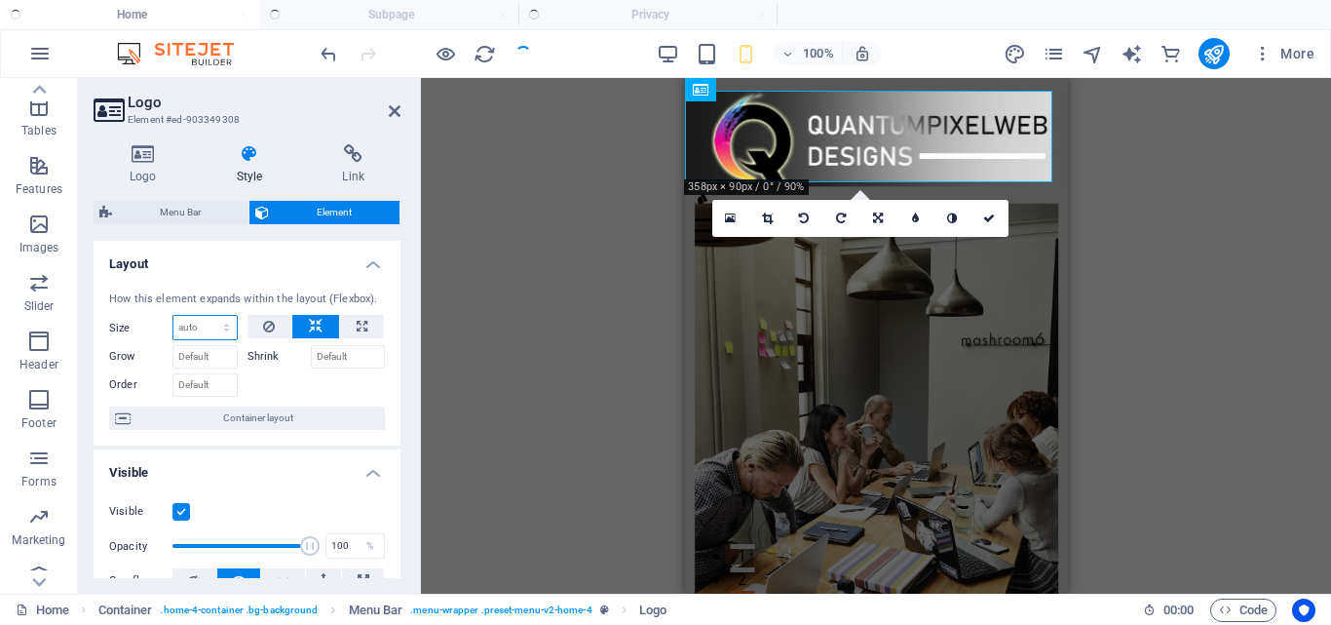
click at [190, 329] on select "Default auto px % 1/1 1/2 1/3 1/4 1/5 1/6 1/7 1/8 1/9 1/10" at bounding box center [204, 327] width 63 height 23
click at [173, 316] on select "Default auto px % 1/1 1/2 1/3 1/4 1/5 1/6 1/7 1/8 1/9 1/10" at bounding box center [204, 327] width 63 height 23
select select "DISABLED_OPTION_VALUE"
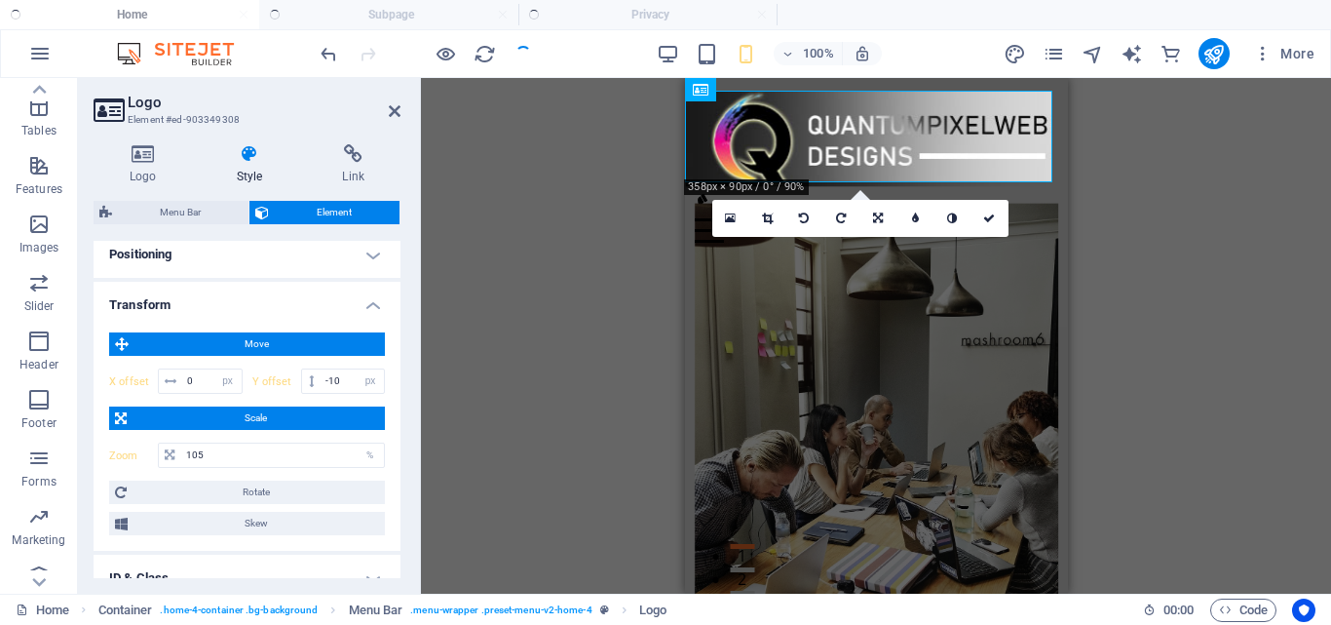
scroll to position [585, 0]
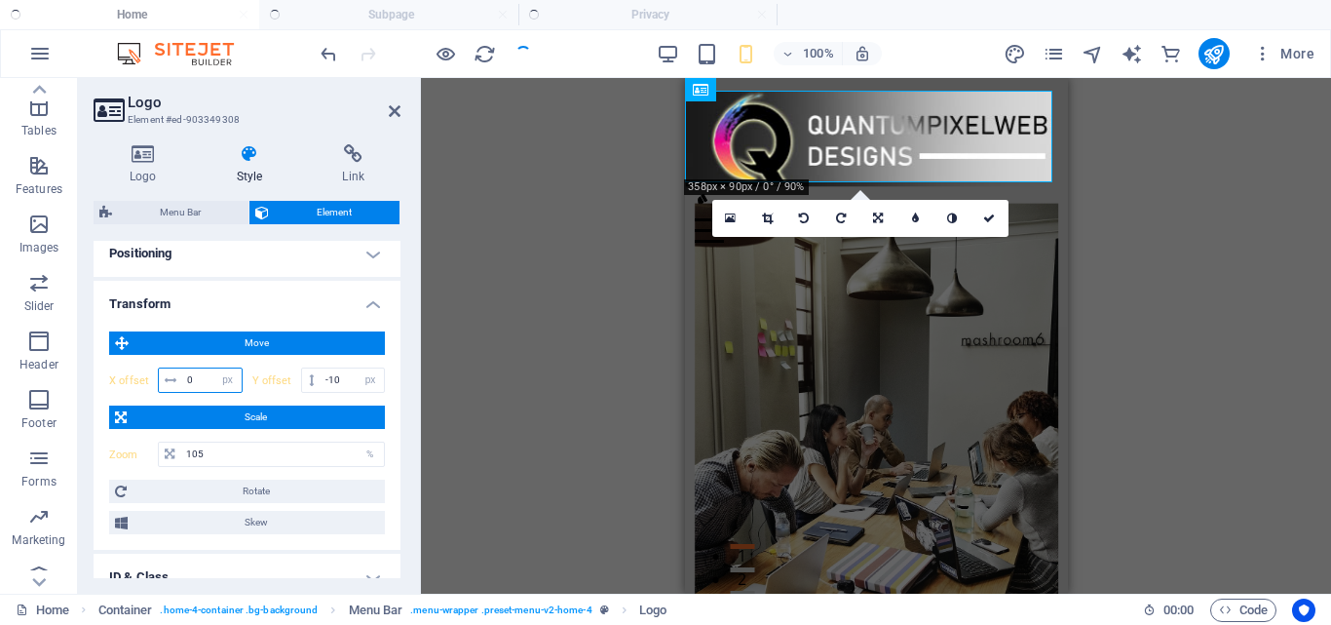
click at [191, 385] on input "0" at bounding box center [211, 379] width 59 height 23
click at [340, 382] on input "-10" at bounding box center [352, 379] width 63 height 23
click at [257, 447] on input "105" at bounding box center [282, 453] width 203 height 23
type input "0"
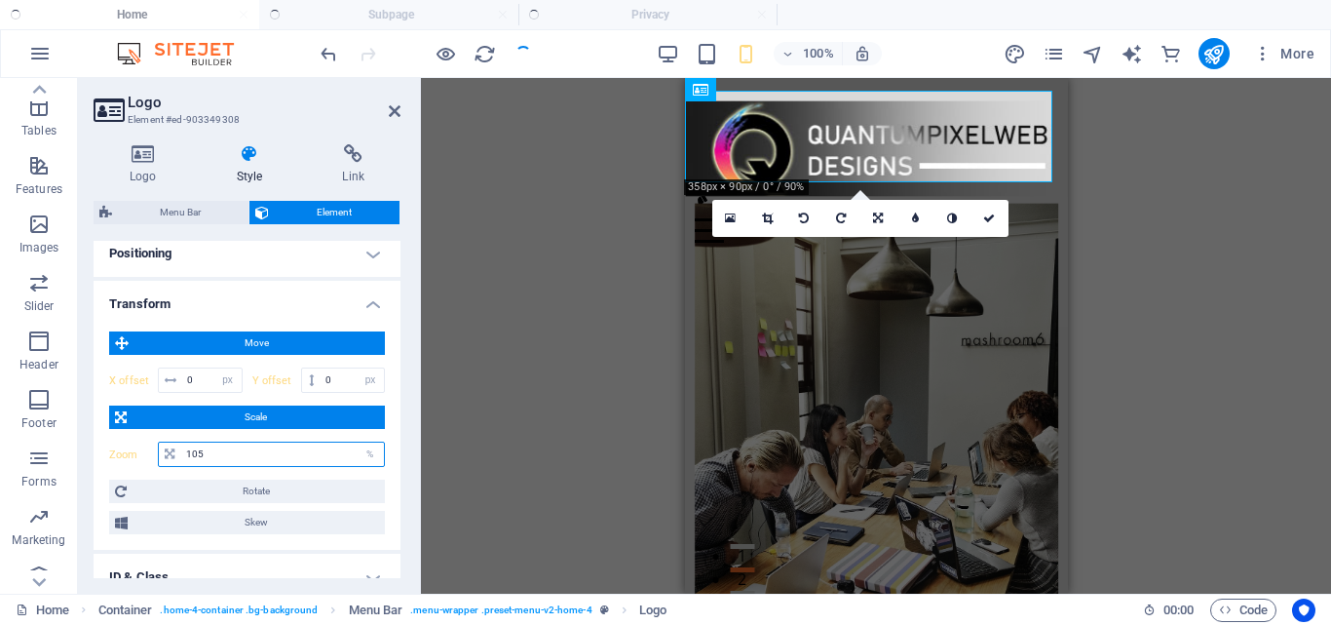
click at [259, 447] on input "105" at bounding box center [282, 453] width 203 height 23
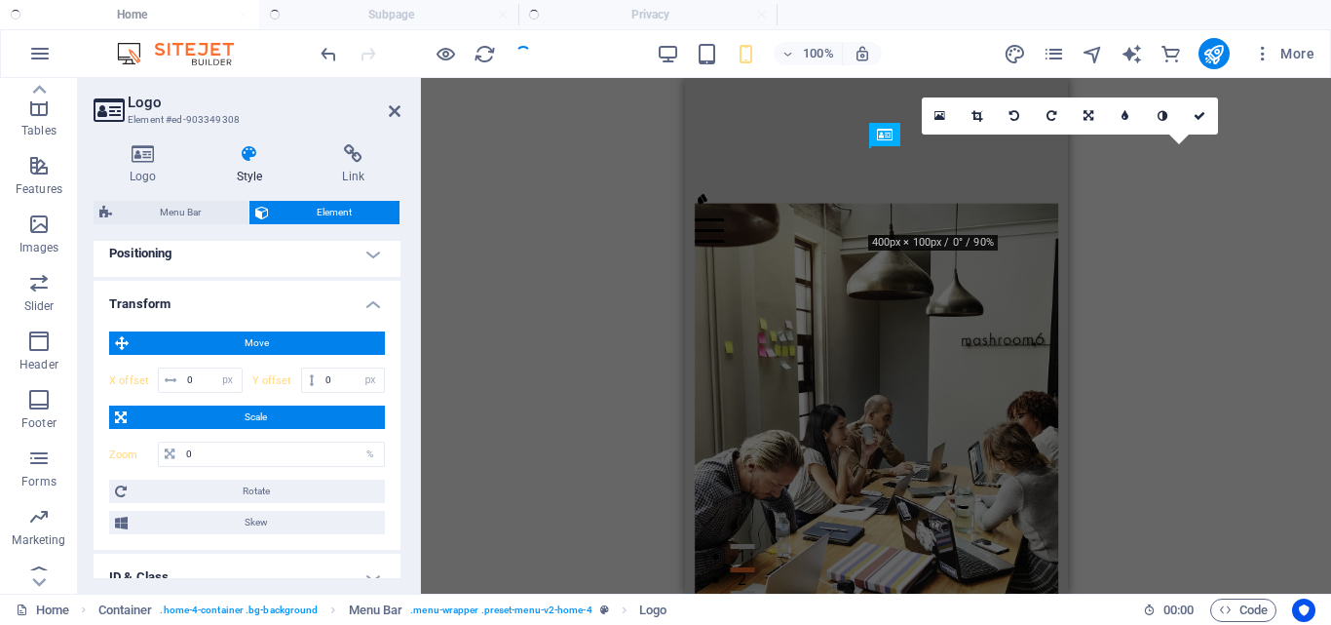
click at [224, 420] on span "Scale" at bounding box center [256, 416] width 247 height 23
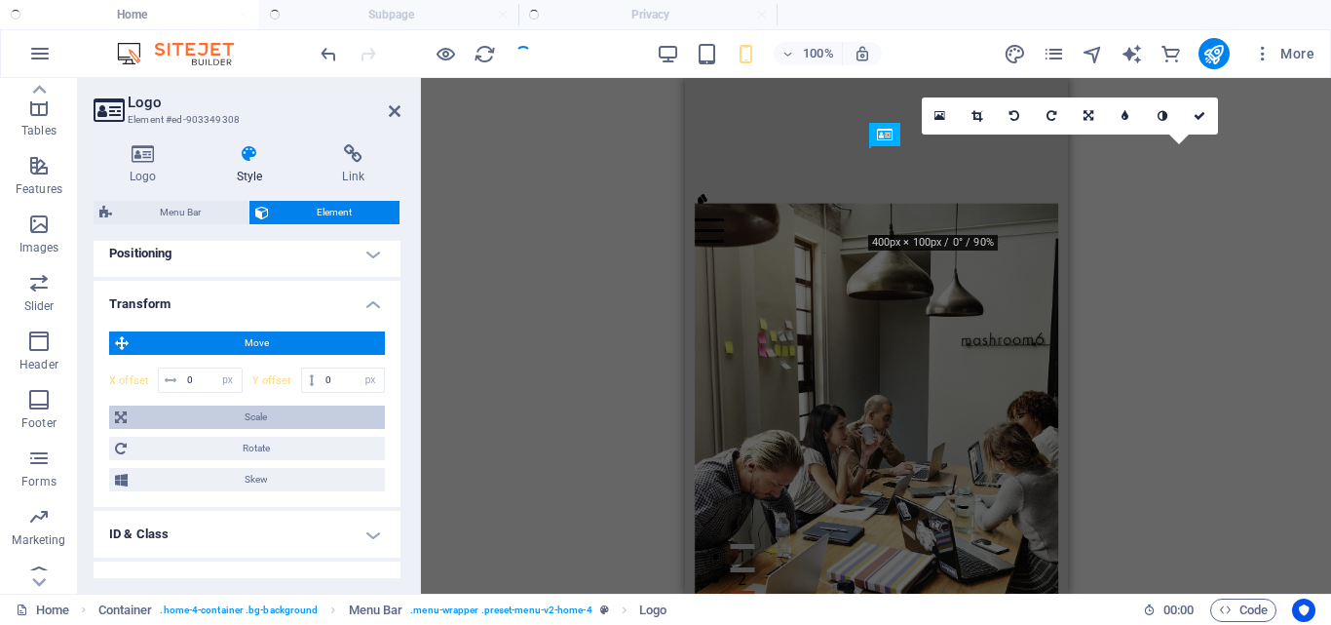
click at [224, 420] on span "Scale" at bounding box center [256, 416] width 247 height 23
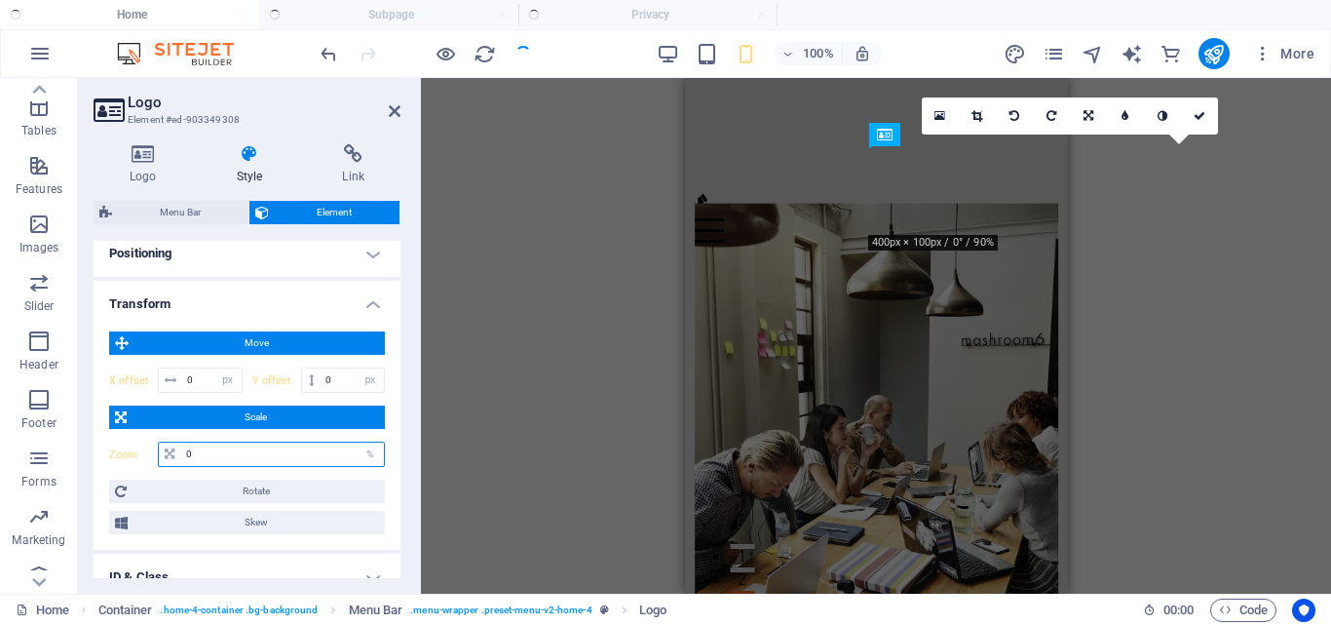
click at [213, 451] on input "0" at bounding box center [282, 453] width 203 height 23
click at [360, 454] on div "%" at bounding box center [370, 453] width 27 height 23
click at [365, 455] on div "%" at bounding box center [370, 453] width 27 height 23
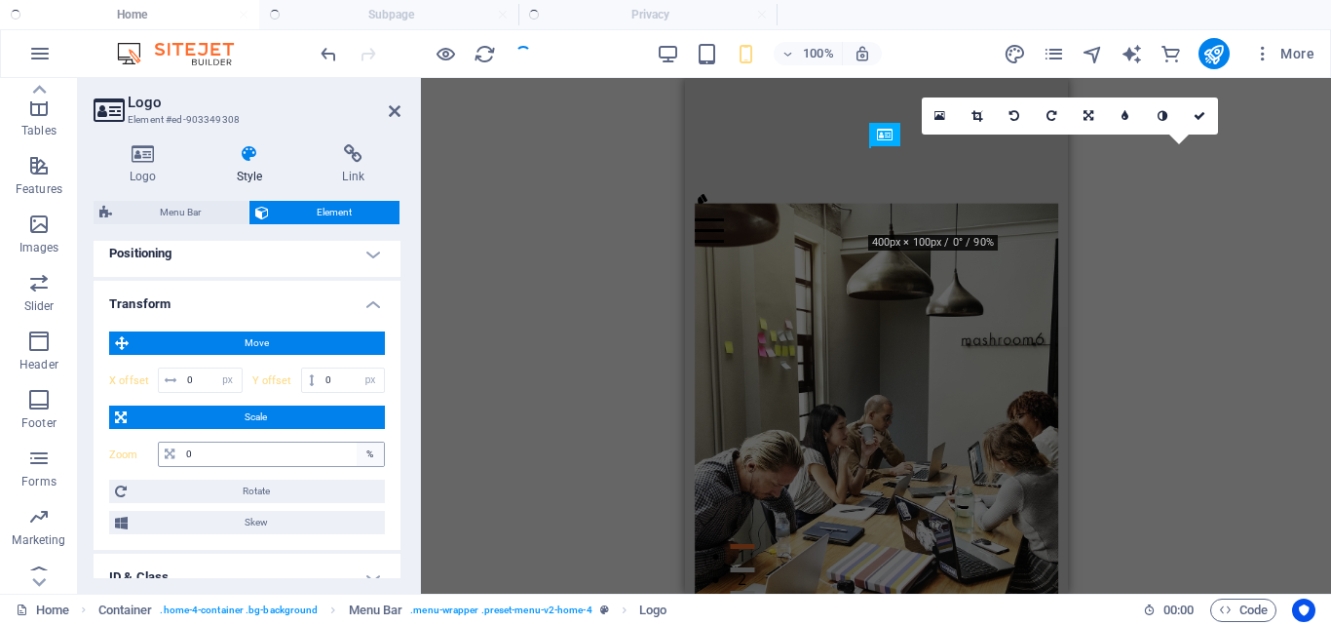
click at [365, 455] on div "%" at bounding box center [370, 453] width 27 height 23
click at [323, 457] on input "0" at bounding box center [282, 453] width 203 height 23
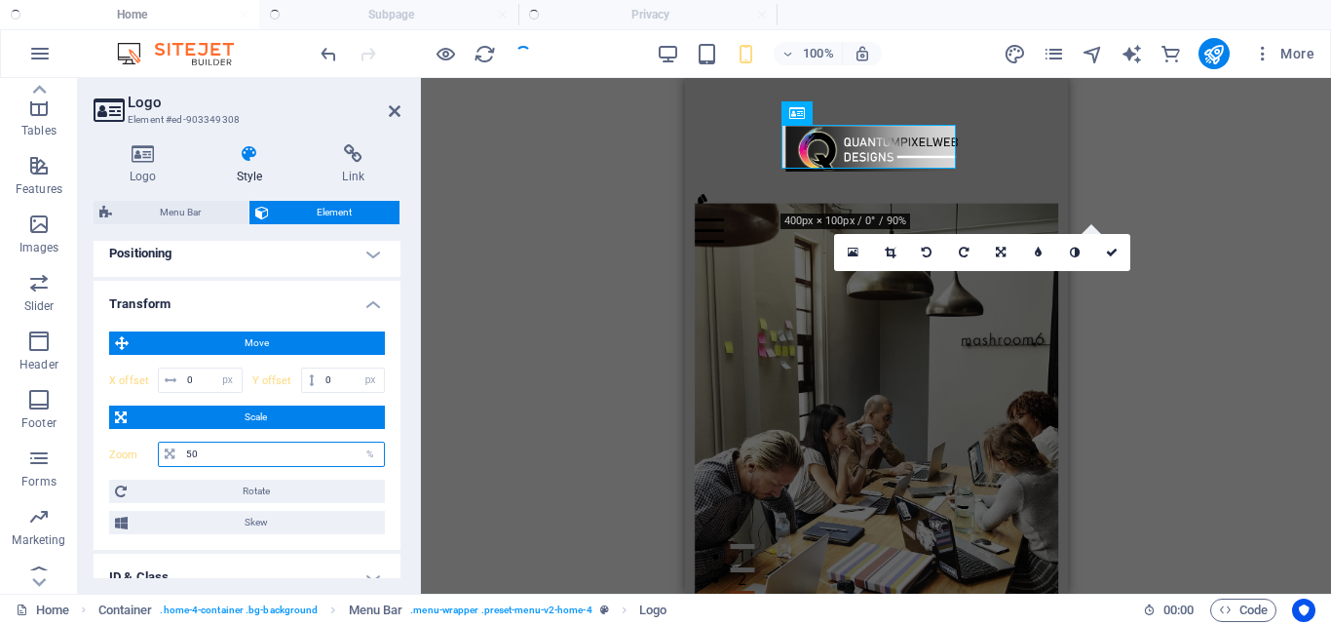
type input "5"
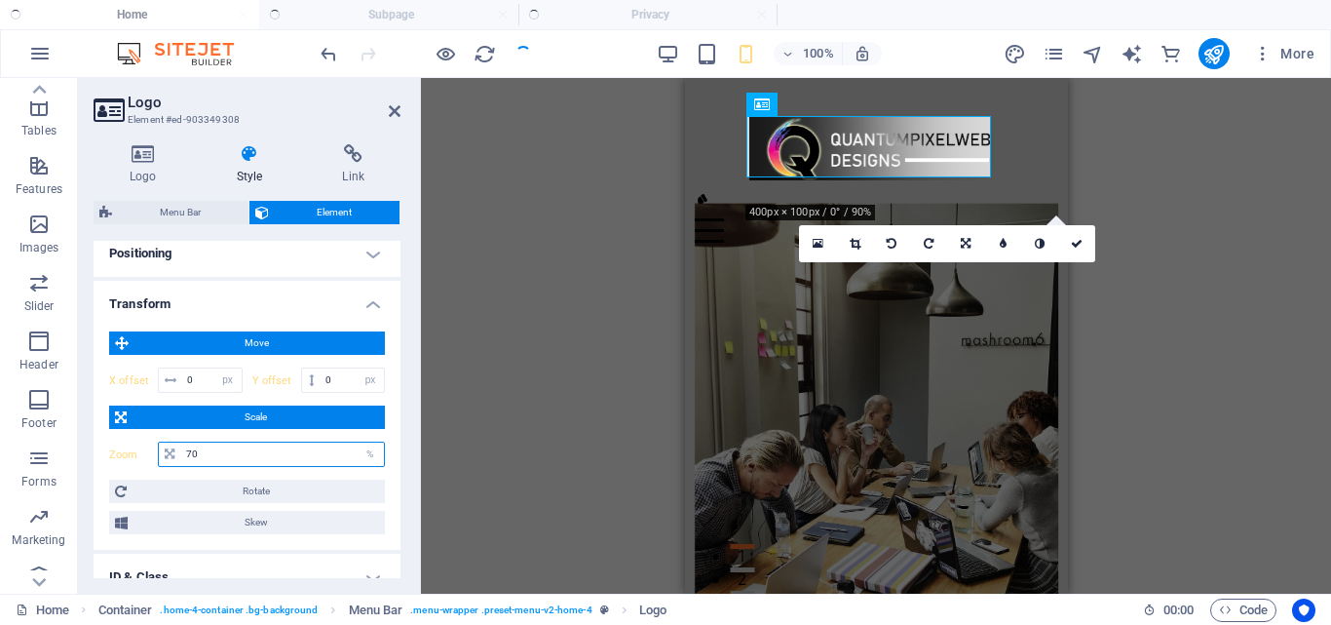
type input "70"
click at [462, 405] on div "H2 Container Banner Banner Container Menu Bar Container Logo Container Menu Bar…" at bounding box center [876, 335] width 910 height 515
click at [398, 107] on icon at bounding box center [395, 111] width 12 height 16
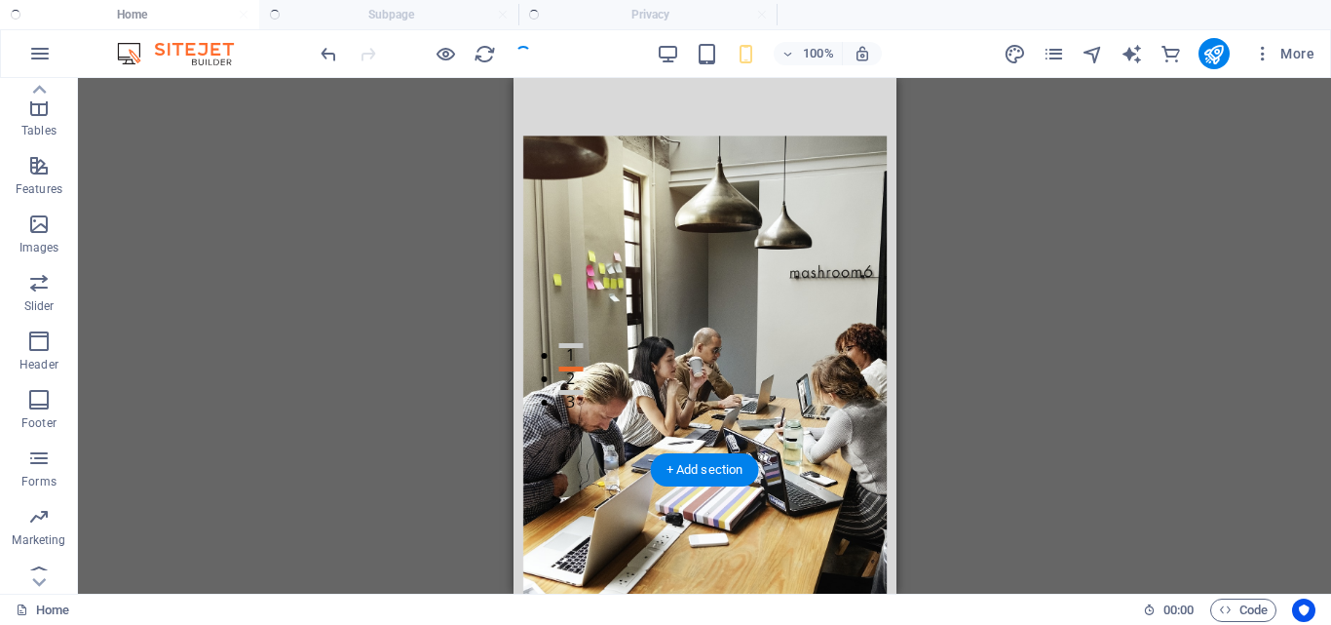
scroll to position [390, 0]
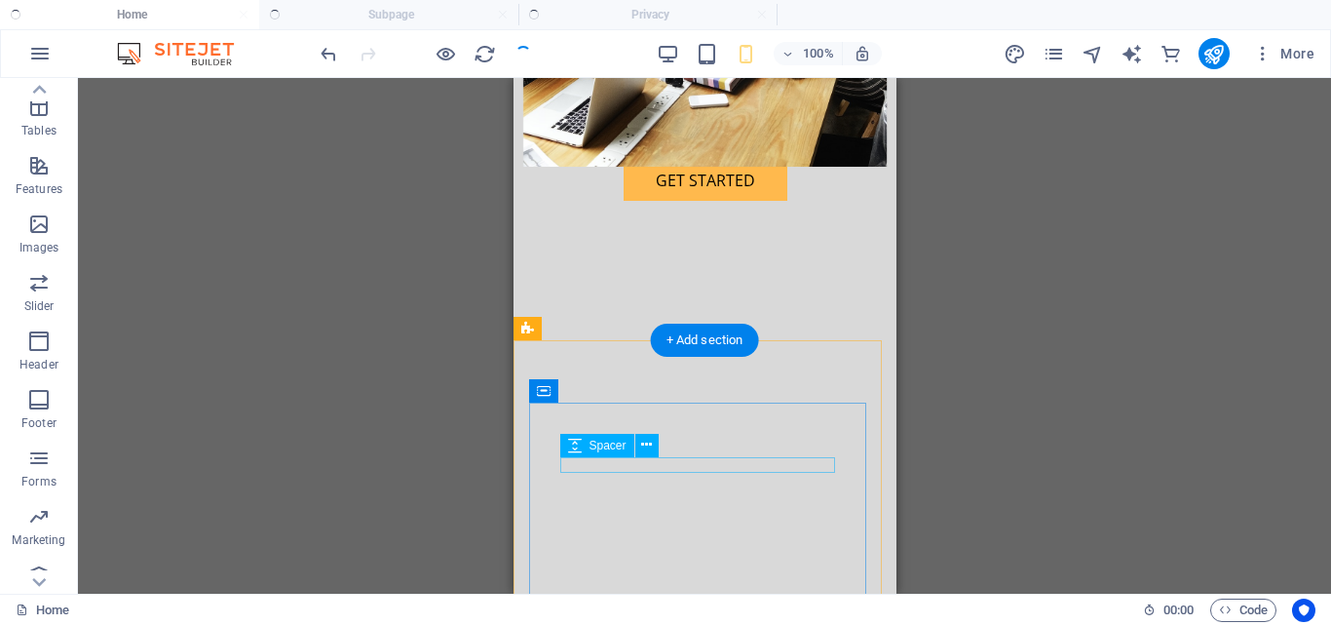
scroll to position [780, 0]
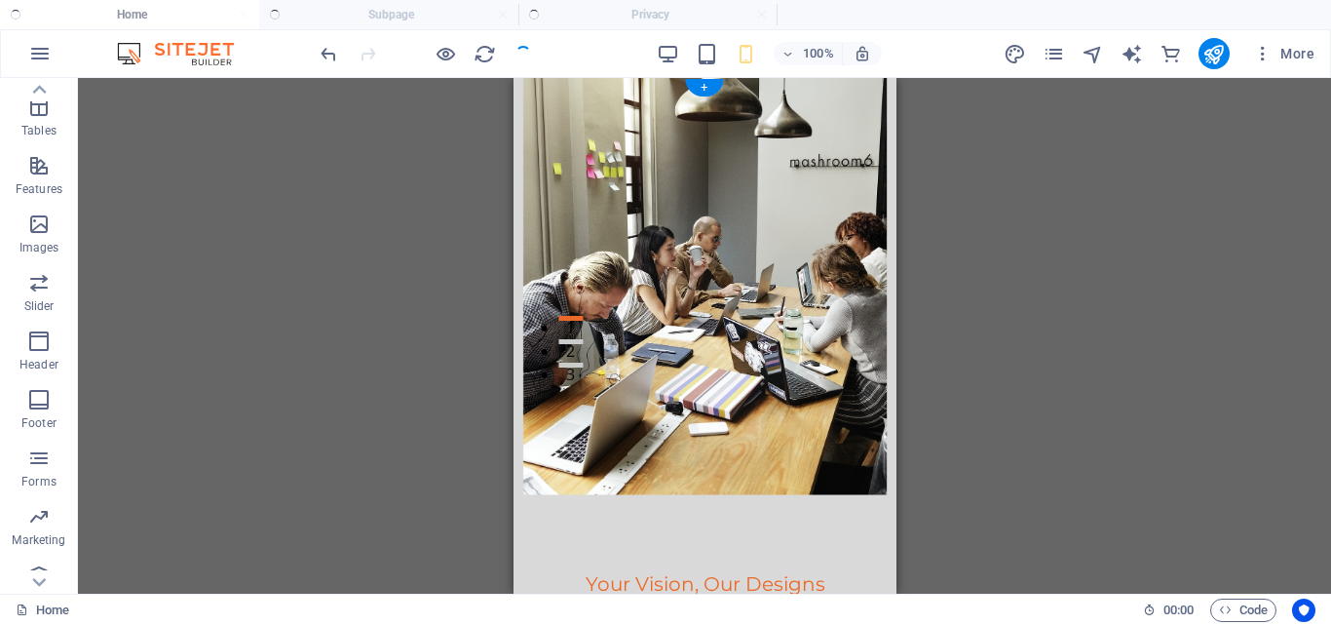
scroll to position [0, 0]
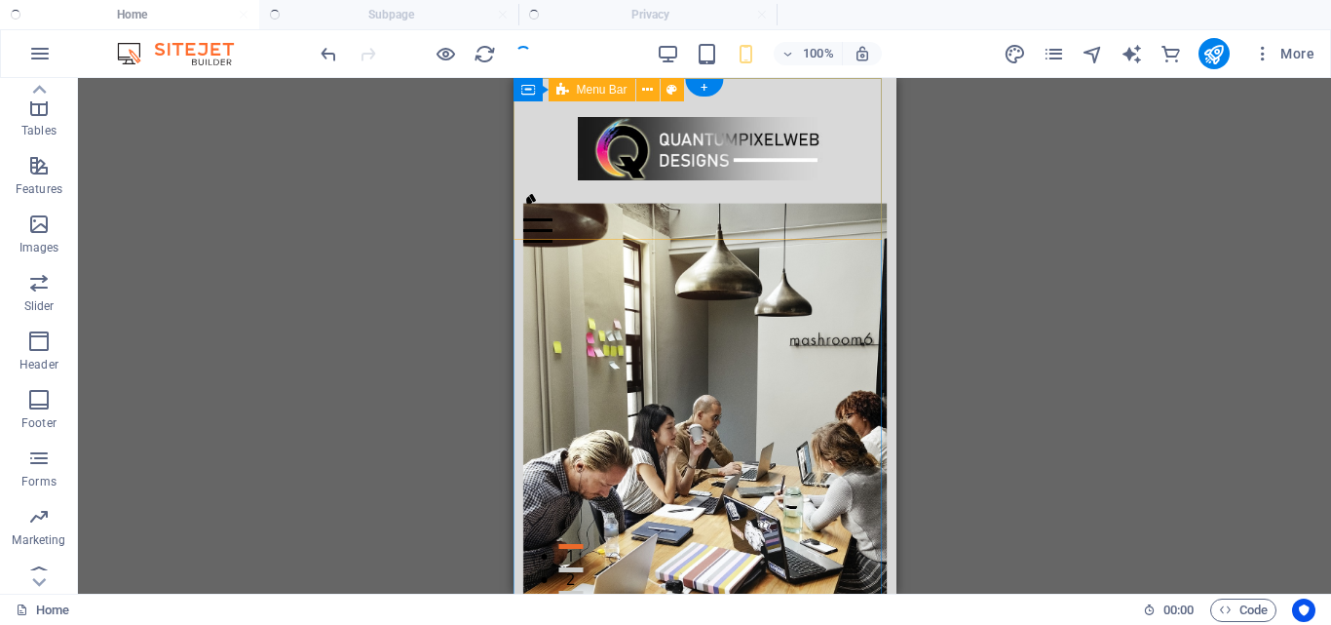
click at [686, 228] on div "Menu Home About Services Testimonials Contact" at bounding box center [704, 173] width 383 height 190
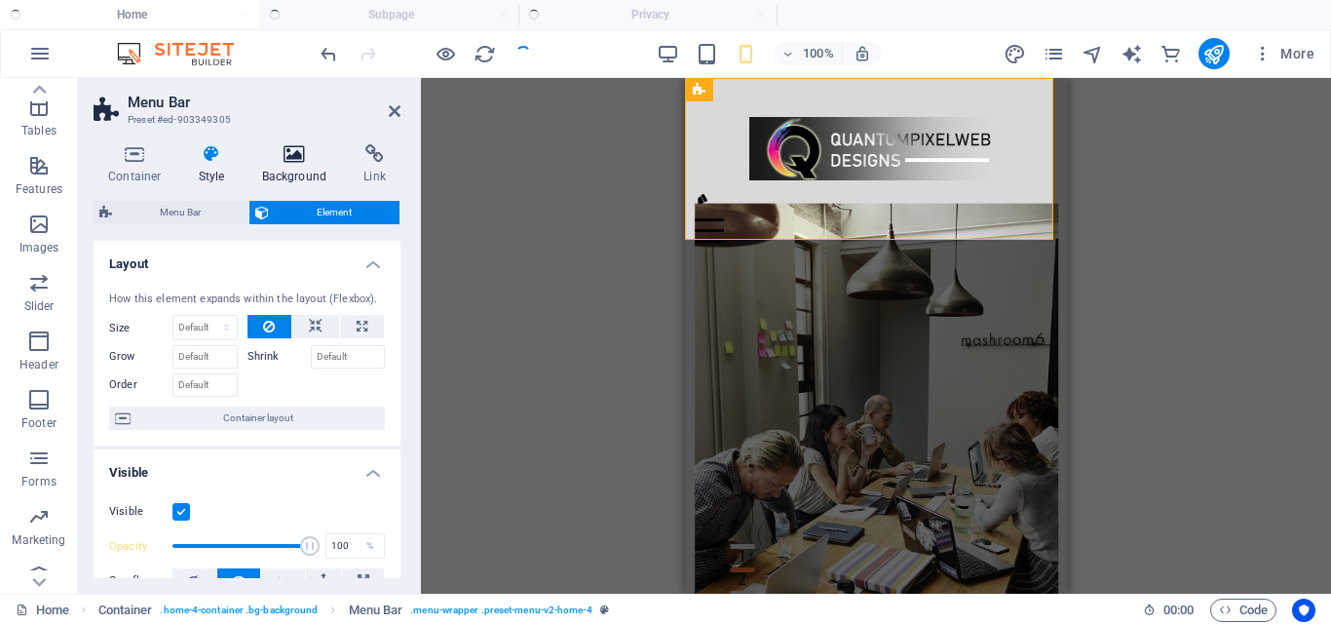
click at [287, 171] on h4 "Background" at bounding box center [299, 164] width 102 height 41
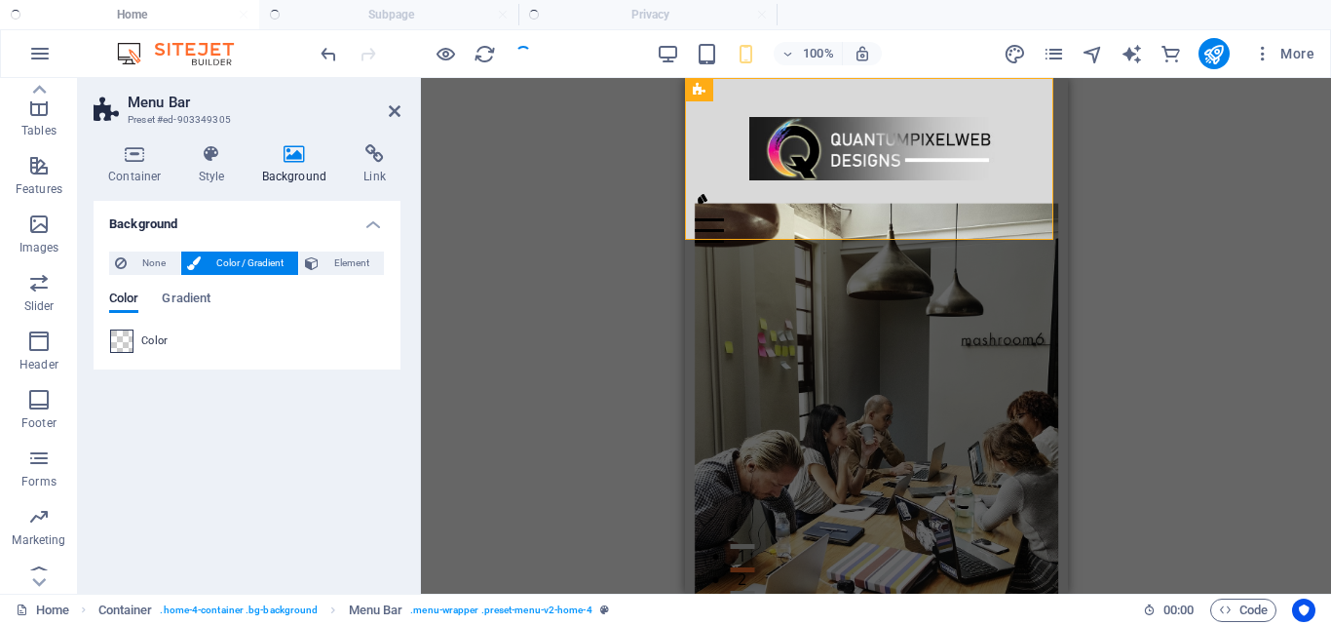
click at [125, 345] on span at bounding box center [121, 340] width 21 height 21
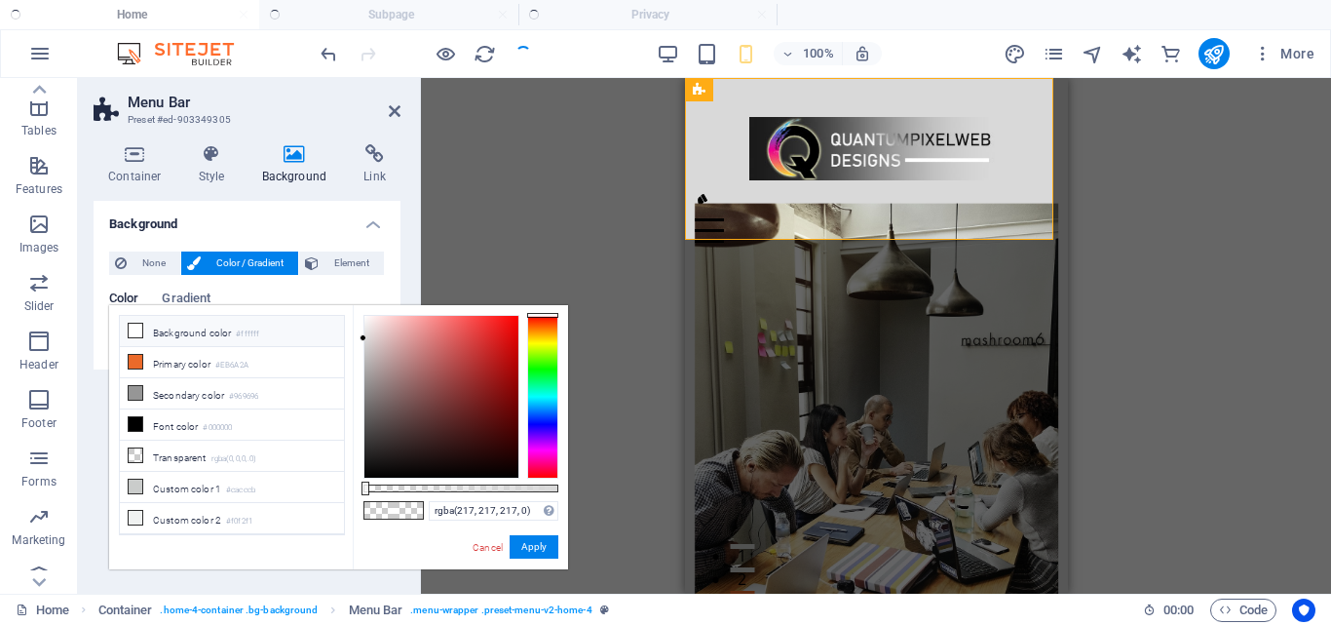
type input "#d9d9d9"
drag, startPoint x: 668, startPoint y: 549, endPoint x: 710, endPoint y: 553, distance: 42.1
click at [710, 553] on body "QuantumPixelWeb Home Subpage Privacy Favorites Elements Columns Content Boxes A…" at bounding box center [665, 312] width 1331 height 625
click at [519, 546] on button "Apply" at bounding box center [534, 546] width 49 height 23
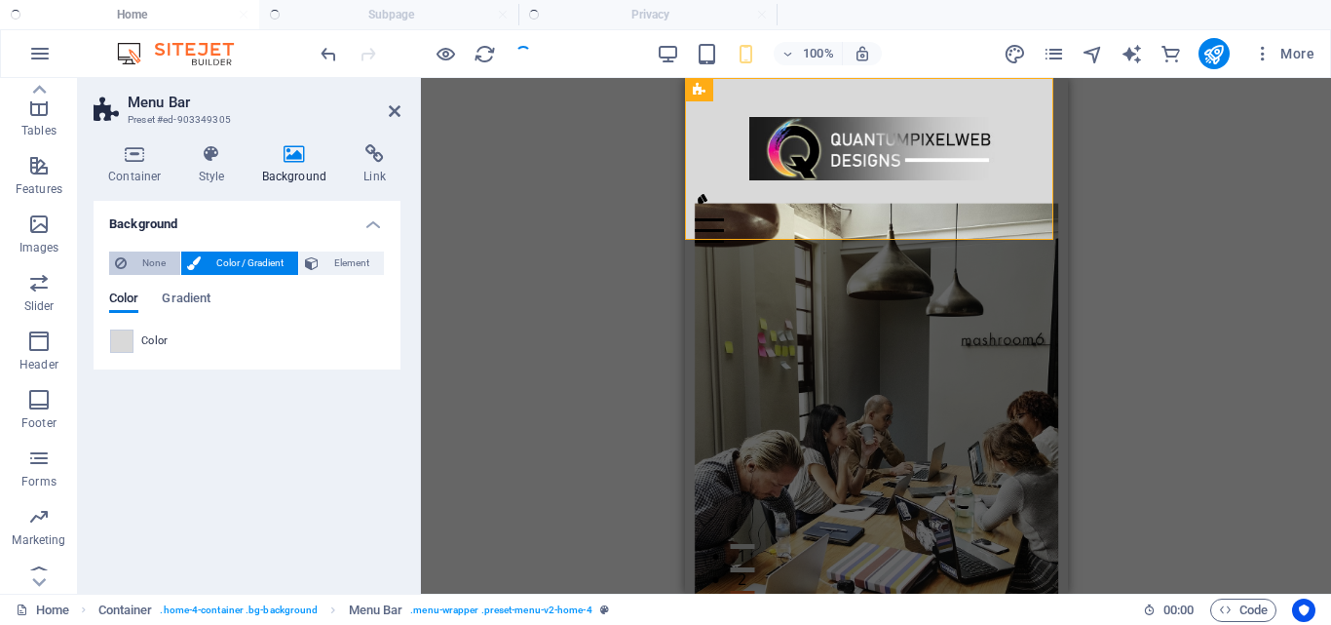
click at [153, 269] on span "None" at bounding box center [154, 262] width 42 height 23
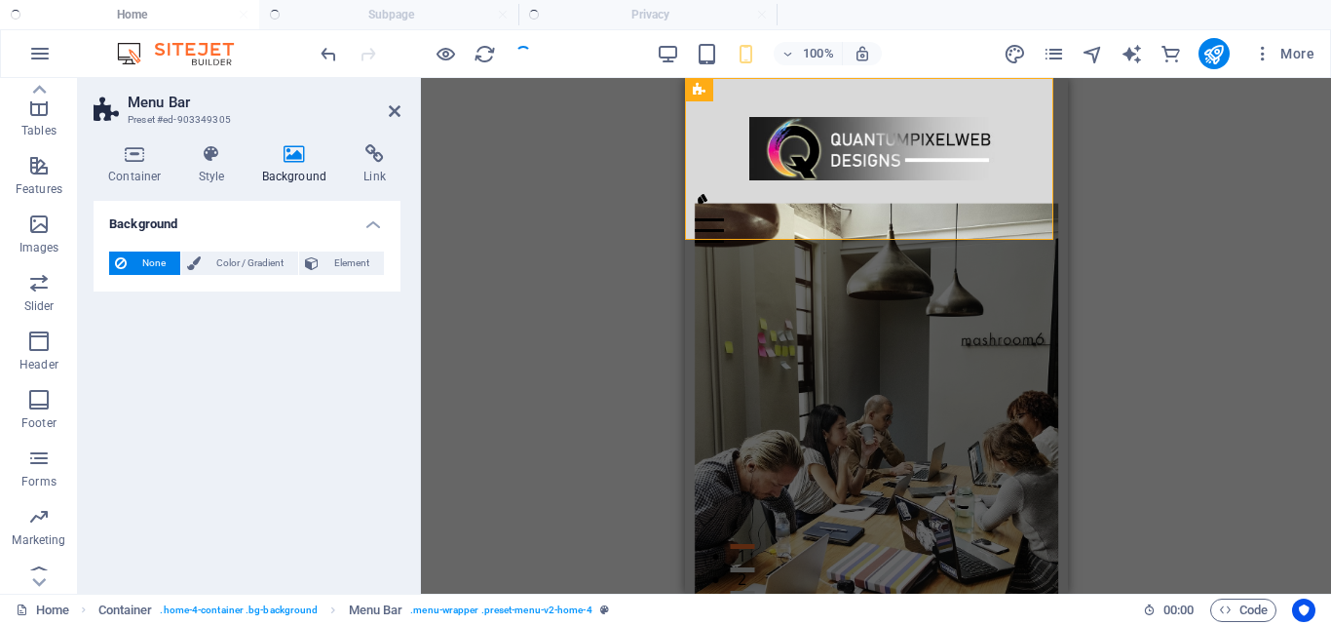
click at [378, 225] on h4 "Background" at bounding box center [247, 218] width 307 height 35
click at [207, 177] on h4 "Style" at bounding box center [215, 164] width 63 height 41
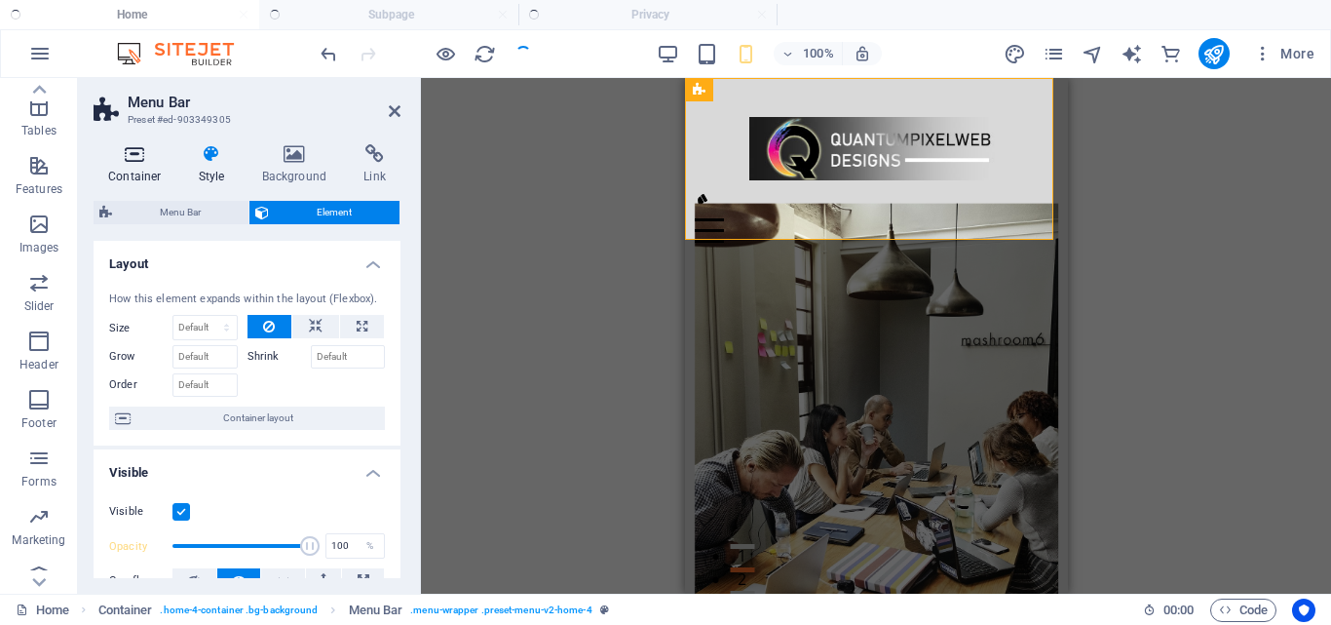
click at [134, 167] on h4 "Container" at bounding box center [139, 164] width 91 height 41
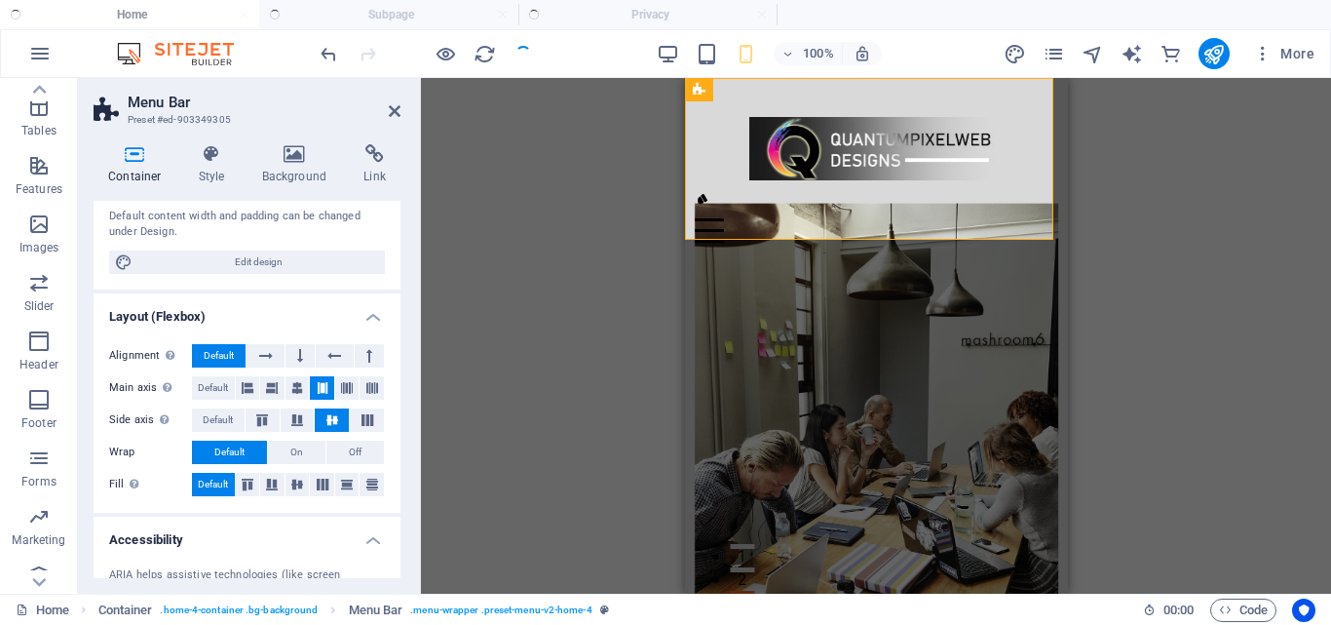
scroll to position [195, 0]
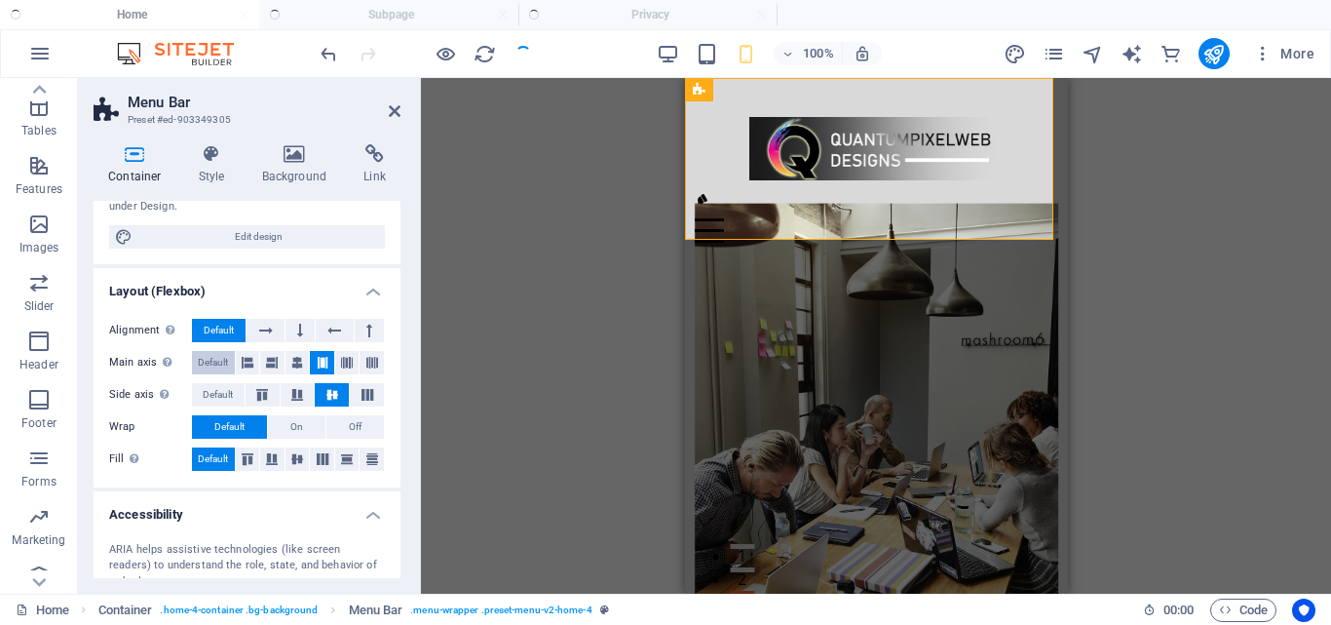
click at [216, 353] on span "Default" at bounding box center [213, 362] width 30 height 23
click at [208, 389] on span "Default" at bounding box center [218, 394] width 30 height 23
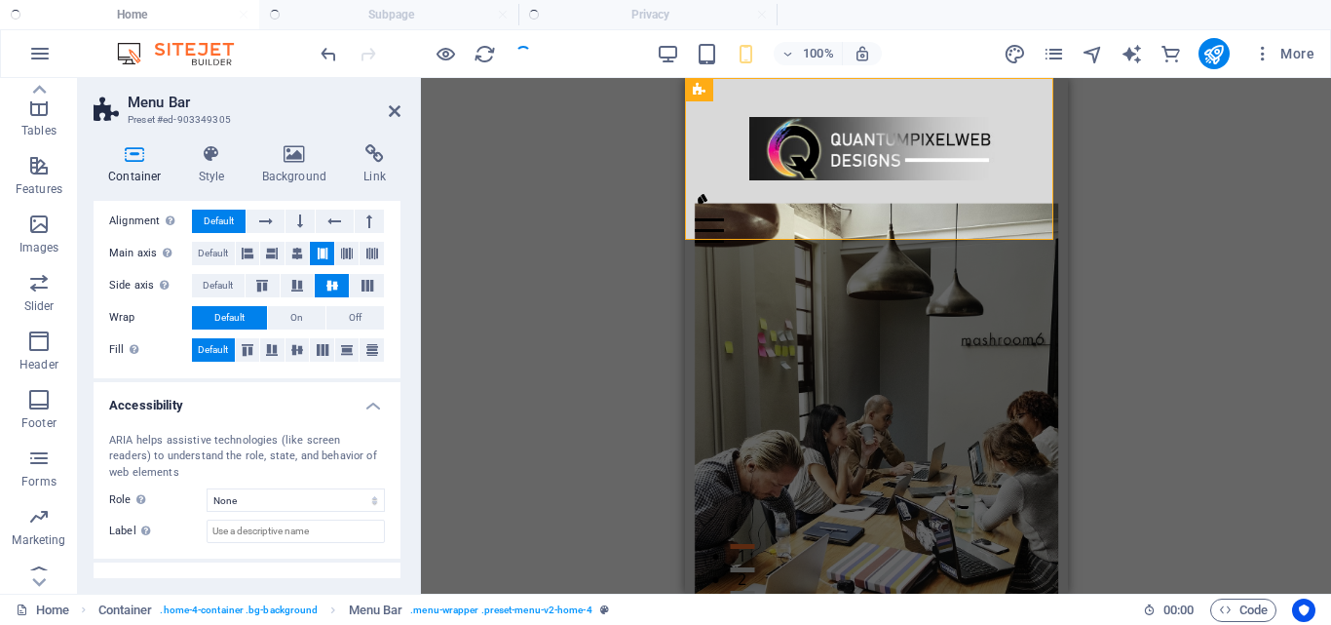
scroll to position [378, 0]
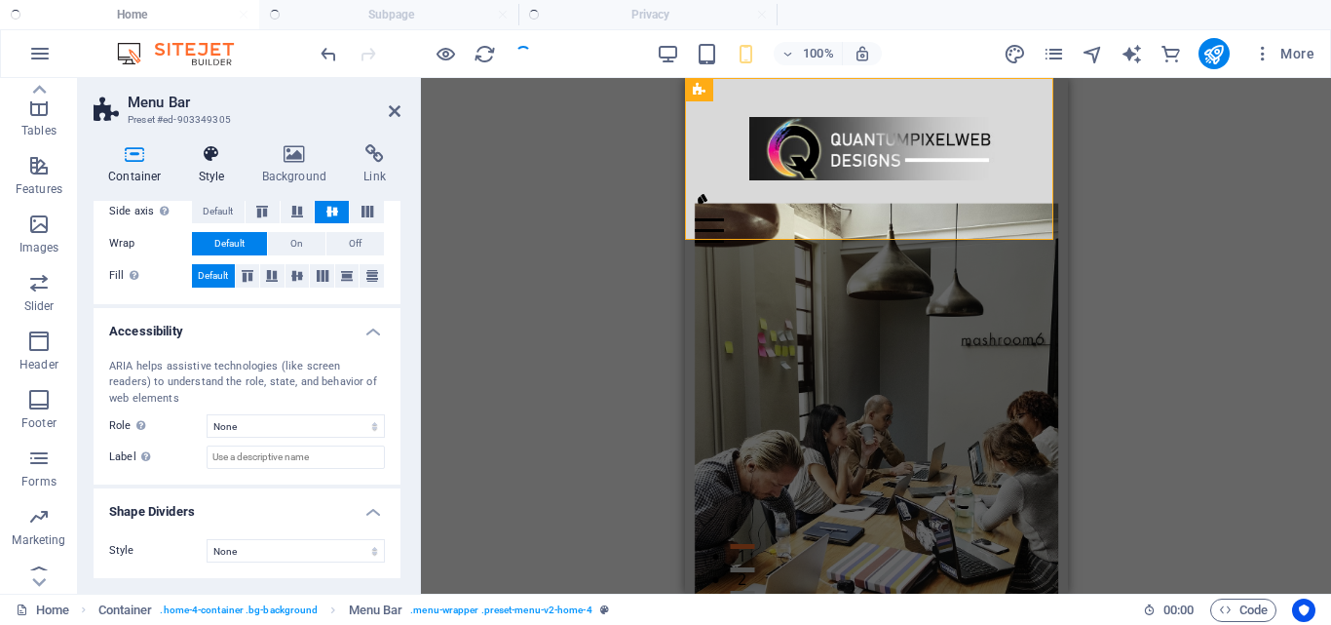
click at [213, 163] on icon at bounding box center [212, 153] width 56 height 19
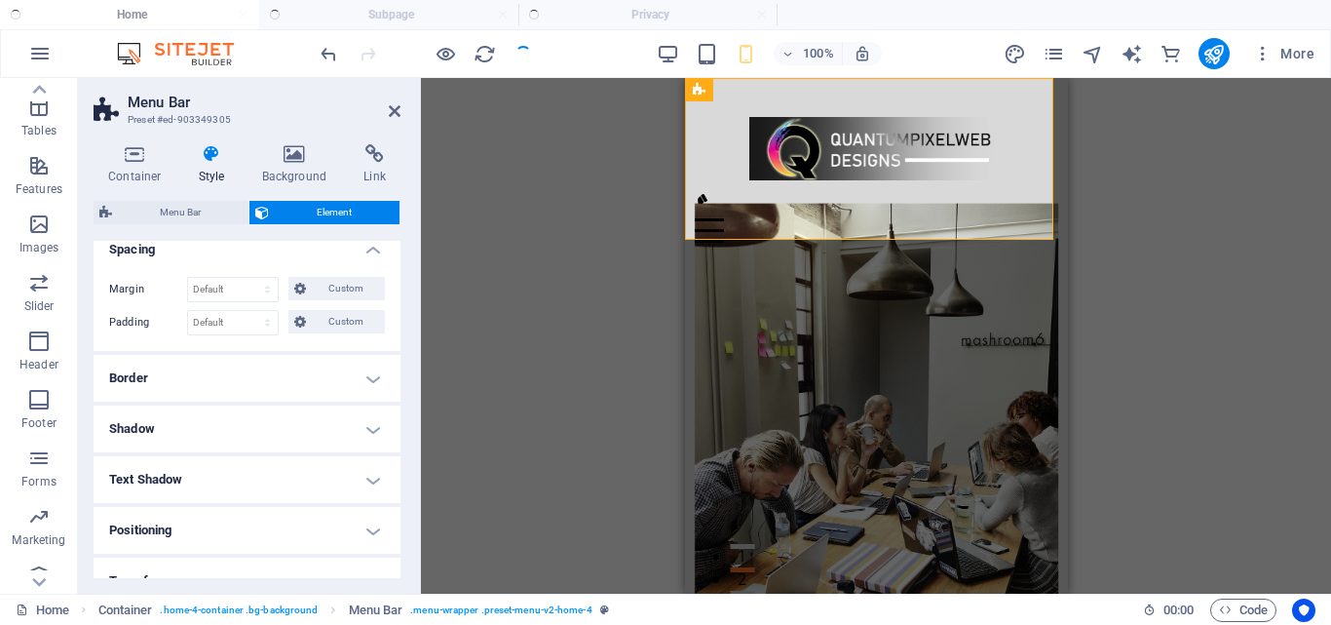
scroll to position [487, 0]
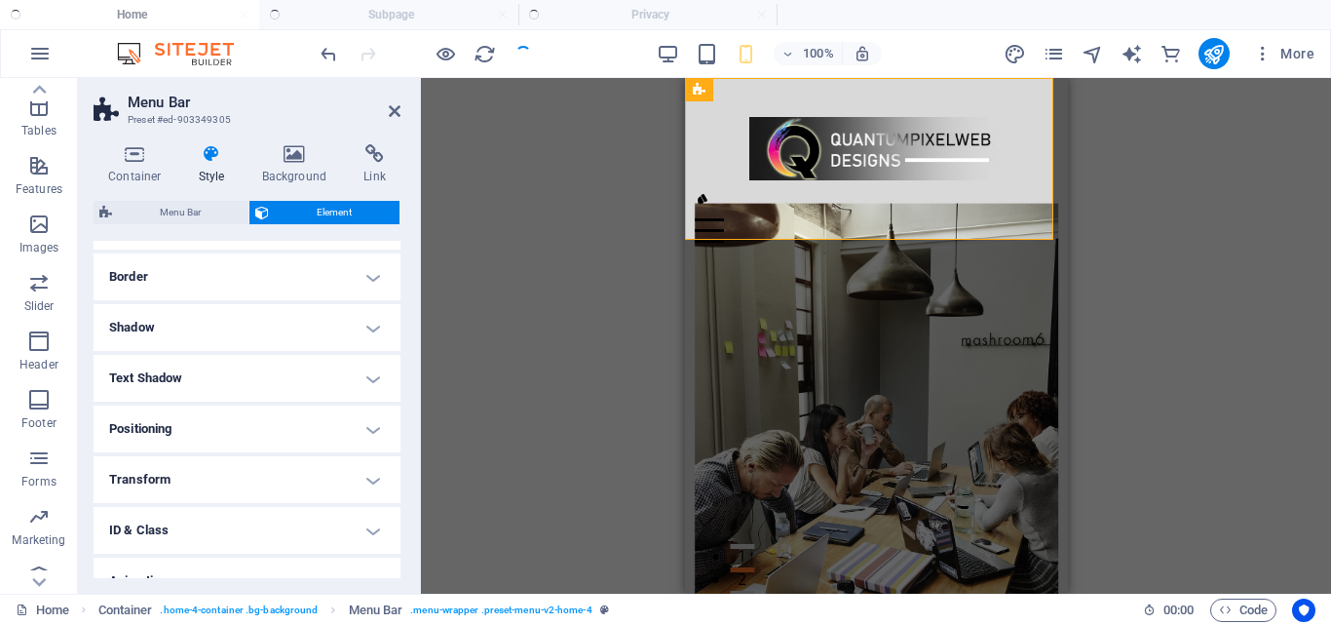
click at [362, 421] on h4 "Positioning" at bounding box center [247, 428] width 307 height 47
click at [369, 369] on h4 "Text Shadow" at bounding box center [247, 378] width 307 height 47
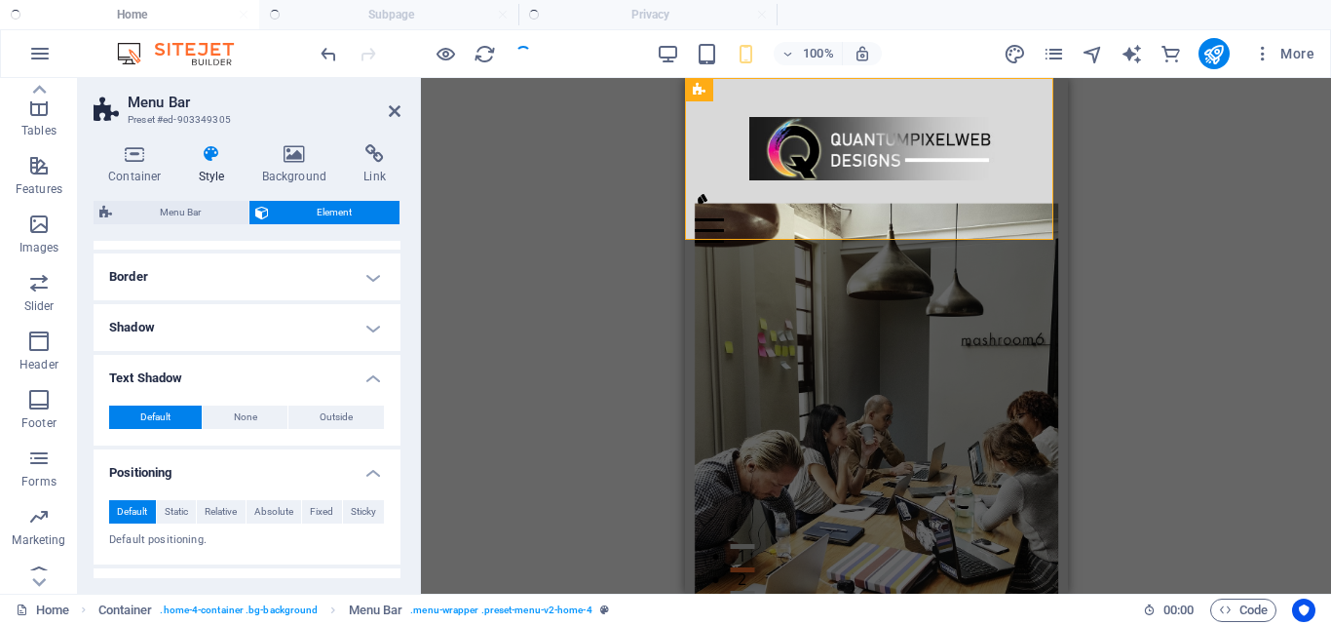
click at [370, 333] on h4 "Shadow" at bounding box center [247, 327] width 307 height 47
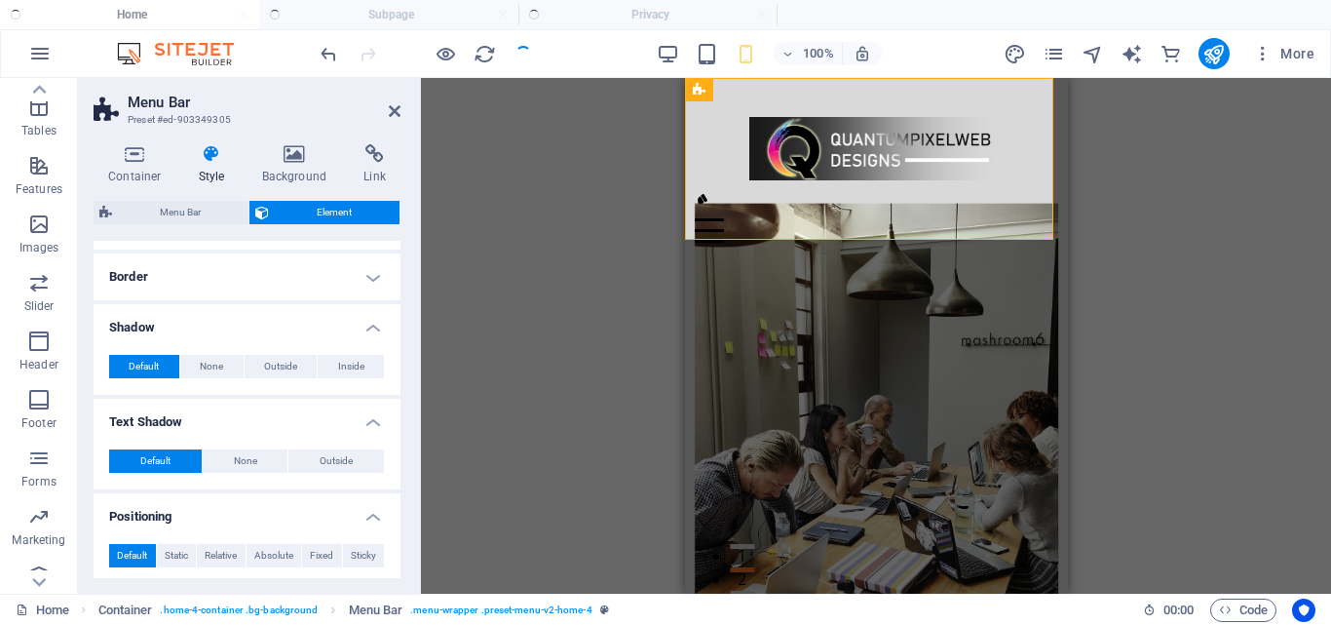
click at [358, 284] on h4 "Border" at bounding box center [247, 276] width 307 height 47
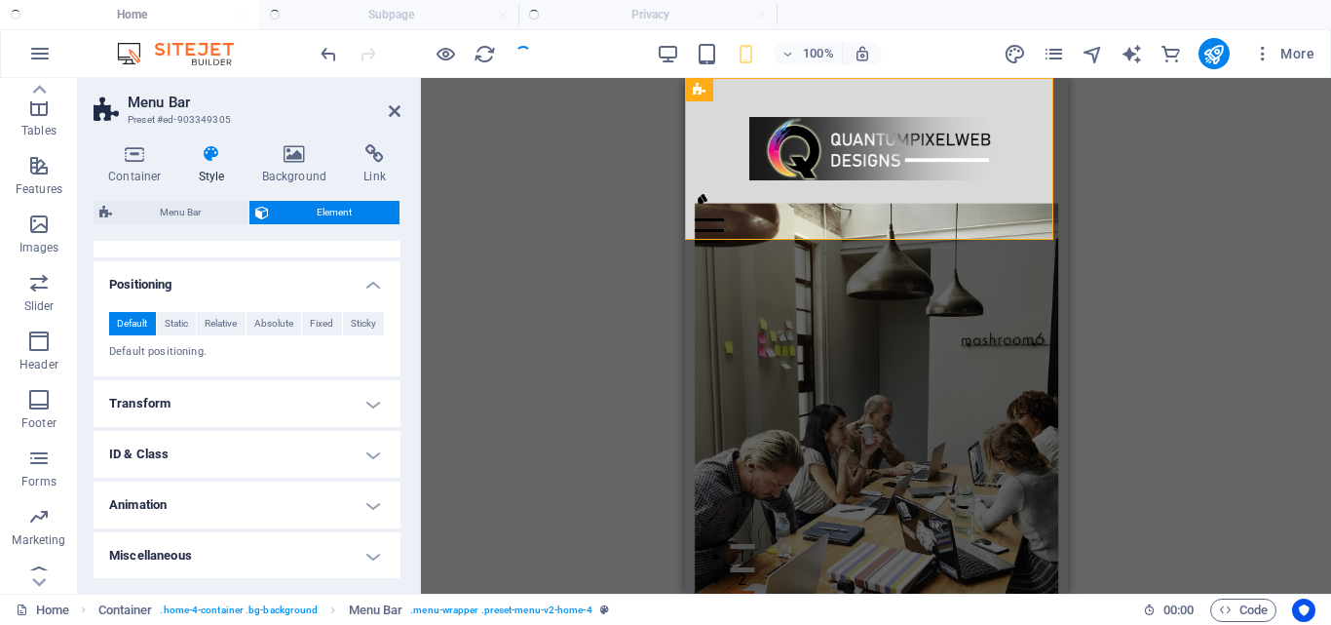
scroll to position [799, 0]
click at [386, 400] on h4 "Transform" at bounding box center [247, 402] width 307 height 47
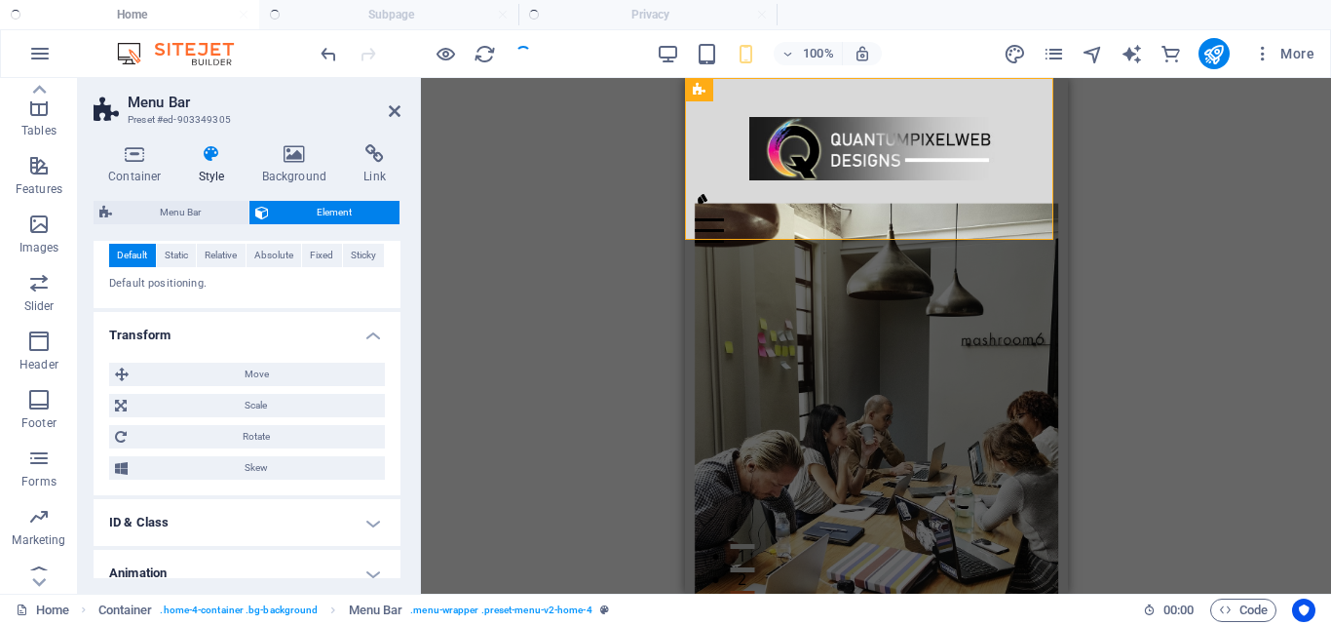
scroll to position [897, 0]
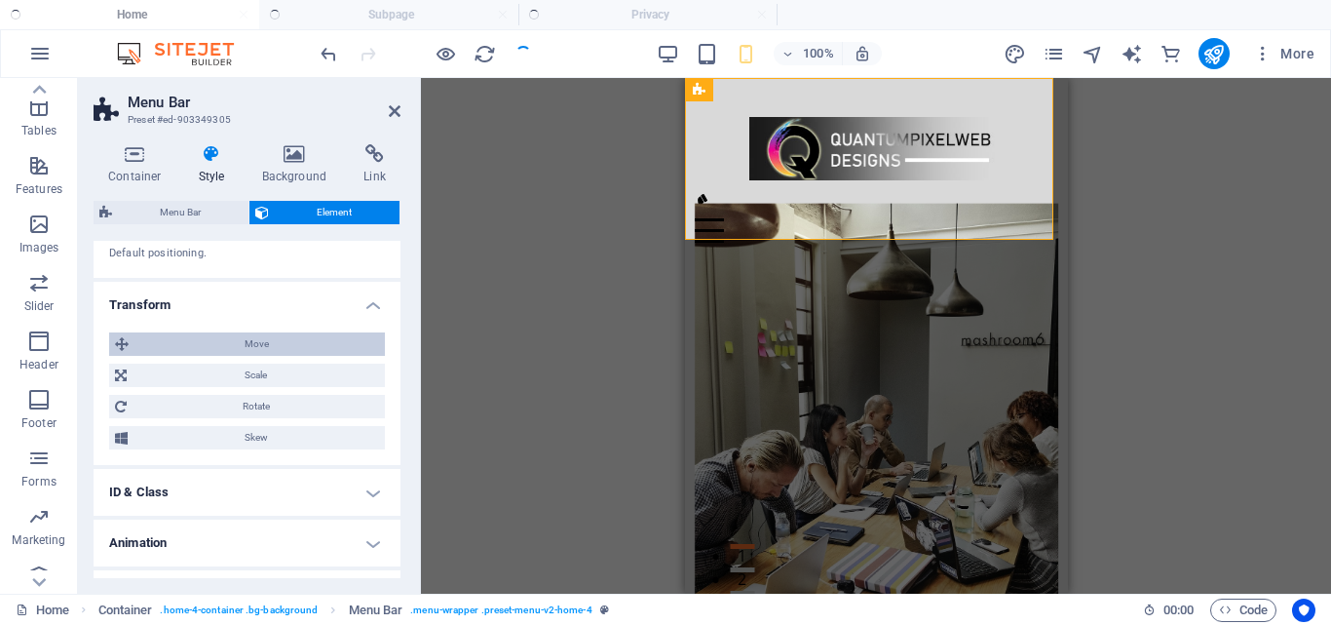
click at [303, 355] on span "Move" at bounding box center [256, 343] width 245 height 23
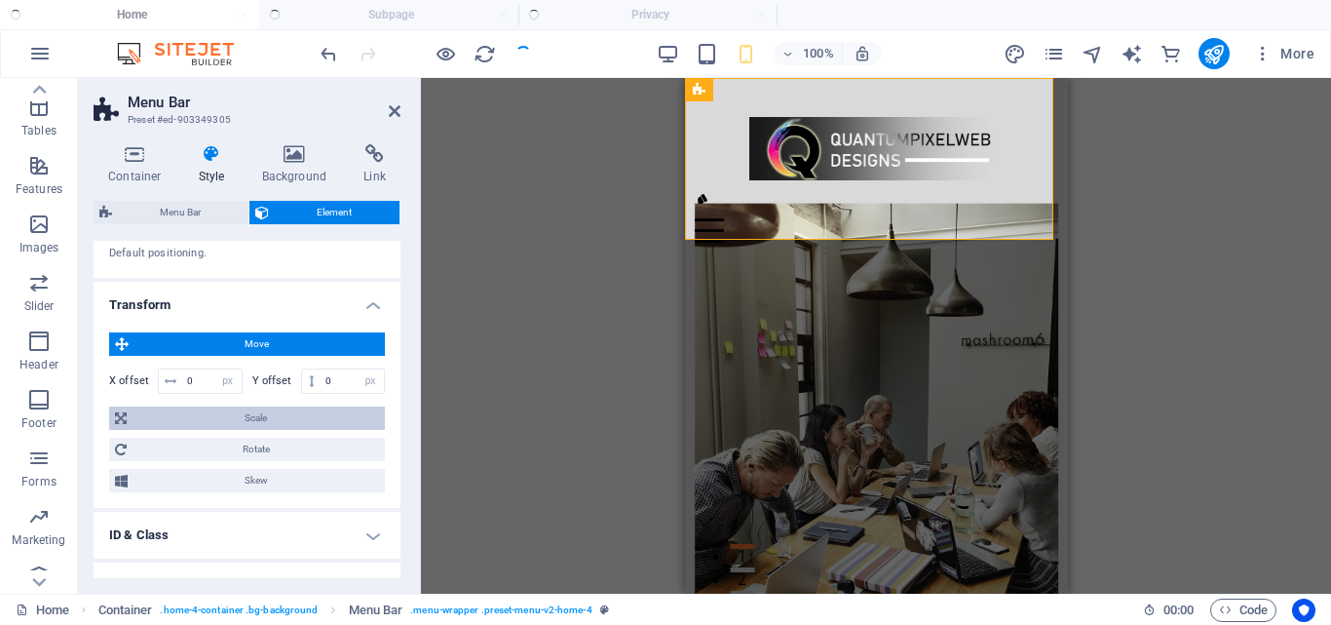
click at [241, 419] on span "Scale" at bounding box center [256, 417] width 247 height 23
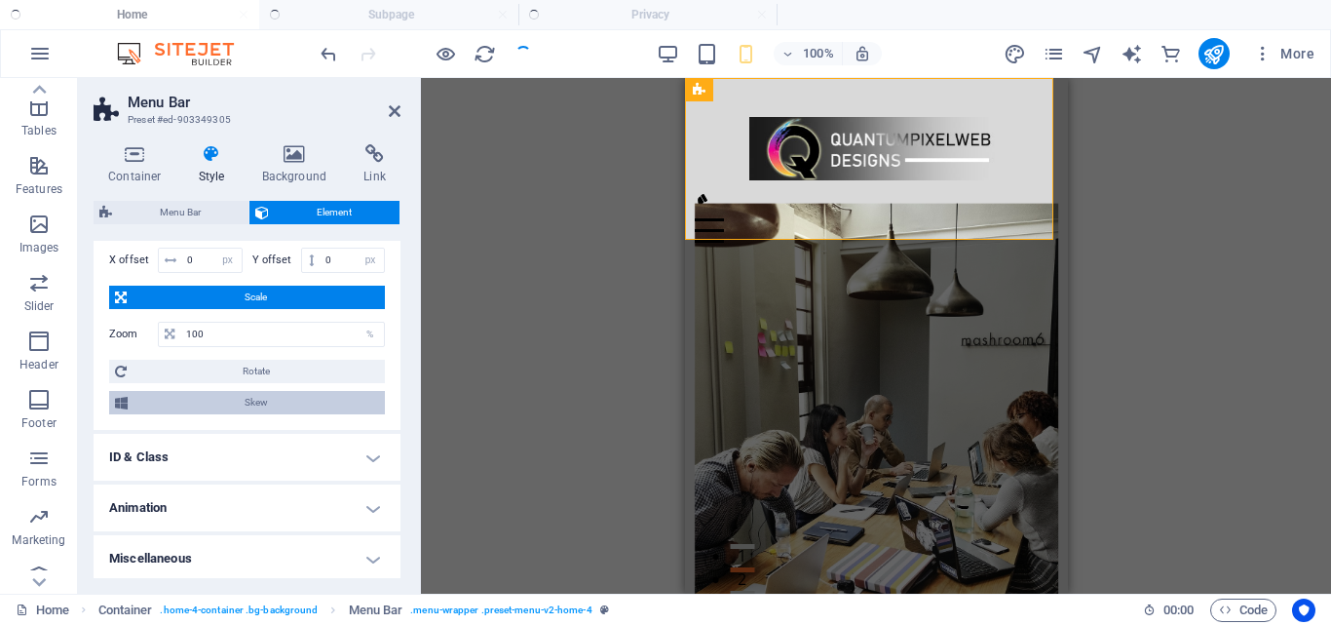
scroll to position [1021, 0]
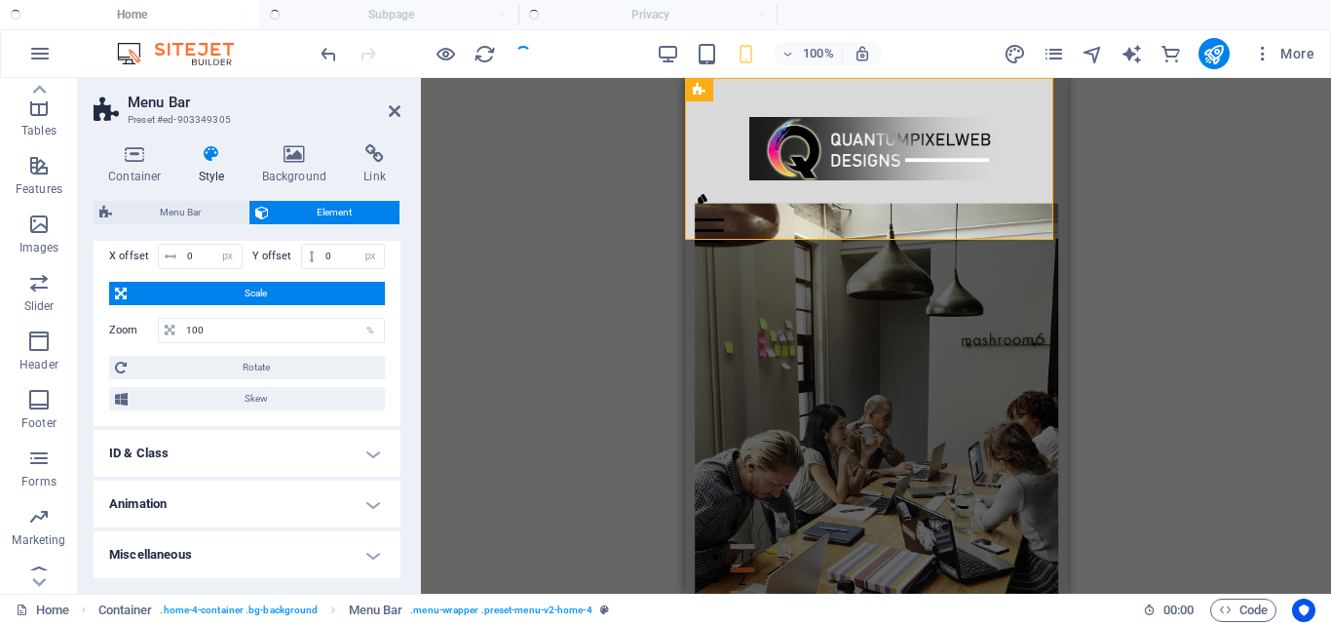
click at [303, 453] on h4 "ID & Class" at bounding box center [247, 453] width 307 height 47
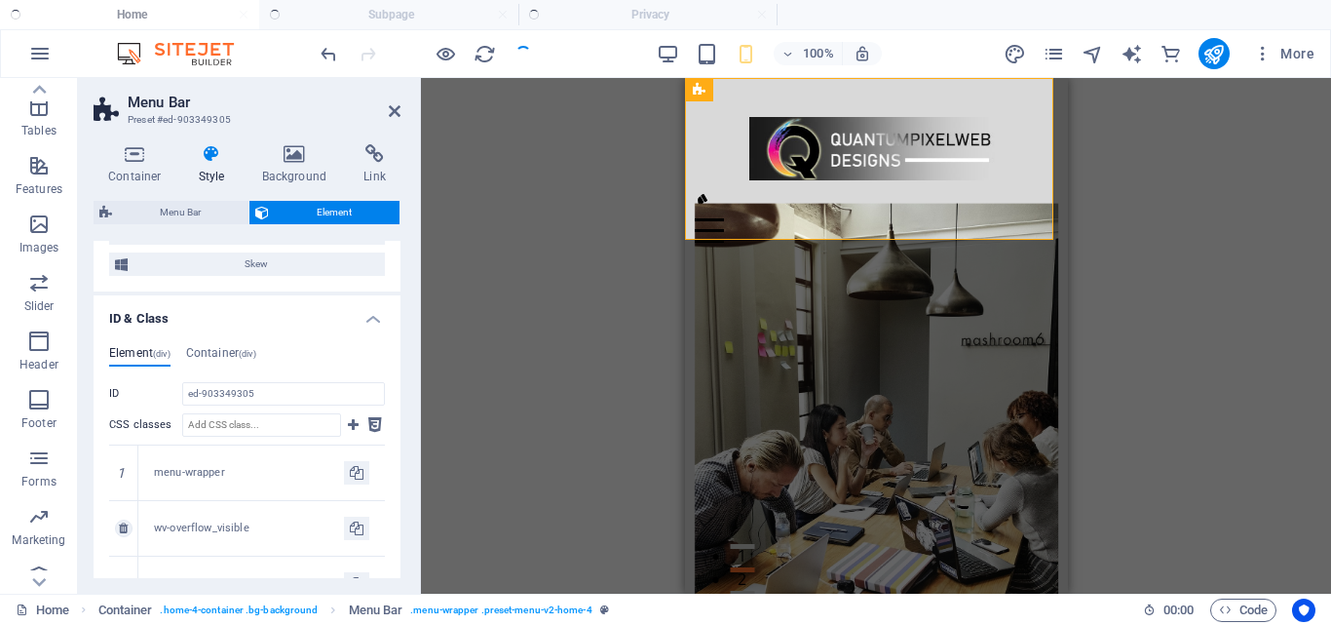
scroll to position [1216, 0]
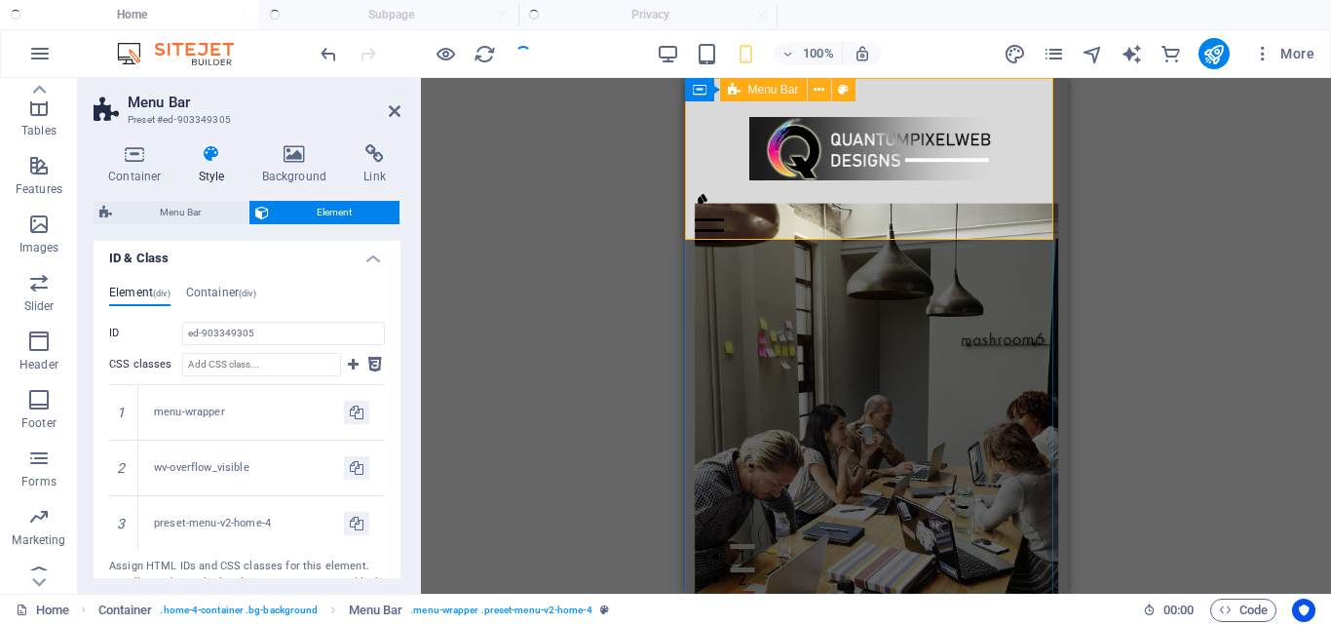
click at [1026, 141] on div "Menu Home About Services Testimonials Contact" at bounding box center [875, 173] width 383 height 190
drag, startPoint x: 1126, startPoint y: 49, endPoint x: 269, endPoint y: 166, distance: 865.5
click at [1126, 49] on icon "text_generator" at bounding box center [1132, 54] width 22 height 22
select select "English"
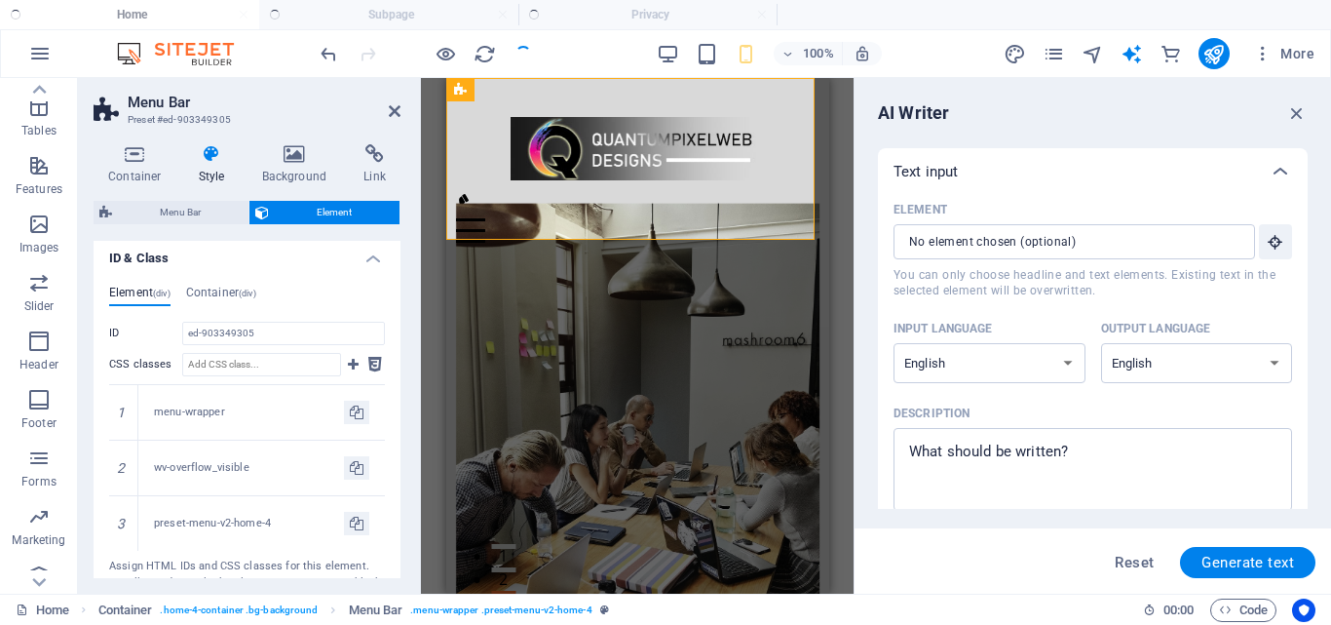
scroll to position [0, 0]
click at [1089, 234] on input "Element ​ You can only choose headline and text elements. Existing text in the …" at bounding box center [1068, 241] width 348 height 35
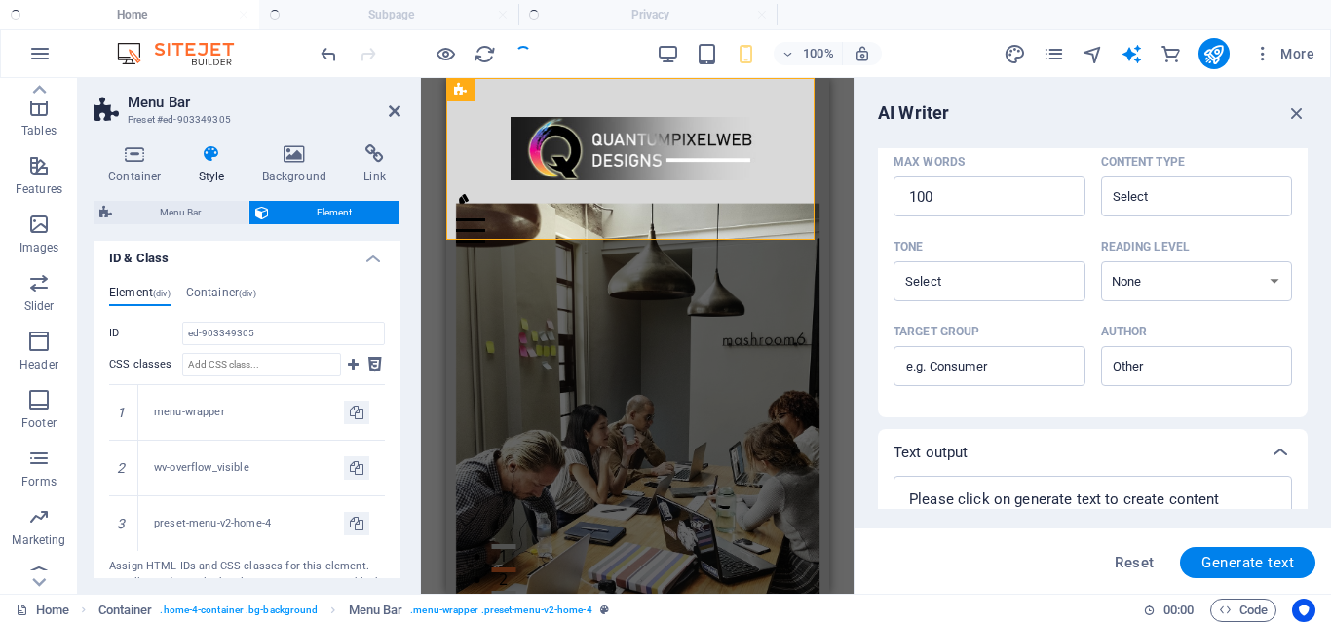
scroll to position [531, 0]
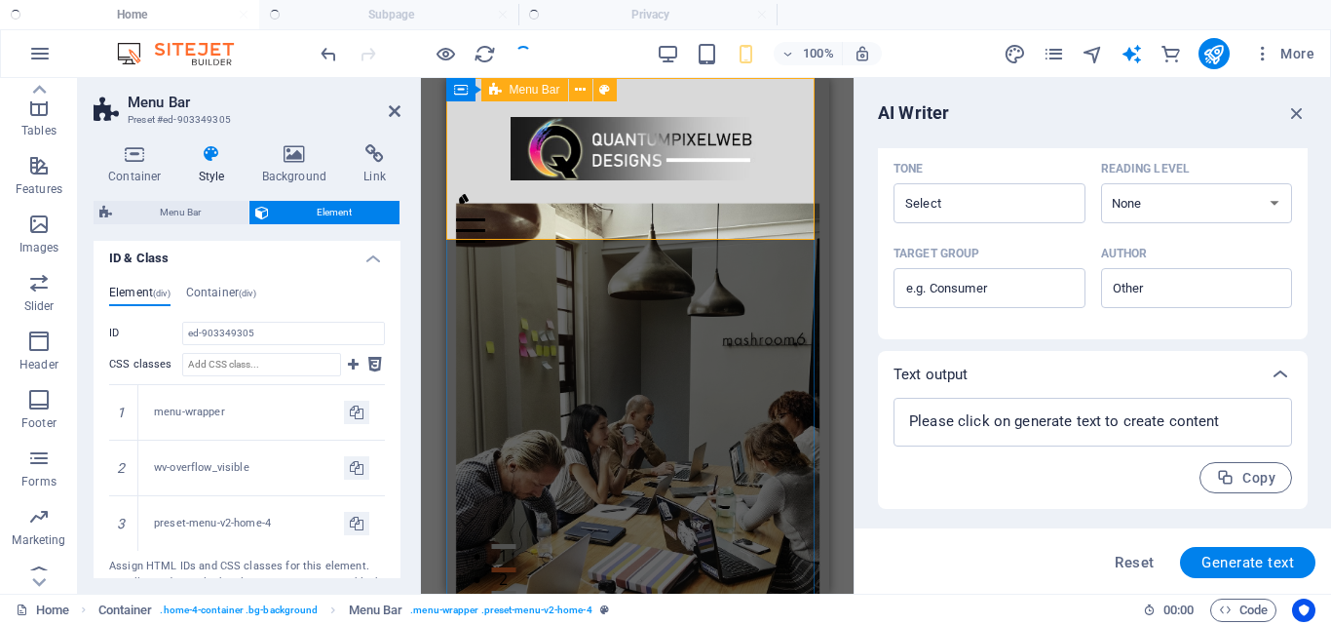
click at [606, 215] on div "Menu Home About Services Testimonials Contact" at bounding box center [636, 173] width 383 height 190
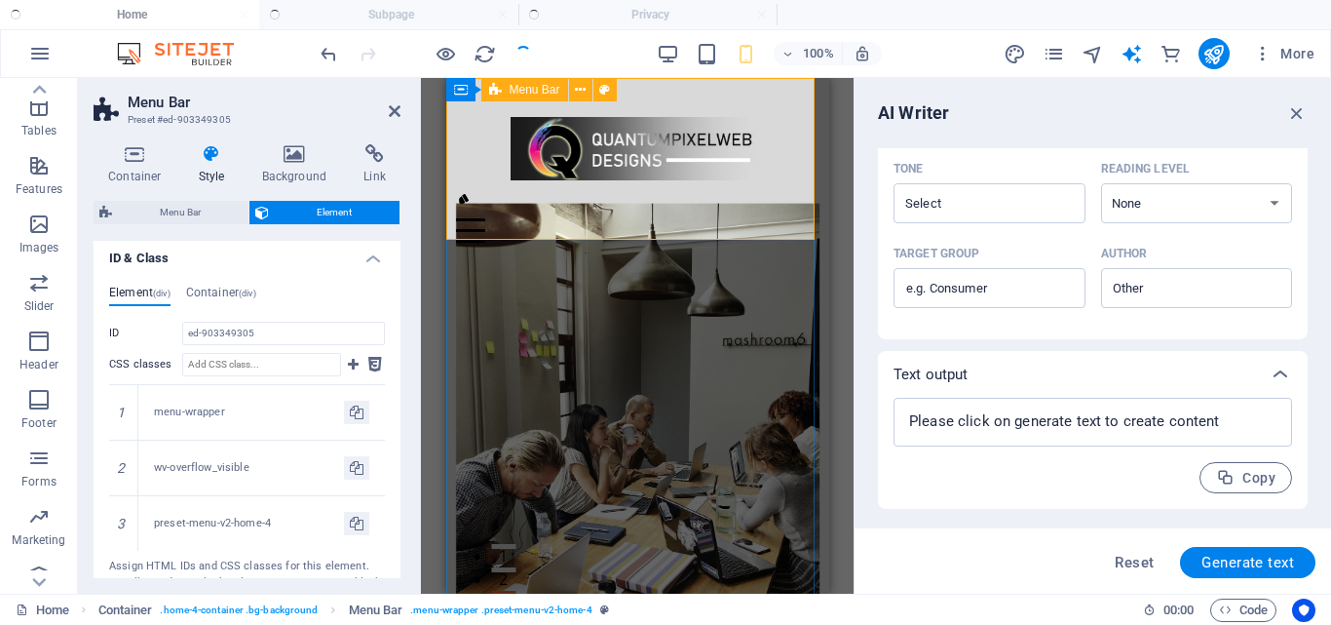
click at [606, 215] on div "Menu Home About Services Testimonials Contact" at bounding box center [636, 173] width 383 height 190
drag, startPoint x: 606, startPoint y: 215, endPoint x: 854, endPoint y: 107, distance: 270.1
click at [606, 215] on div "Menu Home About Services Testimonials Contact" at bounding box center [636, 173] width 383 height 190
click at [542, 91] on icon at bounding box center [546, 90] width 11 height 20
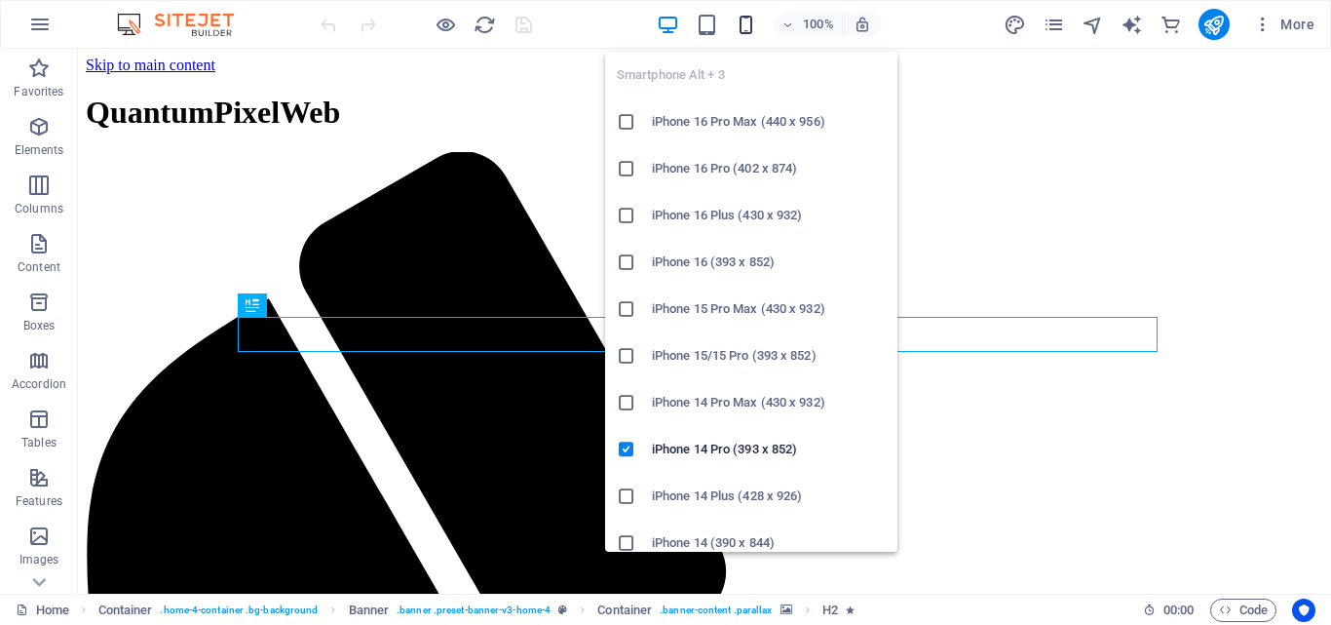
click at [744, 36] on div "Smartphone Alt + 3 iPhone 16 Pro Max (440 x 956) iPhone 16 Pro (402 x 874) iPho…" at bounding box center [751, 293] width 292 height 515
click at [744, 26] on icon "button" at bounding box center [746, 25] width 22 height 22
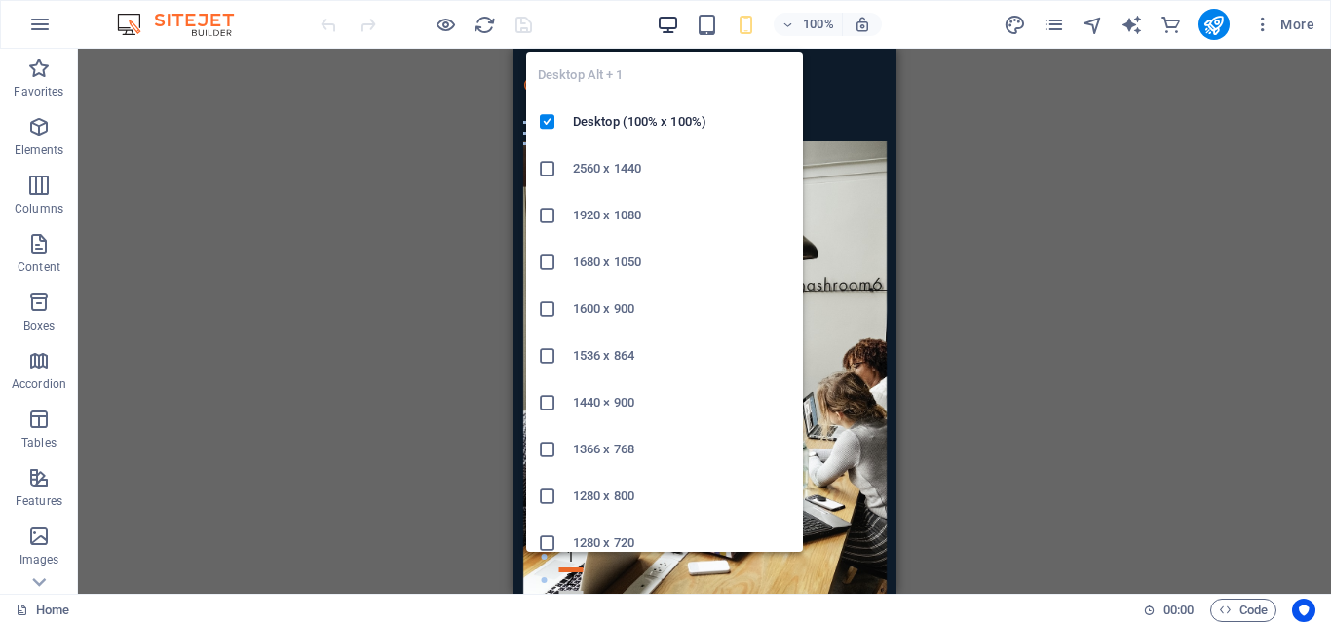
click at [670, 24] on icon "button" at bounding box center [668, 25] width 22 height 22
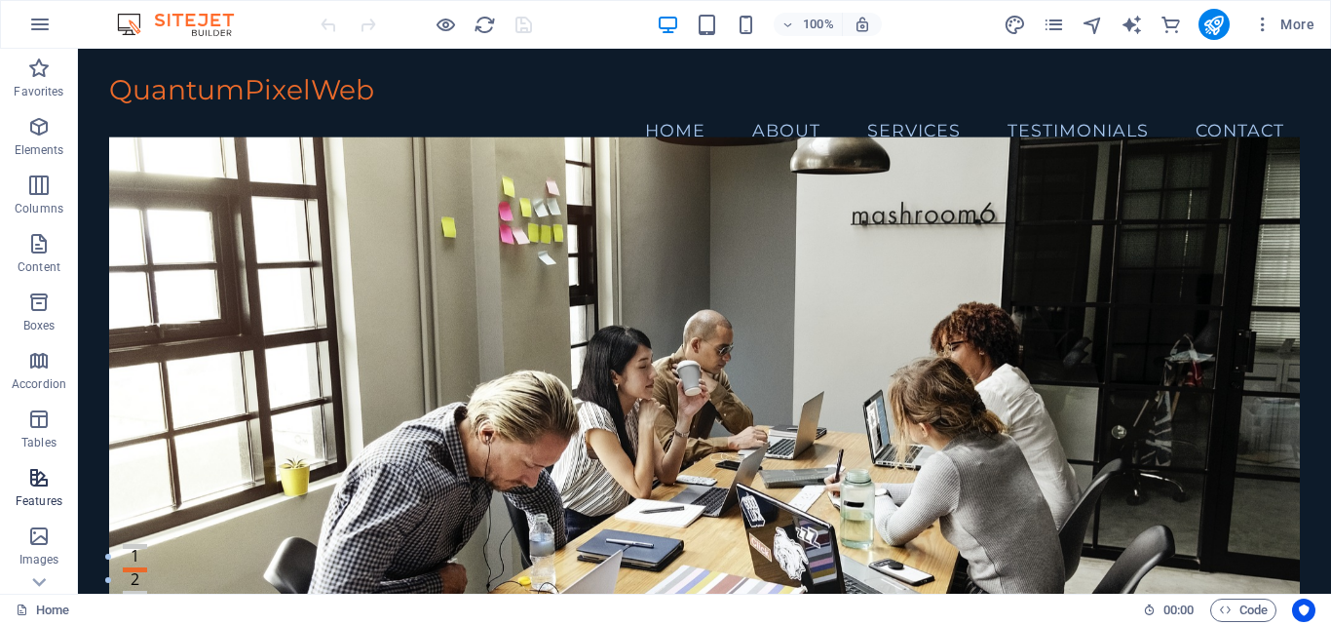
click at [37, 494] on p "Features" at bounding box center [39, 501] width 47 height 16
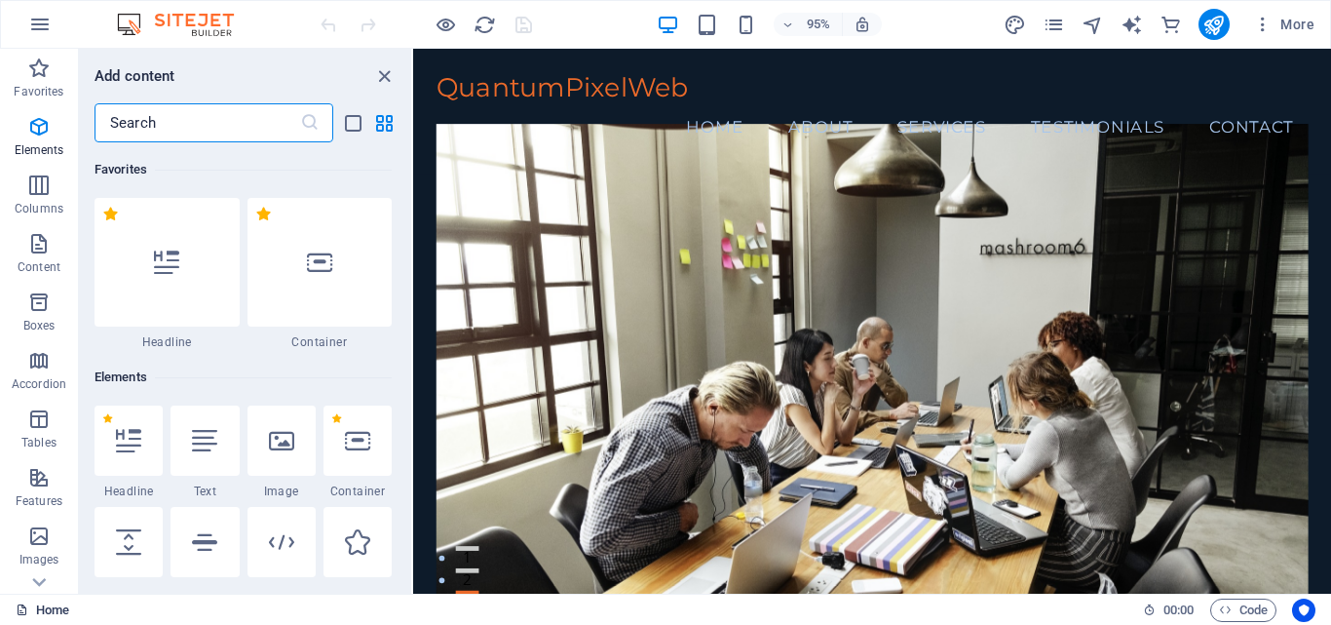
scroll to position [7596, 0]
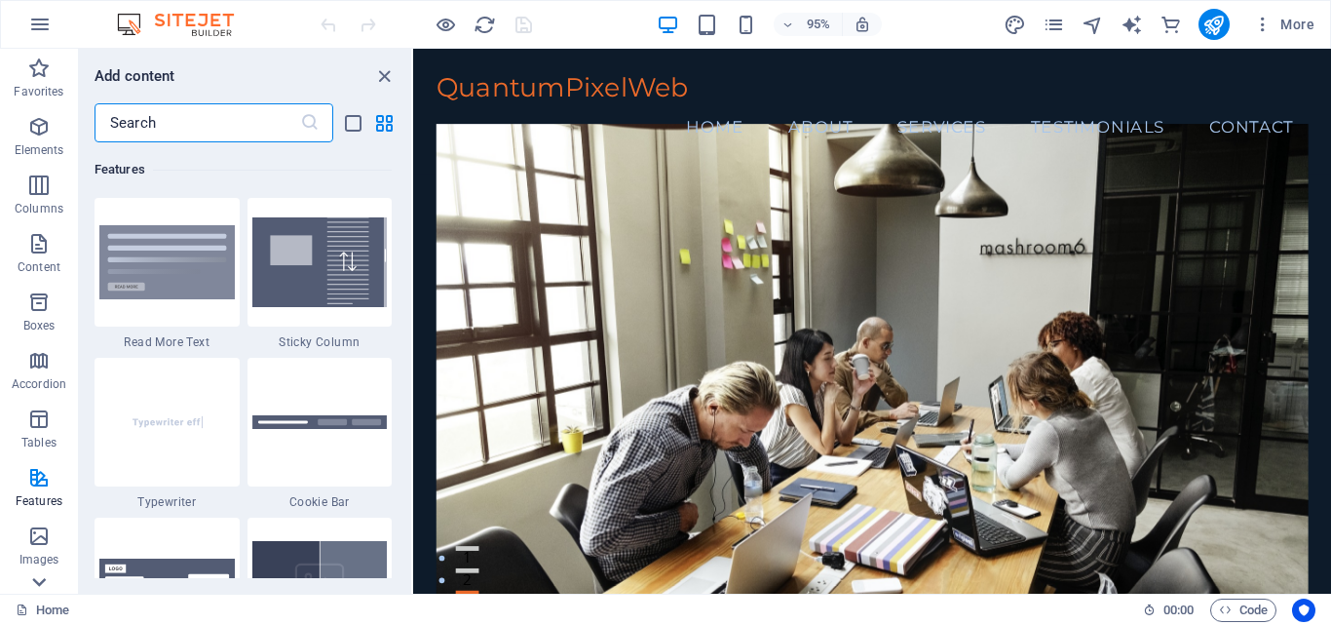
click at [42, 583] on icon at bounding box center [39, 582] width 14 height 9
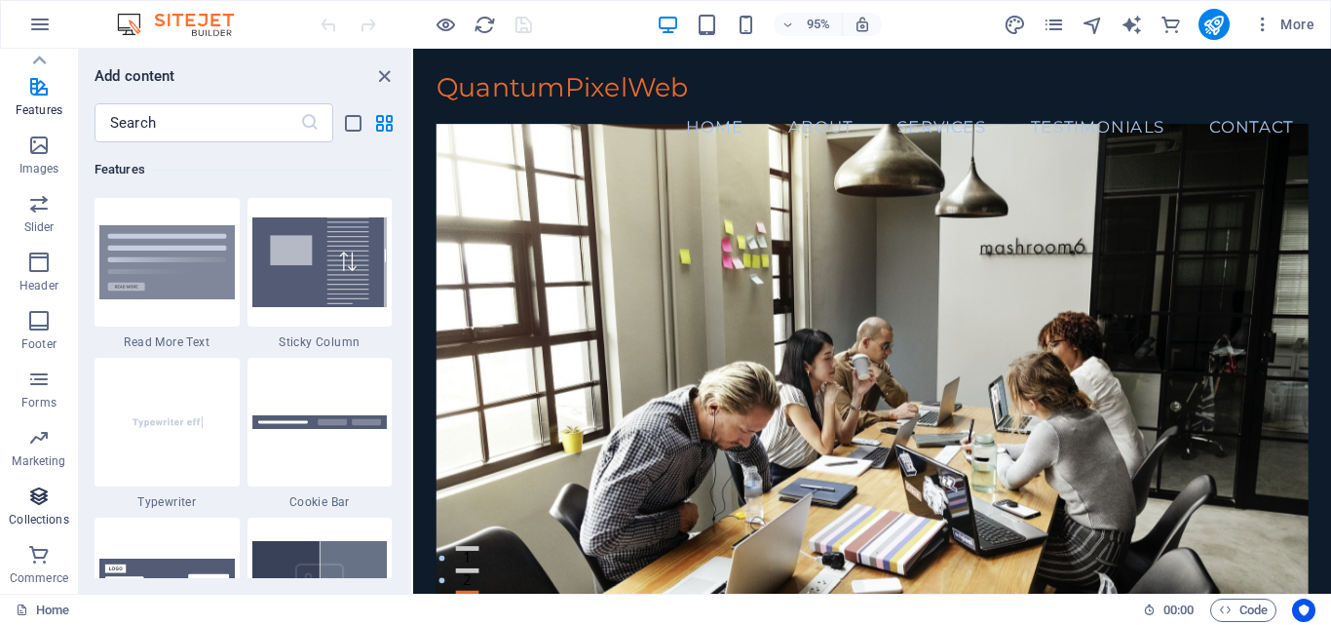
click at [47, 500] on icon "button" at bounding box center [38, 495] width 23 height 23
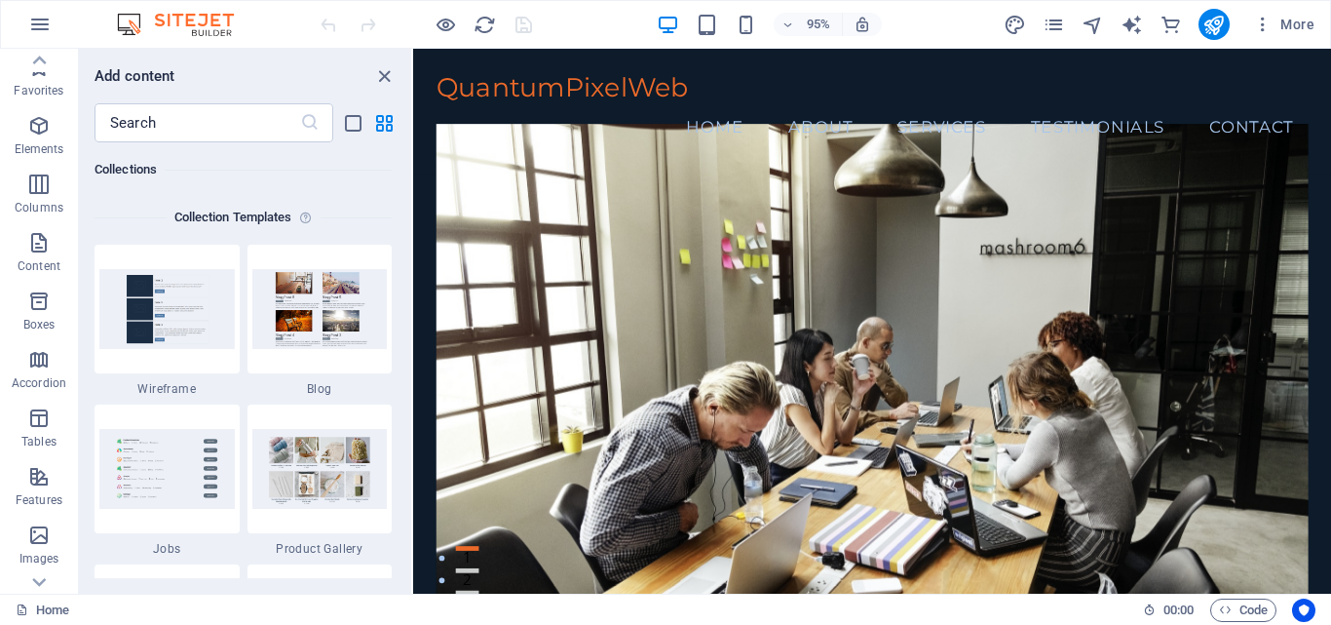
scroll to position [0, 0]
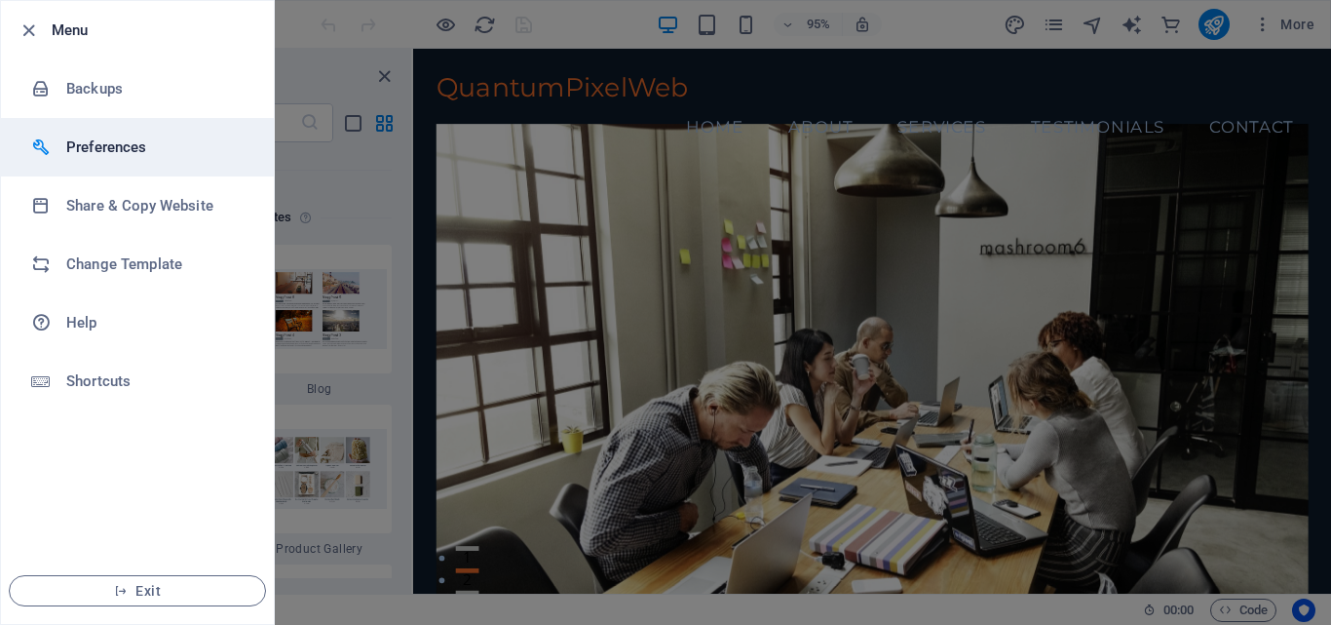
click at [79, 145] on h6 "Preferences" at bounding box center [156, 146] width 180 height 23
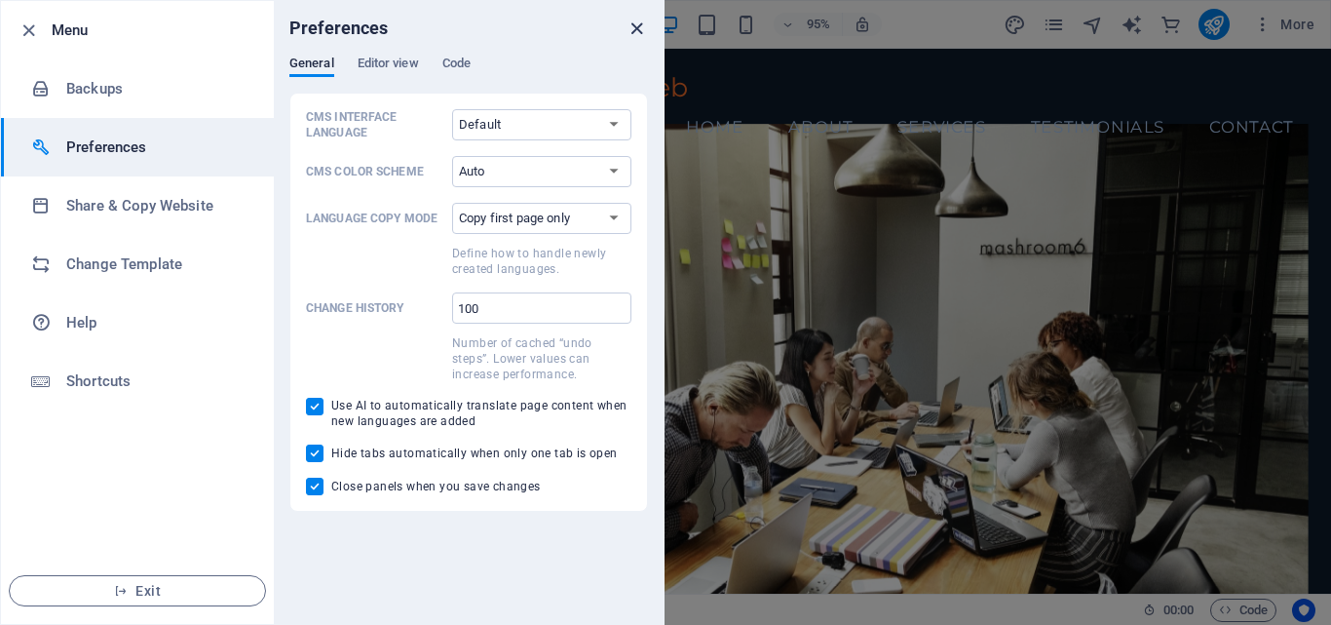
click at [639, 24] on icon "close" at bounding box center [637, 29] width 22 height 22
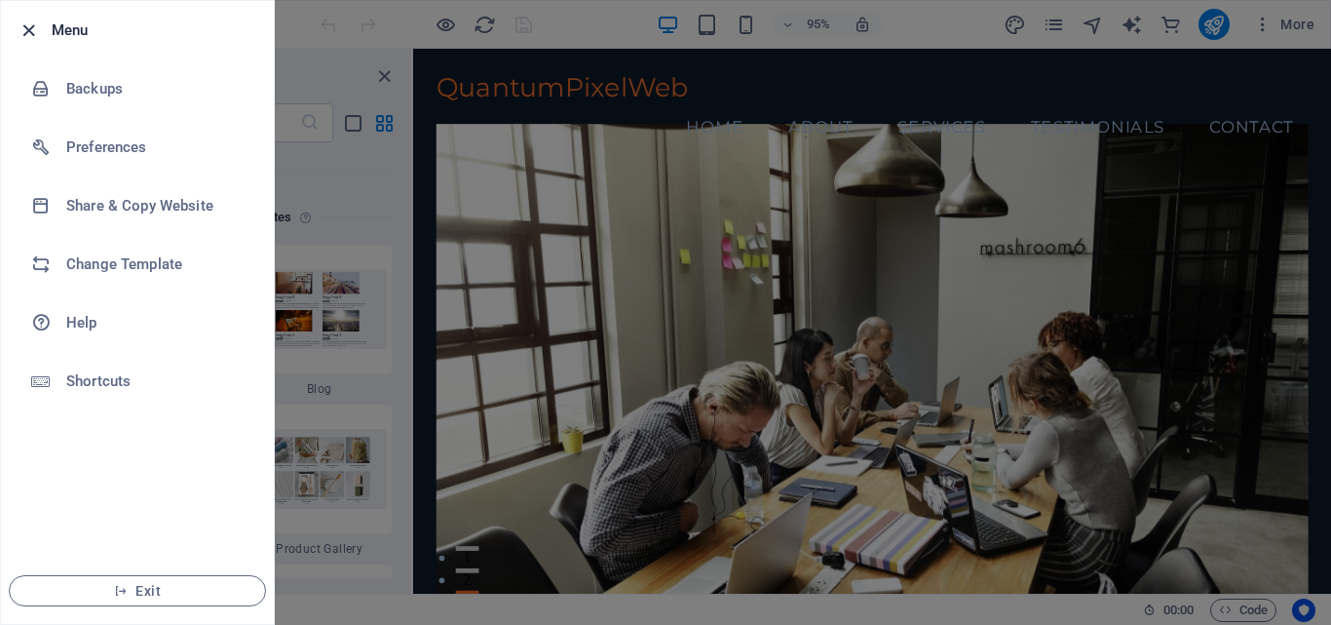
click at [21, 34] on icon "button" at bounding box center [29, 30] width 22 height 22
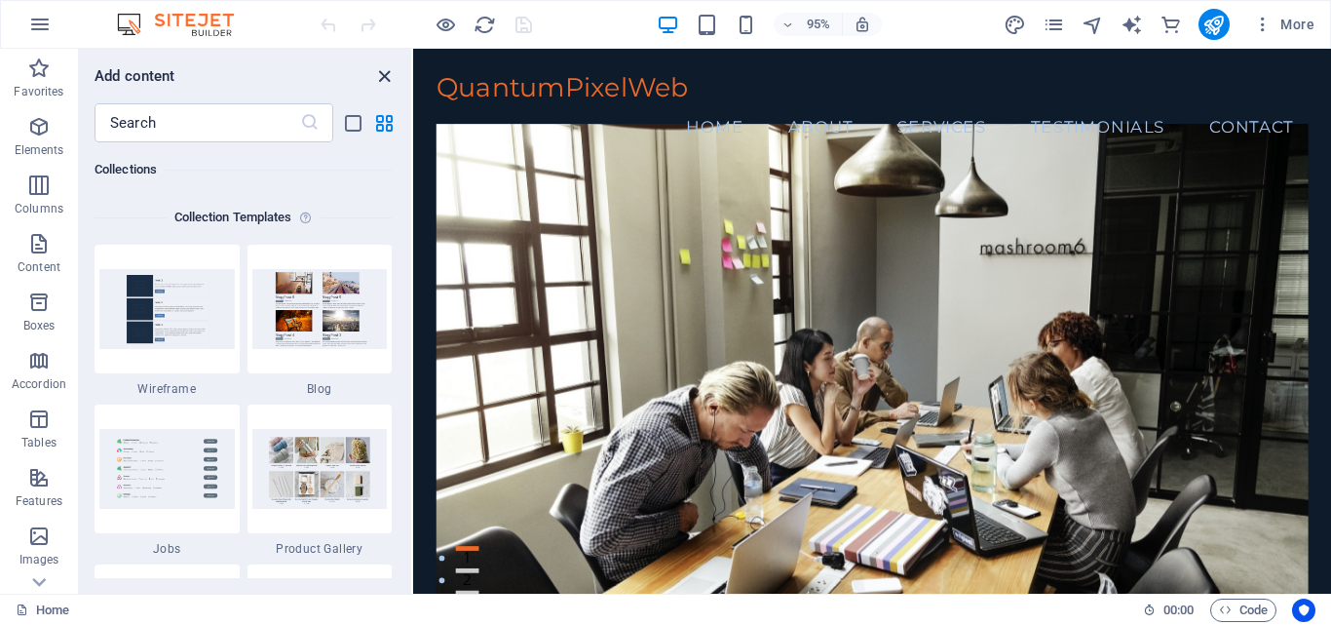
click at [380, 84] on icon "close panel" at bounding box center [384, 76] width 22 height 22
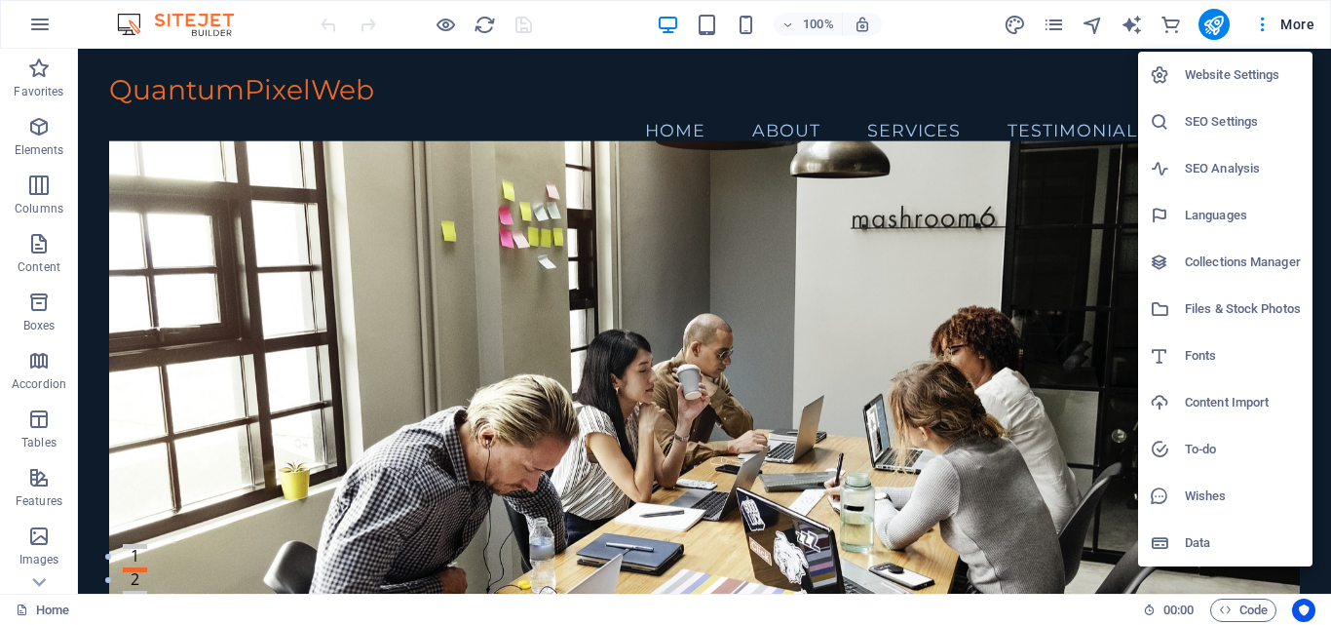
click at [142, 96] on div at bounding box center [665, 312] width 1331 height 625
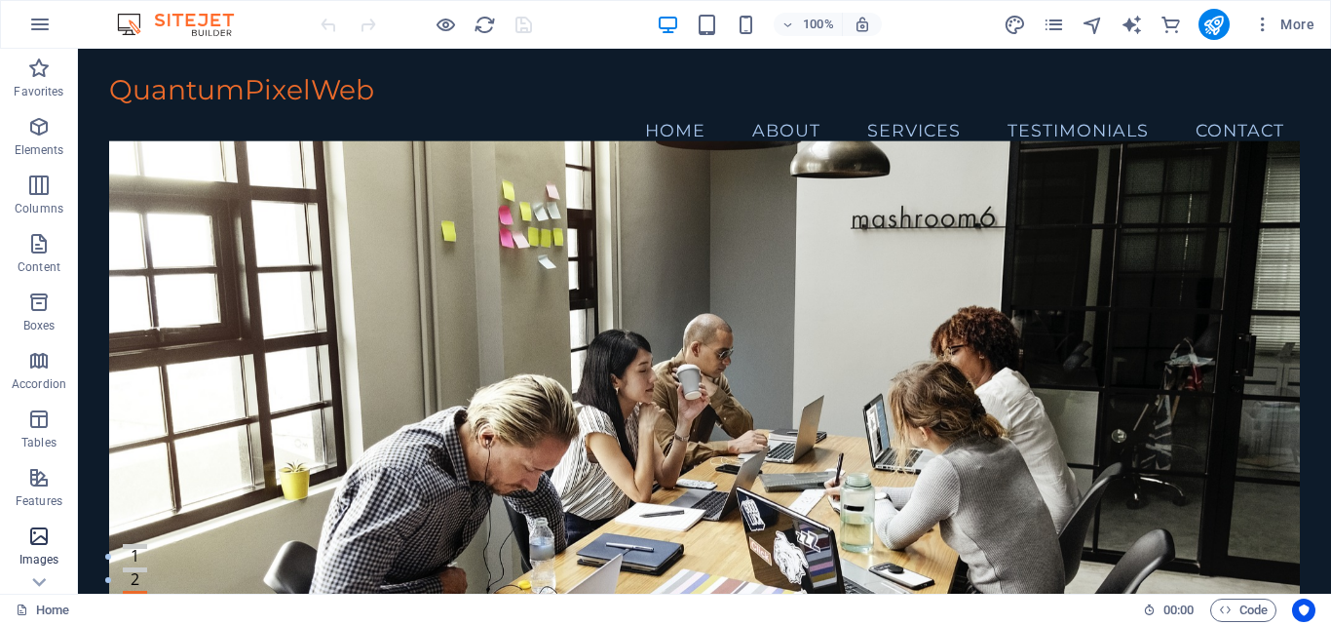
click at [39, 533] on icon "button" at bounding box center [38, 535] width 23 height 23
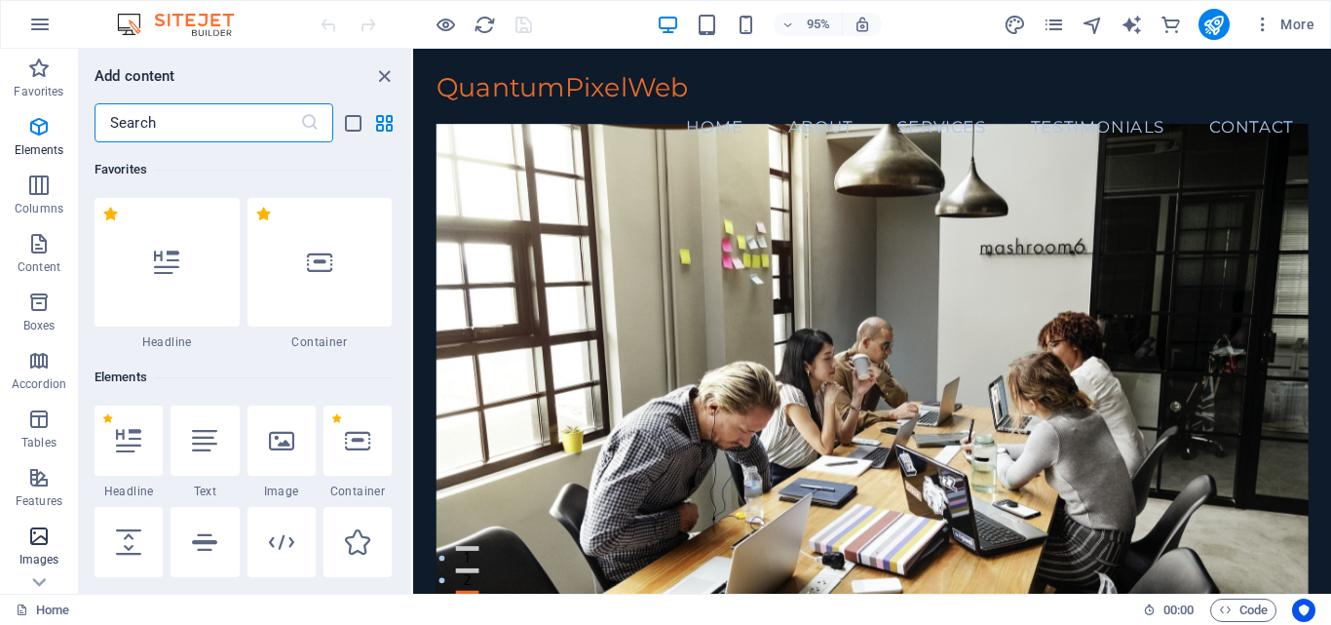
scroll to position [9881, 0]
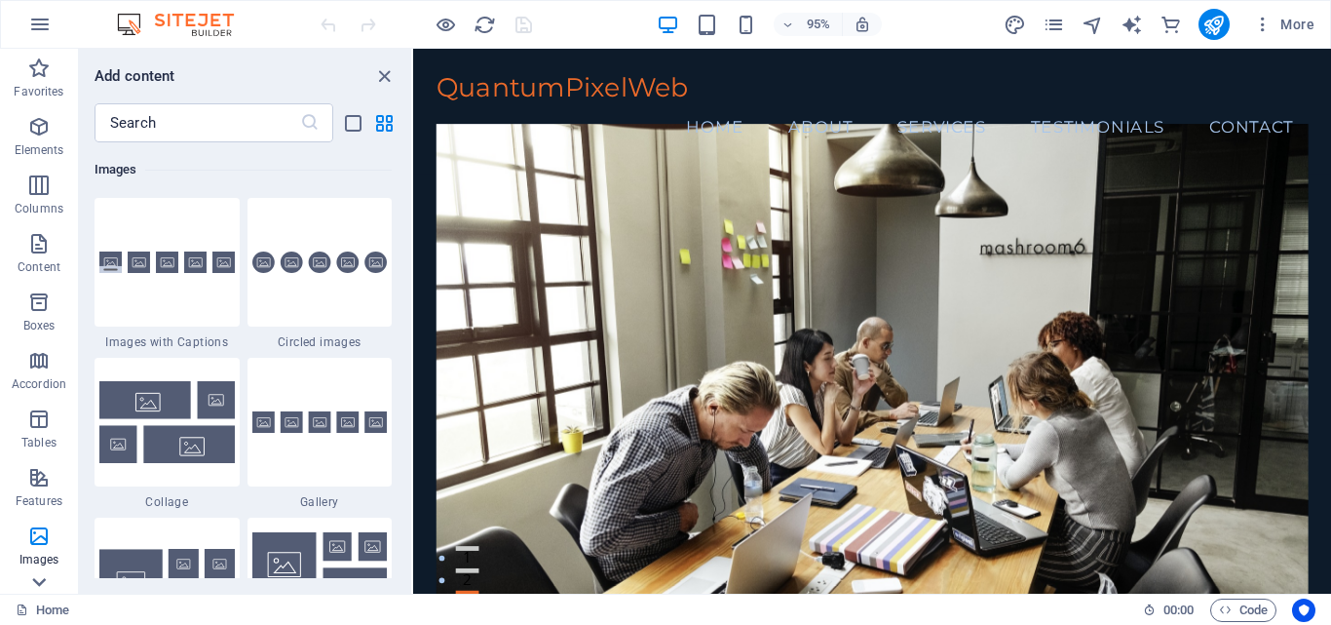
click at [37, 580] on icon at bounding box center [38, 581] width 27 height 27
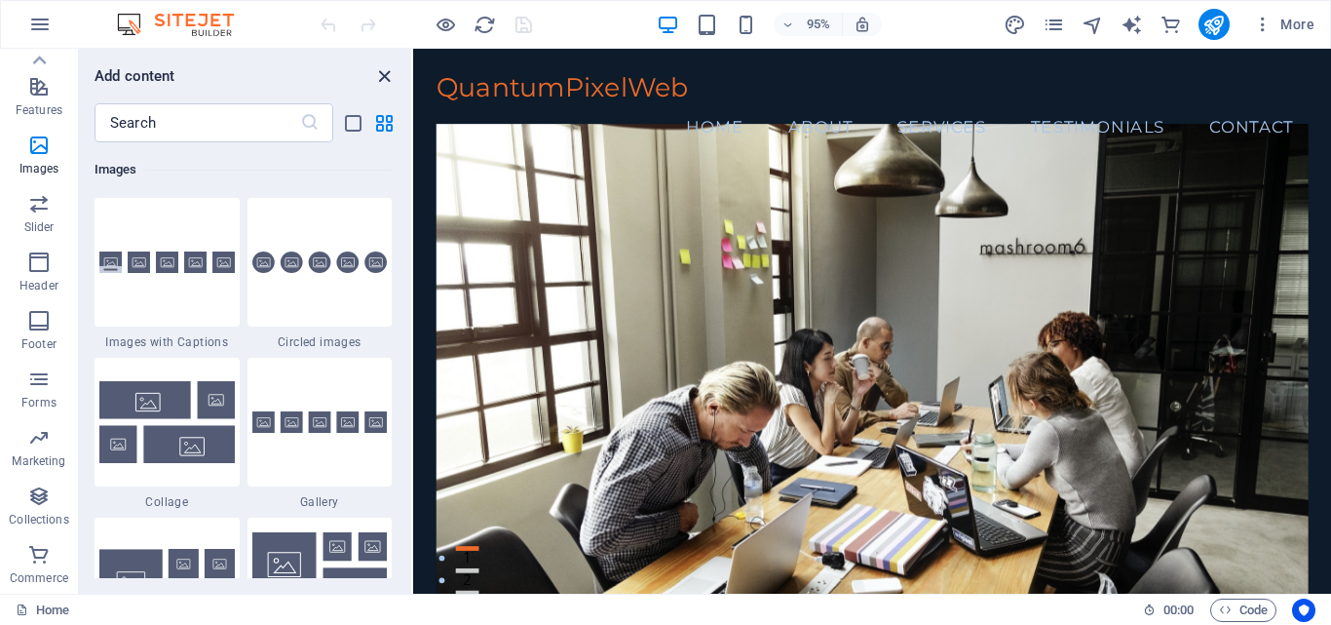
click at [383, 78] on icon "close panel" at bounding box center [384, 76] width 22 height 22
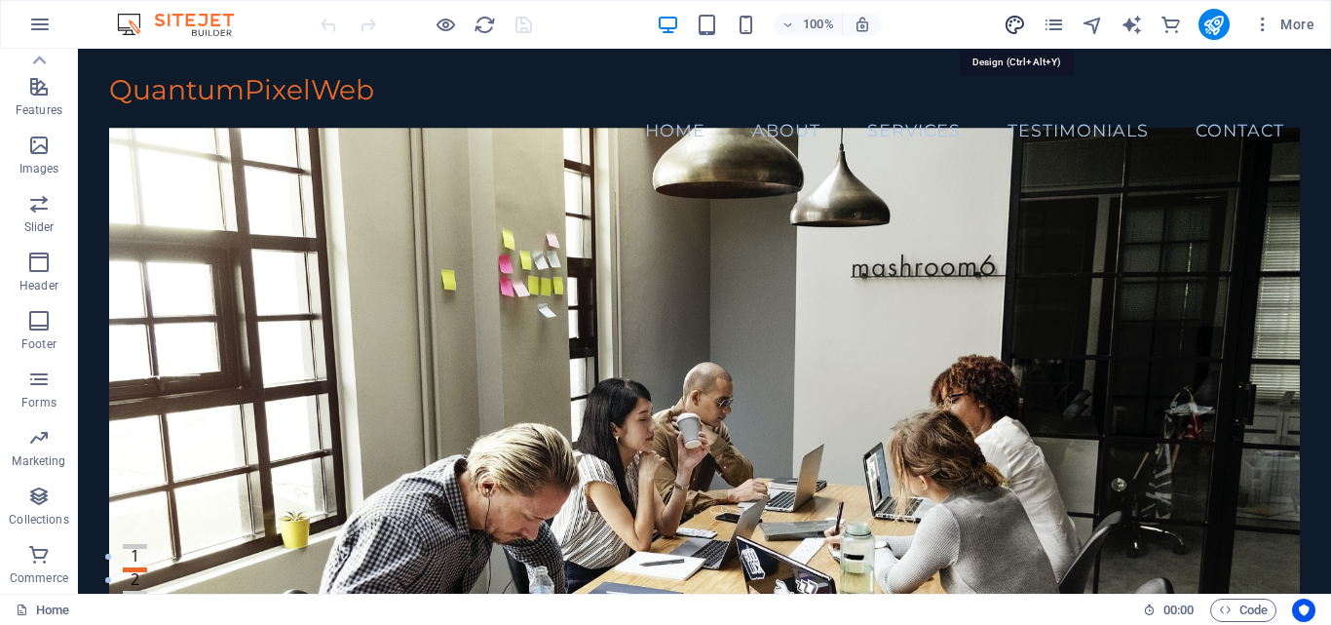
select select "px"
select select "200"
select select "px"
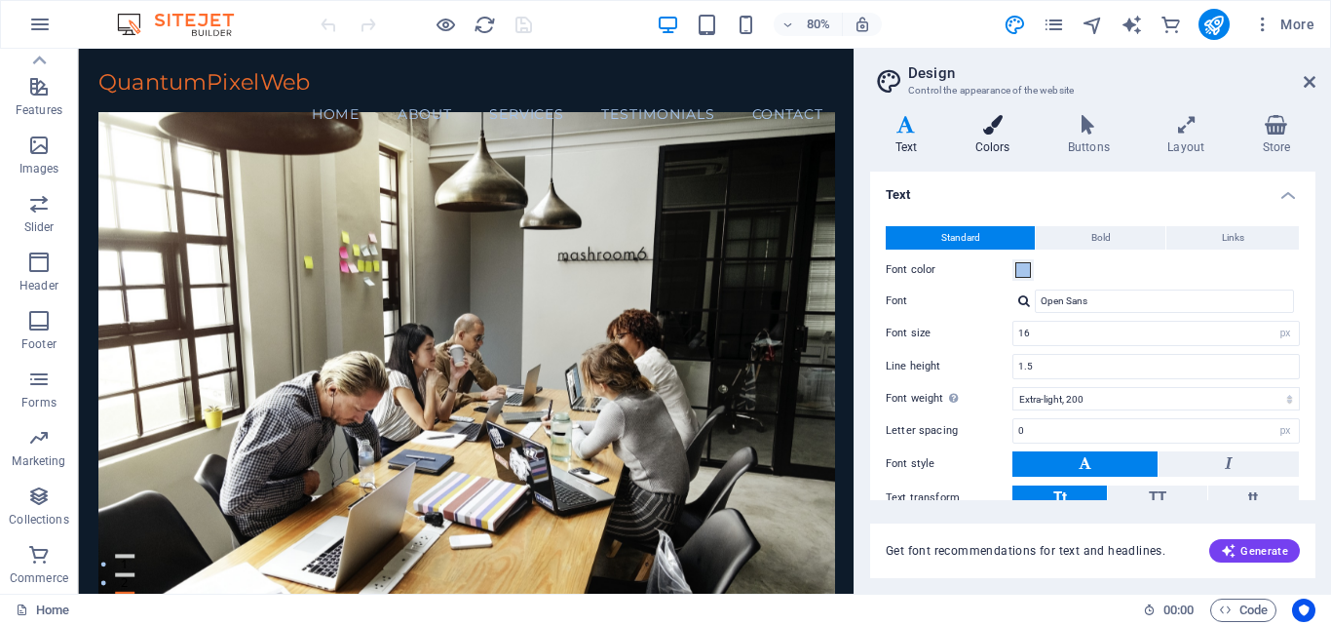
click at [1005, 139] on h4 "Colors" at bounding box center [996, 135] width 93 height 41
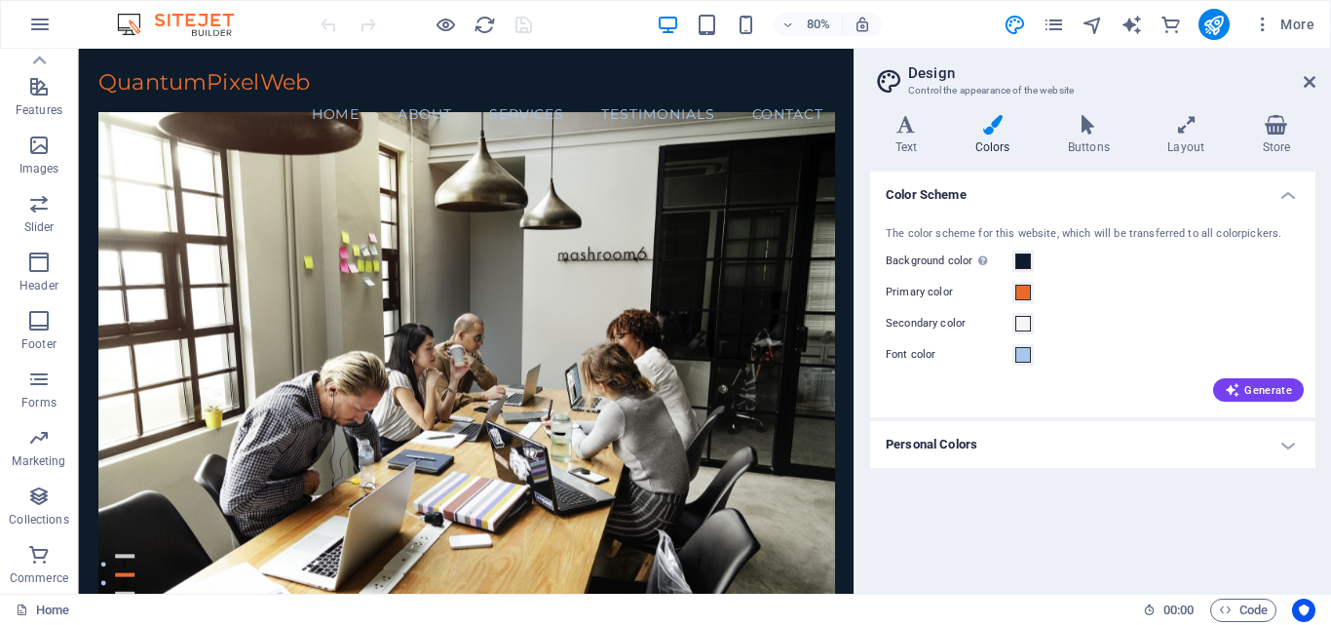
click at [986, 132] on icon at bounding box center [992, 124] width 85 height 19
click at [1097, 123] on icon at bounding box center [1089, 124] width 92 height 19
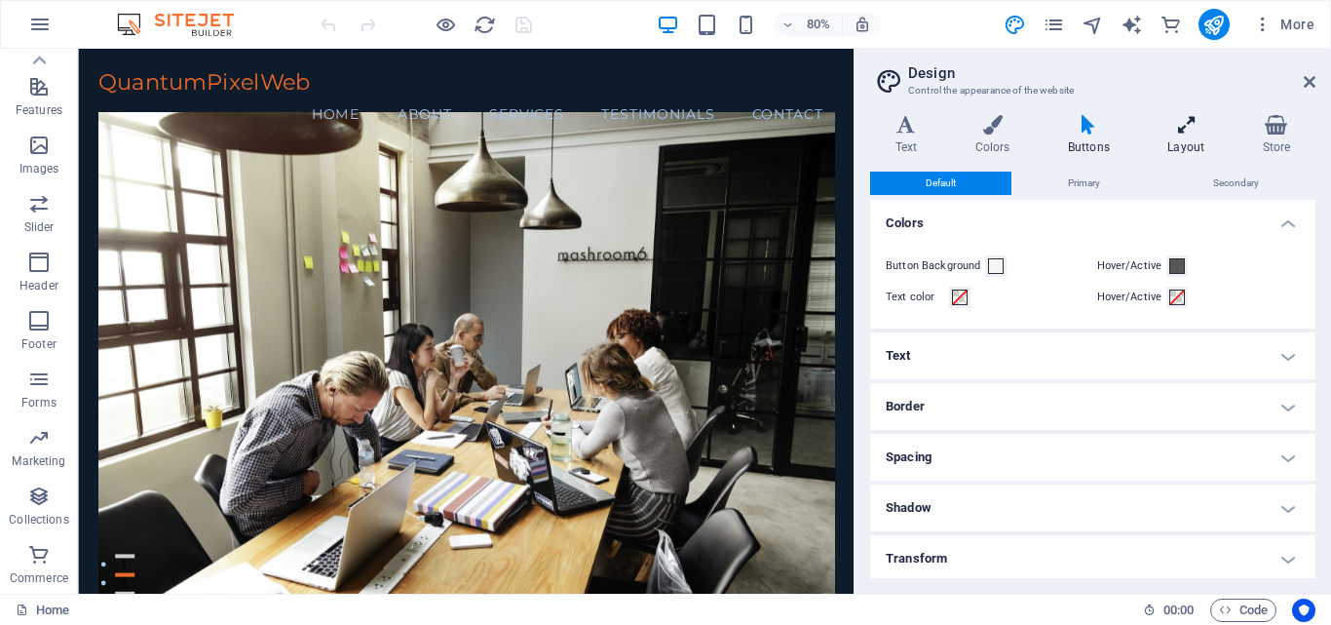
click at [1182, 122] on icon at bounding box center [1186, 124] width 87 height 19
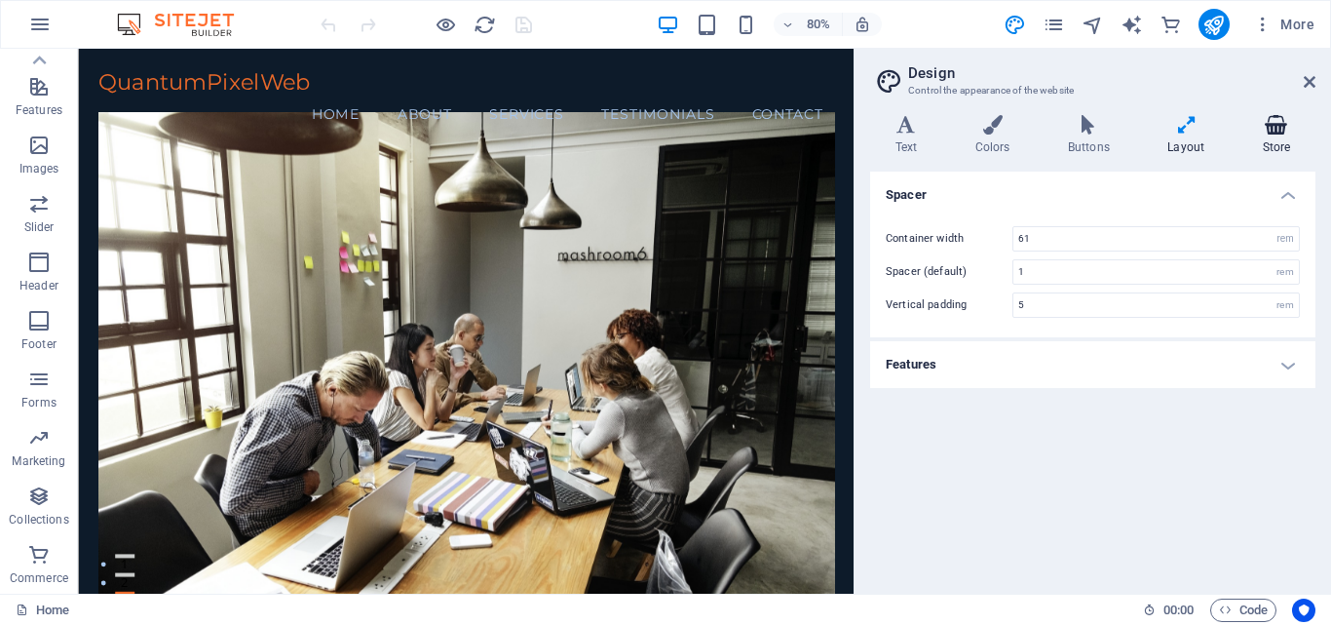
click at [1287, 128] on icon at bounding box center [1277, 124] width 78 height 19
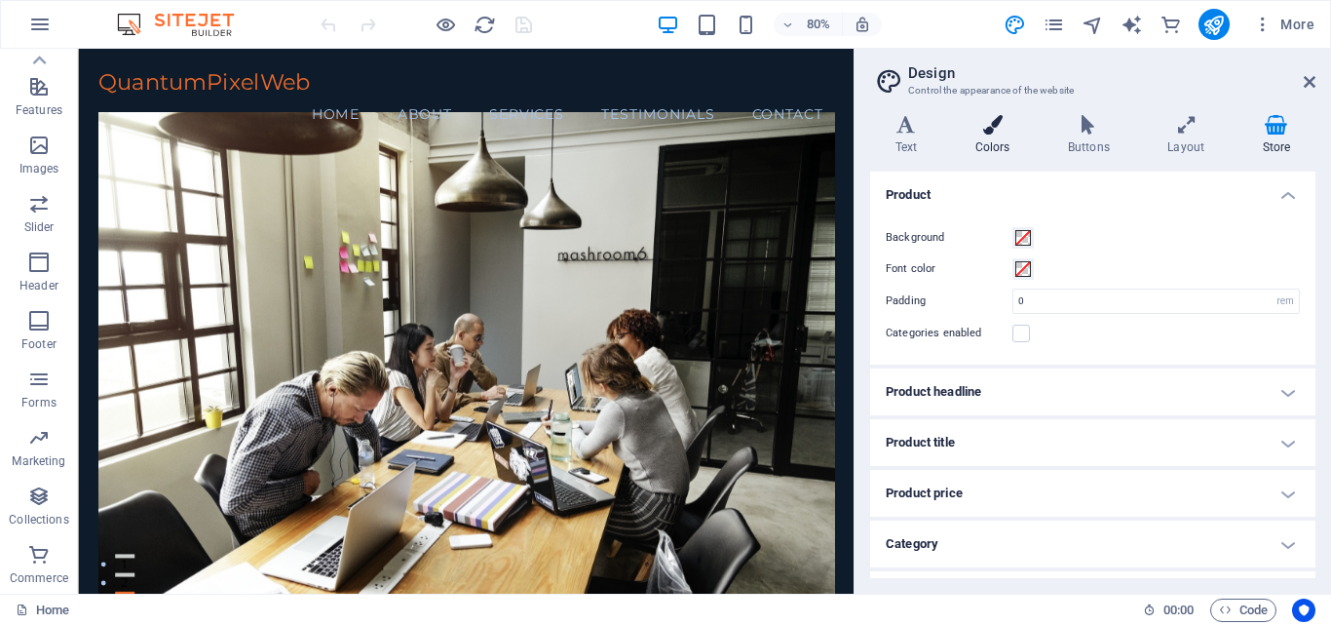
click at [972, 138] on h4 "Colors" at bounding box center [996, 135] width 93 height 41
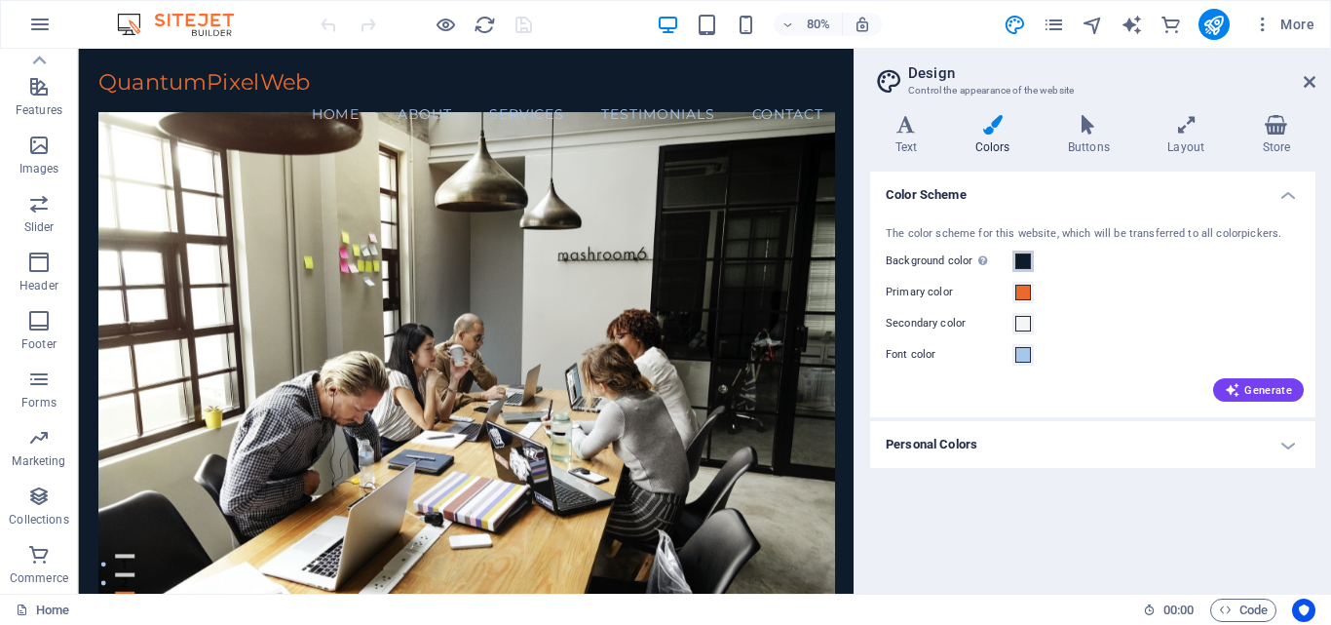
click at [1019, 260] on span at bounding box center [1023, 261] width 16 height 16
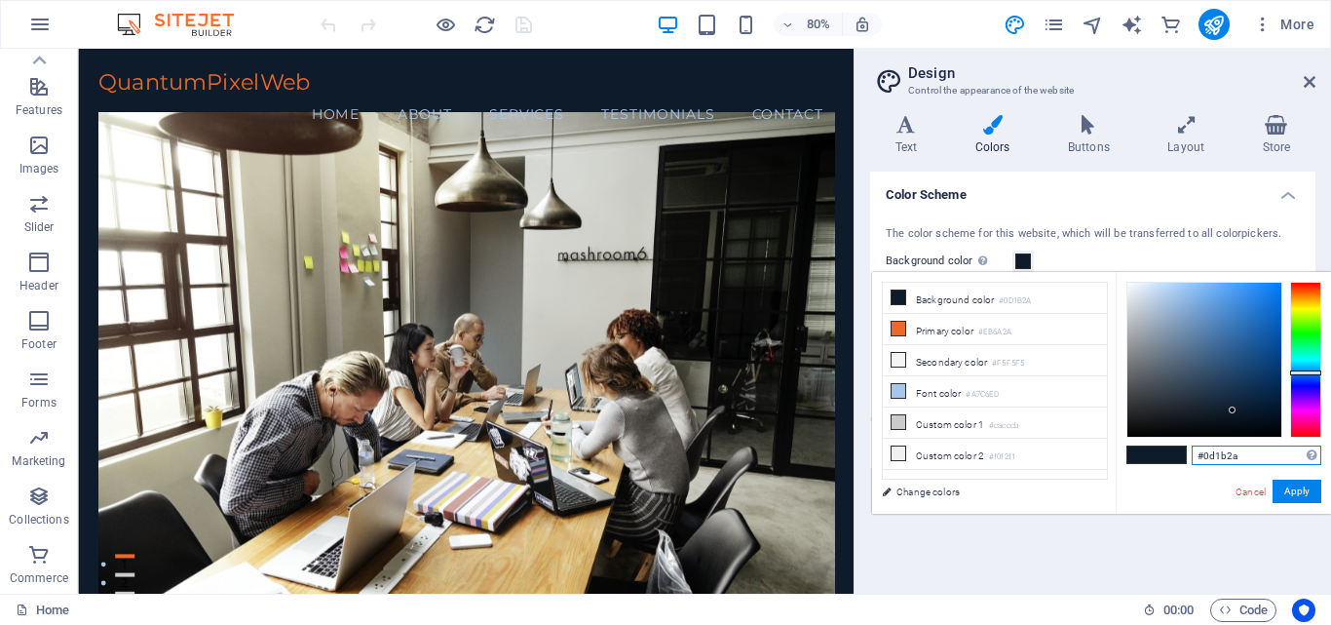
drag, startPoint x: 1252, startPoint y: 456, endPoint x: 1141, endPoint y: 474, distance: 112.5
click at [1141, 474] on div "#0d1b2a Supported formats #0852ed rgb(8, 82, 237) rgba(8, 82, 237, 90%) hsv(221…" at bounding box center [1223, 534] width 215 height 524
paste input "d9d9d9"
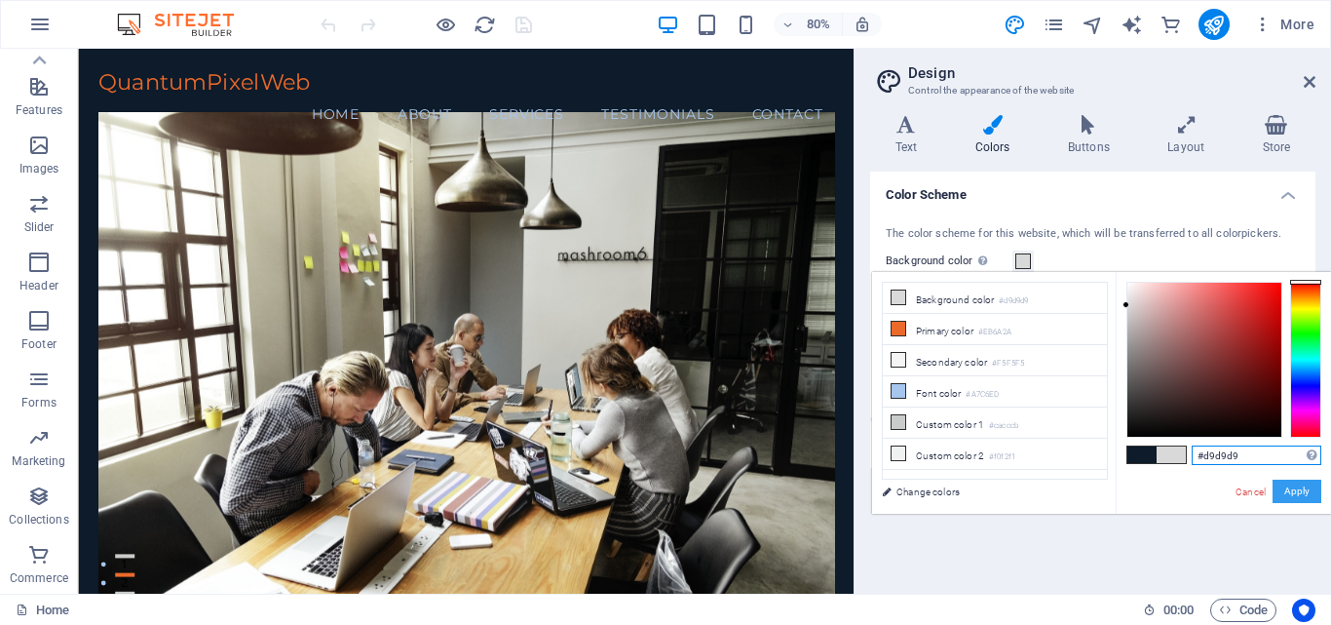
type input "#d9d9d9"
click at [1299, 495] on button "Apply" at bounding box center [1297, 490] width 49 height 23
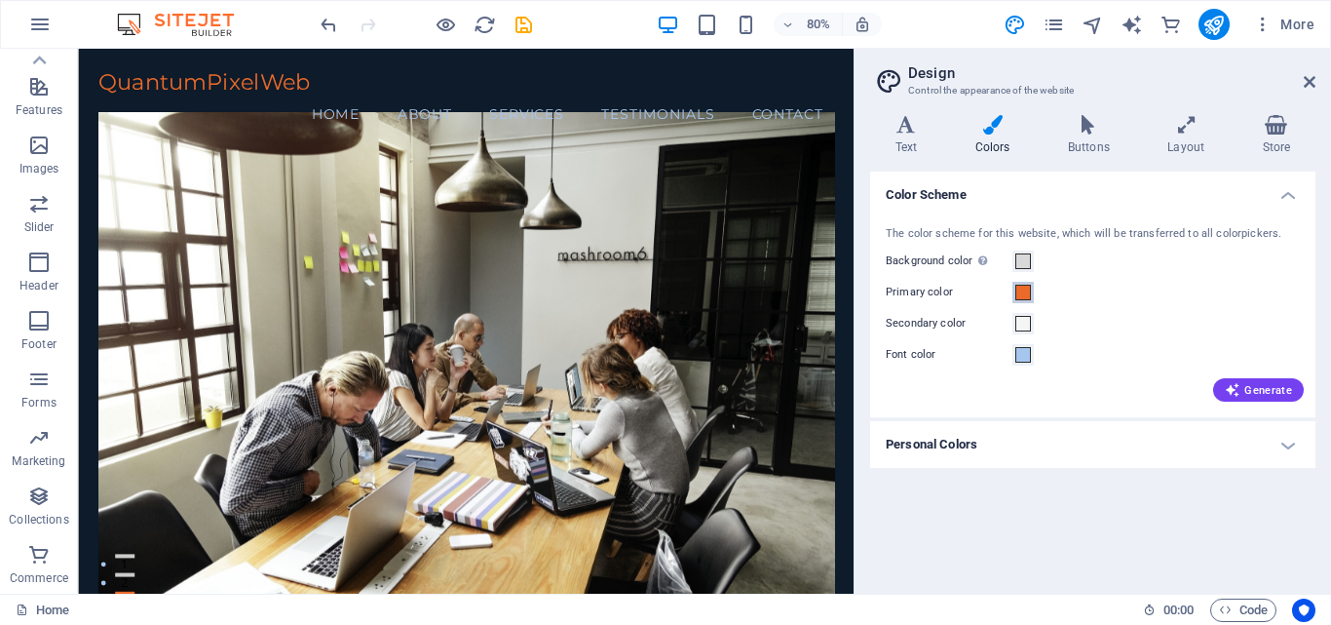
click at [1019, 289] on span at bounding box center [1023, 293] width 16 height 16
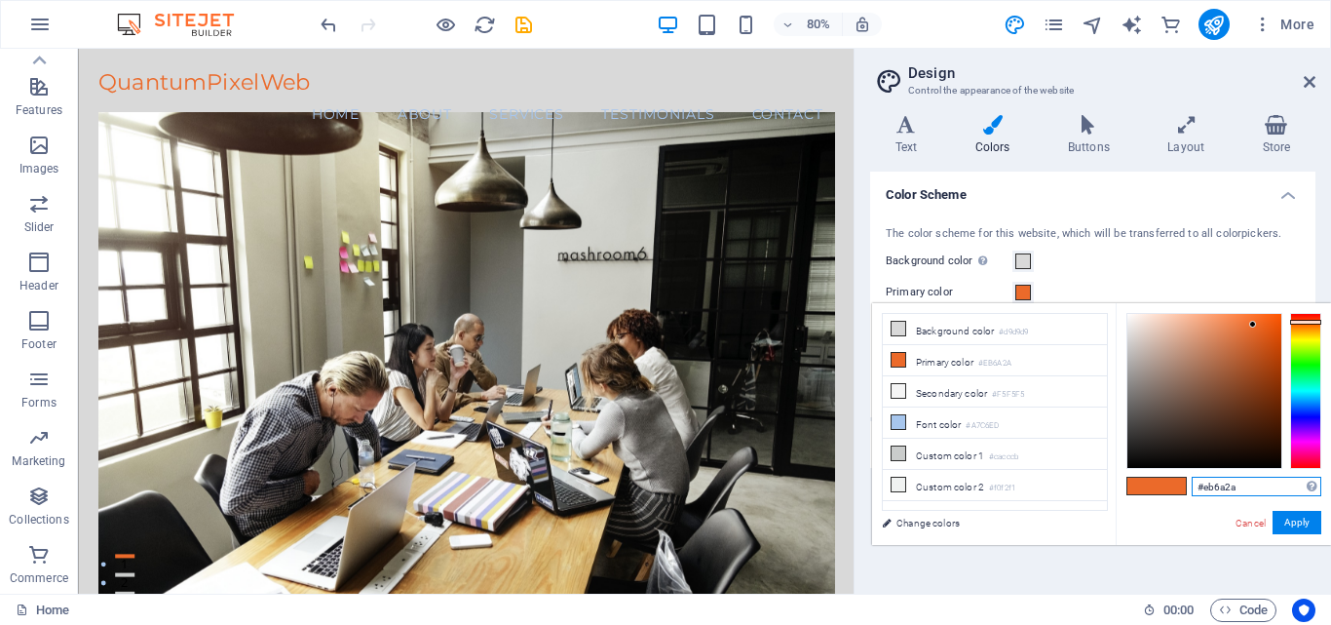
drag, startPoint x: 1267, startPoint y: 490, endPoint x: 1151, endPoint y: 506, distance: 117.0
click at [1155, 505] on div "#eb6a2a Supported formats #0852ed rgb(8, 82, 237) rgba(8, 82, 237, 90%) hsv(221…" at bounding box center [1223, 565] width 215 height 524
paste input "1b1b1b"
type input "#1b1b1b"
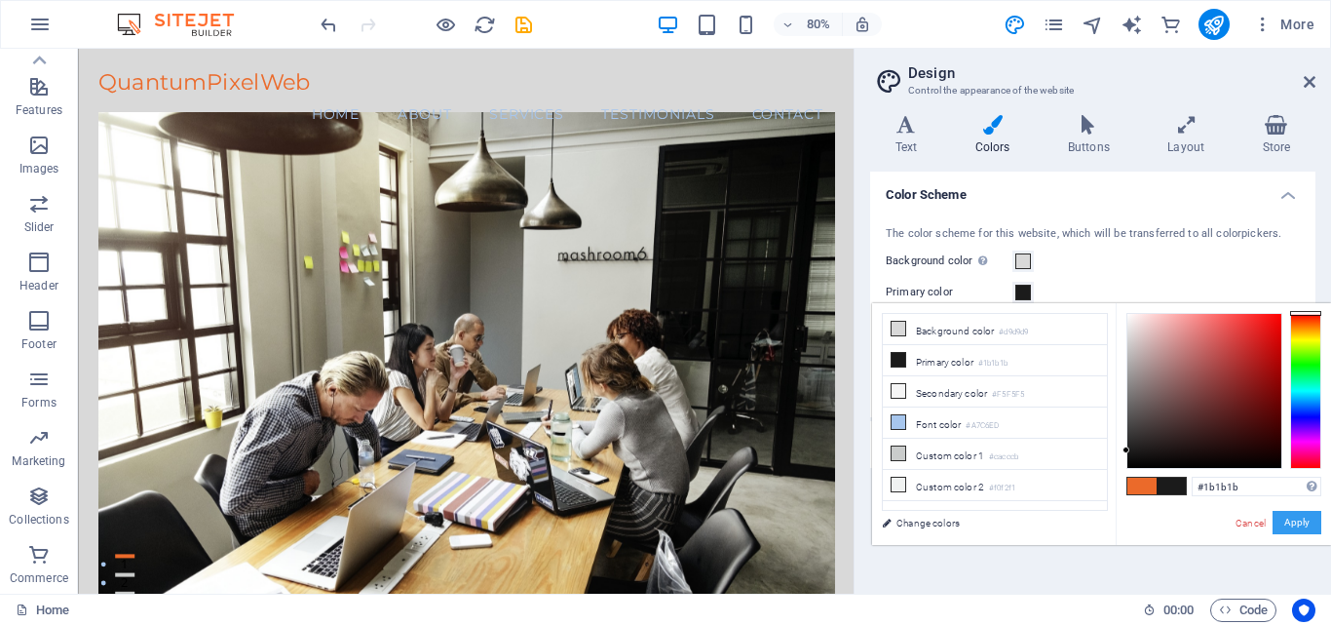
click at [1293, 515] on button "Apply" at bounding box center [1297, 522] width 49 height 23
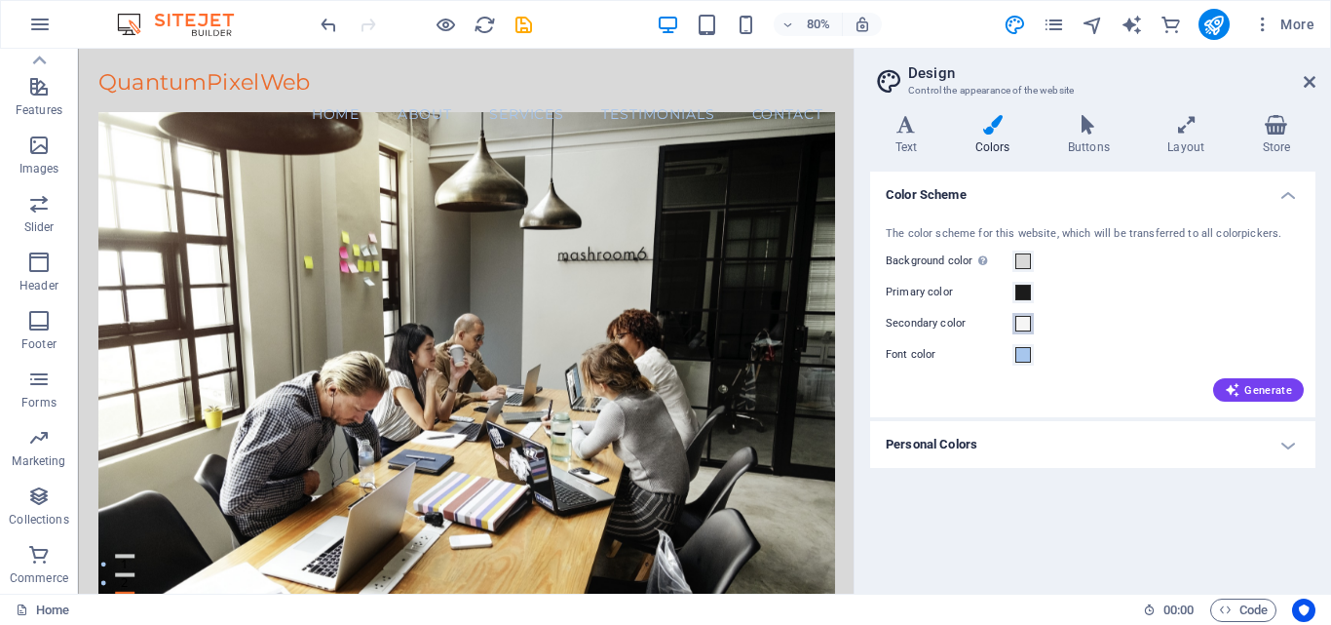
click at [1022, 320] on span at bounding box center [1023, 324] width 16 height 16
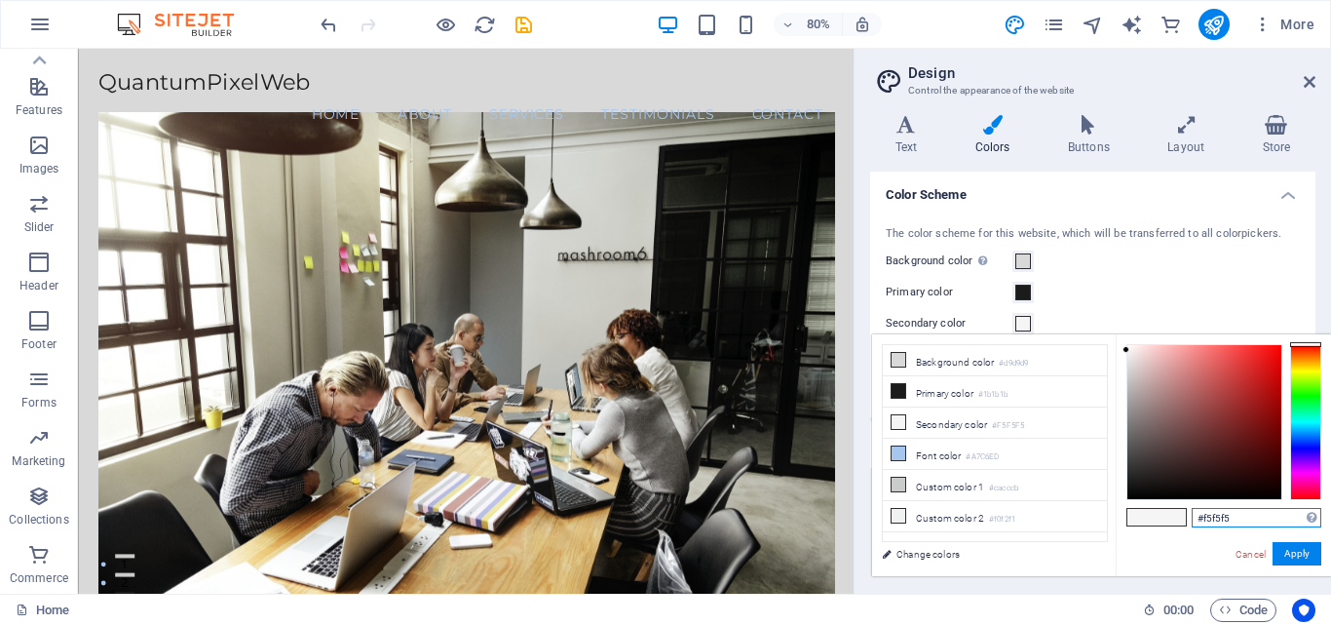
drag, startPoint x: 1244, startPoint y: 519, endPoint x: 1146, endPoint y: 551, distance: 103.2
click at [1146, 551] on div "#f5f5f5 Supported formats #0852ed rgb(8, 82, 237) rgba(8, 82, 237, 90%) hsv(221…" at bounding box center [1223, 596] width 215 height 524
paste input "f6d66"
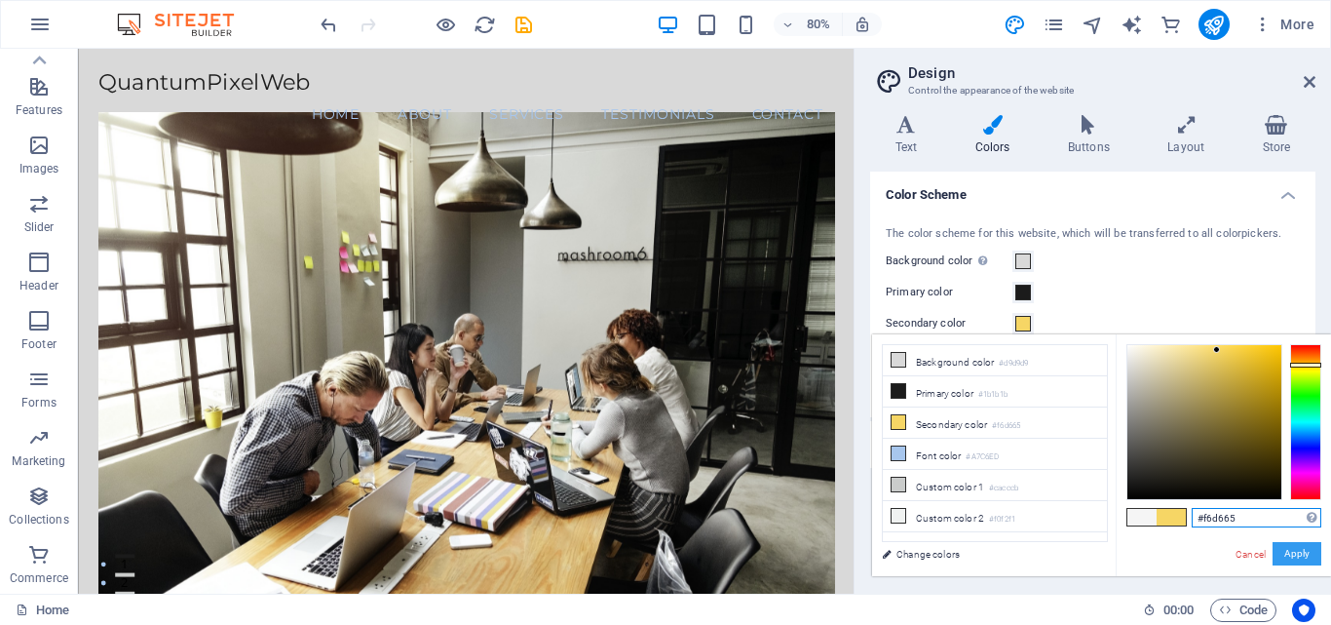
type input "#f6d665"
click at [1300, 552] on button "Apply" at bounding box center [1297, 553] width 49 height 23
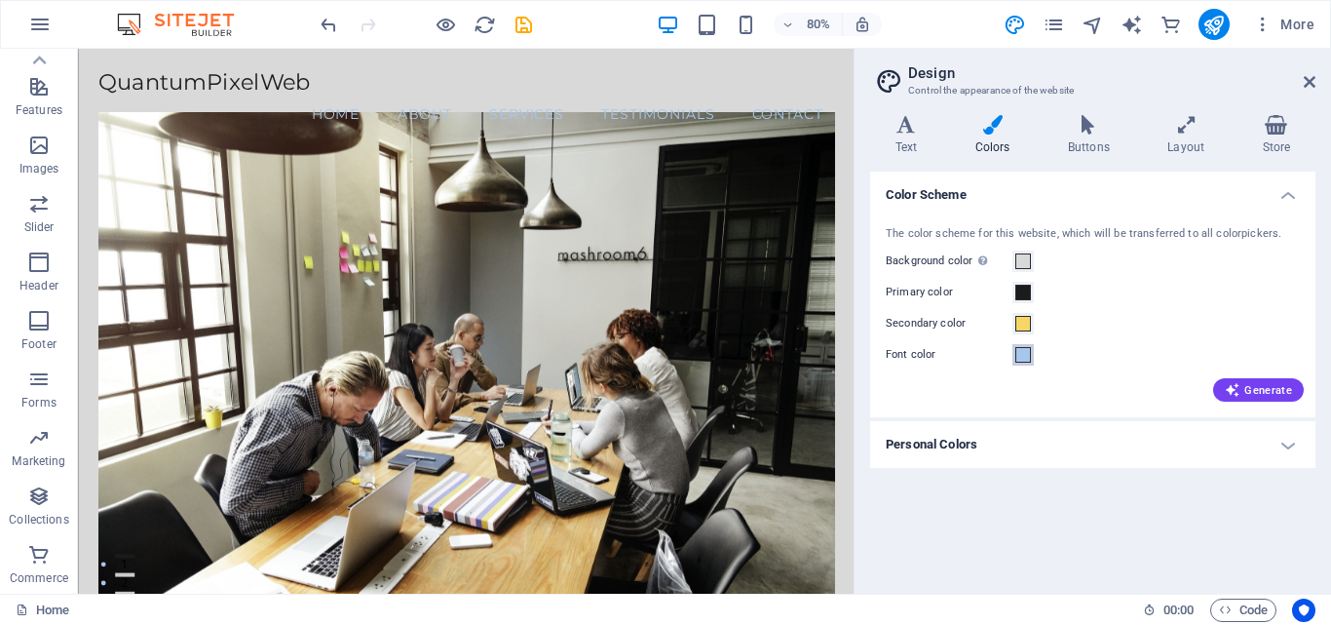
click at [1014, 349] on button "Font color" at bounding box center [1022, 354] width 21 height 21
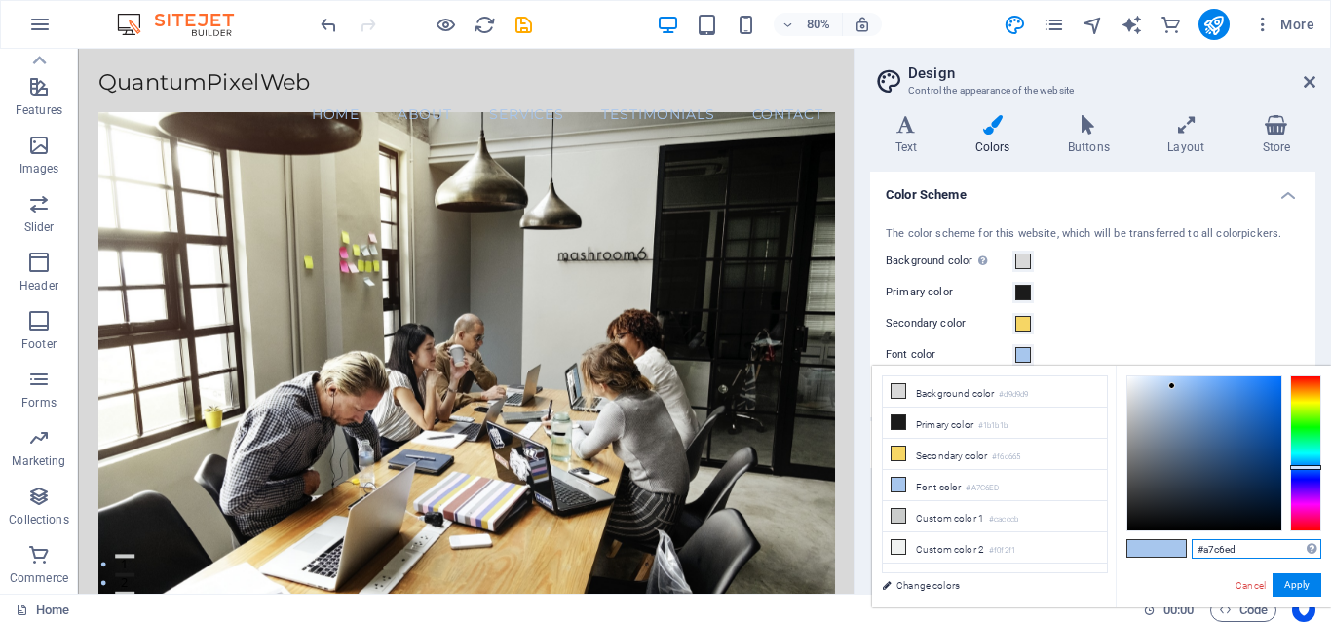
drag, startPoint x: 1241, startPoint y: 549, endPoint x: 1181, endPoint y: 560, distance: 61.5
click at [1181, 560] on div "#a7c6ed Supported formats #0852ed rgb(8, 82, 237) rgba(8, 82, 237, 90%) hsv(221…" at bounding box center [1223, 627] width 215 height 524
paste input "f5a043"
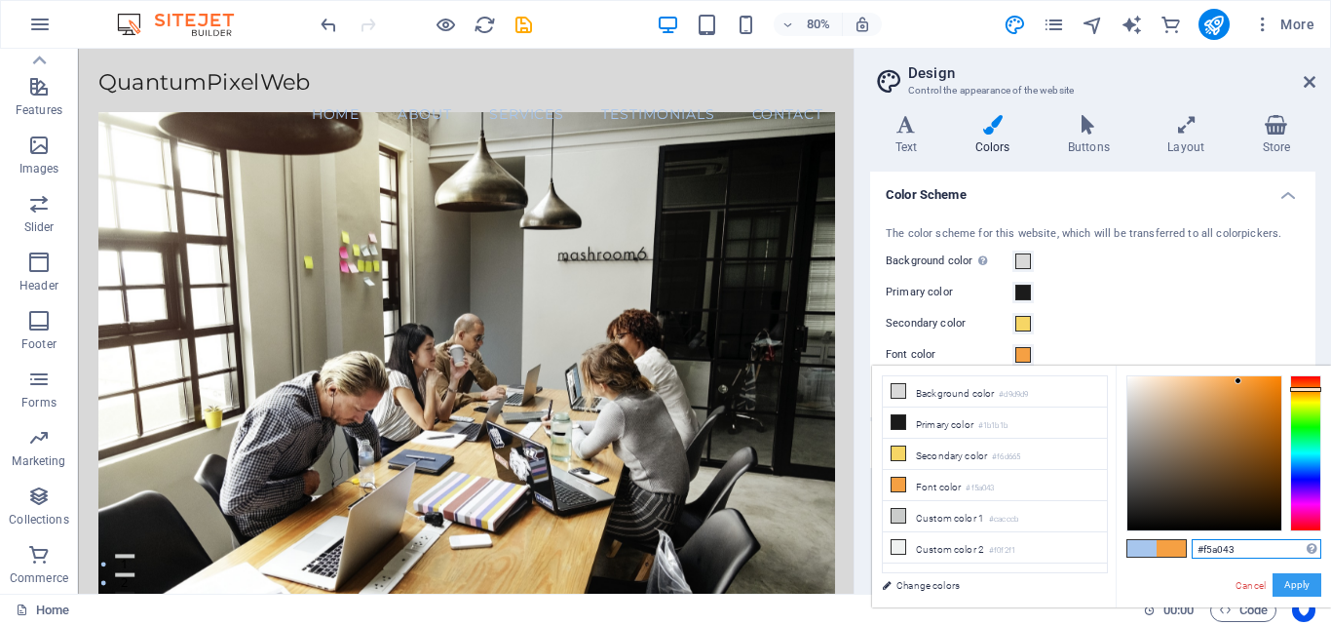
type input "#f5a043"
click at [1293, 585] on button "Apply" at bounding box center [1297, 584] width 49 height 23
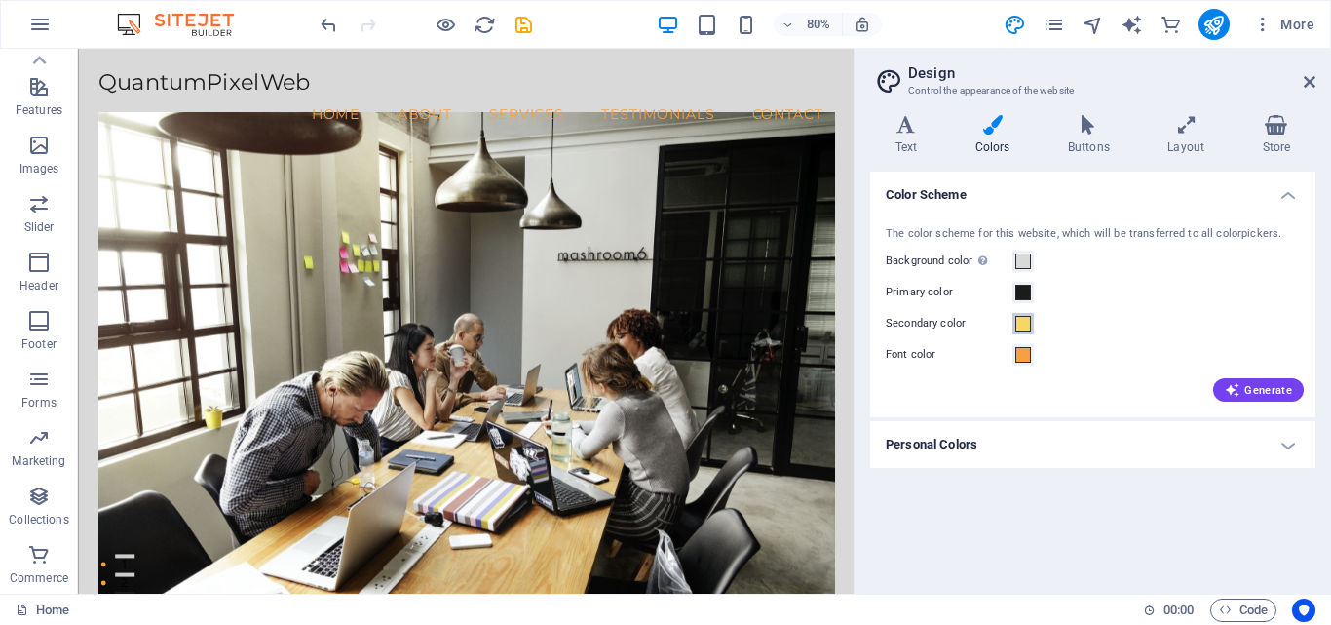
click at [1021, 324] on span at bounding box center [1023, 324] width 16 height 16
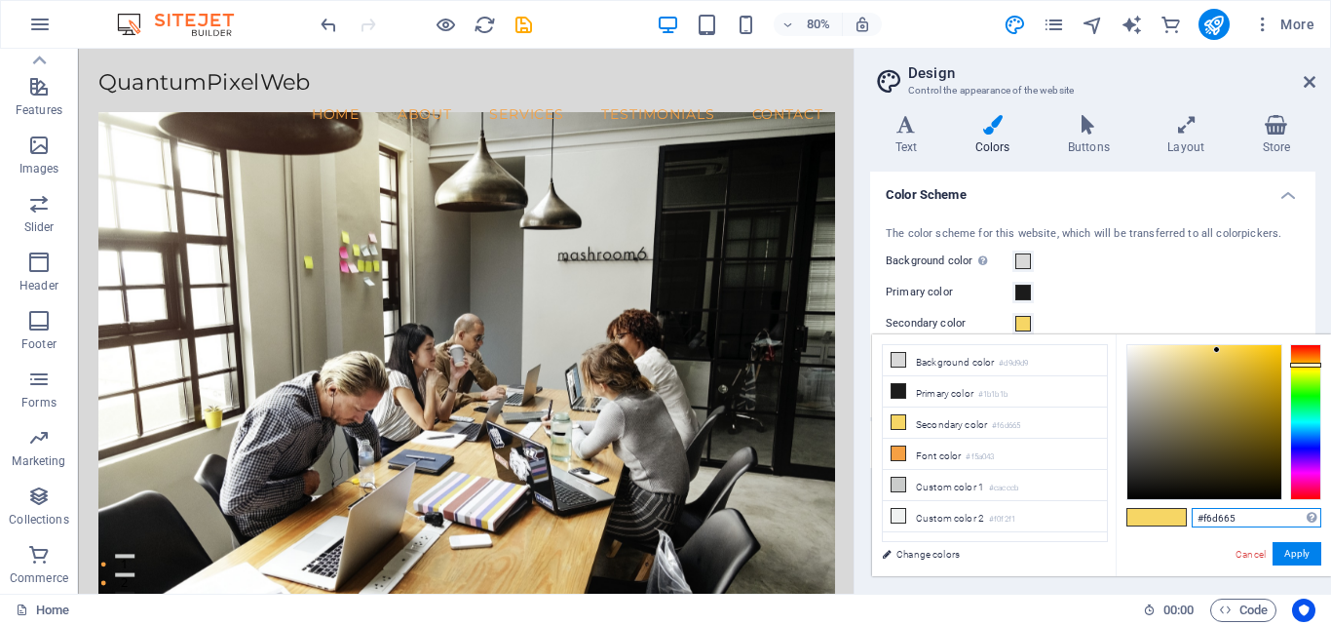
drag, startPoint x: 1241, startPoint y: 517, endPoint x: 1180, endPoint y: 534, distance: 63.6
click at [1180, 534] on div "#f6d665 Supported formats #0852ed rgb(8, 82, 237) rgba(8, 82, 237, 90%) hsv(221…" at bounding box center [1223, 596] width 215 height 524
paste input "e8208b"
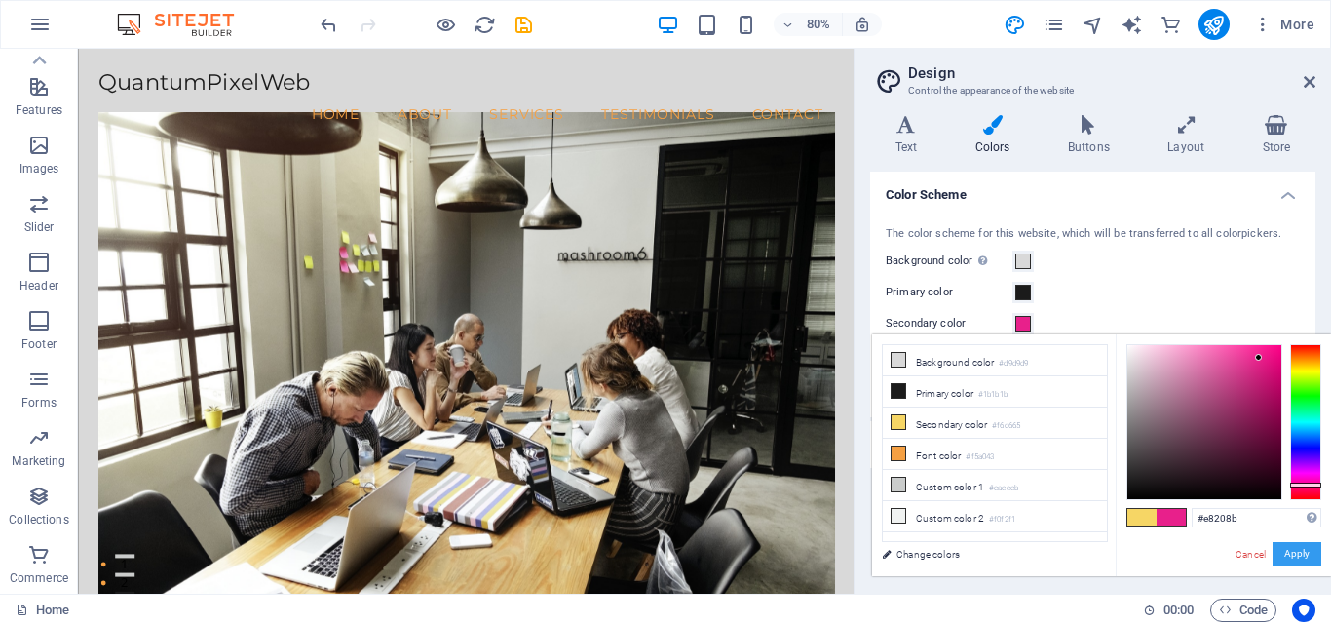
click at [1305, 552] on button "Apply" at bounding box center [1297, 553] width 49 height 23
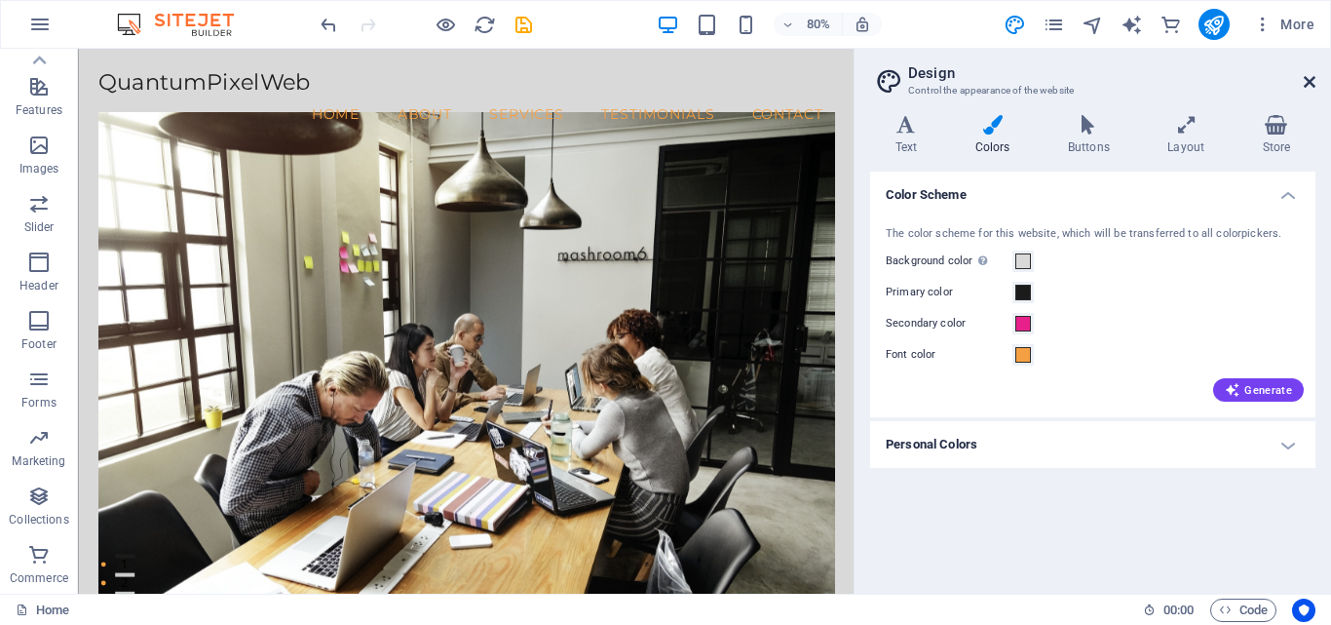
drag, startPoint x: 1305, startPoint y: 75, endPoint x: 1226, endPoint y: 28, distance: 91.8
click at [1305, 75] on icon at bounding box center [1310, 82] width 12 height 16
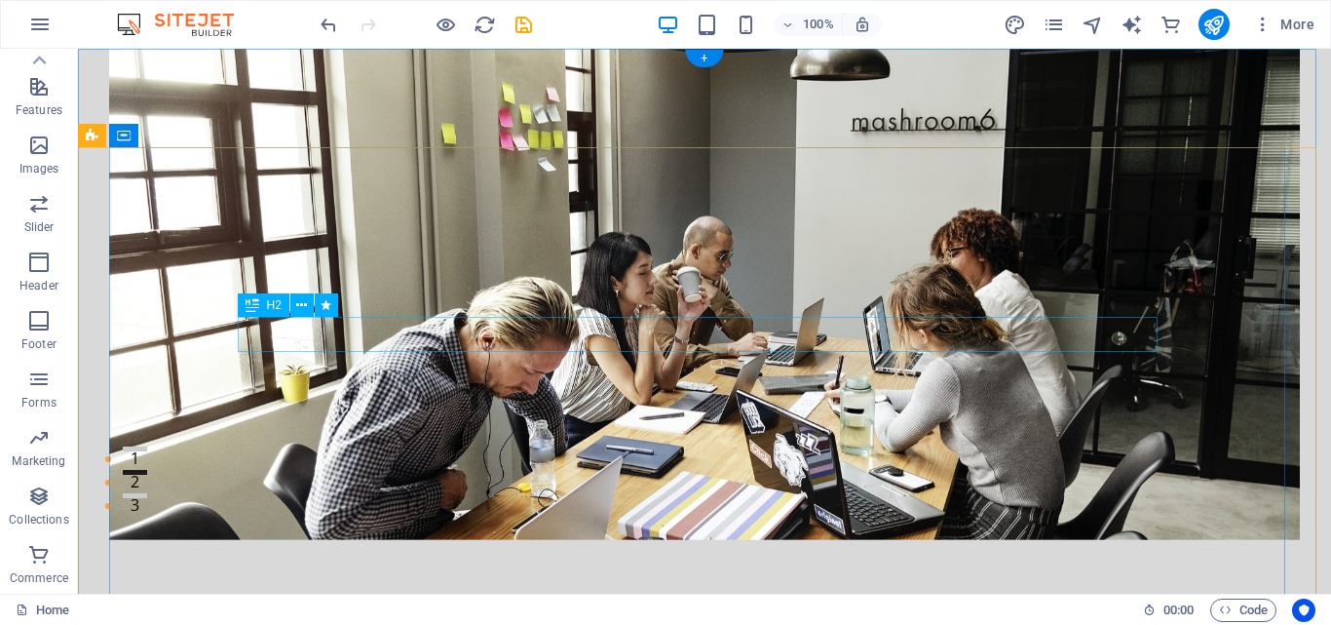
scroll to position [0, 0]
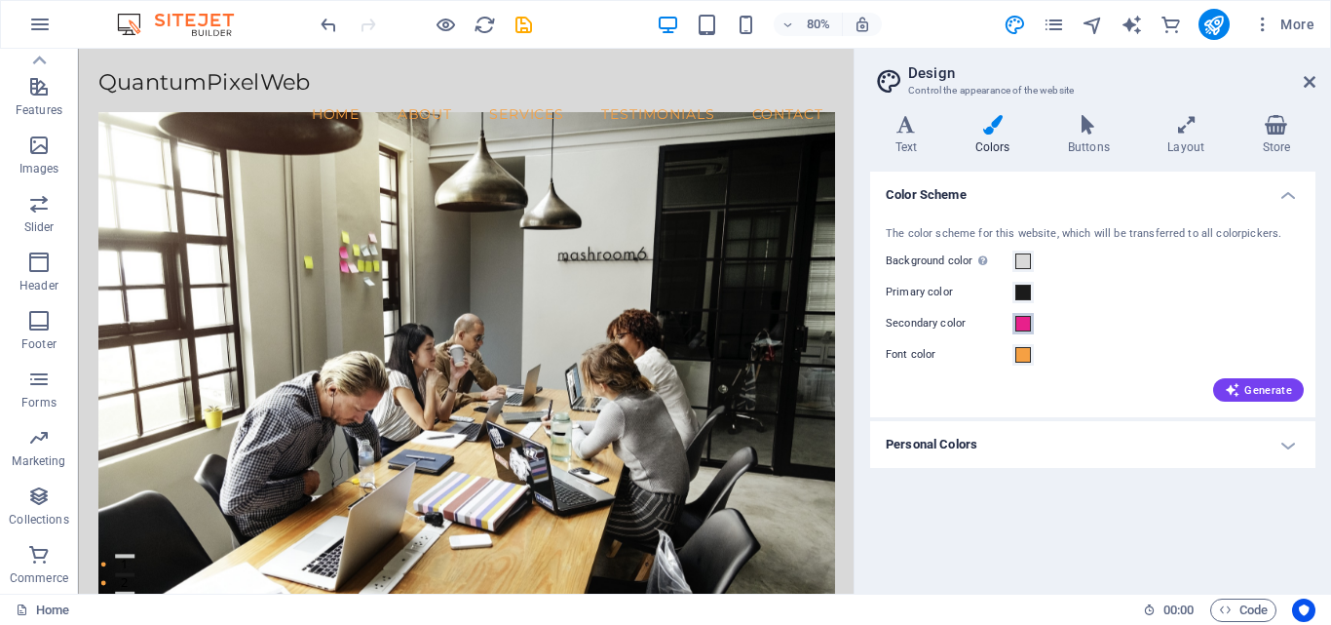
click at [1026, 329] on span at bounding box center [1023, 324] width 16 height 16
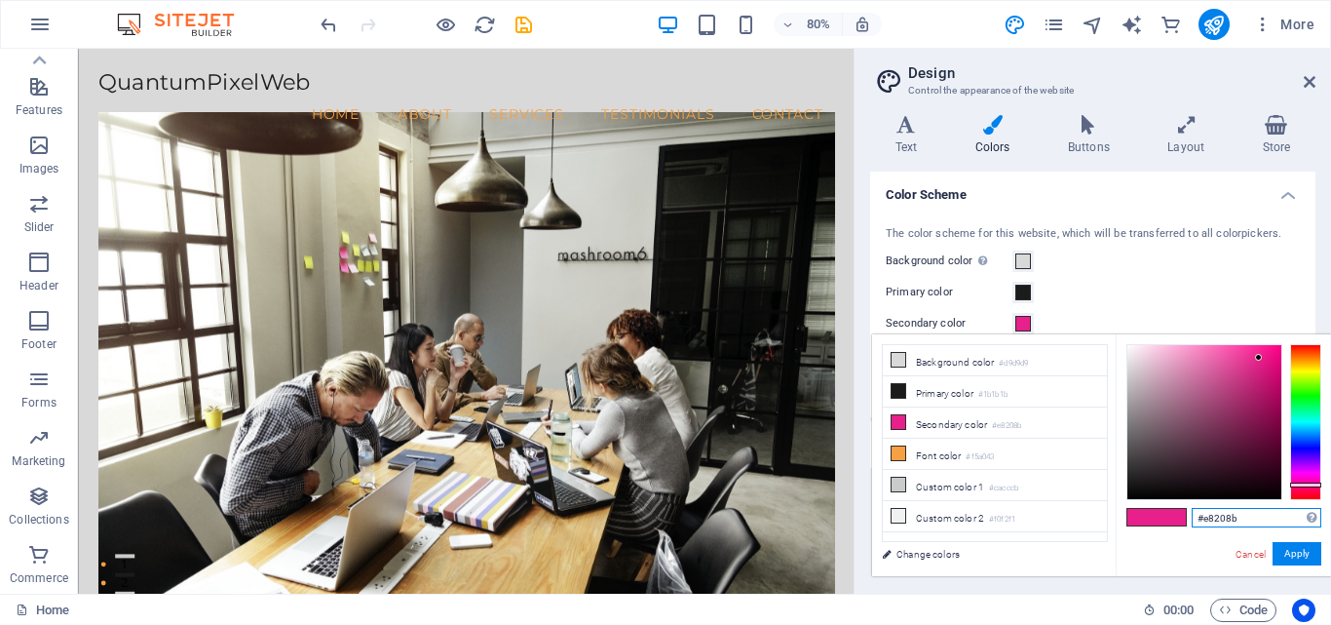
drag, startPoint x: 1260, startPoint y: 515, endPoint x: 1157, endPoint y: 537, distance: 105.5
click at [1157, 537] on div "#e8208b Supported formats #0852ed rgb(8, 82, 237) rgba(8, 82, 237, 90%) hsv(221…" at bounding box center [1223, 596] width 215 height 524
paste input "1a1a1a"
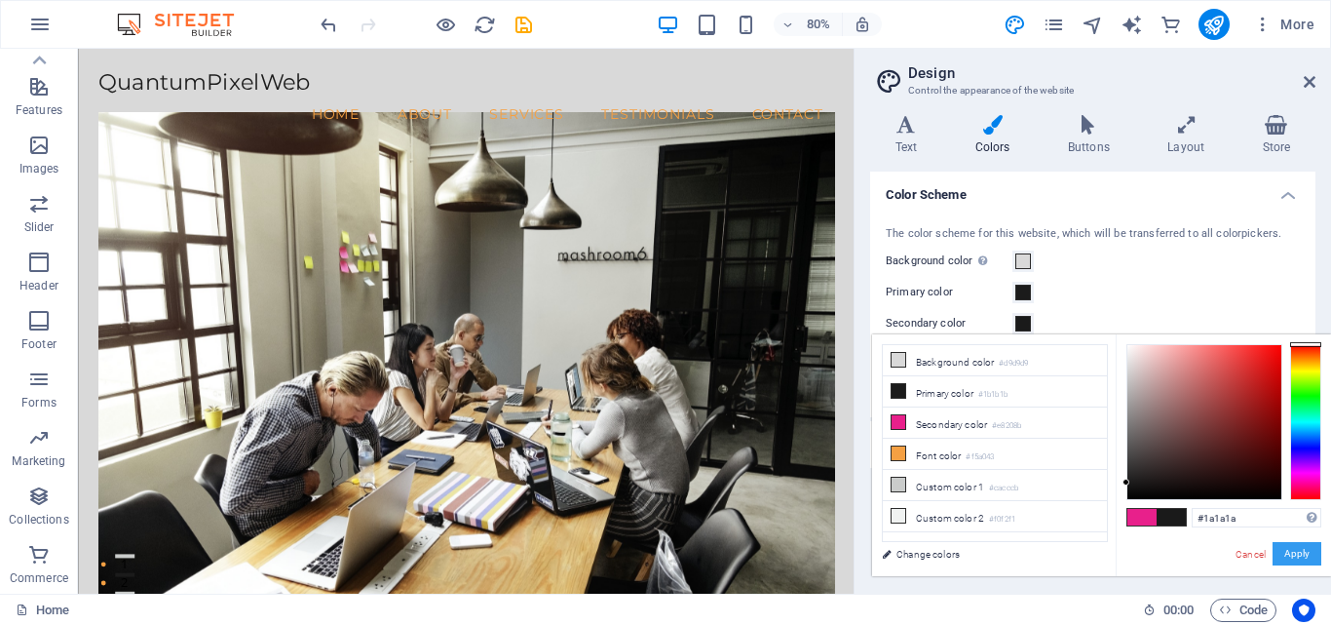
click at [1309, 550] on button "Apply" at bounding box center [1297, 553] width 49 height 23
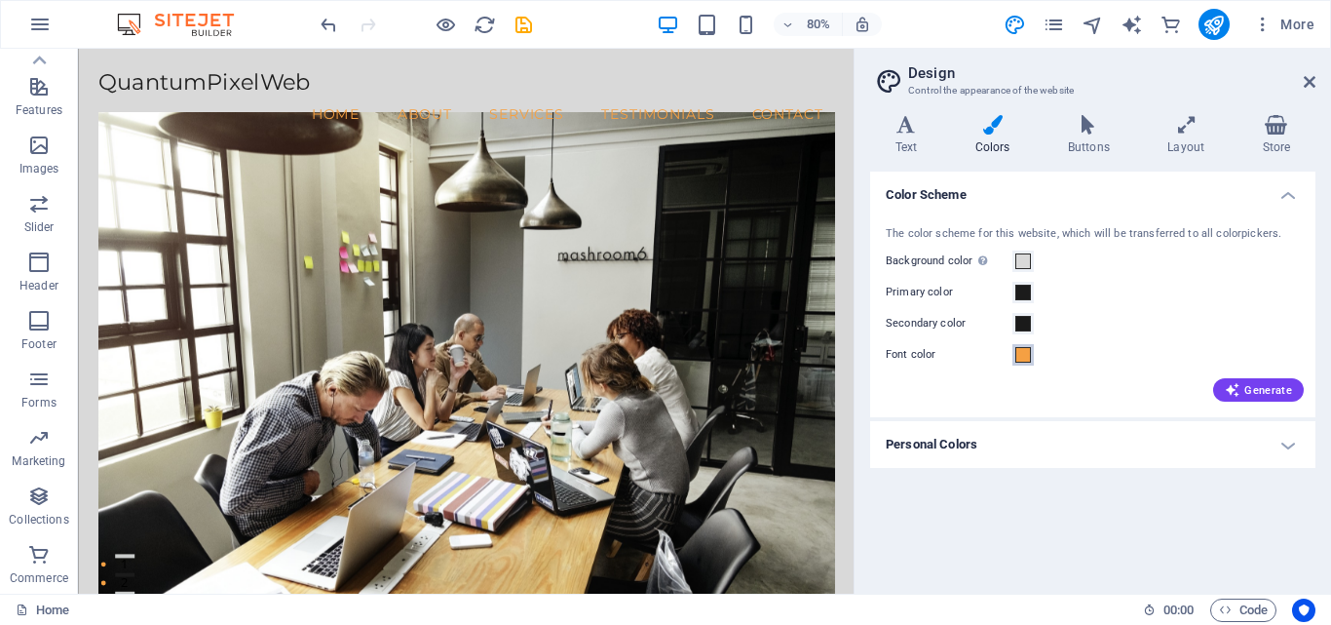
click at [1019, 360] on span at bounding box center [1023, 355] width 16 height 16
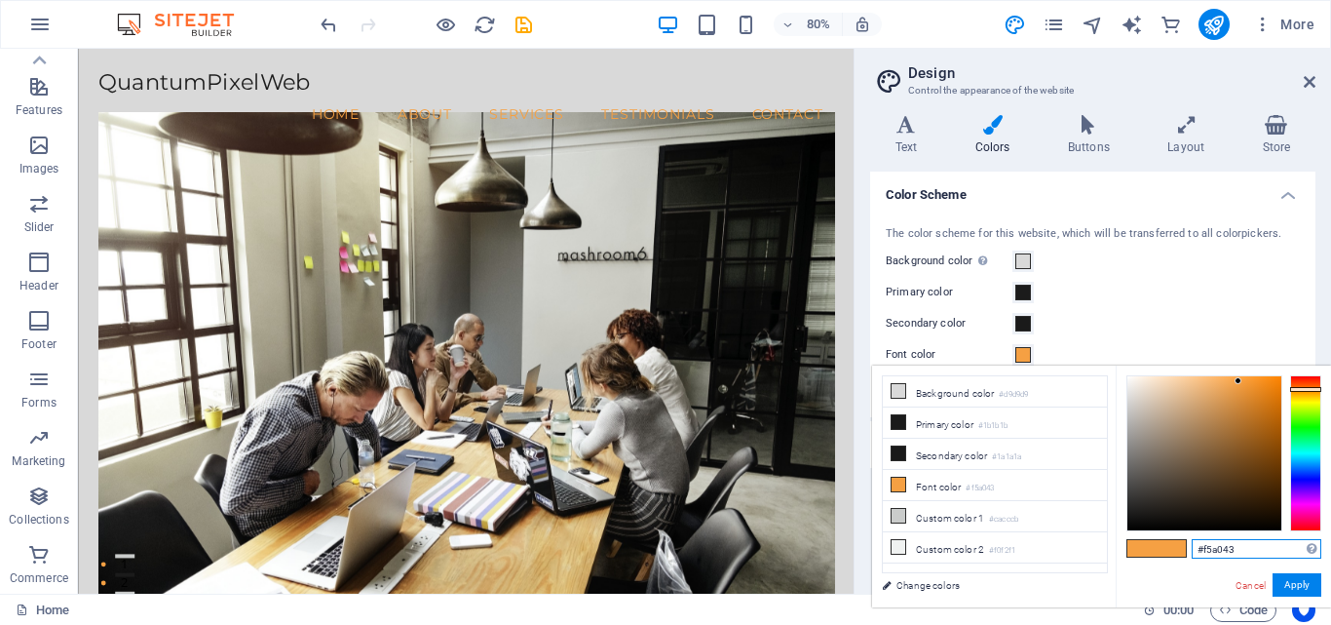
drag, startPoint x: 1263, startPoint y: 550, endPoint x: 1153, endPoint y: 560, distance: 110.6
click at [1153, 560] on div "#f5a043 Supported formats #0852ed rgb(8, 82, 237) rgba(8, 82, 237, 90%) hsv(221…" at bounding box center [1223, 627] width 215 height 524
click at [1253, 591] on link "Cancel" at bounding box center [1251, 585] width 34 height 15
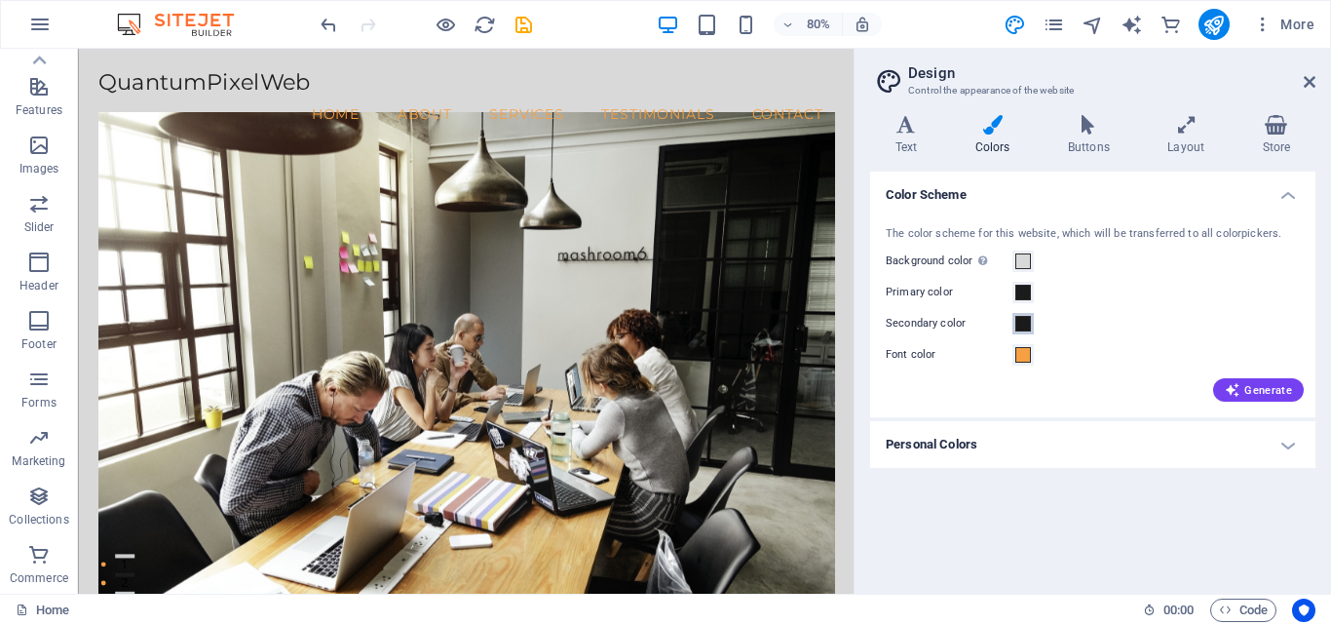
click at [1022, 323] on span at bounding box center [1023, 324] width 16 height 16
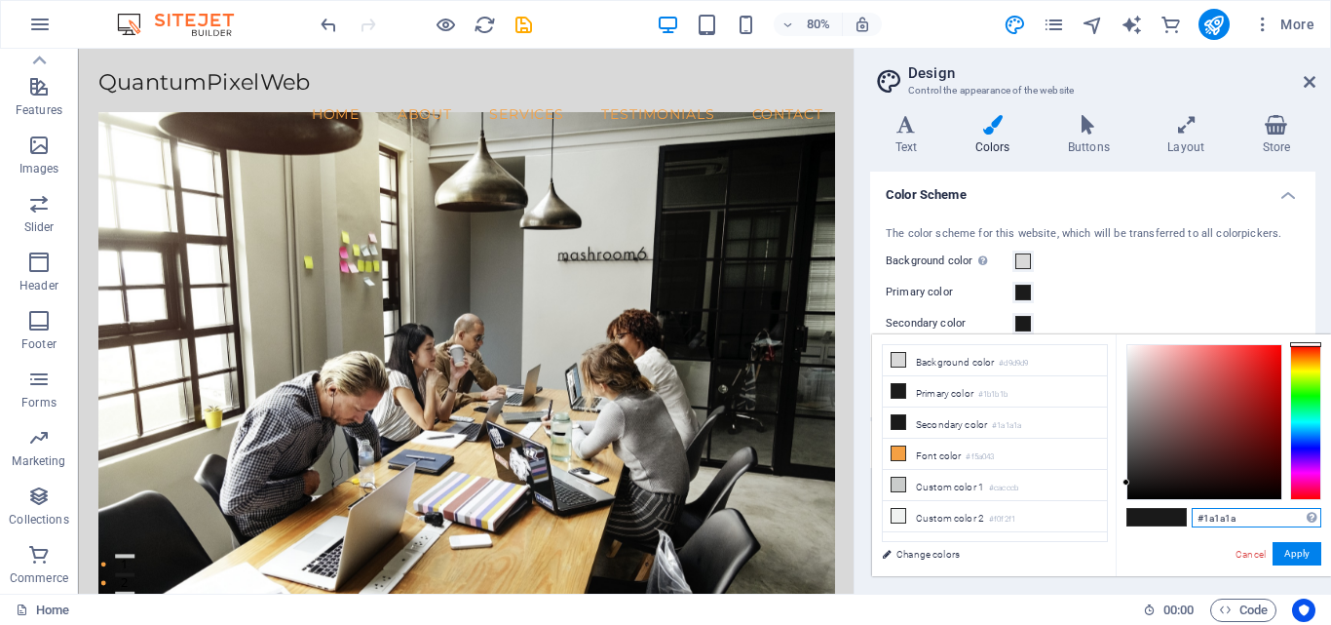
drag, startPoint x: 1247, startPoint y: 518, endPoint x: 1169, endPoint y: 523, distance: 78.1
click at [1169, 523] on div "#1a1a1a Supported formats #0852ed rgb(8, 82, 237) rgba(8, 82, 237, 90%) hsv(221…" at bounding box center [1223, 596] width 215 height 524
paste input "f5a043"
type input "#f5a043"
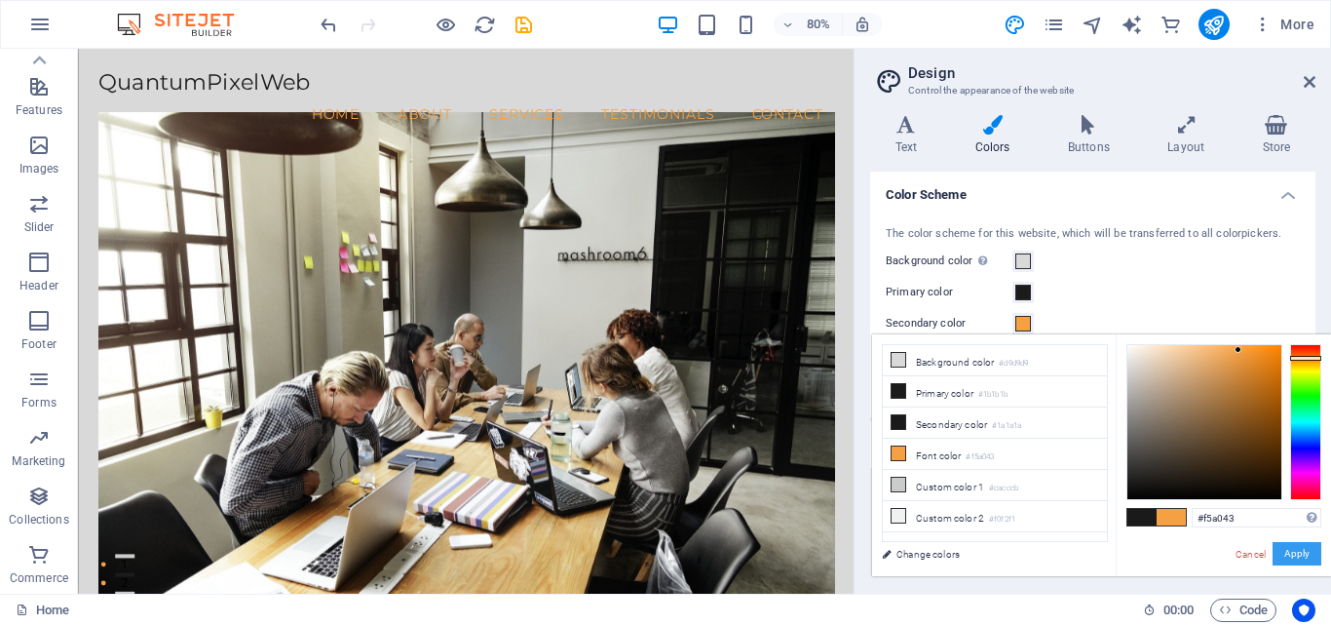
click at [1293, 556] on button "Apply" at bounding box center [1297, 553] width 49 height 23
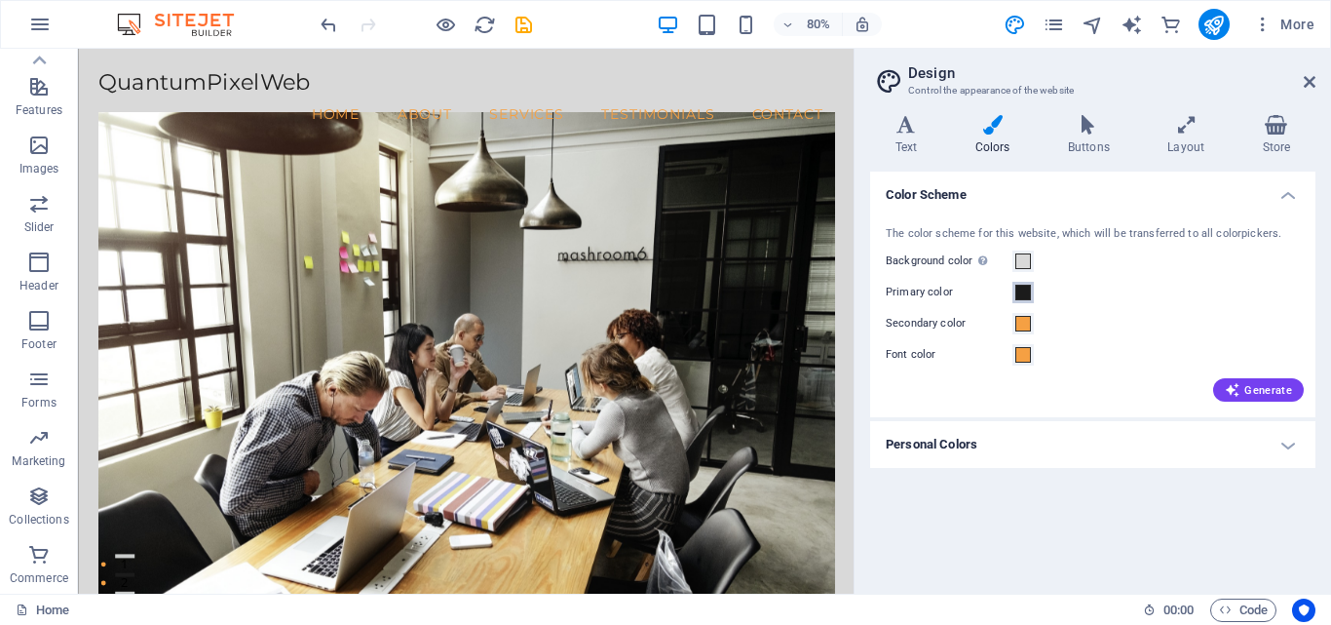
click at [1019, 298] on span at bounding box center [1023, 293] width 16 height 16
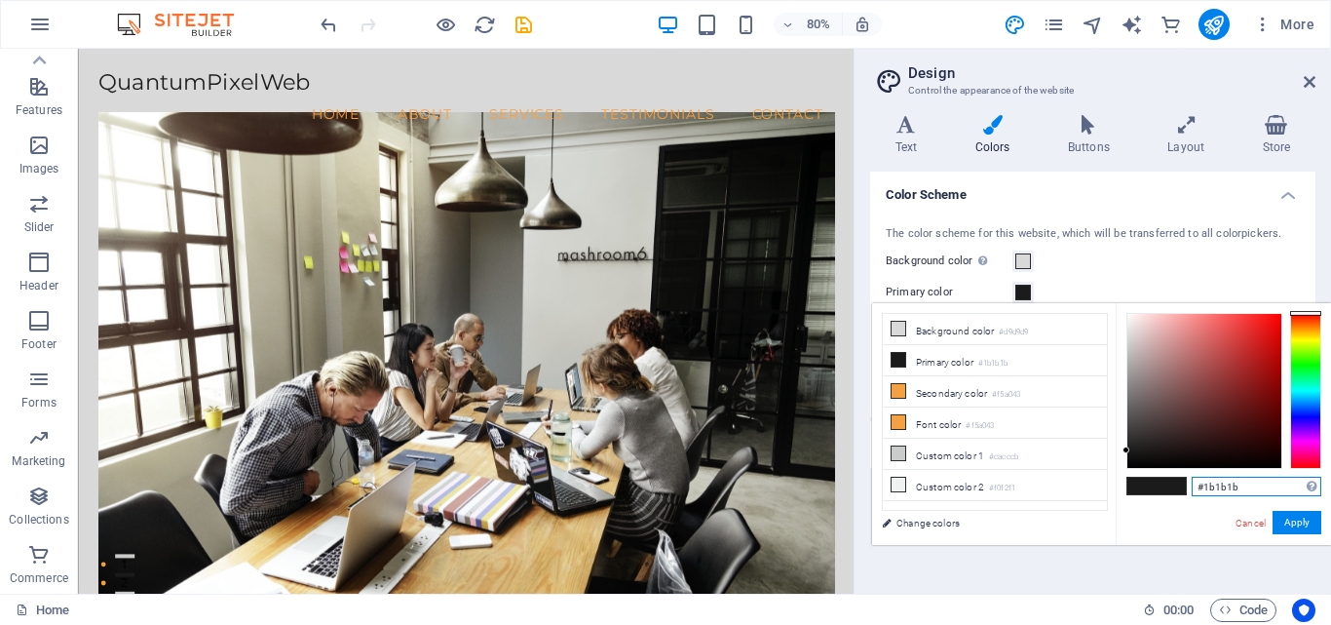
drag, startPoint x: 1239, startPoint y: 488, endPoint x: 1164, endPoint y: 489, distance: 74.1
click at [1164, 489] on div "#1b1b1b Supported formats #0852ed rgb(8, 82, 237) rgba(8, 82, 237, 90%) hsv(221…" at bounding box center [1223, 565] width 215 height 524
paste input "f5a043"
type input "#f5a043"
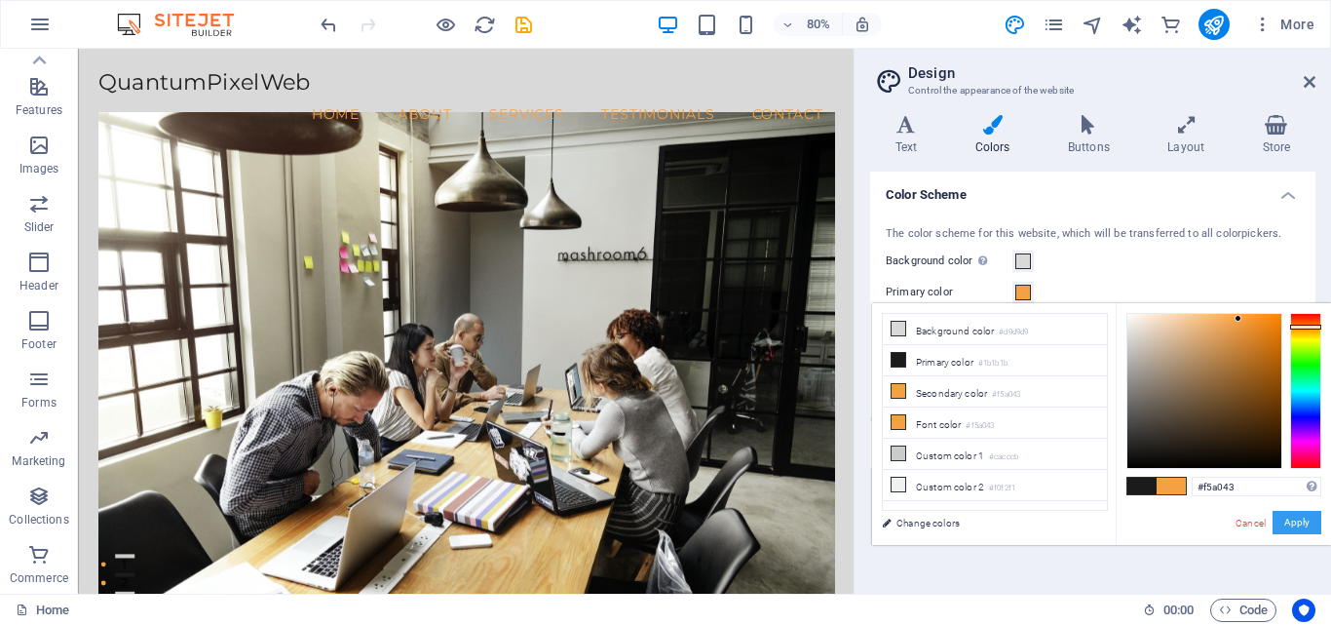
click at [1292, 520] on button "Apply" at bounding box center [1297, 522] width 49 height 23
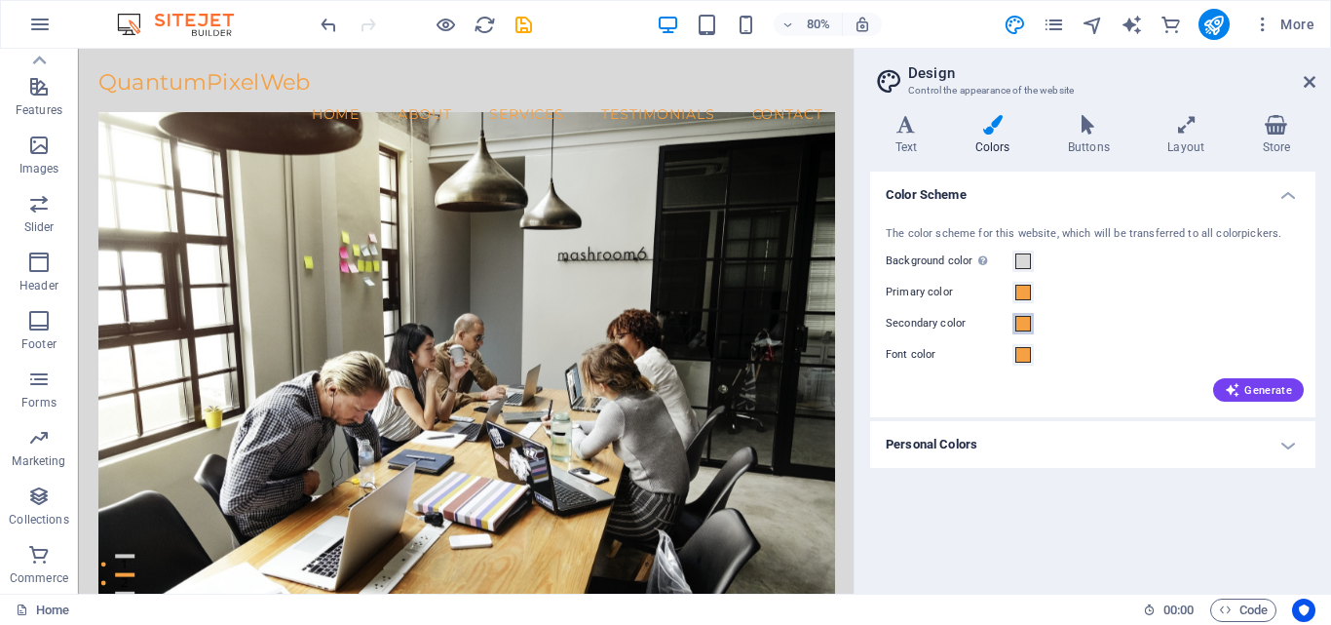
click at [1026, 324] on span at bounding box center [1023, 324] width 16 height 16
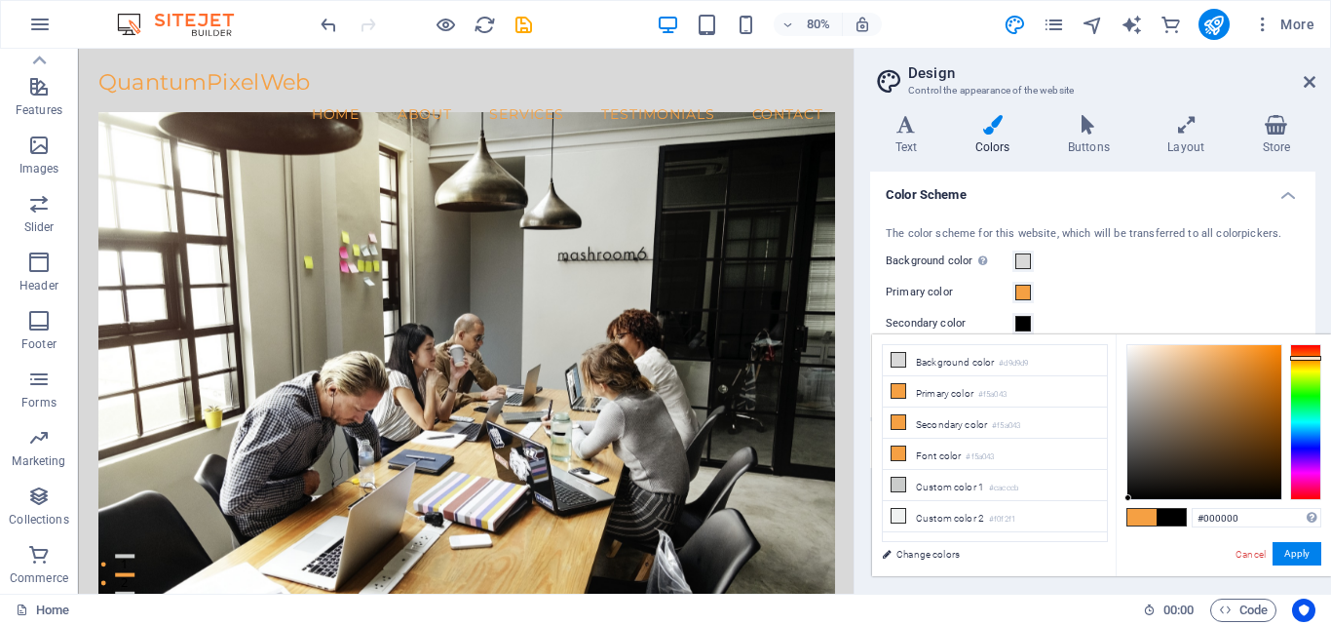
click at [1128, 509] on div "#000000 Supported formats #0852ed rgb(8, 82, 237) rgba(8, 82, 237, 90%) hsv(221…" at bounding box center [1223, 596] width 215 height 524
click at [1293, 554] on button "Apply" at bounding box center [1297, 553] width 49 height 23
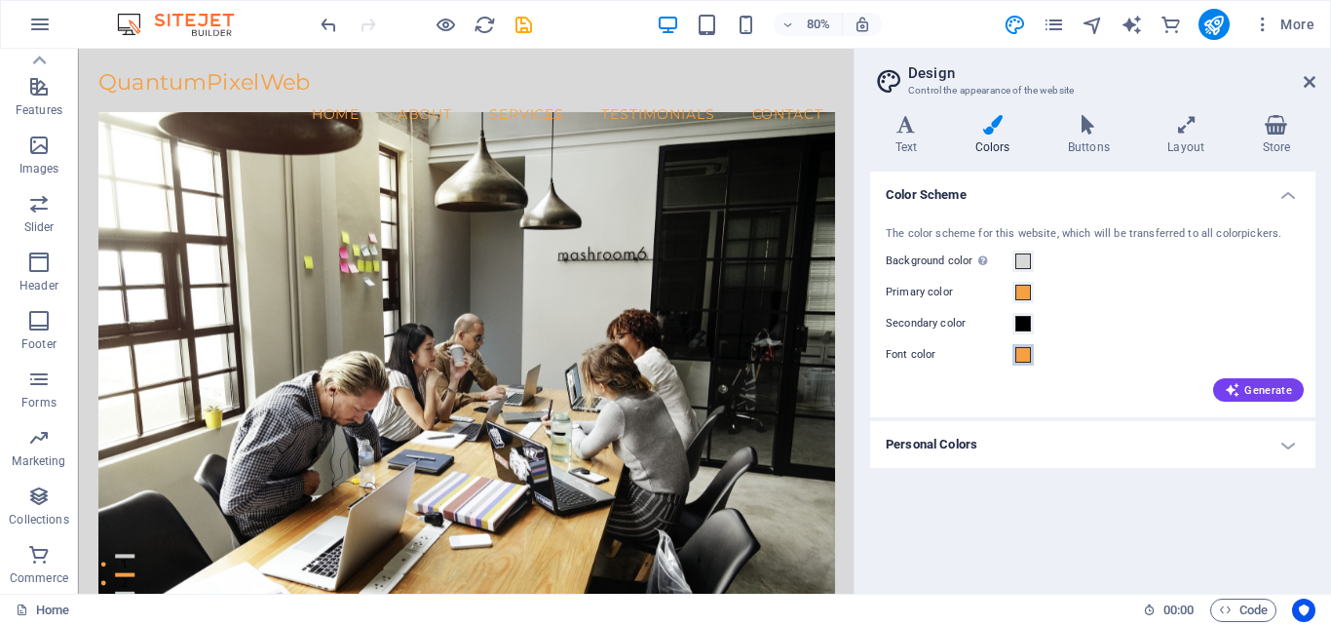
click at [1016, 355] on span at bounding box center [1023, 355] width 16 height 16
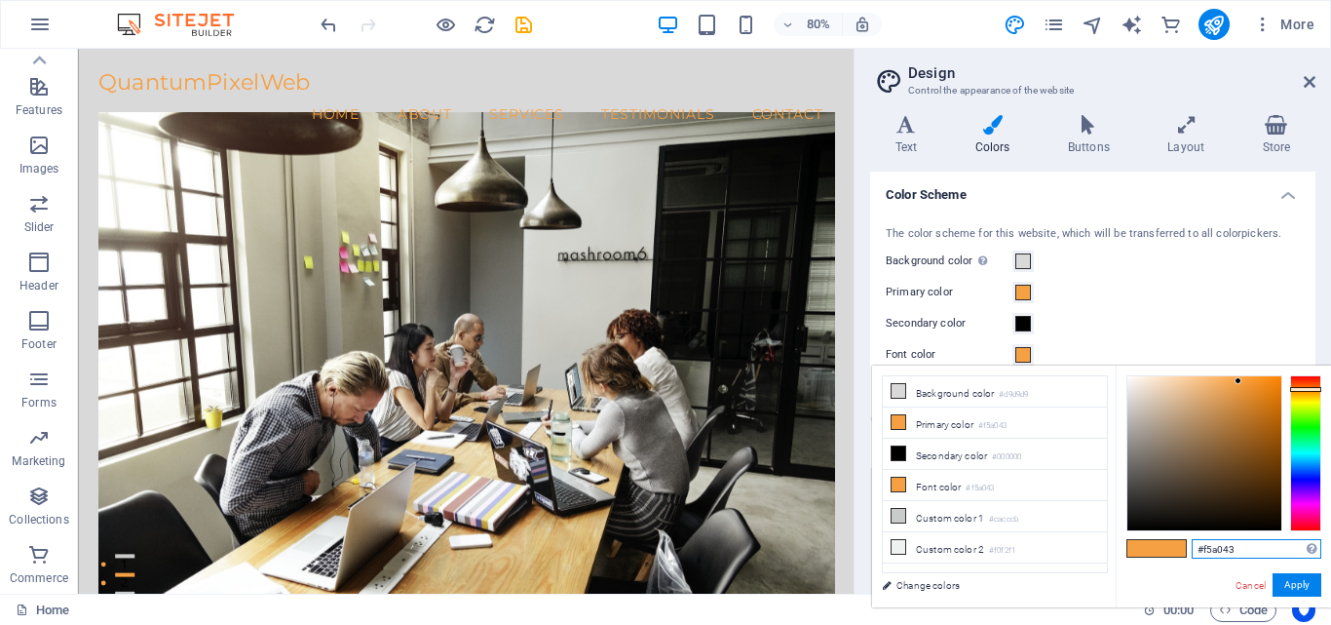
drag, startPoint x: 1271, startPoint y: 549, endPoint x: 1109, endPoint y: 525, distance: 163.4
click at [1111, 527] on div "less Background color #d9d9d9 Primary color #f5a043 Secondary color #000000 Fon…" at bounding box center [1101, 486] width 459 height 242
click at [1290, 581] on button "Apply" at bounding box center [1297, 584] width 49 height 23
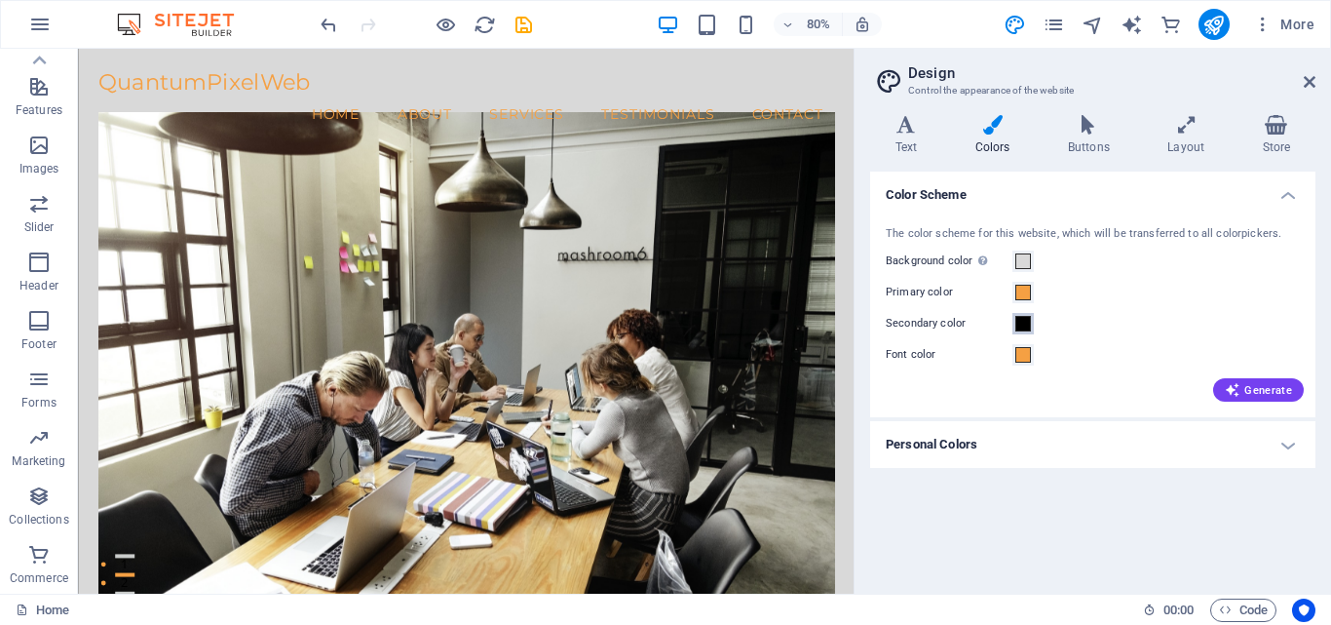
click at [1024, 325] on span at bounding box center [1023, 324] width 16 height 16
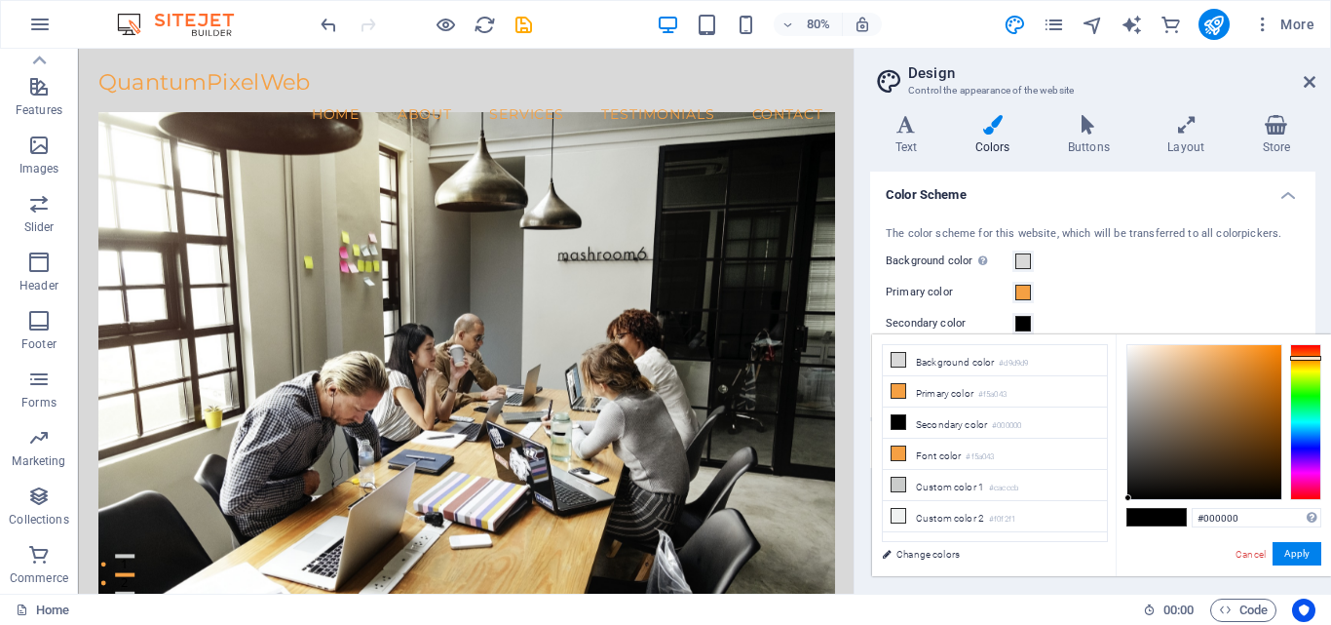
click at [1024, 325] on span at bounding box center [1023, 324] width 16 height 16
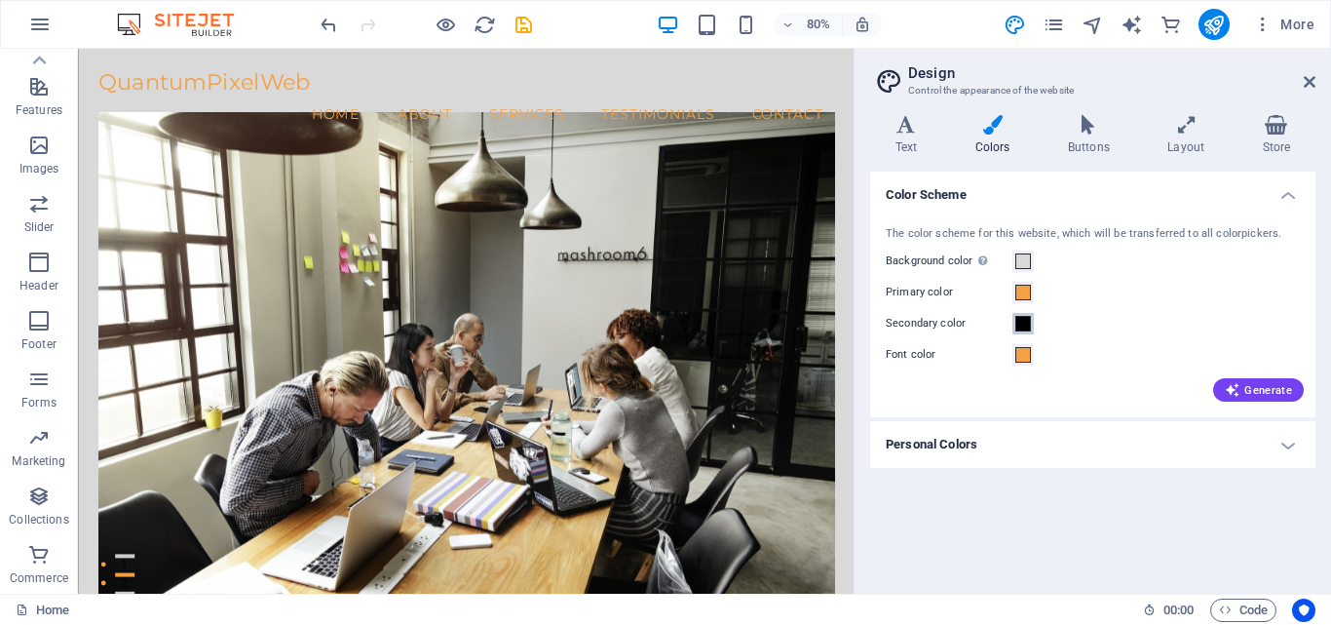
click at [1025, 329] on span at bounding box center [1023, 324] width 16 height 16
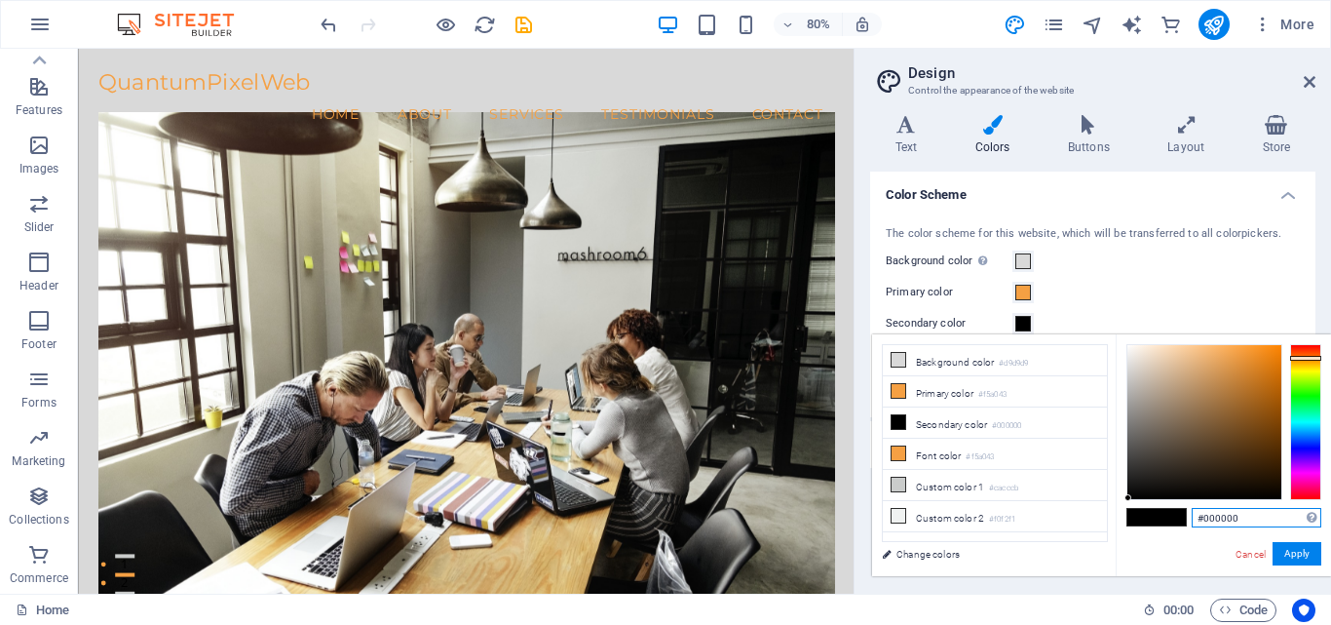
drag, startPoint x: 1253, startPoint y: 518, endPoint x: 1179, endPoint y: 537, distance: 76.3
click at [1179, 537] on div "#000000 Supported formats #0852ed rgb(8, 82, 237) rgba(8, 82, 237, 90%) hsv(221…" at bounding box center [1223, 596] width 215 height 524
paste input "f5a043"
type input "#f5a043"
click at [1303, 553] on button "Apply" at bounding box center [1297, 553] width 49 height 23
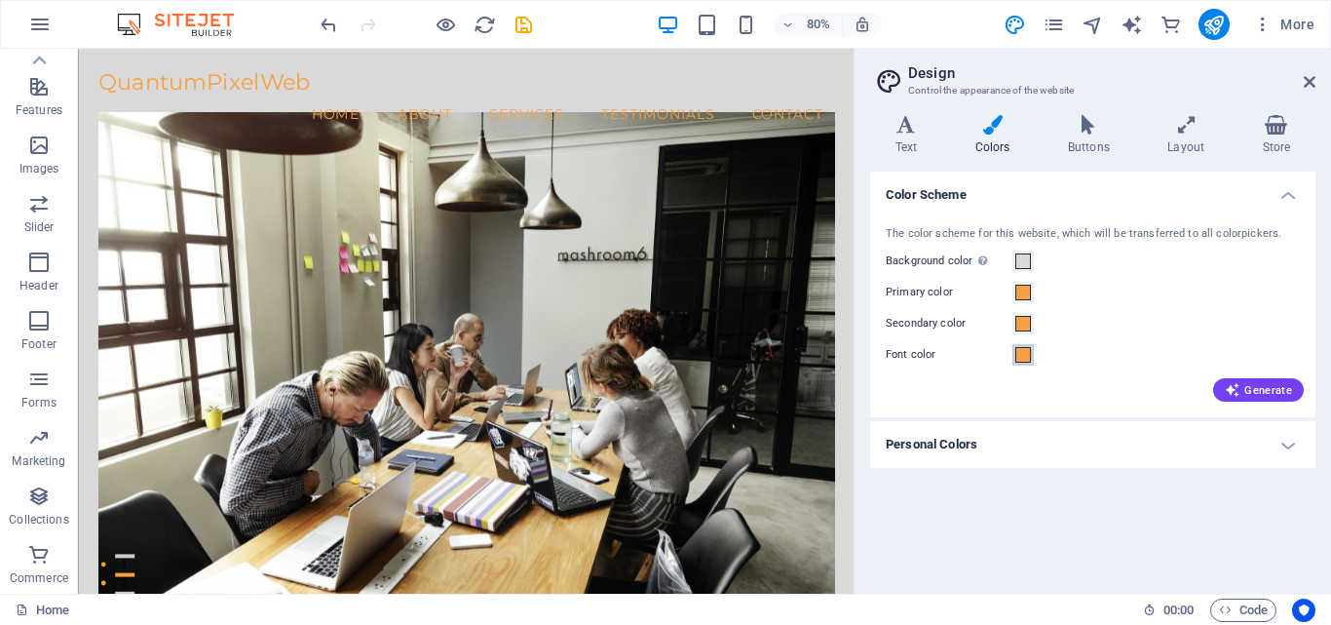
drag, startPoint x: 1025, startPoint y: 358, endPoint x: 1052, endPoint y: 407, distance: 56.7
click at [1024, 358] on span at bounding box center [1023, 355] width 16 height 16
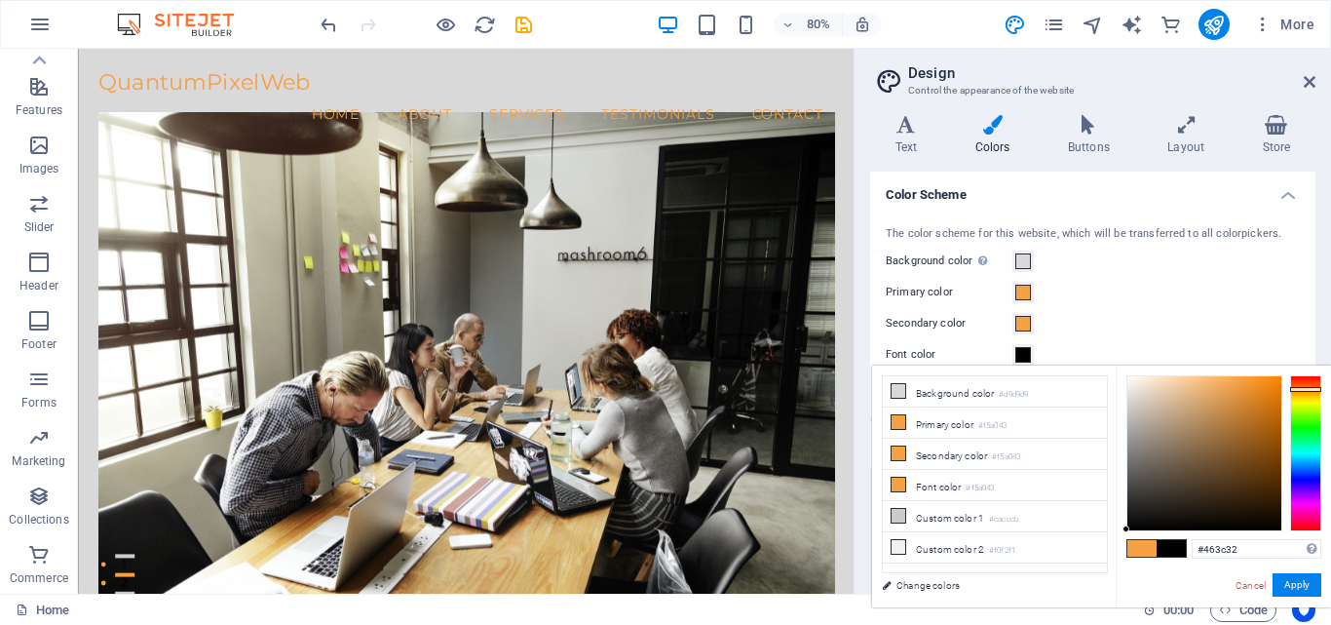
type input "#000000"
drag, startPoint x: 1170, startPoint y: 487, endPoint x: 1110, endPoint y: 552, distance: 88.2
click at [1110, 552] on div "less Background color #d9d9d9 Primary color #f5a043 Secondary color #f5a043 Fon…" at bounding box center [1101, 486] width 459 height 242
click at [1305, 585] on button "Apply" at bounding box center [1297, 584] width 49 height 23
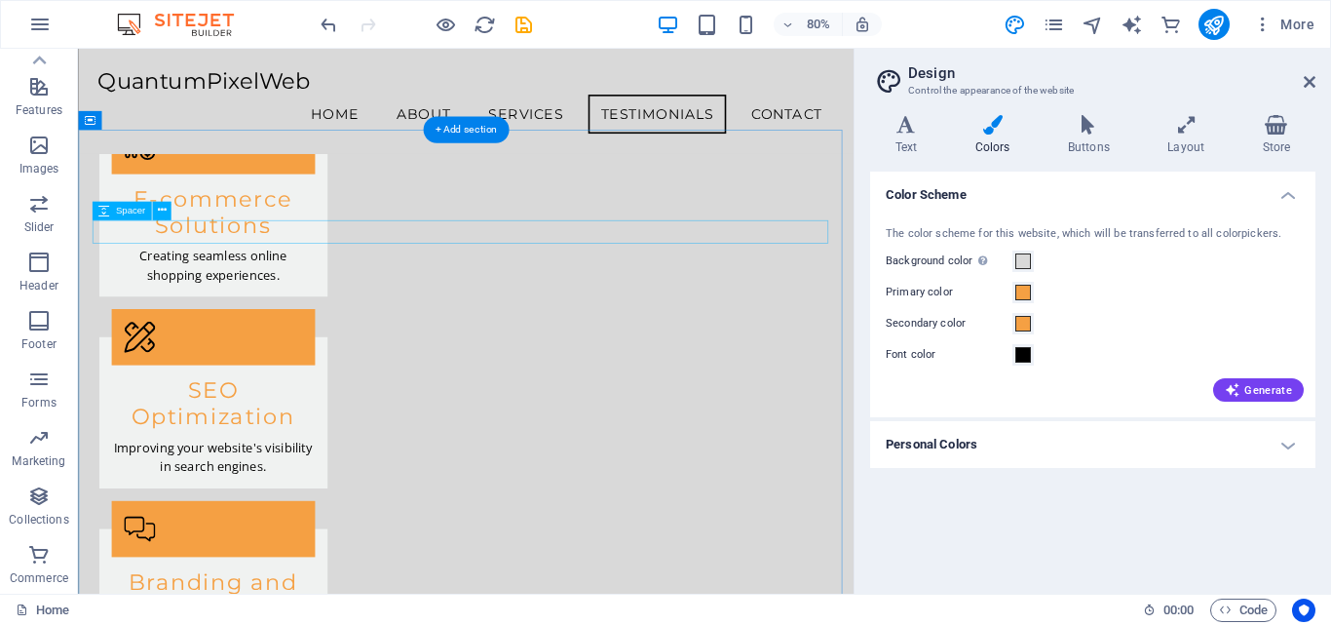
scroll to position [2013, 0]
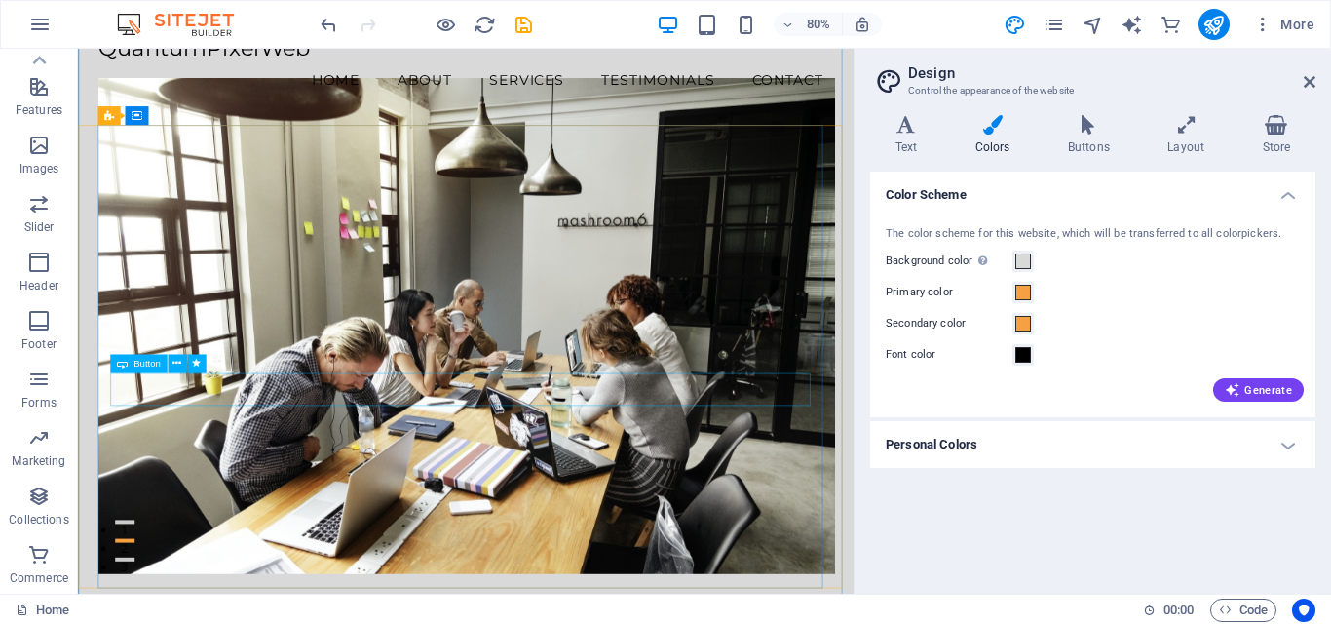
scroll to position [0, 0]
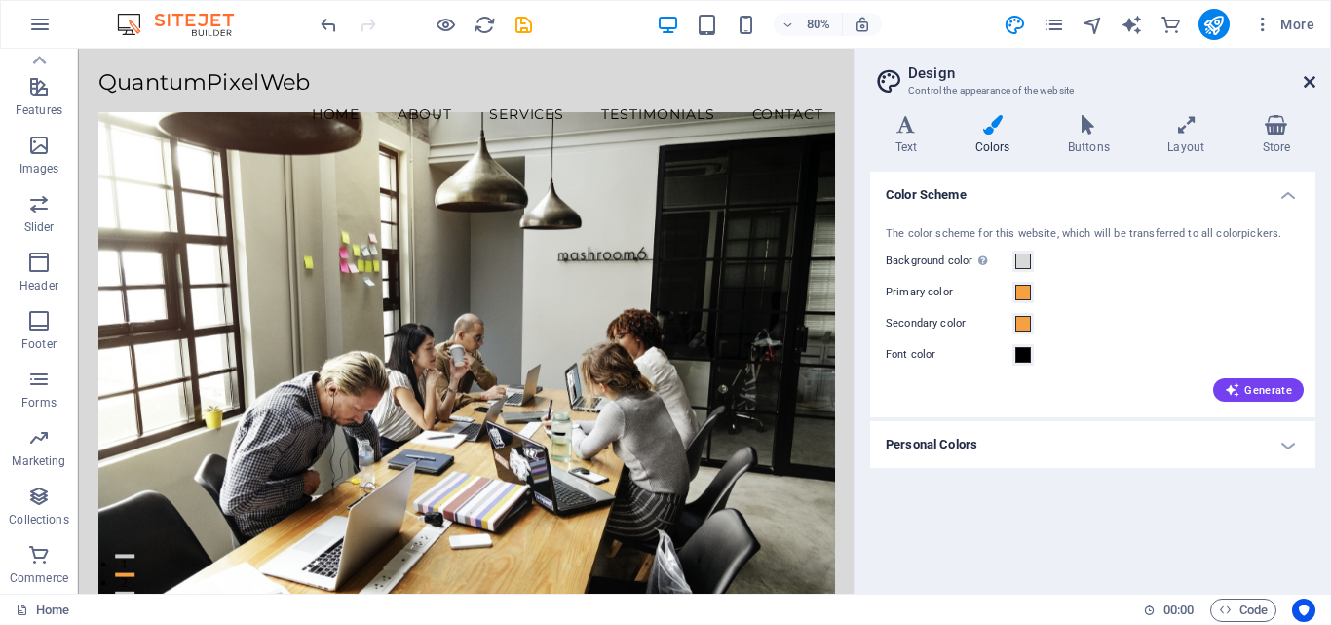
click at [1312, 80] on icon at bounding box center [1310, 82] width 12 height 16
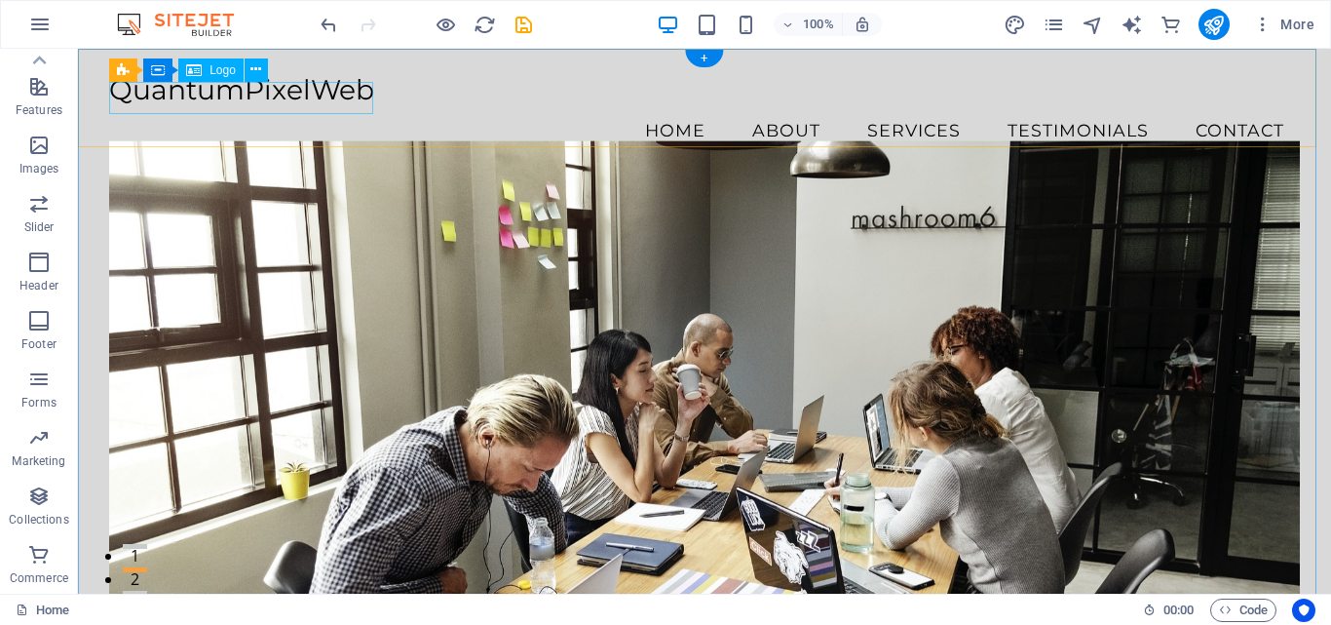
click at [230, 96] on div "QuantumPixelWeb" at bounding box center [704, 90] width 1191 height 33
select select "px"
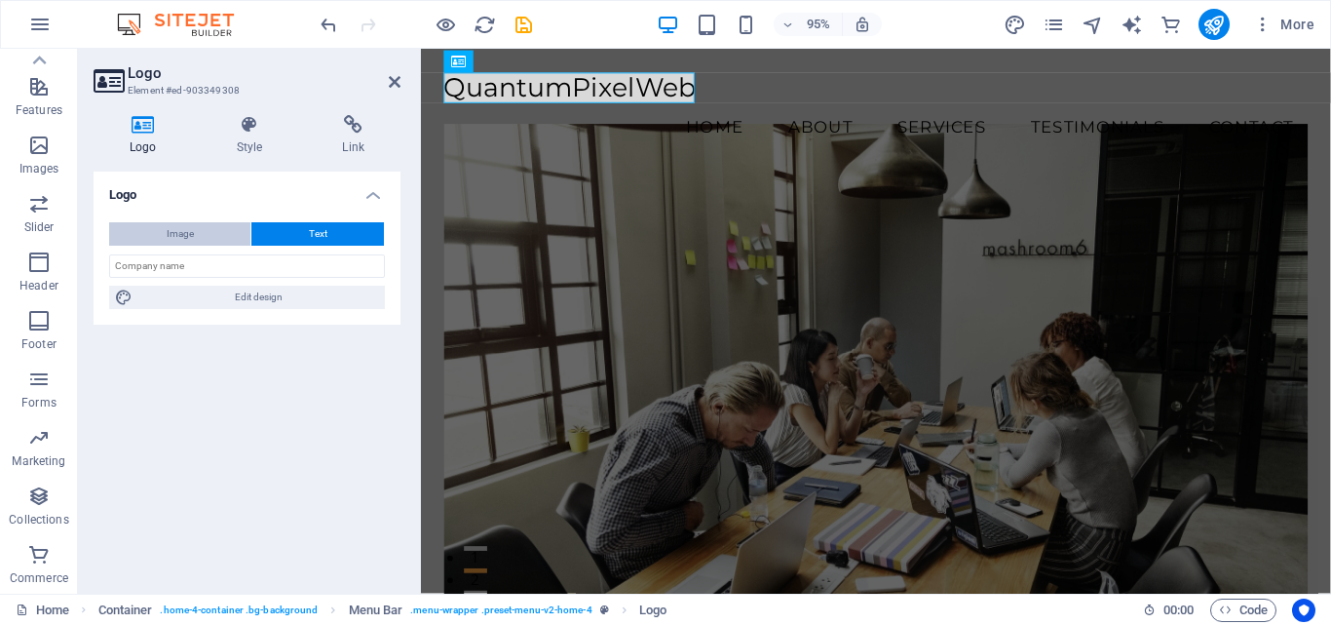
click at [195, 225] on button "Image" at bounding box center [179, 233] width 141 height 23
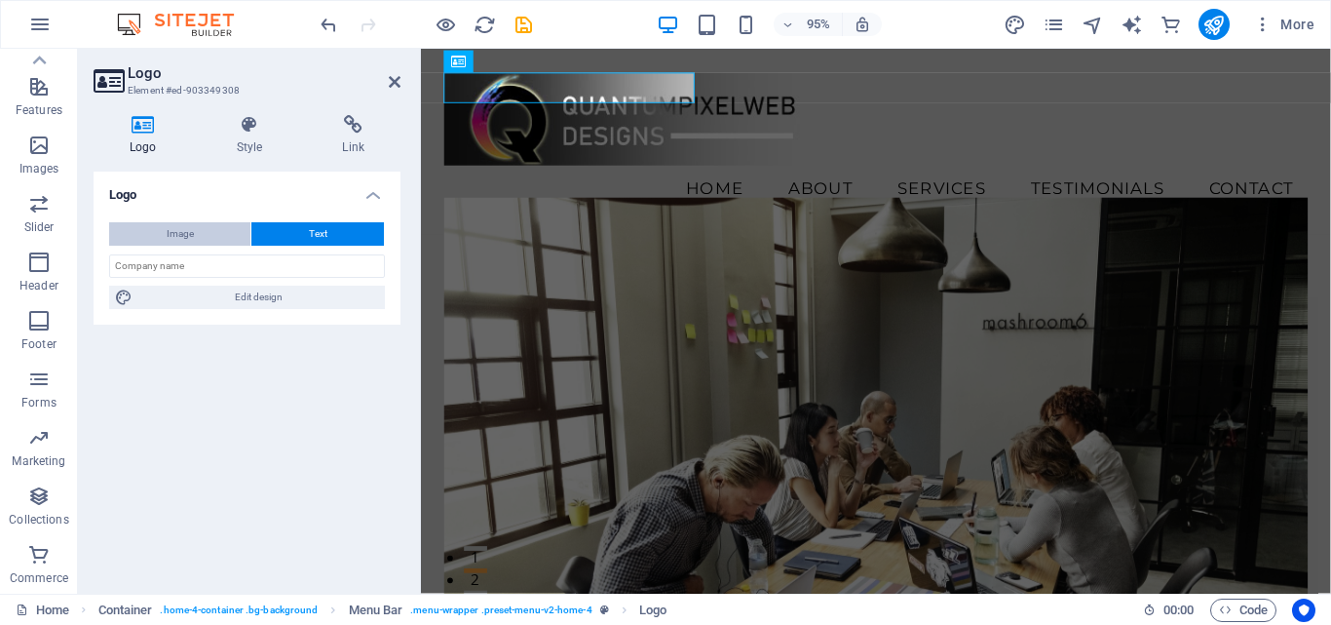
select select "DISABLED_OPTION_VALUE"
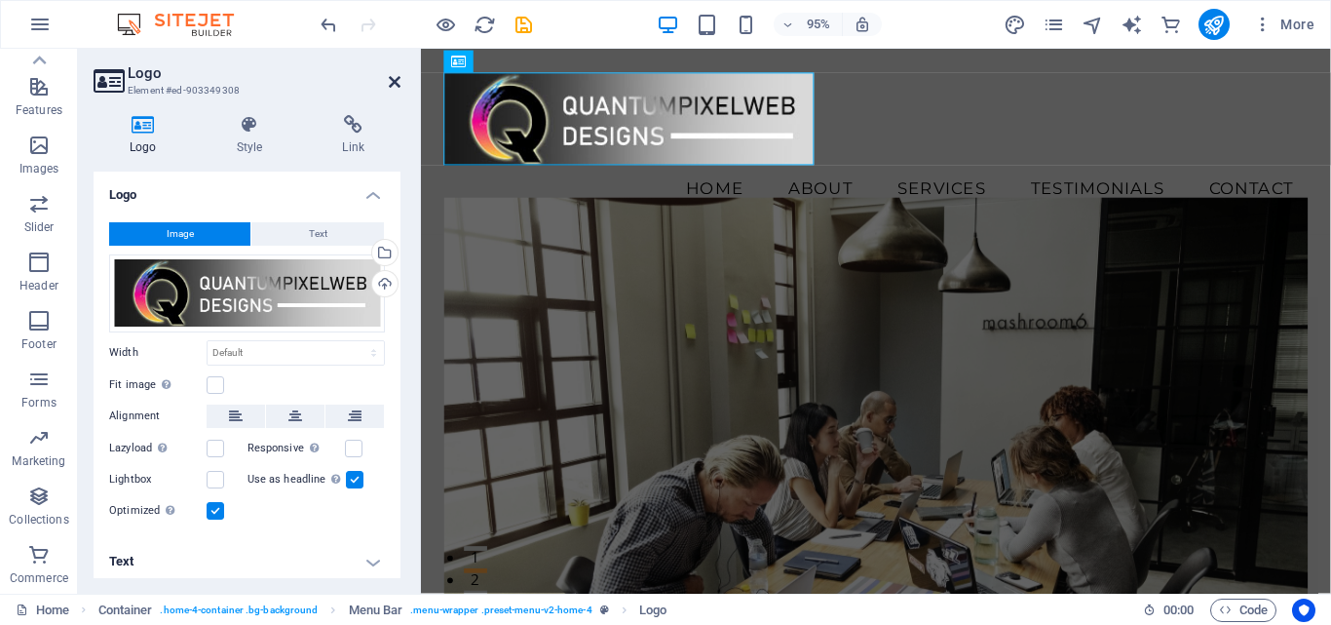
click at [390, 84] on icon at bounding box center [395, 82] width 12 height 16
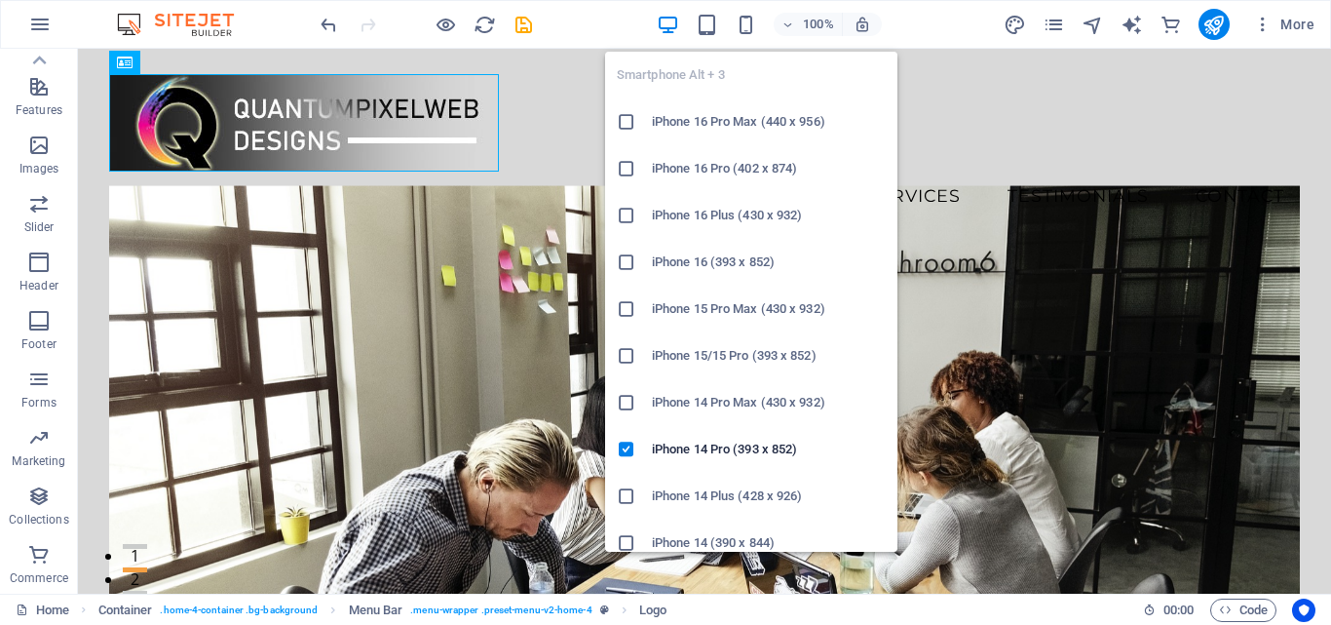
drag, startPoint x: 748, startPoint y: 21, endPoint x: 725, endPoint y: 114, distance: 95.5
click at [747, 21] on icon "button" at bounding box center [746, 25] width 22 height 22
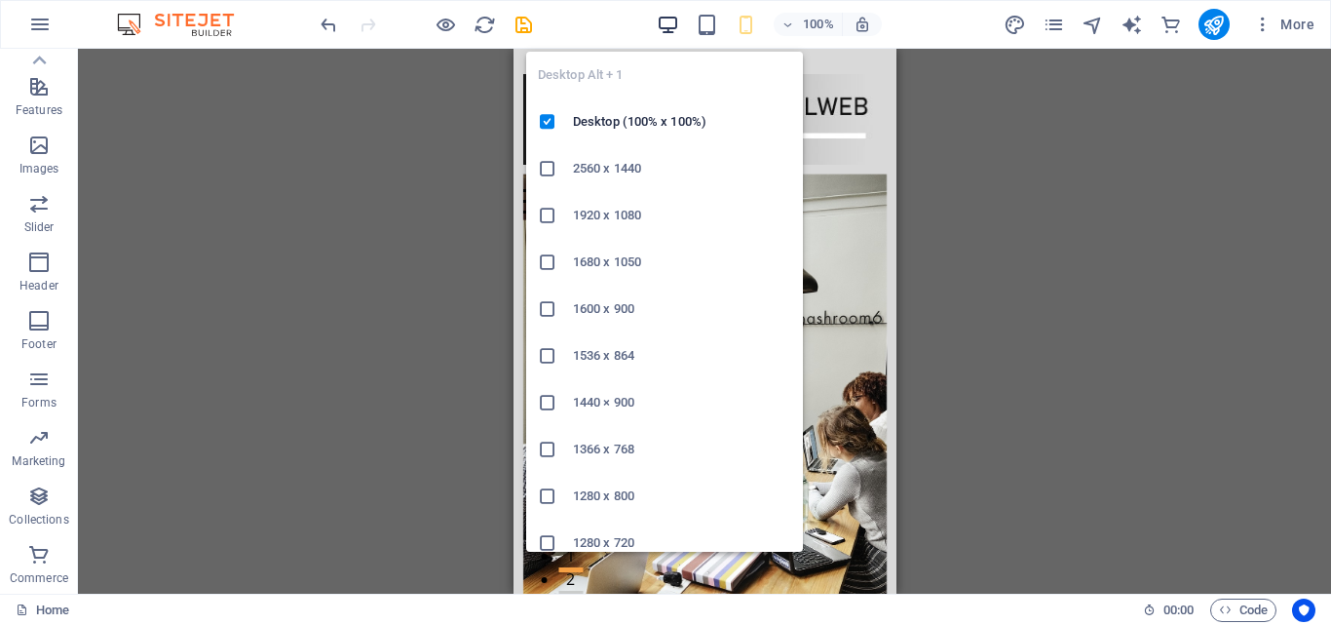
click at [666, 20] on icon "button" at bounding box center [668, 25] width 22 height 22
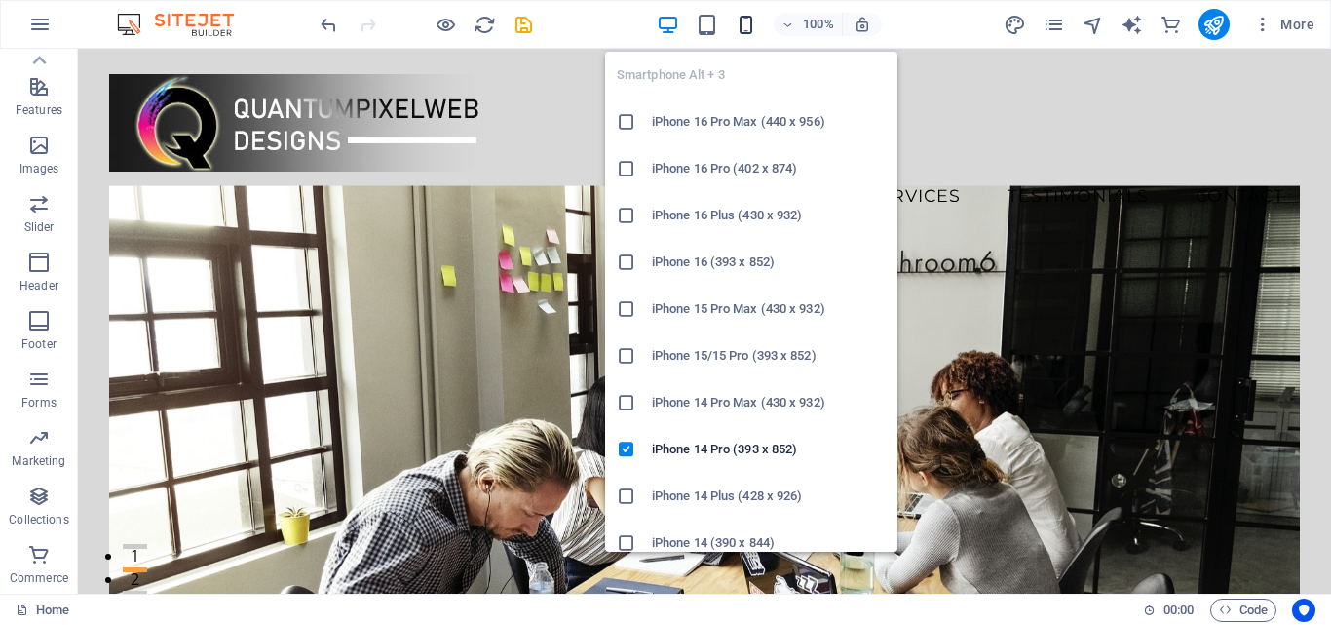
click at [742, 27] on icon "button" at bounding box center [746, 25] width 22 height 22
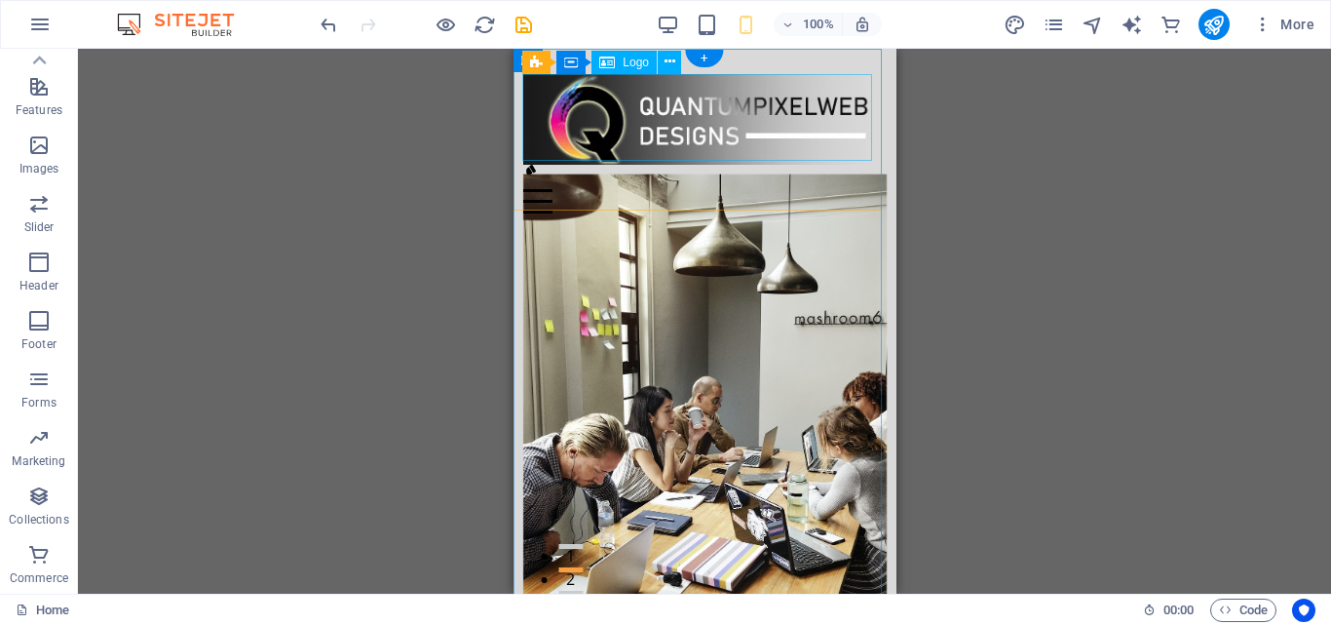
click at [843, 133] on div at bounding box center [703, 119] width 363 height 91
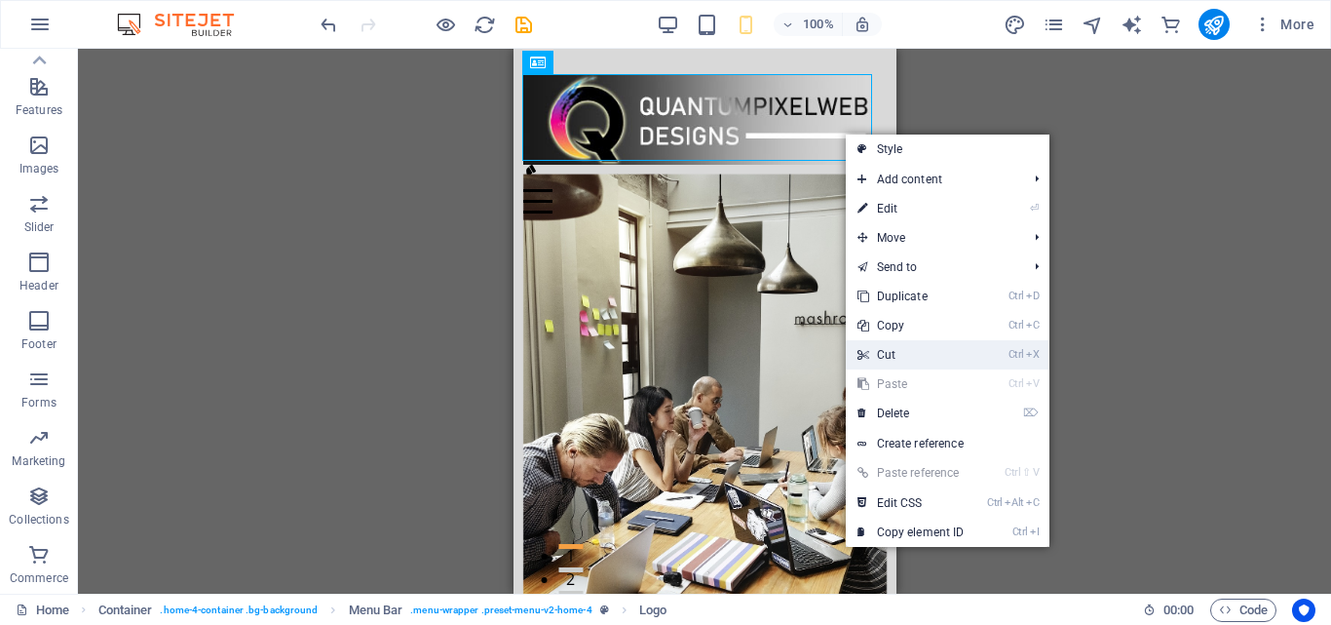
click at [900, 359] on link "Ctrl X Cut" at bounding box center [911, 354] width 131 height 29
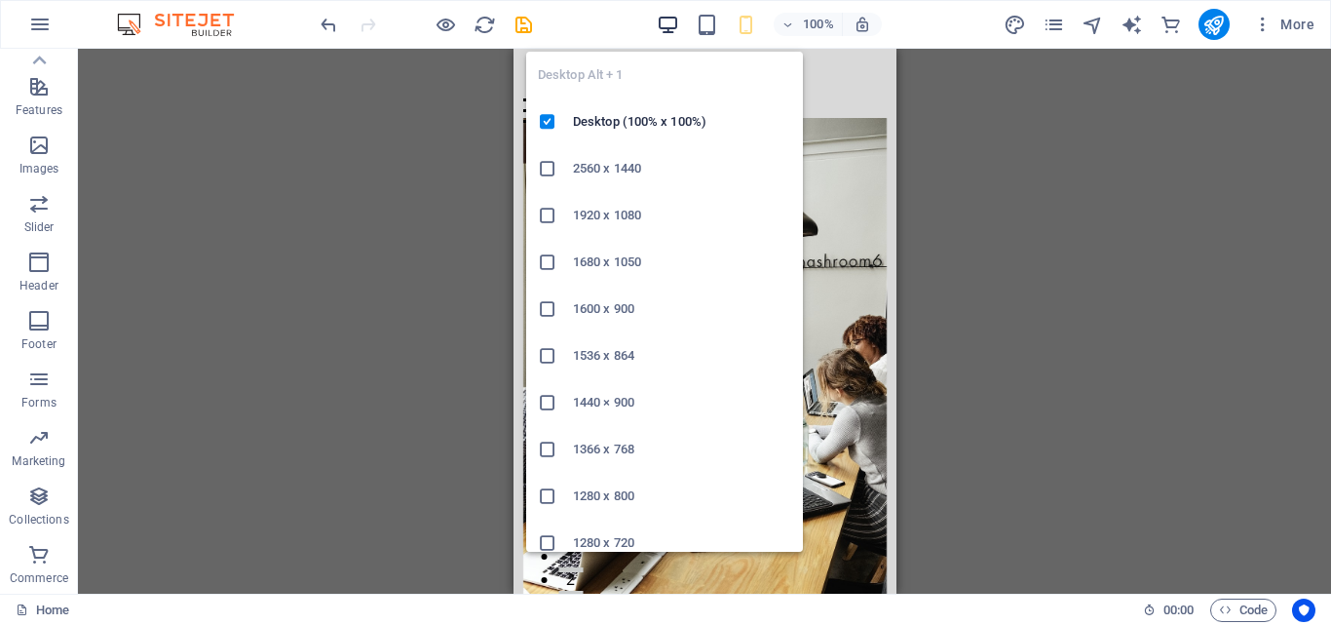
click at [665, 19] on icon "button" at bounding box center [668, 25] width 22 height 22
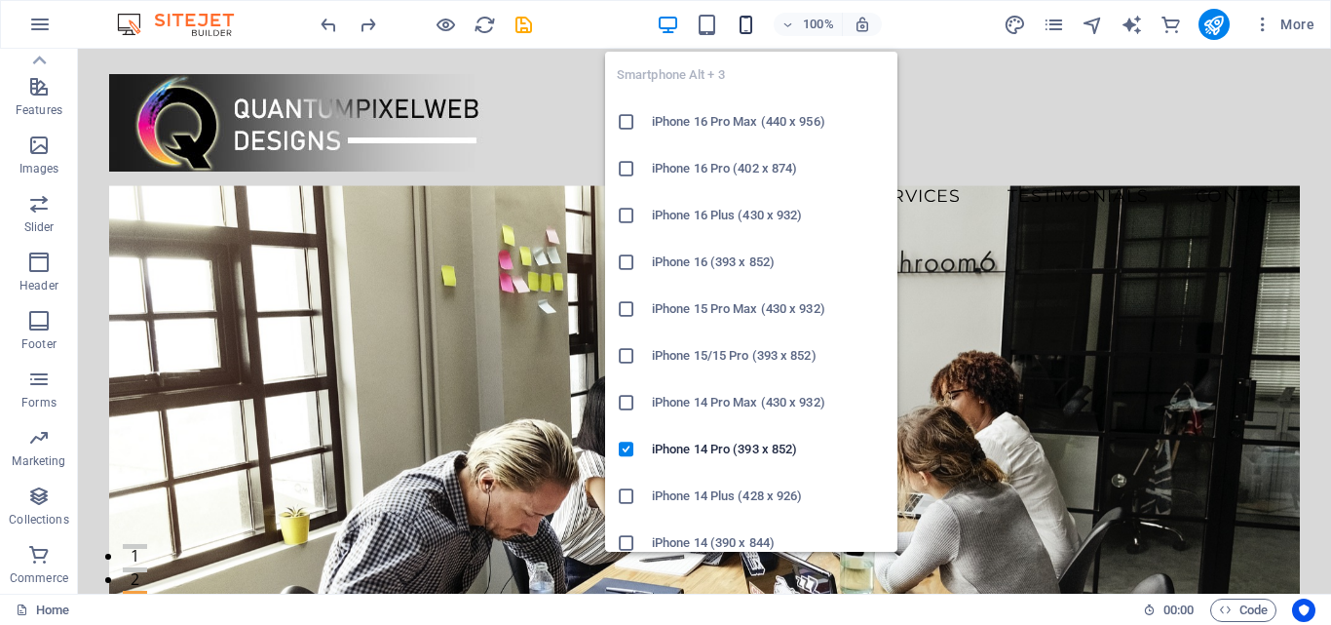
click at [745, 22] on icon "button" at bounding box center [746, 25] width 22 height 22
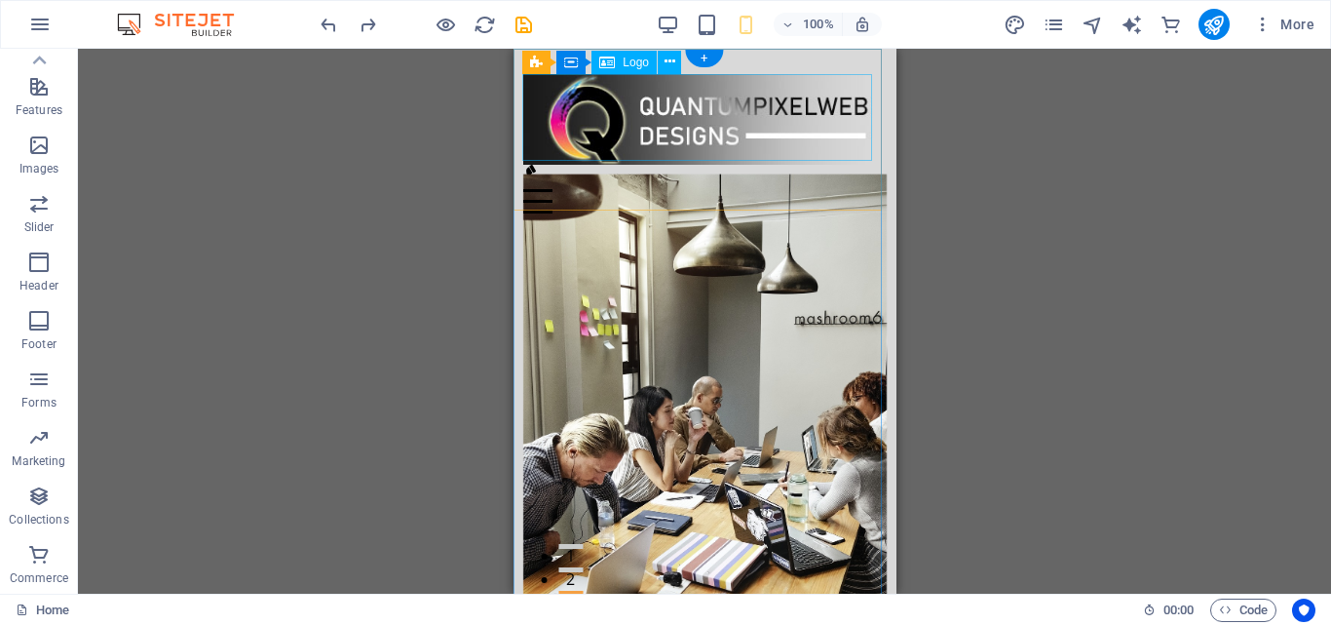
click at [547, 114] on div at bounding box center [703, 119] width 363 height 91
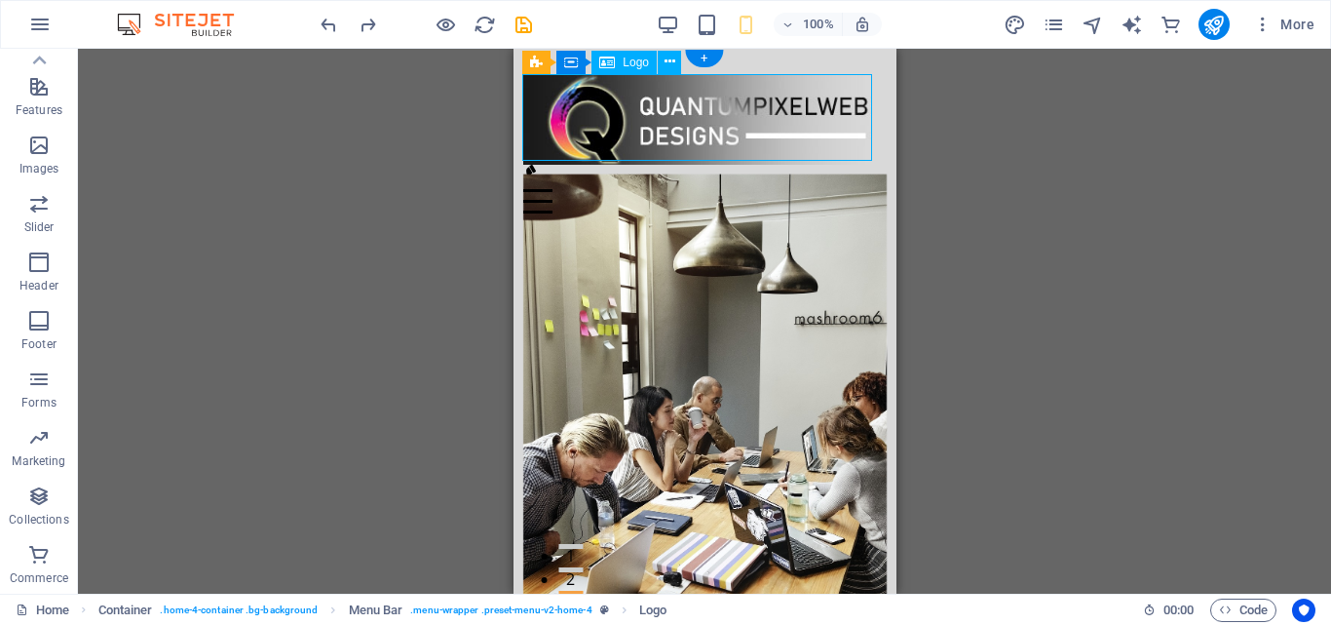
click at [547, 114] on div at bounding box center [703, 119] width 363 height 91
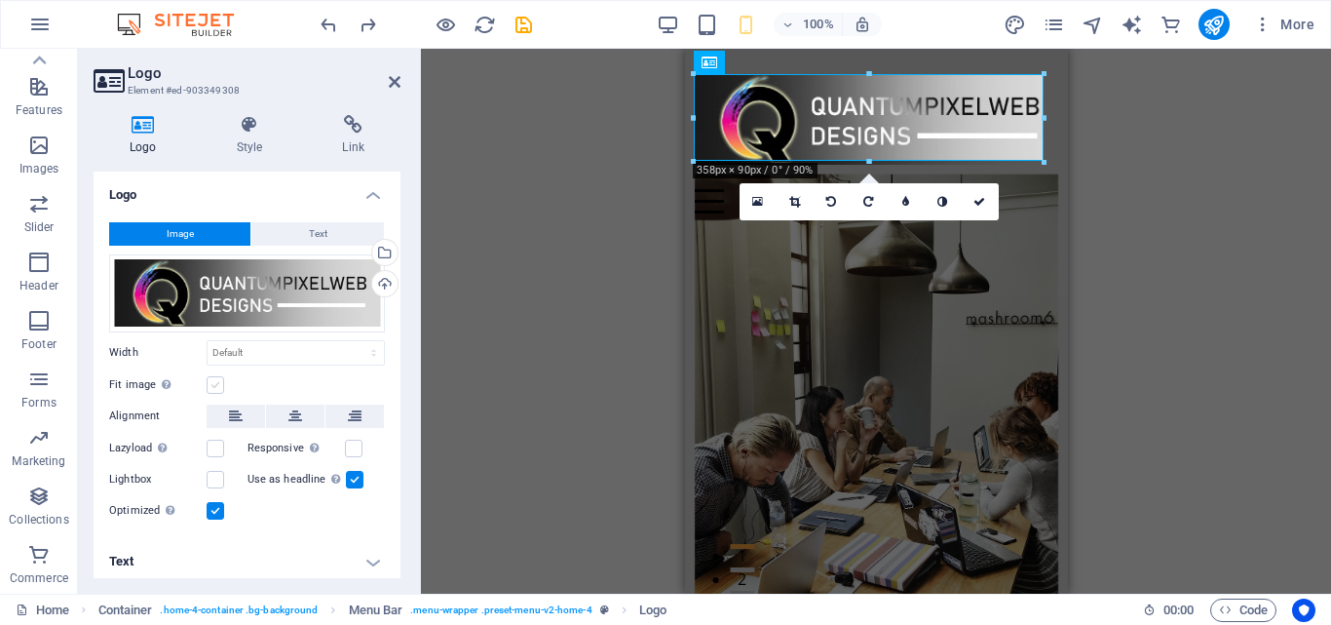
click at [219, 384] on label at bounding box center [216, 385] width 18 height 18
click at [0, 0] on input "Fit image Automatically fit image to a fixed width and height" at bounding box center [0, 0] width 0 height 0
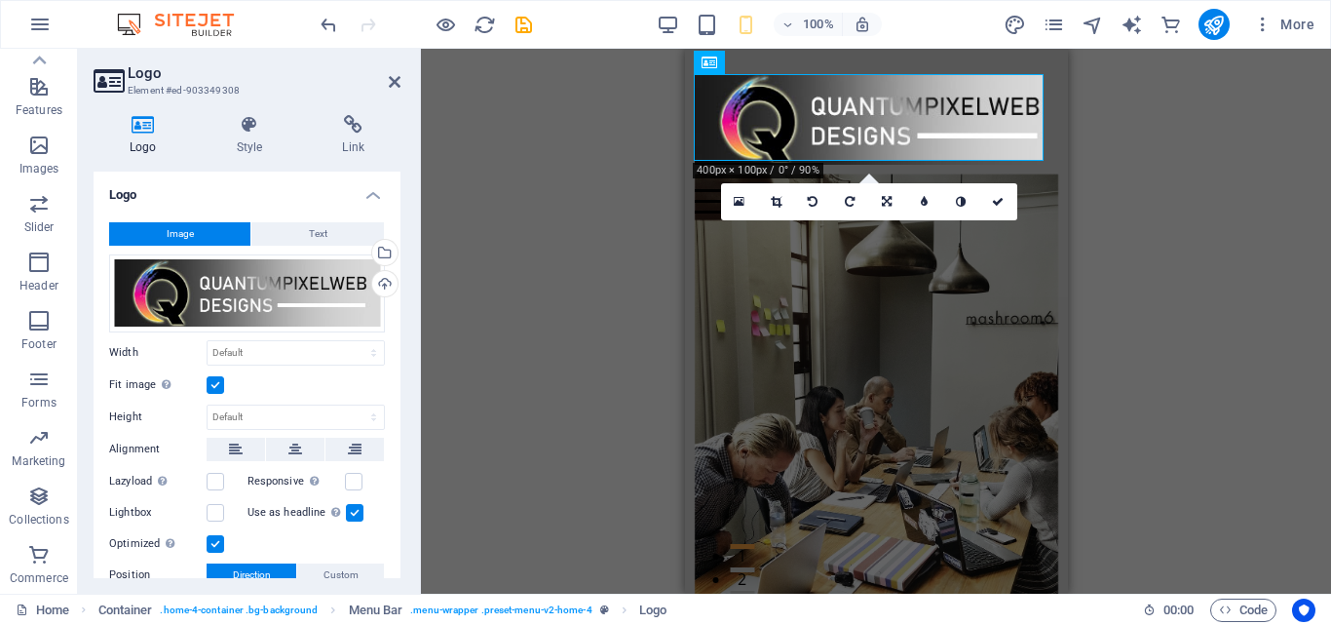
click at [219, 384] on label at bounding box center [216, 385] width 18 height 18
click at [0, 0] on input "Fit image Automatically fit image to a fixed width and height" at bounding box center [0, 0] width 0 height 0
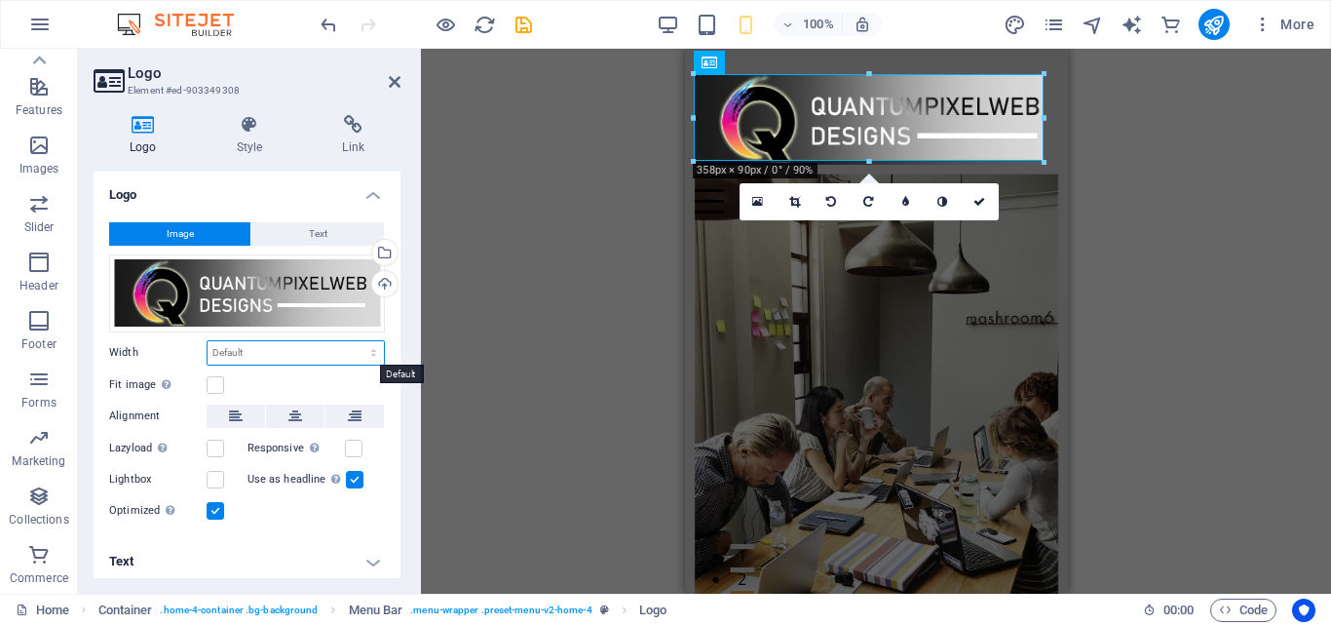
click at [355, 353] on select "Default auto px rem % em vh vw" at bounding box center [296, 352] width 176 height 23
click at [208, 341] on select "Default auto px rem % em vh vw" at bounding box center [296, 352] width 176 height 23
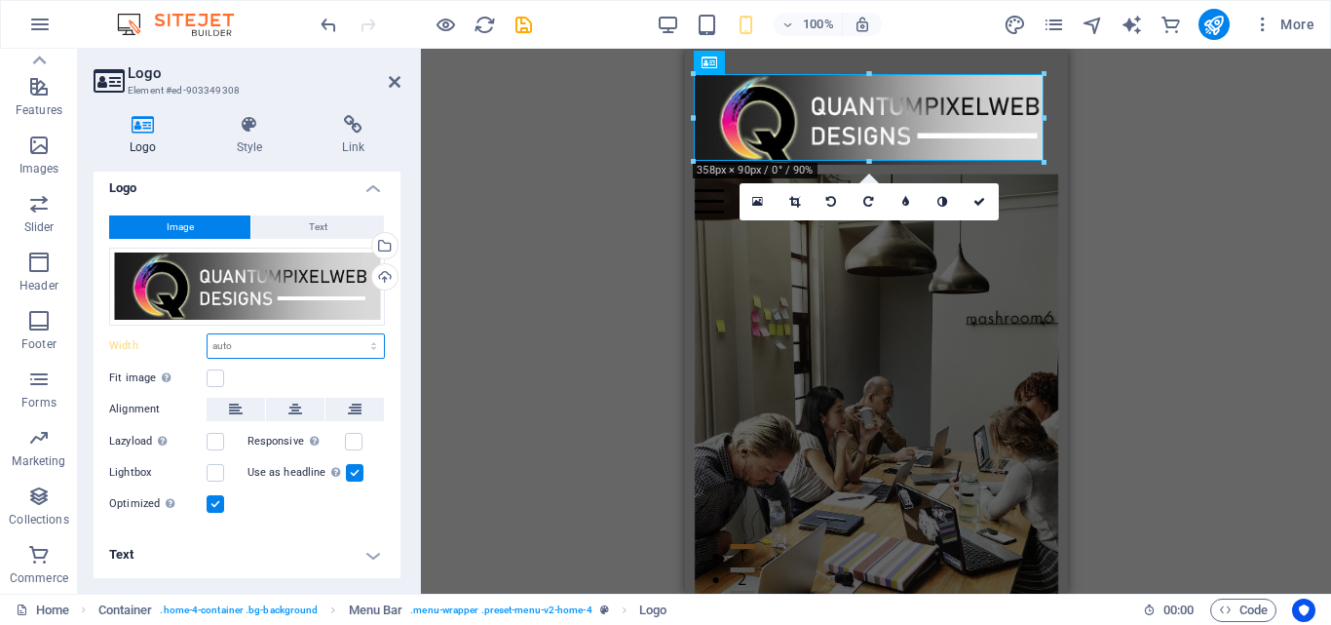
click at [371, 345] on select "Default auto px rem % em vh vw" at bounding box center [296, 345] width 176 height 23
select select "%"
click at [353, 334] on select "Default auto px rem % em vh vw" at bounding box center [296, 345] width 176 height 23
type input "100"
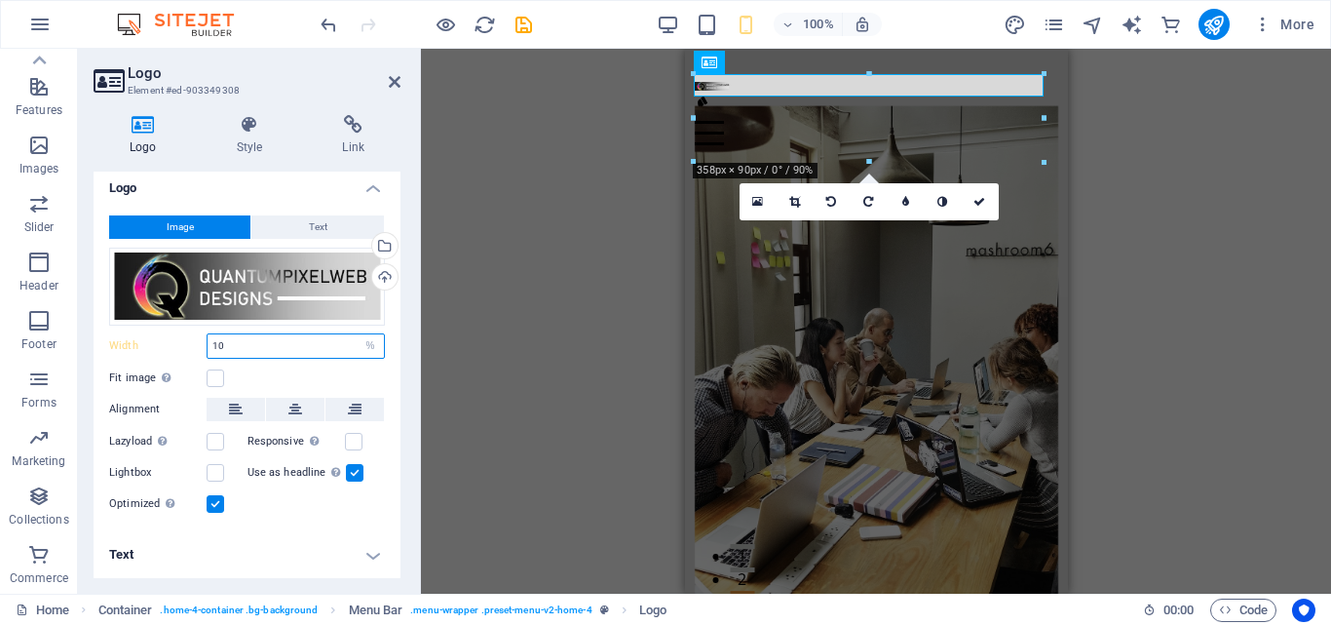
type input "1"
type input "60"
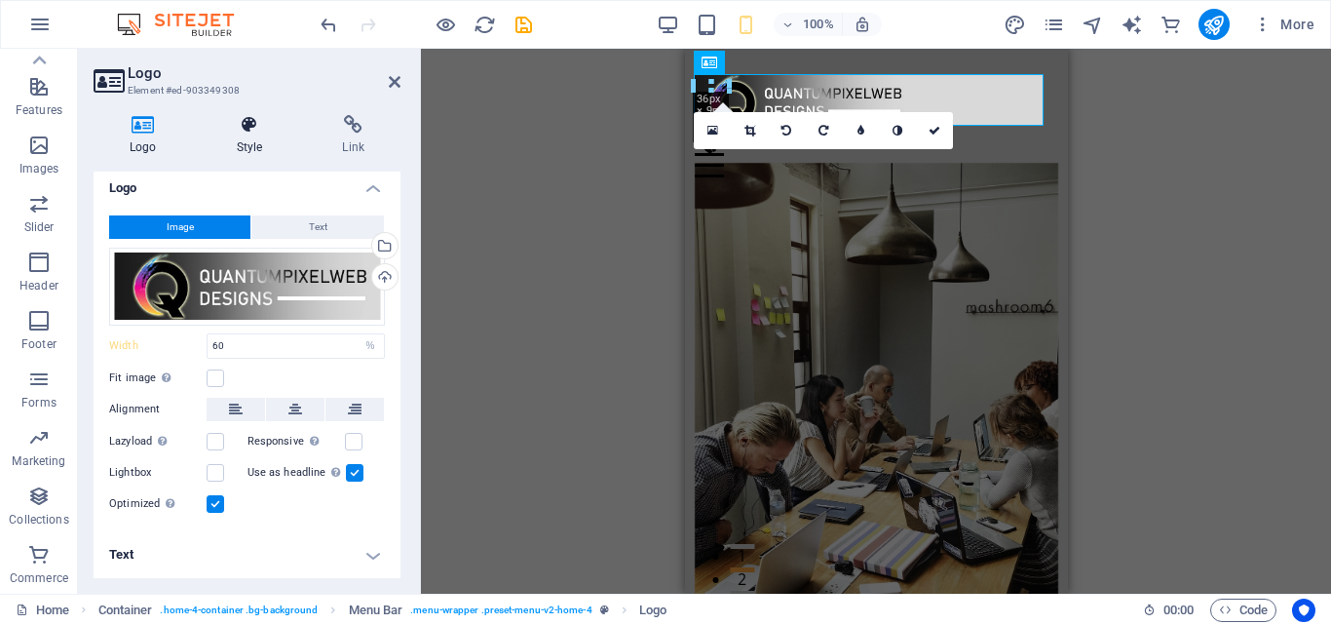
click at [252, 133] on icon at bounding box center [250, 124] width 98 height 19
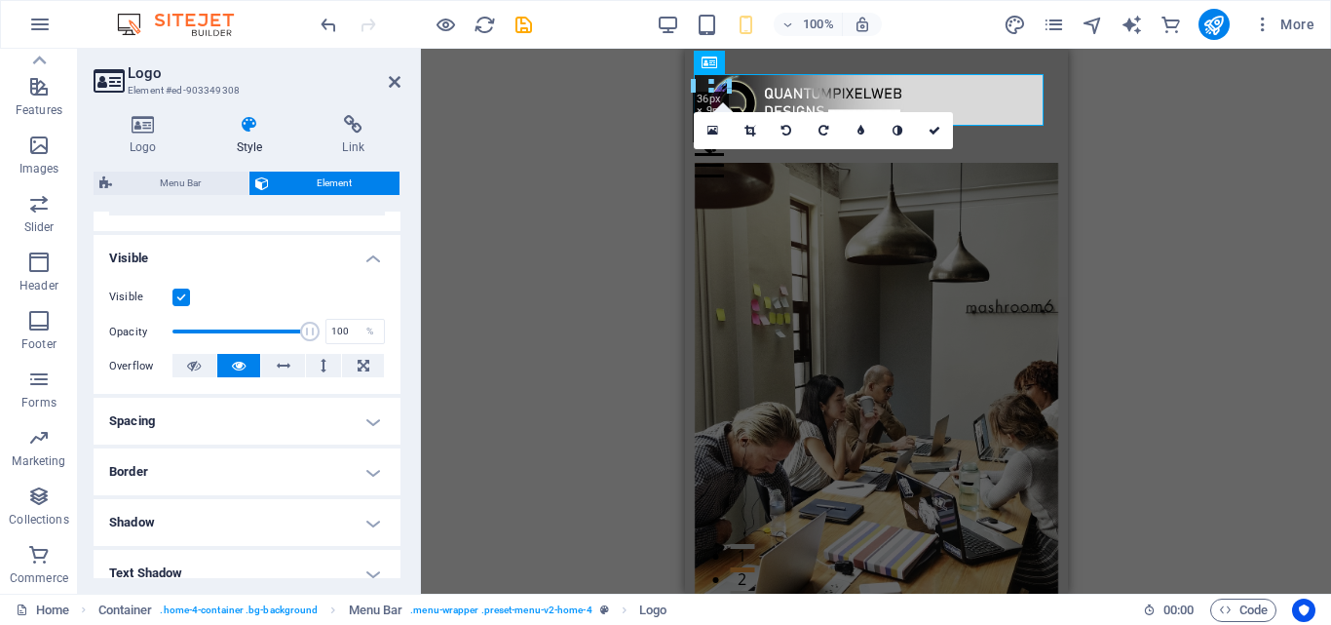
scroll to position [195, 0]
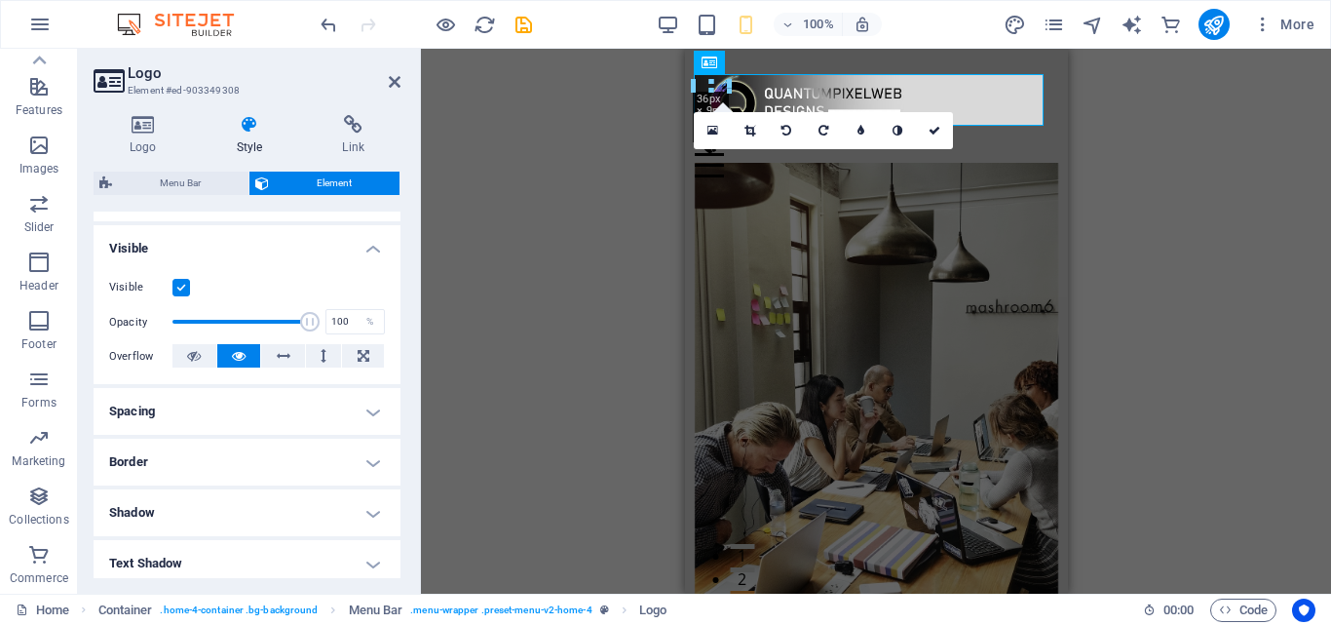
click at [357, 411] on h4 "Spacing" at bounding box center [247, 411] width 307 height 47
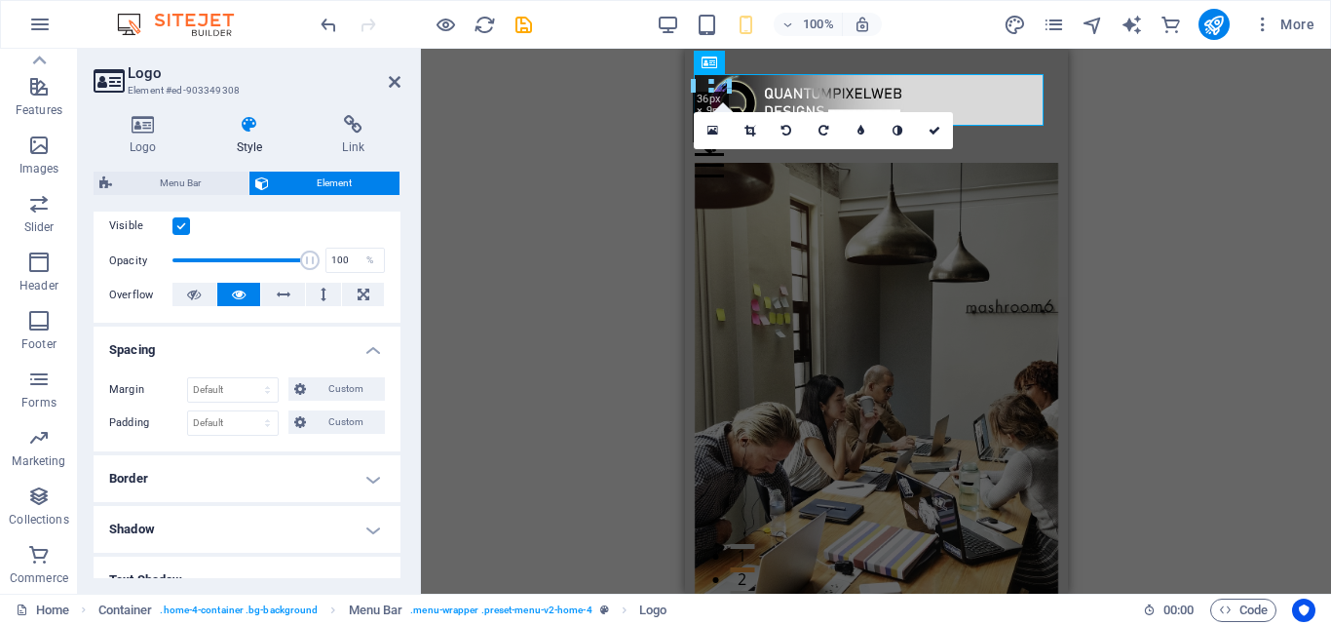
scroll to position [292, 0]
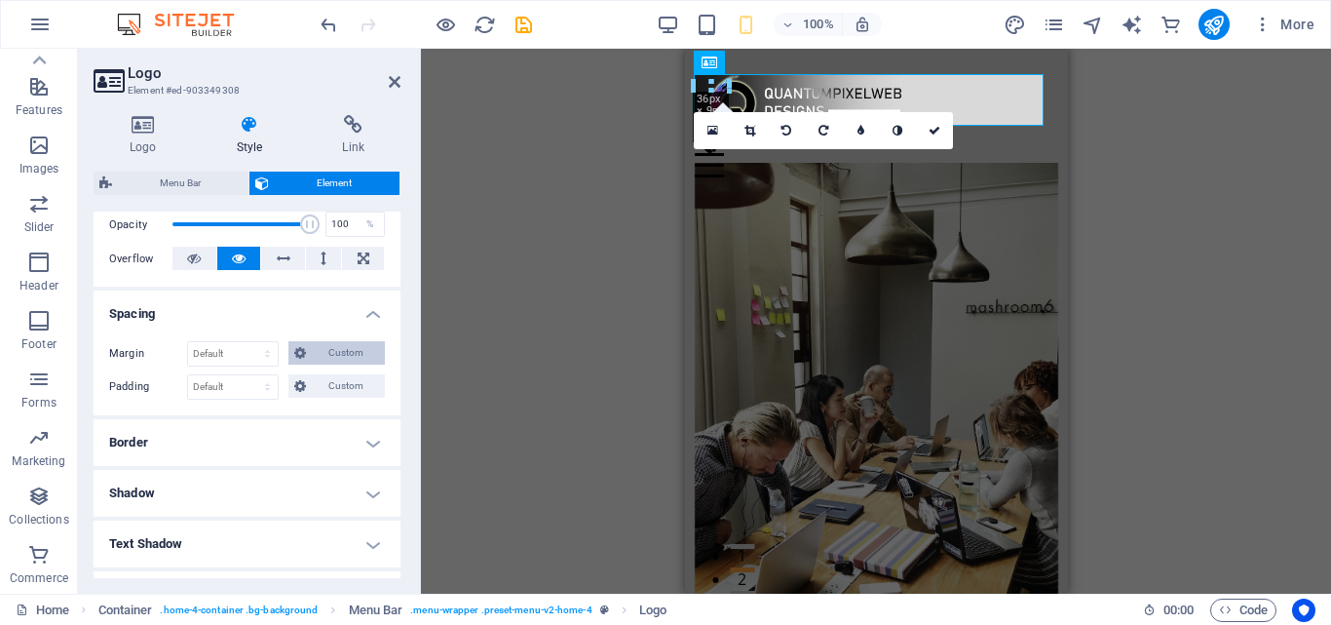
click at [338, 353] on span "Custom" at bounding box center [345, 352] width 67 height 23
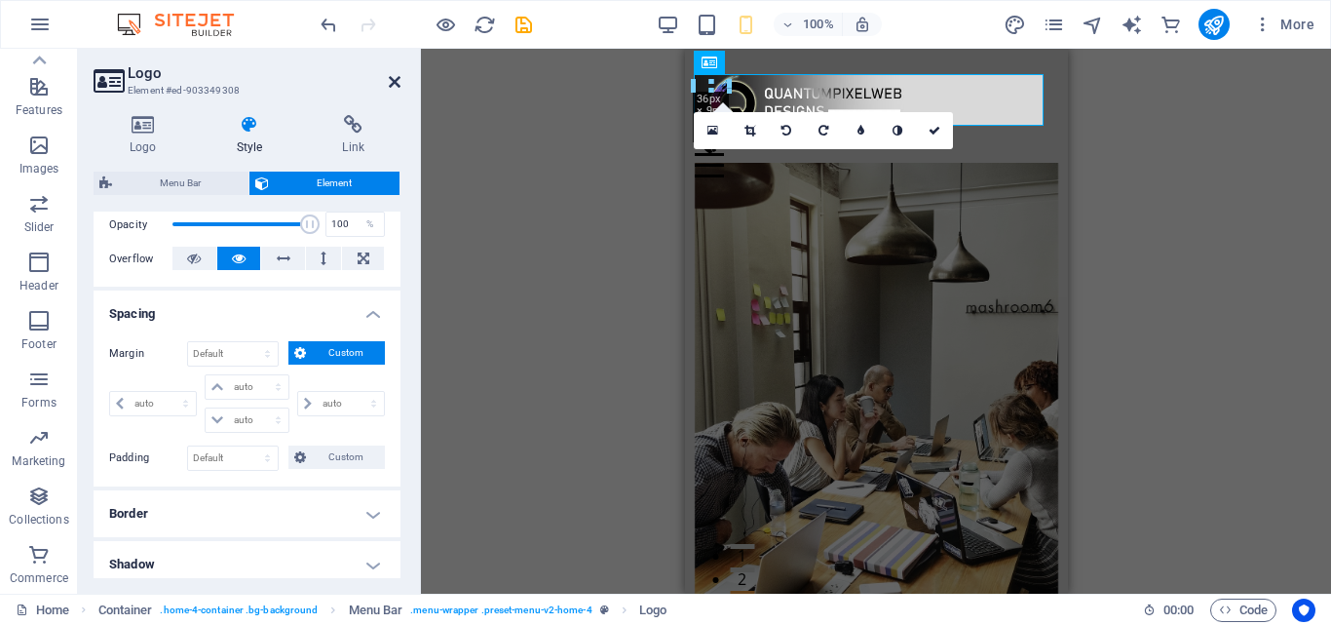
click at [390, 77] on icon at bounding box center [395, 82] width 12 height 16
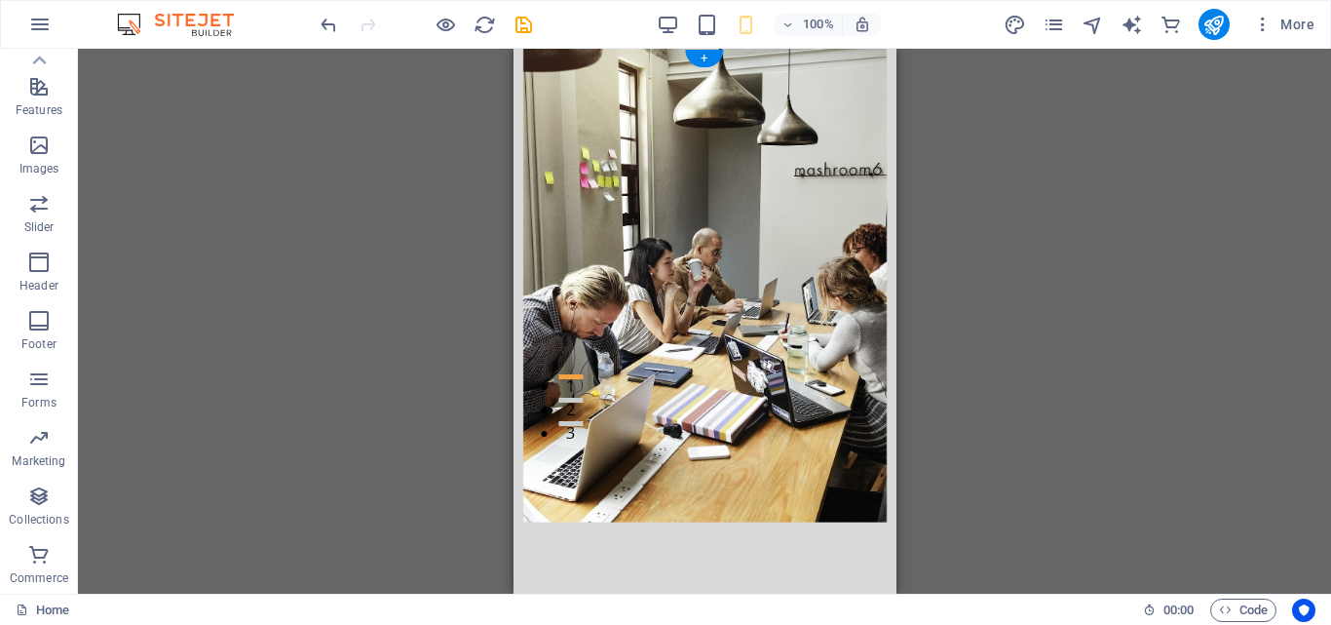
scroll to position [0, 0]
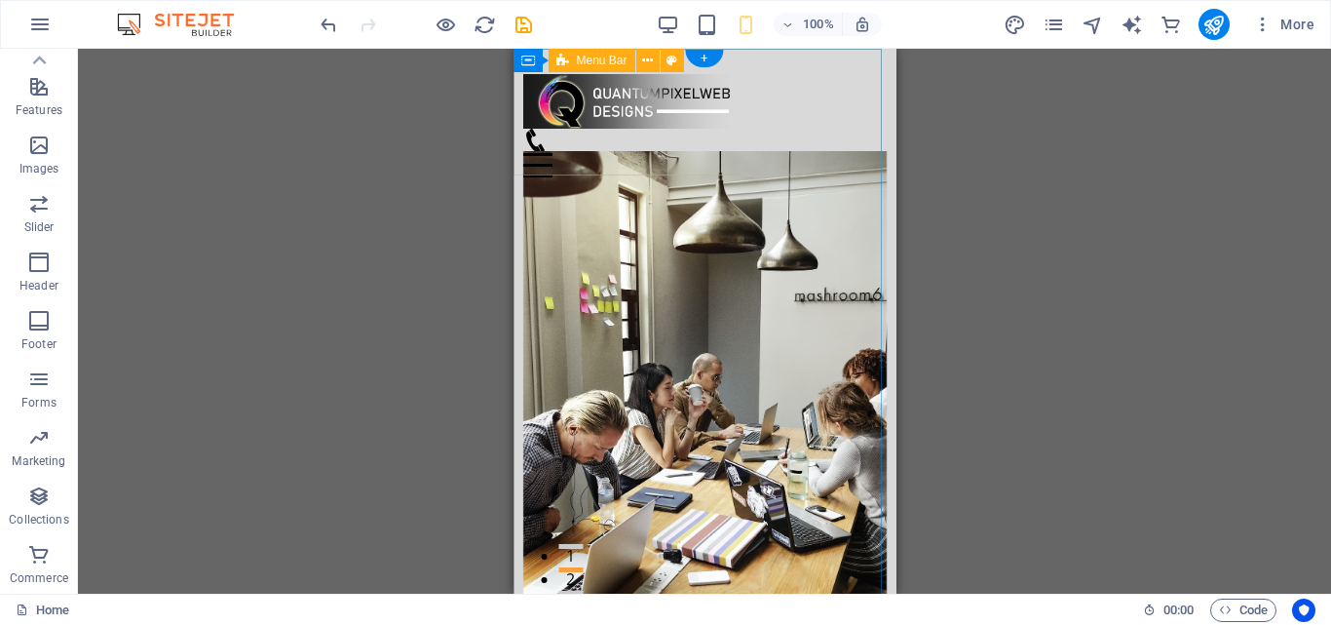
click at [753, 153] on div "Menu Home About Services Testimonials Contact" at bounding box center [704, 125] width 383 height 153
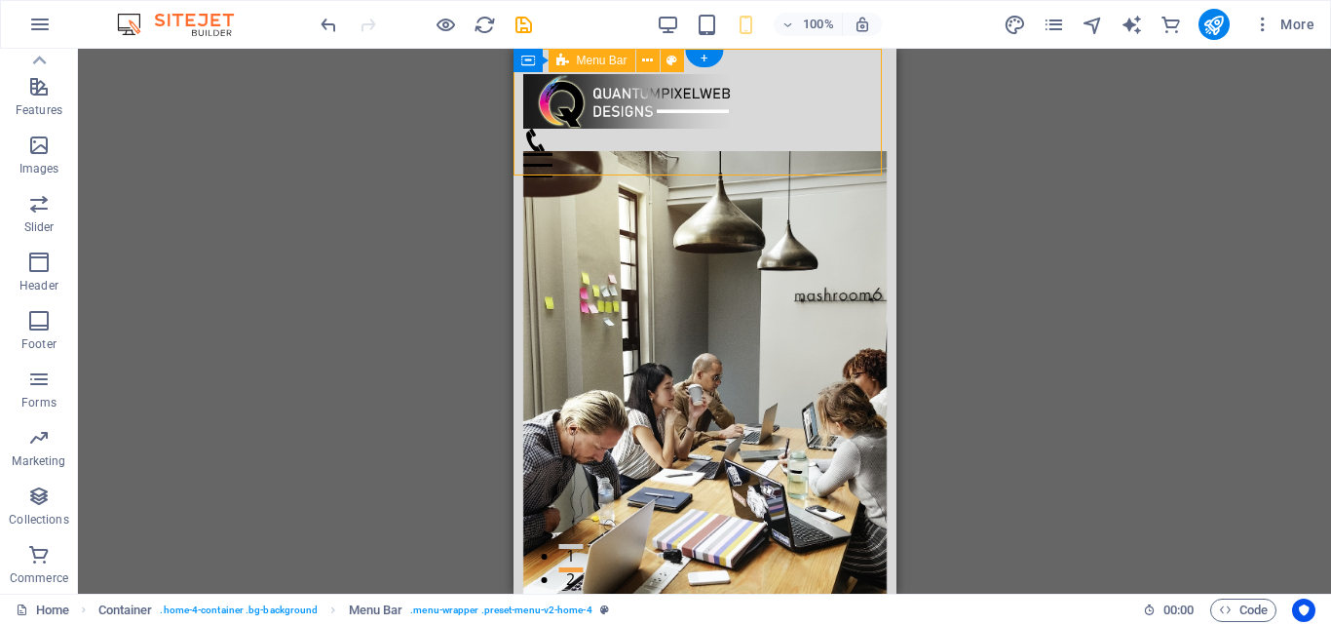
click at [753, 153] on div "Menu Home About Services Testimonials Contact" at bounding box center [704, 125] width 383 height 153
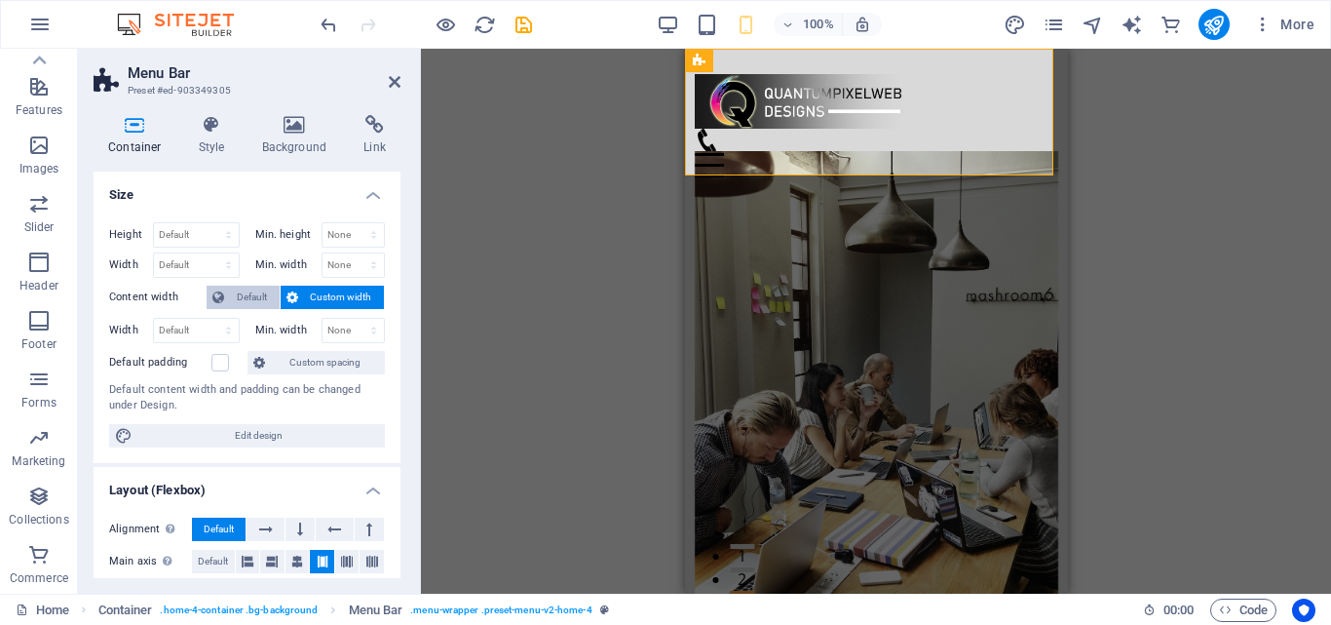
select select "%"
click at [209, 253] on select "Default px rem % em vh vw" at bounding box center [196, 264] width 85 height 23
type input "100"
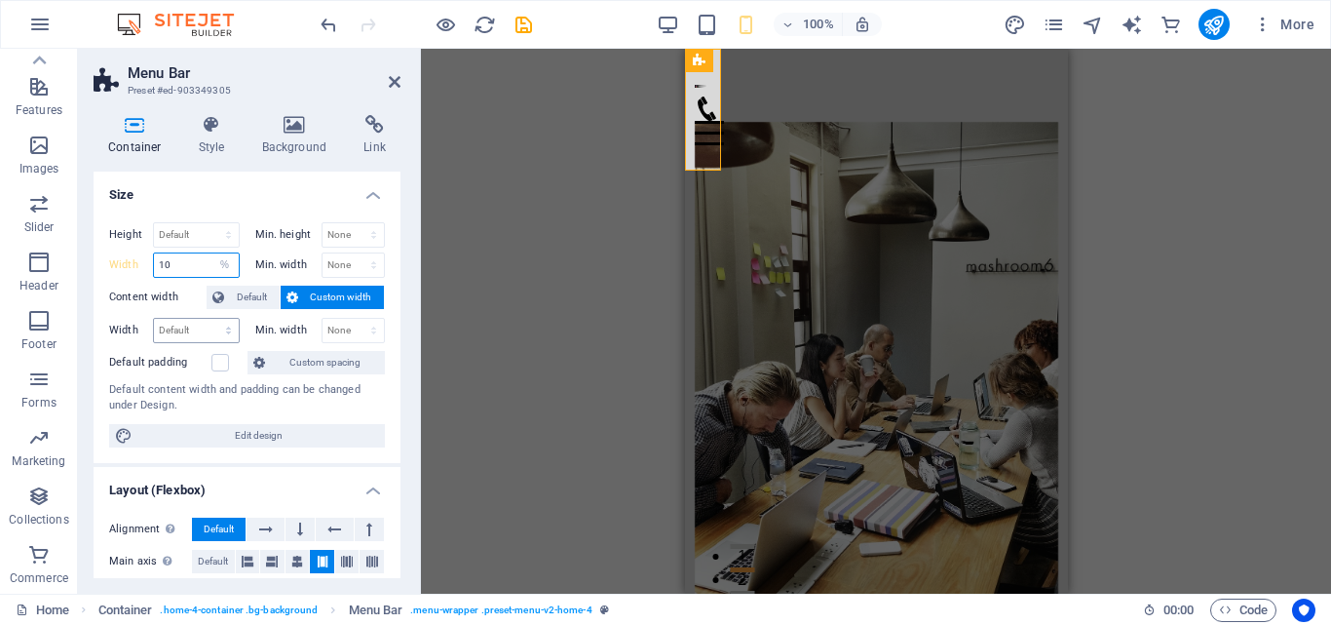
type input "1"
type input "100"
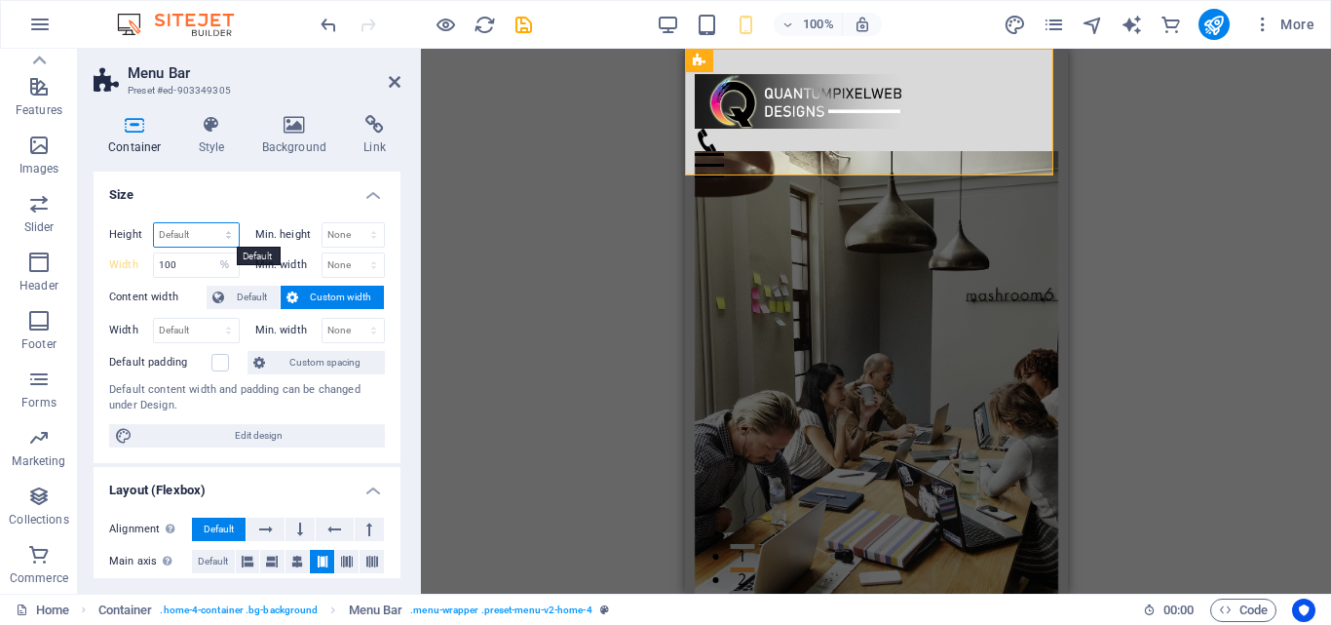
click at [211, 236] on select "Default px rem % vh vw" at bounding box center [196, 234] width 85 height 23
click at [224, 236] on select "Default px rem % vh vw" at bounding box center [196, 234] width 85 height 23
select select "%"
click at [209, 223] on select "Default px rem % vh vw" at bounding box center [196, 234] width 85 height 23
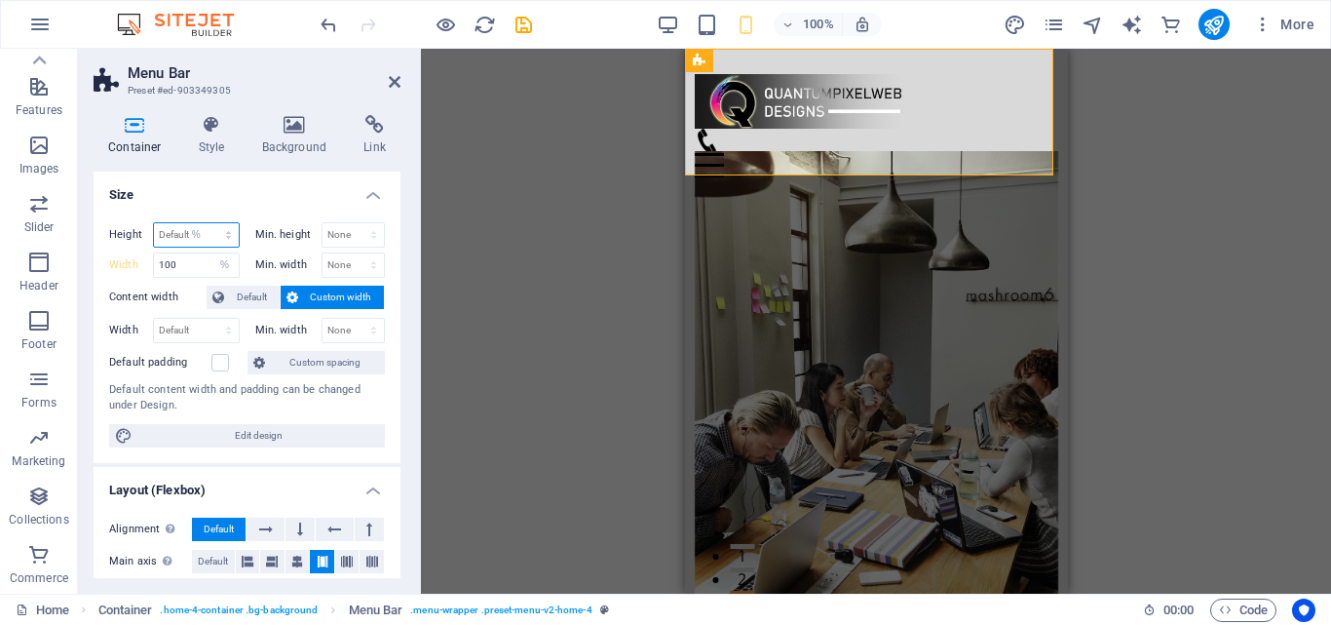
type input "100"
type input "1"
type input "5"
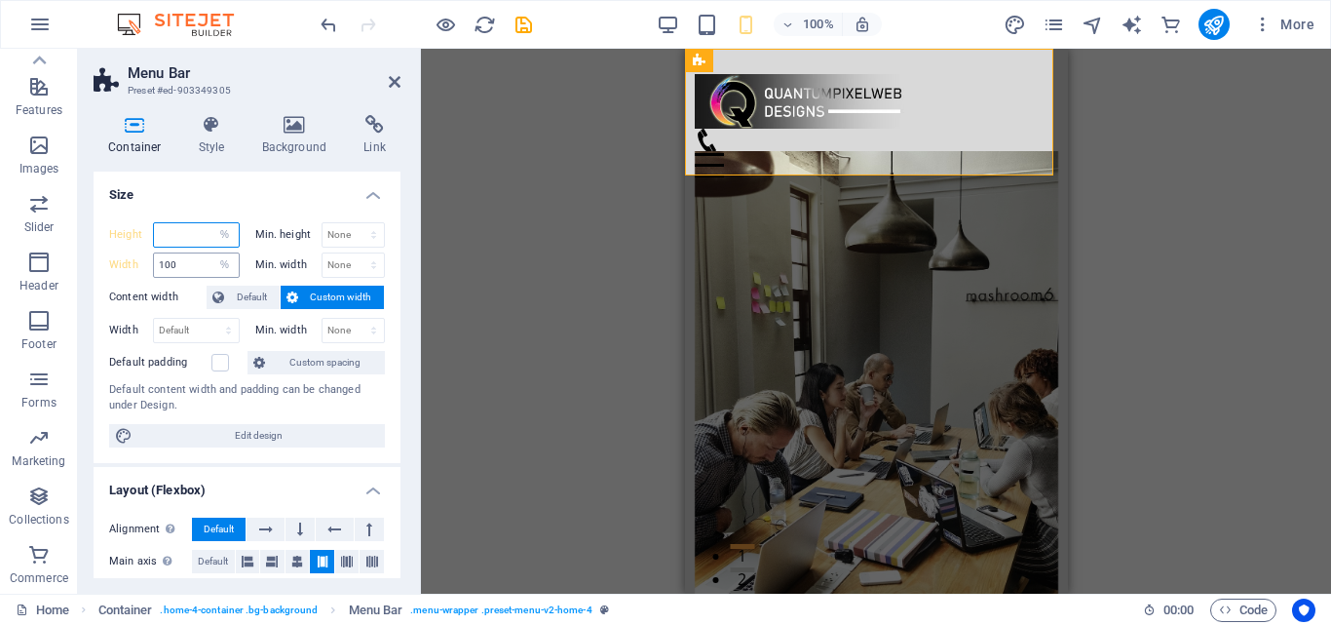
type input "5"
type input "0"
click at [223, 265] on select "Default px rem % em vh vw" at bounding box center [224, 264] width 27 height 23
select select "default"
click at [211, 253] on select "Default px rem % em vh vw" at bounding box center [224, 264] width 27 height 23
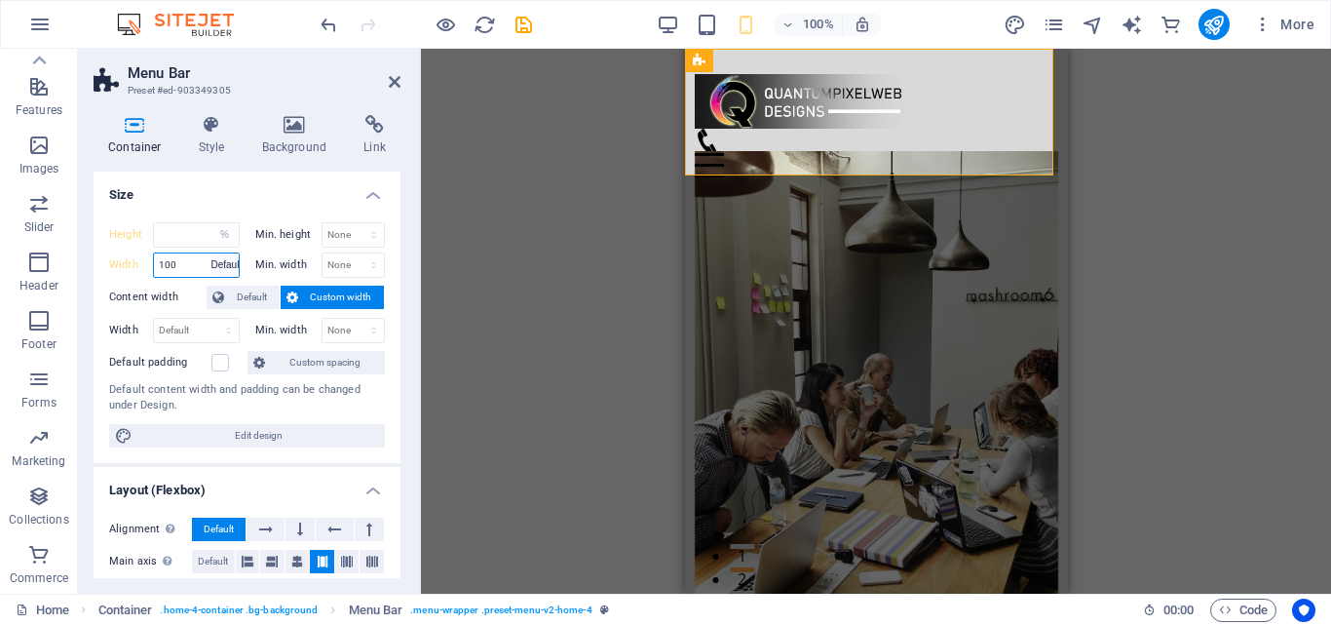
type input "100"
click at [223, 264] on select "Default px rem % em vh vw" at bounding box center [224, 264] width 27 height 23
select select "default"
click at [211, 253] on select "Default px rem % em vh vw" at bounding box center [224, 264] width 27 height 23
type input "100"
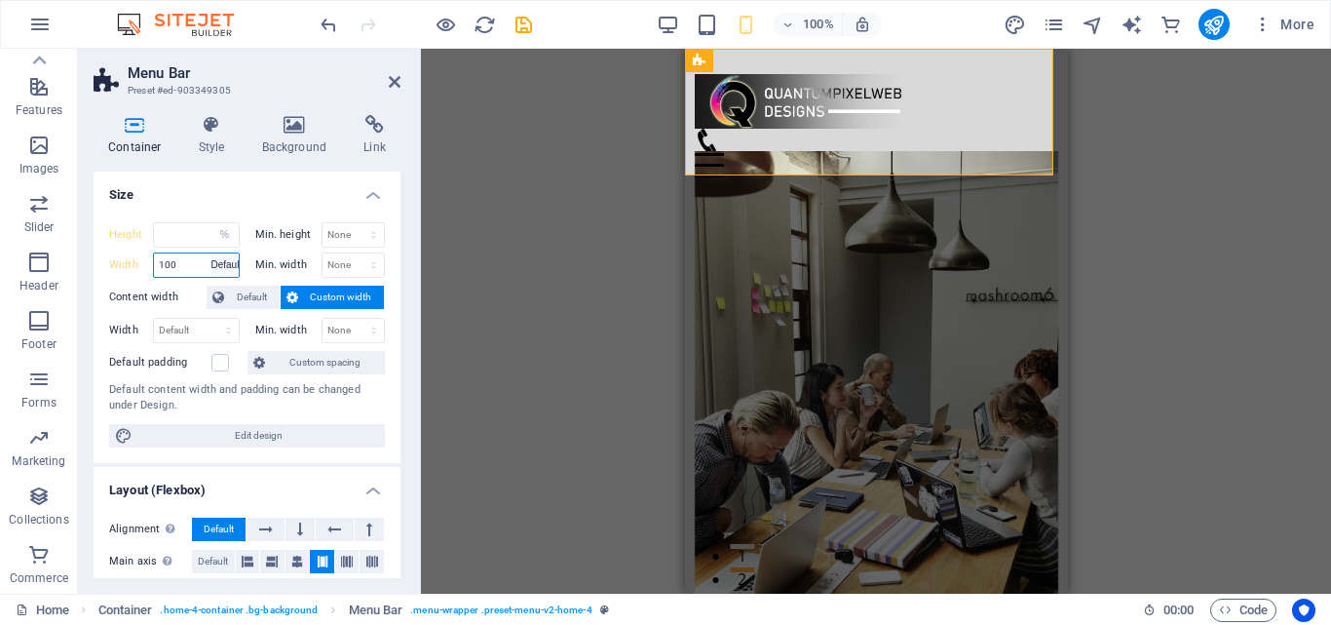
select select "%"
click at [223, 267] on select "Default px rem % em vh vw" at bounding box center [224, 264] width 27 height 23
select select "default"
click at [211, 253] on select "Default px rem % em vh vw" at bounding box center [224, 264] width 27 height 23
type input "100"
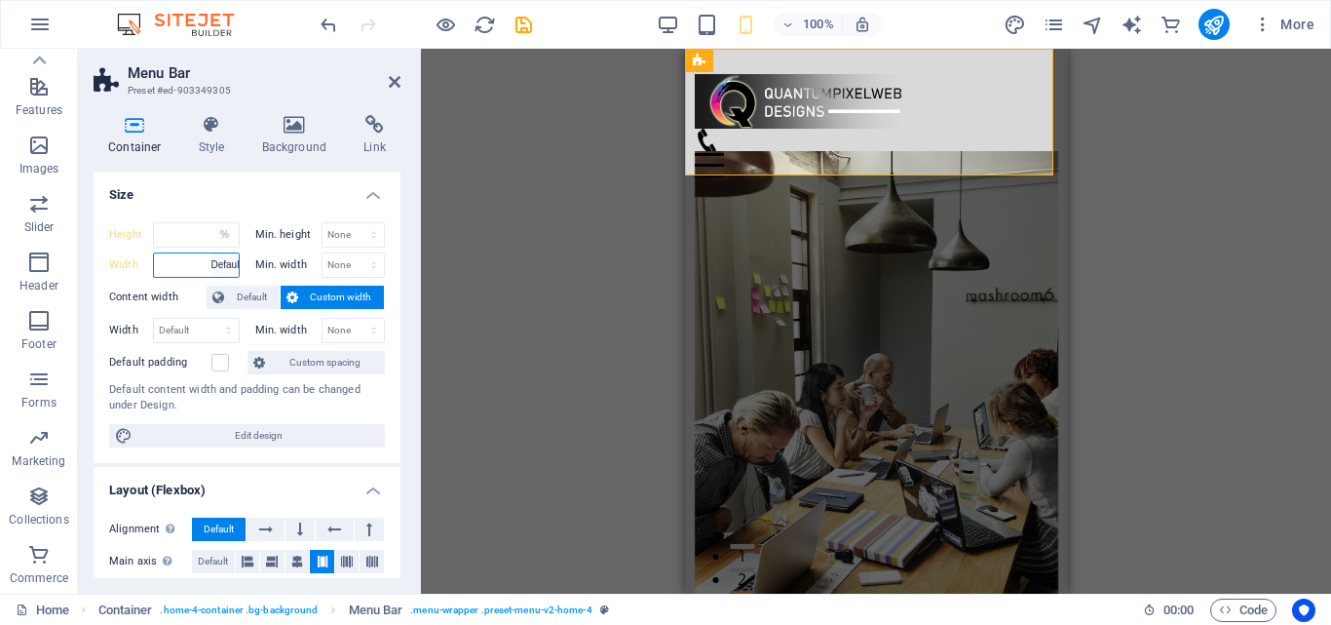
select select "%"
click at [221, 237] on select "Default px rem % vh vw" at bounding box center [224, 234] width 27 height 23
select select "default"
click at [211, 223] on select "Default px rem % vh vw" at bounding box center [224, 234] width 27 height 23
type input "0"
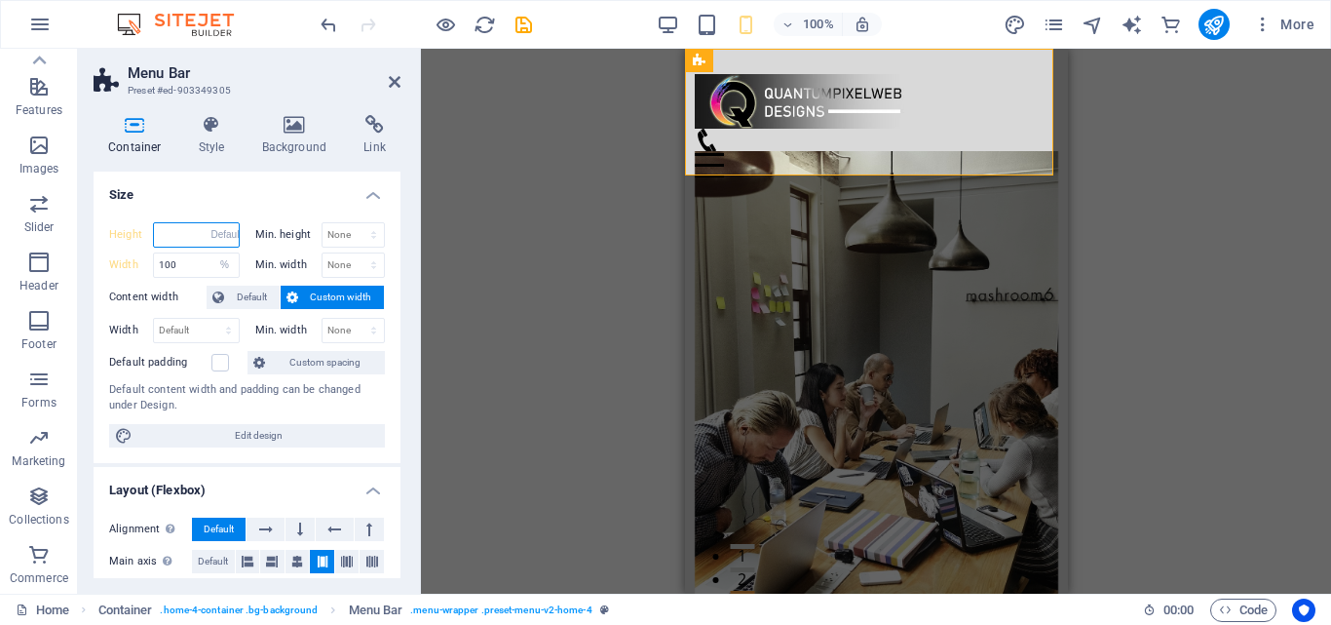
select select "%"
click at [363, 238] on select "None px rem % vh vw" at bounding box center [354, 234] width 62 height 23
select select "%"
click at [353, 223] on select "None px rem % vh vw" at bounding box center [354, 234] width 62 height 23
type input "100"
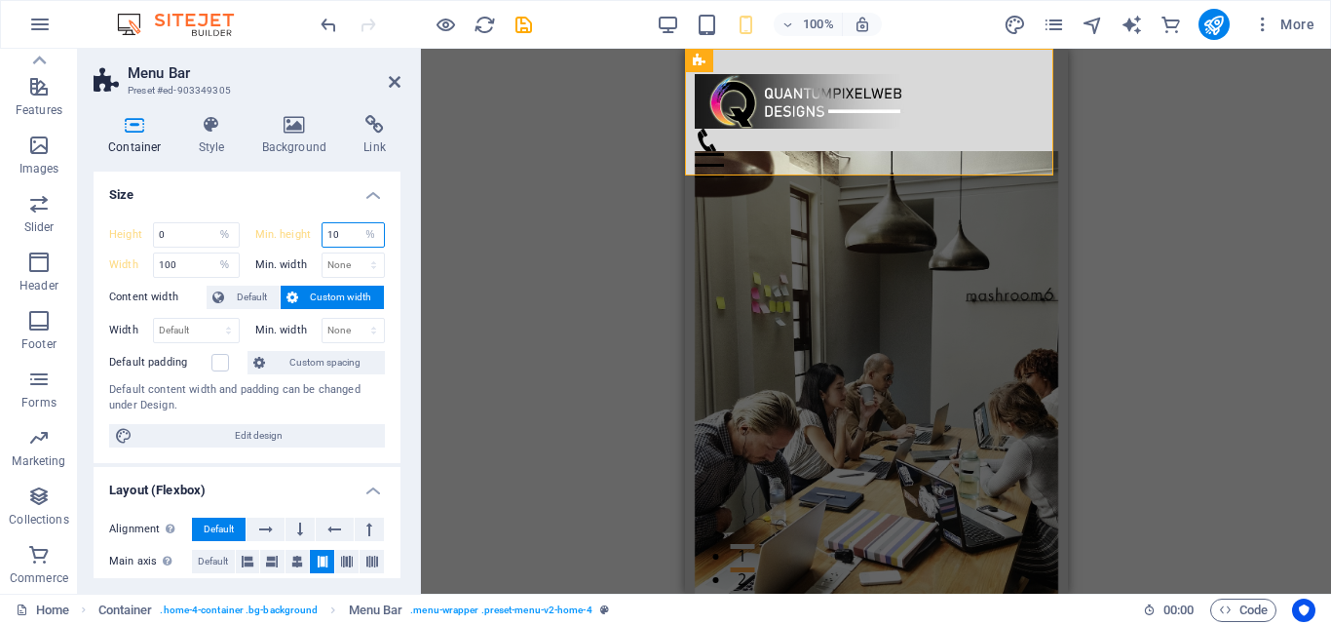
type input "1"
drag, startPoint x: 364, startPoint y: 233, endPoint x: 365, endPoint y: 244, distance: 10.8
click at [364, 234] on select "None px rem % vh vw" at bounding box center [370, 234] width 27 height 23
select select "s80kvpvf988"
click at [357, 223] on select "None px rem % vh vw" at bounding box center [370, 234] width 27 height 23
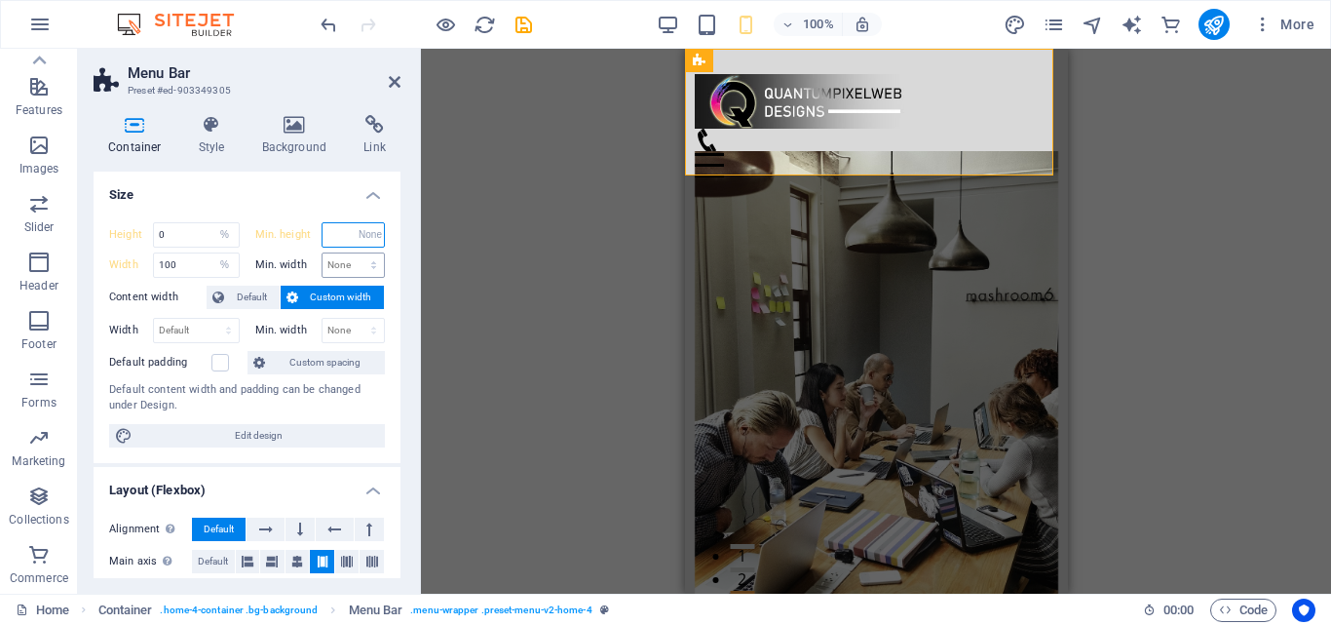
type input "10"
click at [370, 240] on select "None px rem % vh vw" at bounding box center [370, 234] width 27 height 23
select select "s80kvpvf988"
click at [357, 223] on select "None px rem % vh vw" at bounding box center [370, 234] width 27 height 23
type input "10"
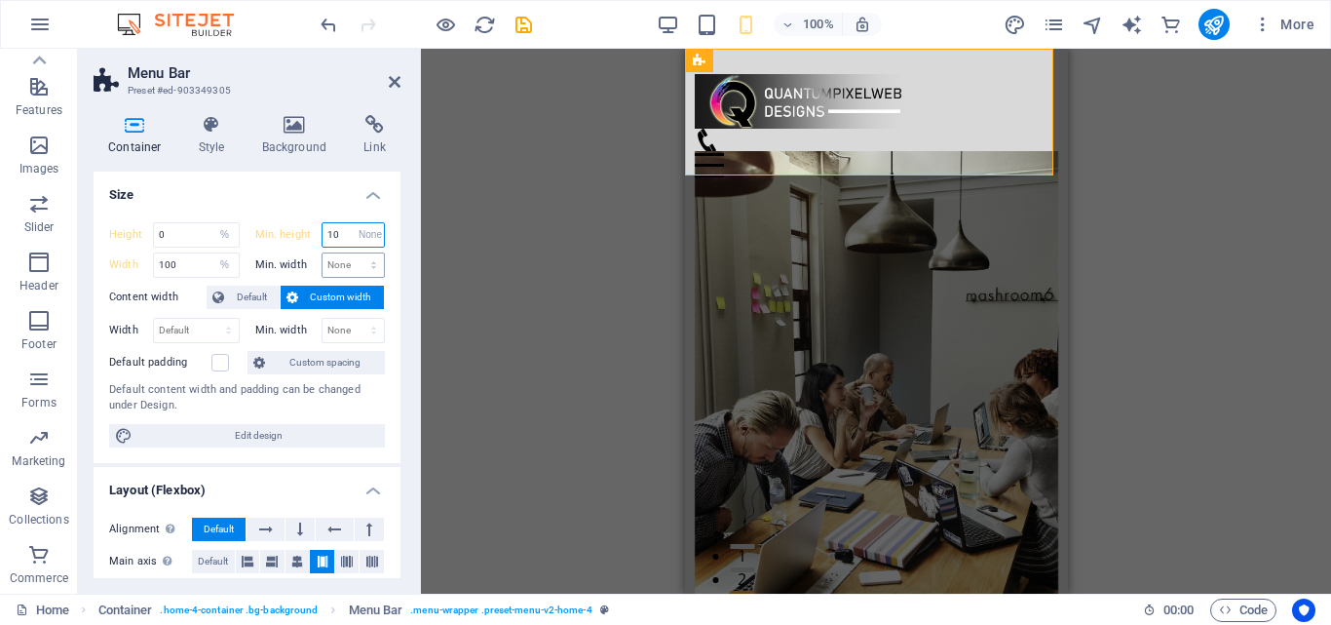
select select "%"
click at [368, 267] on select "None px rem % vh vw" at bounding box center [354, 264] width 62 height 23
select select "rem"
click at [353, 253] on select "None px rem % vh vw" at bounding box center [354, 264] width 62 height 23
type input "1"
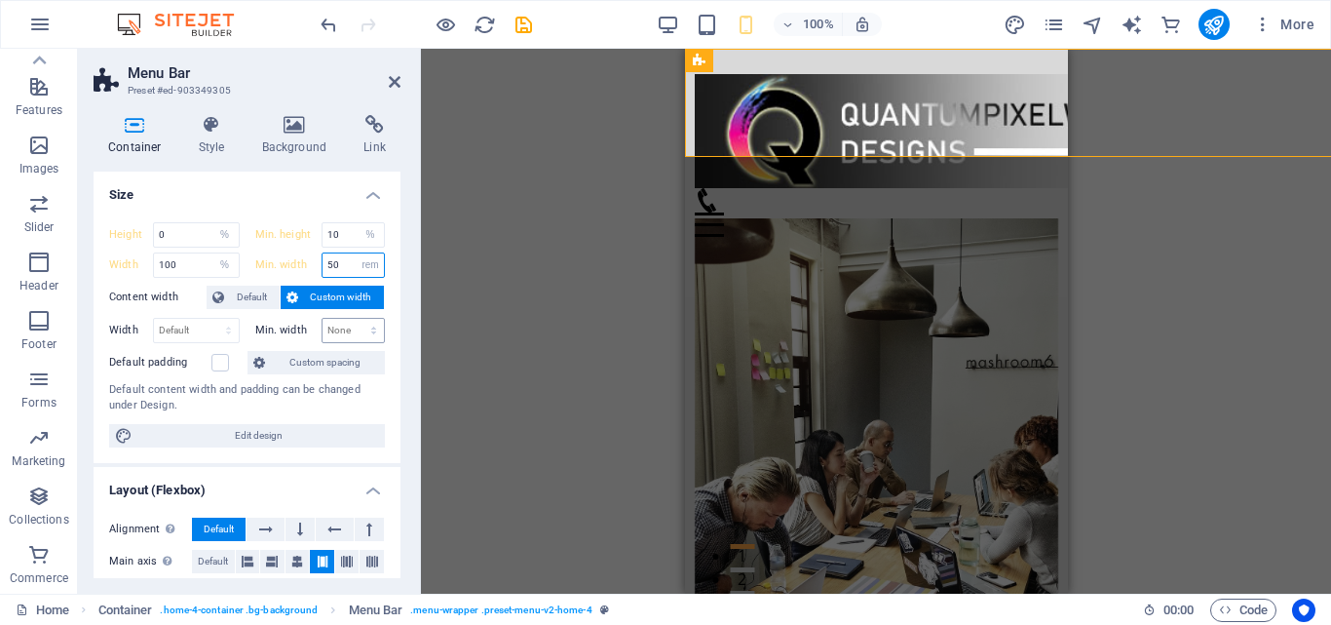
type input "5"
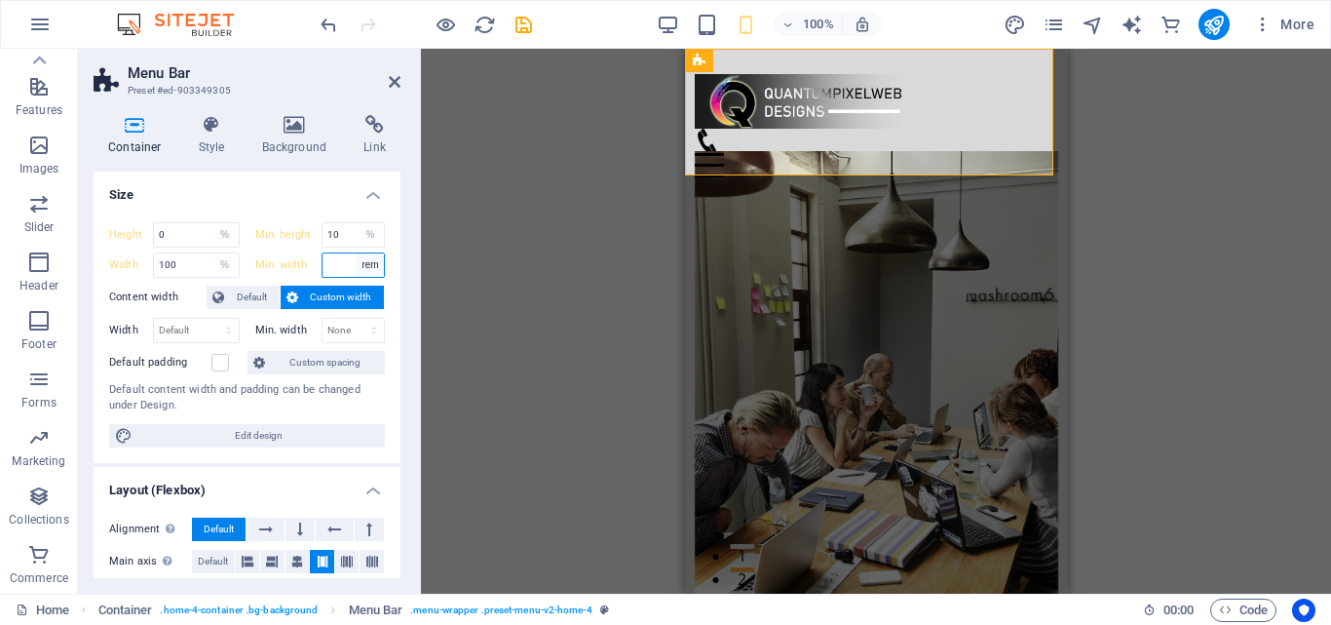
click at [364, 267] on select "None px rem % vh vw" at bounding box center [370, 264] width 27 height 23
select select "%"
click at [357, 253] on select "None px rem % vh vw" at bounding box center [370, 264] width 27 height 23
type input "5"
type input "1"
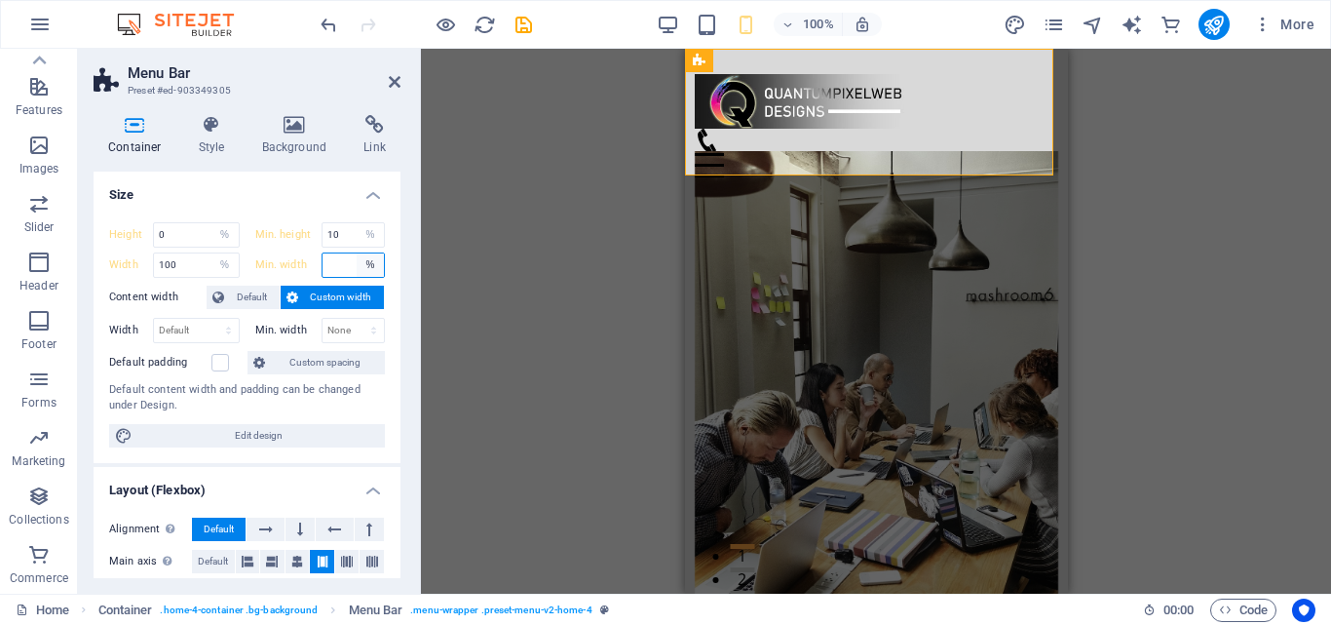
click at [364, 270] on select "None px rem % vh vw" at bounding box center [370, 264] width 27 height 23
select select "sfrcv7rqtco"
click at [357, 253] on select "None px rem % vh vw" at bounding box center [370, 264] width 27 height 23
type input "10"
select select "%"
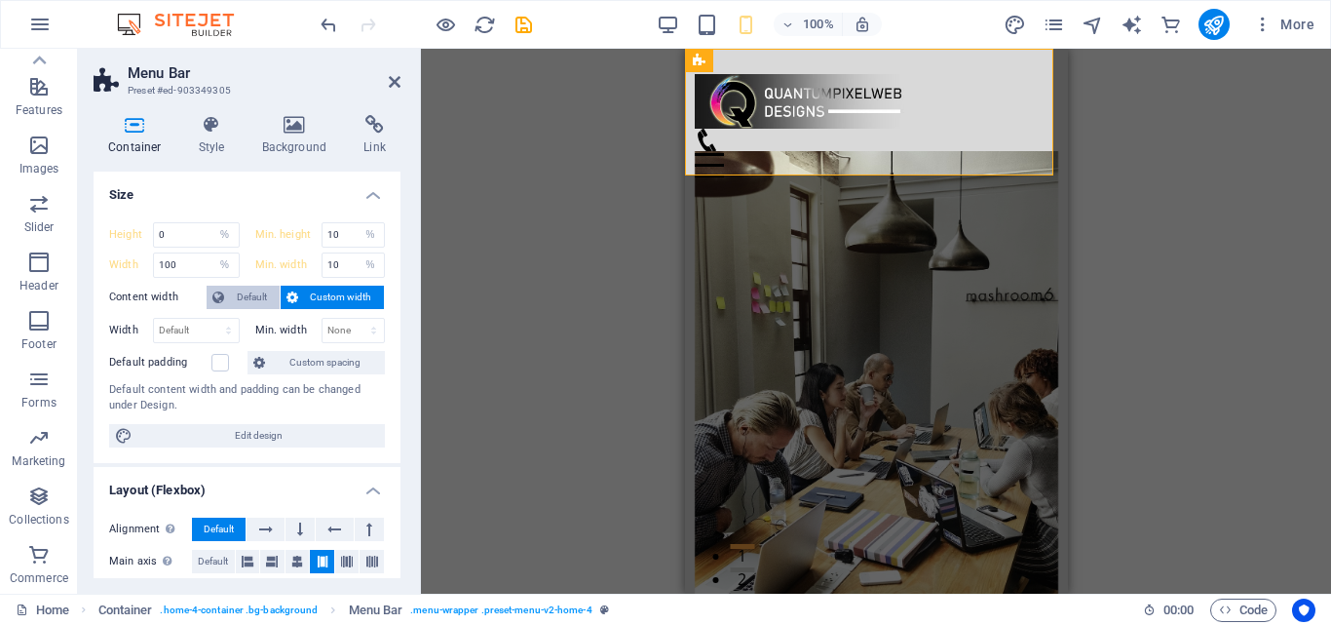
click at [228, 298] on button "Default" at bounding box center [243, 297] width 73 height 23
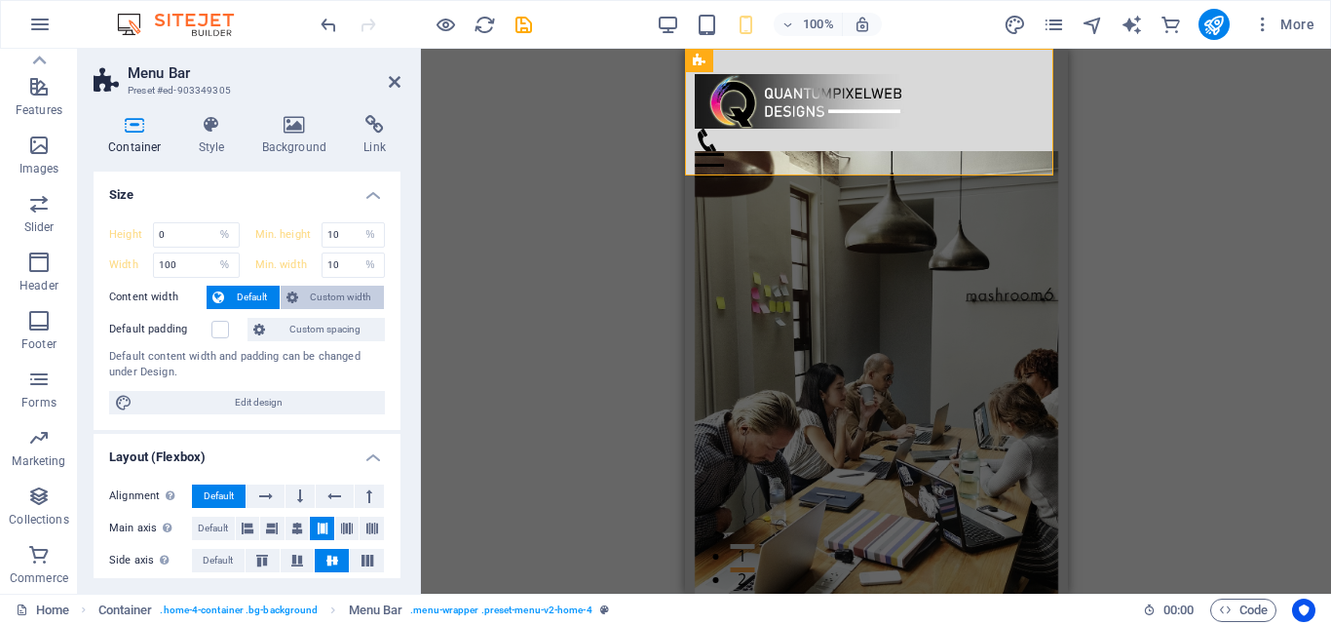
click at [327, 293] on span "Custom width" at bounding box center [341, 297] width 75 height 23
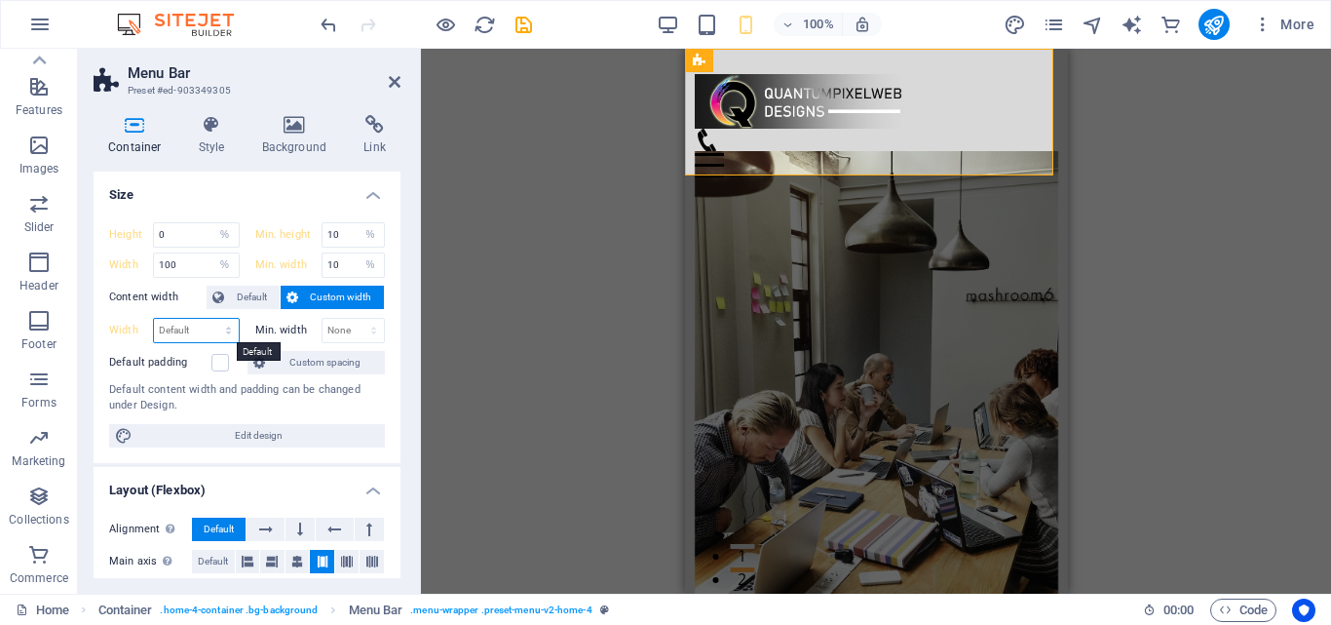
click at [187, 329] on select "Default px rem % em vh vw" at bounding box center [196, 330] width 85 height 23
select select "%"
click at [209, 319] on select "Default px rem % em vh vw" at bounding box center [196, 330] width 85 height 23
type input "0"
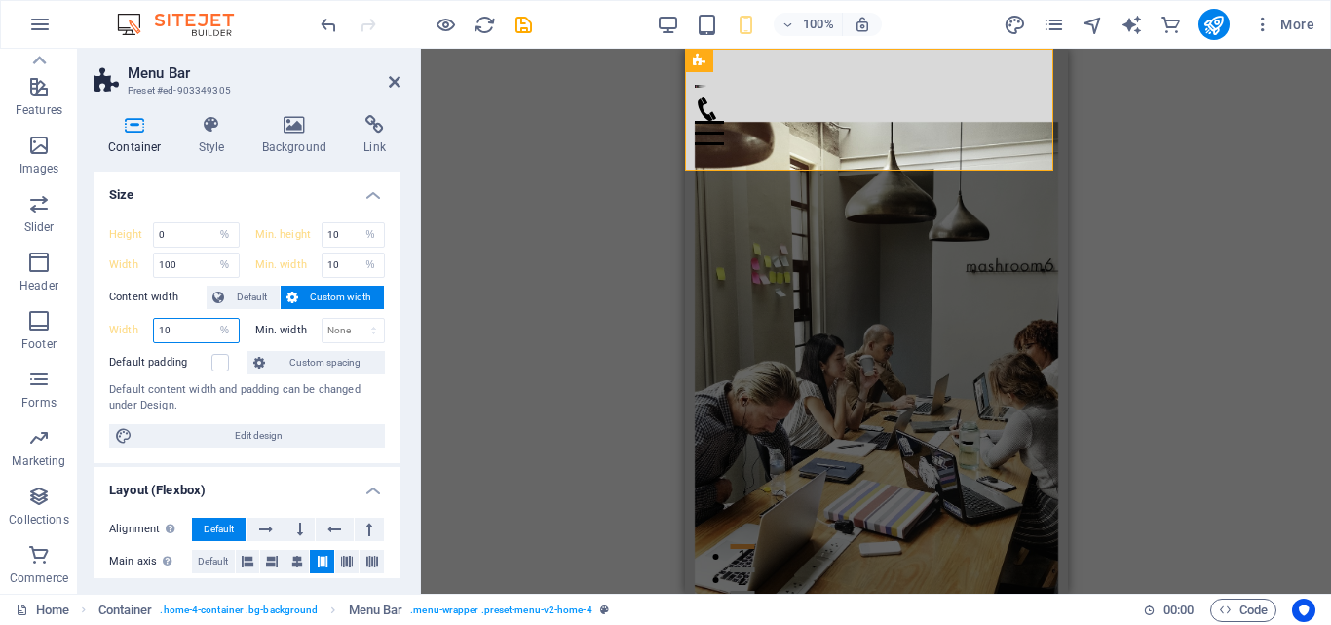
type input "100"
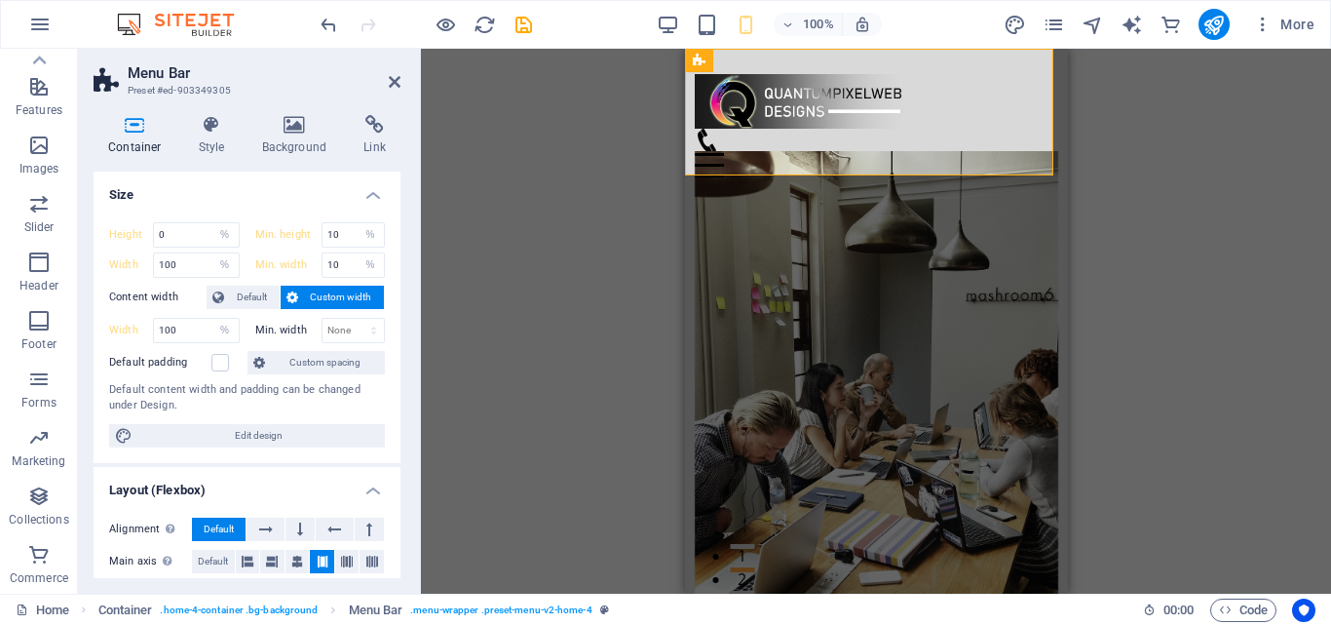
click at [305, 363] on span "Custom spacing" at bounding box center [325, 362] width 108 height 23
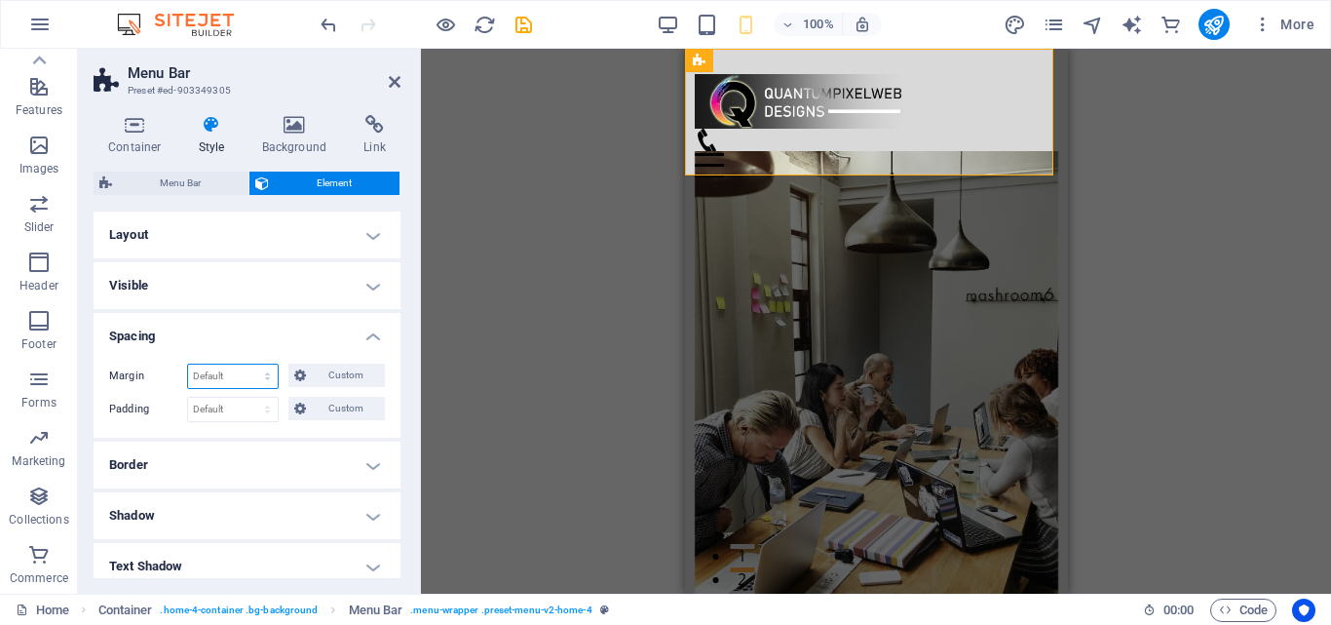
click at [243, 374] on select "Default auto px % rem vw vh Custom" at bounding box center [233, 375] width 90 height 23
select select "%"
click at [248, 364] on select "Default auto px % rem vw vh Custom" at bounding box center [233, 375] width 90 height 23
type input "100"
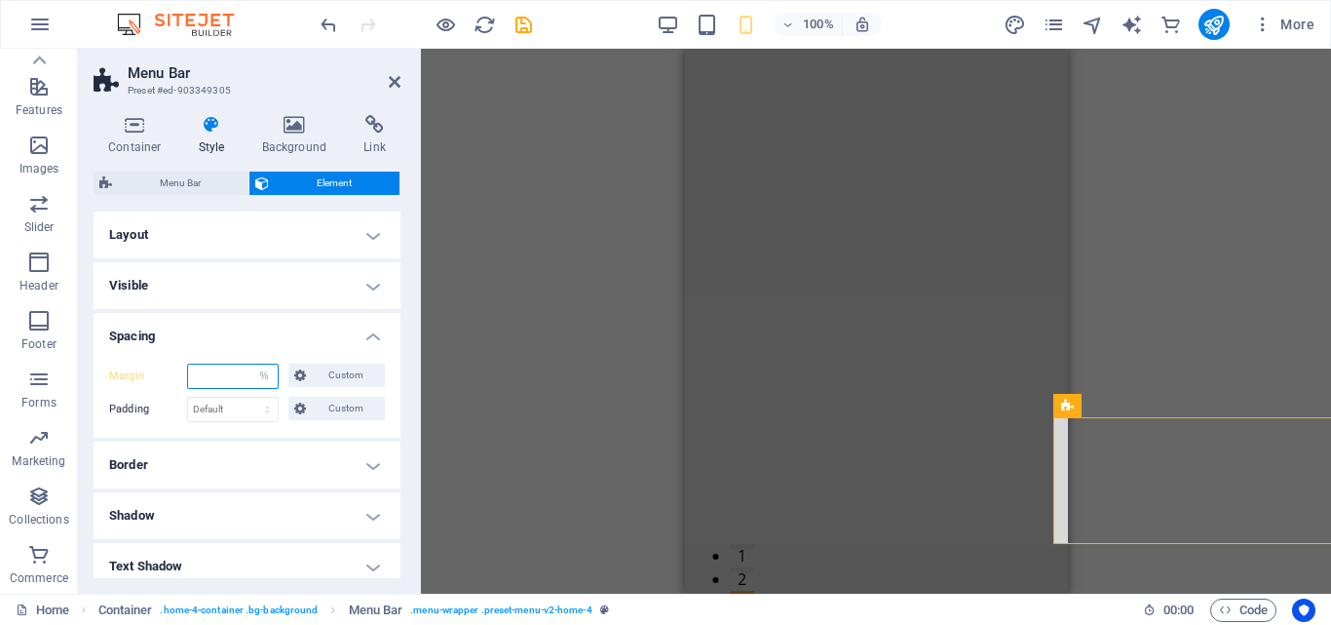
type input "0"
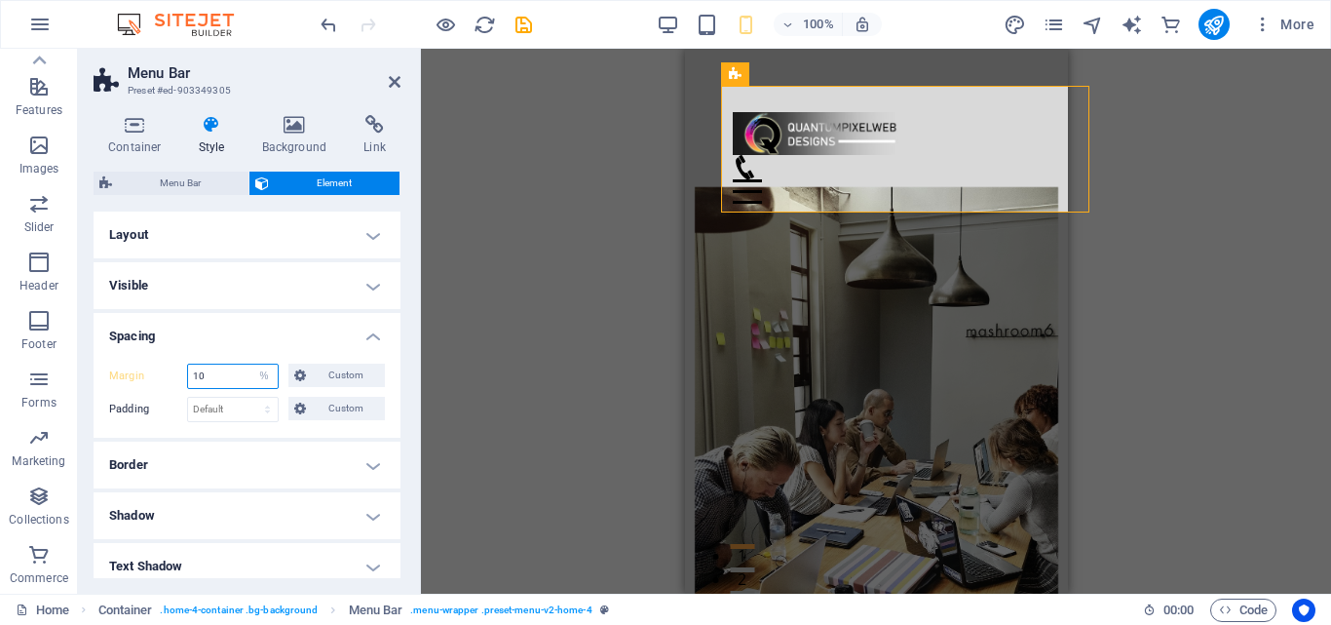
type input "1"
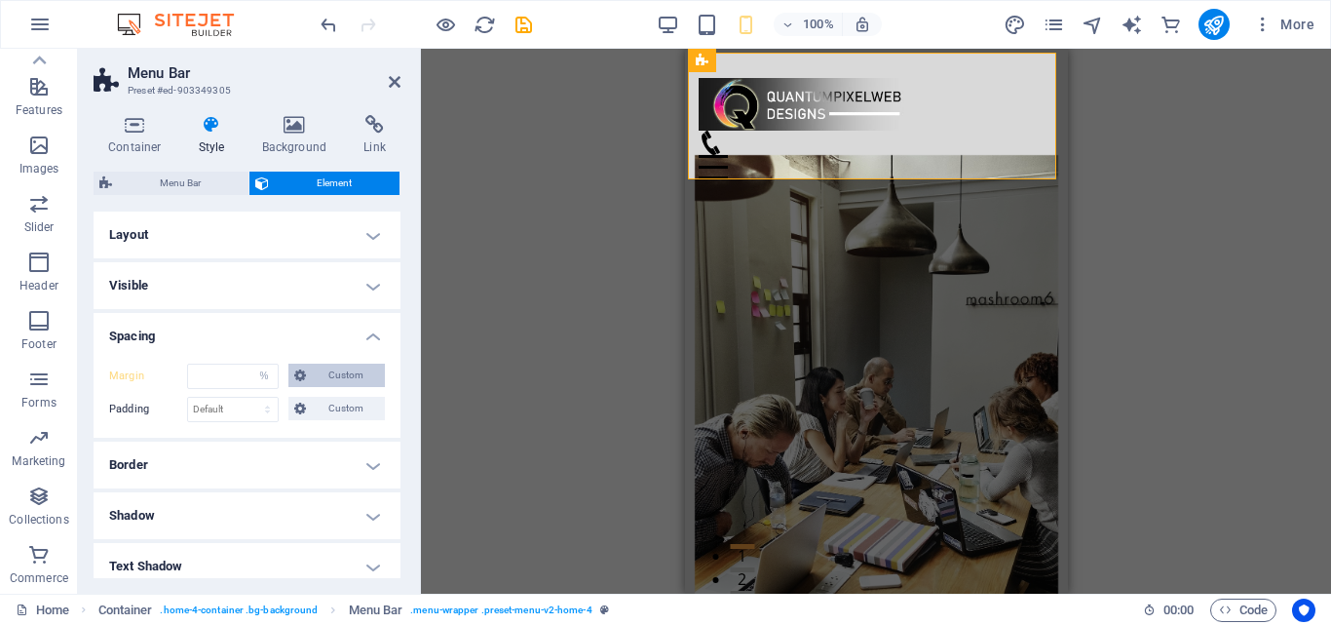
click at [348, 379] on span "Custom" at bounding box center [345, 374] width 67 height 23
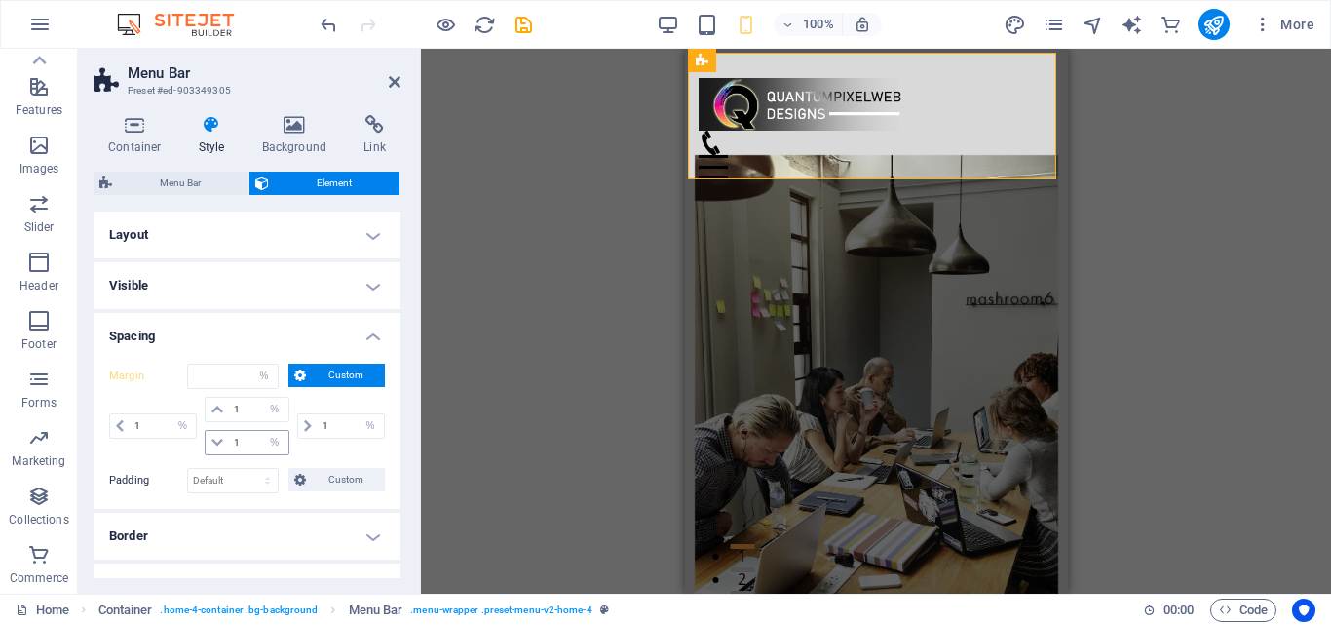
click at [216, 440] on icon at bounding box center [217, 443] width 12 height 12
click at [242, 440] on input "1" at bounding box center [258, 442] width 58 height 23
type input "10"
select select "DISABLED_OPTION_VALUE"
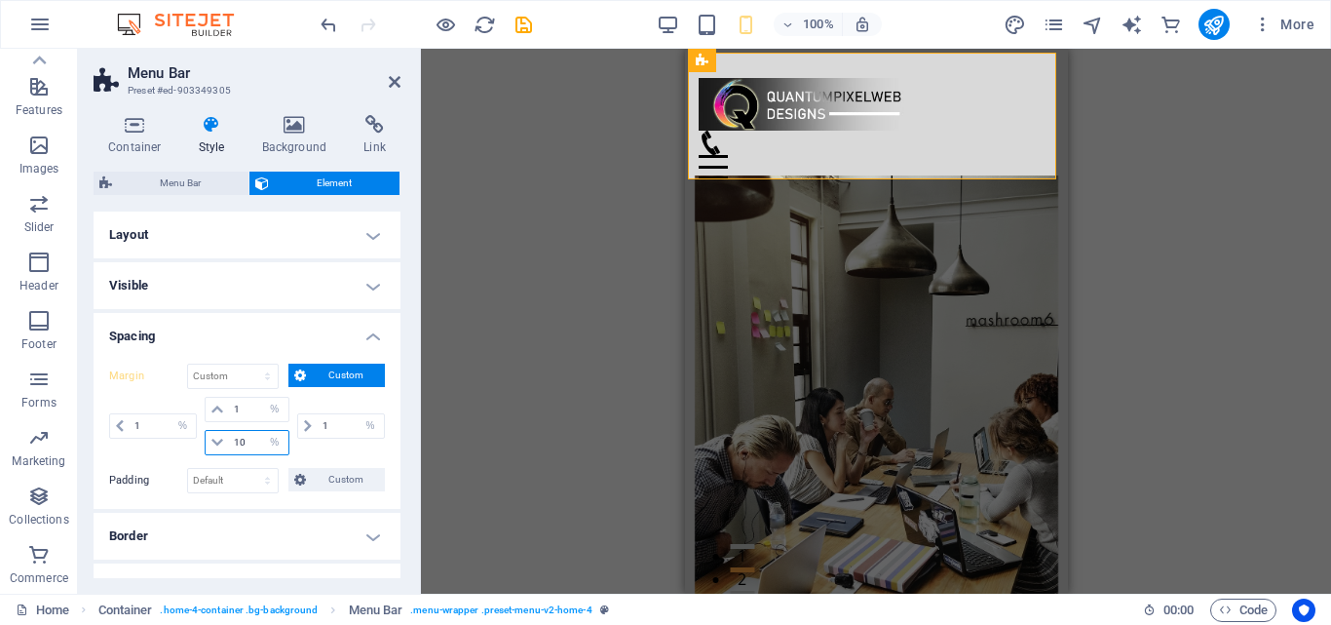
type input "1"
select select "%"
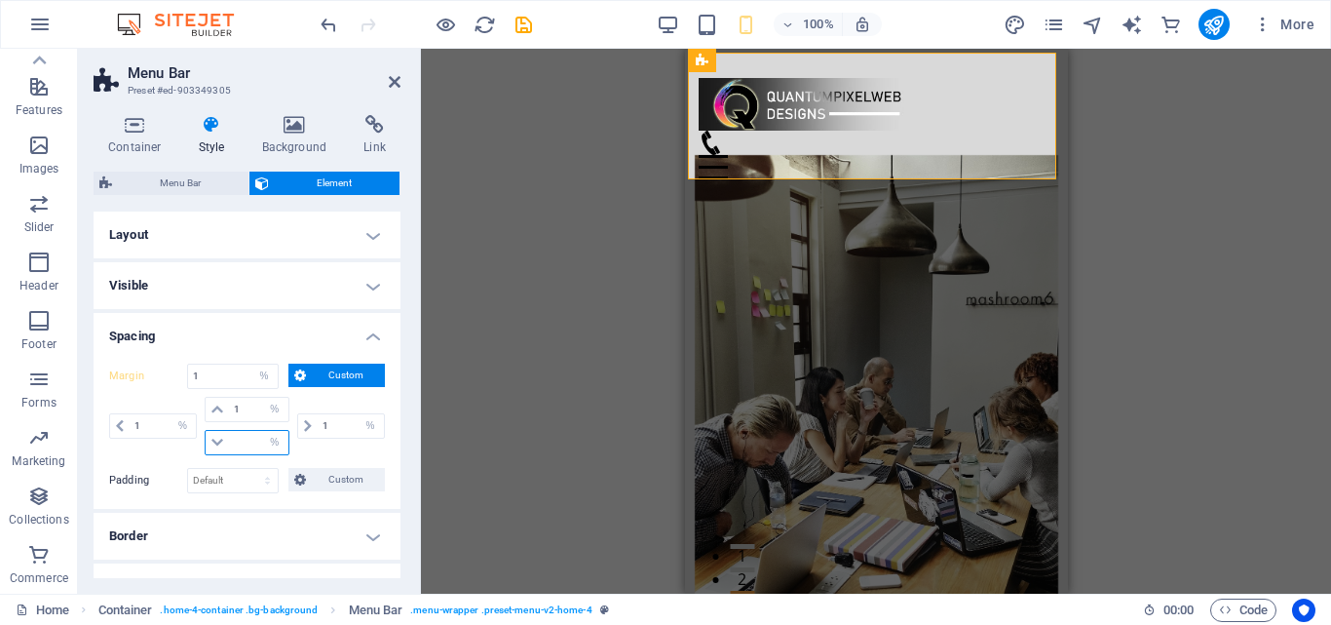
type input "0"
select select "DISABLED_OPTION_VALUE"
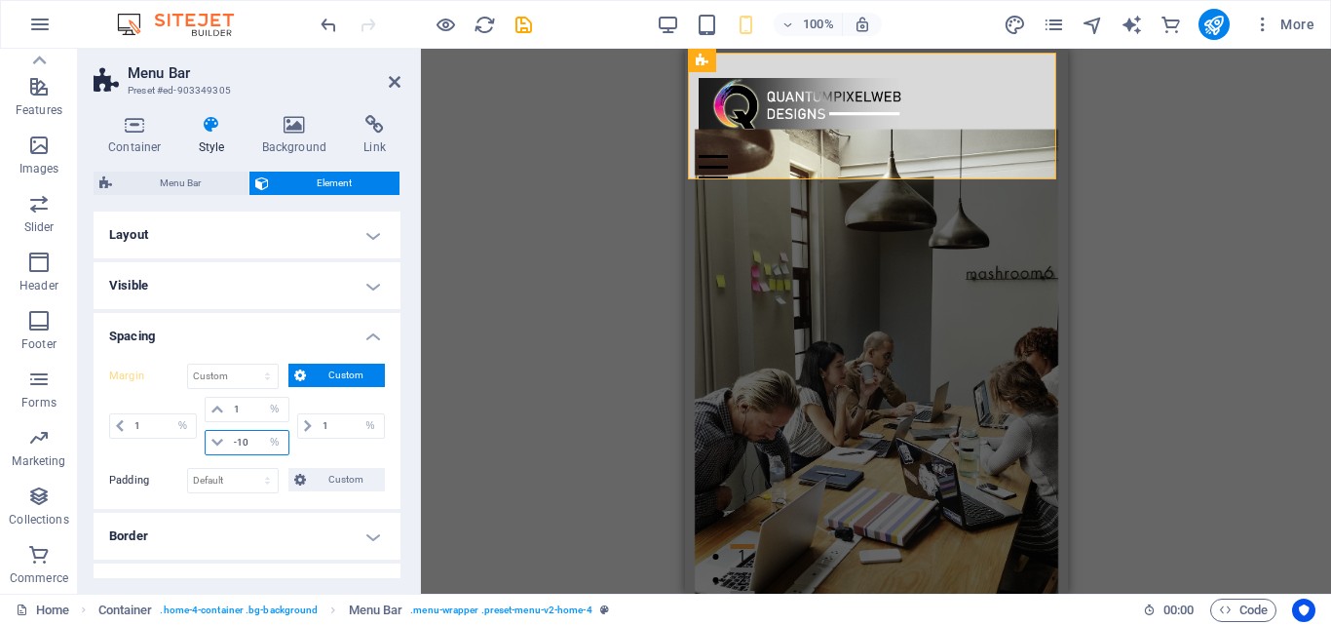
type input "-1"
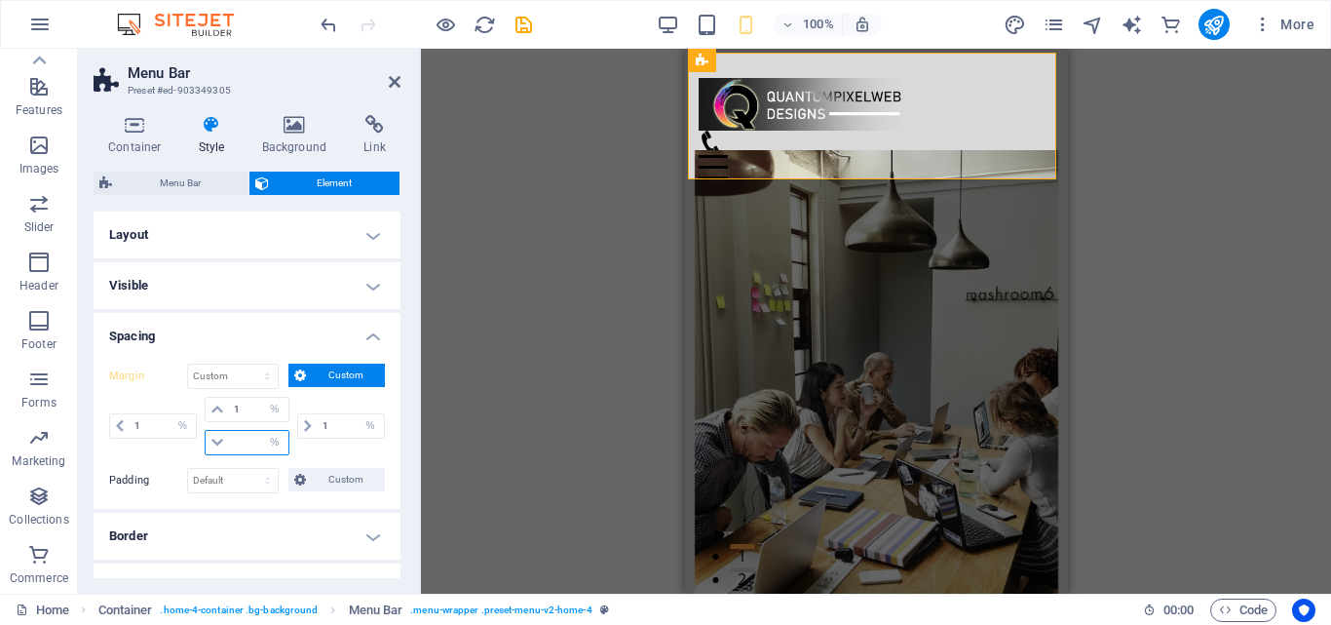
type input "1"
select select "%"
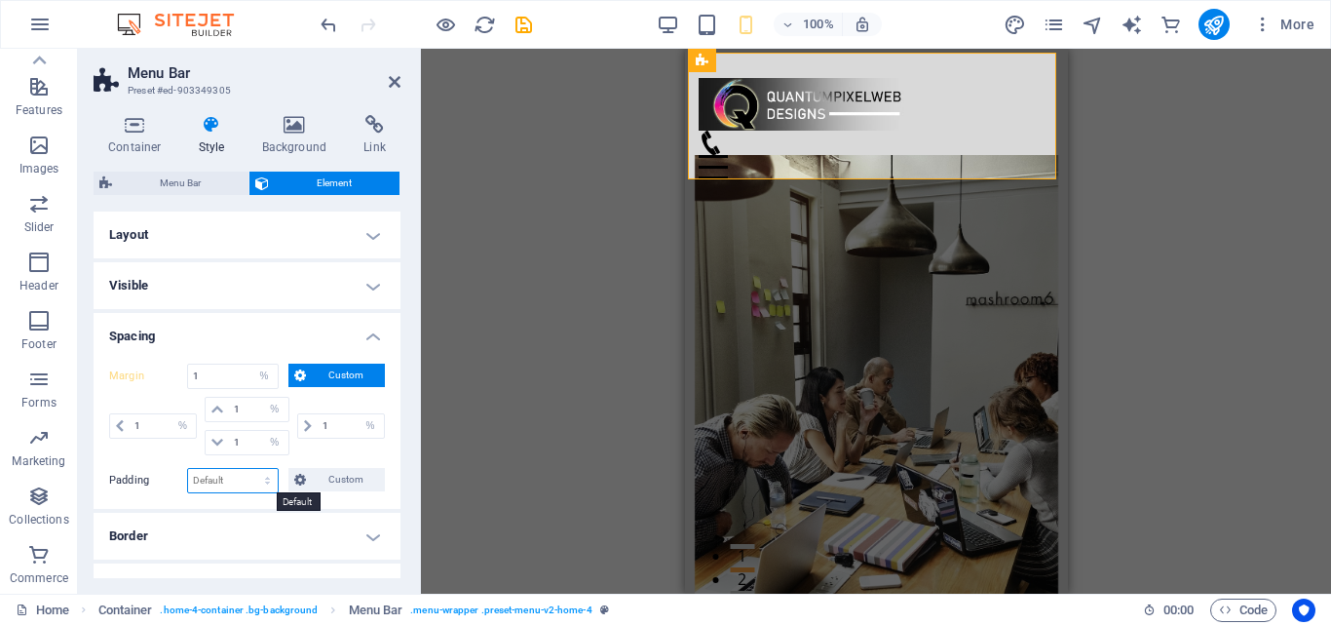
click at [221, 481] on select "Default px rem % vh vw Custom" at bounding box center [233, 480] width 90 height 23
click at [321, 479] on span "Custom" at bounding box center [345, 479] width 67 height 23
click at [233, 519] on input "number" at bounding box center [258, 513] width 58 height 23
type input "10"
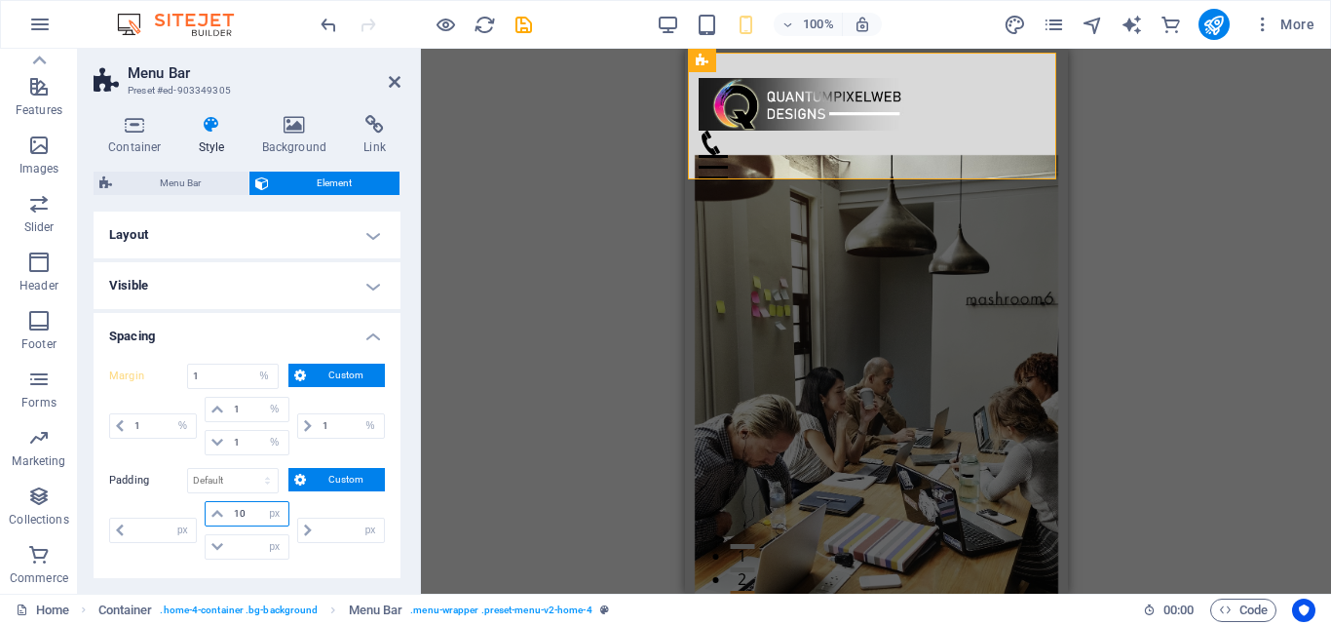
type input "0"
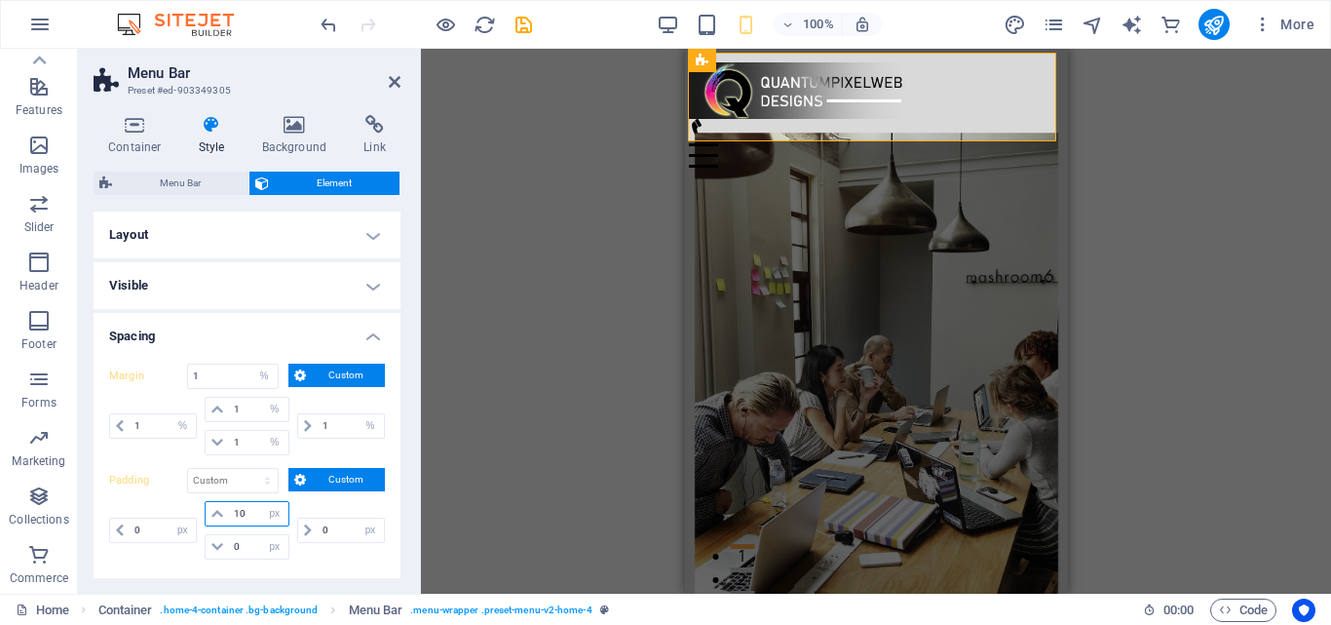
type input "1"
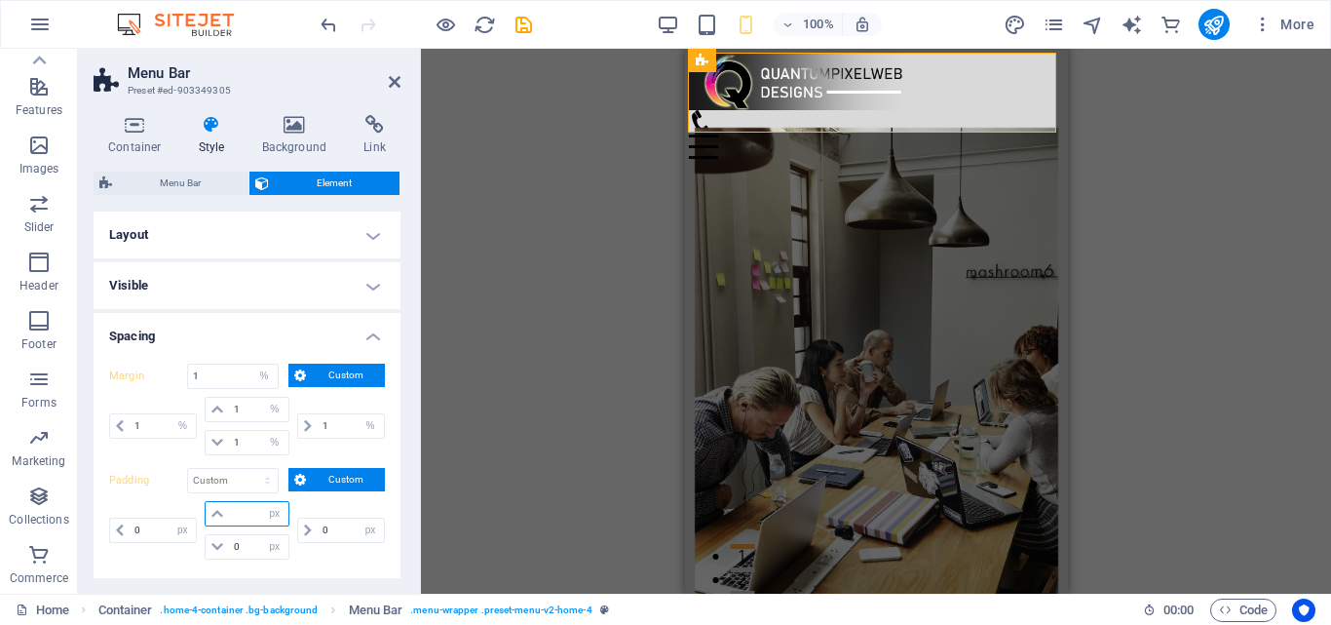
type input "9"
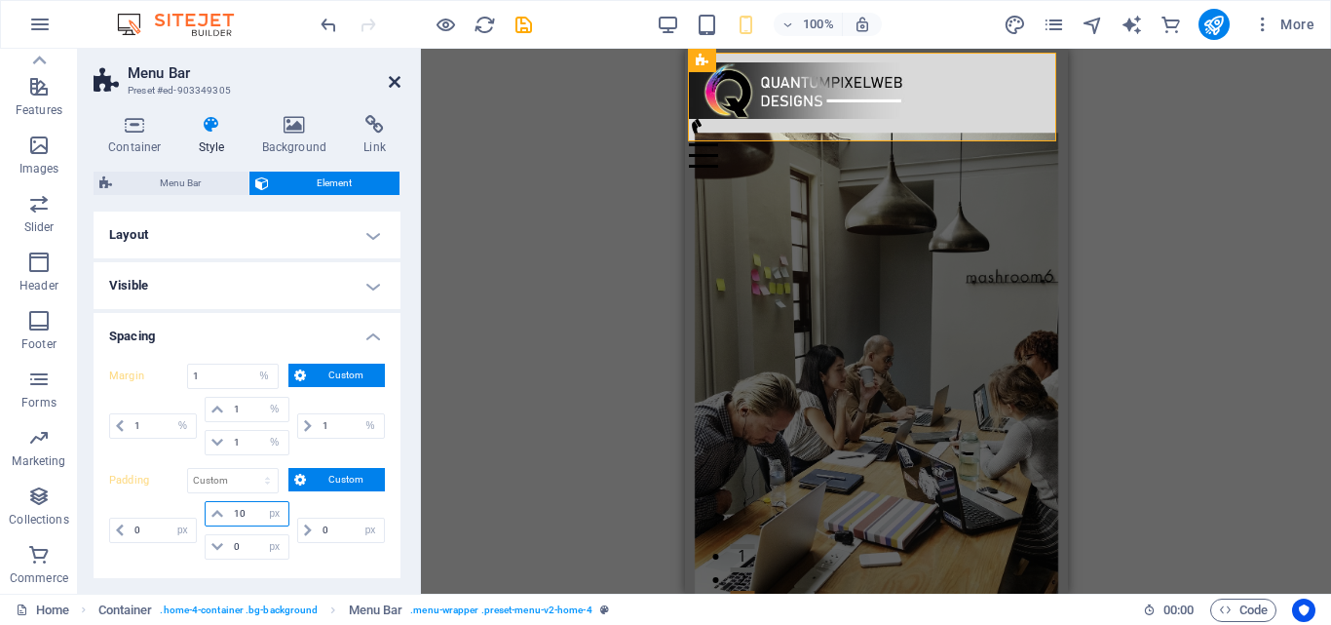
type input "10"
click at [399, 88] on icon at bounding box center [395, 82] width 12 height 16
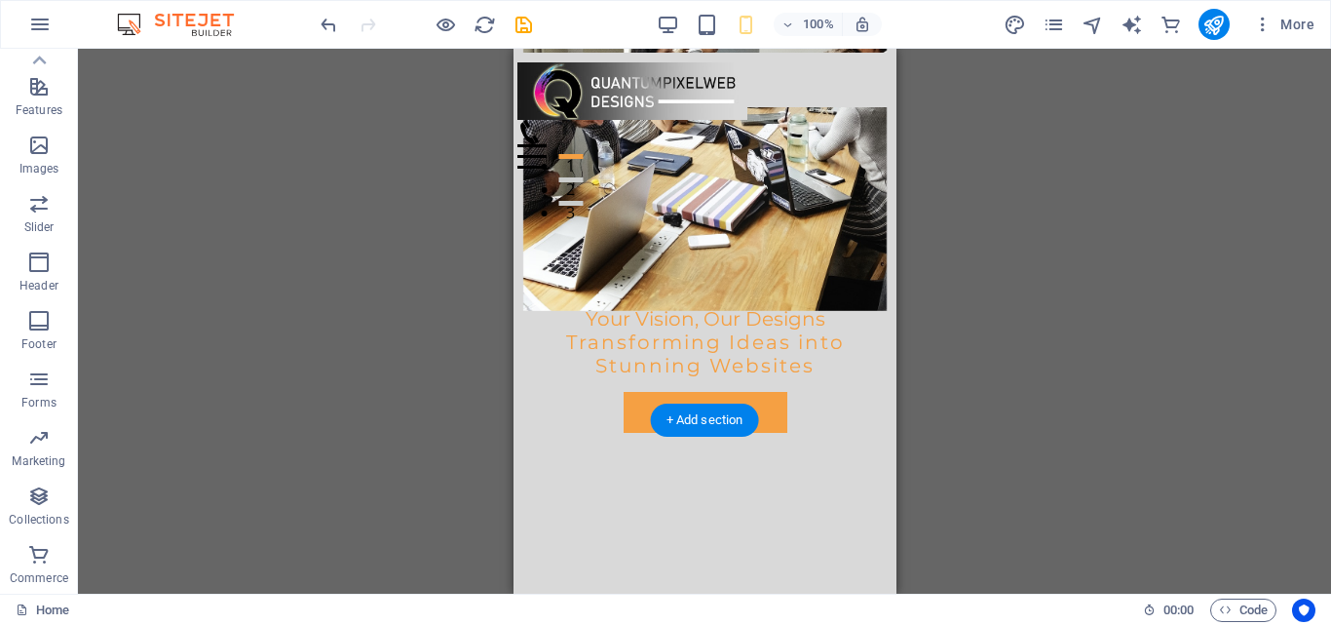
scroll to position [195, 0]
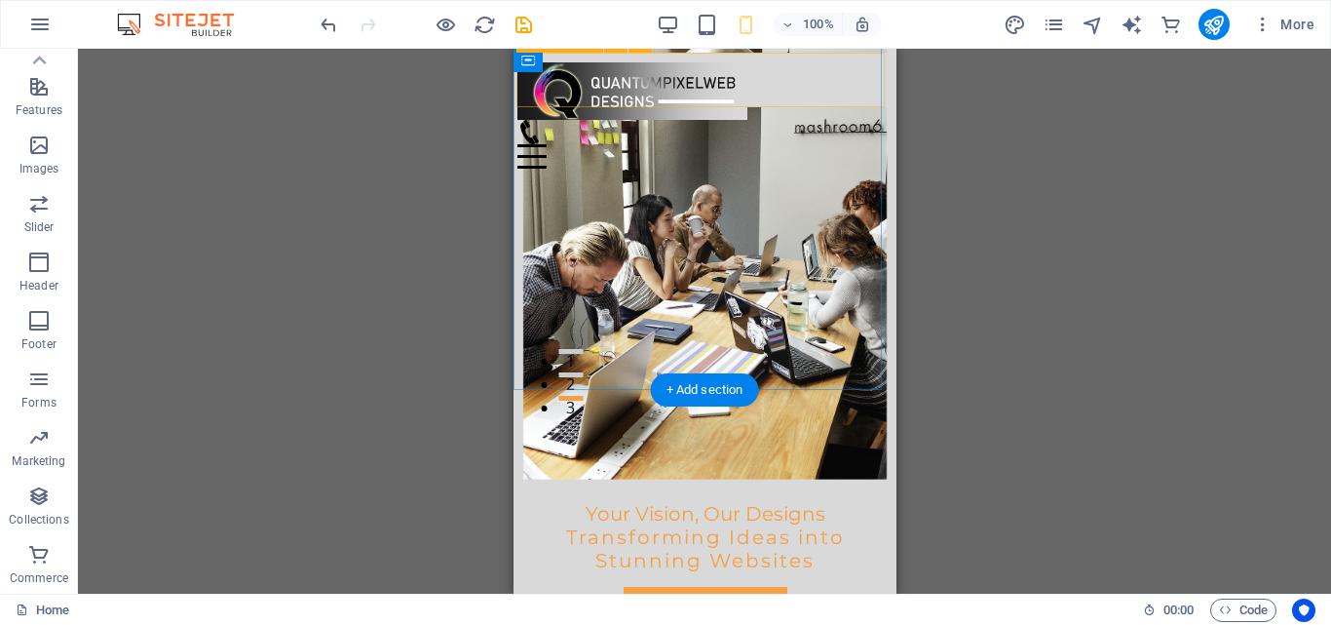
click at [861, 56] on div "Menu Home About Services Testimonials Contact" at bounding box center [707, 80] width 383 height 55
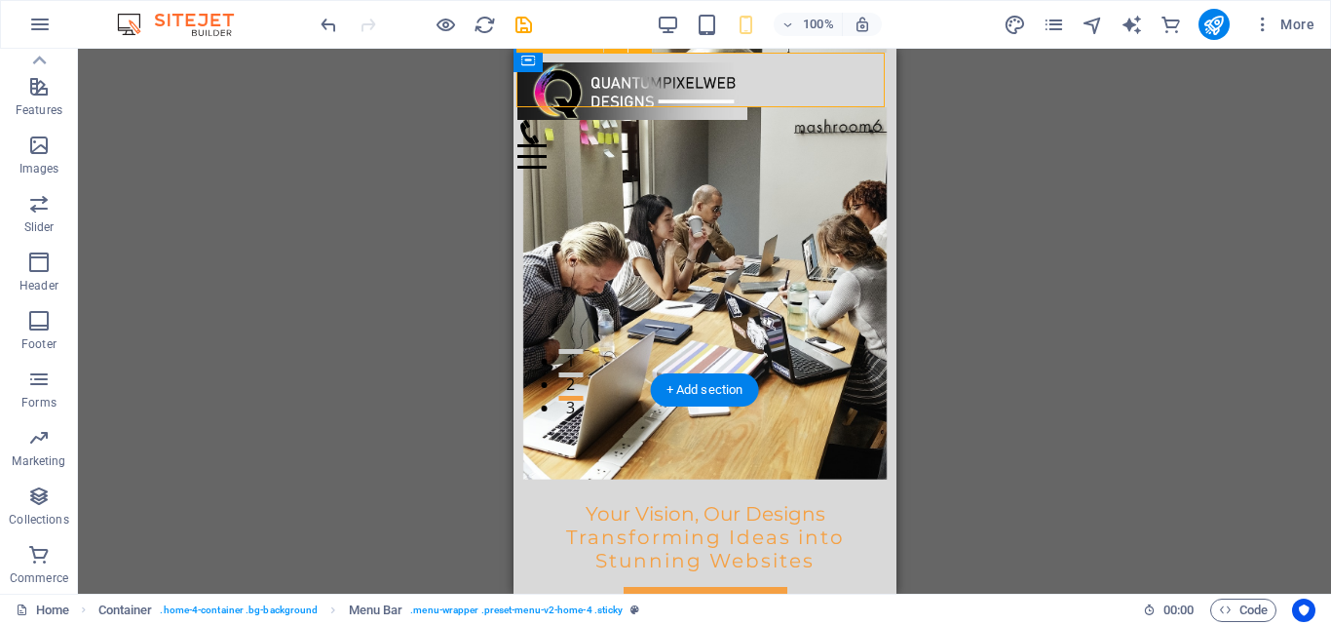
click at [861, 56] on div "Menu Home About Services Testimonials Contact" at bounding box center [707, 80] width 383 height 55
select select "%"
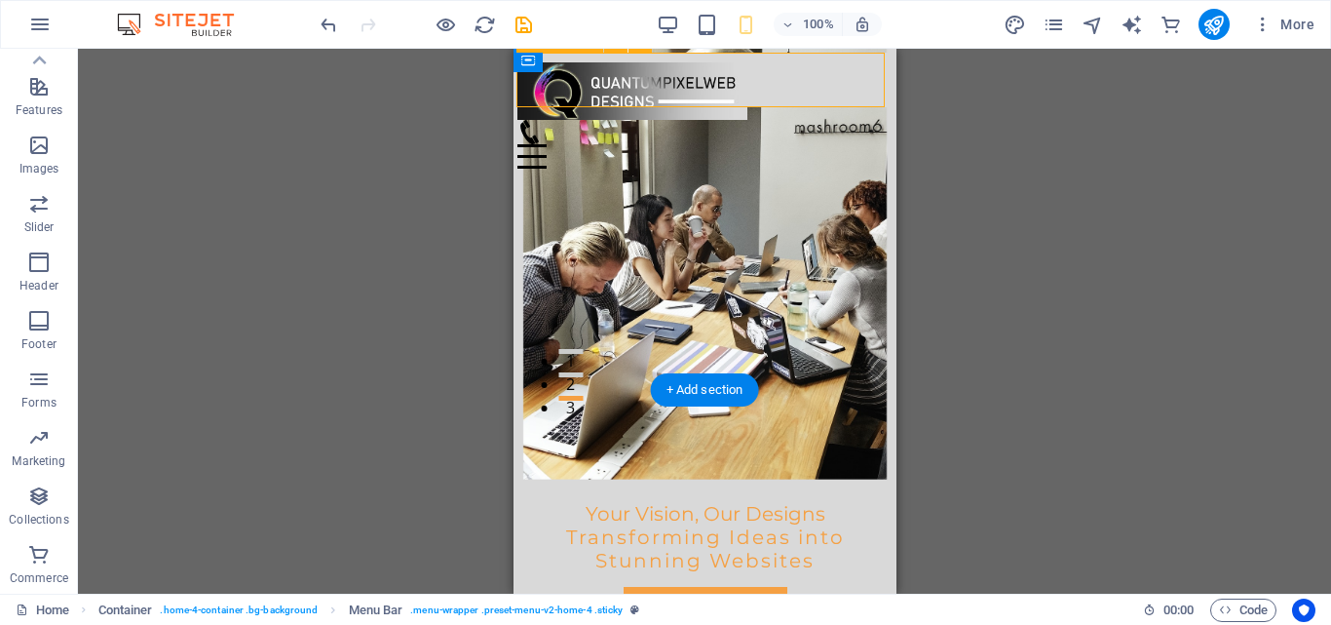
select select "%"
select select "px"
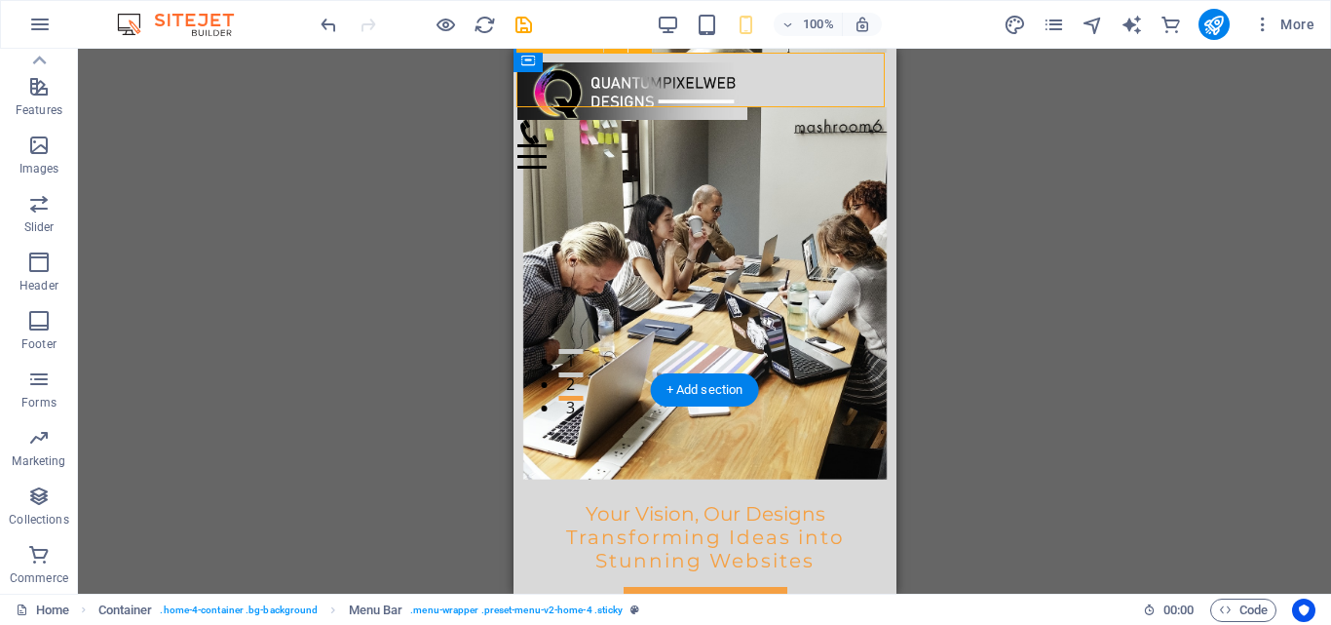
select select "px"
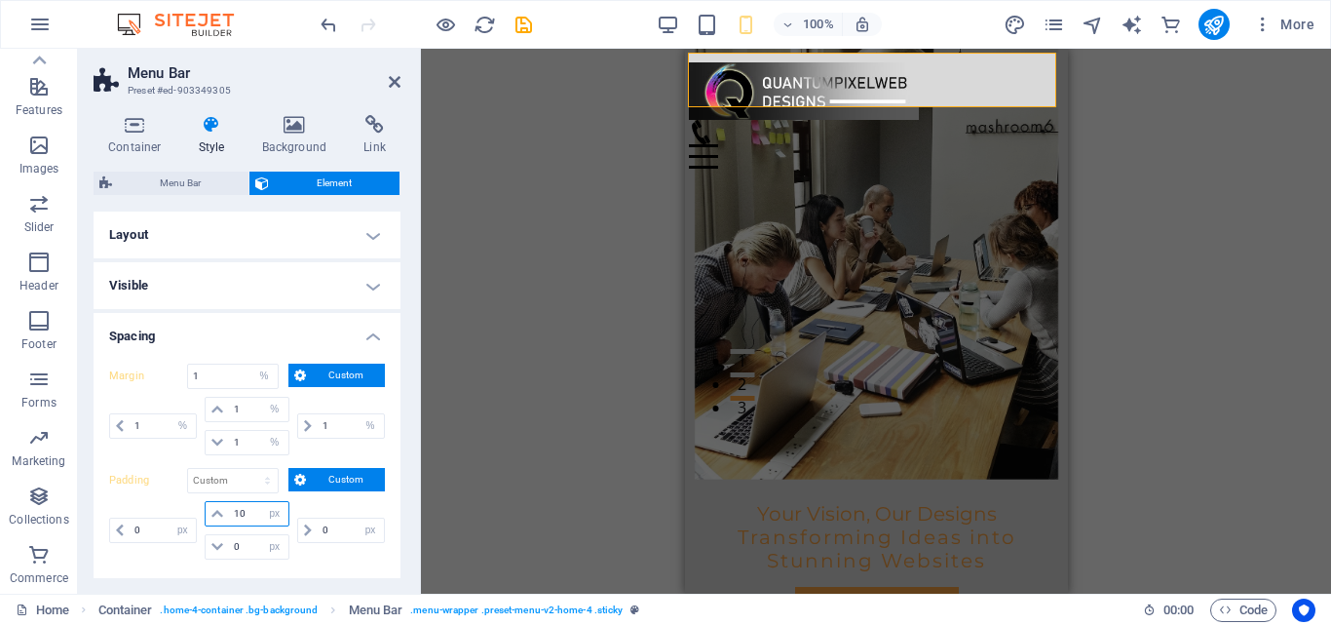
click at [256, 515] on input "10" at bounding box center [258, 513] width 58 height 23
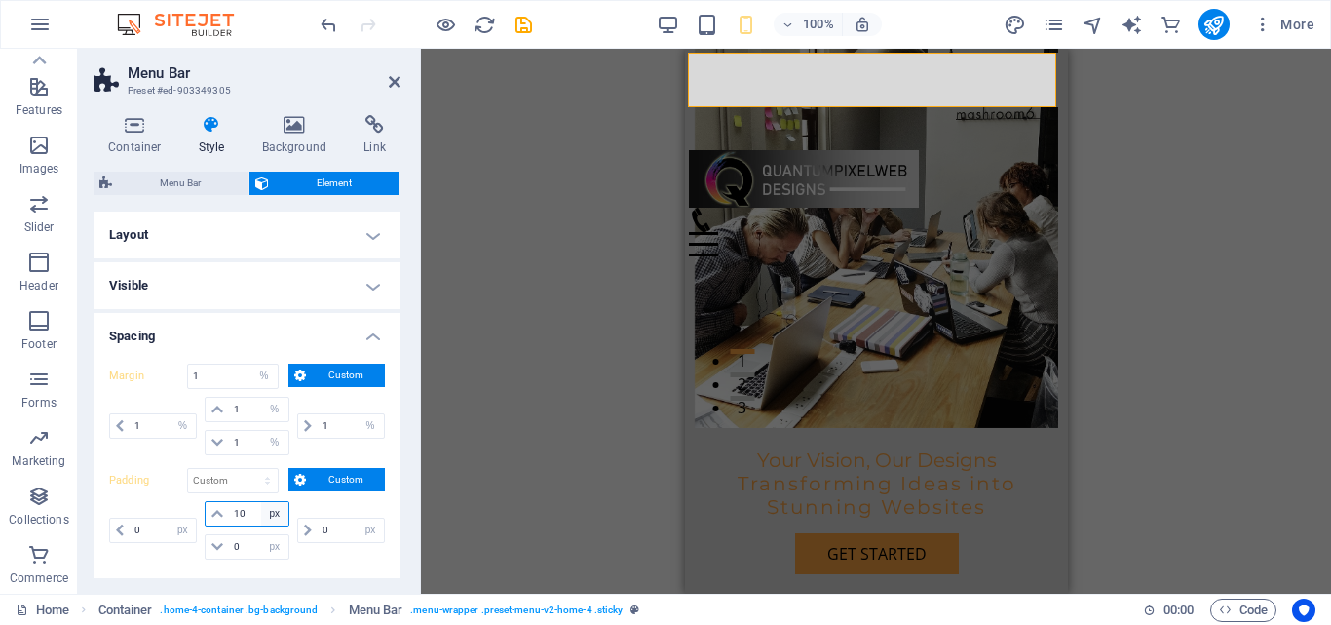
type input "1"
type input "0"
select select "px"
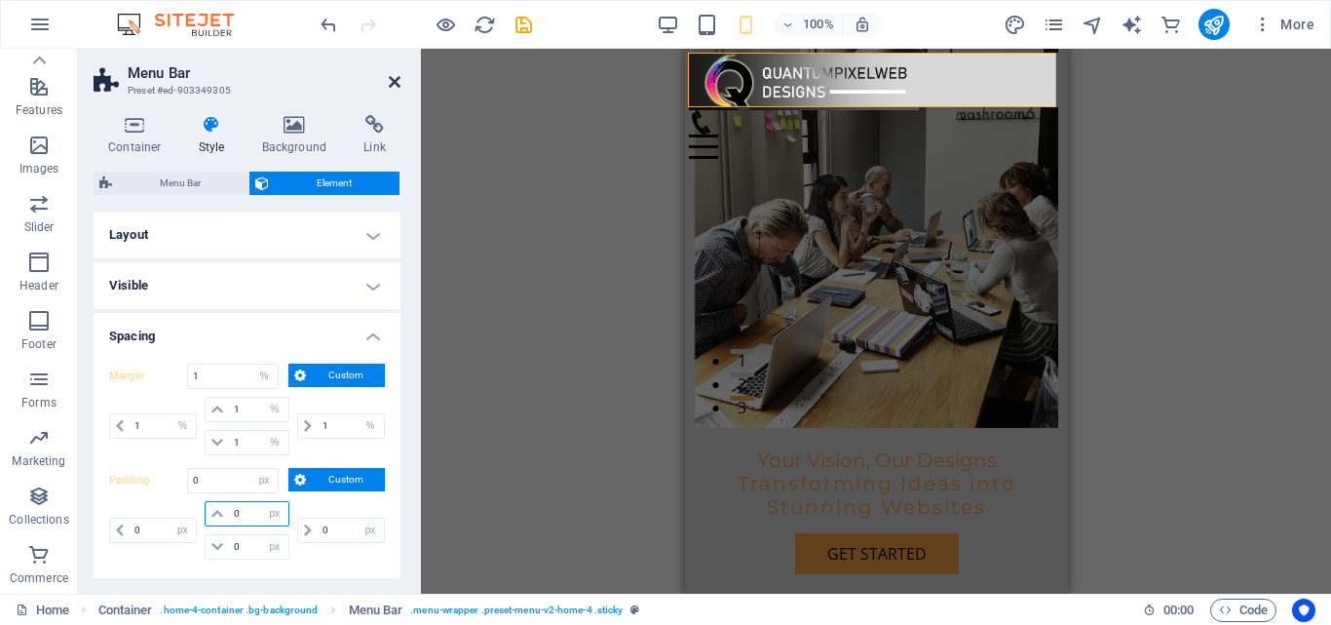
type input "0"
click at [389, 85] on icon at bounding box center [395, 82] width 12 height 16
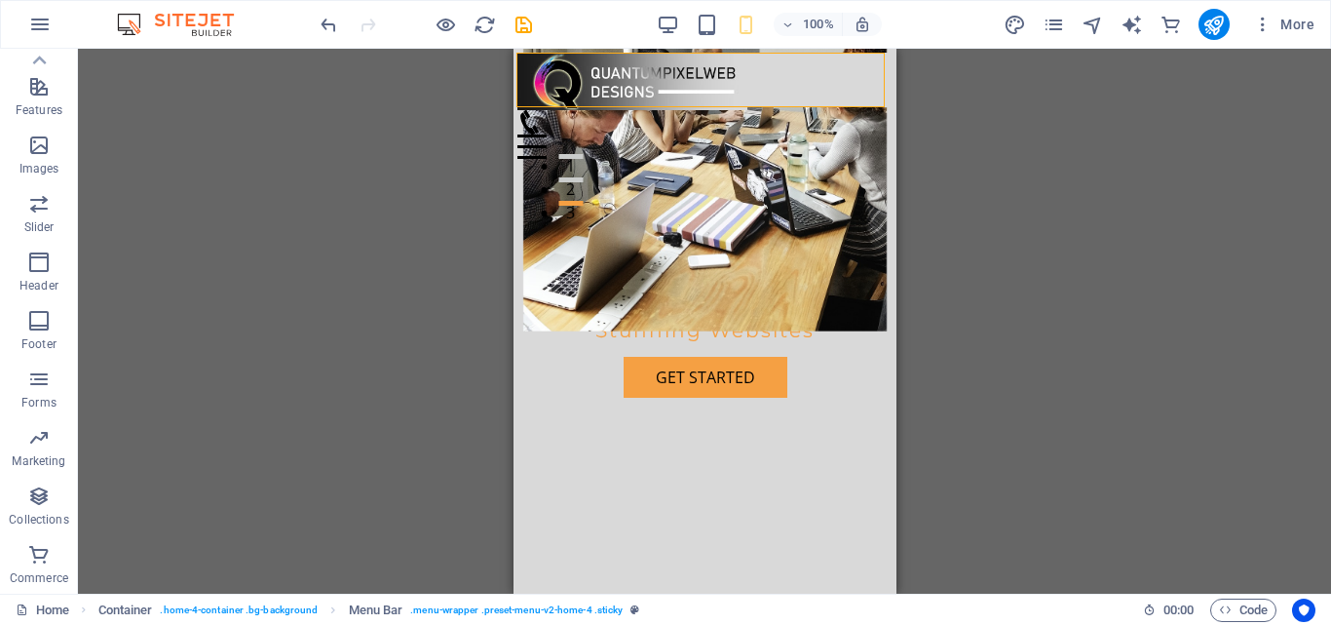
scroll to position [0, 0]
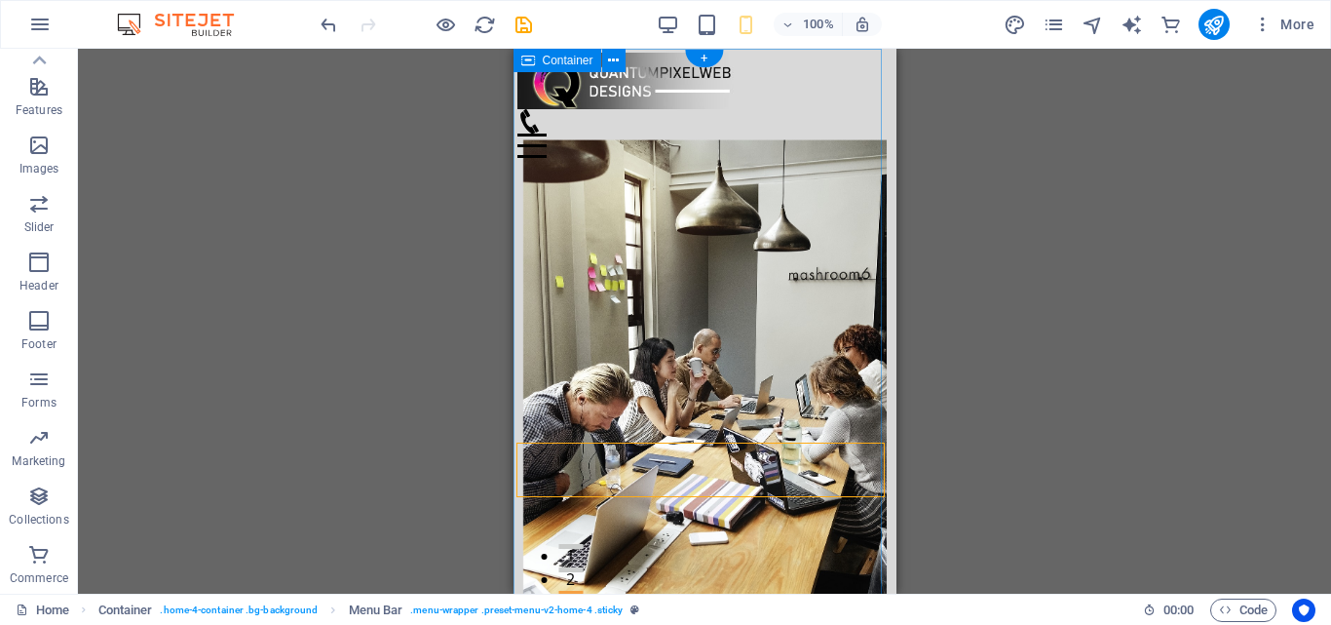
click at [875, 53] on div "Menu Home About Services Testimonials Contact Your Vision, Our Designs Transfor…" at bounding box center [704, 501] width 383 height 896
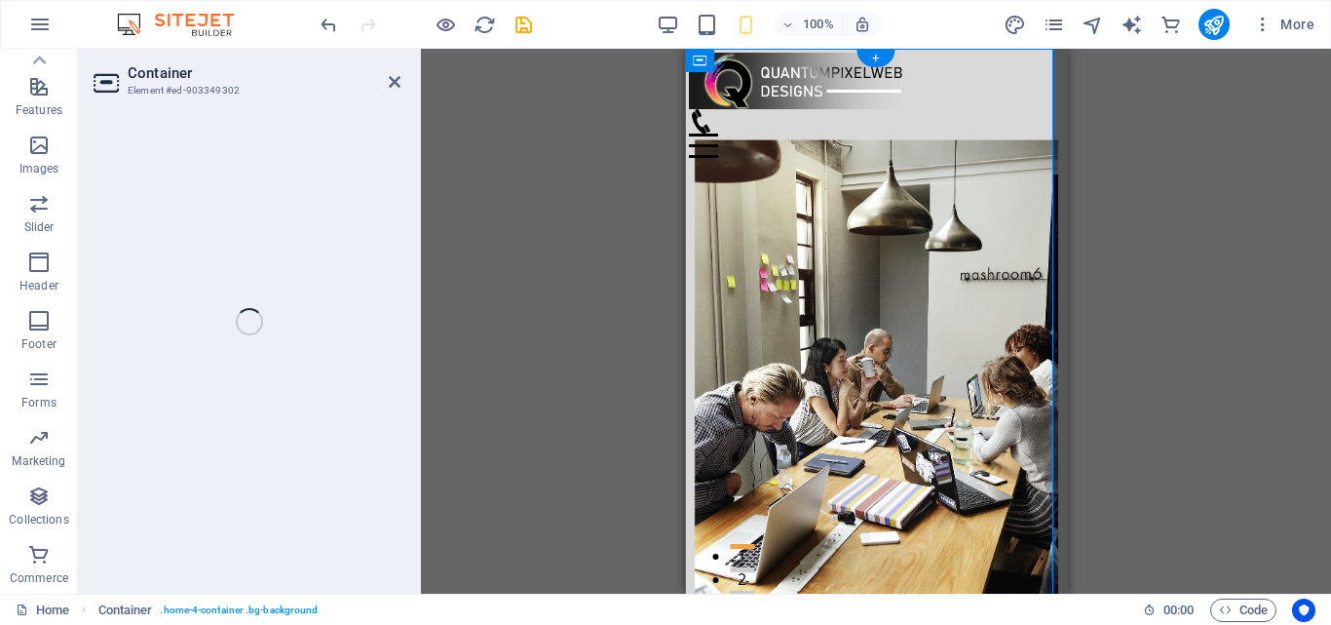
select select "header"
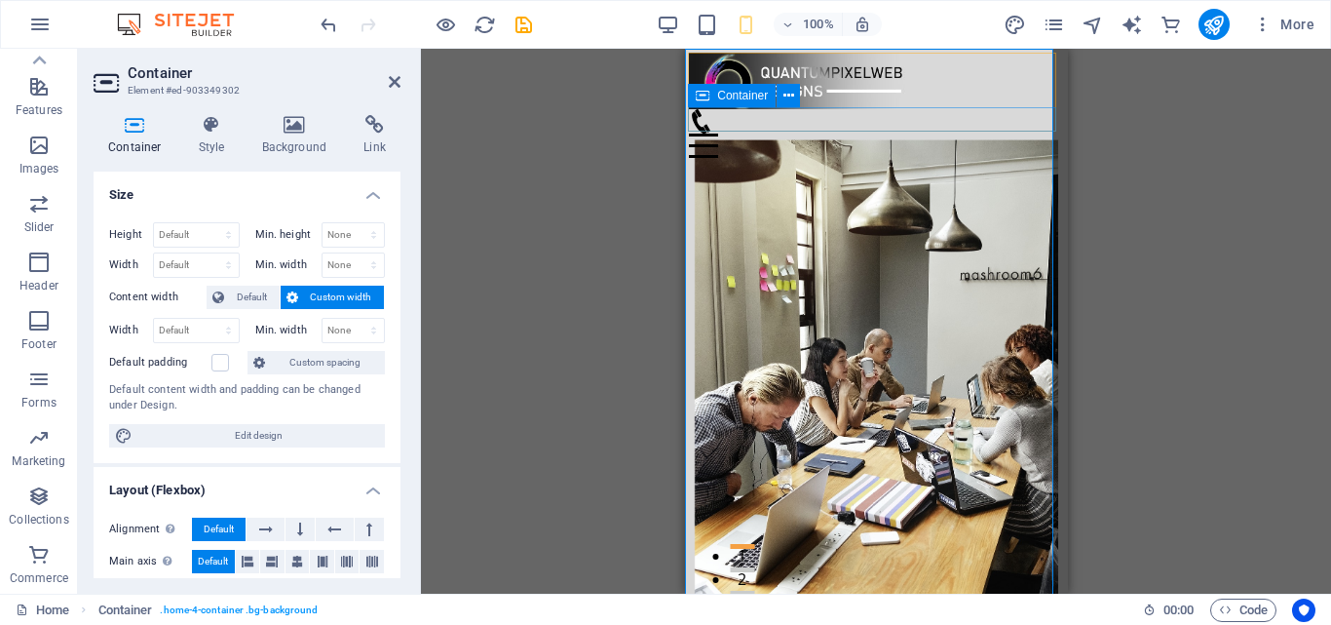
click at [897, 118] on div "Menu" at bounding box center [875, 133] width 375 height 49
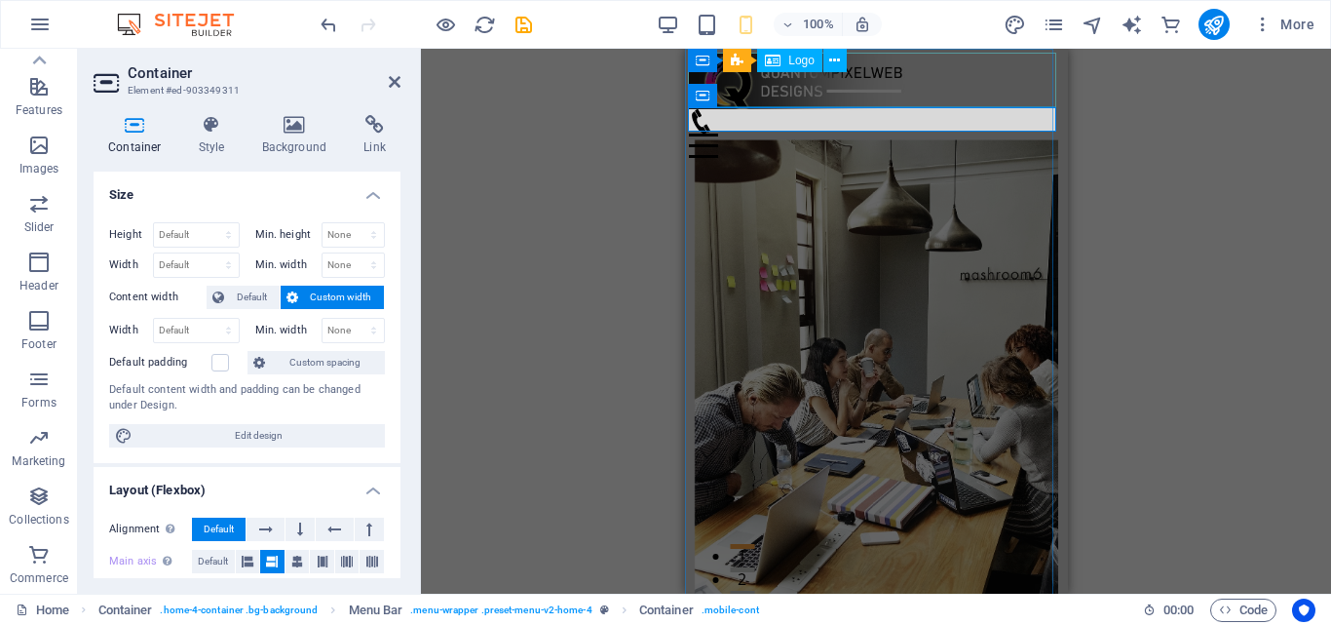
drag, startPoint x: 935, startPoint y: 99, endPoint x: 917, endPoint y: 125, distance: 30.8
click at [935, 98] on div at bounding box center [875, 81] width 375 height 57
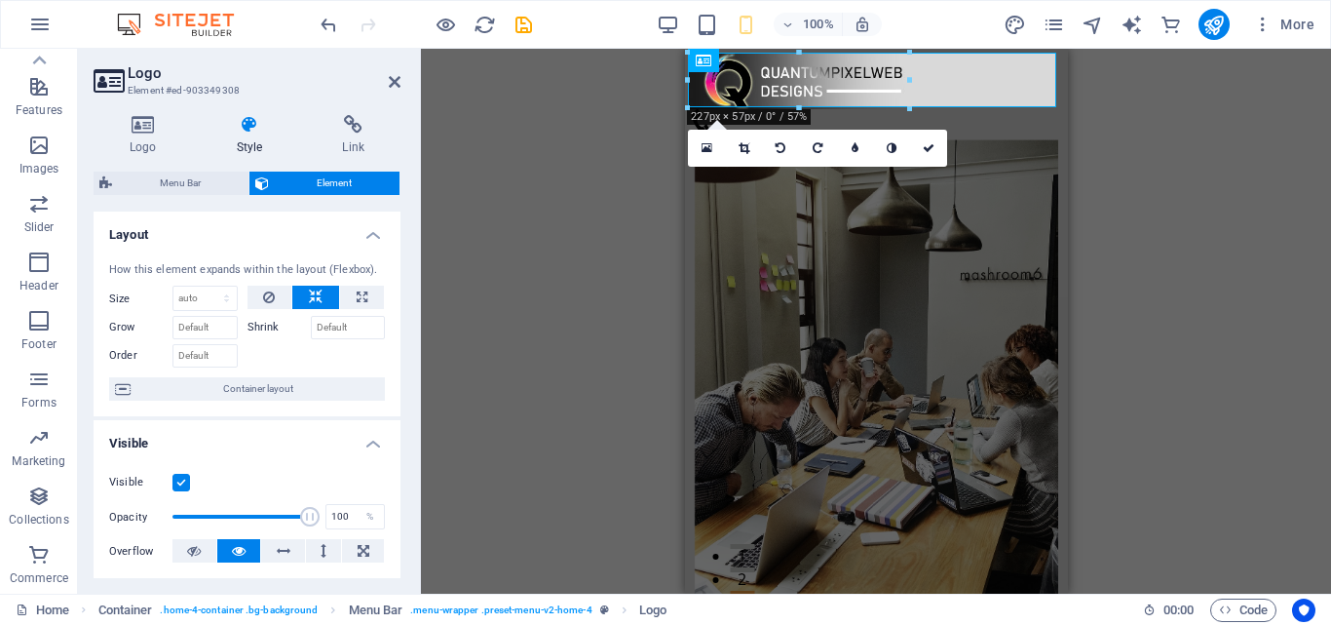
drag, startPoint x: 1148, startPoint y: 199, endPoint x: 1125, endPoint y: 191, distance: 24.7
click at [1148, 197] on div "H2 Container Container Banner Banner Container Container Menu Container Menu Ba…" at bounding box center [876, 321] width 910 height 545
click at [677, 99] on div "H2 Container Container Banner Banner Container Container Menu Container Menu Ba…" at bounding box center [876, 321] width 910 height 545
click at [640, 144] on div "H2 Container Container Banner Banner Container Container Menu Container Menu Ba…" at bounding box center [876, 321] width 910 height 545
click at [640, 143] on div "H2 Container Container Banner Banner Container Container Menu Container Menu Ba…" at bounding box center [876, 321] width 910 height 545
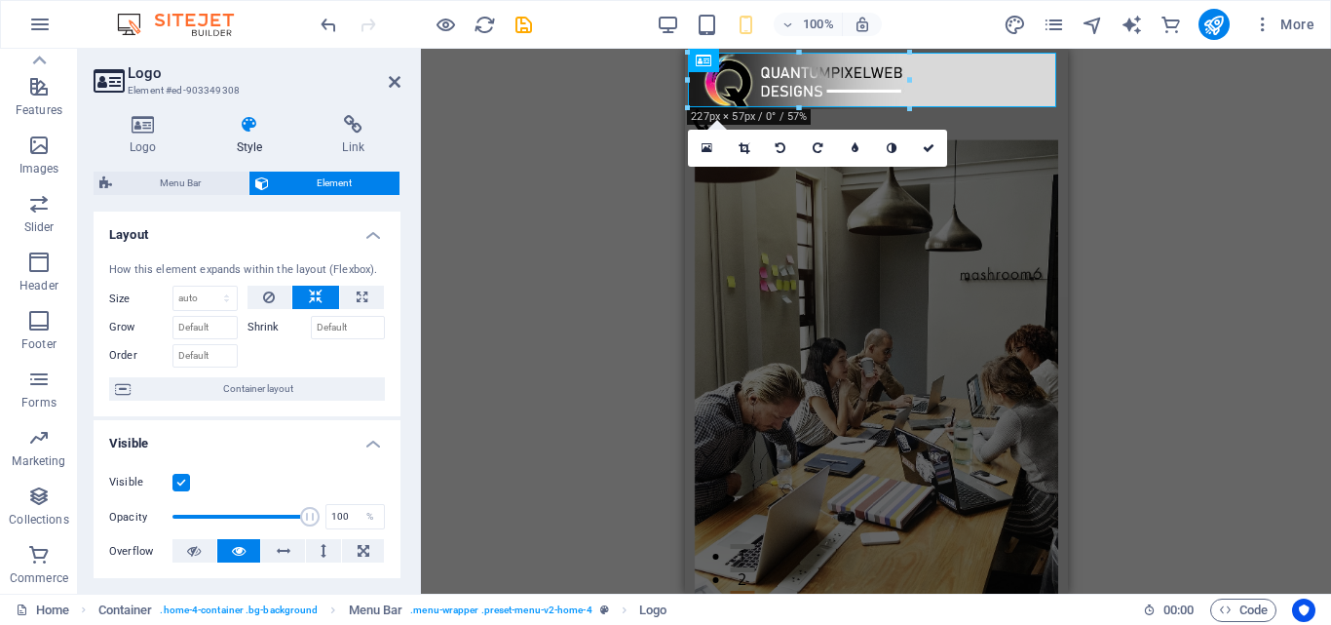
click at [396, 69] on h2 "Logo" at bounding box center [264, 73] width 273 height 18
click at [391, 80] on icon at bounding box center [395, 82] width 12 height 16
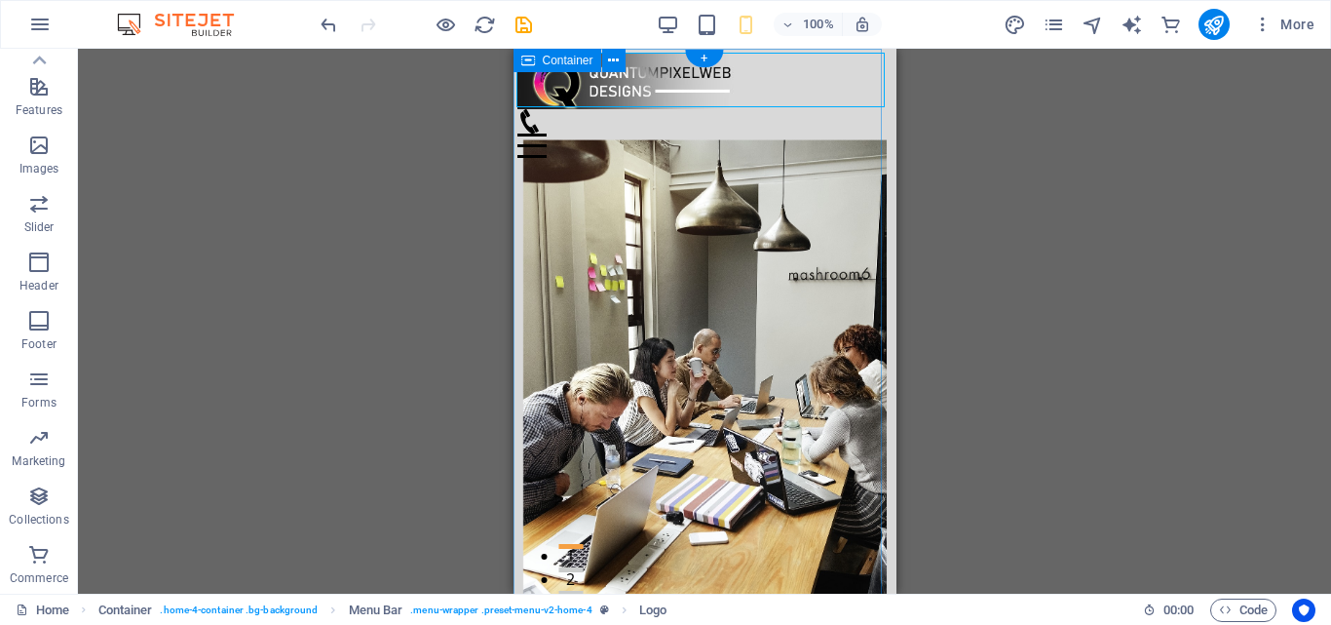
click at [828, 53] on div "Menu Home About Services Testimonials Contact Your Vision, Our Designs Transfor…" at bounding box center [704, 501] width 383 height 896
select select "header"
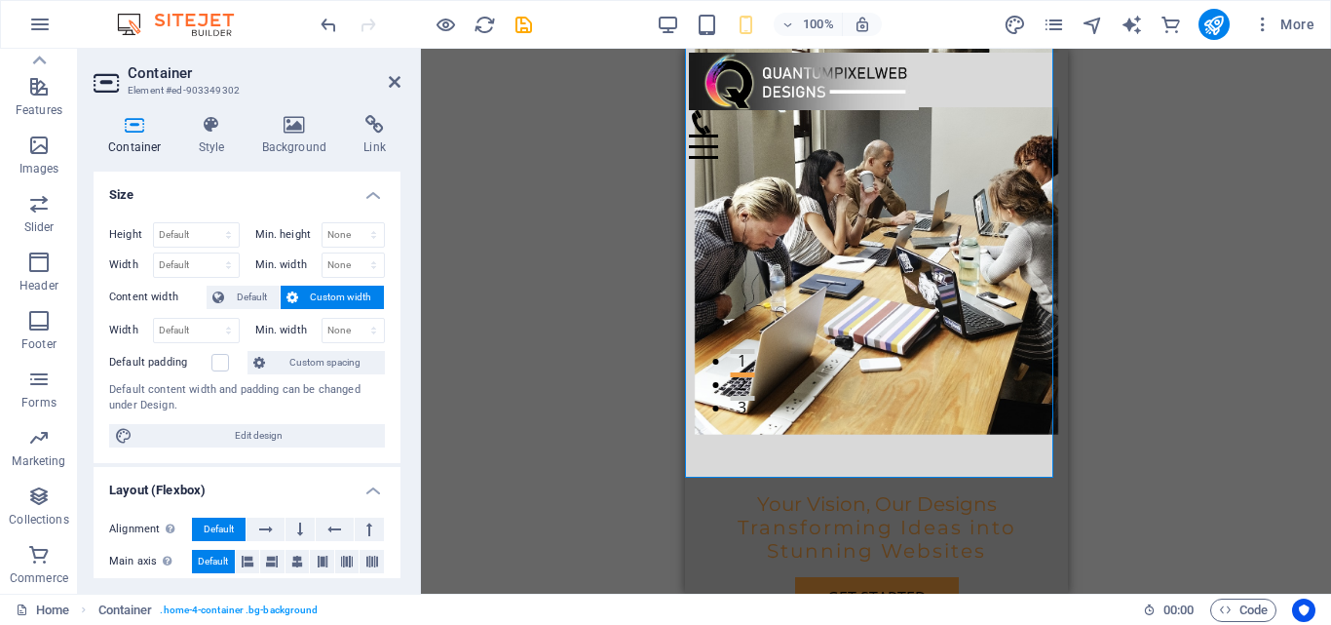
scroll to position [97, 0]
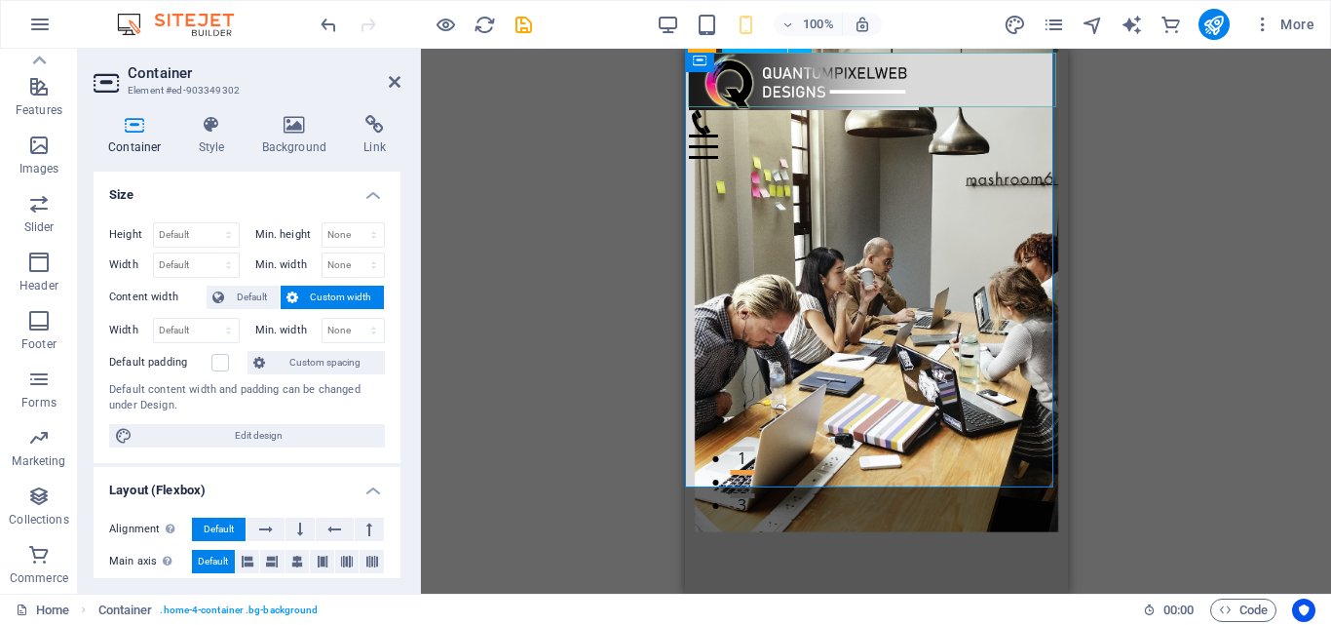
click at [1029, 73] on div at bounding box center [879, 81] width 383 height 57
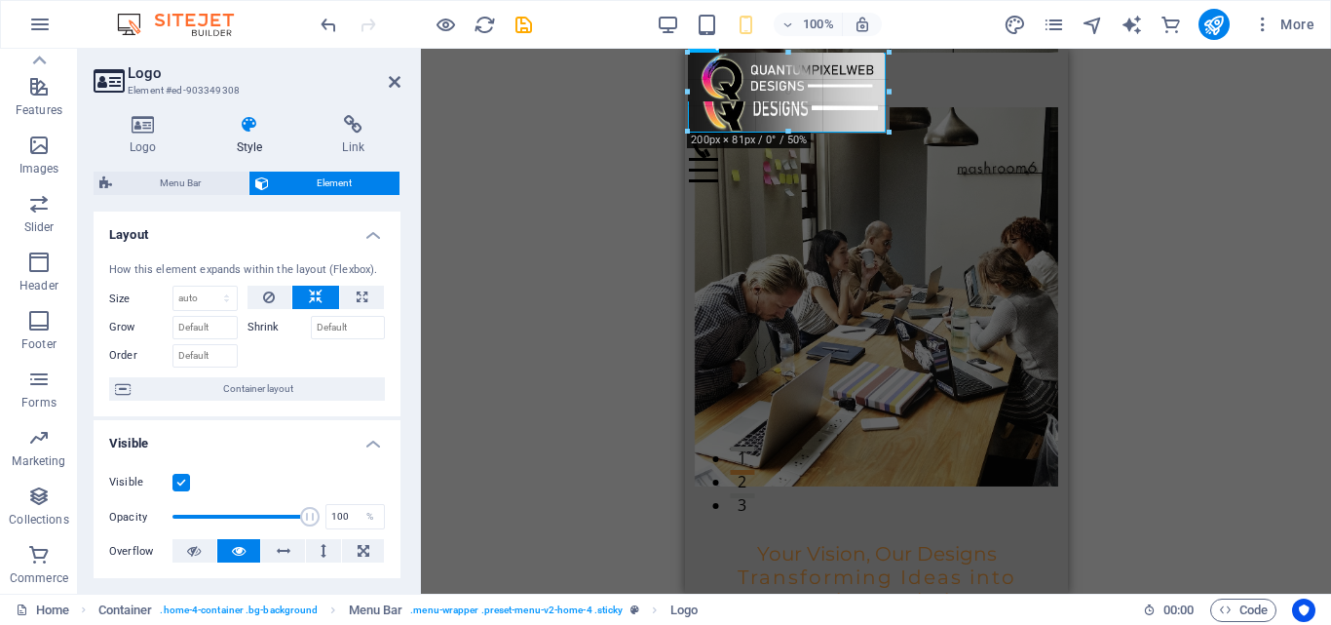
drag, startPoint x: 879, startPoint y: 109, endPoint x: 574, endPoint y: 135, distance: 306.1
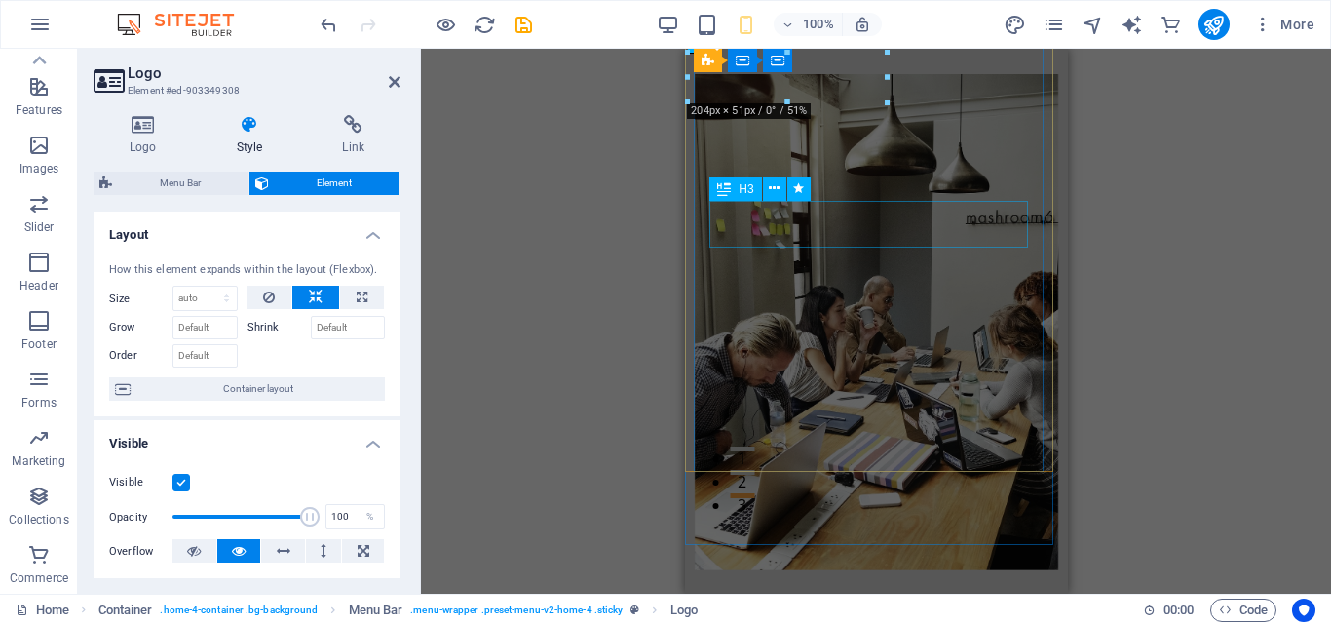
scroll to position [0, 0]
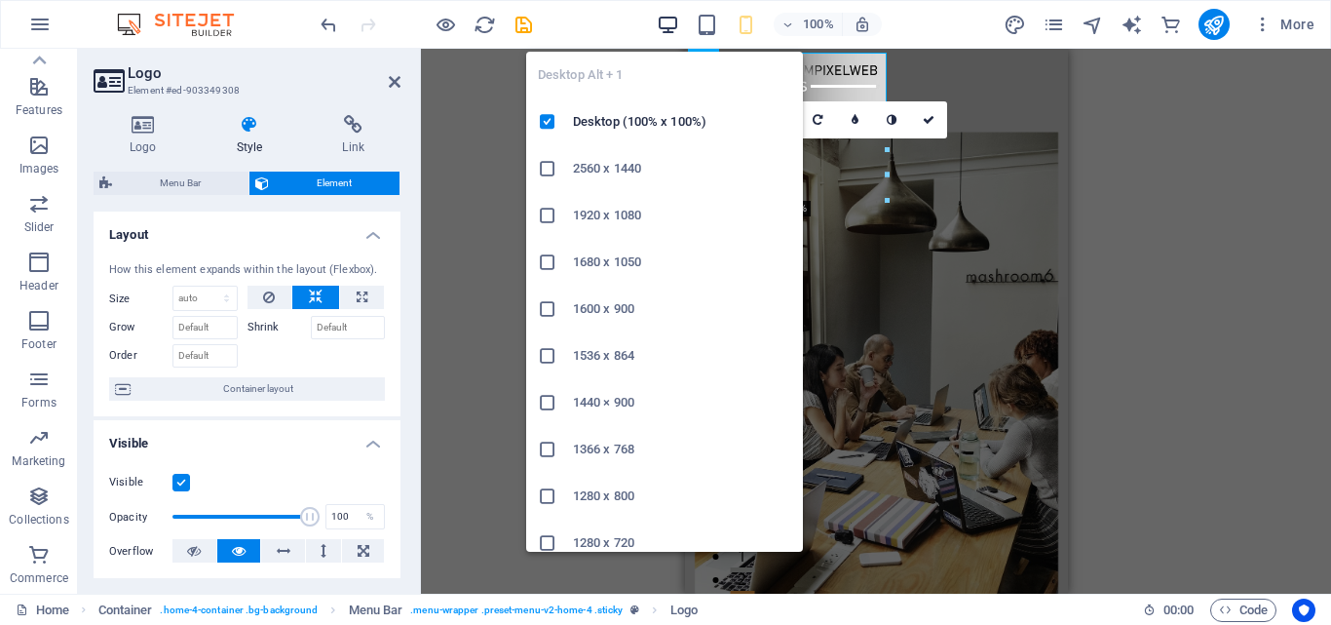
click at [660, 21] on icon "button" at bounding box center [668, 25] width 22 height 22
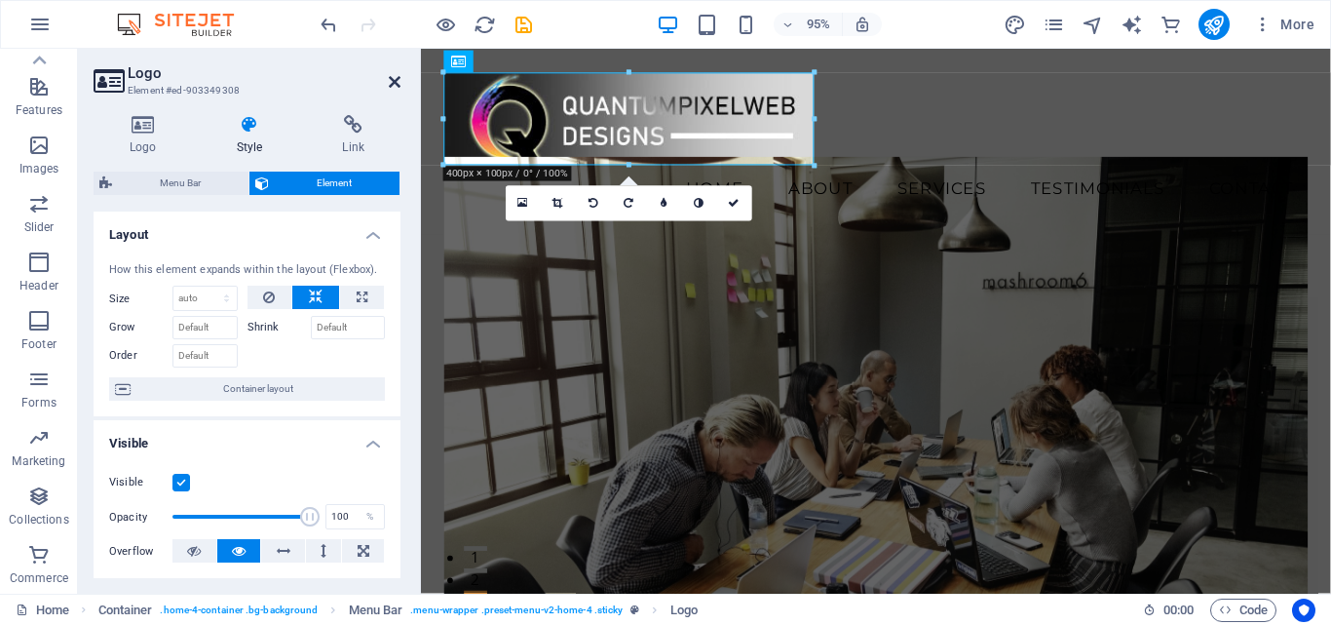
click at [395, 79] on icon at bounding box center [395, 82] width 12 height 16
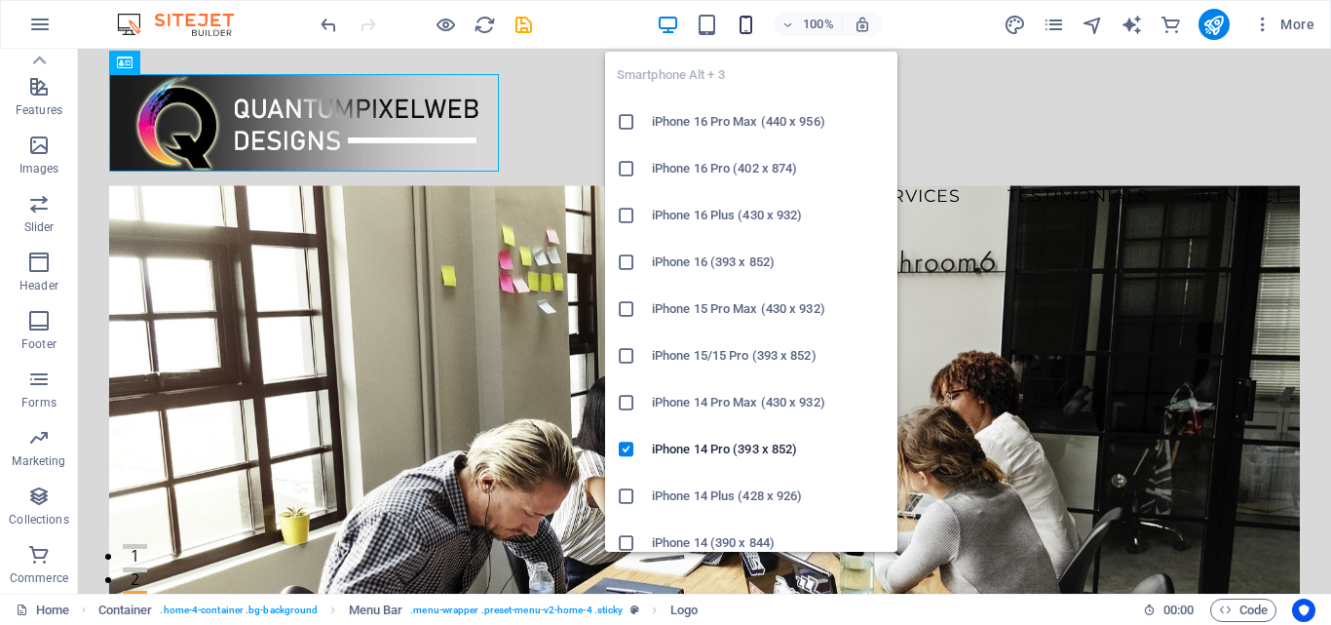
click at [752, 24] on icon "button" at bounding box center [746, 25] width 22 height 22
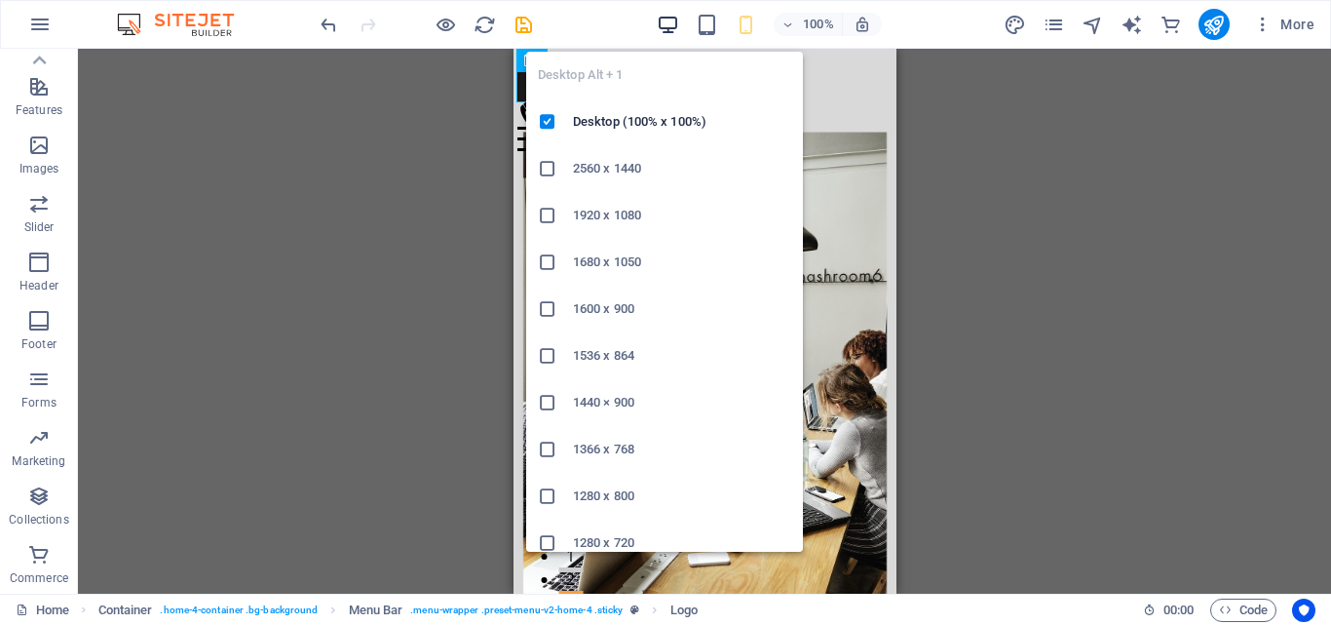
click at [663, 19] on icon "button" at bounding box center [668, 25] width 22 height 22
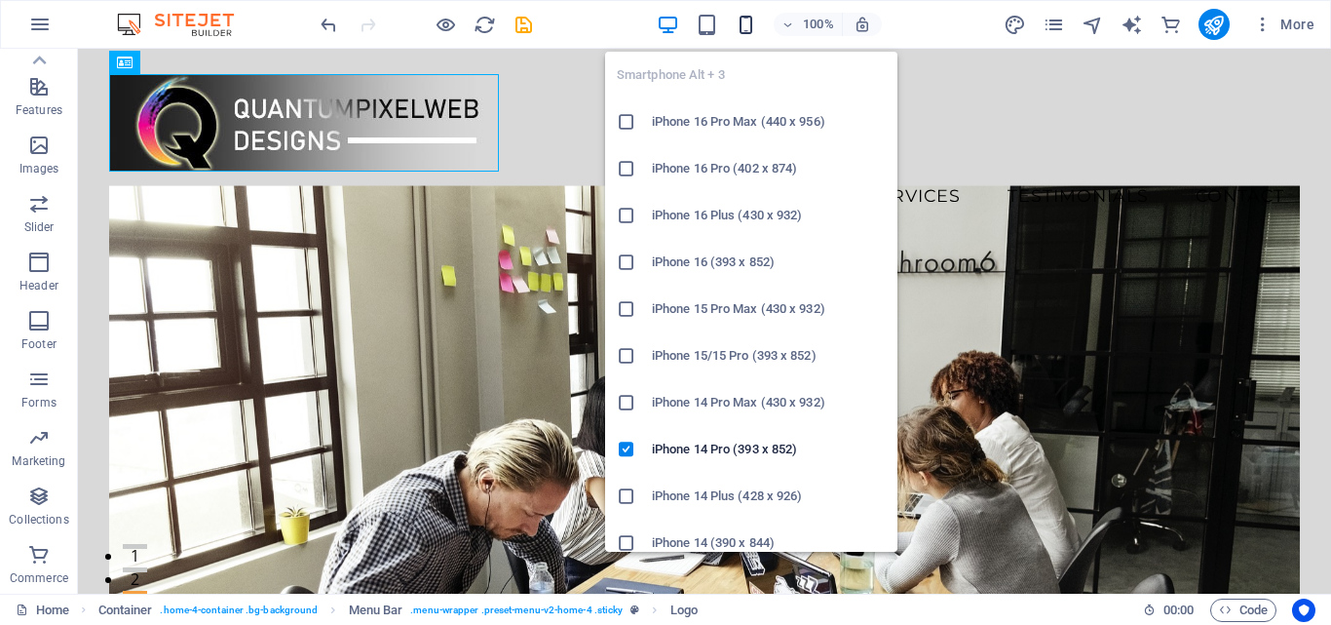
click at [750, 28] on icon "button" at bounding box center [746, 25] width 22 height 22
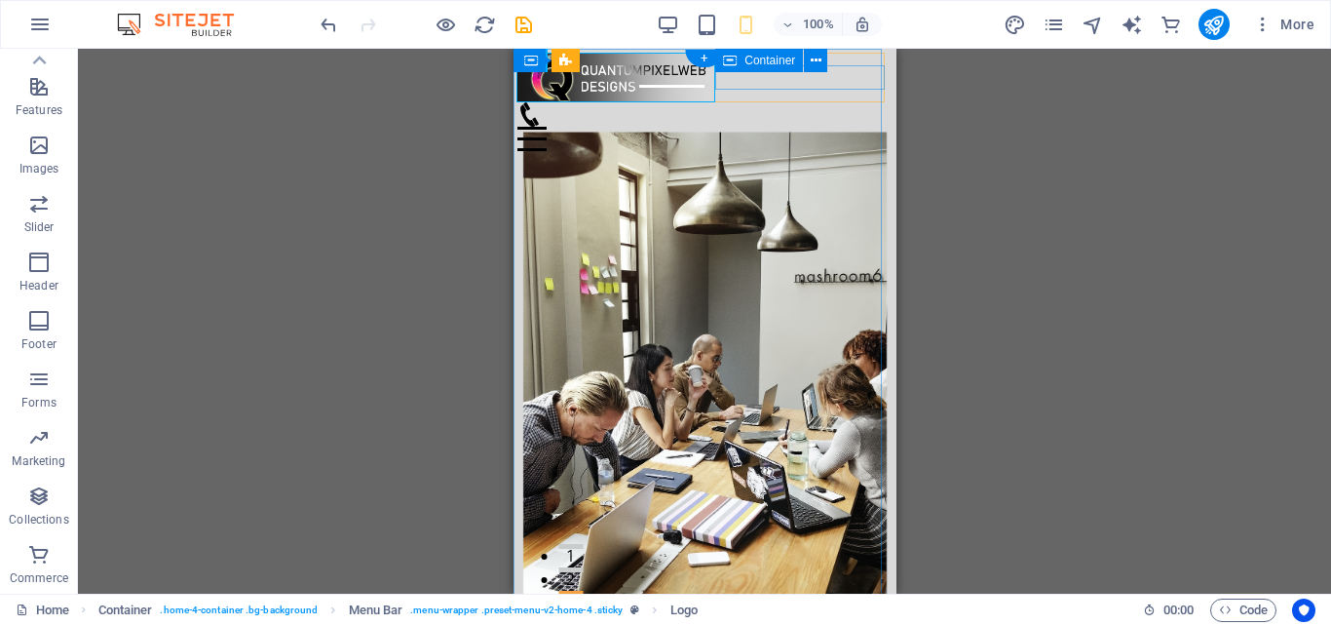
click at [847, 102] on div "Menu" at bounding box center [703, 126] width 375 height 49
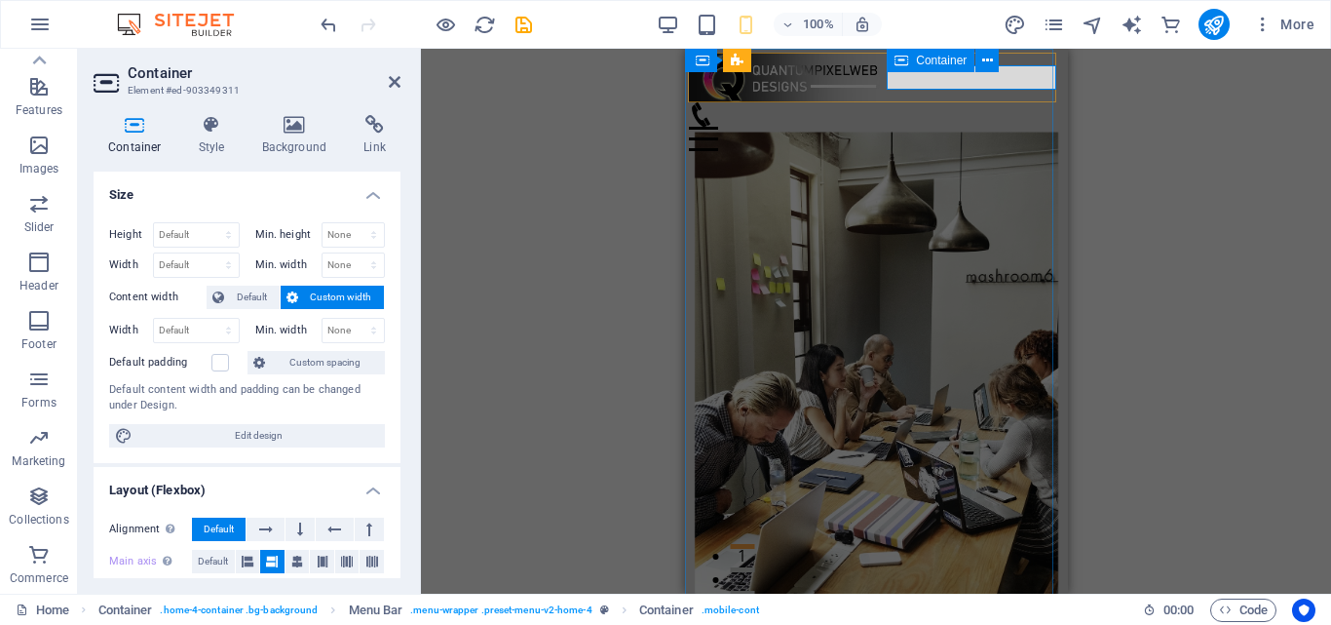
click at [916, 102] on div "Menu" at bounding box center [875, 126] width 375 height 49
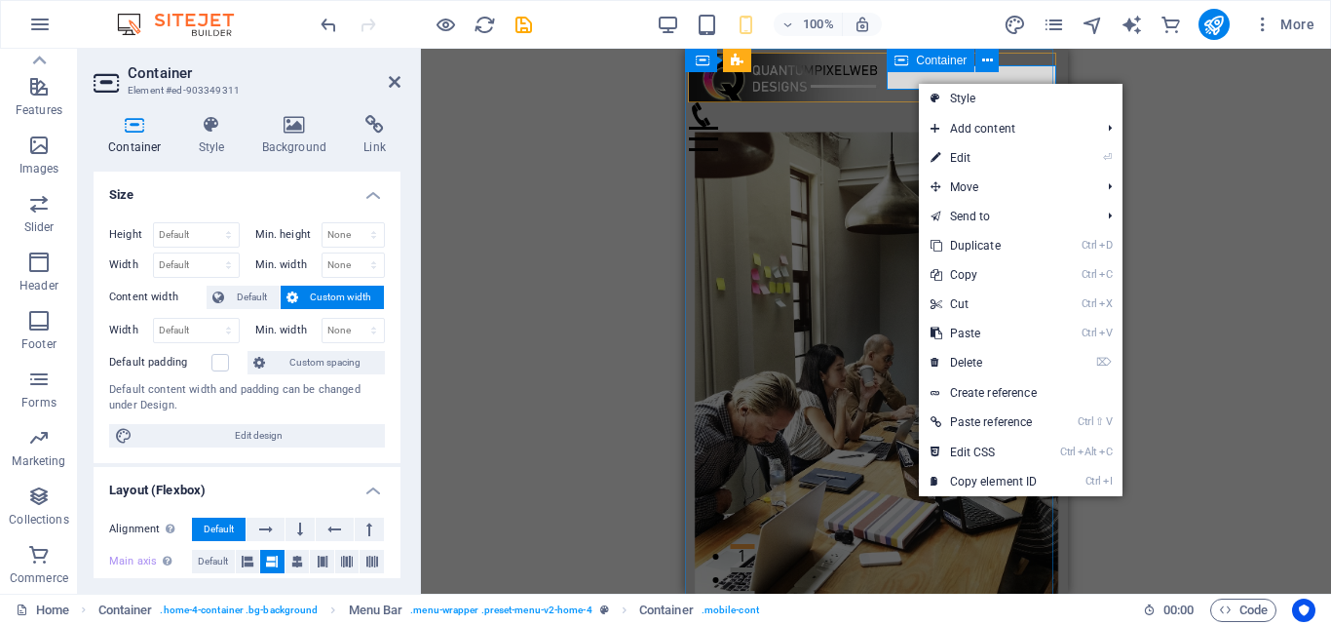
click at [916, 102] on div "Menu" at bounding box center [875, 126] width 375 height 49
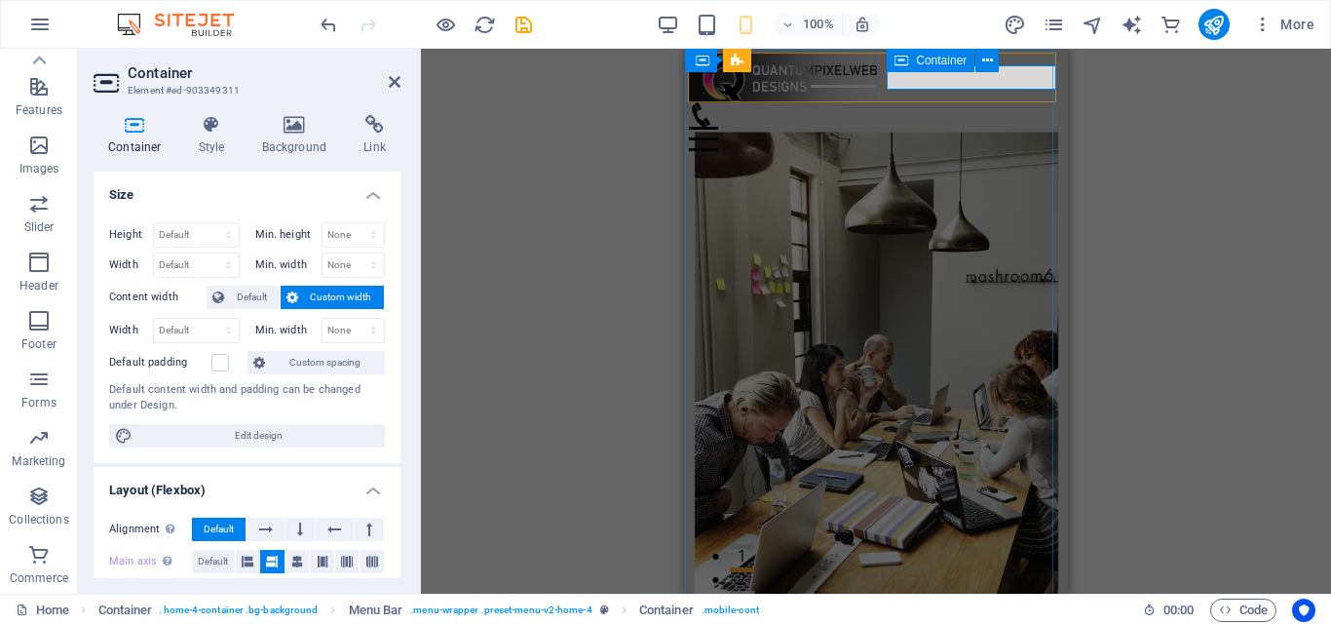
click at [891, 102] on div "Menu" at bounding box center [875, 126] width 375 height 49
click at [952, 102] on div "Menu" at bounding box center [875, 126] width 375 height 49
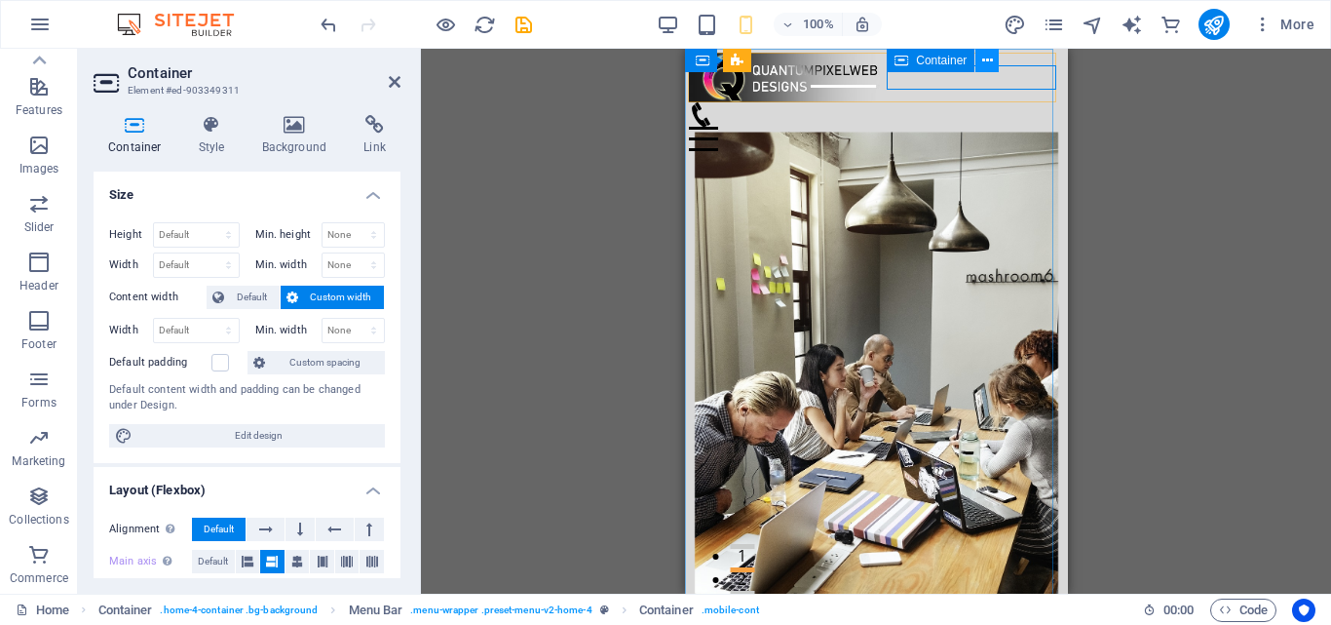
click at [978, 61] on button at bounding box center [986, 60] width 23 height 23
click at [961, 102] on div "Menu" at bounding box center [875, 126] width 375 height 49
click at [1001, 102] on figure at bounding box center [868, 114] width 360 height 24
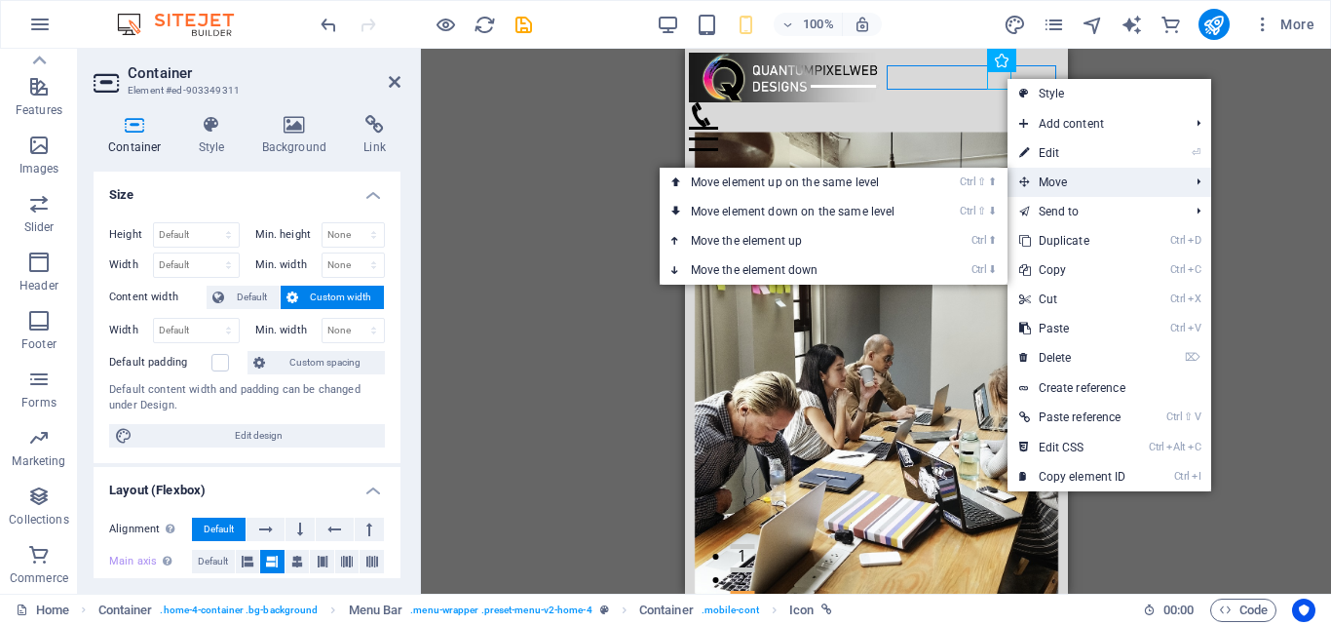
click at [1052, 179] on span "Move" at bounding box center [1095, 182] width 174 height 29
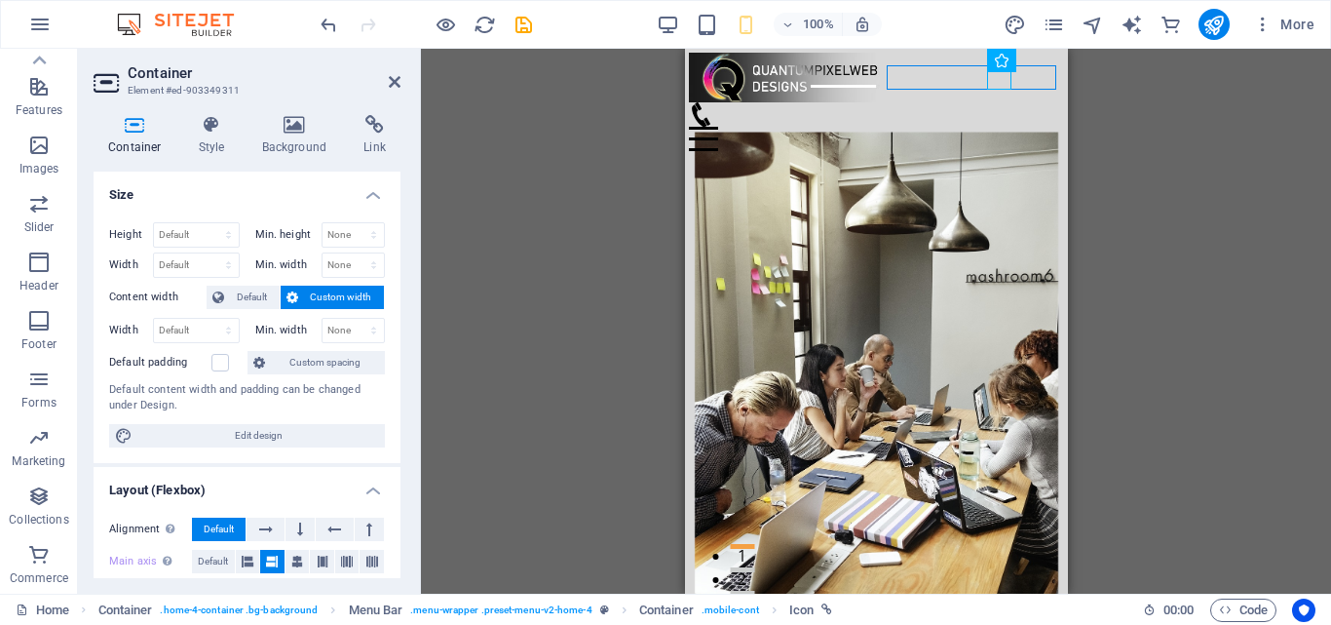
drag, startPoint x: 1076, startPoint y: 175, endPoint x: 544, endPoint y: 164, distance: 532.2
click at [568, 173] on div "H2 Container Banner Banner Container Menu Container Menu Bar Spacer H3 Info Bar…" at bounding box center [876, 321] width 910 height 545
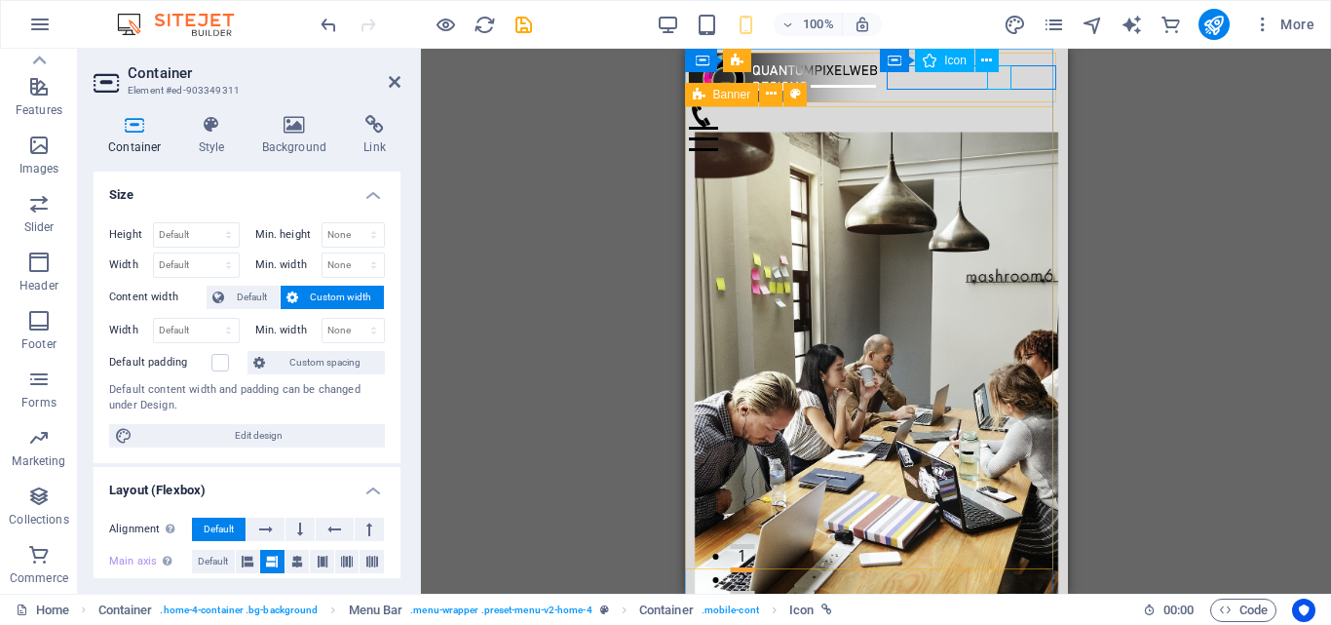
click at [1003, 102] on figure at bounding box center [868, 114] width 360 height 24
select select "xMidYMid"
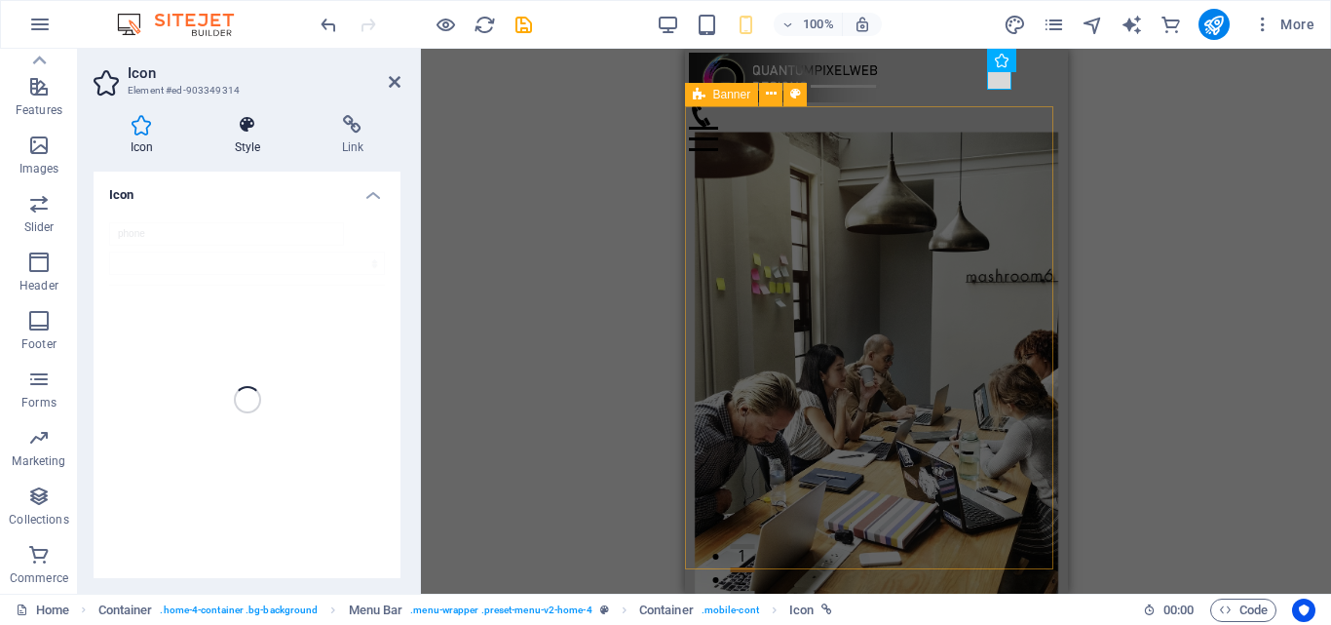
click at [235, 146] on h4 "Style" at bounding box center [251, 135] width 107 height 41
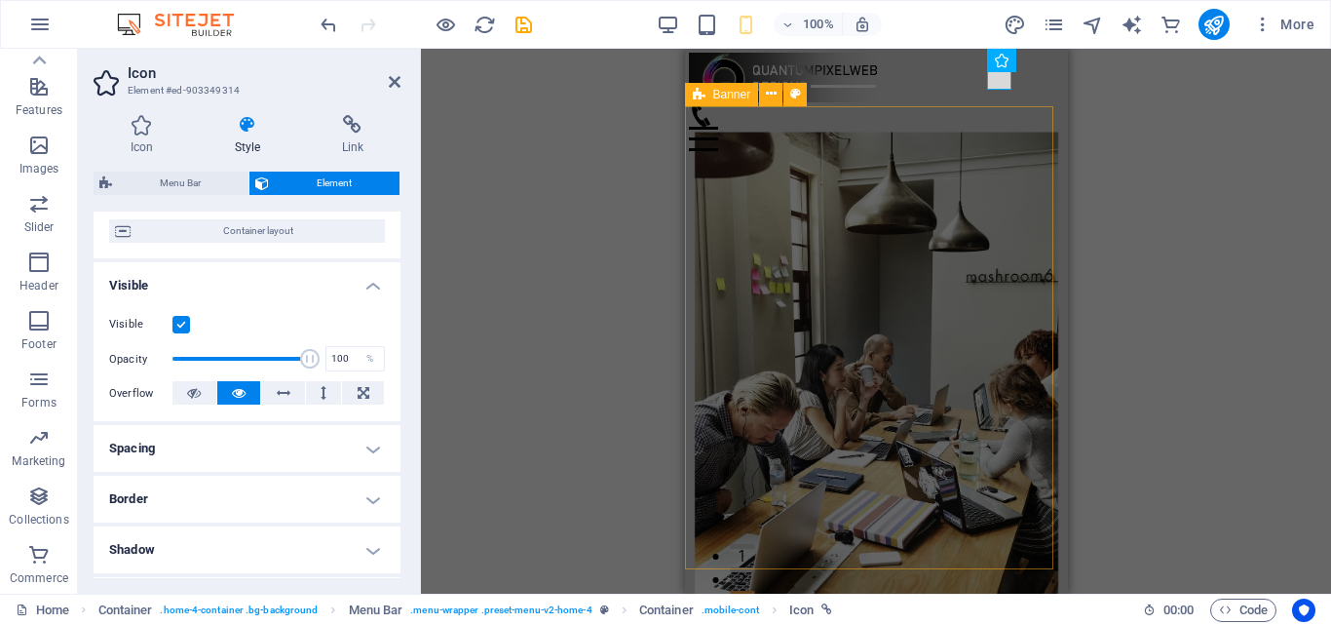
scroll to position [195, 0]
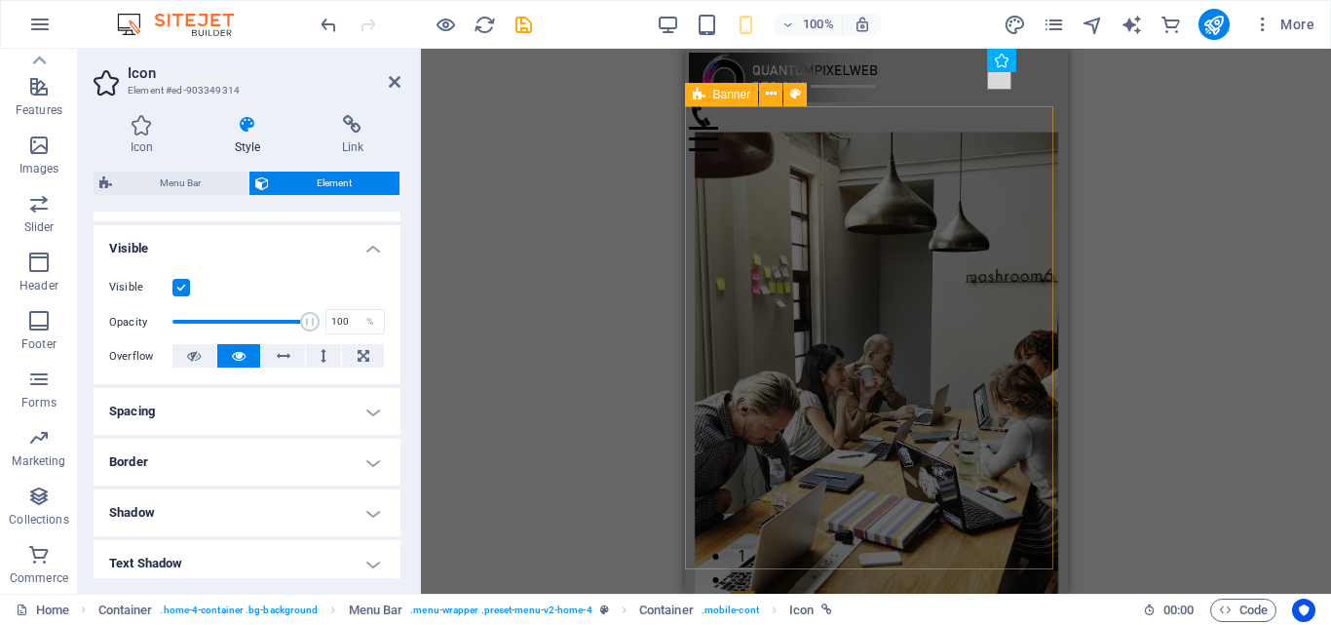
click at [359, 409] on h4 "Spacing" at bounding box center [247, 411] width 307 height 47
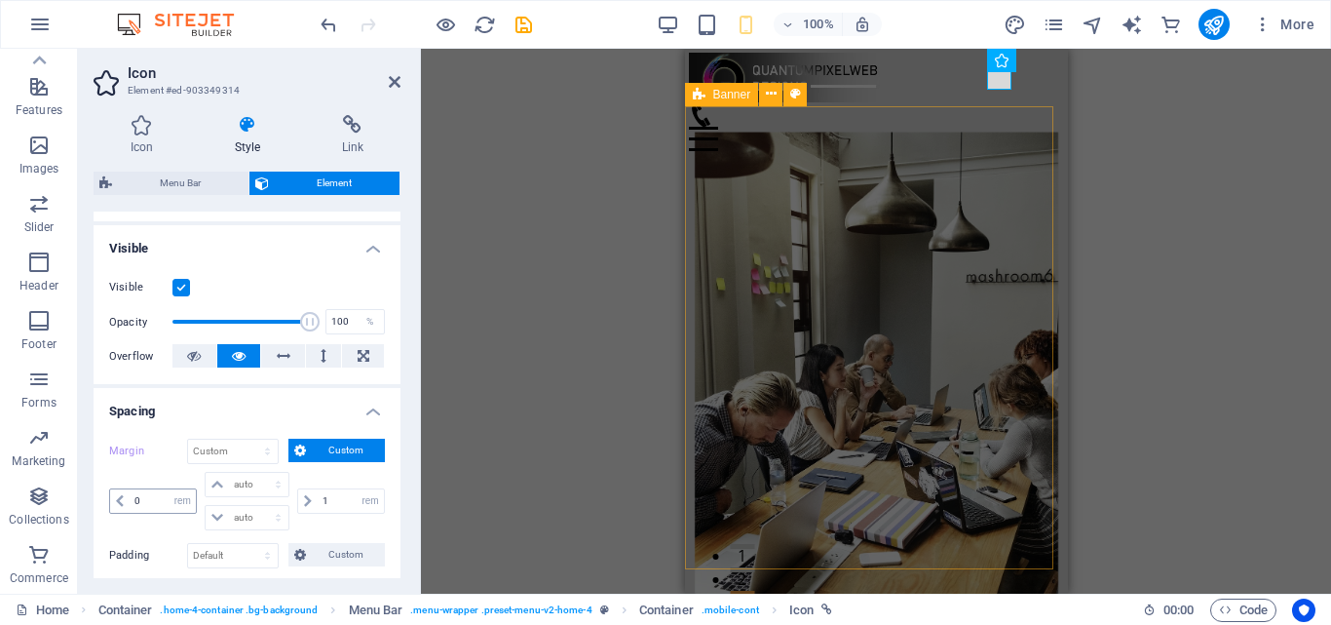
click at [121, 498] on icon at bounding box center [120, 501] width 8 height 12
click at [172, 501] on select "auto px % rem vw vh" at bounding box center [182, 500] width 27 height 23
select select "%"
click at [169, 489] on select "auto px % rem vw vh" at bounding box center [182, 500] width 27 height 23
type input "100"
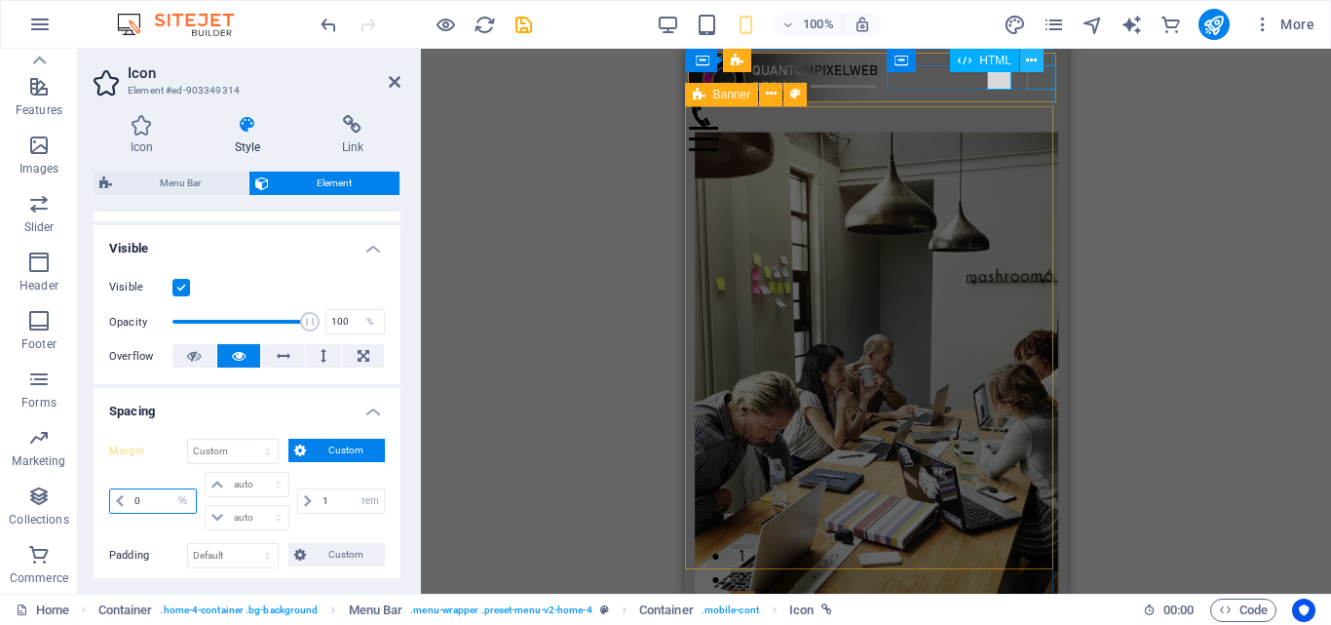
type input "0"
click at [1040, 68] on button at bounding box center [1031, 60] width 23 height 23
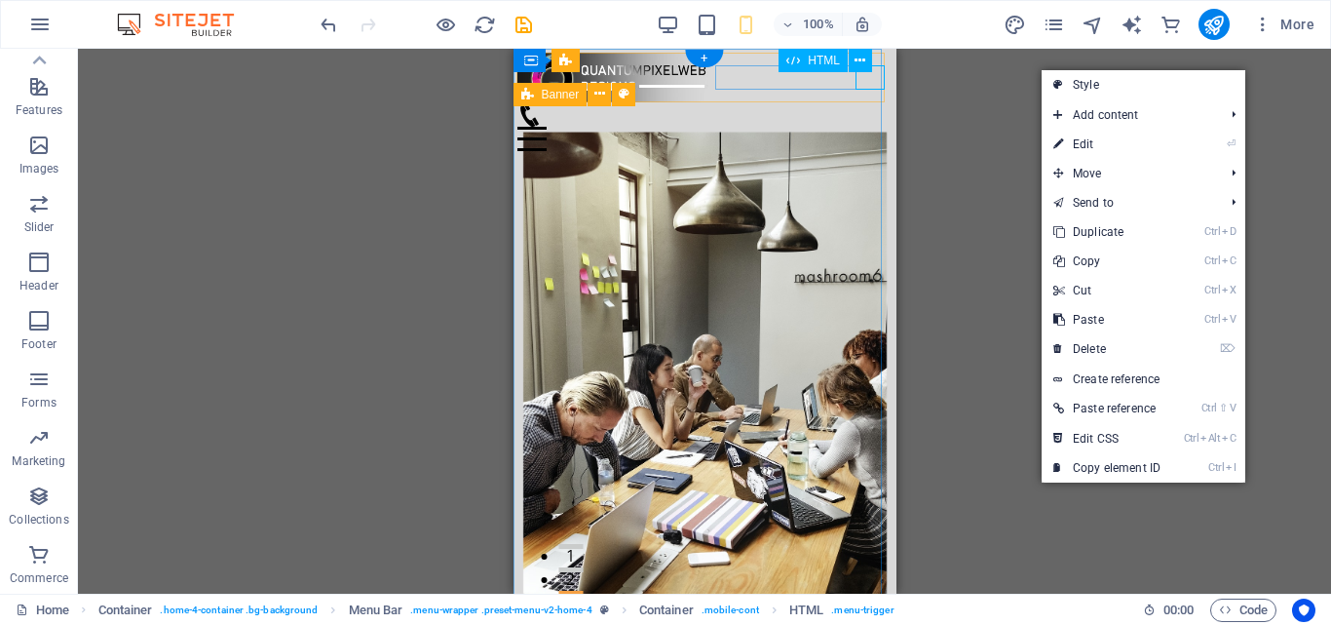
click at [862, 127] on div "Menu" at bounding box center [703, 139] width 375 height 24
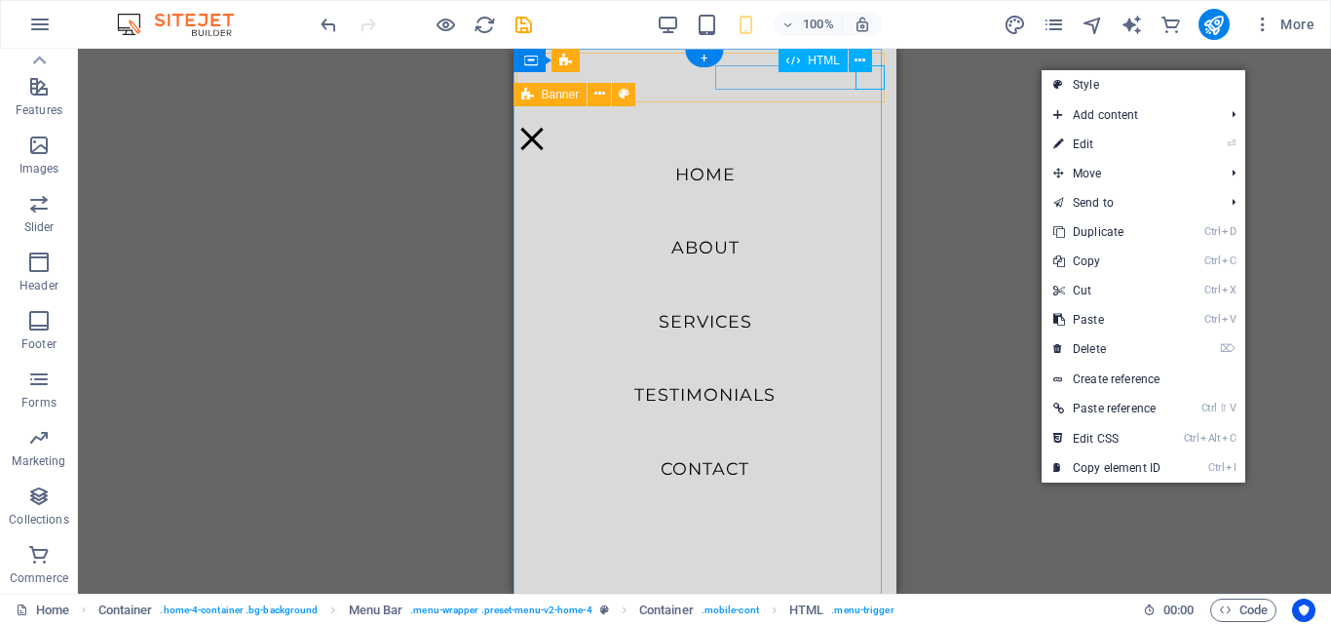
click at [546, 127] on div "Menu" at bounding box center [530, 139] width 29 height 24
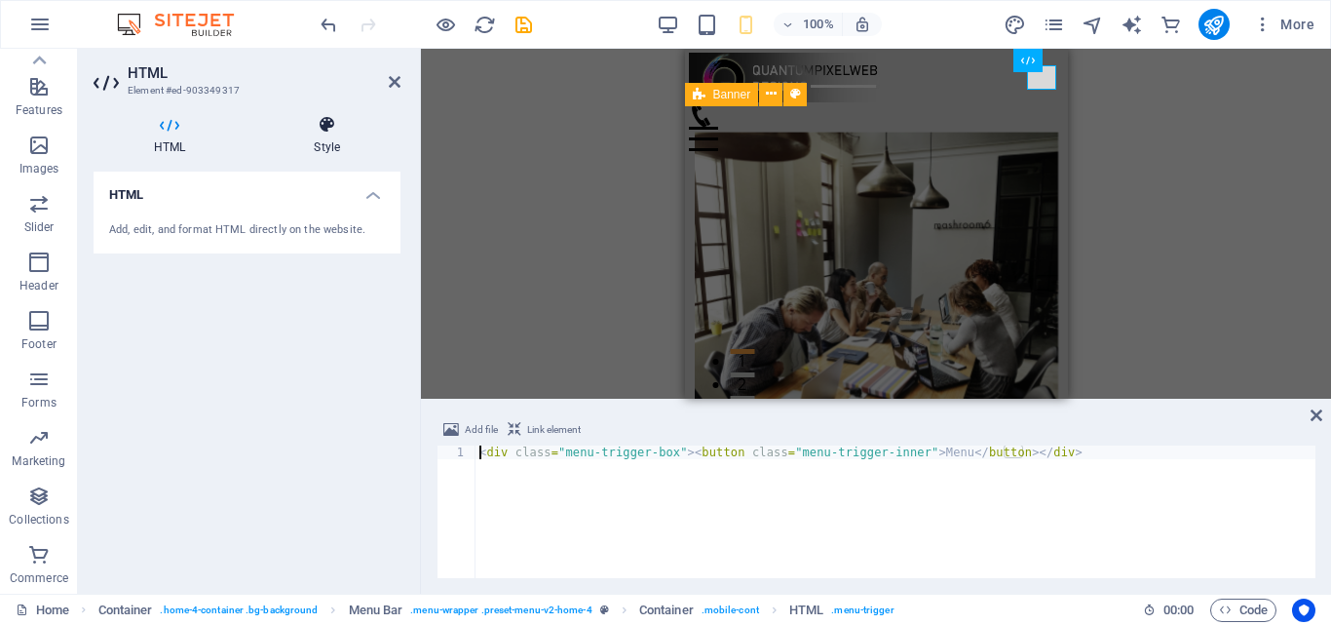
click at [325, 137] on h4 "Style" at bounding box center [326, 135] width 147 height 41
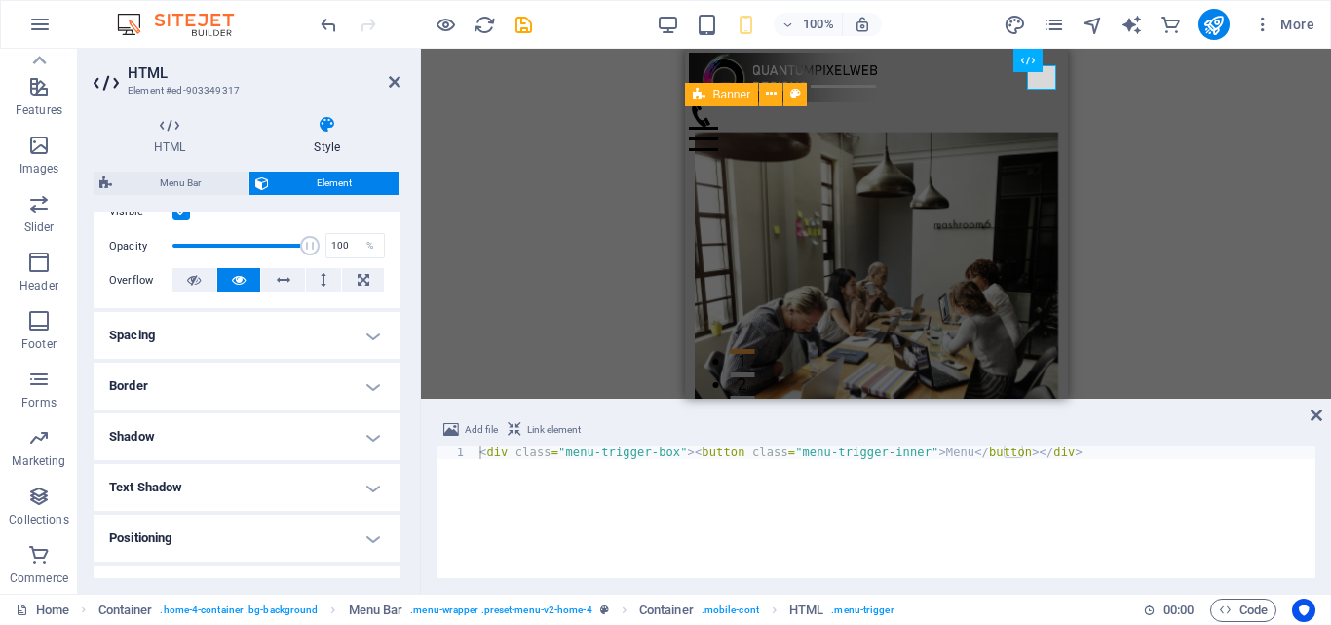
scroll to position [292, 0]
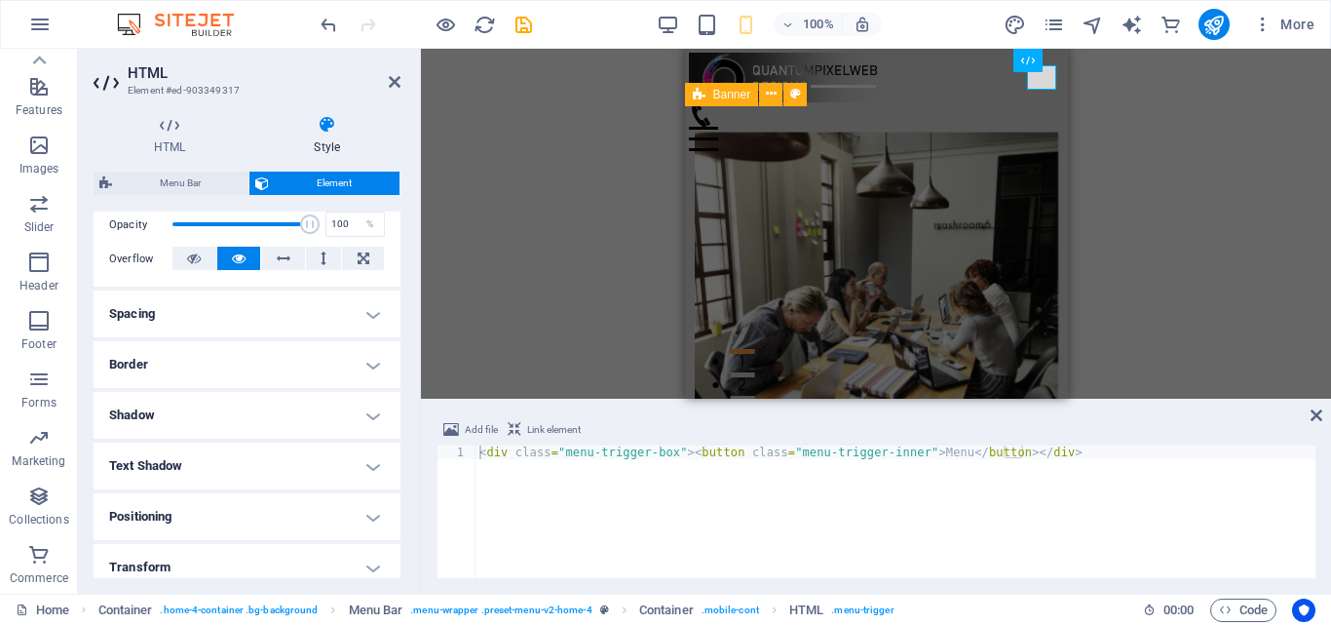
click at [370, 313] on h4 "Spacing" at bounding box center [247, 313] width 307 height 47
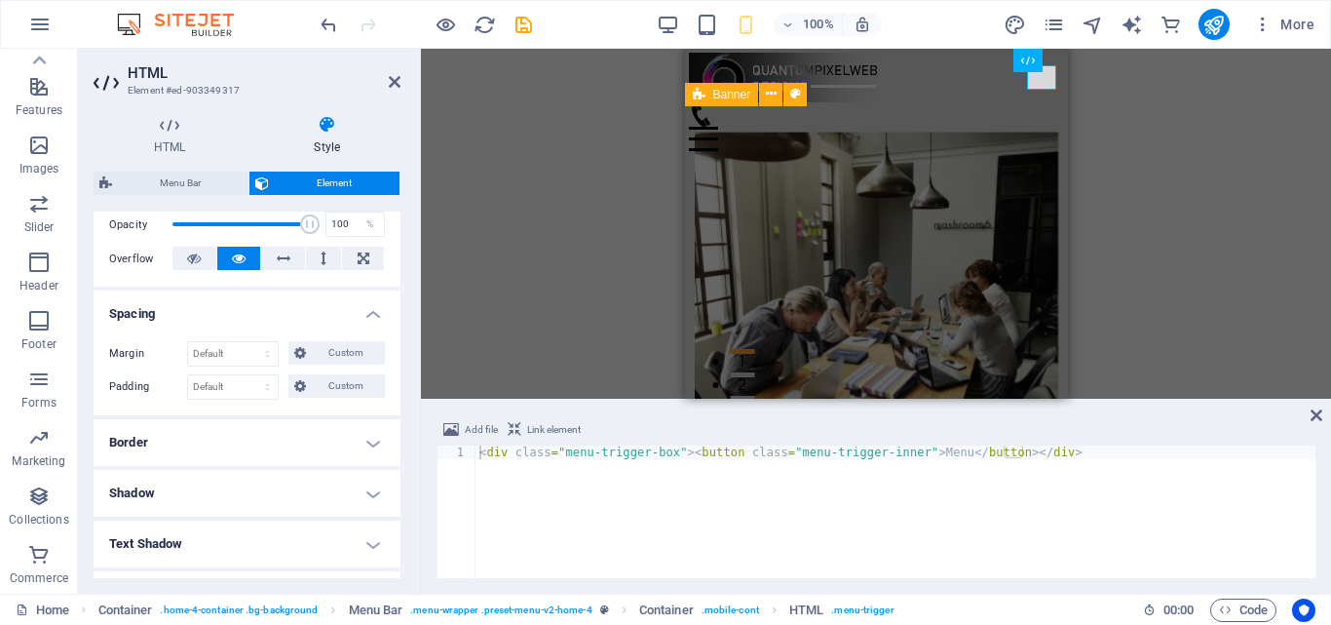
scroll to position [390, 0]
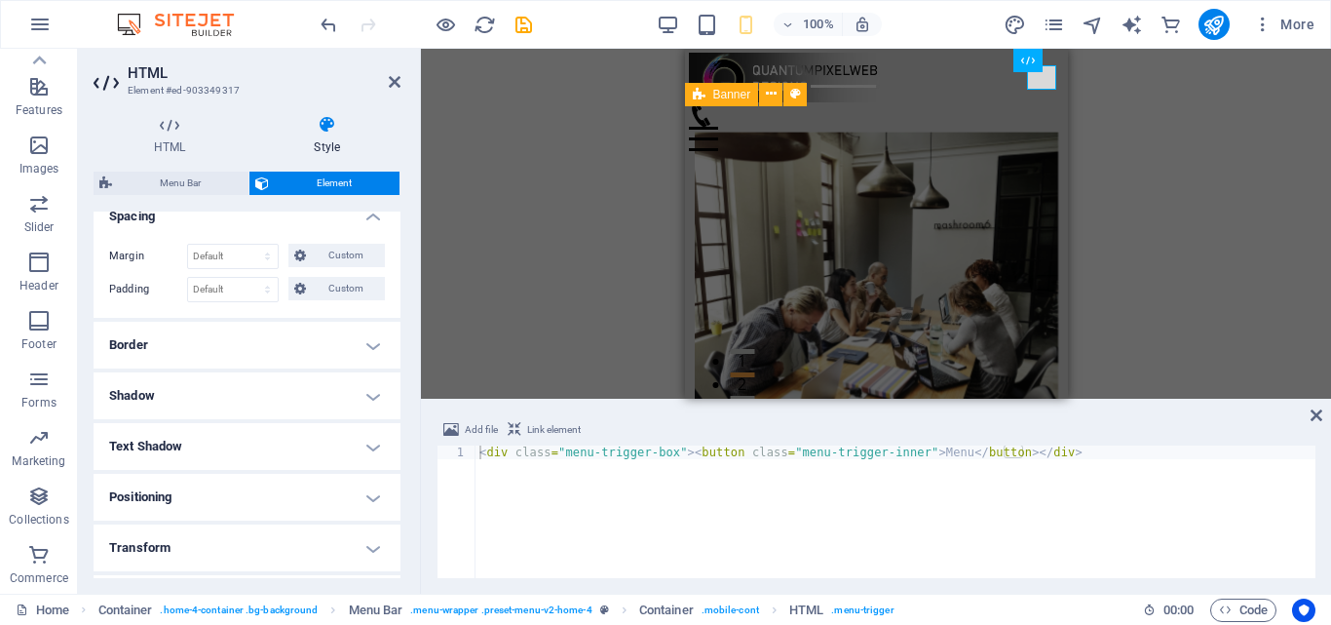
click at [363, 501] on h4 "Positioning" at bounding box center [247, 497] width 307 height 47
click at [375, 348] on h4 "Border" at bounding box center [247, 345] width 307 height 47
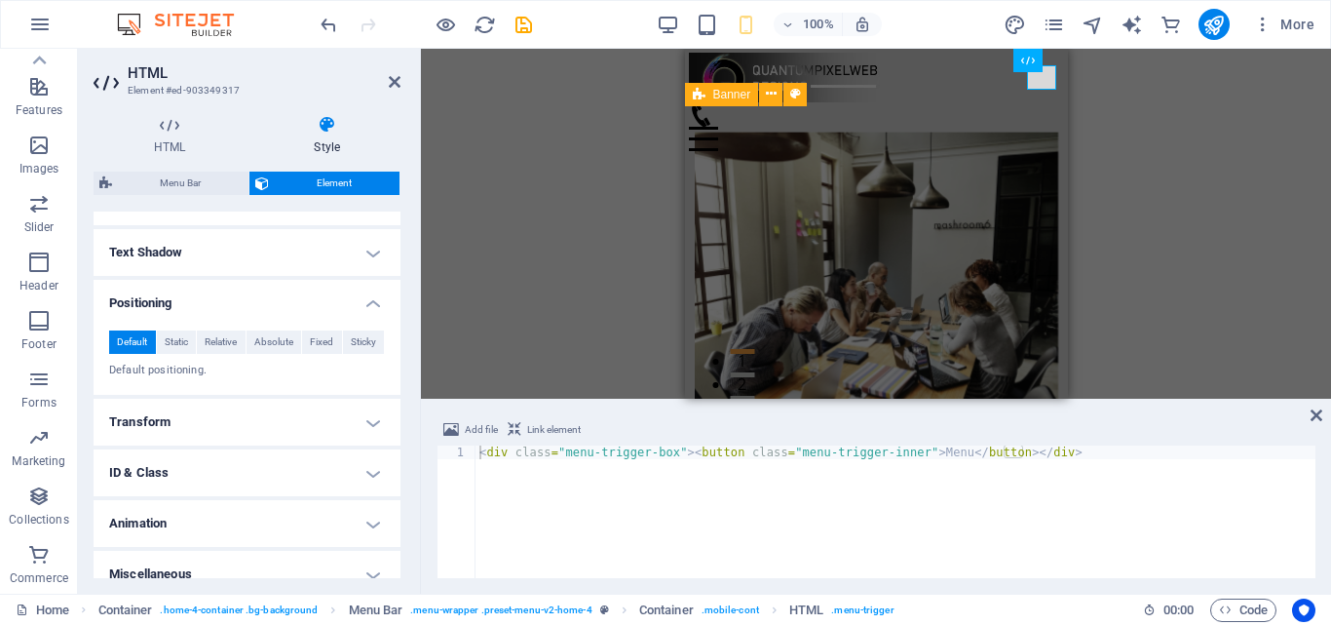
scroll to position [682, 0]
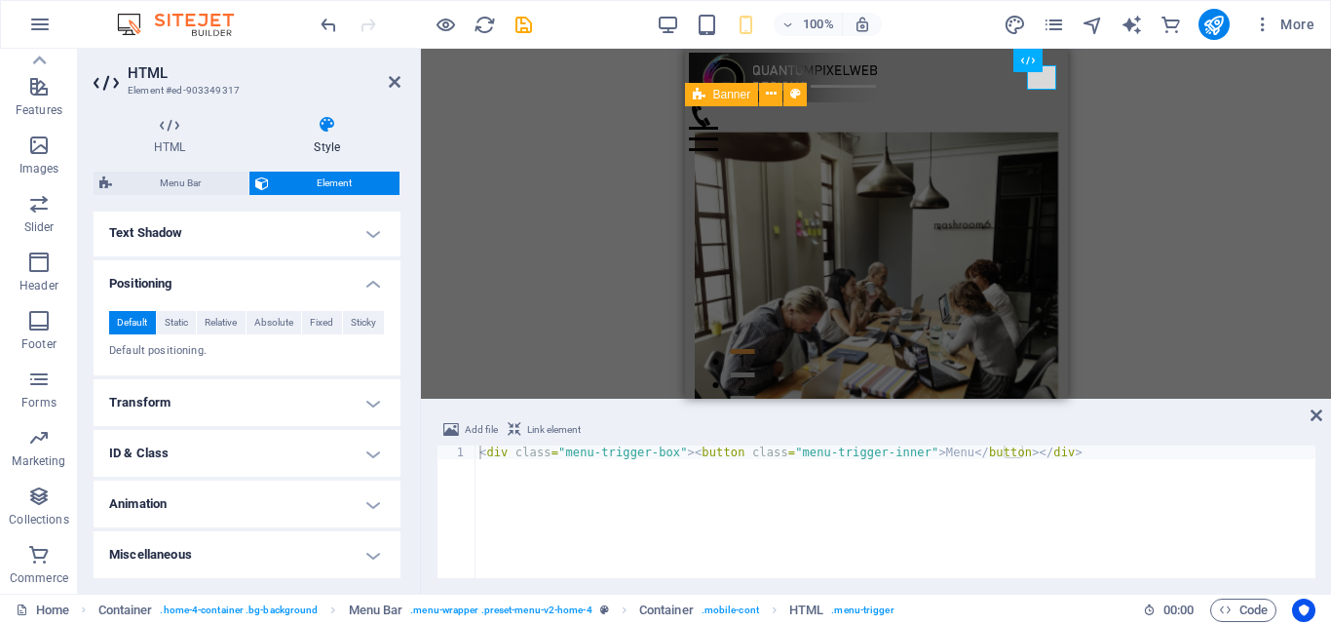
click at [362, 406] on h4 "Transform" at bounding box center [247, 402] width 307 height 47
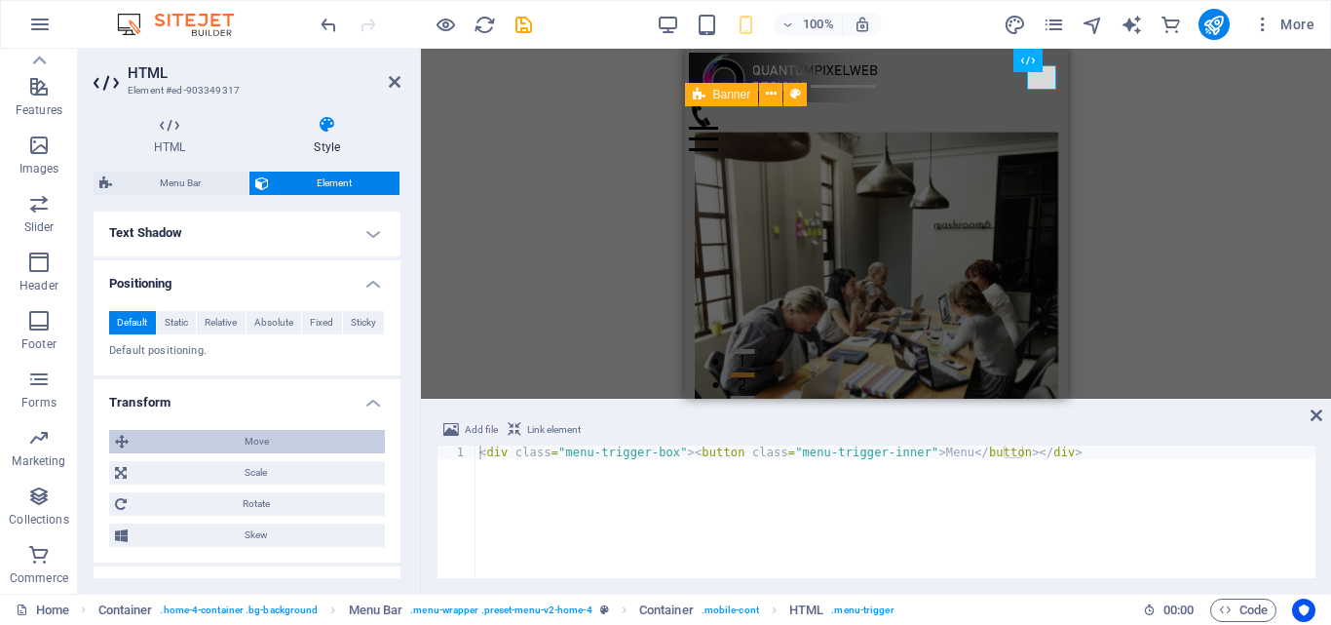
click at [238, 440] on span "Move" at bounding box center [256, 441] width 245 height 23
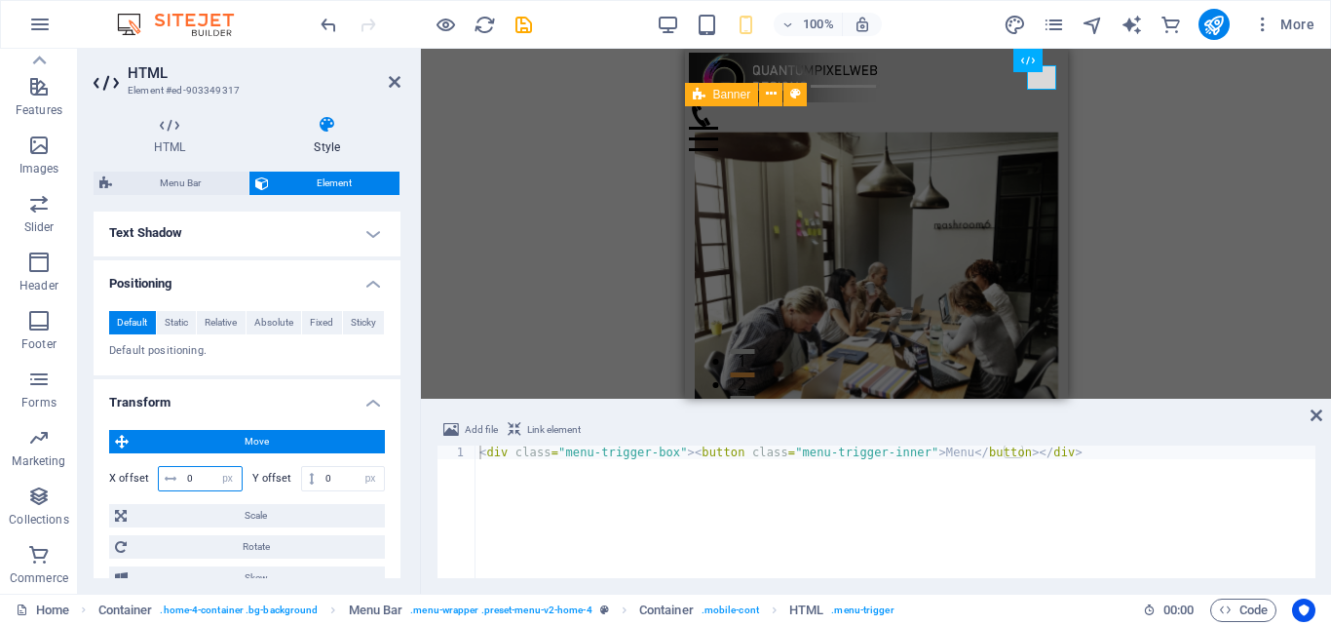
click at [210, 478] on input "0" at bounding box center [211, 478] width 59 height 23
type input "1"
type input "-14"
click at [512, 320] on div "H2 Container Banner Container Menu Container Menu Bar Spacer H3 Info Bar Preset…" at bounding box center [876, 224] width 910 height 350
click at [389, 82] on icon at bounding box center [395, 82] width 12 height 16
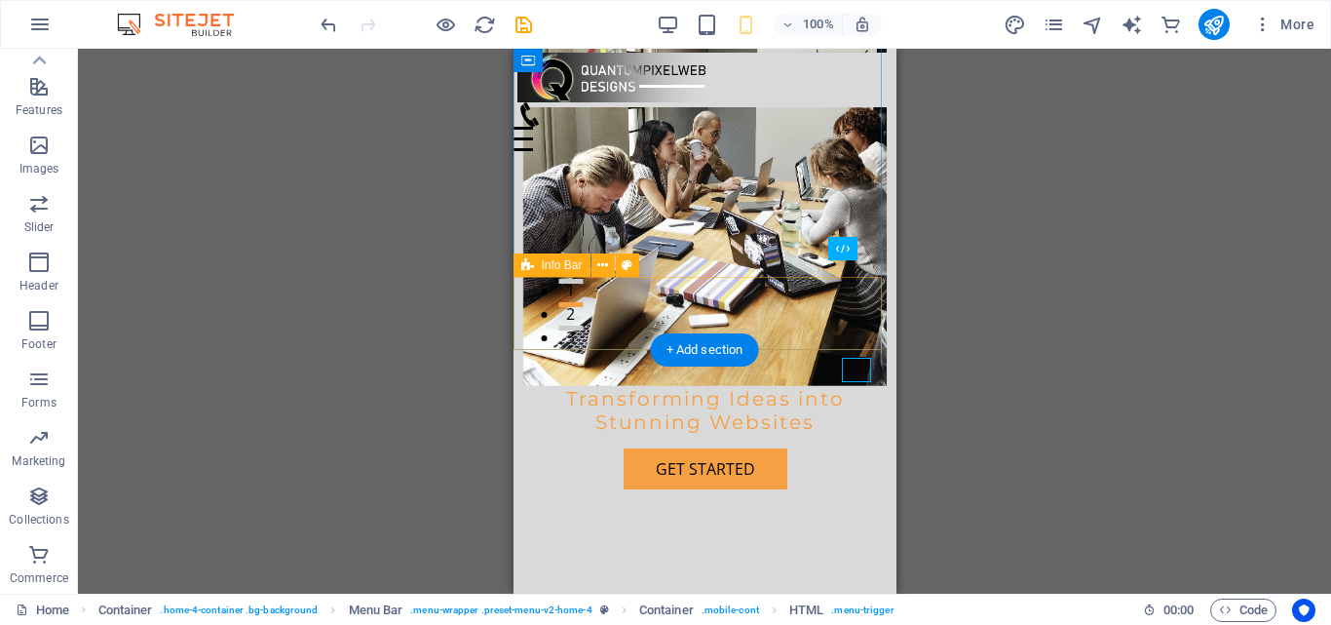
scroll to position [235, 0]
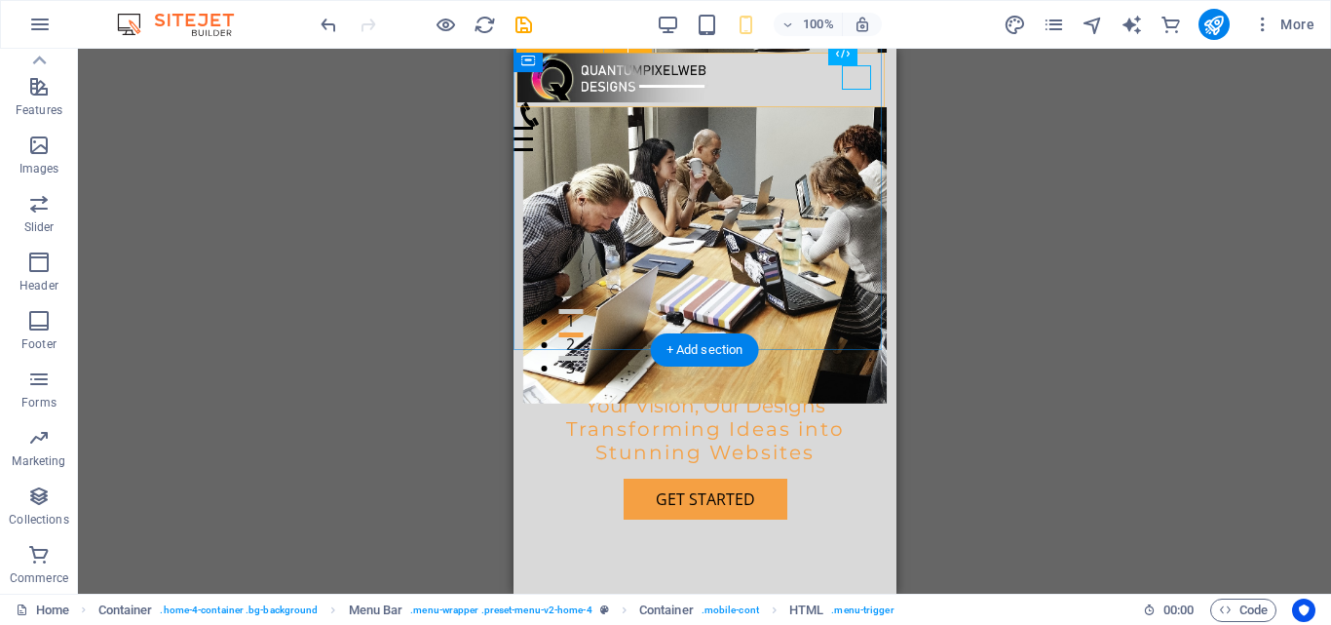
click at [532, 104] on div "Menu Home About Services Testimonials Contact" at bounding box center [707, 80] width 383 height 55
select select "%"
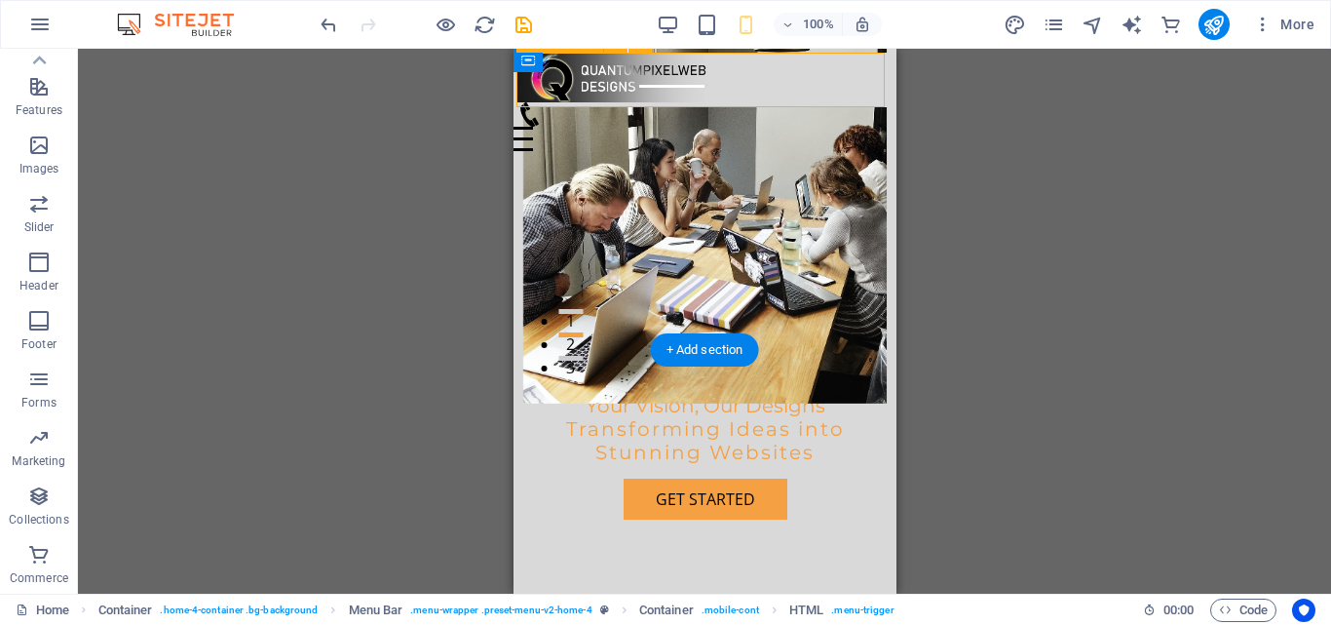
select select "%"
select select "px"
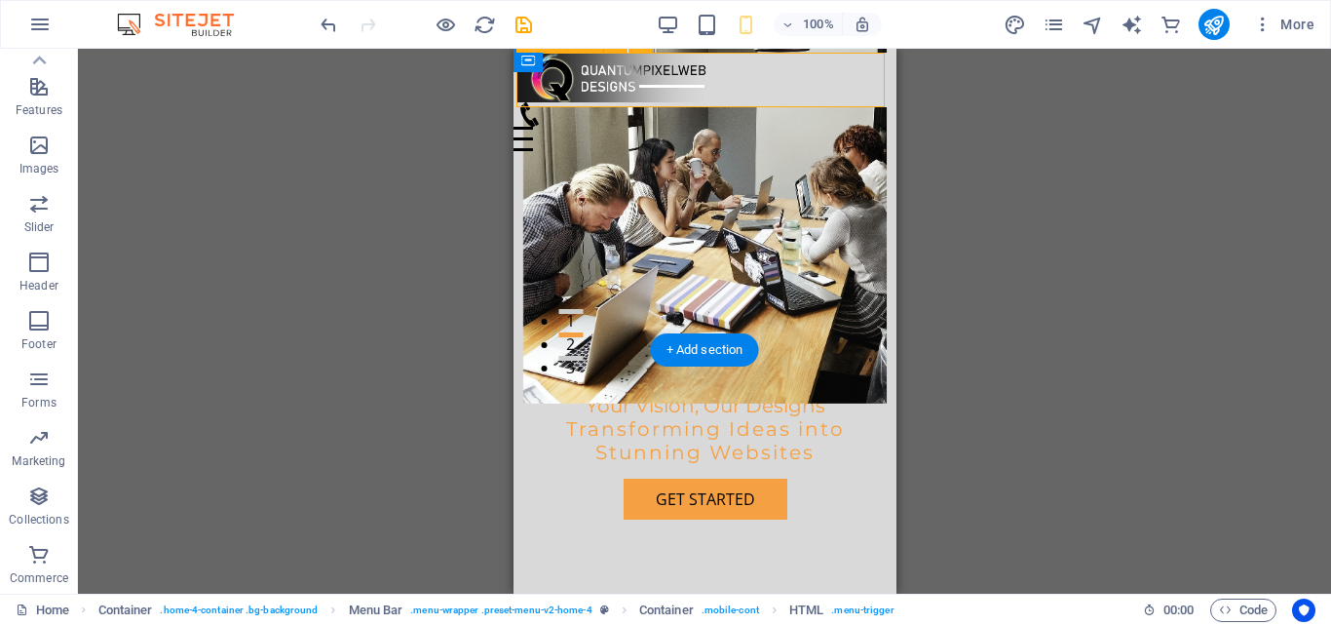
select select "px"
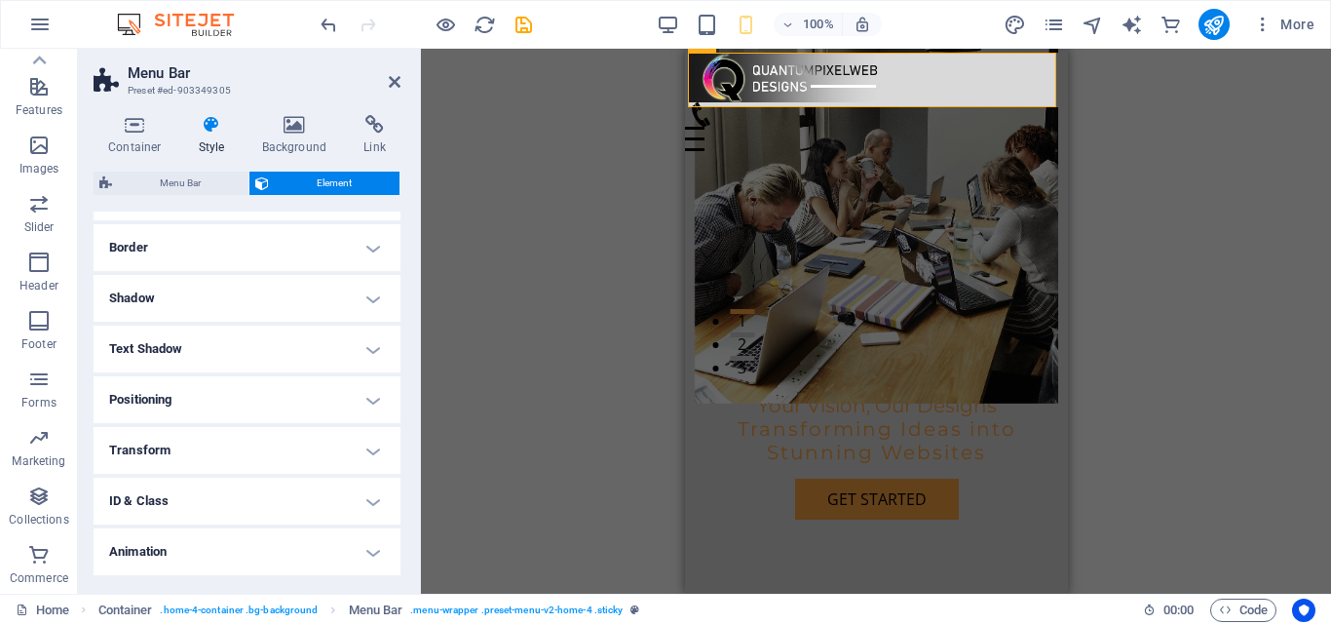
scroll to position [390, 0]
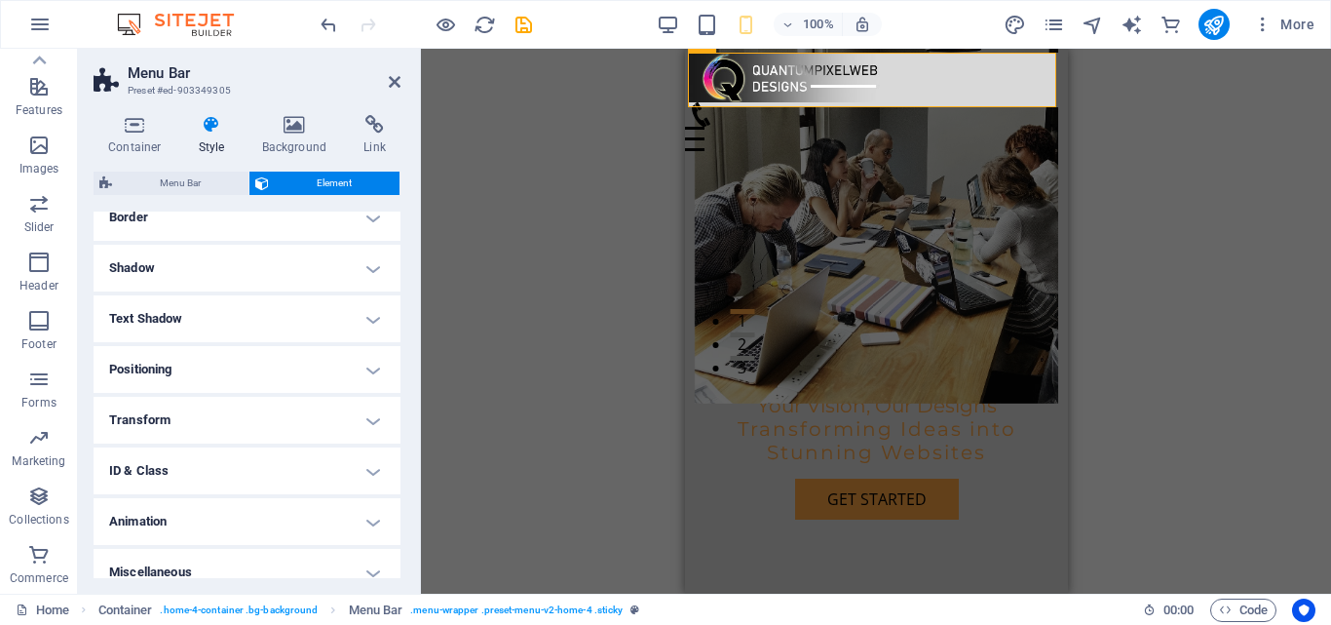
click at [363, 416] on h4 "Transform" at bounding box center [247, 420] width 307 height 47
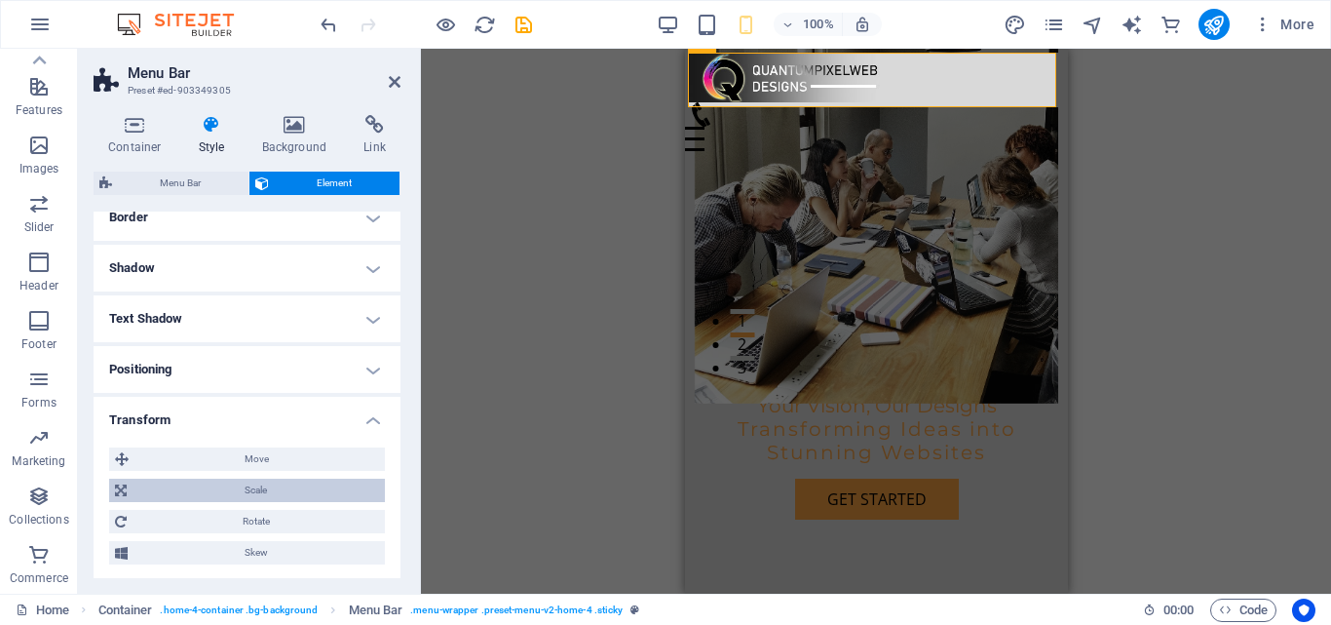
click at [278, 483] on span "Scale" at bounding box center [256, 489] width 247 height 23
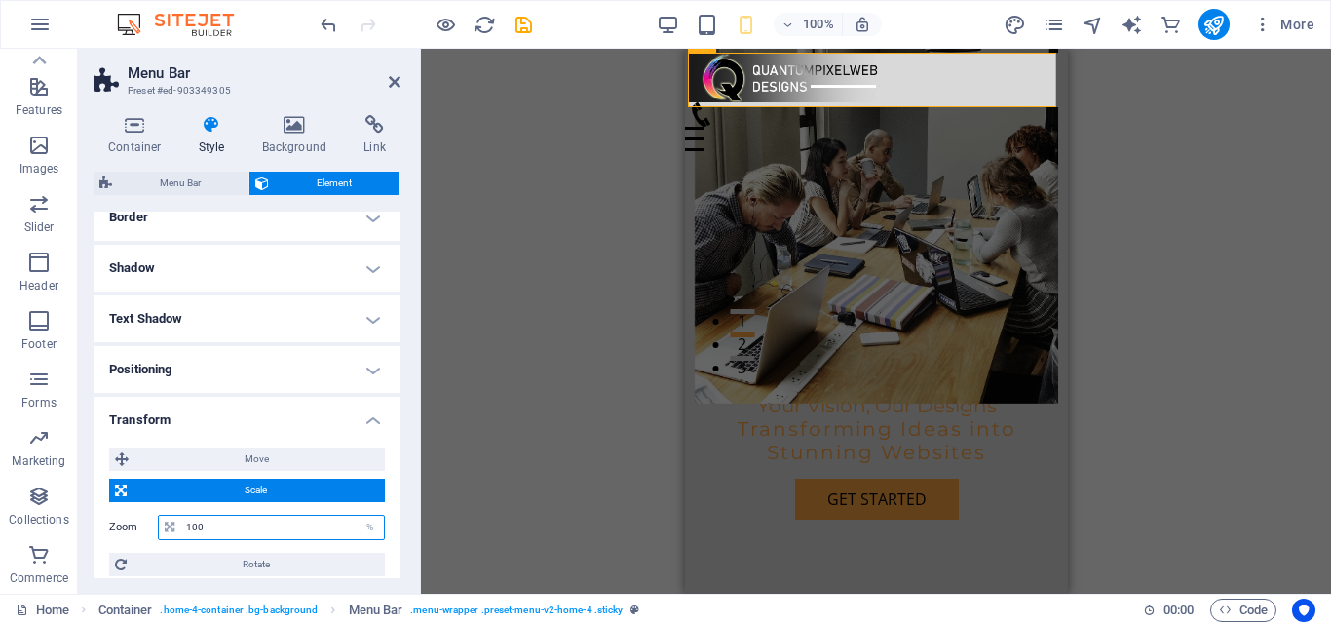
click at [237, 530] on input "100" at bounding box center [282, 526] width 203 height 23
type input "98"
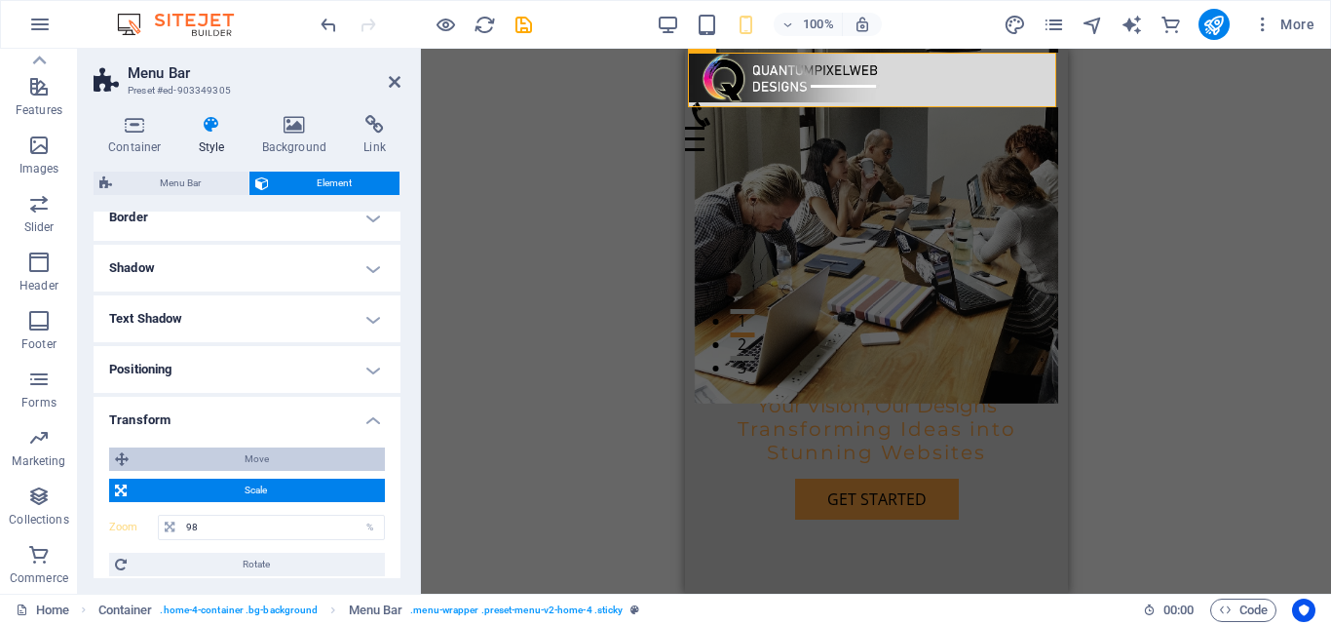
click at [191, 467] on span "Move" at bounding box center [256, 458] width 245 height 23
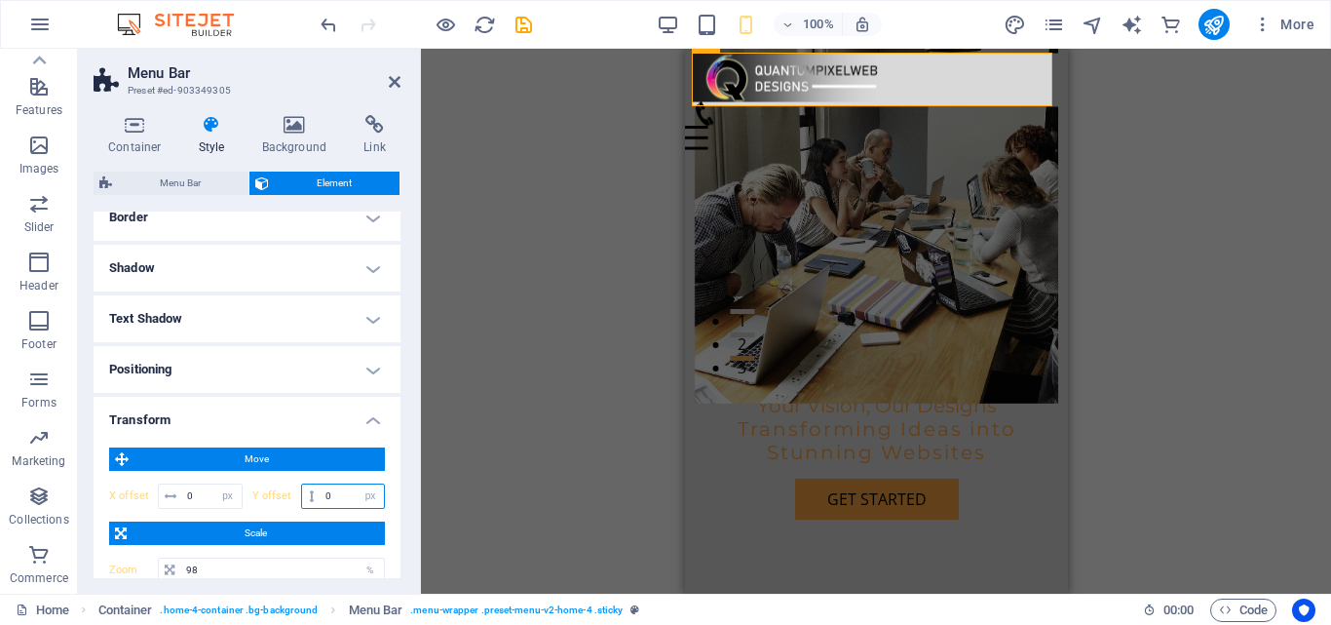
drag, startPoint x: 330, startPoint y: 498, endPoint x: 301, endPoint y: 497, distance: 29.3
click at [301, 497] on div "0 px rem % em vh vw" at bounding box center [343, 495] width 85 height 25
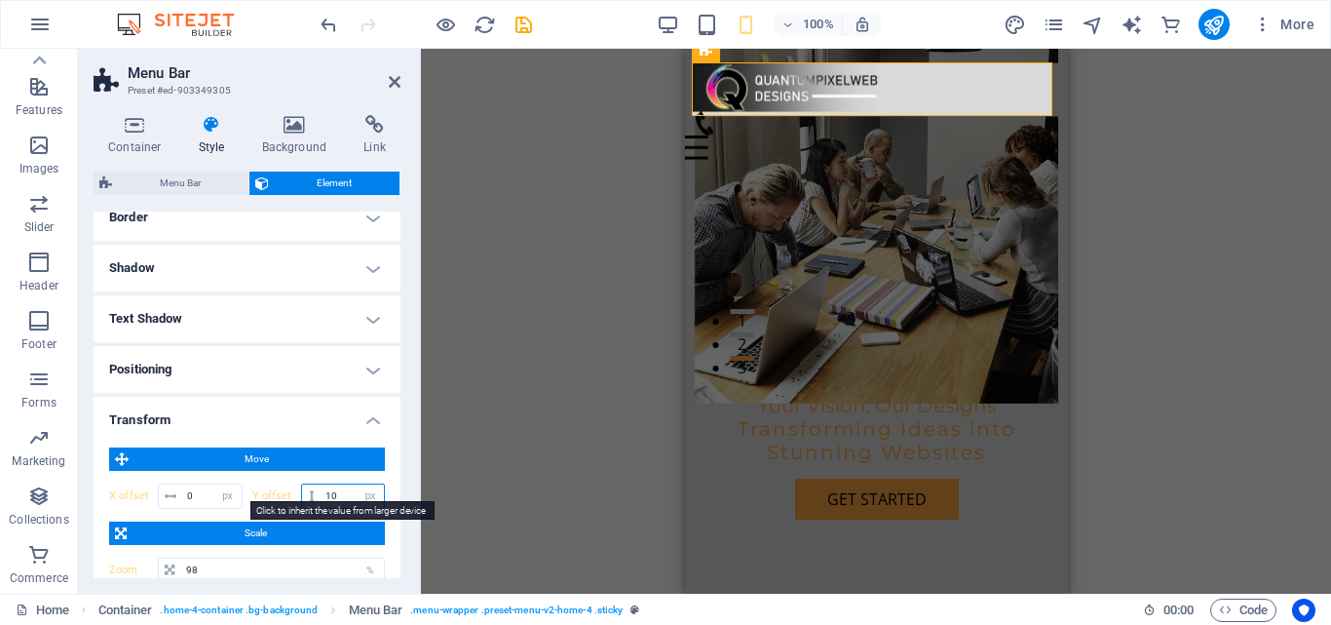
type input "1"
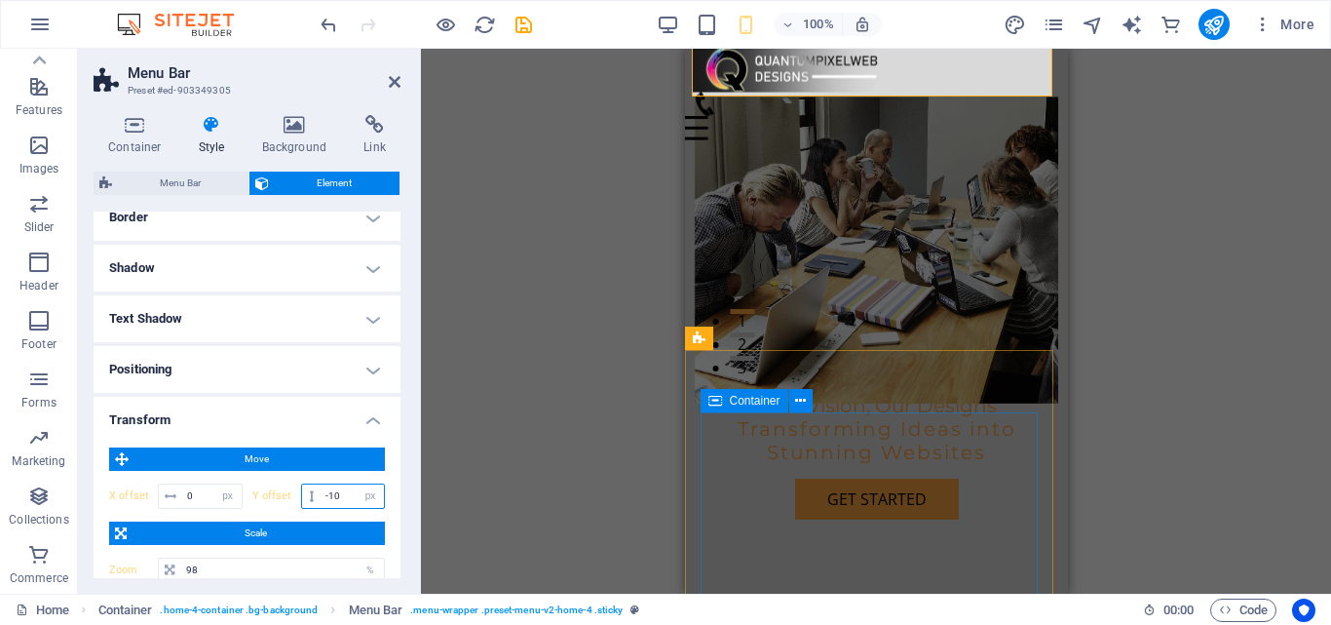
type input "-1"
type input "-9"
type input "-5"
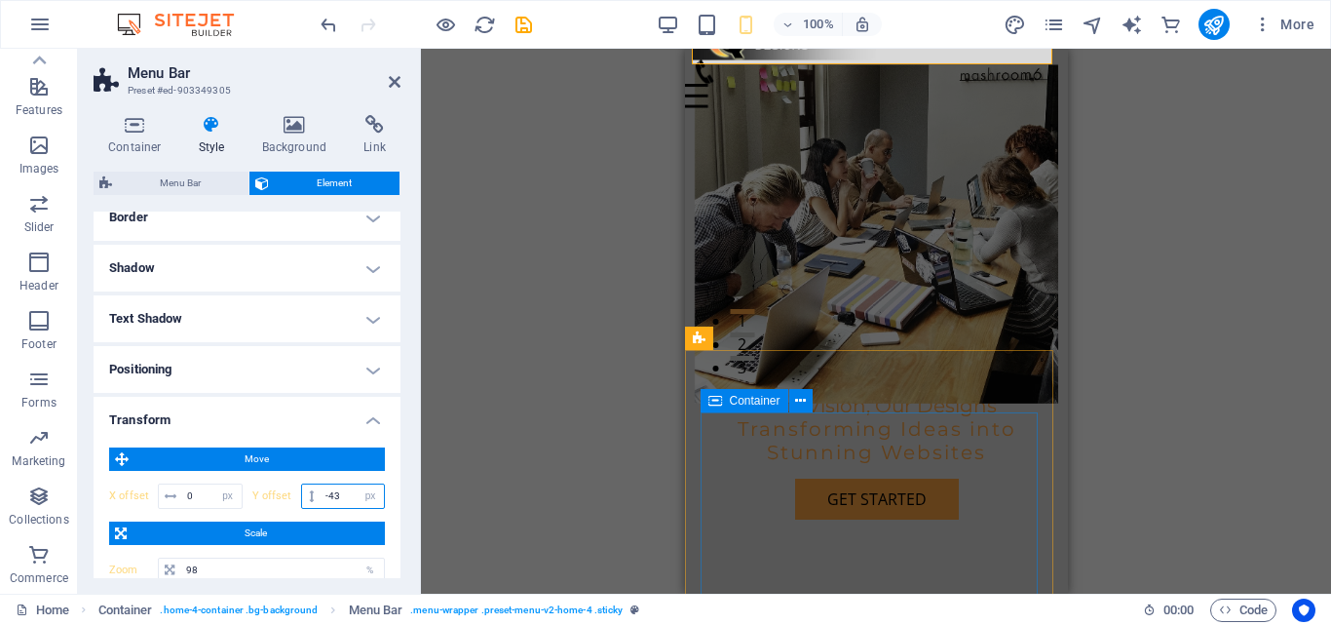
type input "-4"
type input "-3"
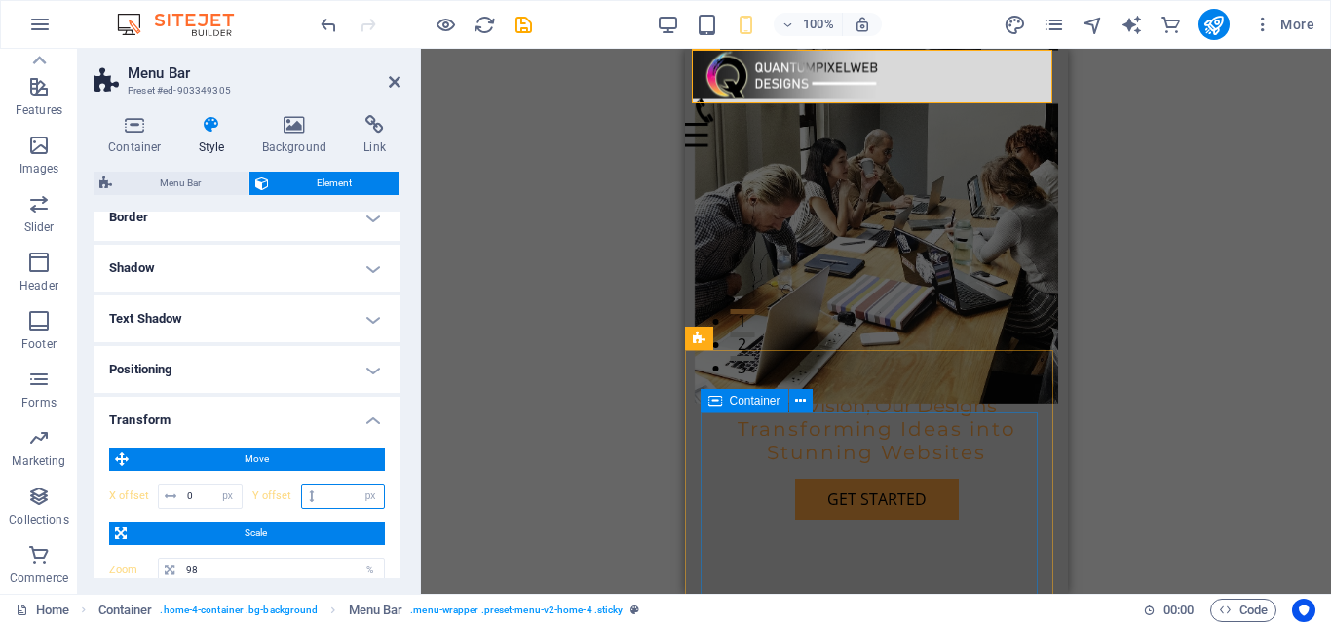
type input "-4"
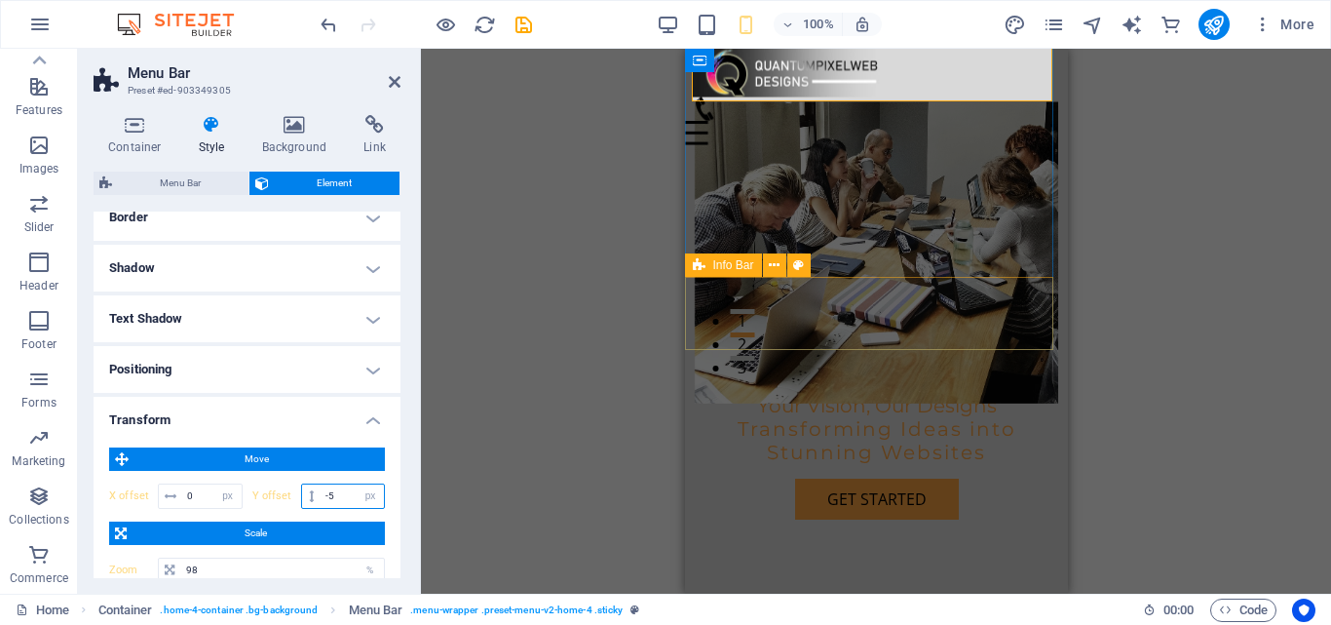
type input "-5"
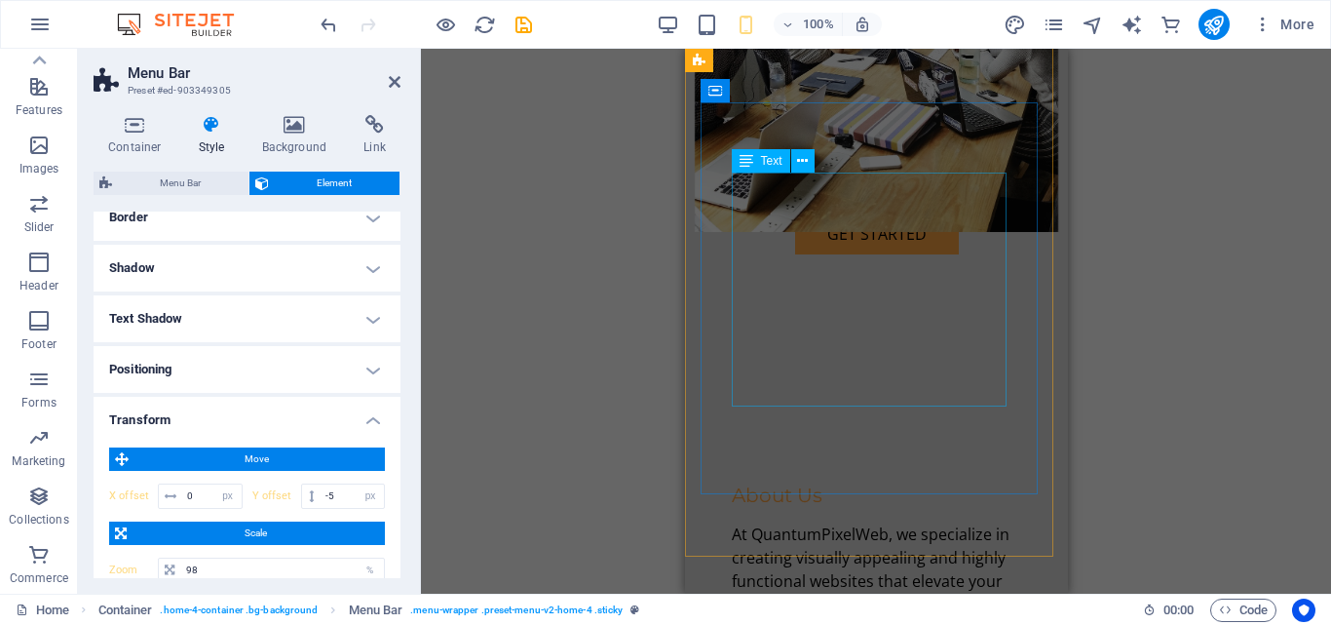
scroll to position [545, 0]
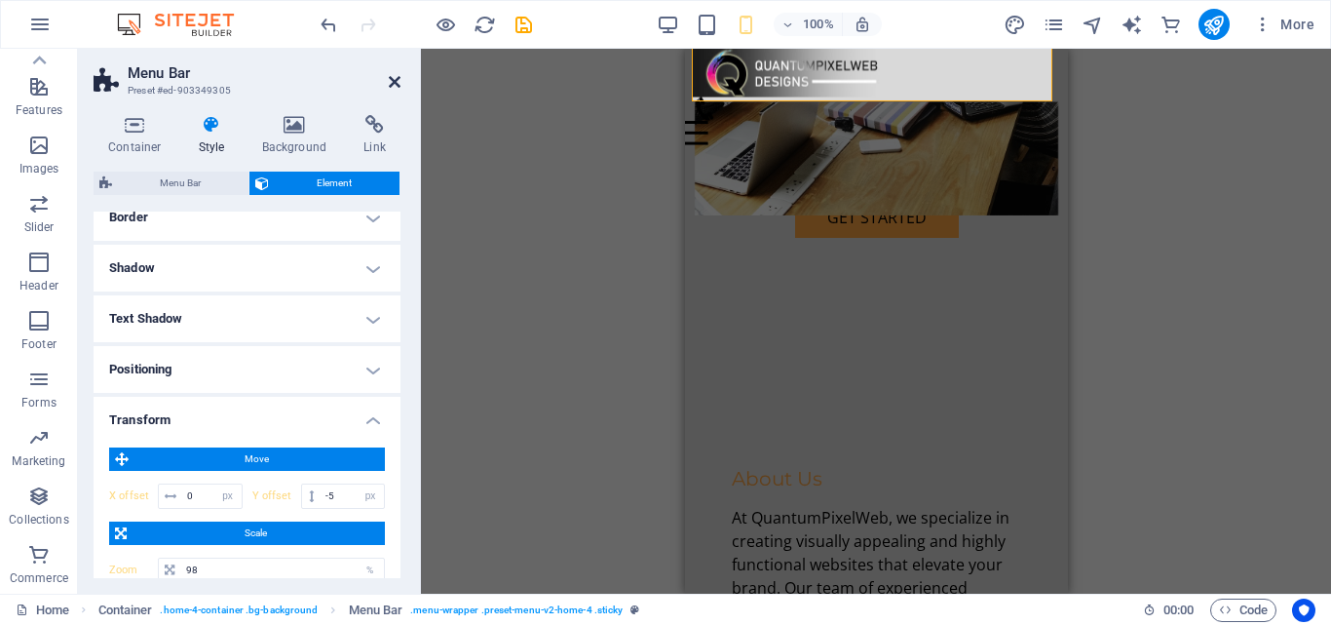
click at [396, 84] on icon at bounding box center [395, 82] width 12 height 16
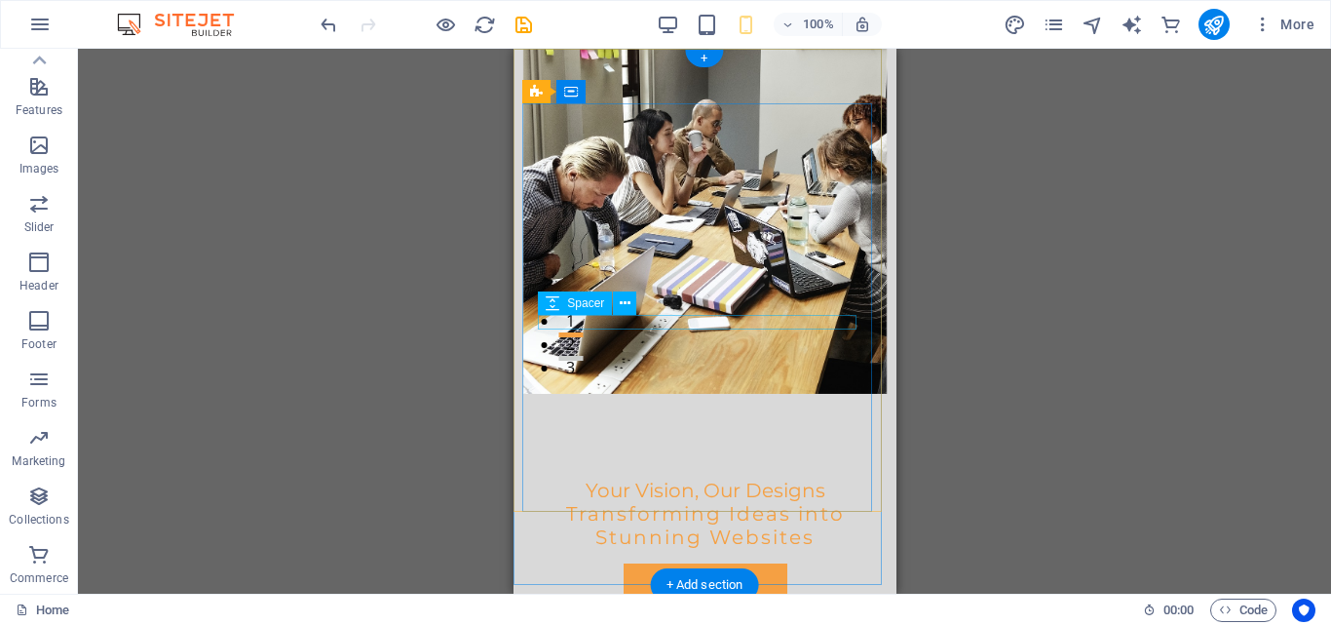
scroll to position [0, 0]
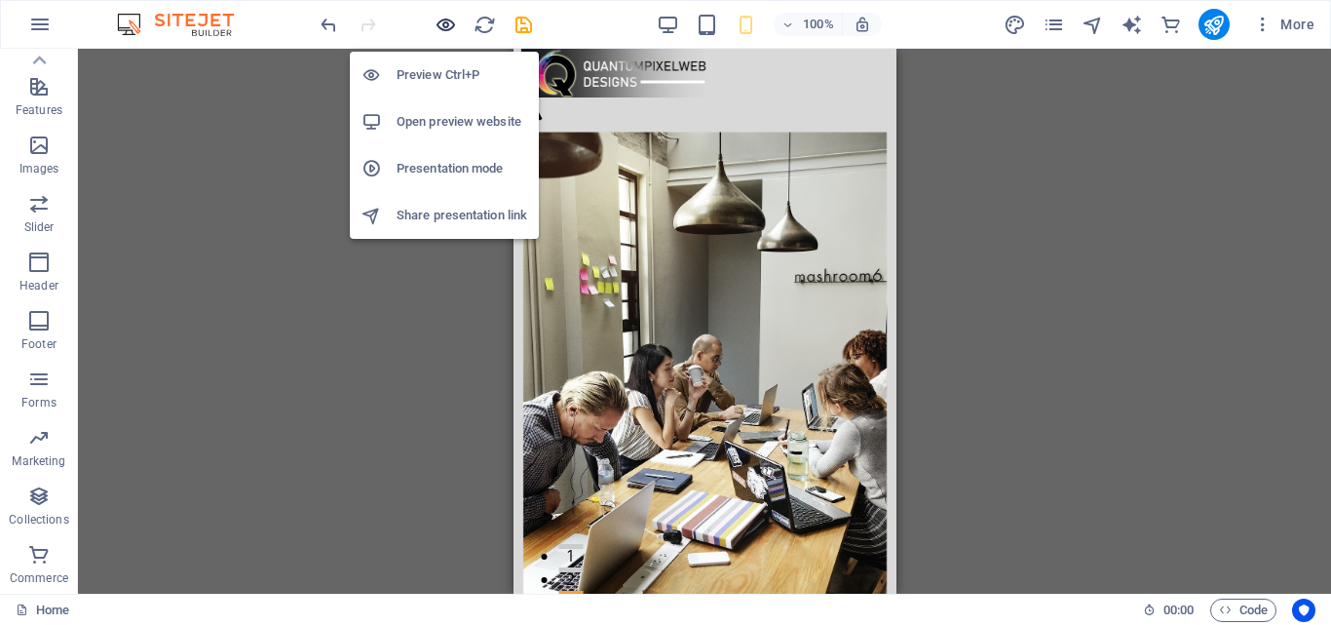
click at [448, 33] on icon "button" at bounding box center [446, 25] width 22 height 22
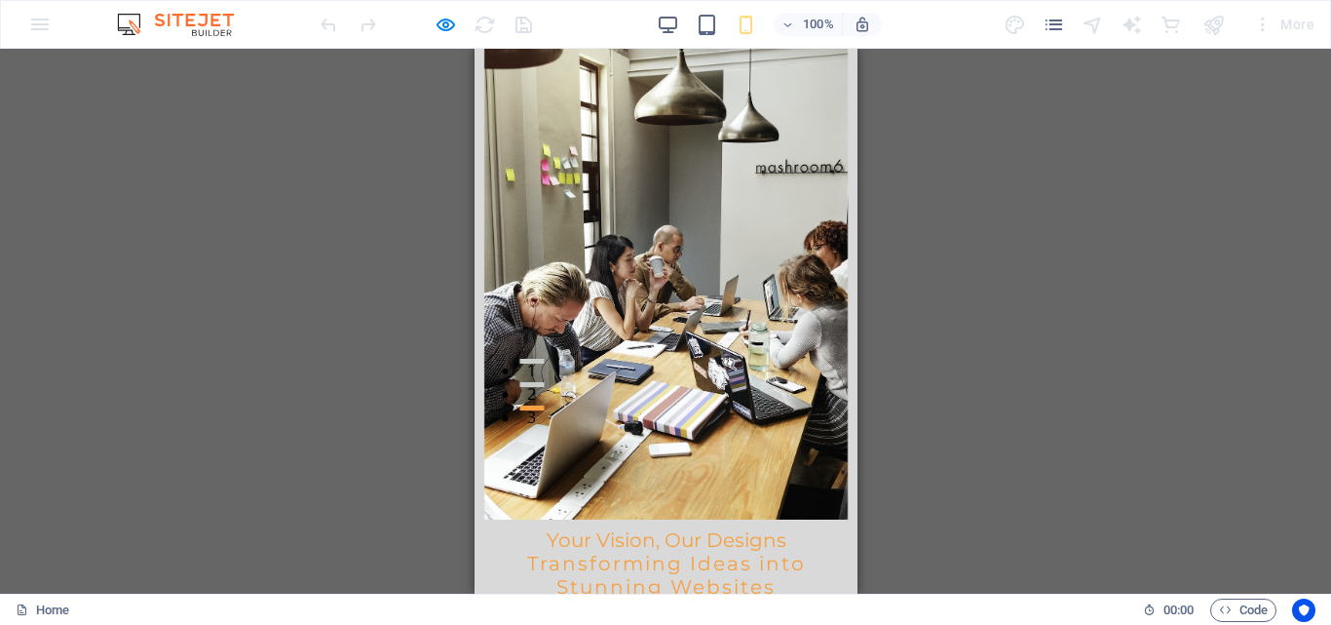
scroll to position [195, 0]
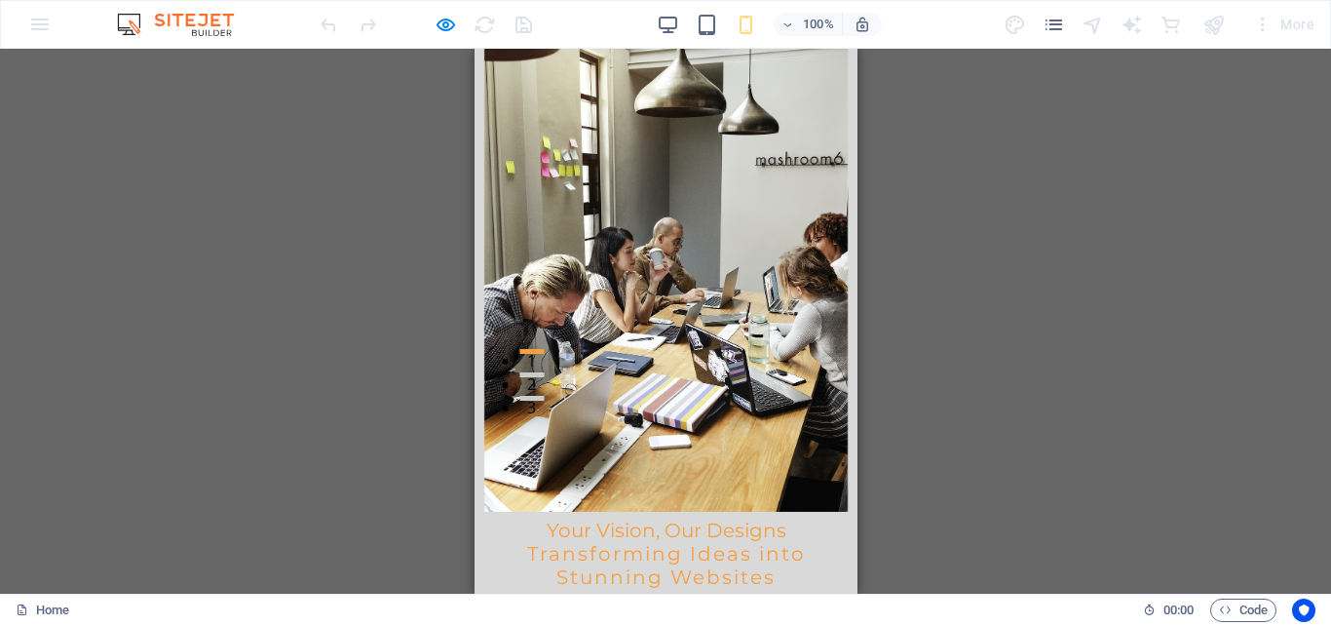
click at [672, 603] on link "Get Started" at bounding box center [666, 623] width 164 height 41
click at [655, 603] on link "Get Started" at bounding box center [666, 623] width 164 height 41
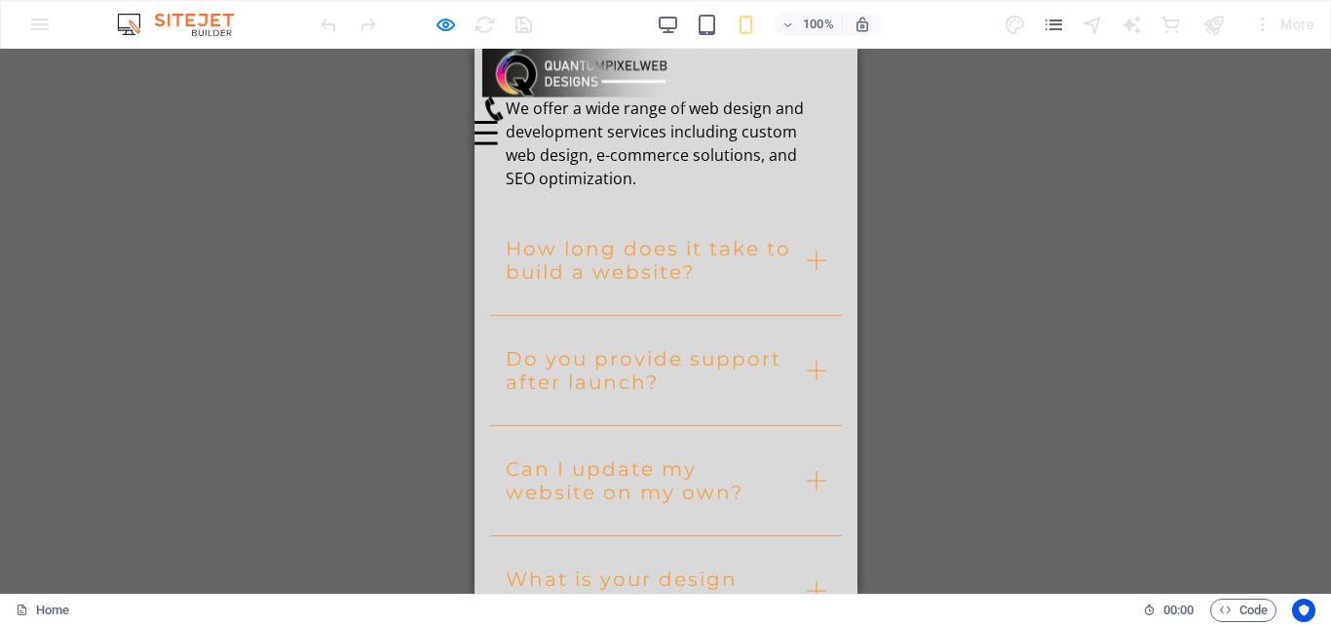
scroll to position [2768, 0]
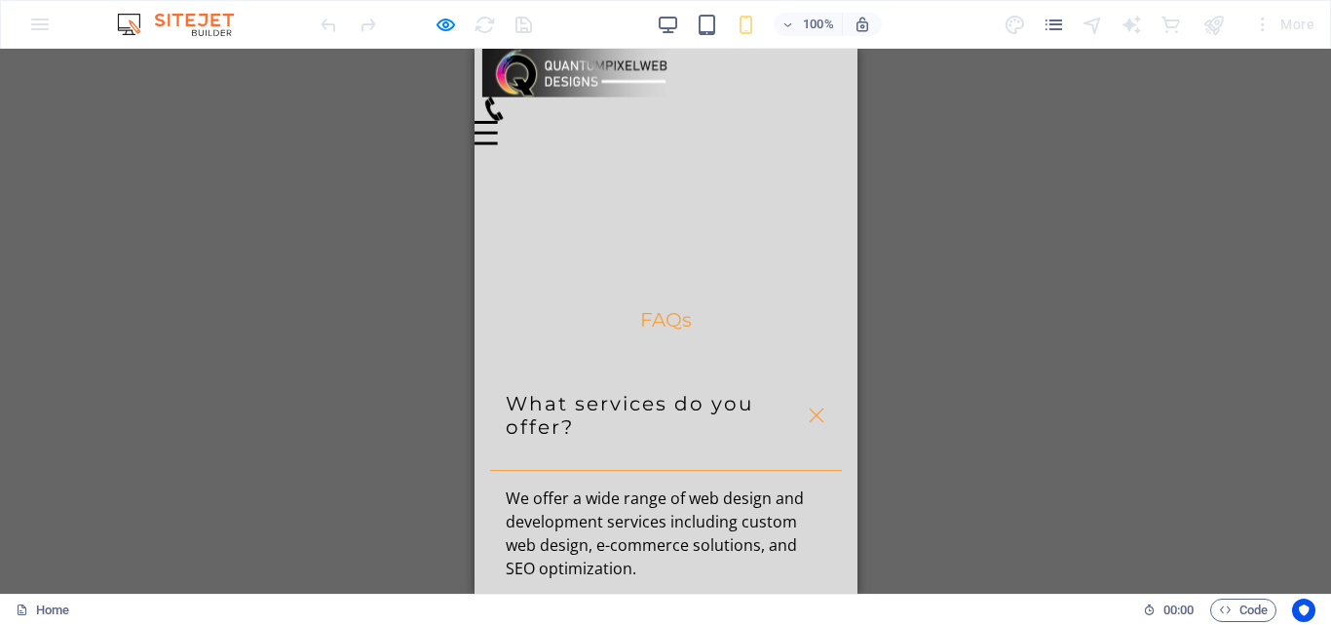
click at [798, 361] on link "What services do you offer?" at bounding box center [665, 416] width 352 height 110
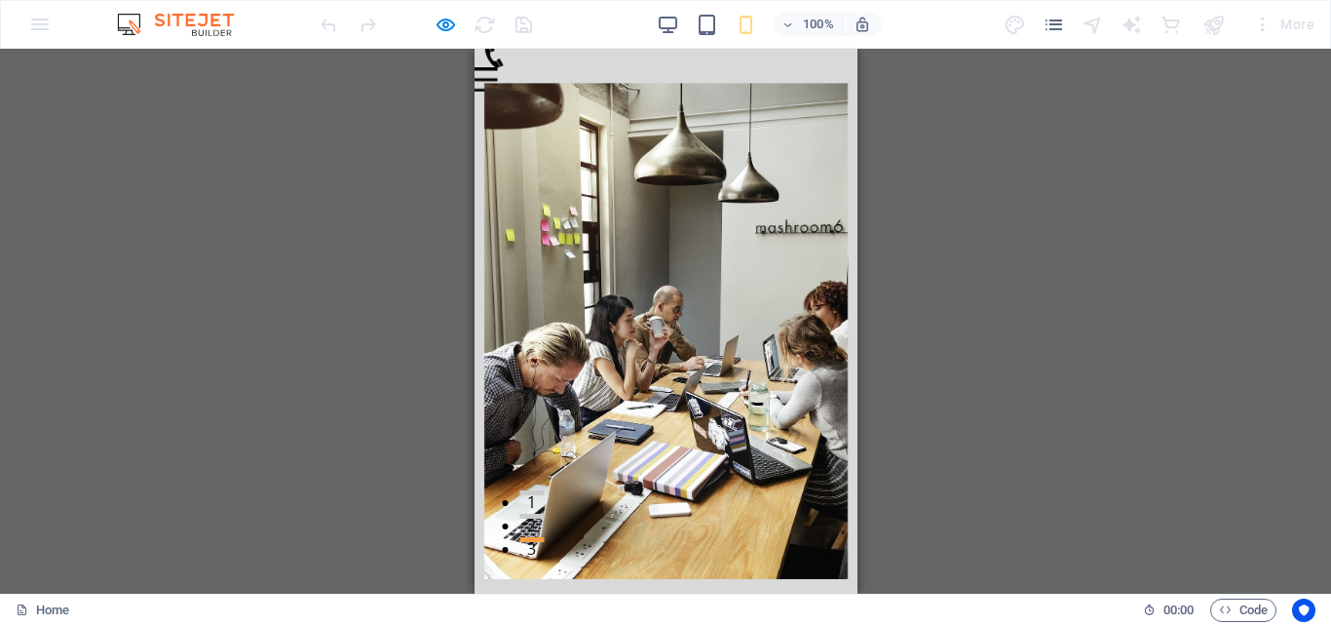
scroll to position [0, 0]
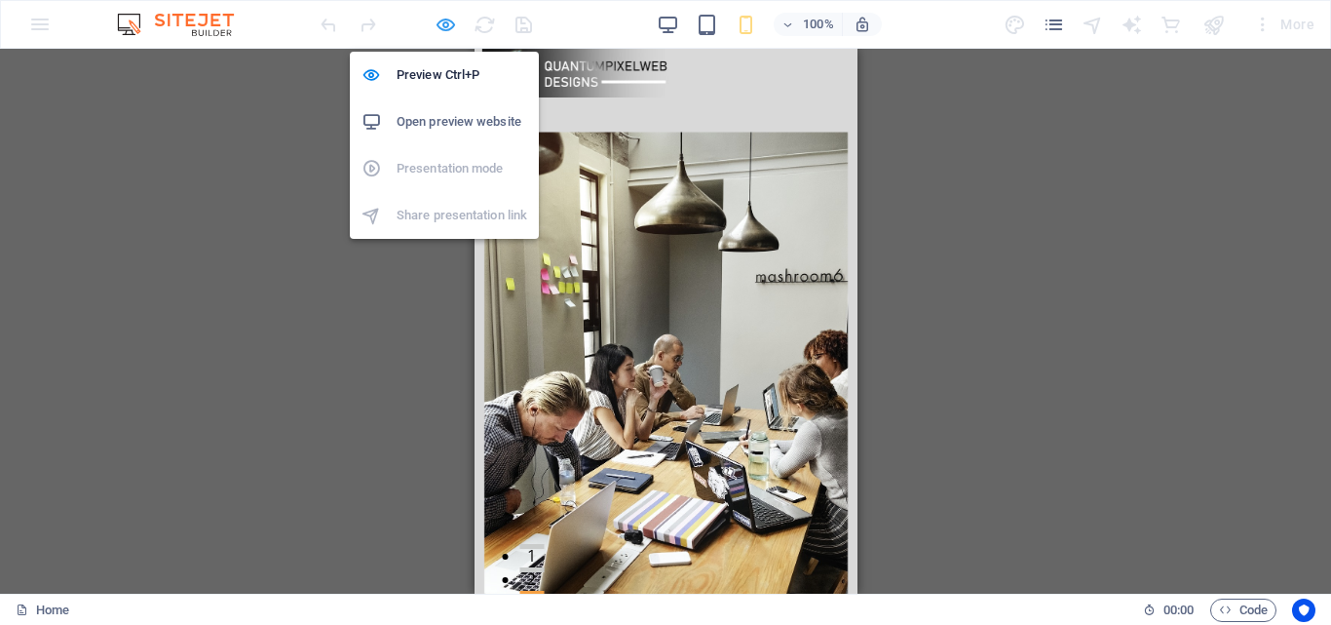
click at [440, 24] on icon "button" at bounding box center [446, 25] width 22 height 22
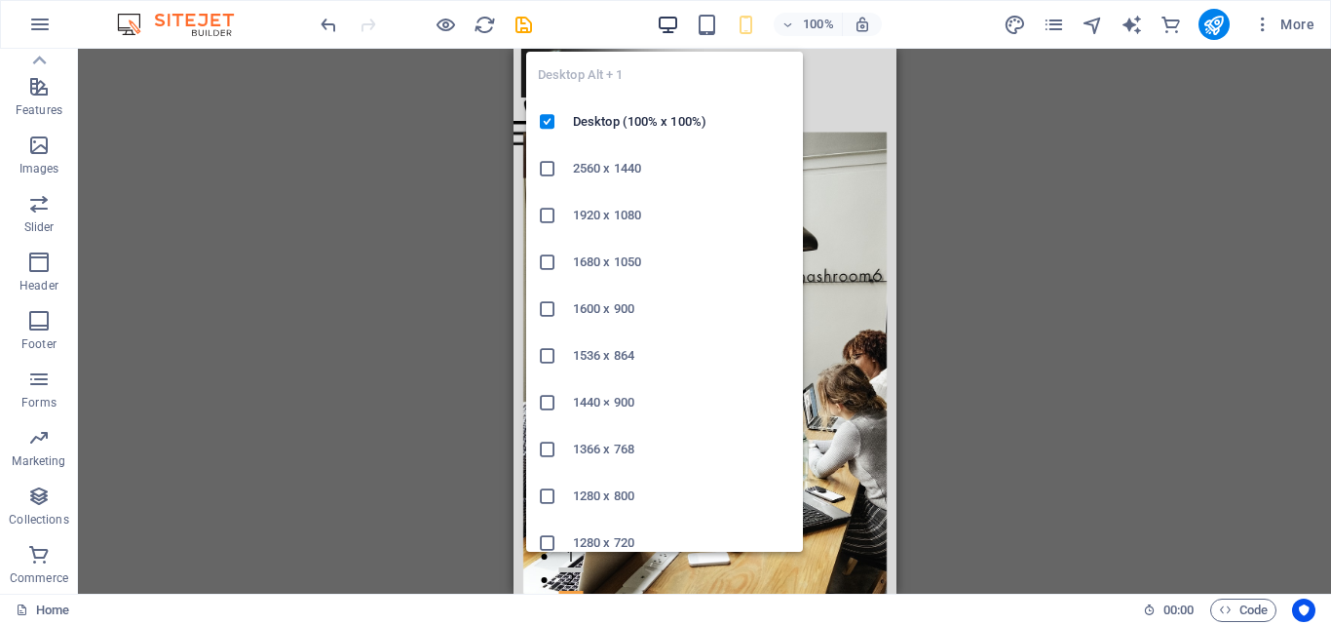
click at [666, 31] on icon "button" at bounding box center [668, 25] width 22 height 22
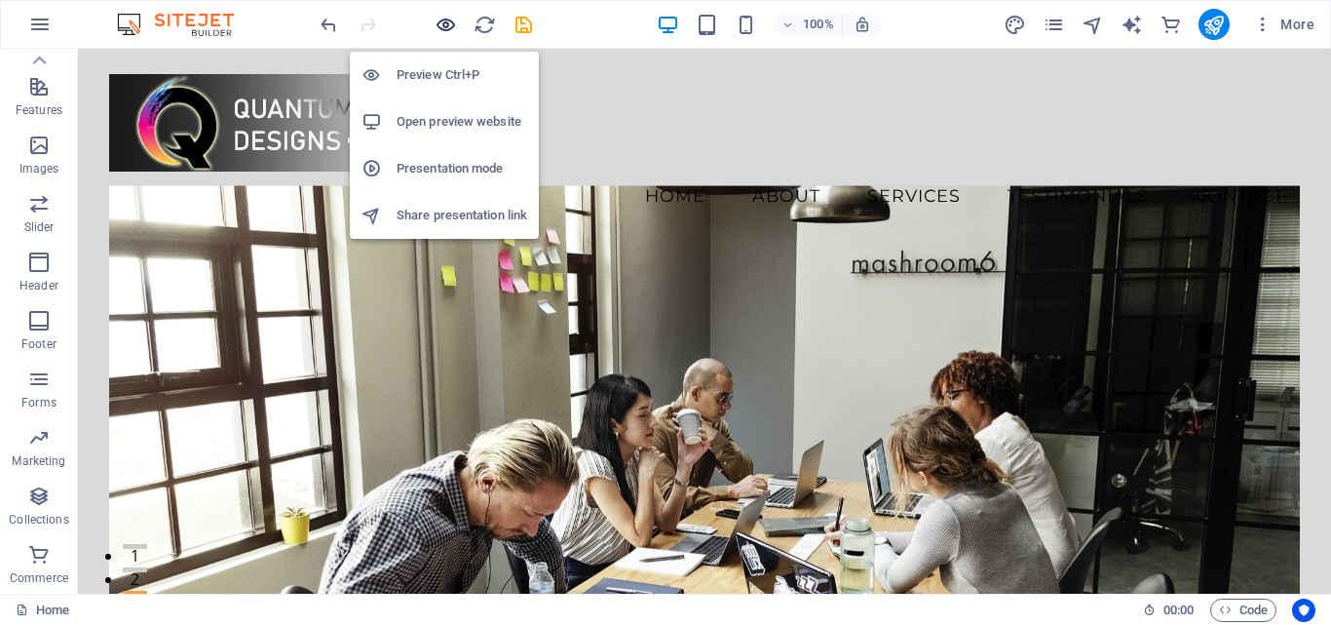
click at [439, 32] on icon "button" at bounding box center [446, 25] width 22 height 22
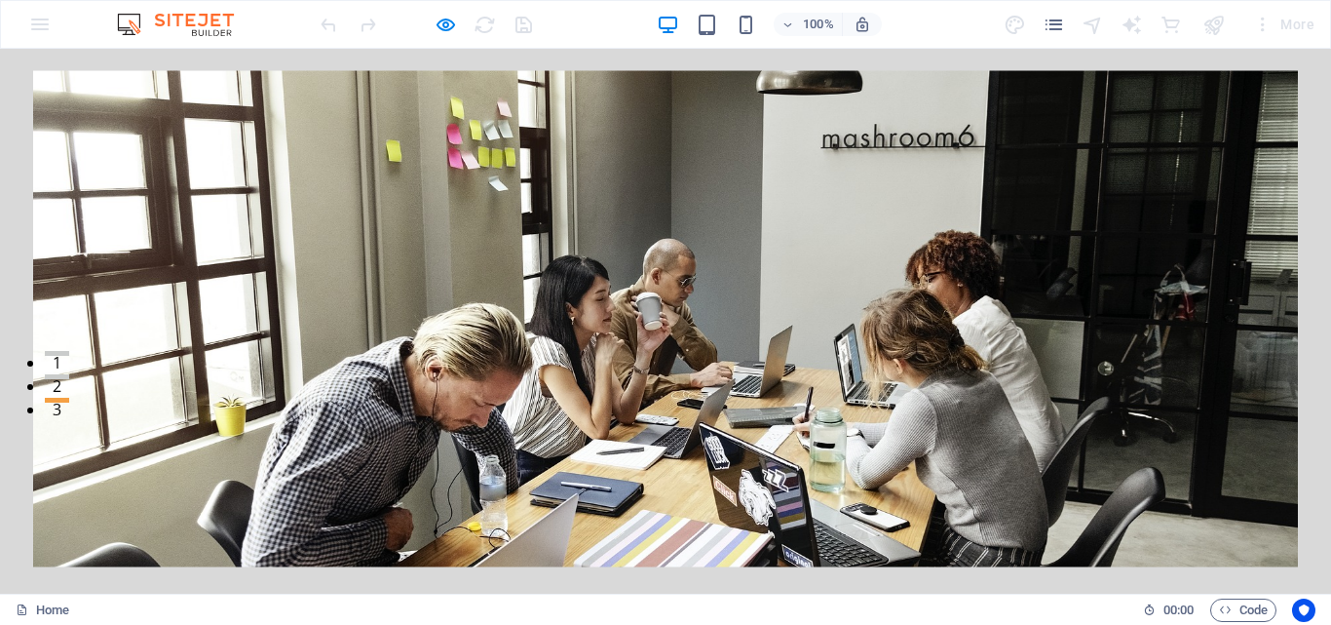
scroll to position [97, 0]
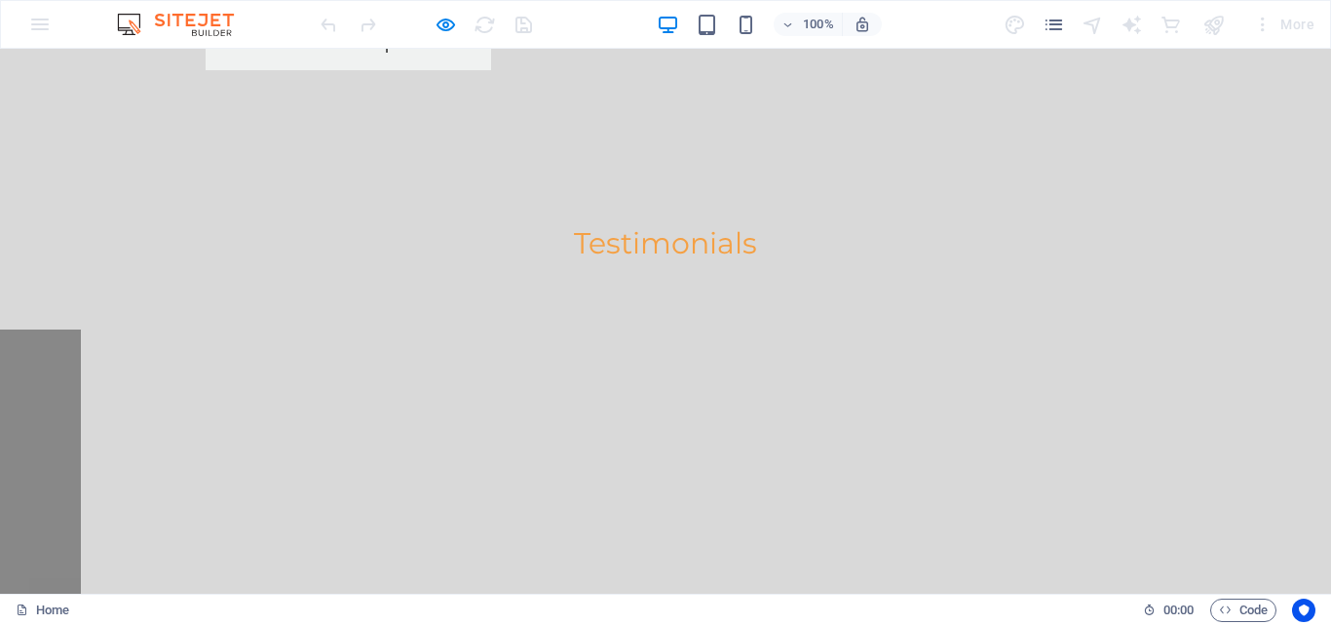
scroll to position [3118, 0]
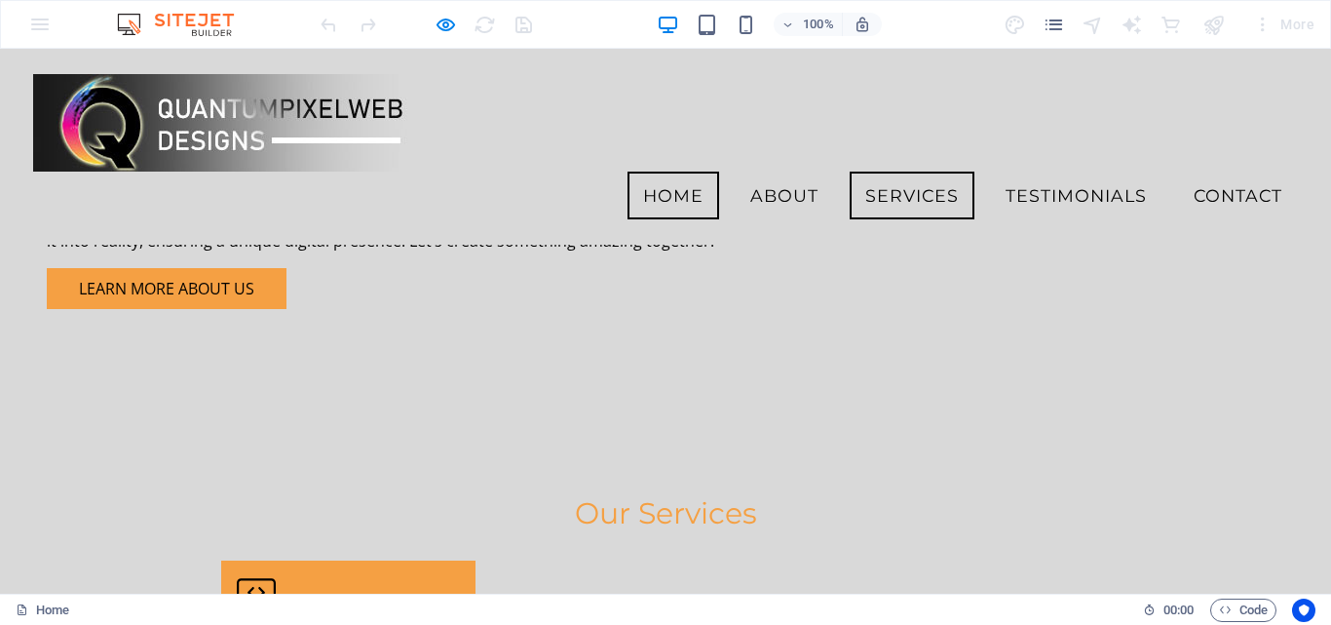
click at [653, 172] on link "Home" at bounding box center [674, 196] width 92 height 49
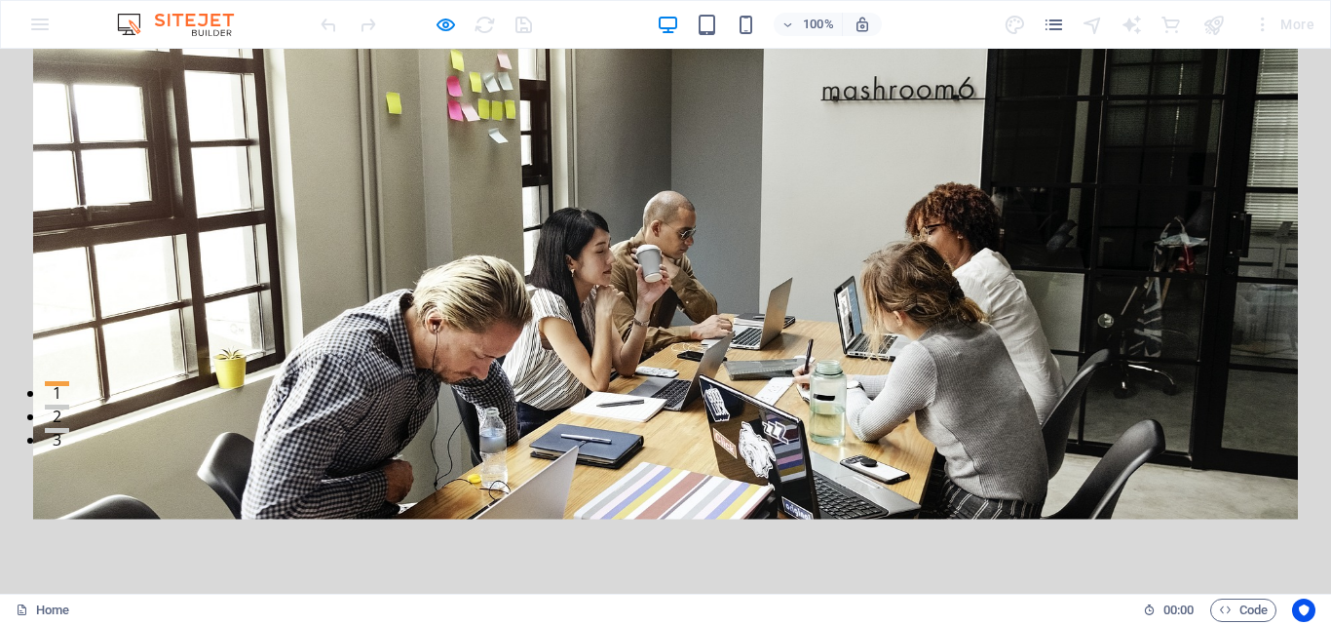
scroll to position [0, 0]
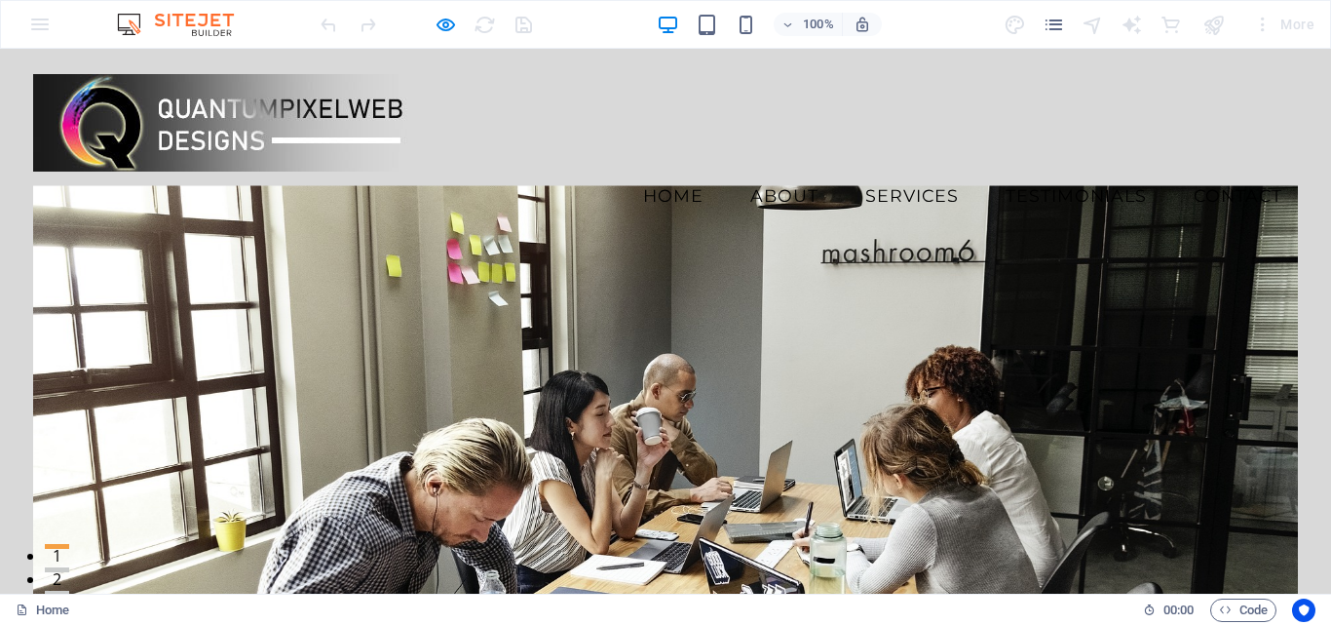
click at [765, 172] on link "About" at bounding box center [784, 196] width 99 height 49
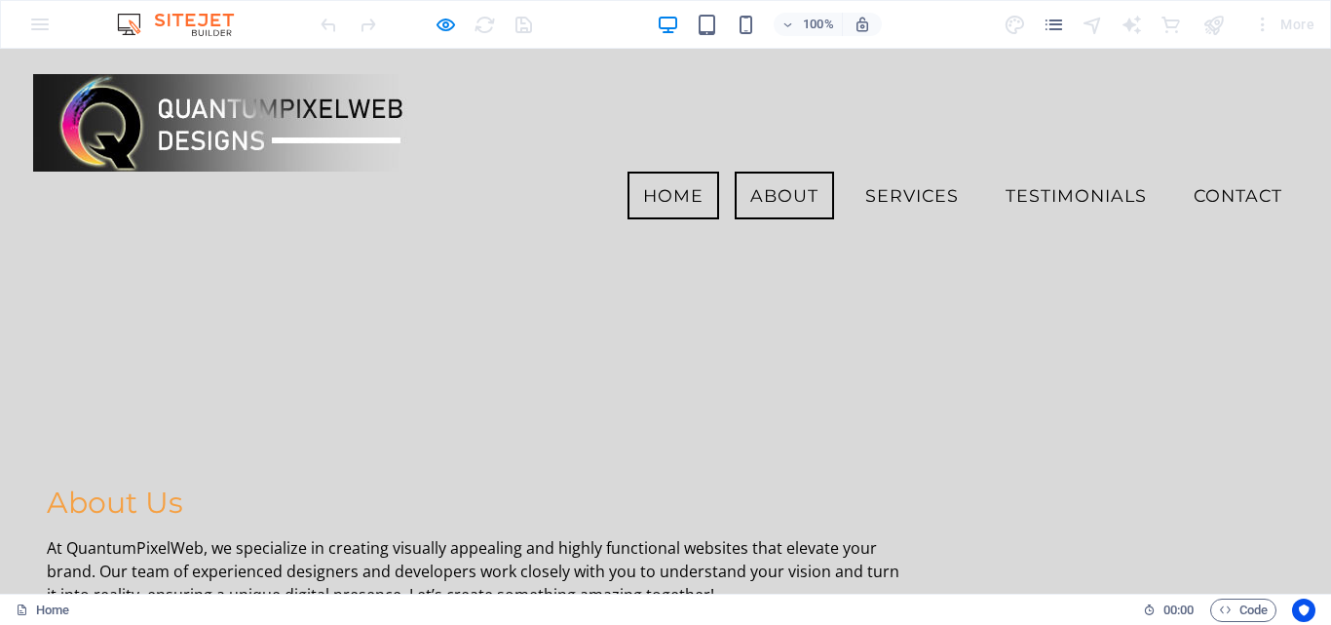
scroll to position [474, 0]
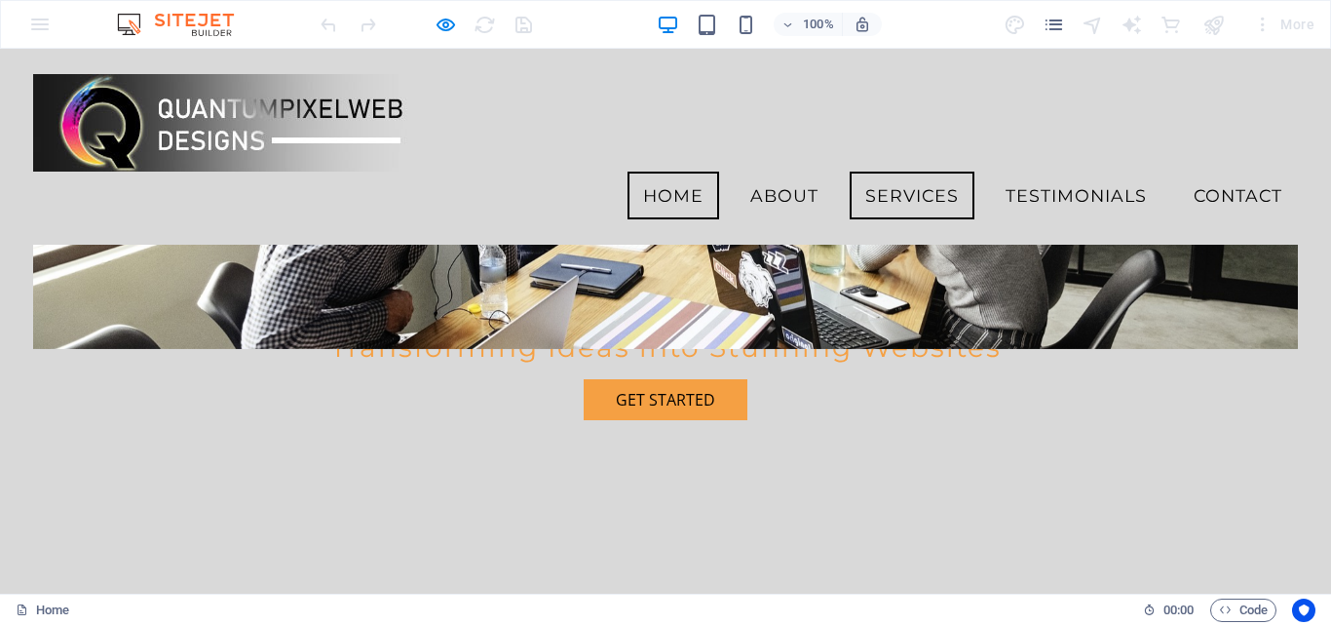
click at [887, 172] on link "Services" at bounding box center [912, 196] width 125 height 49
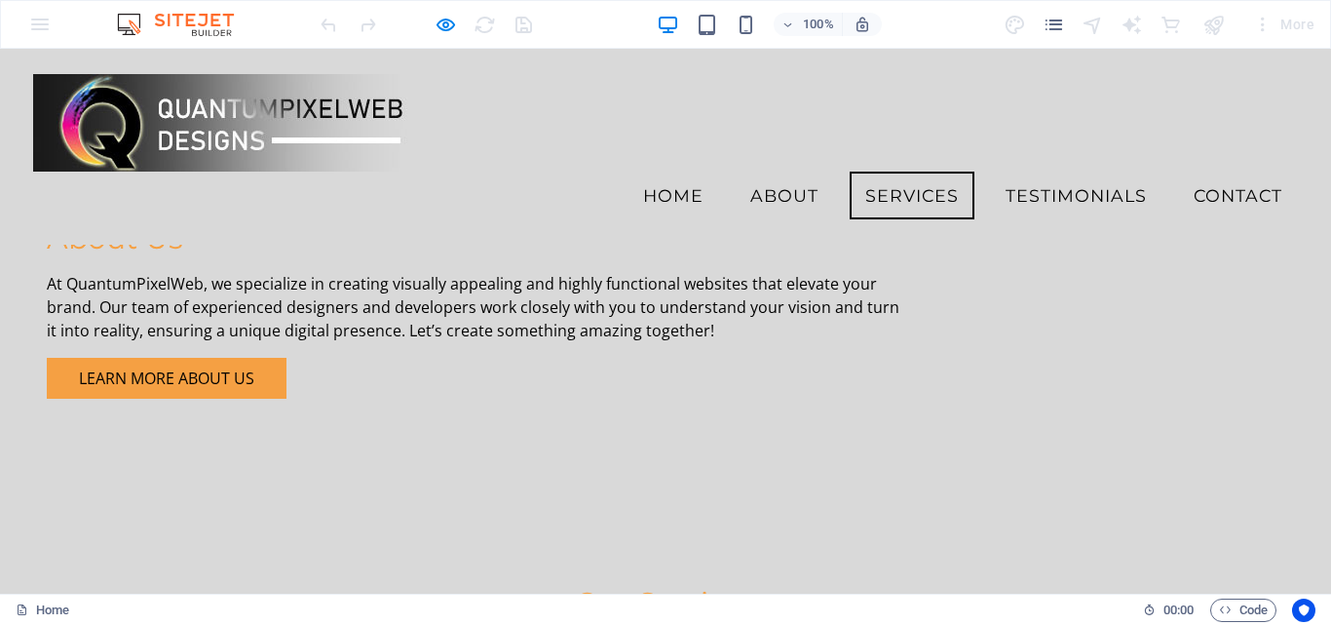
drag, startPoint x: 1080, startPoint y: 117, endPoint x: 1022, endPoint y: 270, distance: 163.4
click at [1079, 172] on link "Testimonials" at bounding box center [1076, 196] width 172 height 49
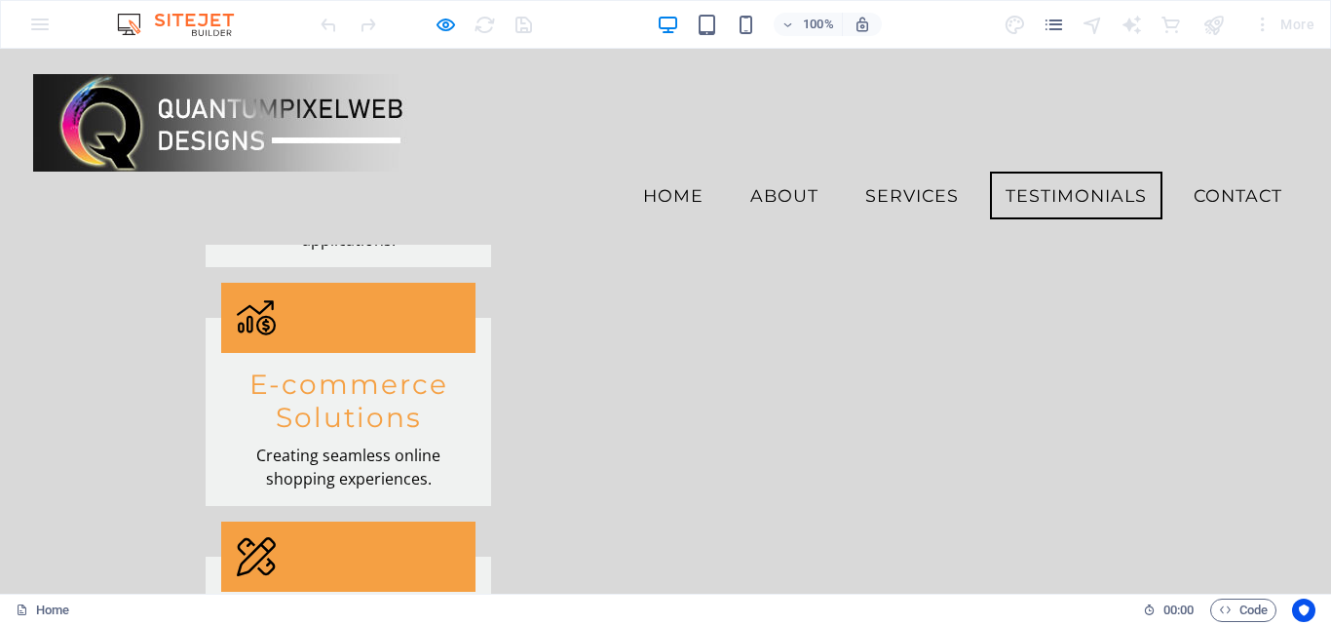
scroll to position [1337, 0]
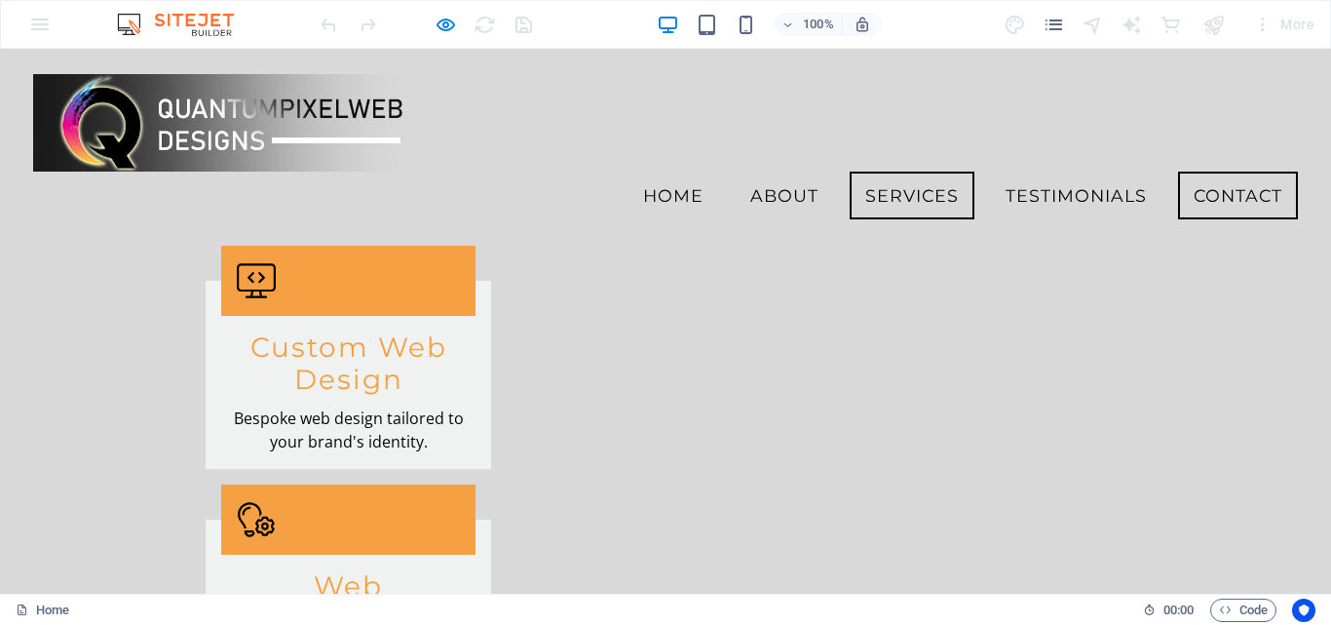
click at [1221, 172] on link "Contact" at bounding box center [1238, 196] width 120 height 49
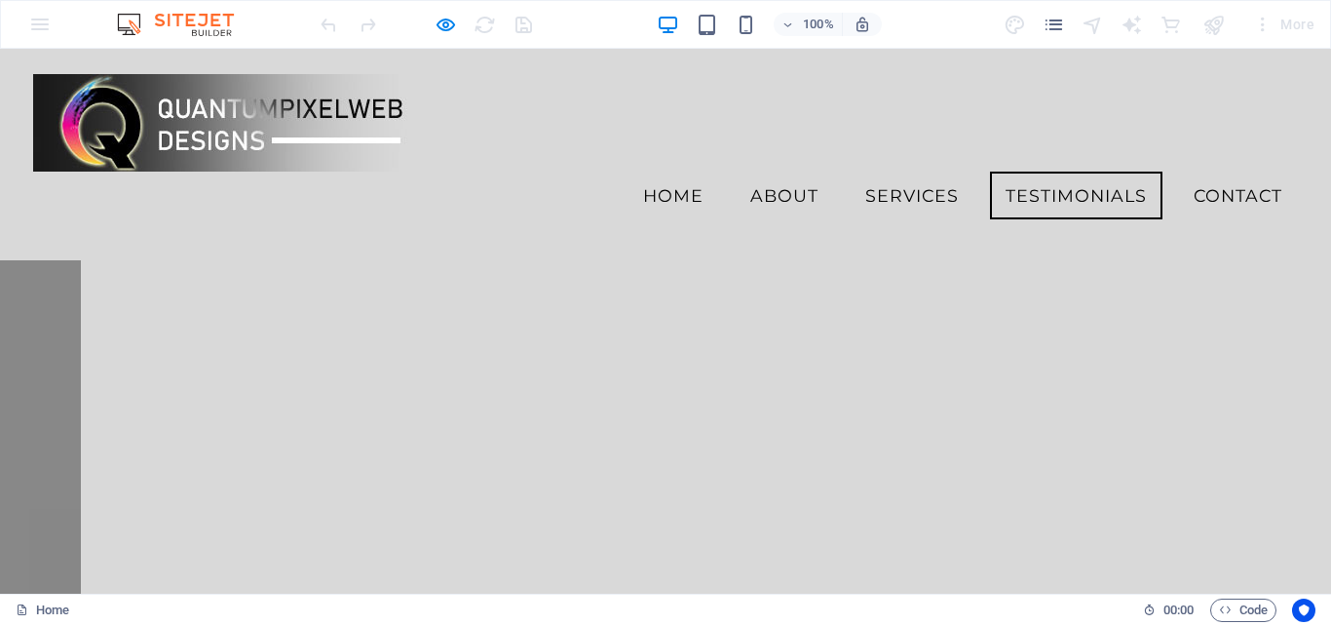
scroll to position [2560, 0]
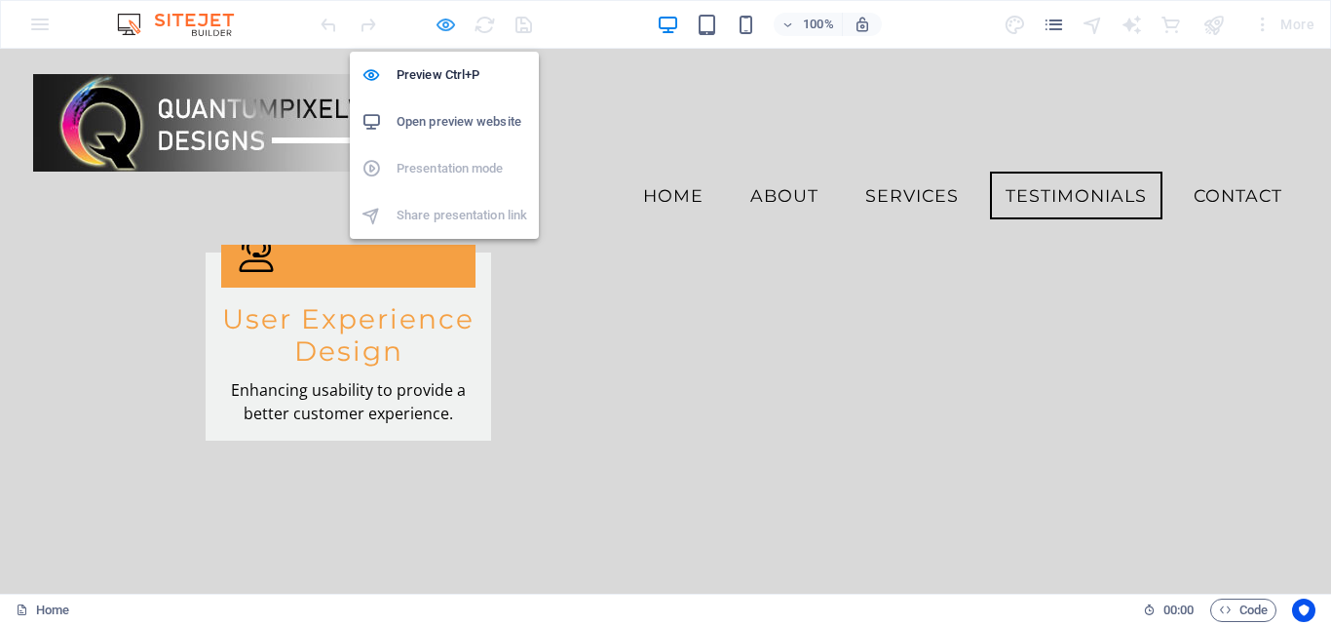
click at [449, 27] on icon "button" at bounding box center [446, 25] width 22 height 22
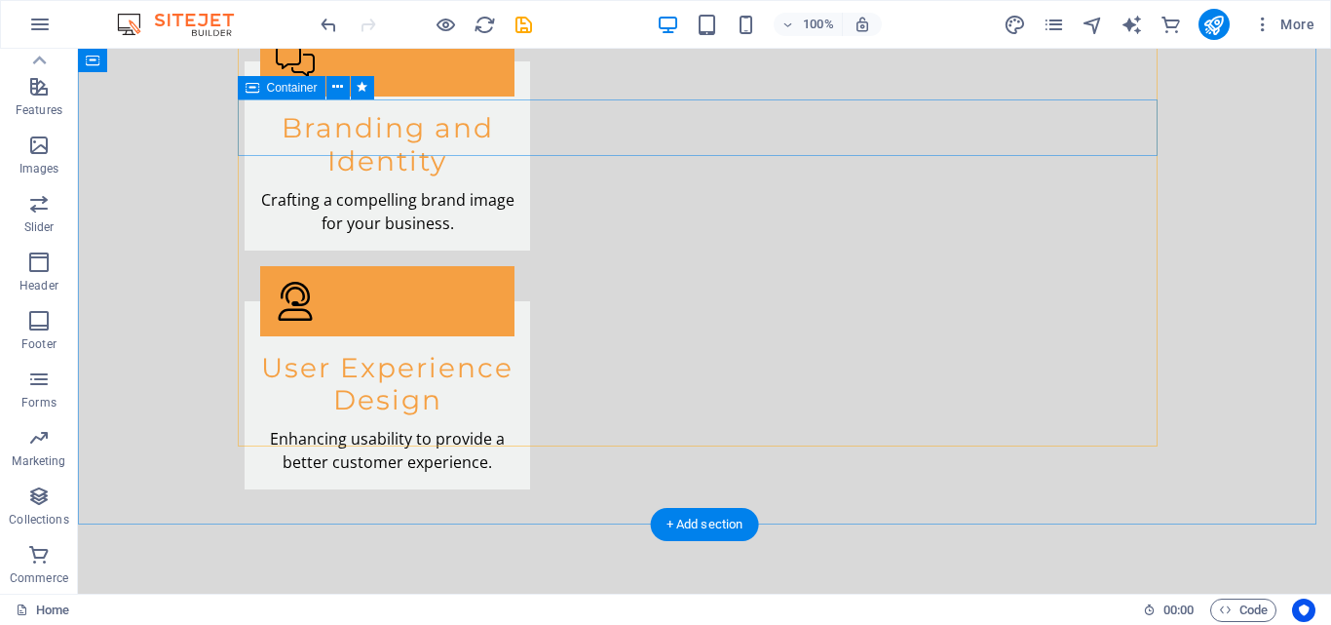
scroll to position [2820, 0]
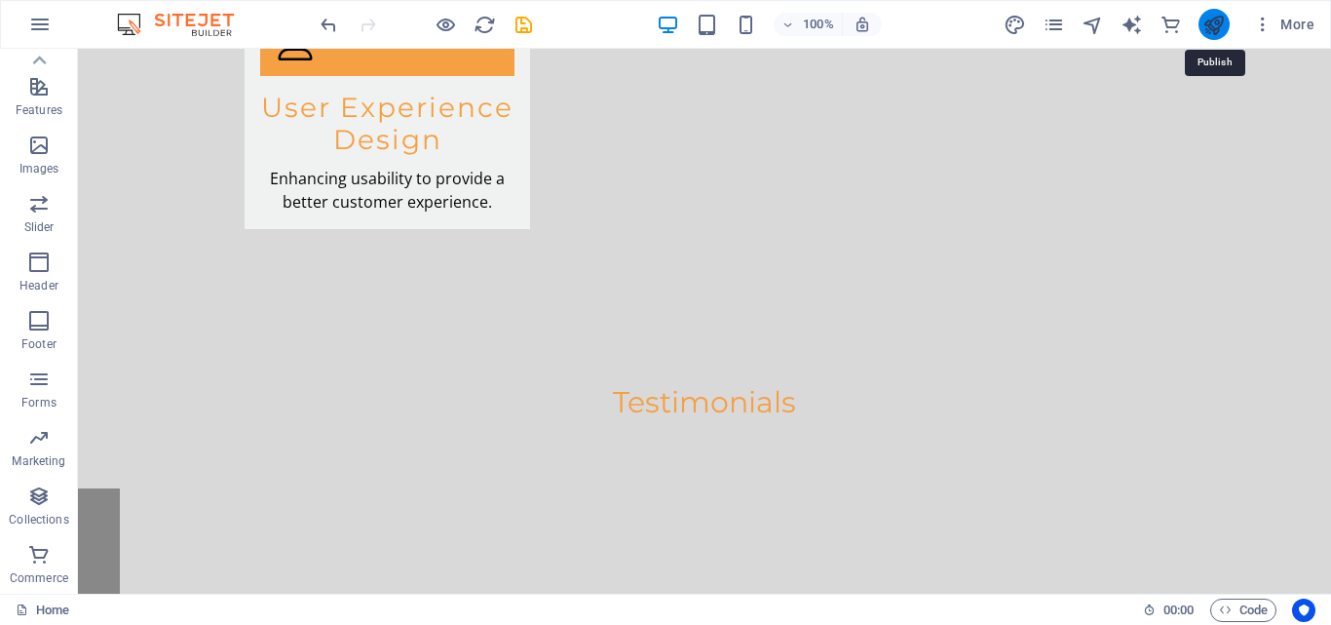
click at [1213, 25] on icon "publish" at bounding box center [1214, 25] width 22 height 22
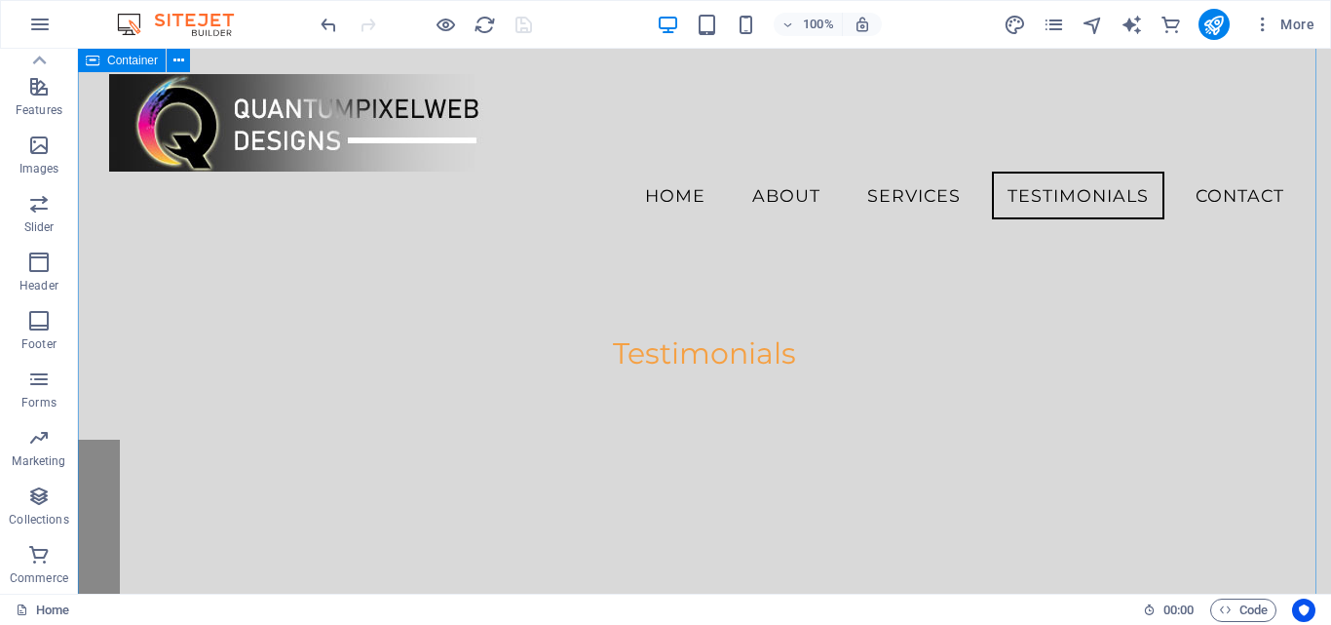
scroll to position [2381, 0]
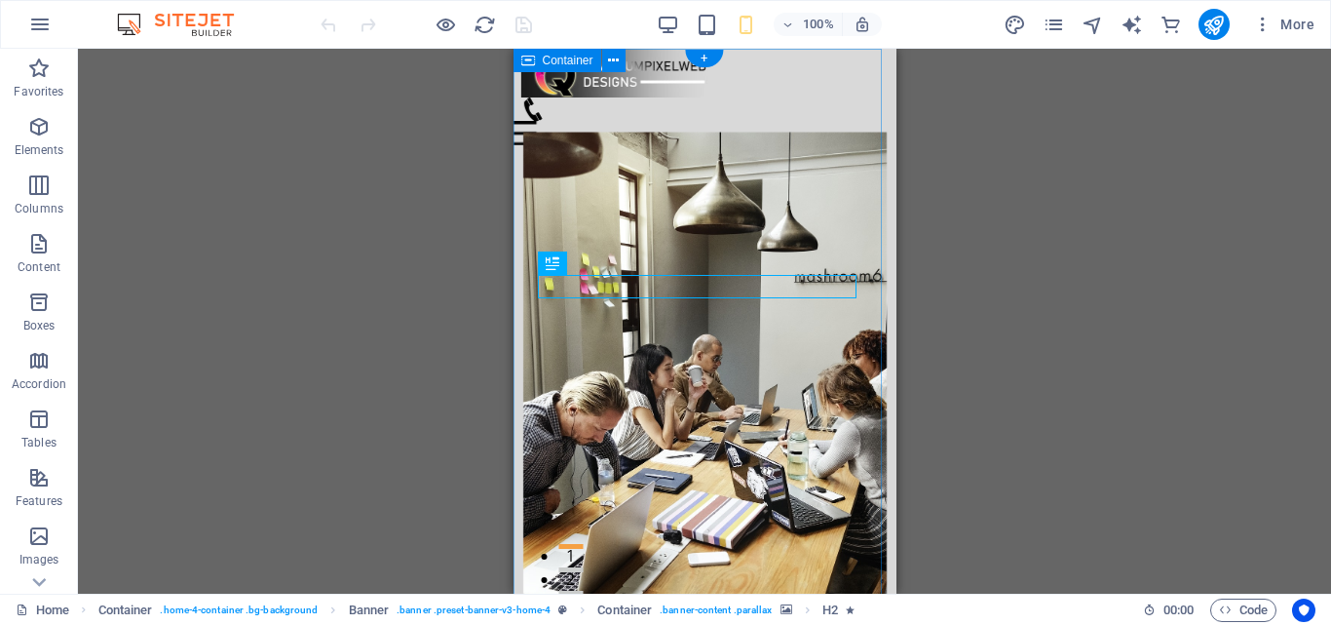
click at [758, 97] on div "Menu Home About Services Testimonials Contact Your Vision, Our Designs Transfor…" at bounding box center [704, 514] width 383 height 922
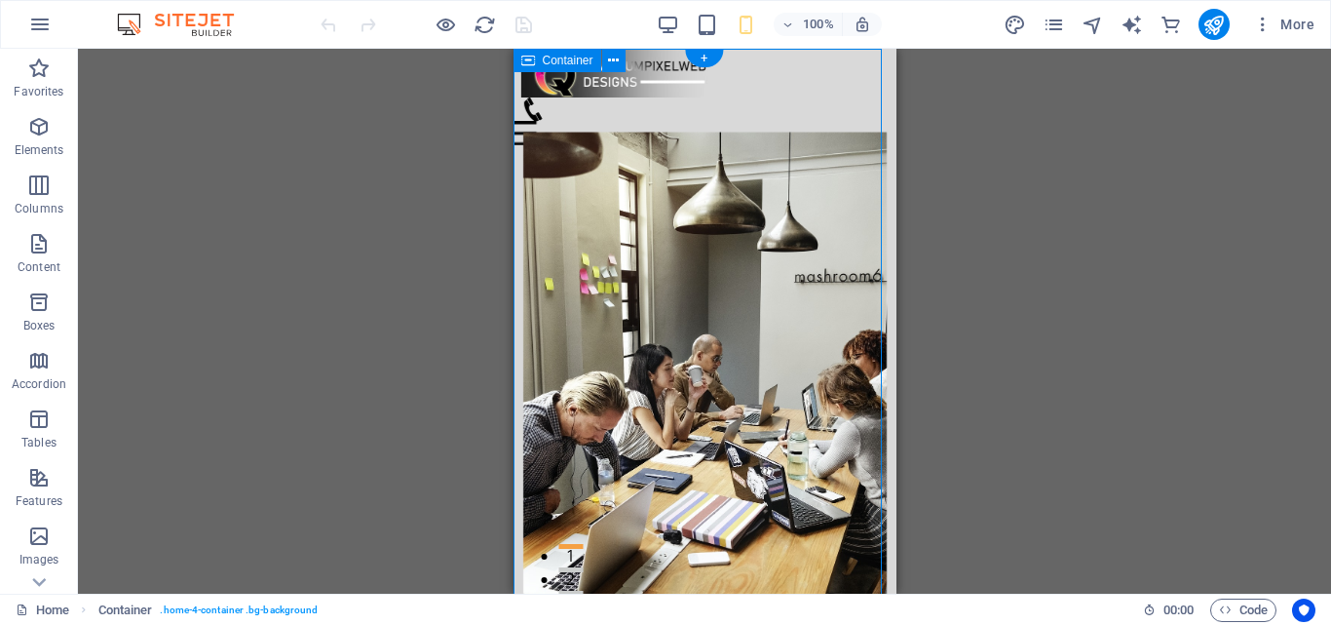
click at [758, 97] on div "Menu Home About Services Testimonials Contact Your Vision, Our Designs Transfor…" at bounding box center [704, 514] width 383 height 922
select select "header"
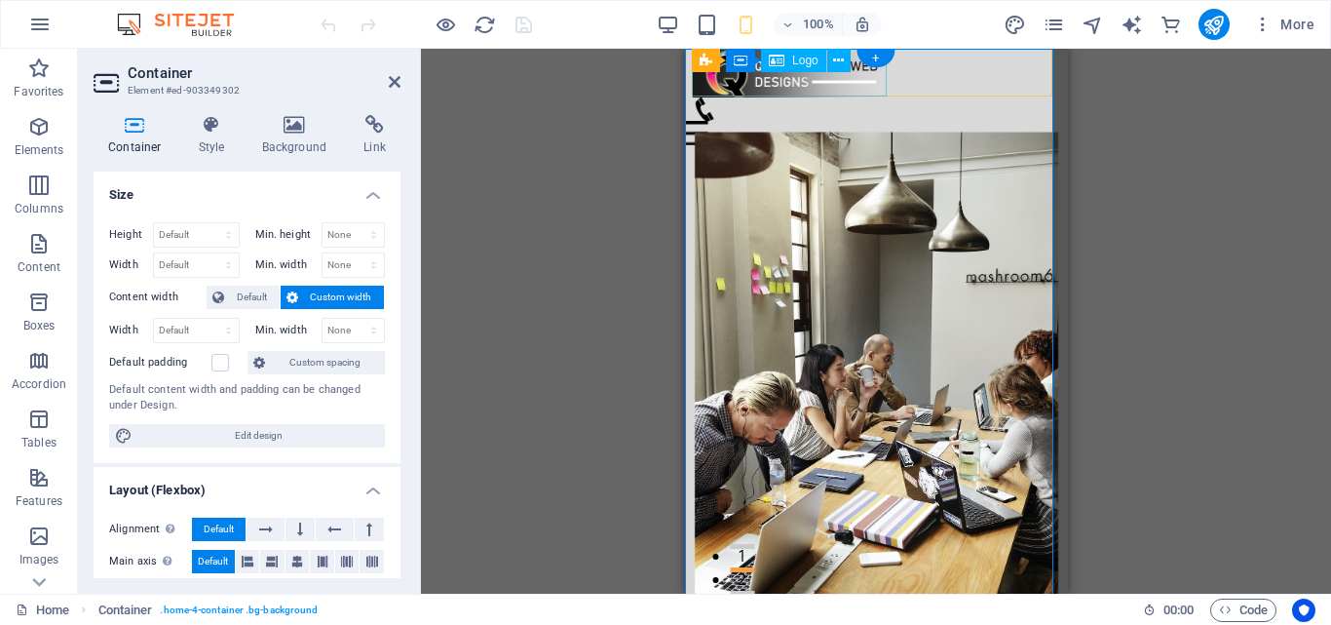
click at [740, 96] on div at bounding box center [875, 73] width 367 height 49
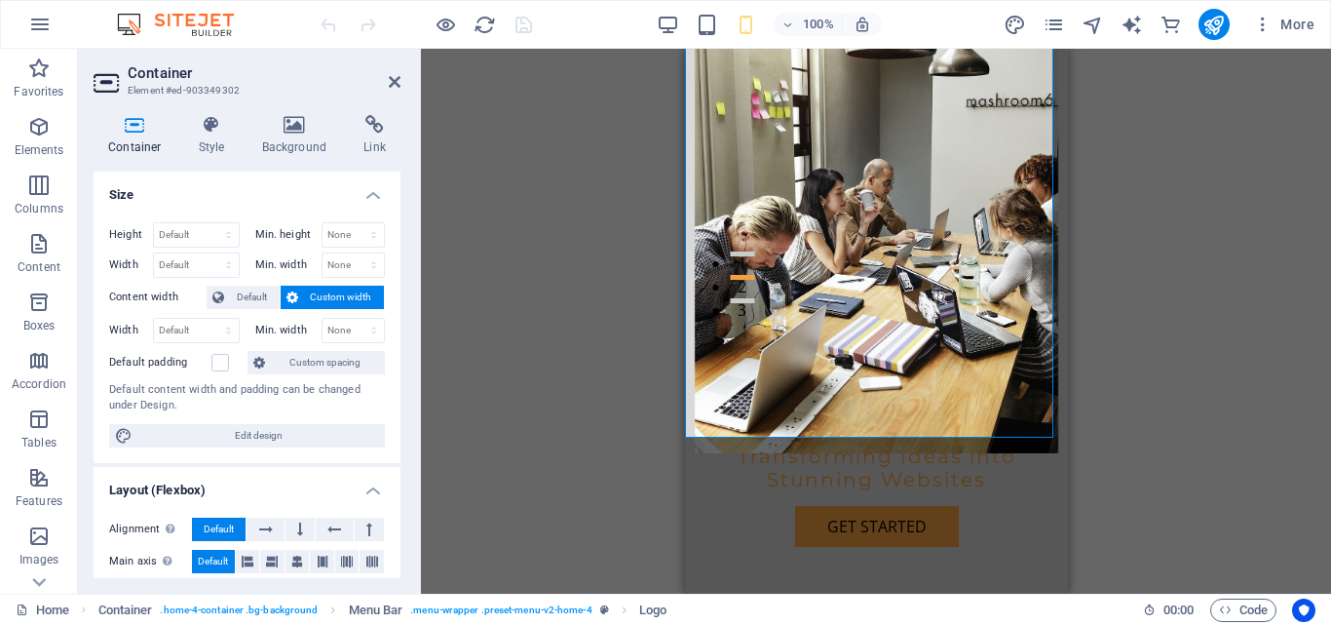
scroll to position [195, 0]
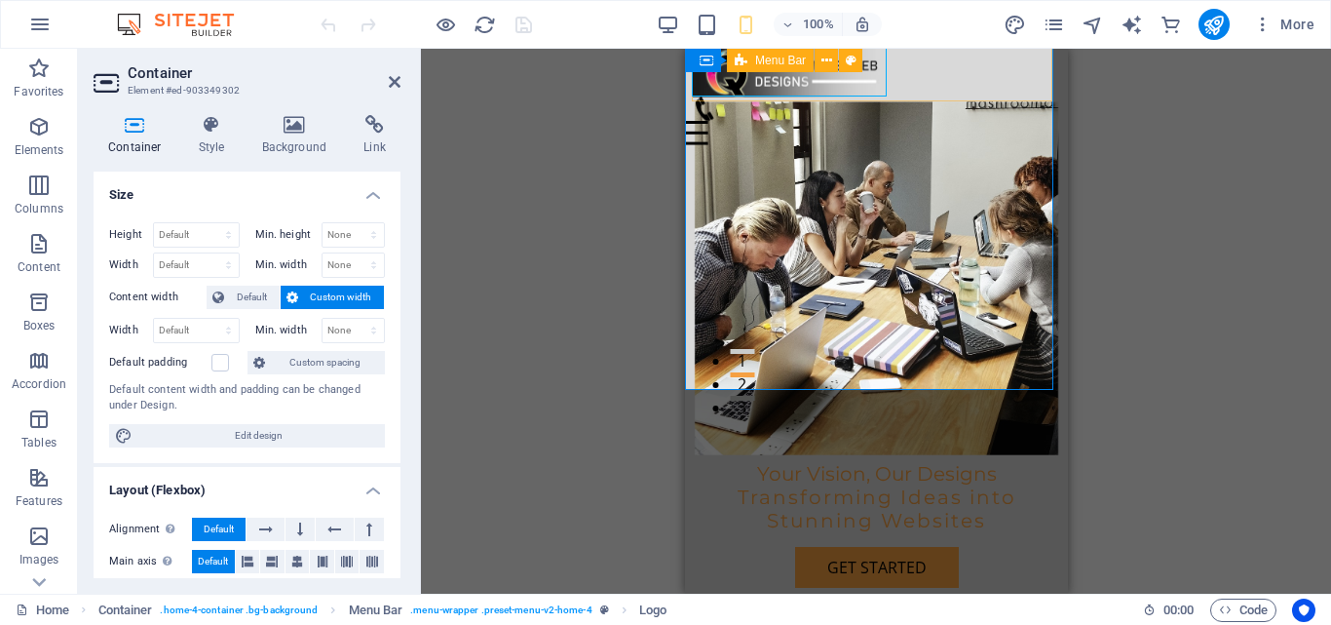
click at [717, 100] on div "Menu Home About Services Testimonials Contact" at bounding box center [879, 75] width 375 height 54
select select "%"
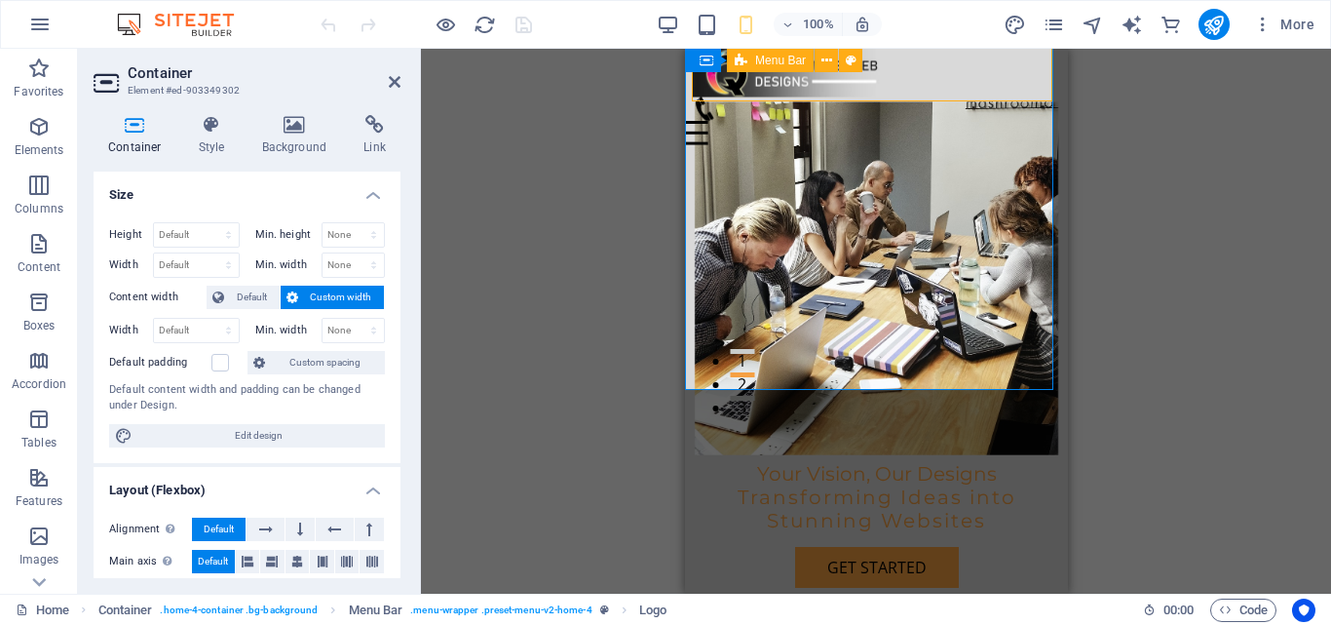
select select "%"
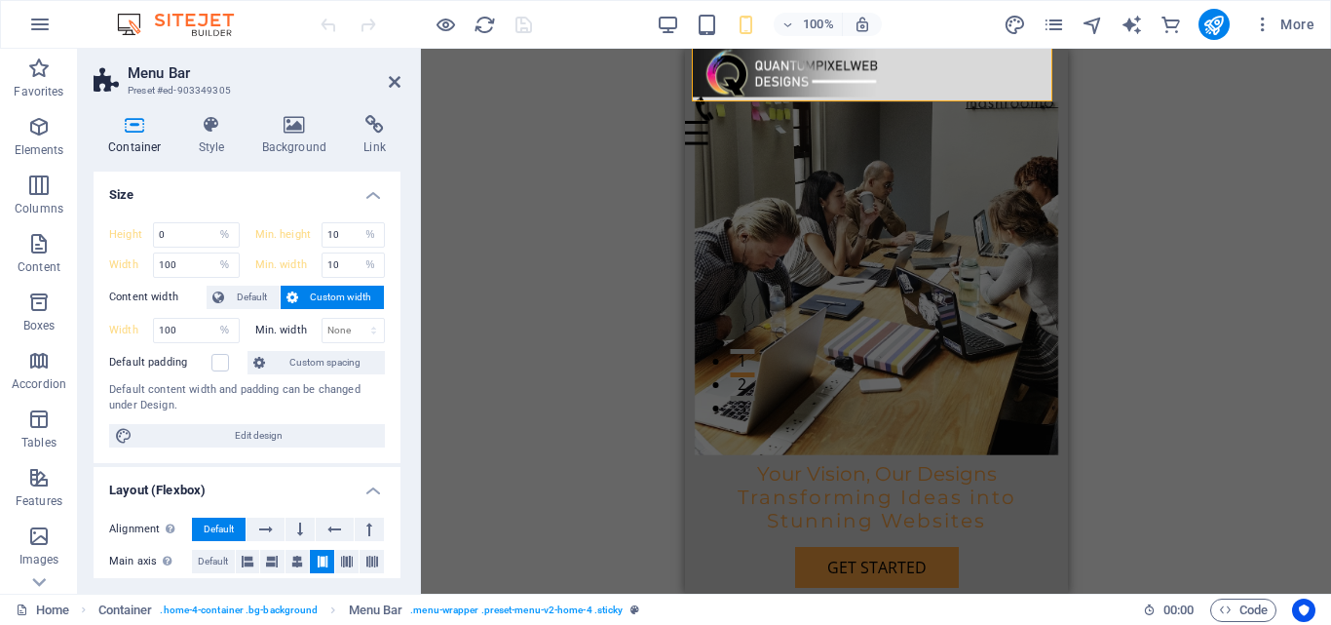
select select "vw"
select select "rem"
select select "vw"
select select "preset-menu-v2-home-4"
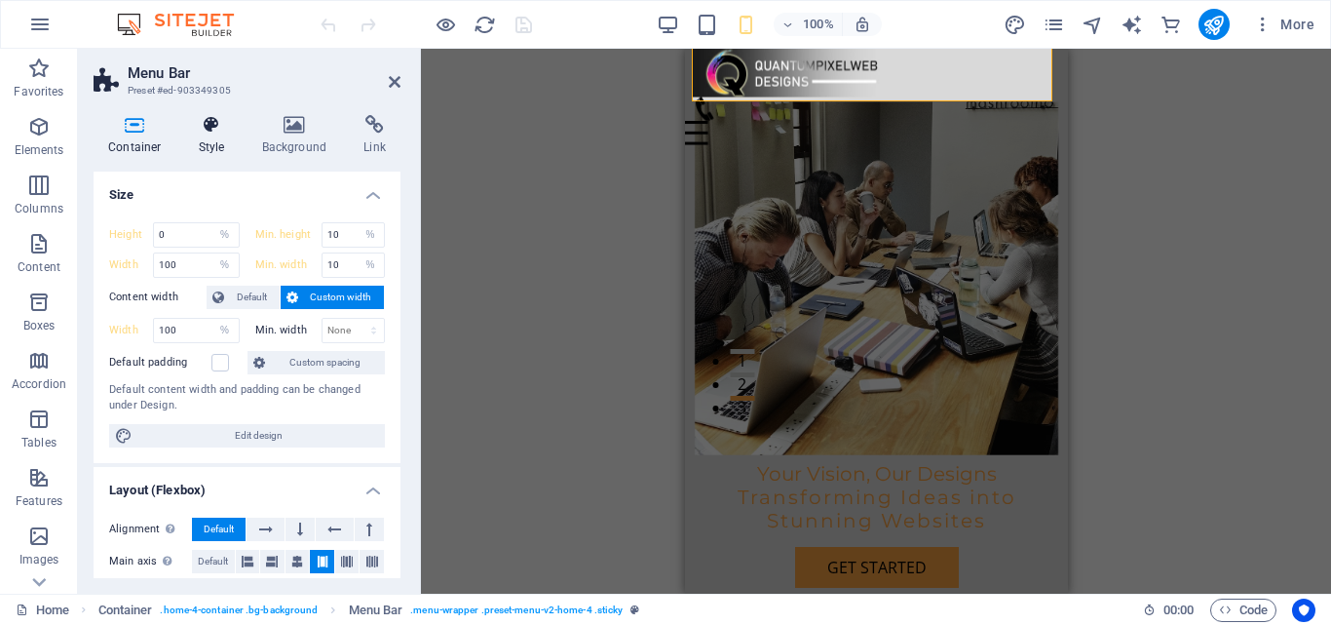
click at [211, 134] on icon at bounding box center [212, 124] width 56 height 19
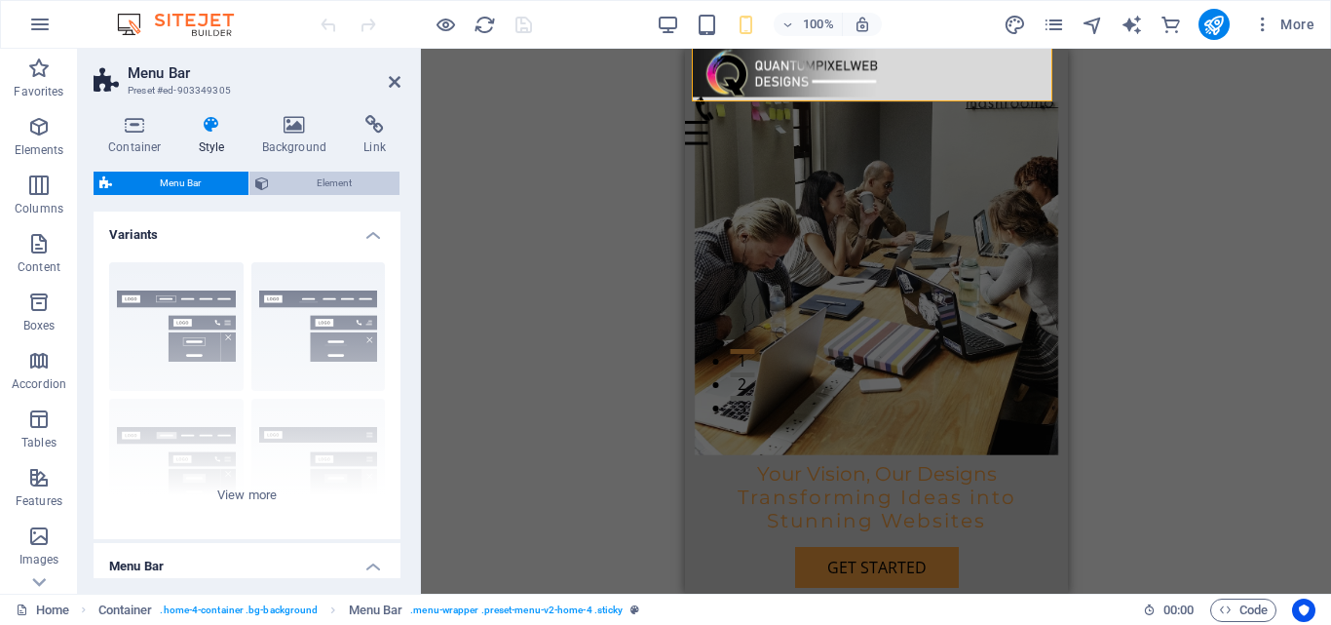
click at [336, 183] on span "Element" at bounding box center [334, 183] width 119 height 23
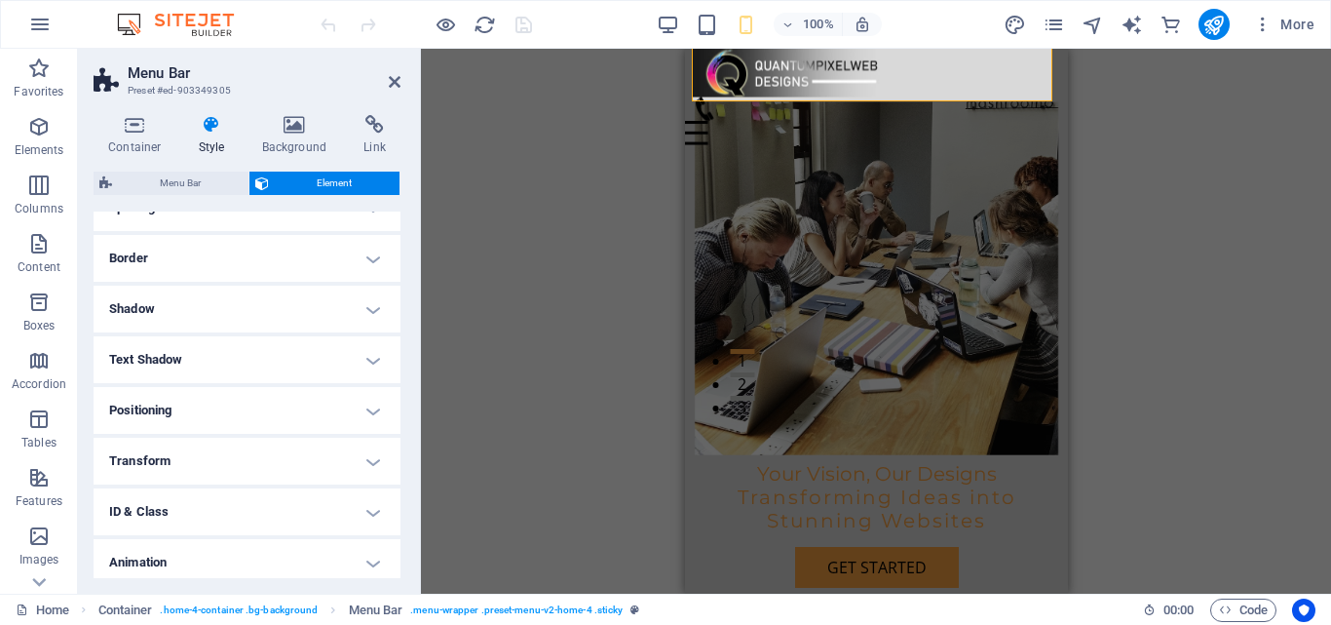
scroll to position [457, 0]
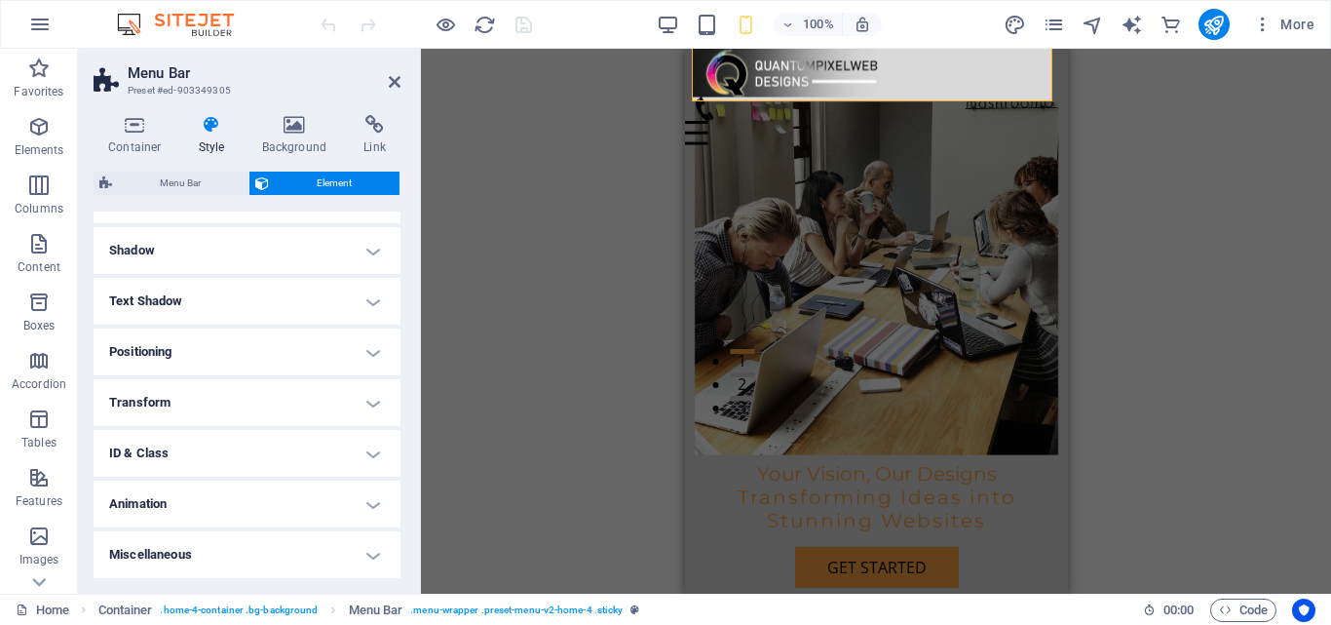
click at [359, 402] on h4 "Transform" at bounding box center [247, 402] width 307 height 47
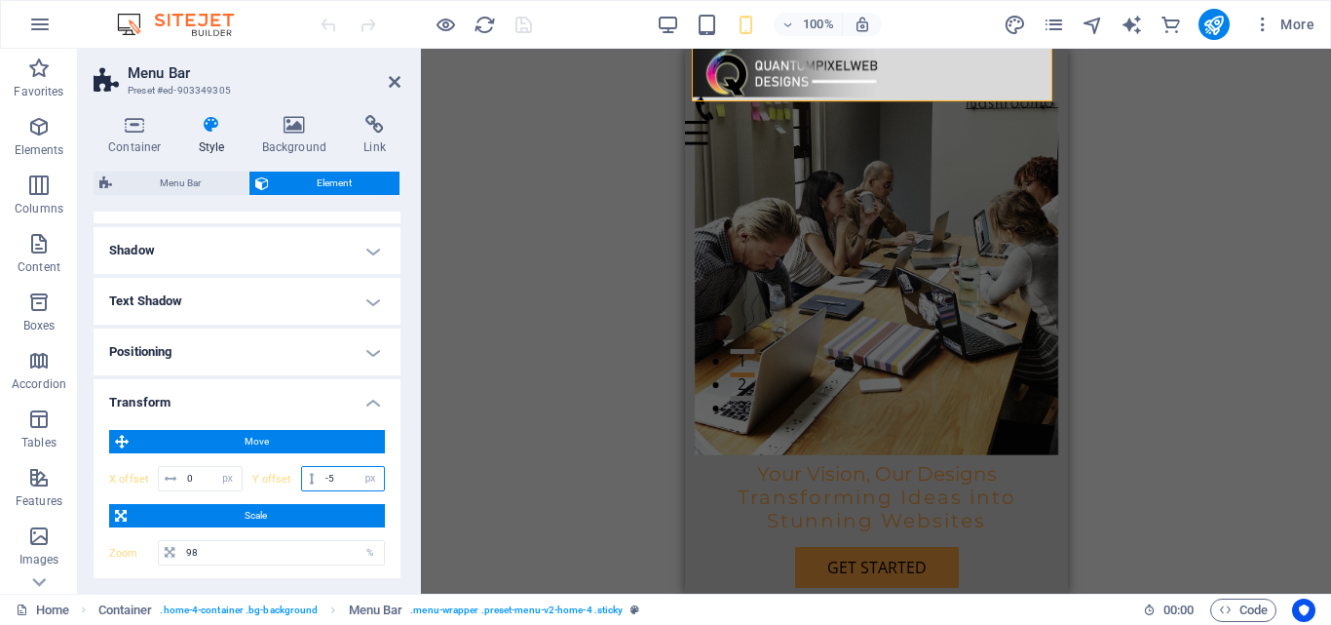
click at [340, 481] on input "-5" at bounding box center [352, 478] width 63 height 23
type input "-4"
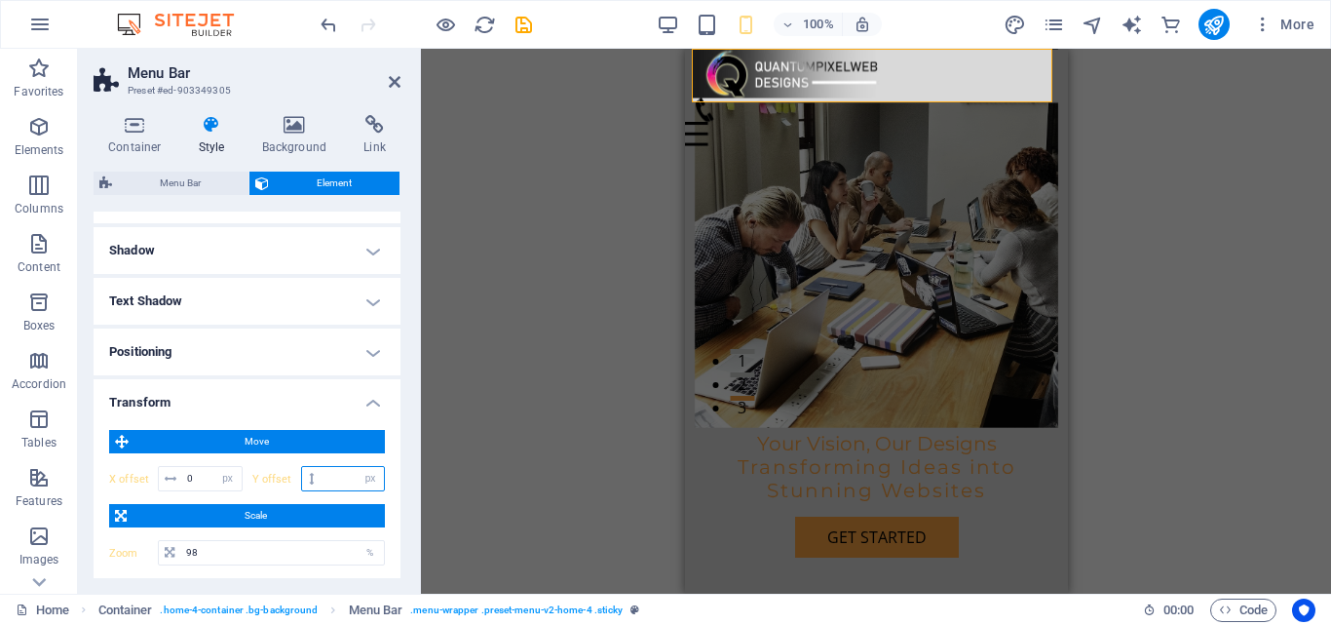
type input "-3"
type input "-1"
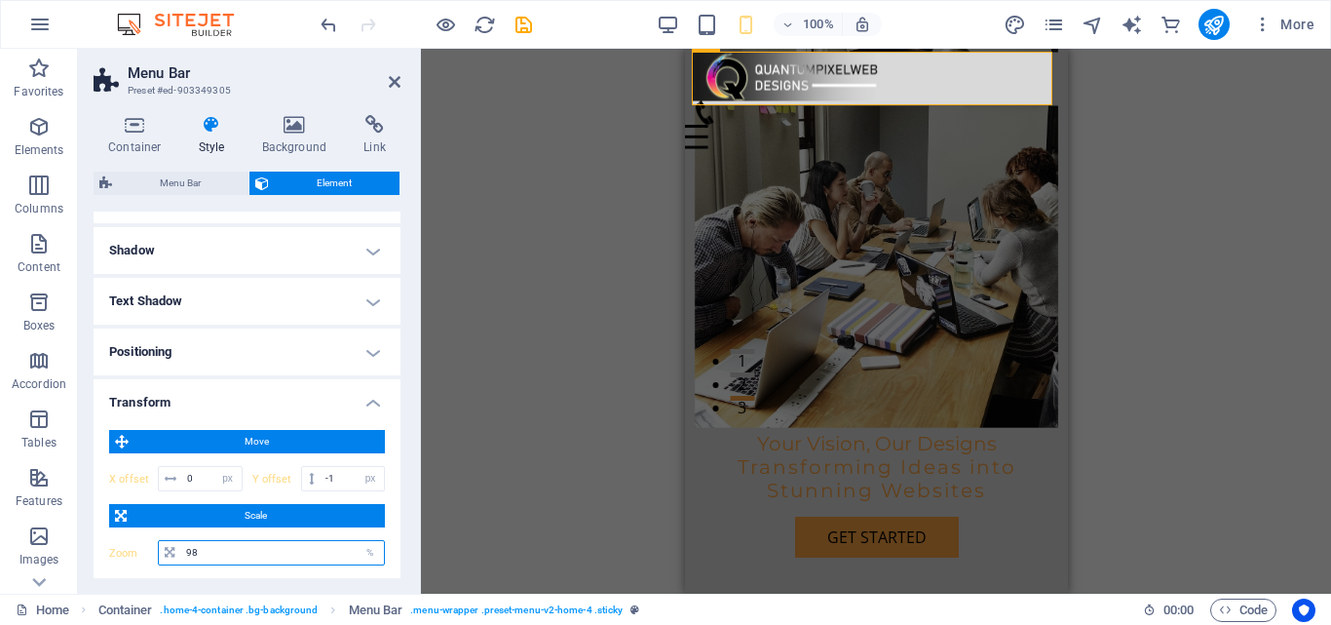
click at [245, 556] on input "98" at bounding box center [282, 552] width 203 height 23
type input "9"
type input "1"
type input "96"
click at [371, 362] on h4 "Positioning" at bounding box center [247, 351] width 307 height 47
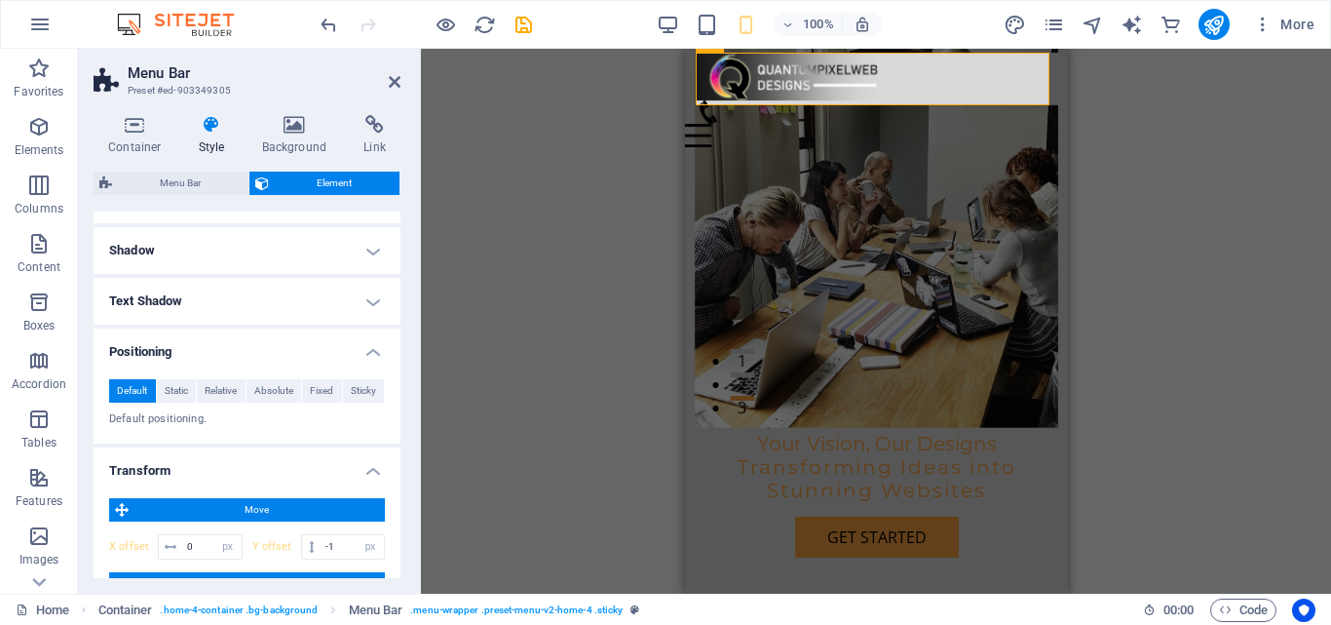
scroll to position [360, 0]
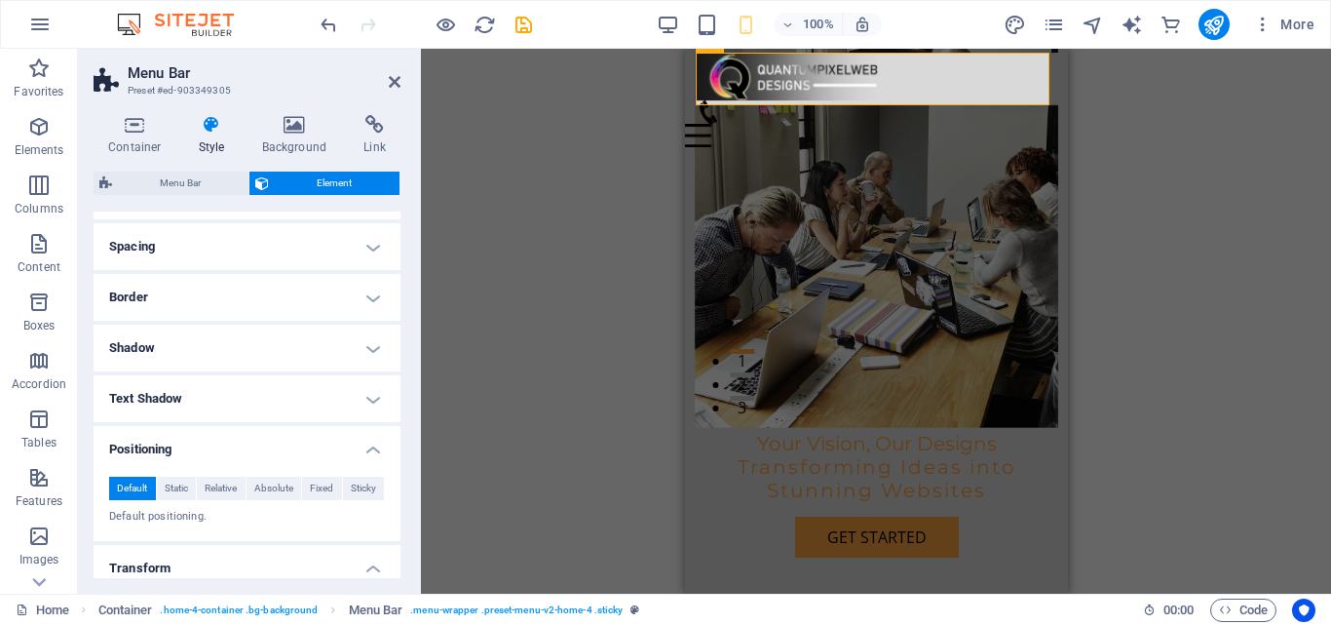
click at [367, 399] on h4 "Text Shadow" at bounding box center [247, 398] width 307 height 47
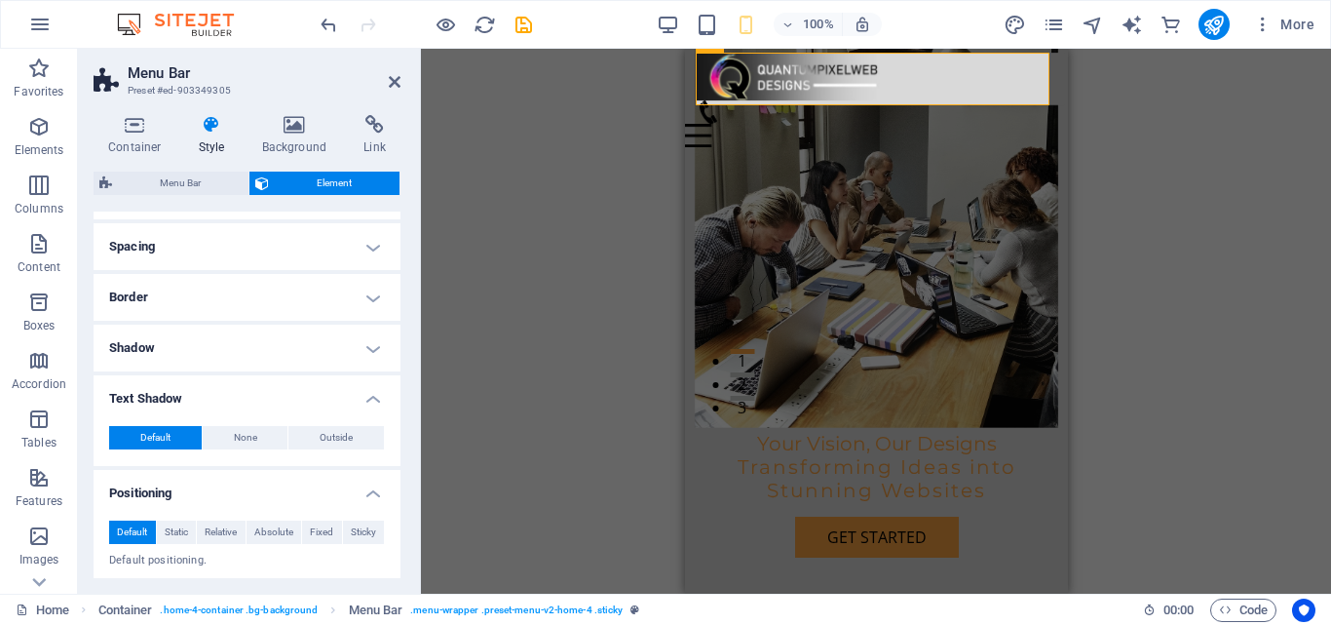
click at [380, 342] on h4 "Shadow" at bounding box center [247, 348] width 307 height 47
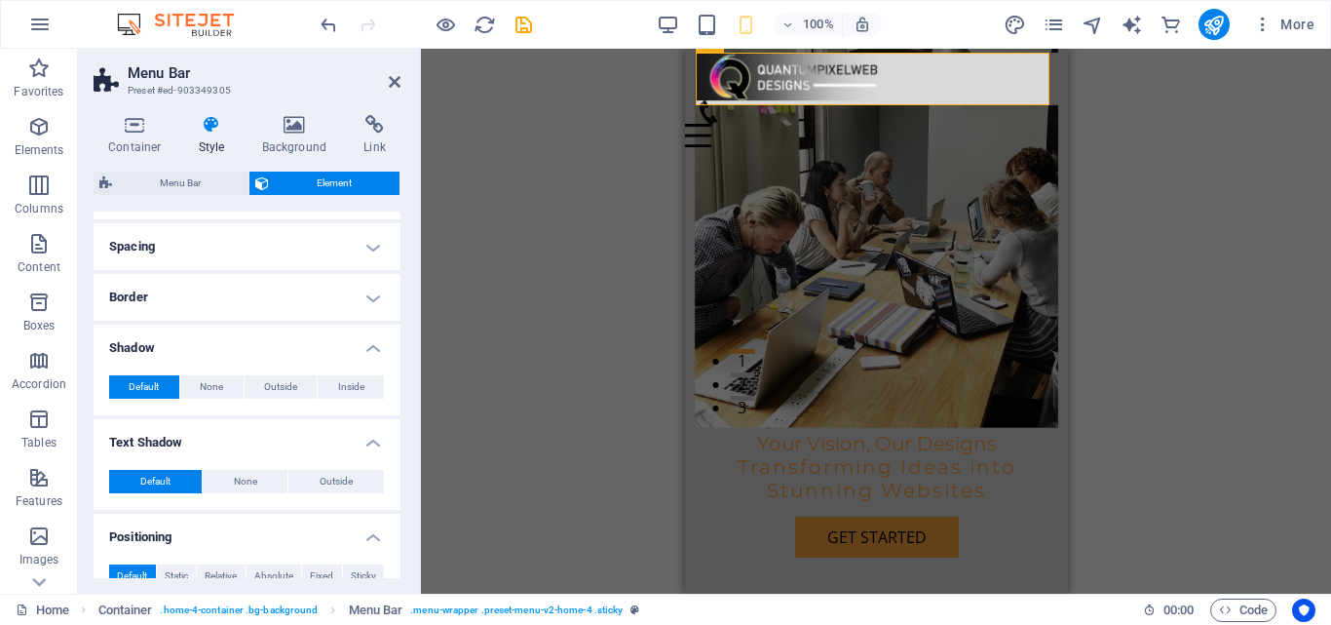
click at [375, 246] on h4 "Spacing" at bounding box center [247, 246] width 307 height 47
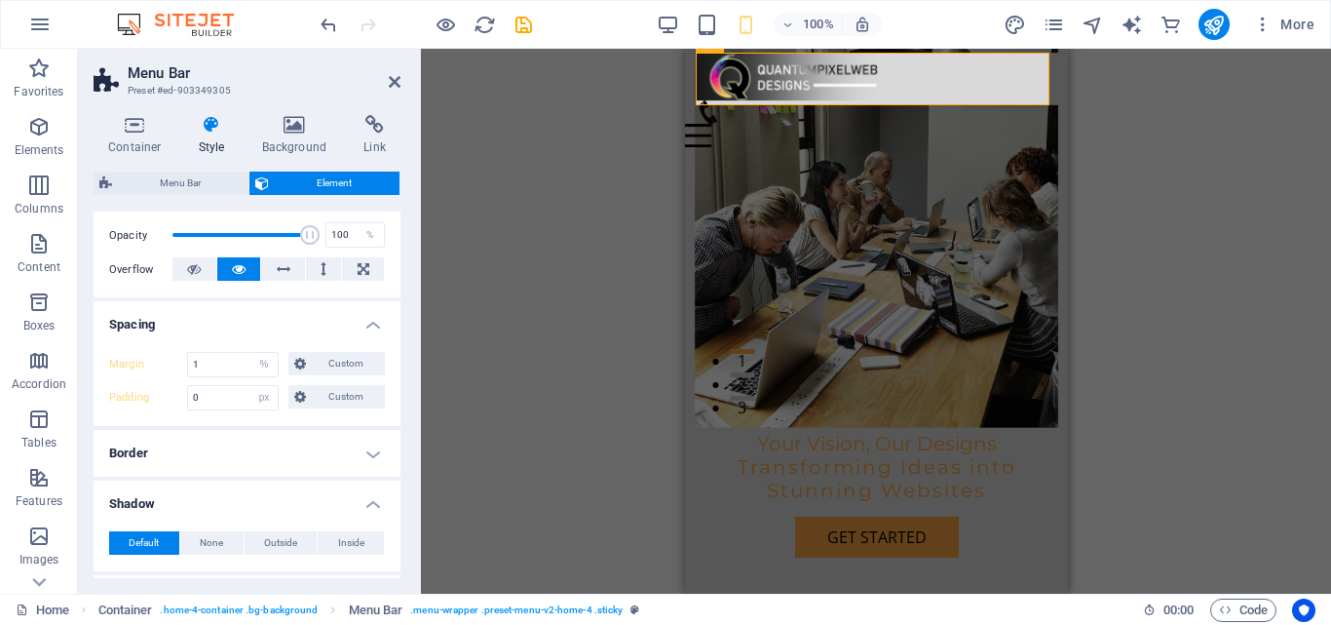
scroll to position [262, 0]
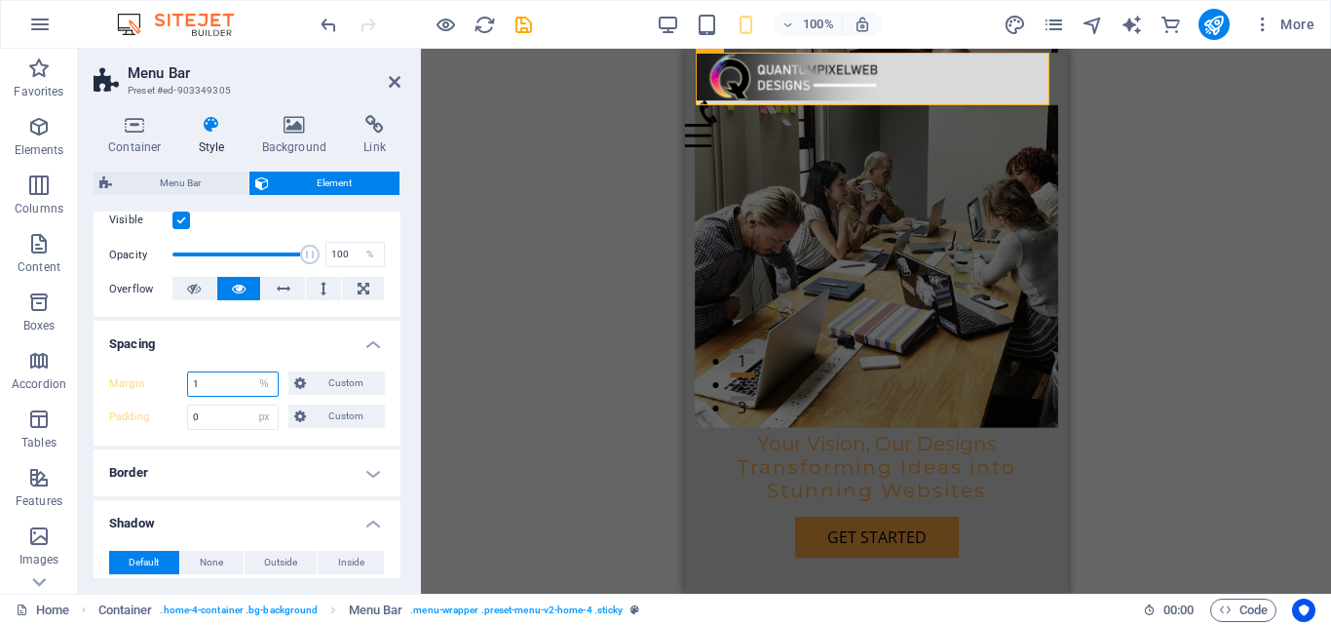
click at [213, 386] on input "1" at bounding box center [233, 383] width 90 height 23
type input "0"
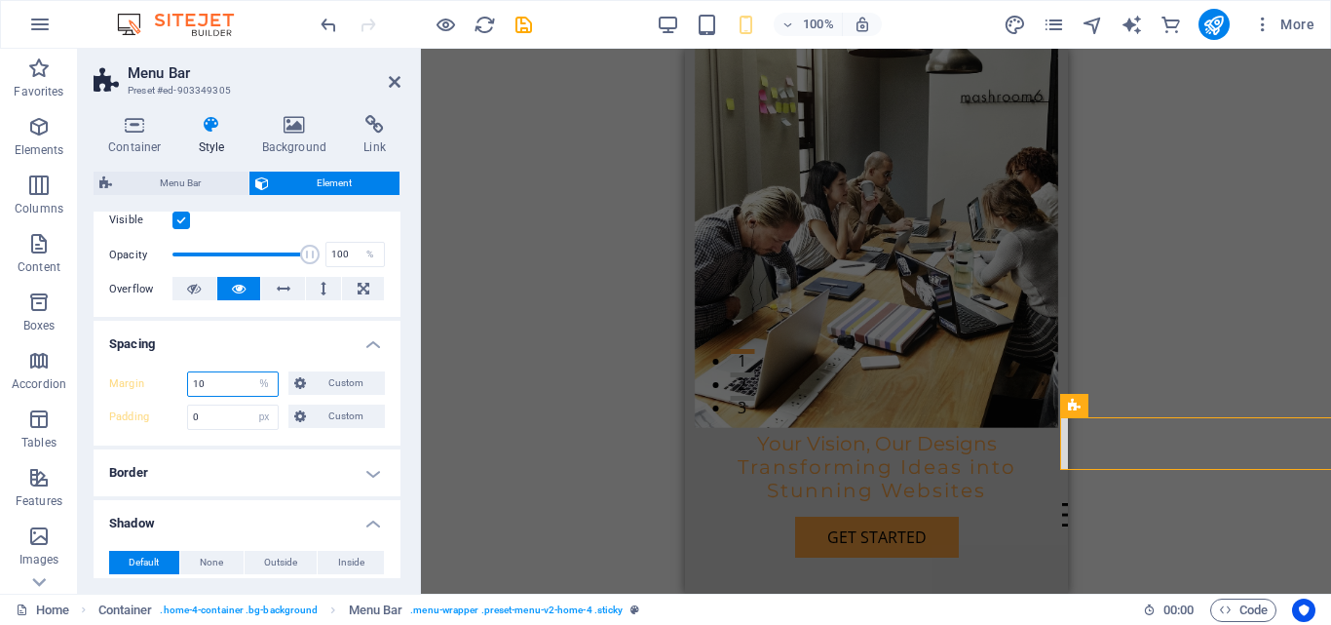
type input "1"
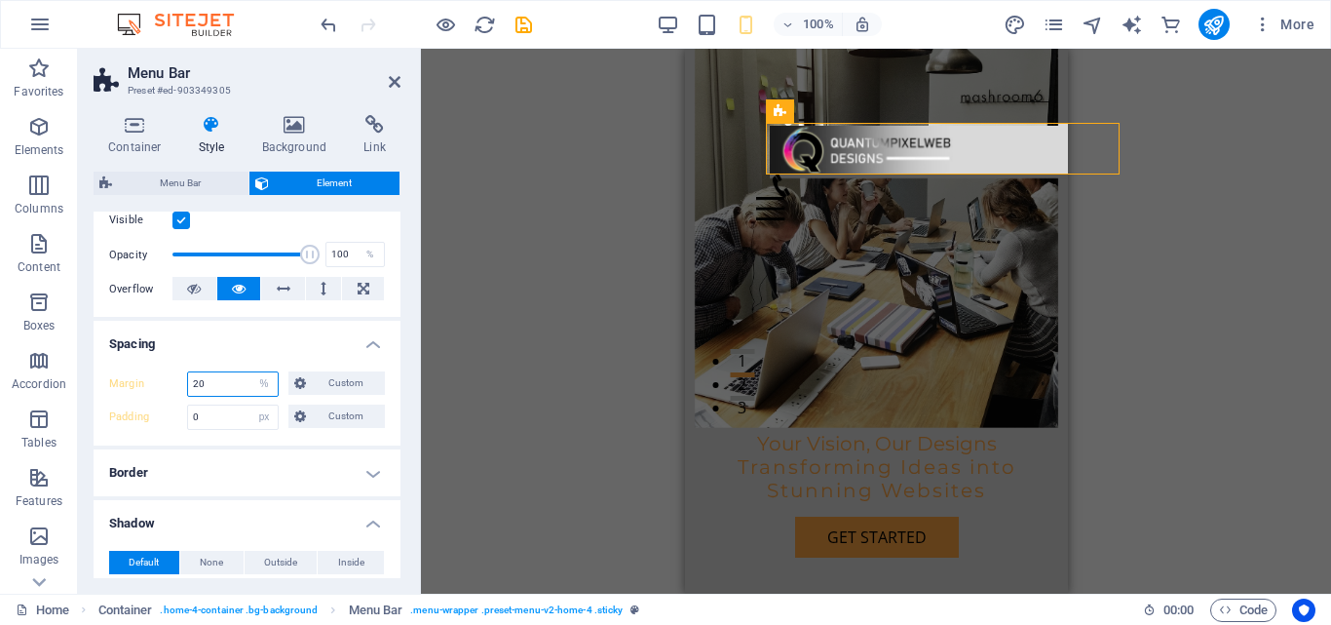
type input "2"
type input "1"
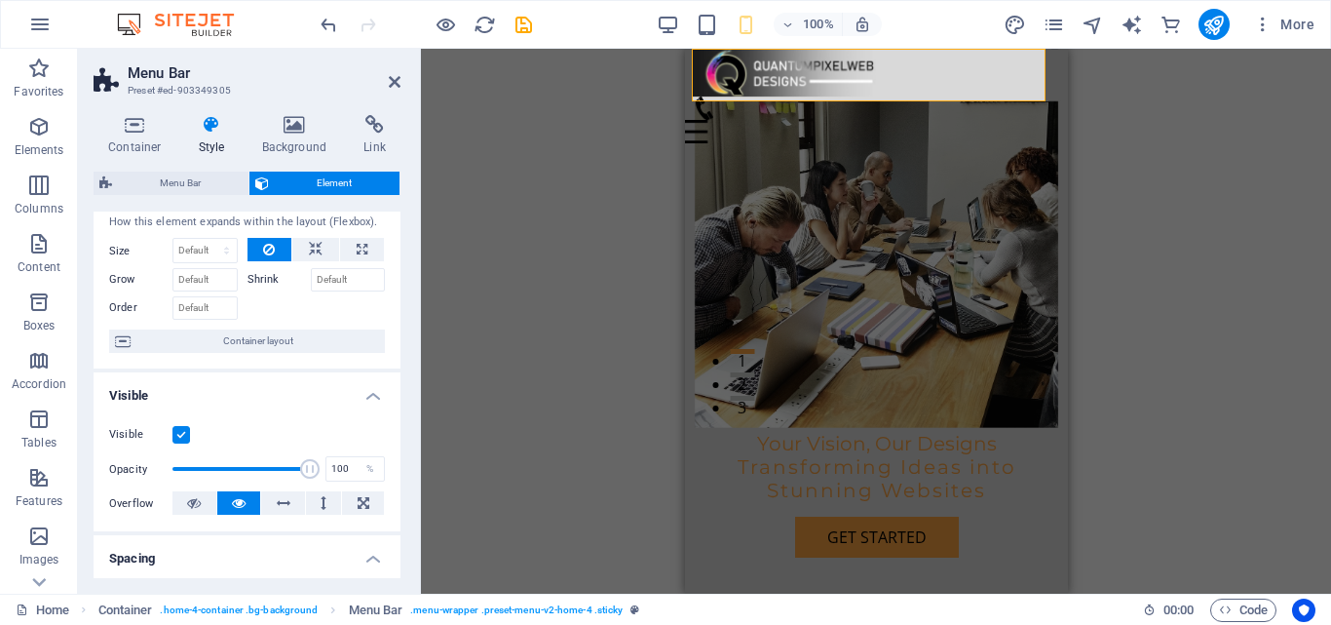
scroll to position [0, 0]
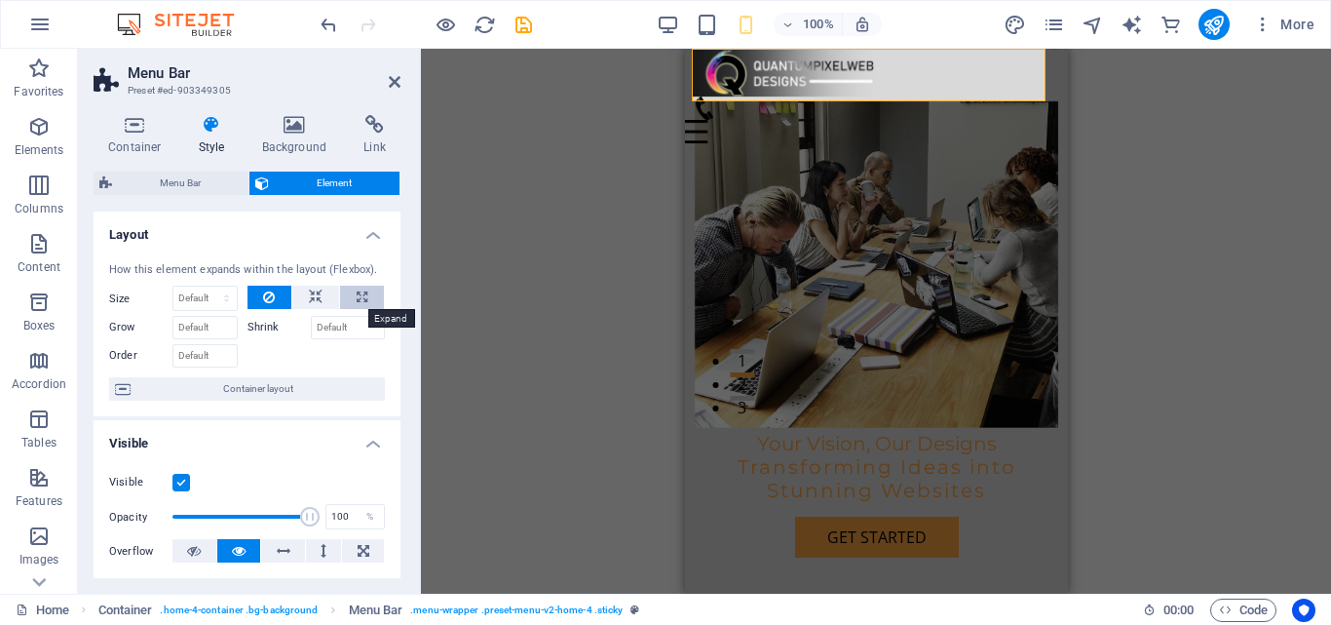
type input "0"
click at [357, 293] on icon at bounding box center [362, 297] width 11 height 23
type input "100"
select select "%"
click at [305, 291] on button at bounding box center [315, 297] width 47 height 23
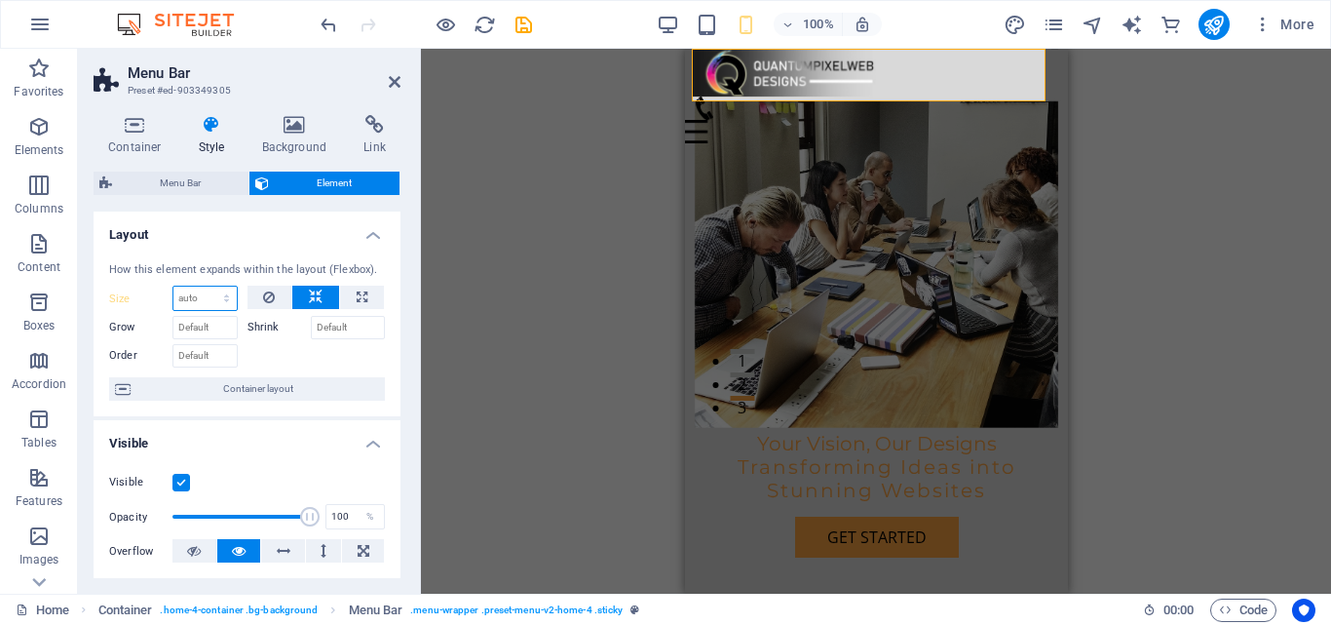
click at [215, 302] on select "Default auto px % 1/1 1/2 1/3 1/4 1/5 1/6 1/7 1/8 1/9 1/10" at bounding box center [204, 297] width 63 height 23
select select "%"
click at [207, 286] on select "Default auto px % 1/1 1/2 1/3 1/4 1/5 1/6 1/7 1/8 1/9 1/10" at bounding box center [204, 297] width 63 height 23
type input "100"
type input "9"
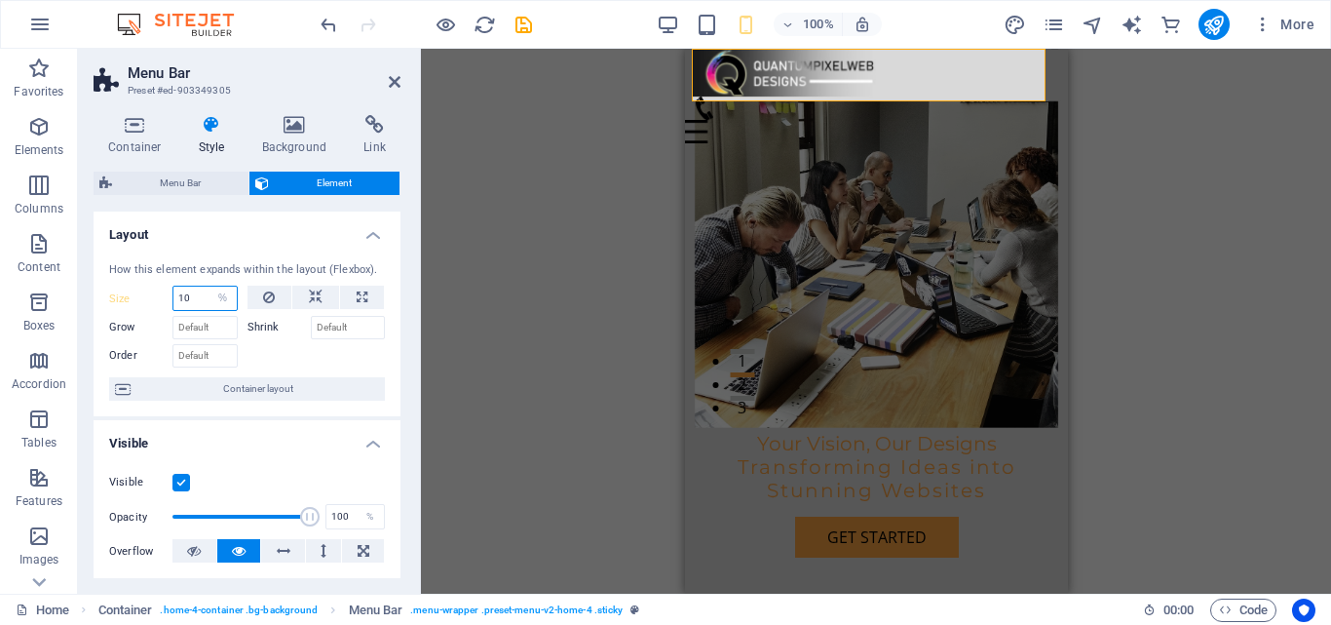
type input "1"
click at [348, 293] on button at bounding box center [362, 297] width 44 height 23
type input "100"
click at [272, 296] on icon at bounding box center [269, 297] width 12 height 23
select select "DISABLED_OPTION_VALUE"
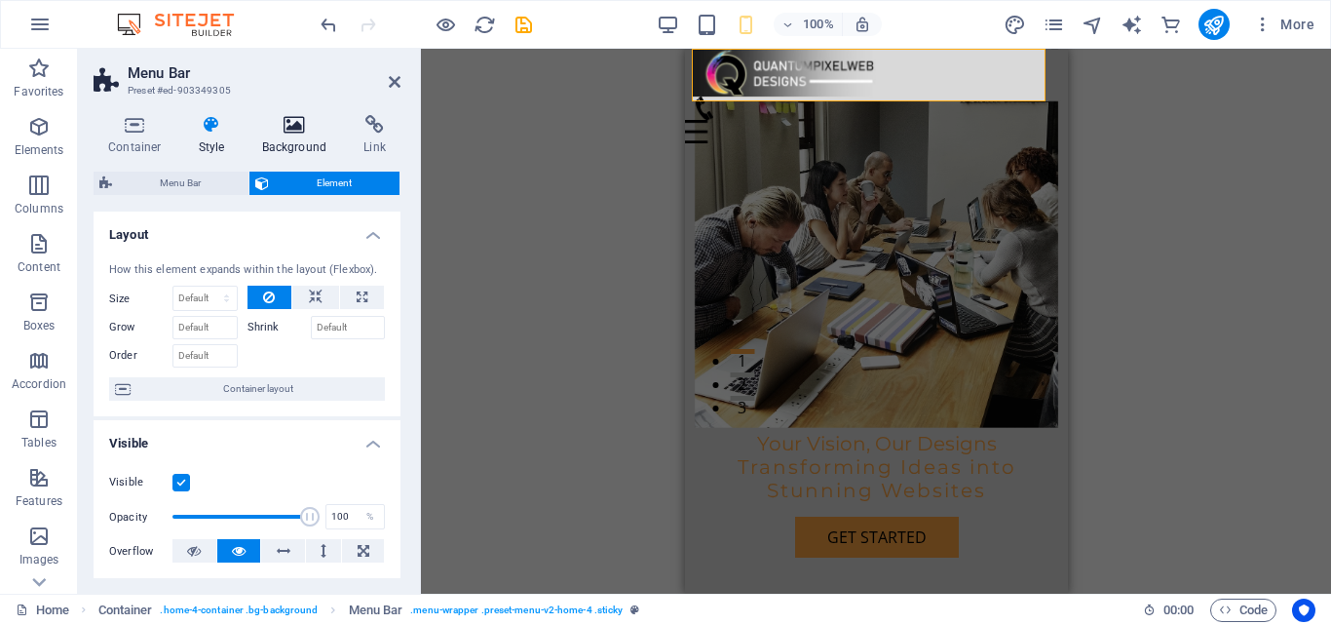
click at [292, 127] on icon at bounding box center [295, 124] width 95 height 19
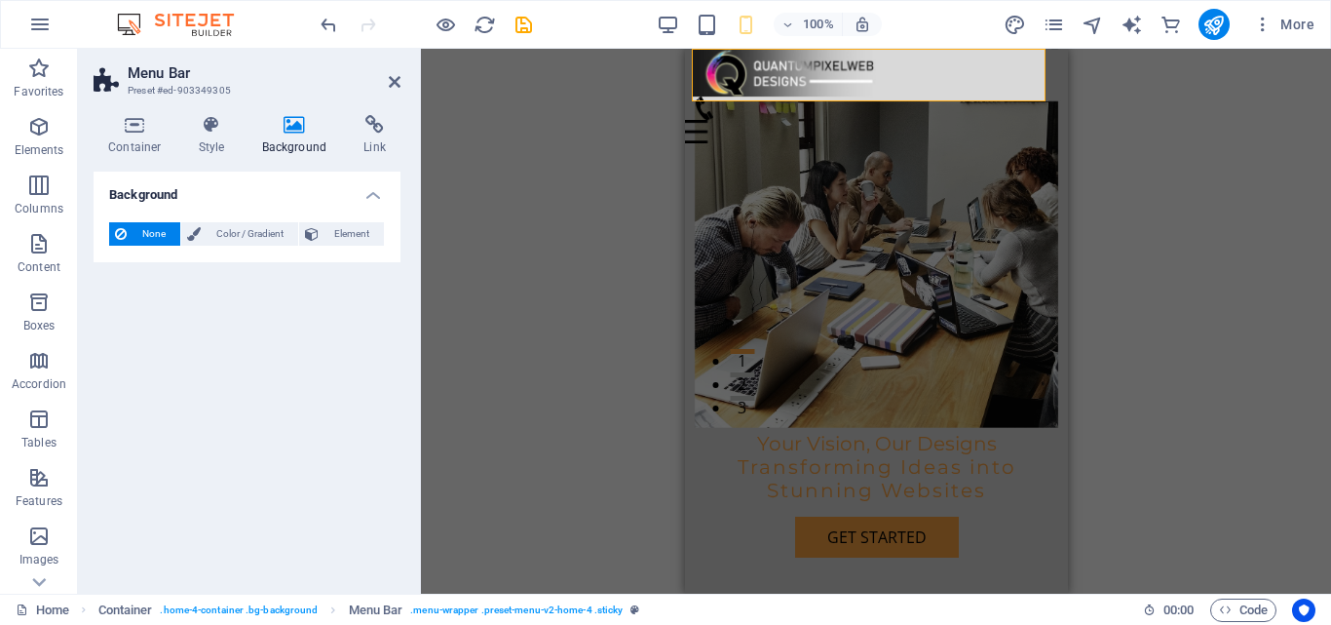
drag, startPoint x: 134, startPoint y: 130, endPoint x: 127, endPoint y: 175, distance: 46.3
click at [134, 129] on icon at bounding box center [135, 124] width 83 height 19
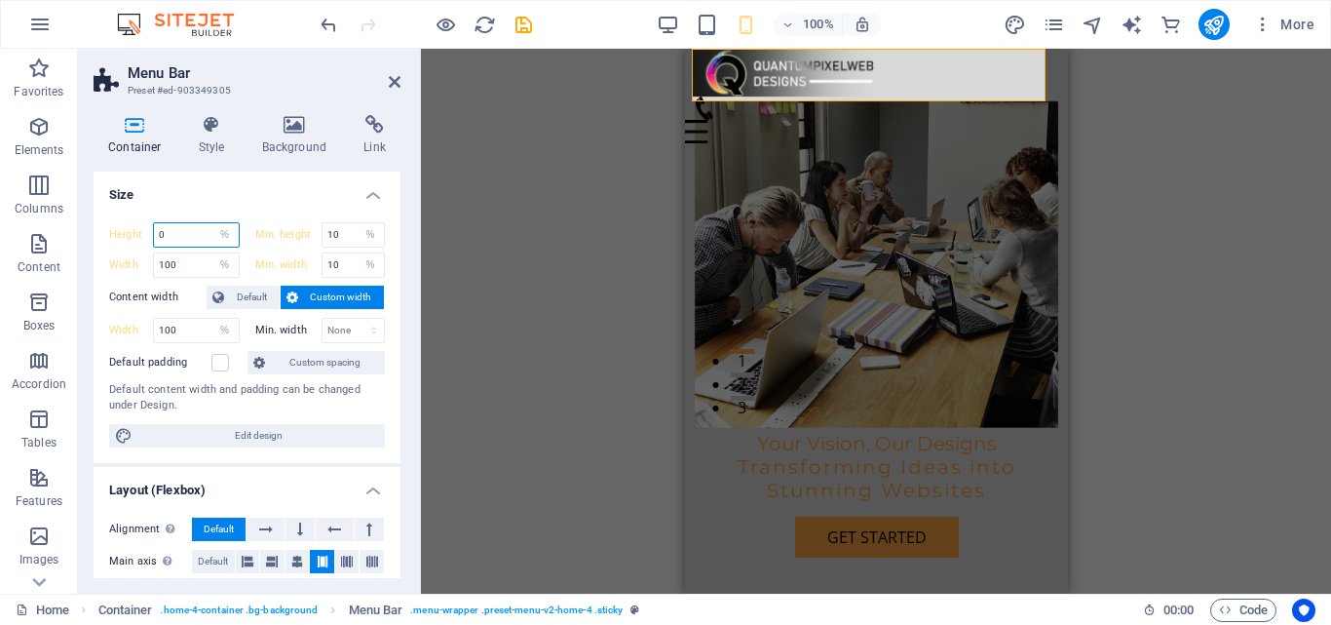
click at [185, 238] on input "0" at bounding box center [196, 234] width 85 height 23
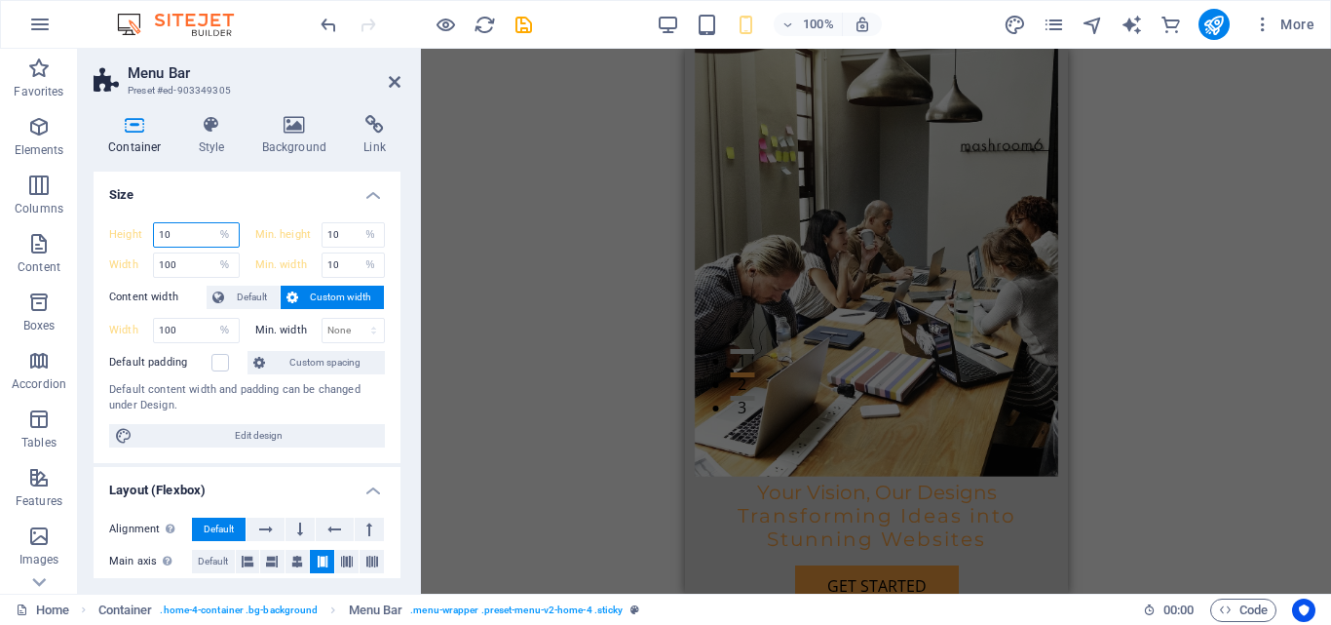
type input "1"
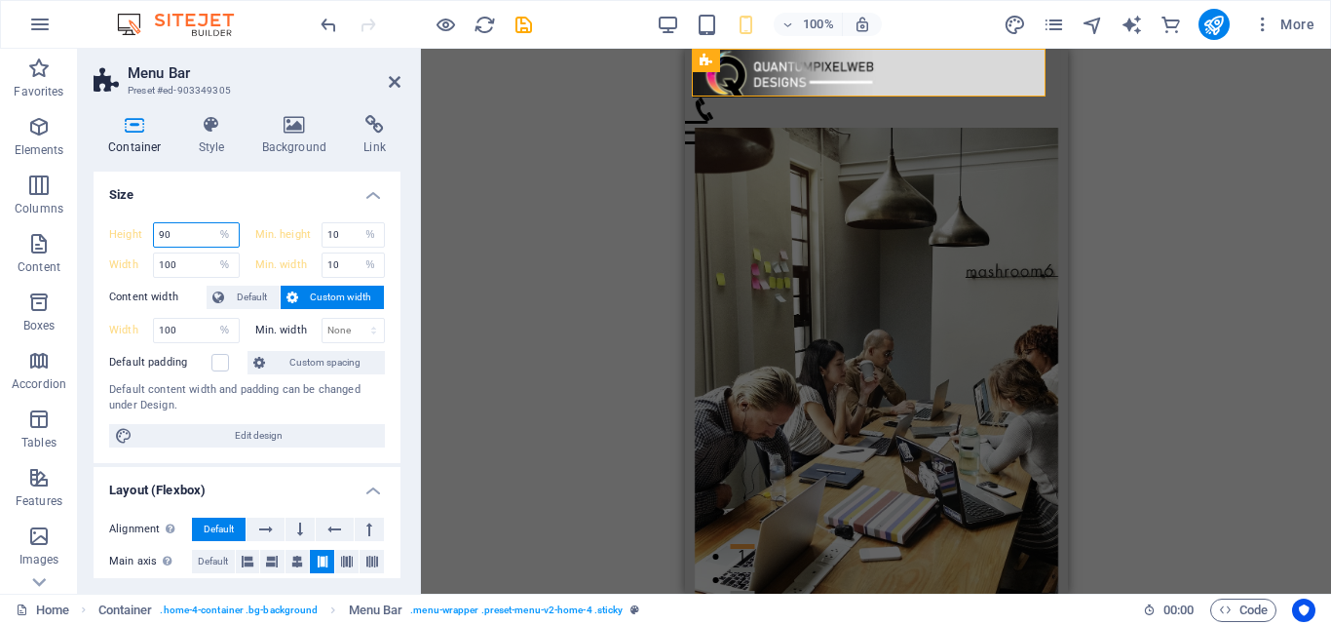
type input "90"
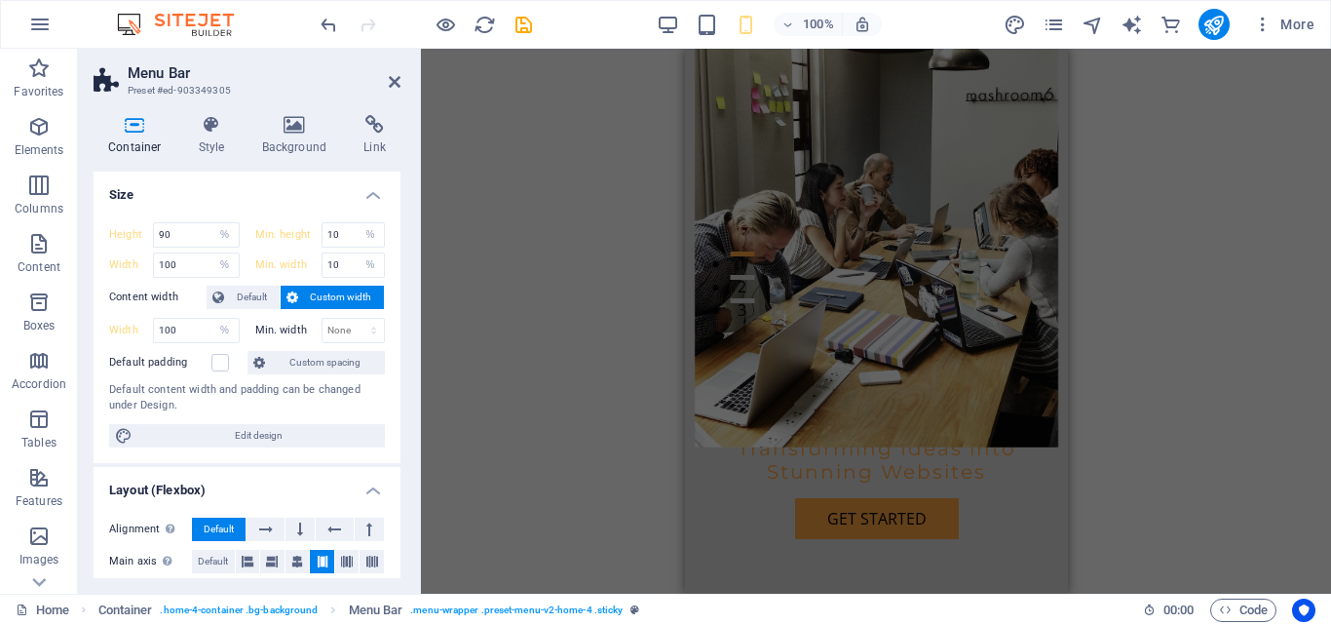
scroll to position [195, 0]
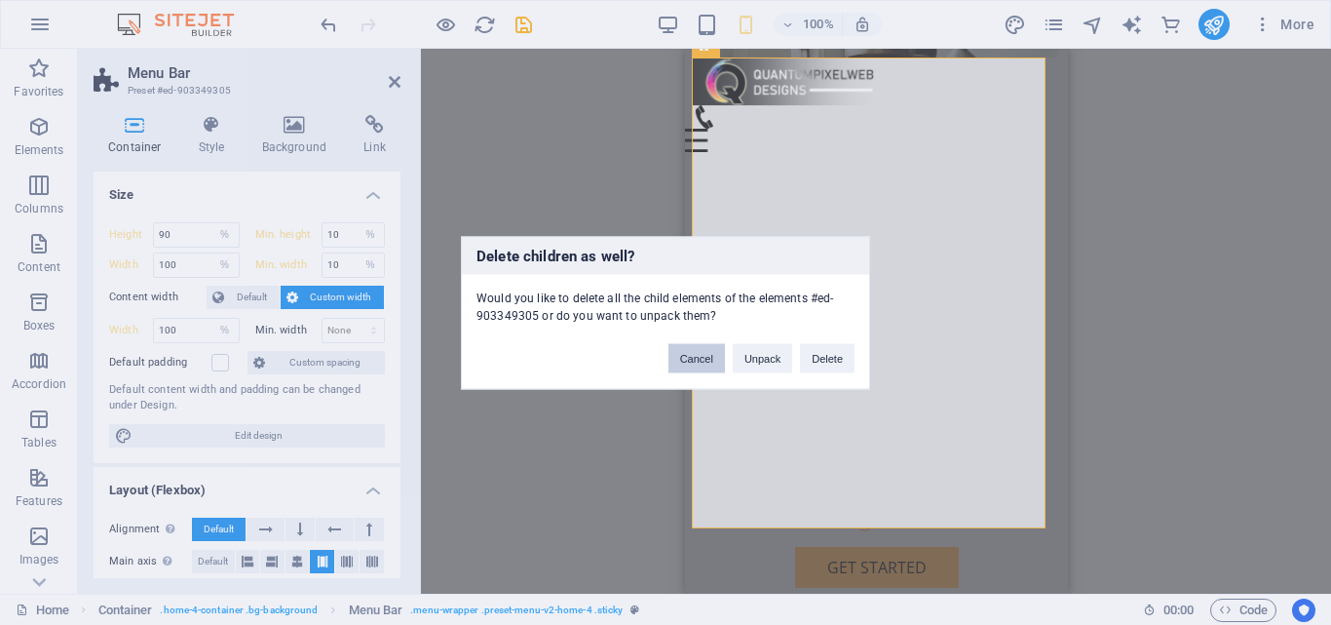
click at [693, 349] on button "Cancel" at bounding box center [696, 357] width 57 height 29
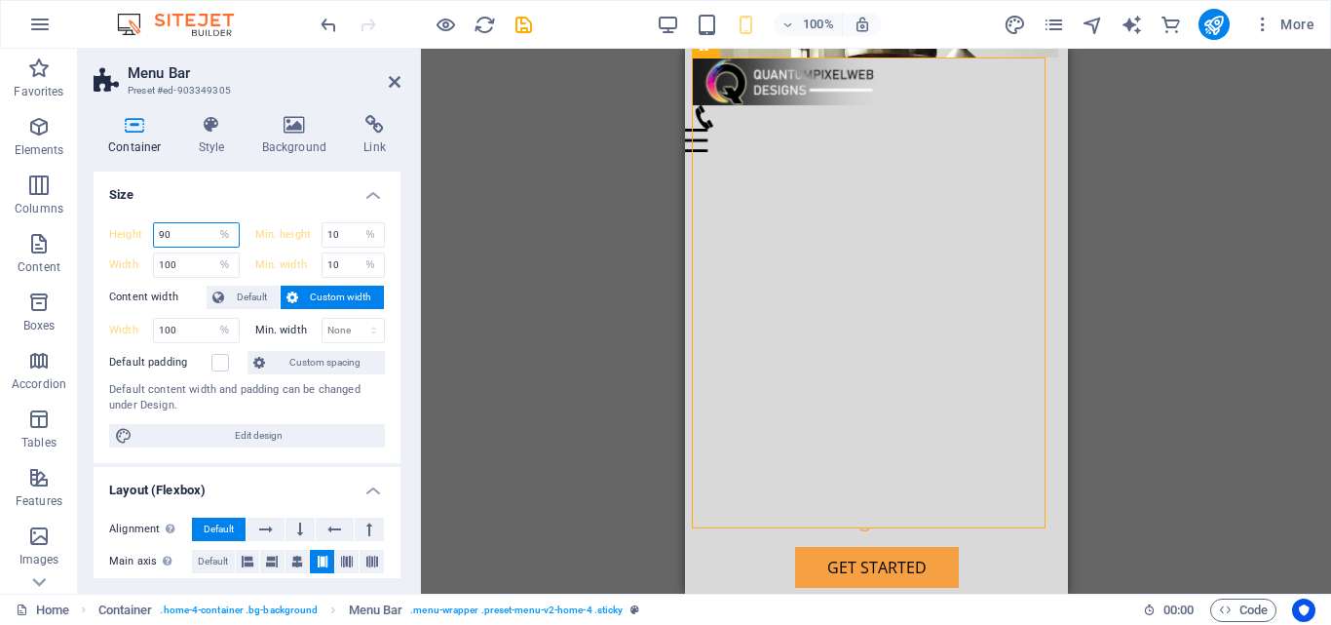
click at [177, 231] on input "90" at bounding box center [196, 234] width 85 height 23
type input "9"
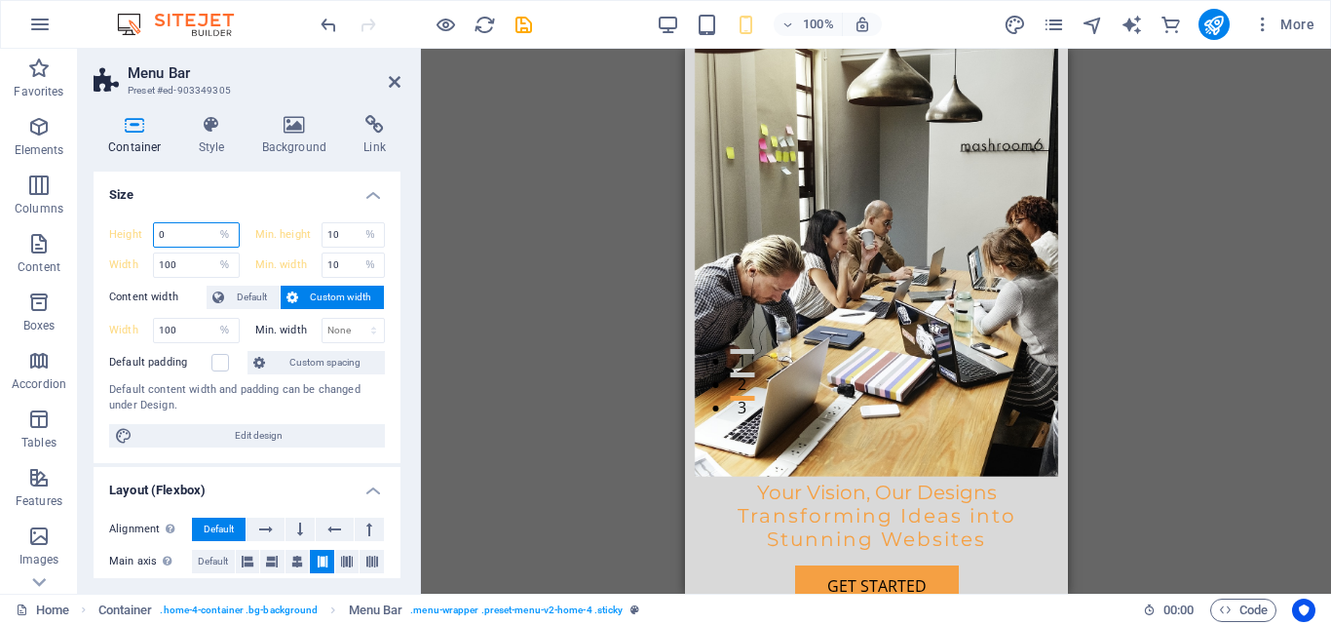
type input "0"
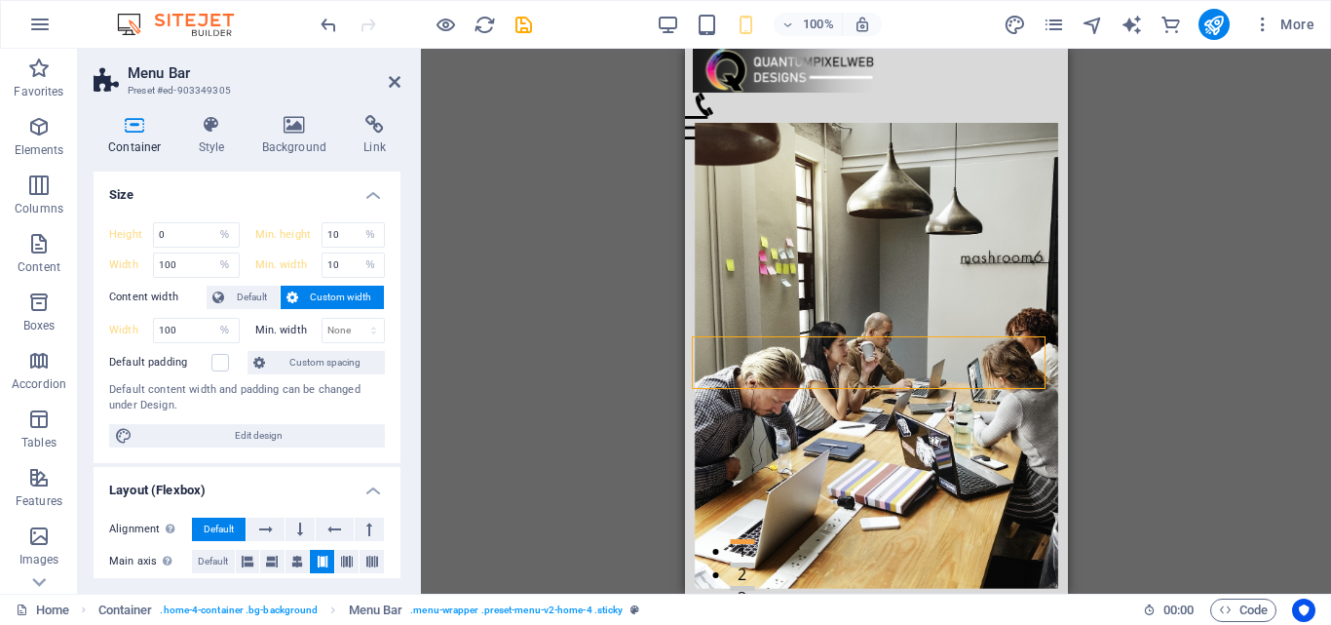
scroll to position [0, 0]
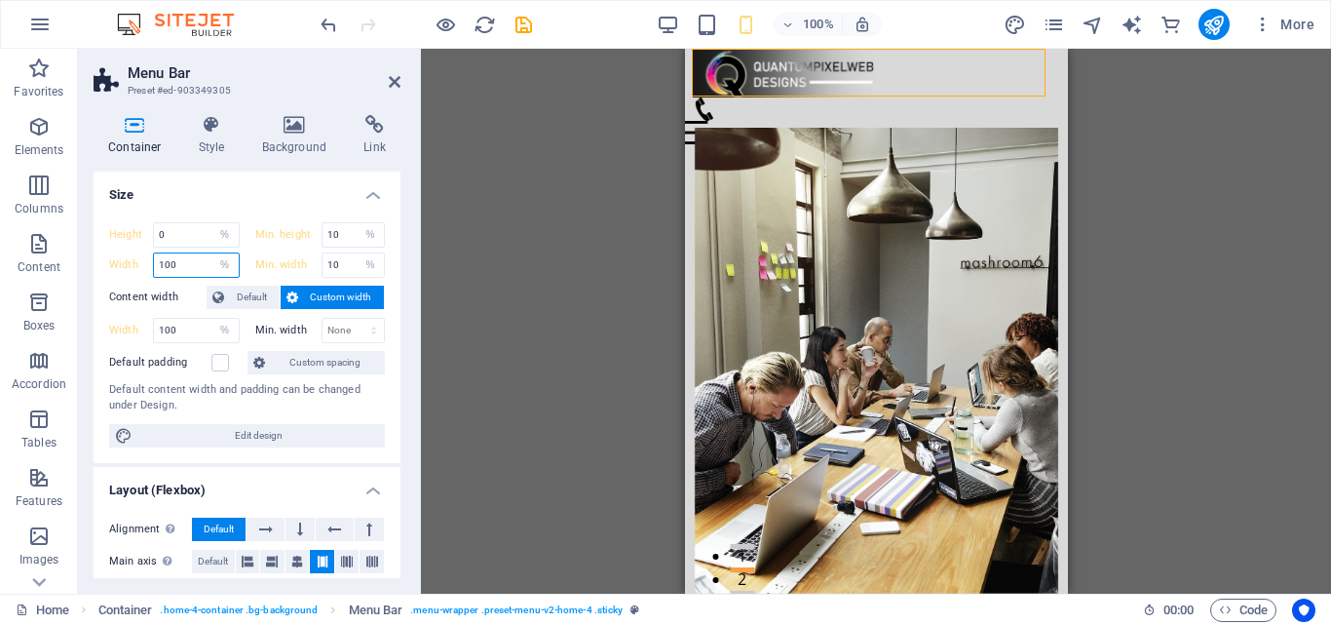
click at [187, 266] on input "100" at bounding box center [196, 264] width 85 height 23
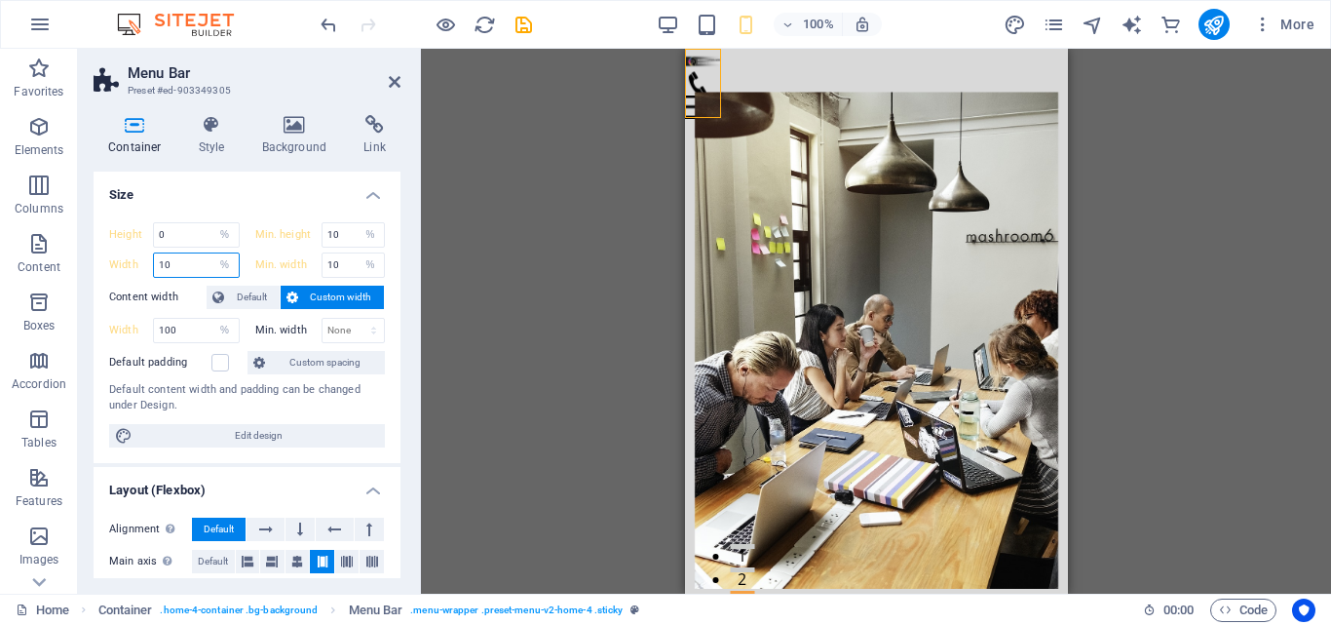
type input "100"
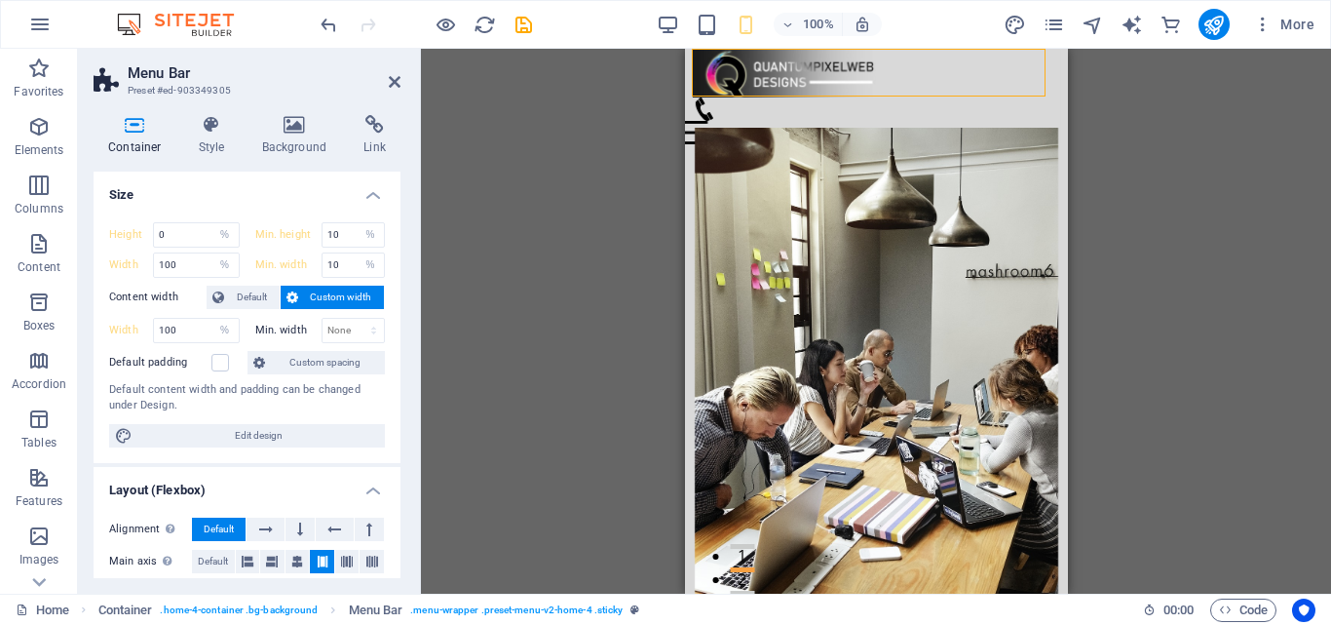
click at [365, 193] on h4 "Size" at bounding box center [247, 189] width 307 height 35
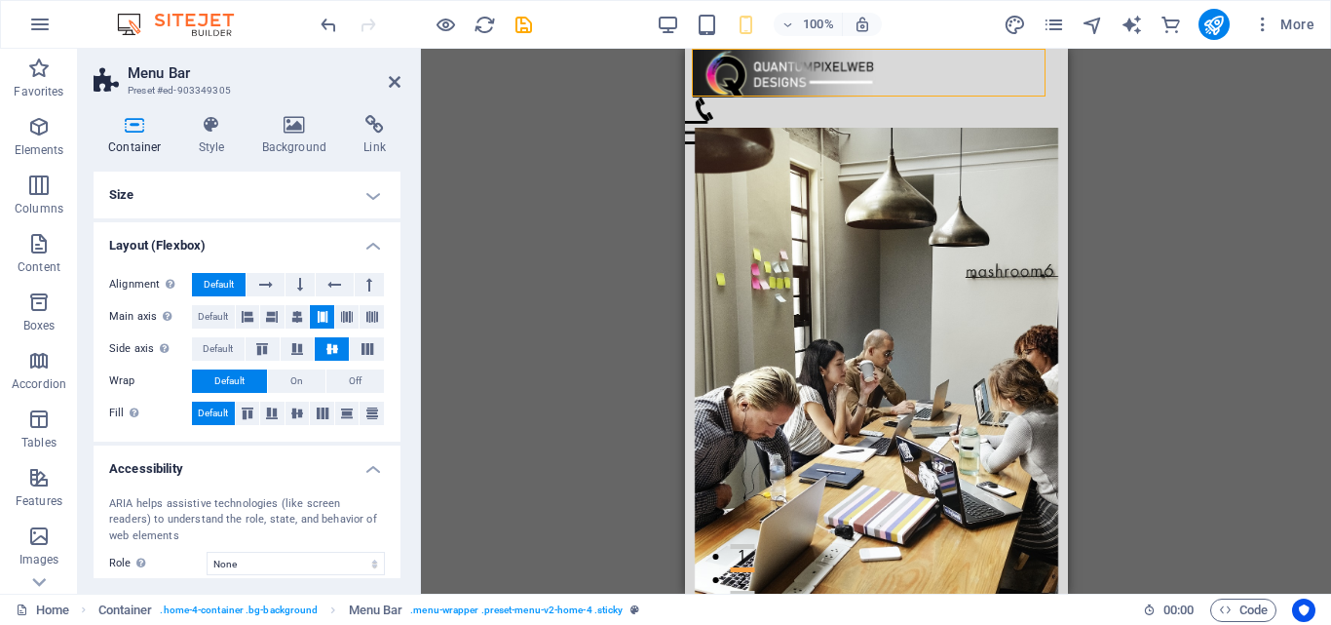
drag, startPoint x: 384, startPoint y: 190, endPoint x: 372, endPoint y: 199, distance: 14.6
click at [381, 190] on h4 "Size" at bounding box center [247, 195] width 307 height 47
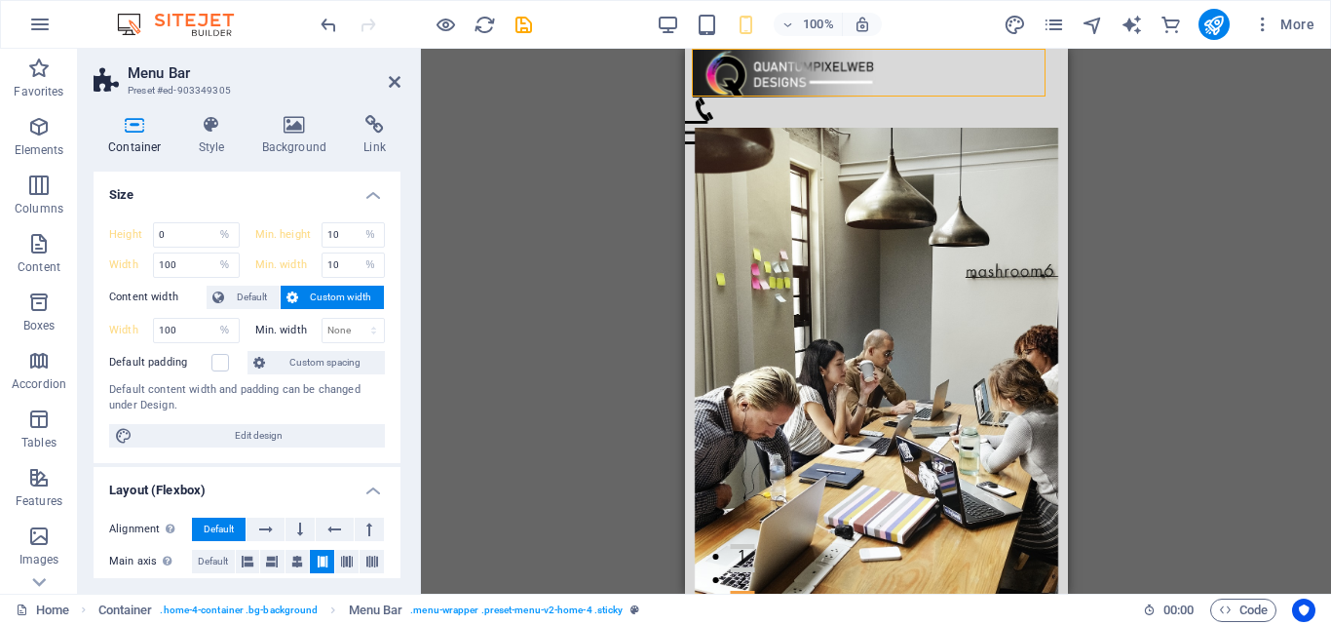
click at [378, 194] on h4 "Size" at bounding box center [247, 189] width 307 height 35
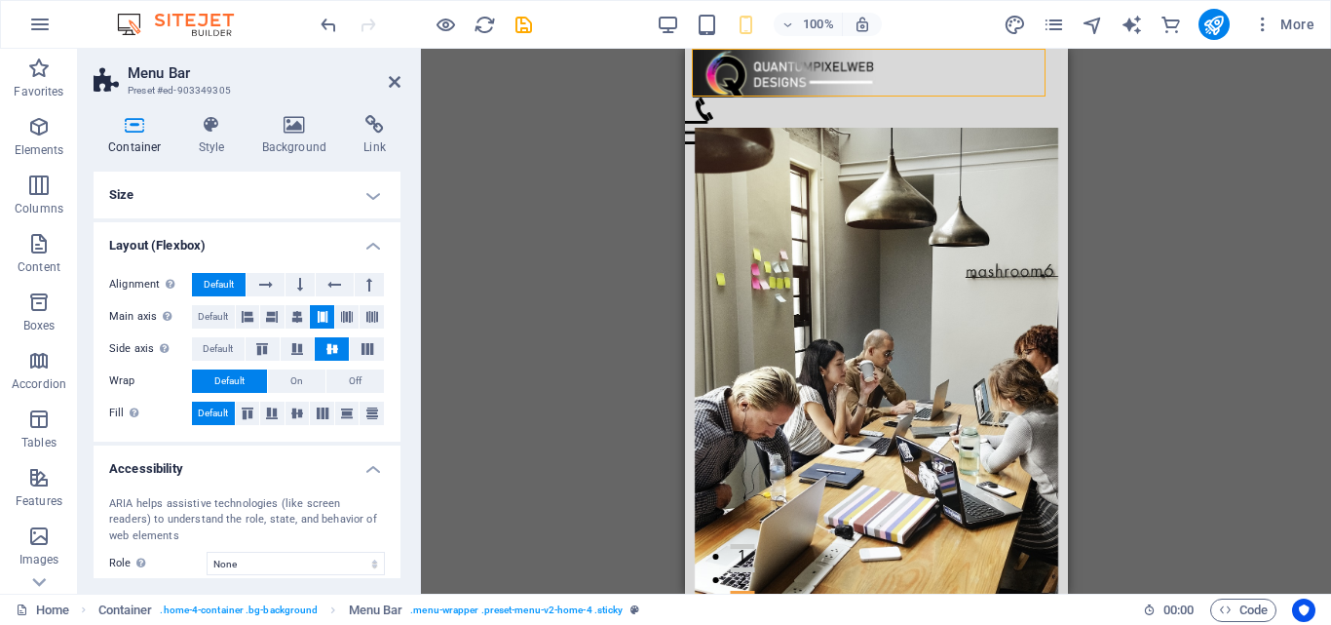
click at [373, 250] on h4 "Layout (Flexbox)" at bounding box center [247, 239] width 307 height 35
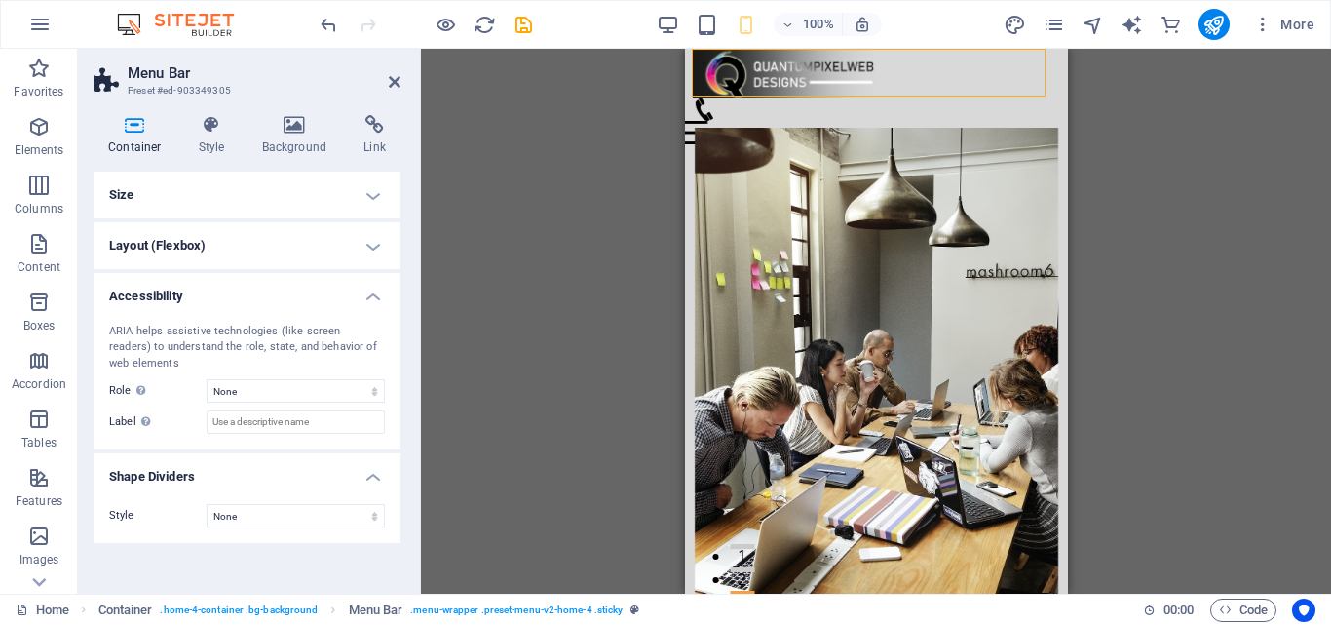
click at [370, 301] on h4 "Accessibility" at bounding box center [247, 290] width 307 height 35
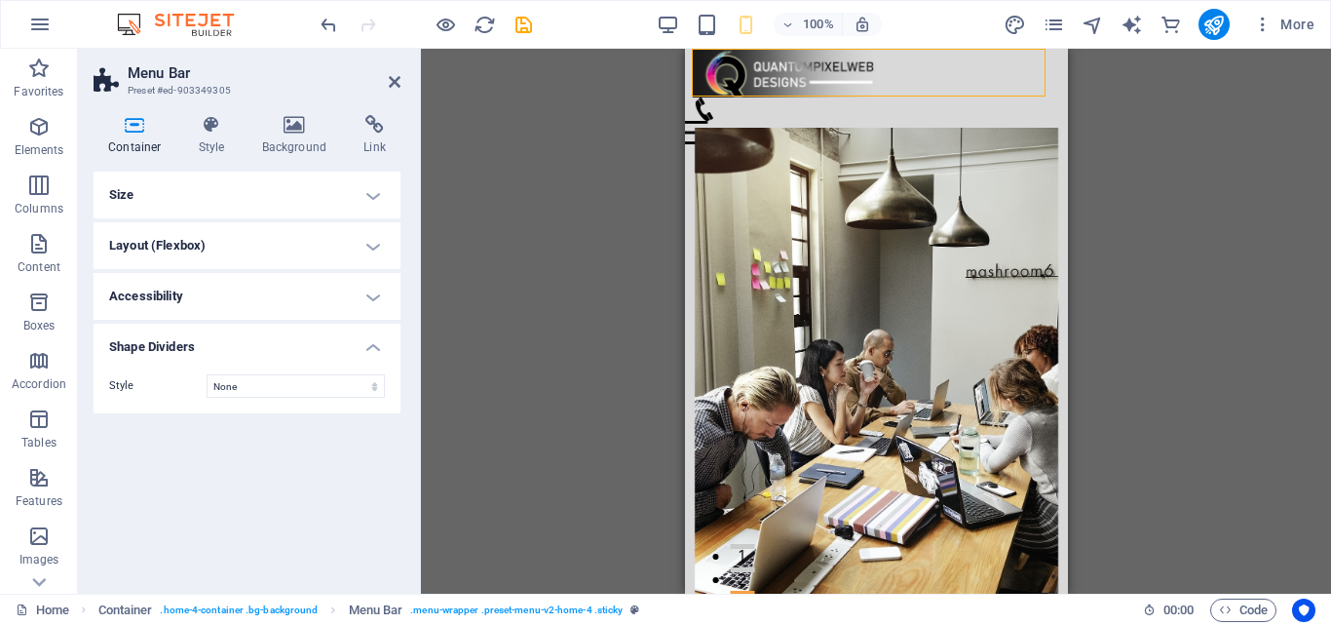
click at [372, 352] on h4 "Shape Dividers" at bounding box center [247, 341] width 307 height 35
drag, startPoint x: 204, startPoint y: 141, endPoint x: 207, endPoint y: 160, distance: 18.7
click at [205, 140] on h4 "Style" at bounding box center [215, 135] width 63 height 41
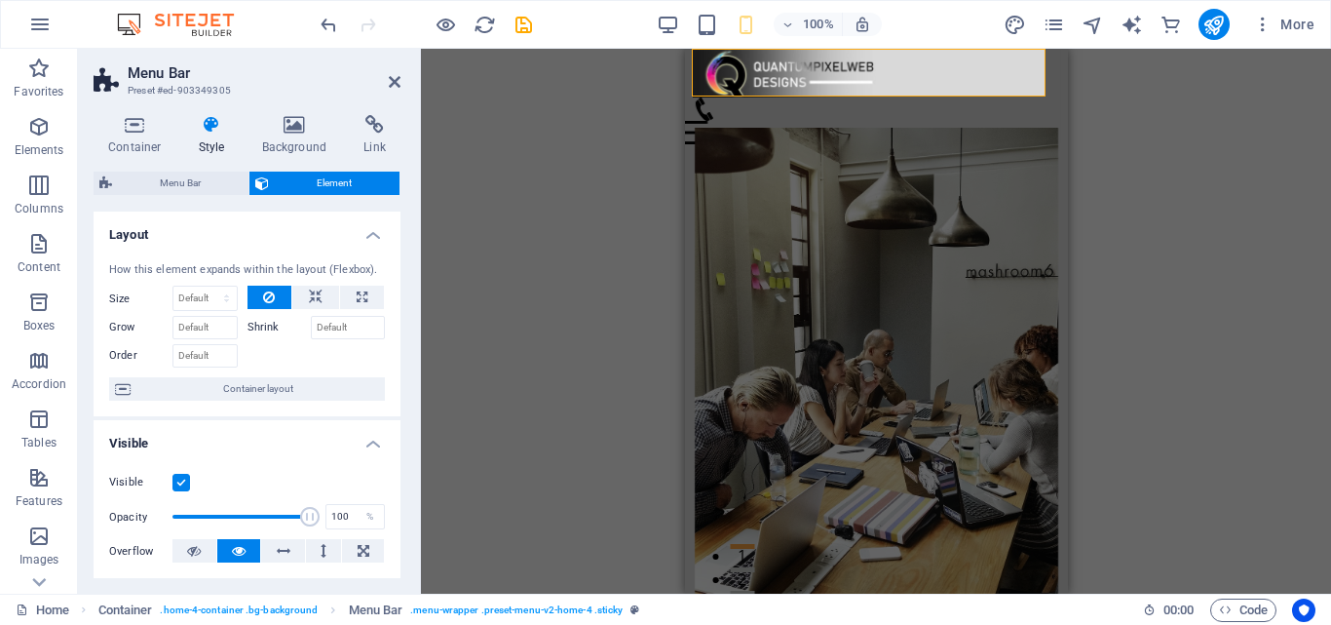
click at [377, 238] on h4 "Layout" at bounding box center [247, 228] width 307 height 35
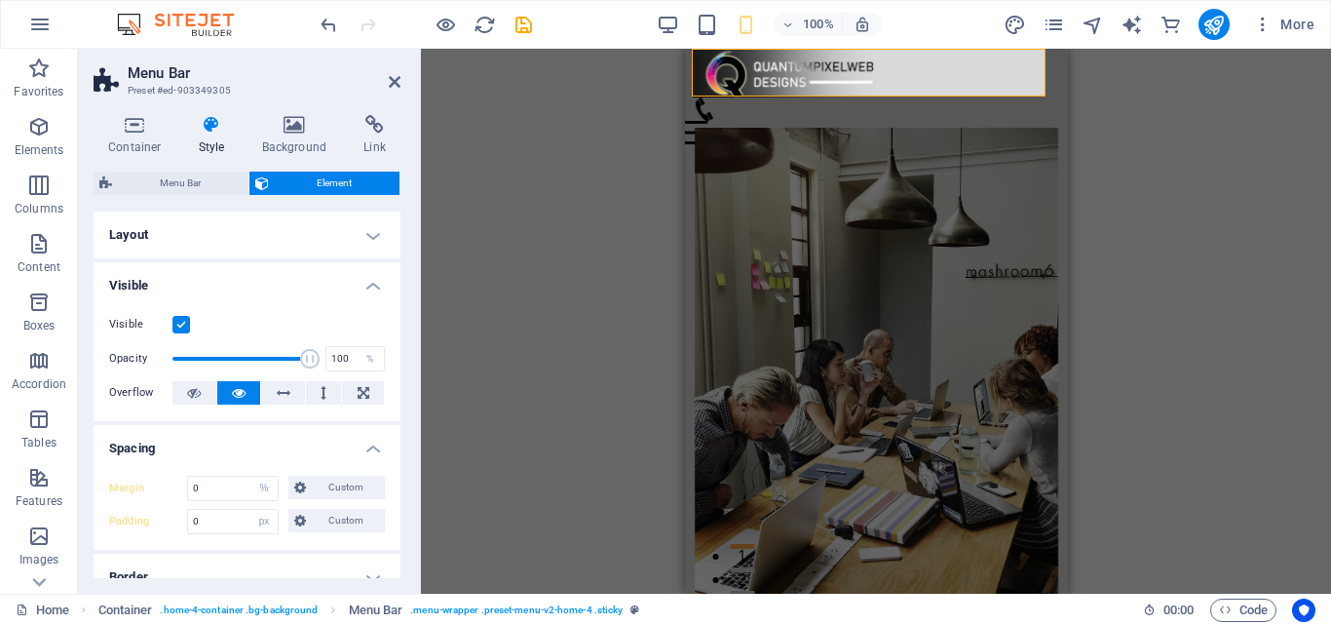
click at [371, 287] on h4 "Visible" at bounding box center [247, 279] width 307 height 35
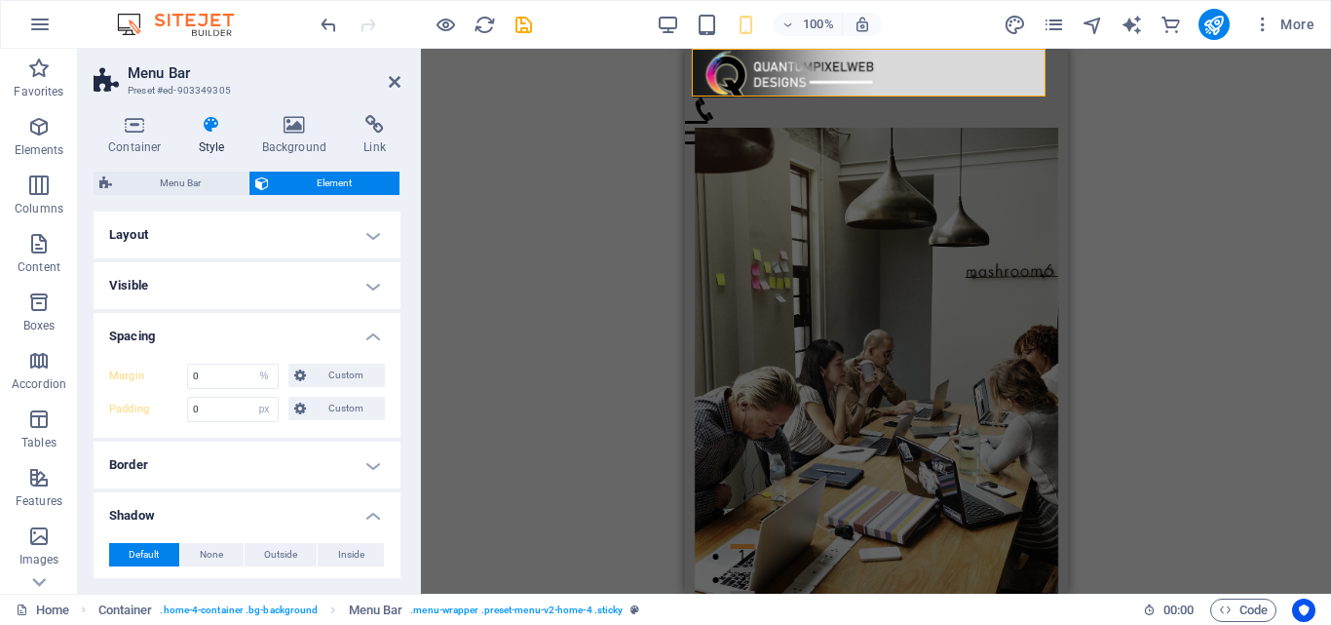
click at [367, 331] on h4 "Spacing" at bounding box center [247, 330] width 307 height 35
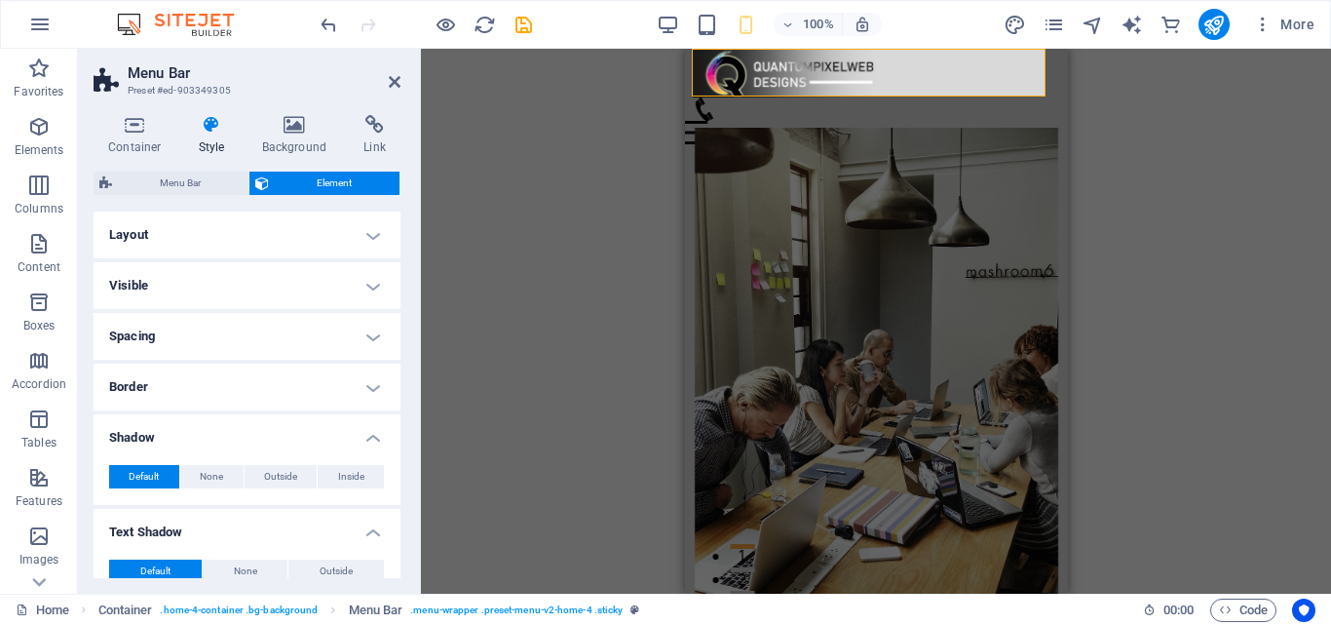
click at [369, 434] on h4 "Shadow" at bounding box center [247, 431] width 307 height 35
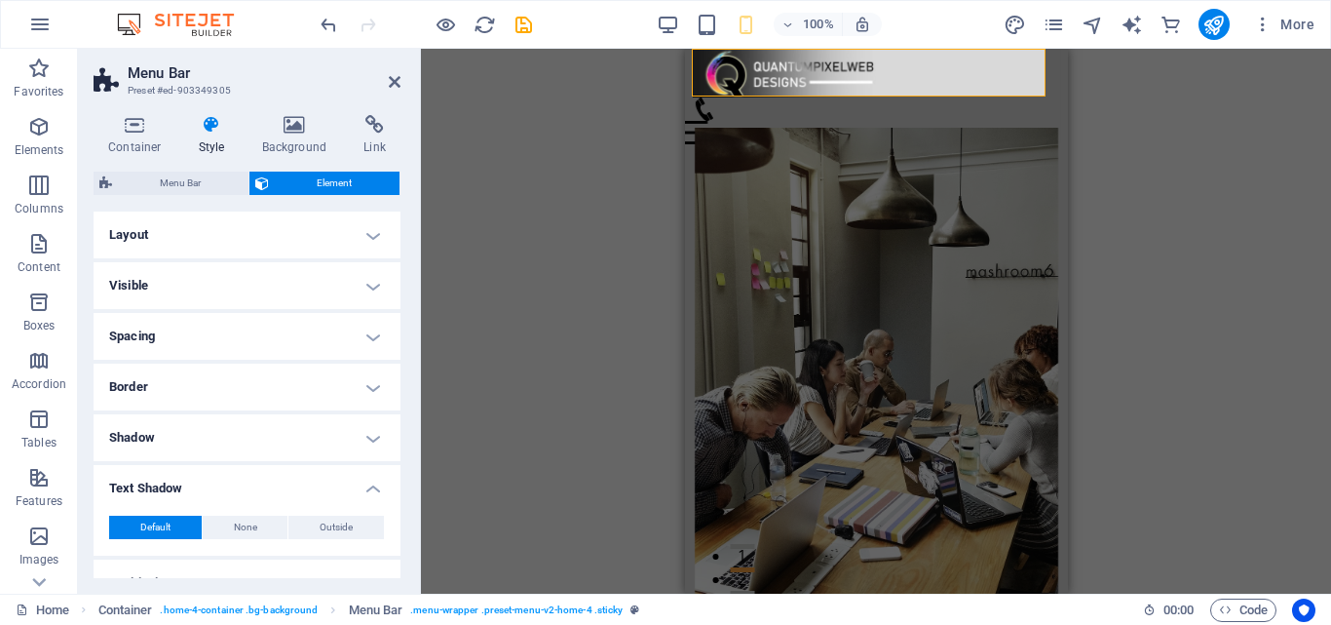
click at [374, 492] on h4 "Text Shadow" at bounding box center [247, 482] width 307 height 35
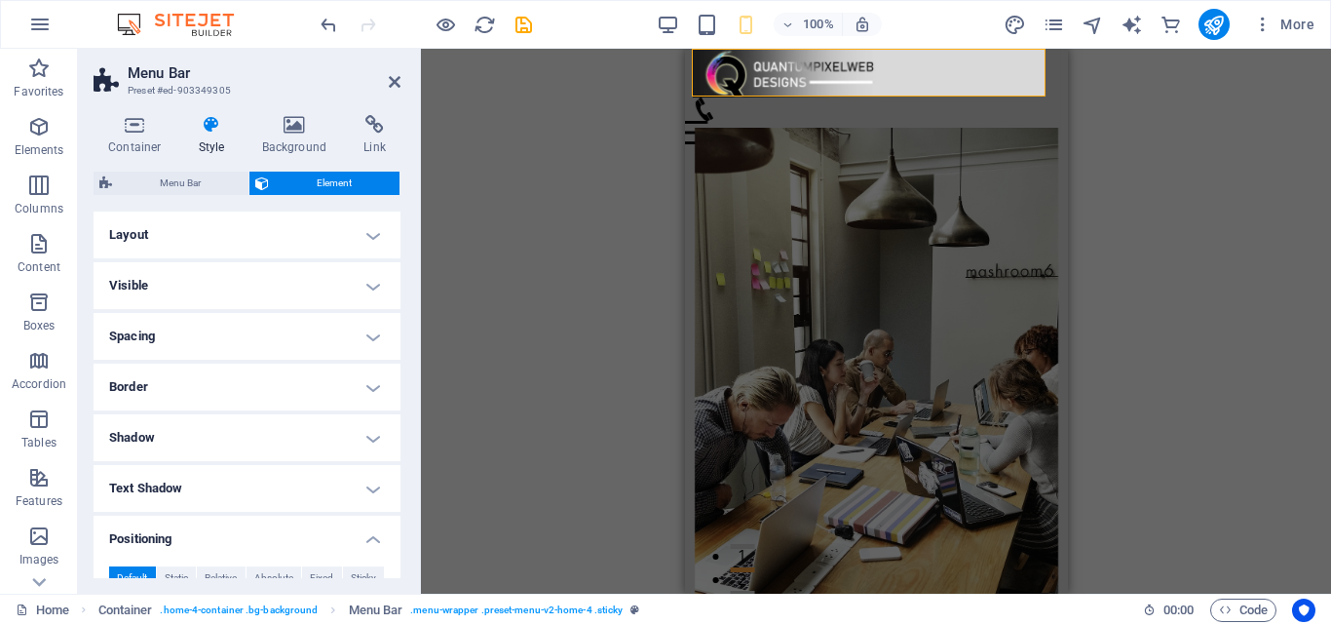
click at [374, 540] on h4 "Positioning" at bounding box center [247, 532] width 307 height 35
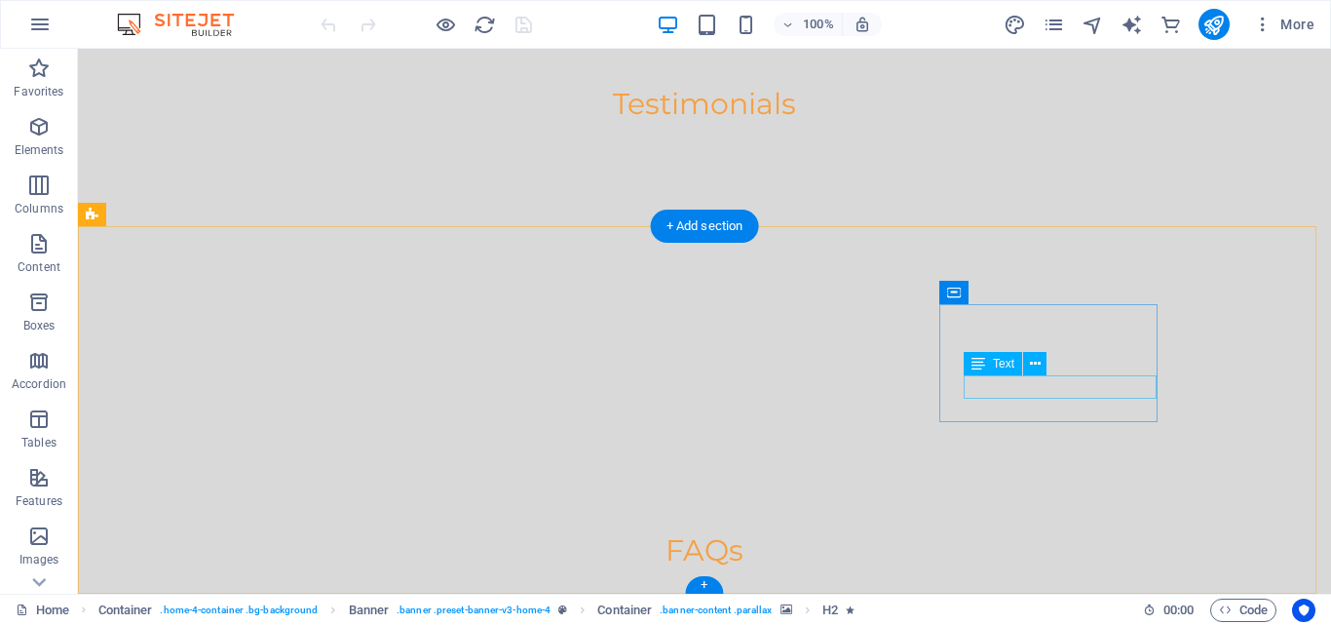
scroll to position [3619, 0]
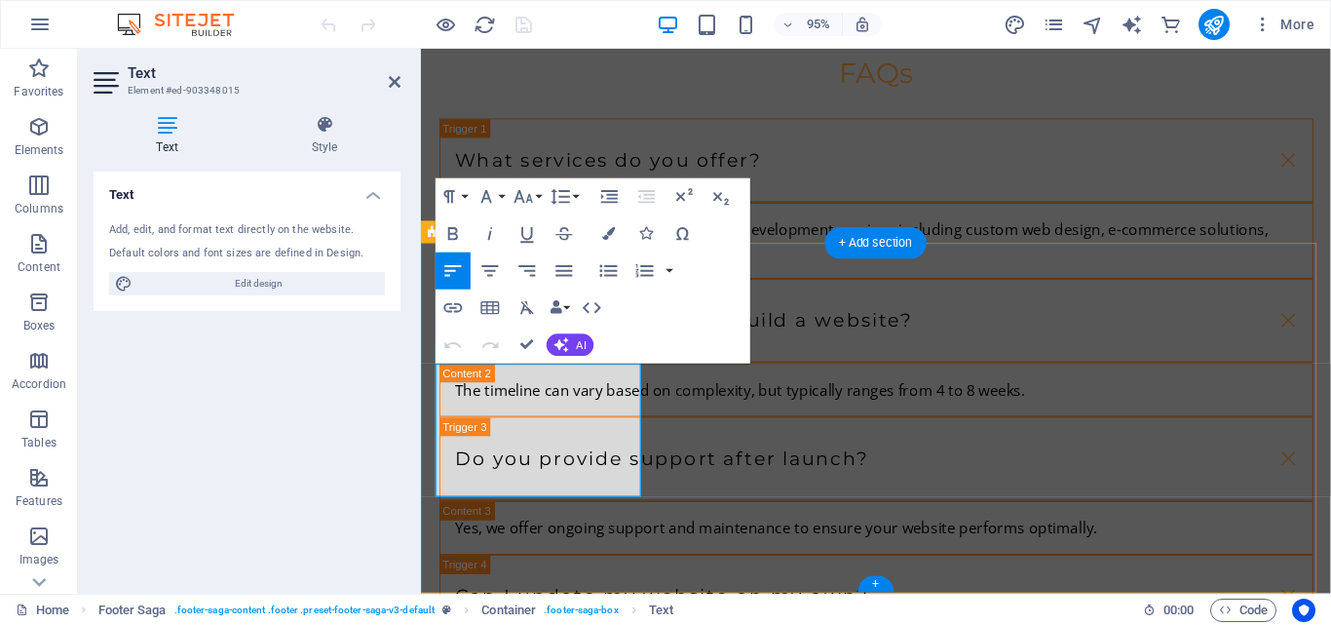
scroll to position [3664, 0]
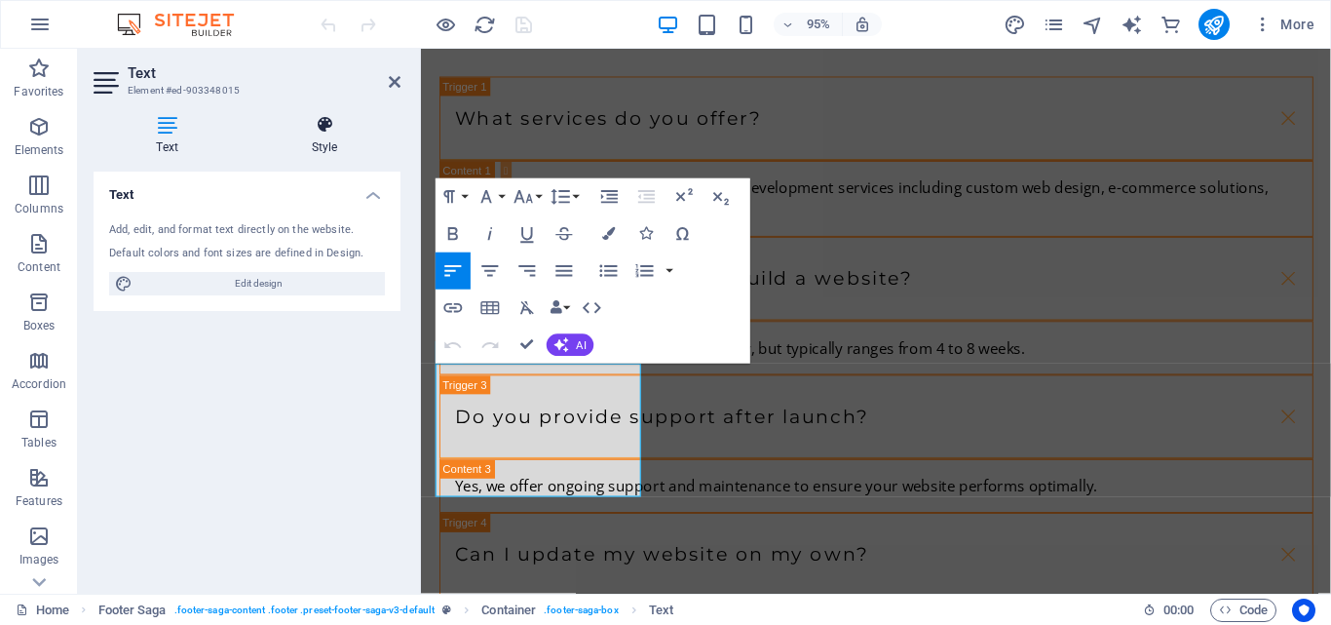
click at [313, 132] on icon at bounding box center [324, 124] width 152 height 19
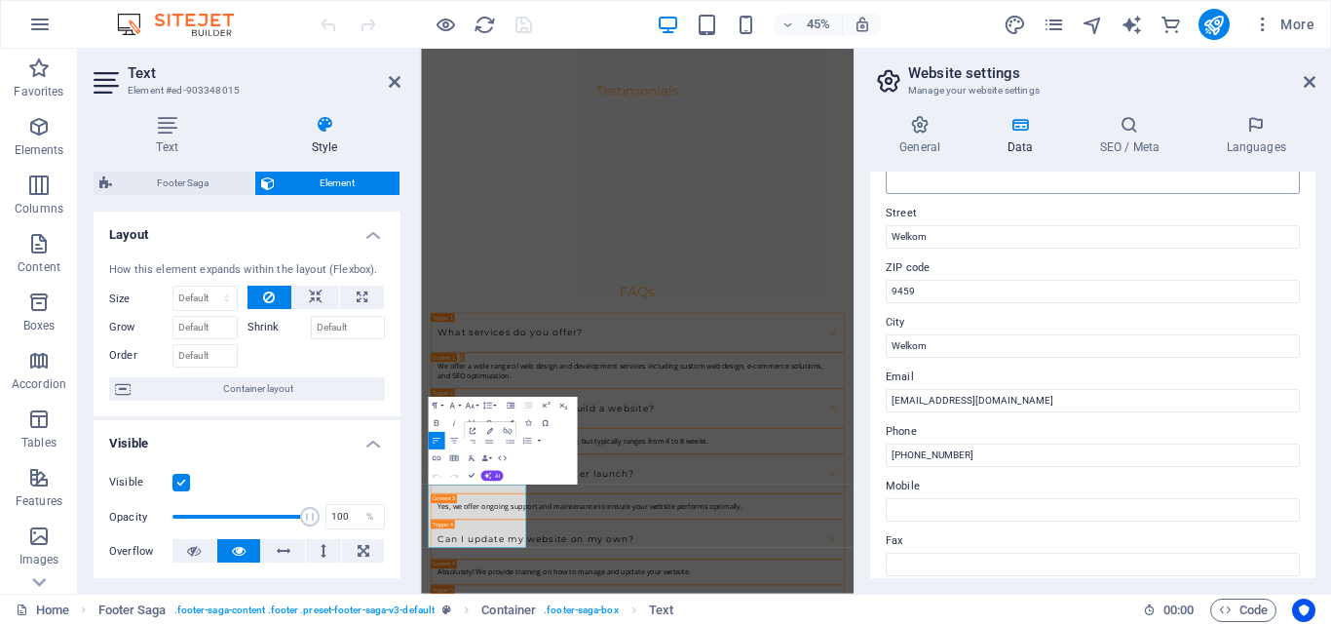
scroll to position [195, 0]
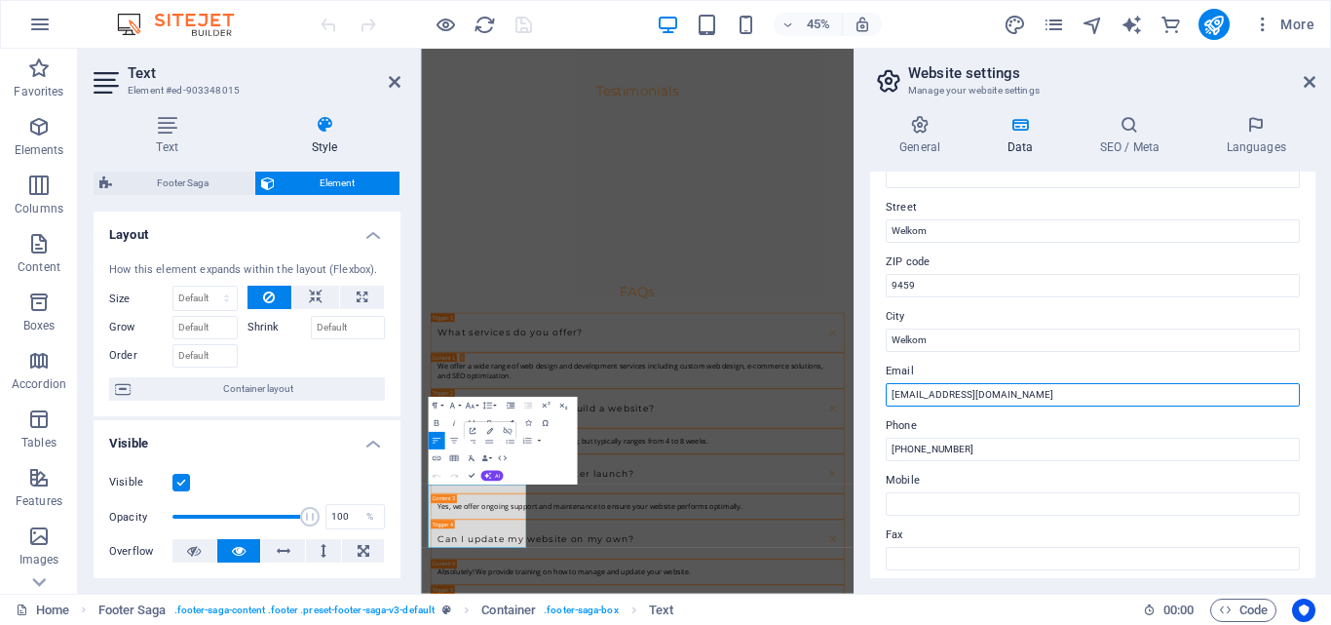
click at [1046, 396] on input "[EMAIL_ADDRESS][DOMAIN_NAME]" at bounding box center [1093, 394] width 414 height 23
type input "[EMAIL_ADDRESS][DOMAIN_NAME]"
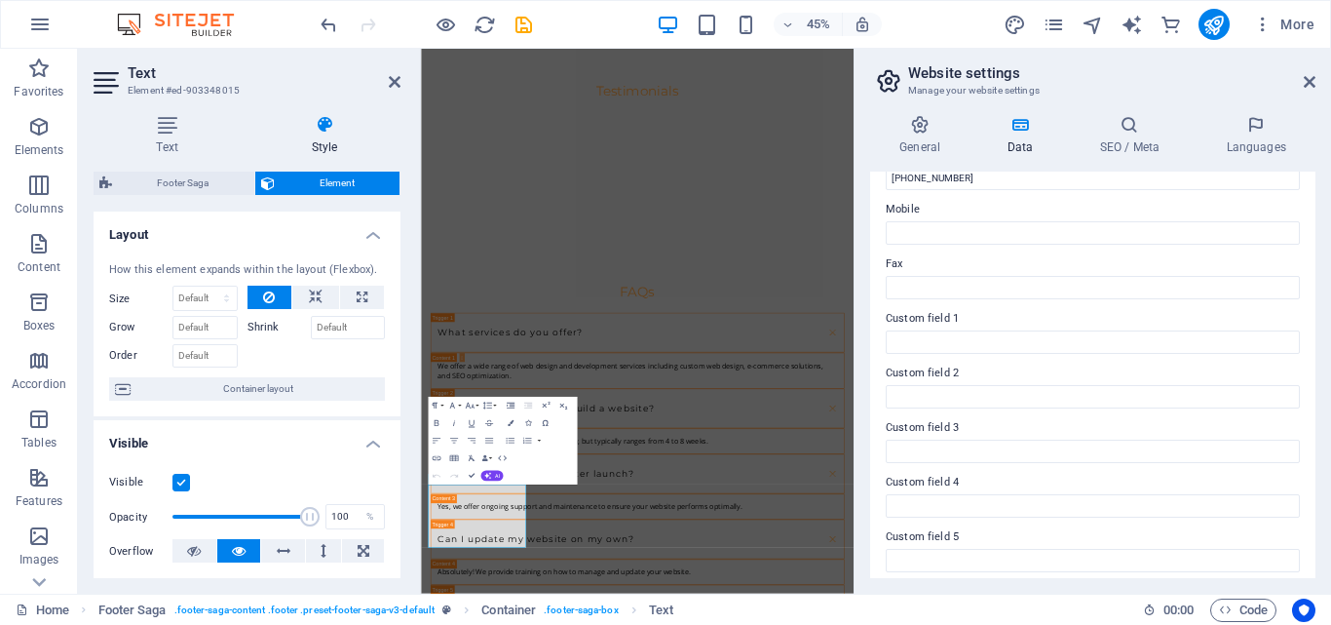
scroll to position [530, 0]
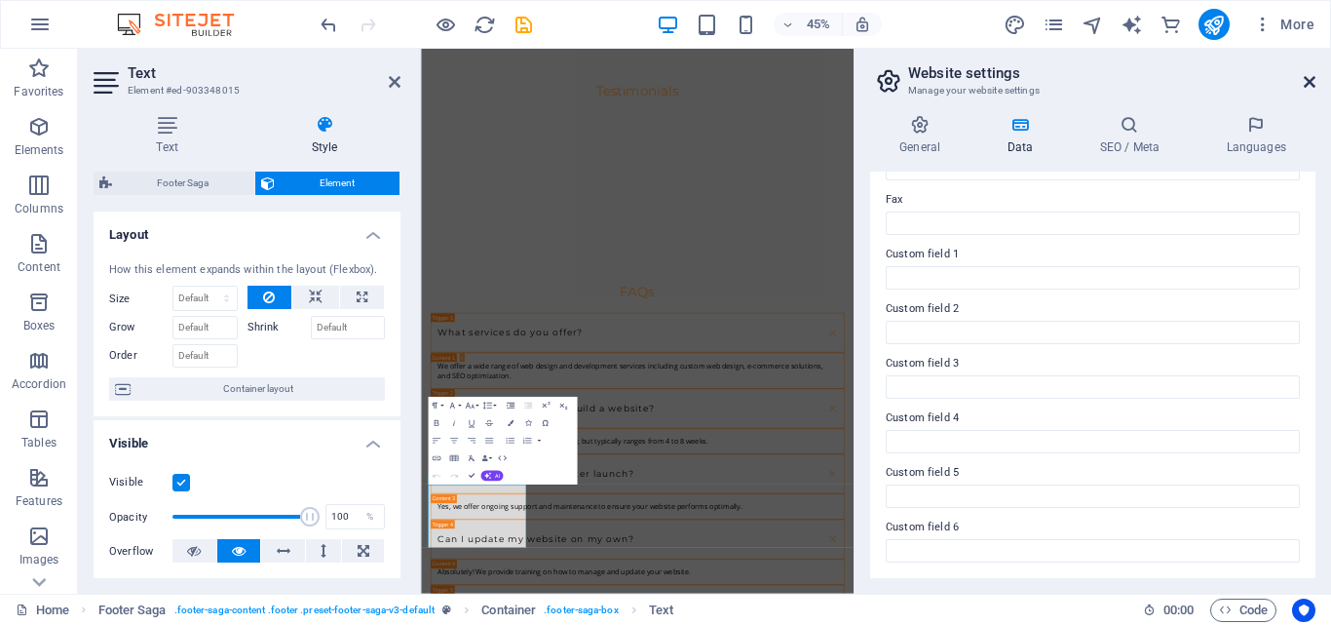
click at [1312, 79] on icon at bounding box center [1310, 82] width 12 height 16
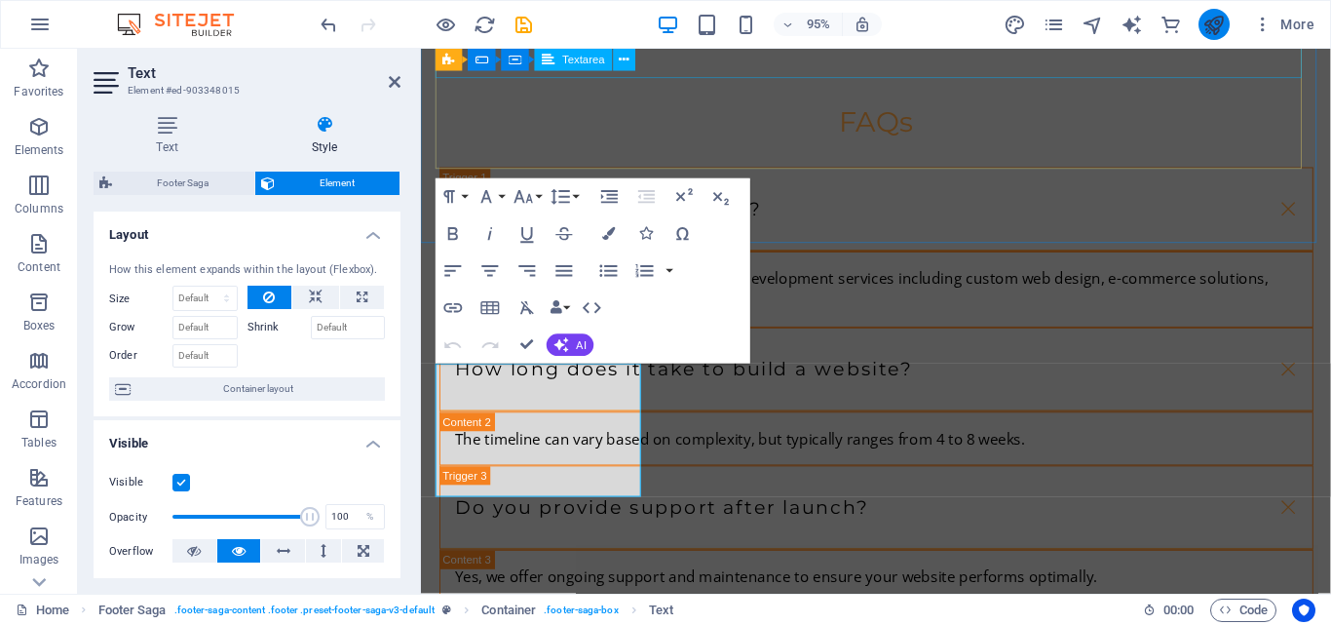
scroll to position [3664, 0]
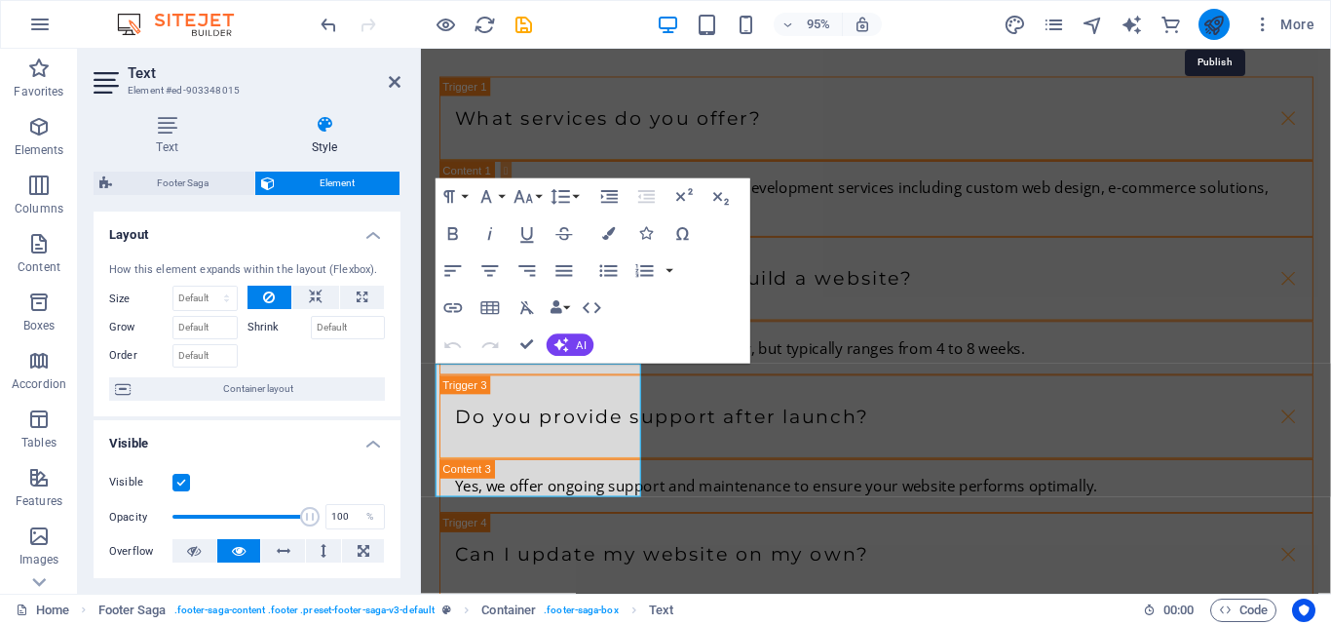
click at [1220, 25] on icon "publish" at bounding box center [1214, 25] width 22 height 22
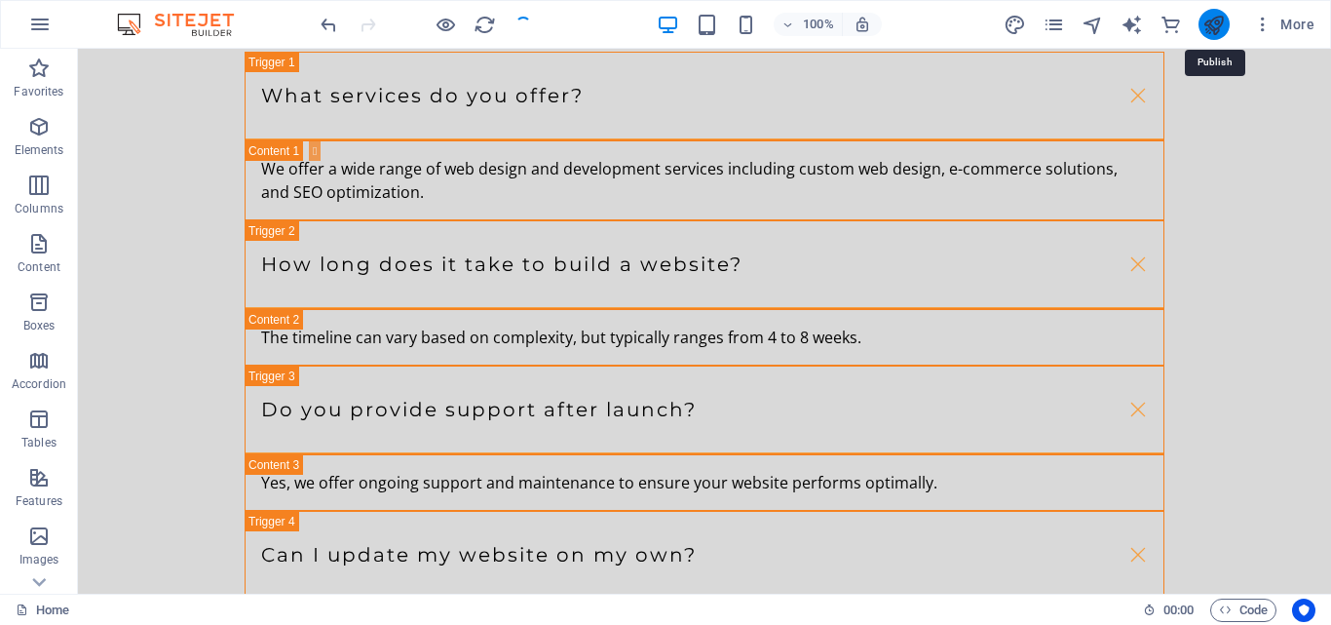
scroll to position [3592, 0]
